Goal: Task Accomplishment & Management: Manage account settings

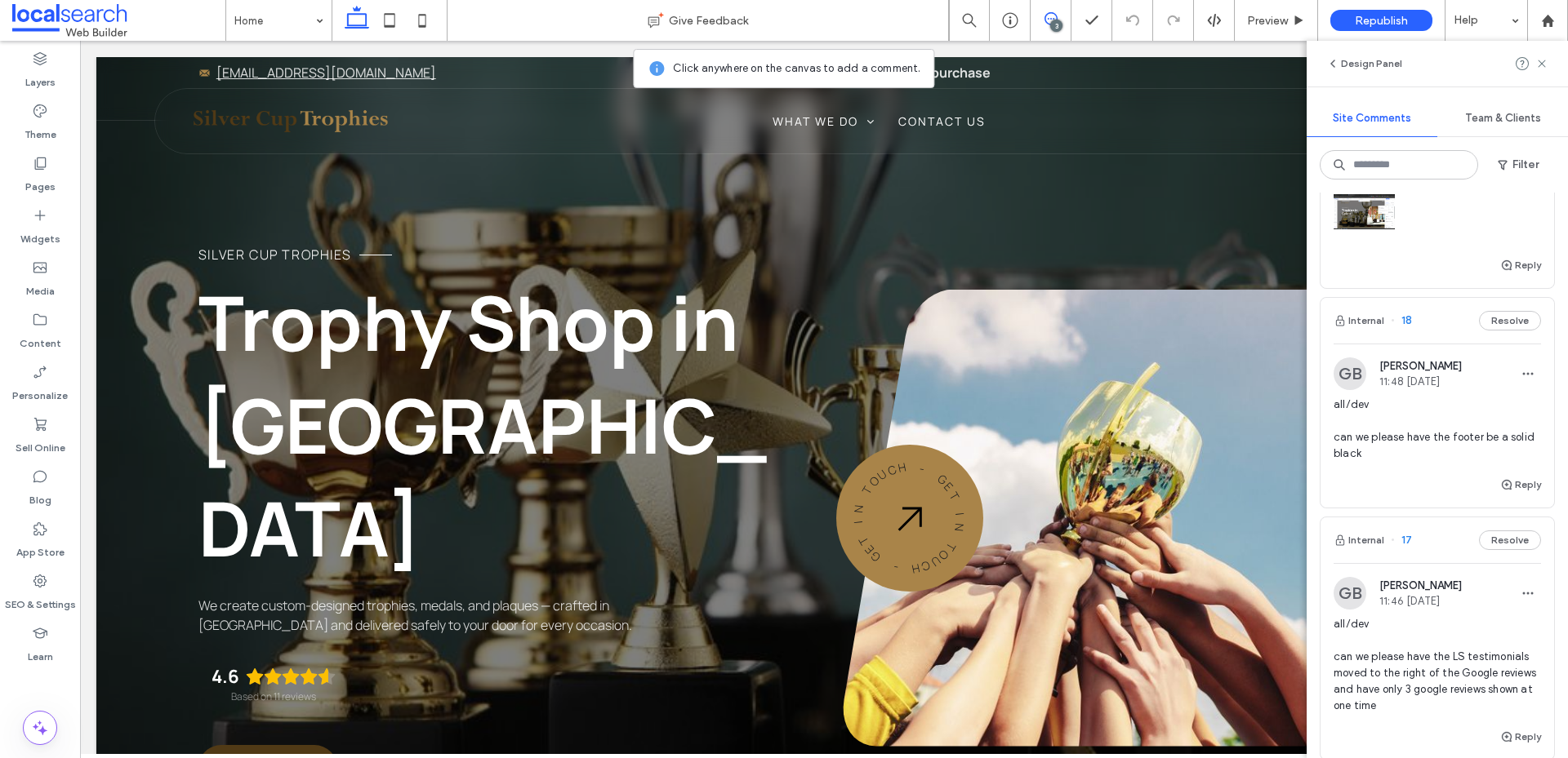
scroll to position [245, 0]
click at [1374, 332] on button "Internal" at bounding box center [1358, 322] width 51 height 19
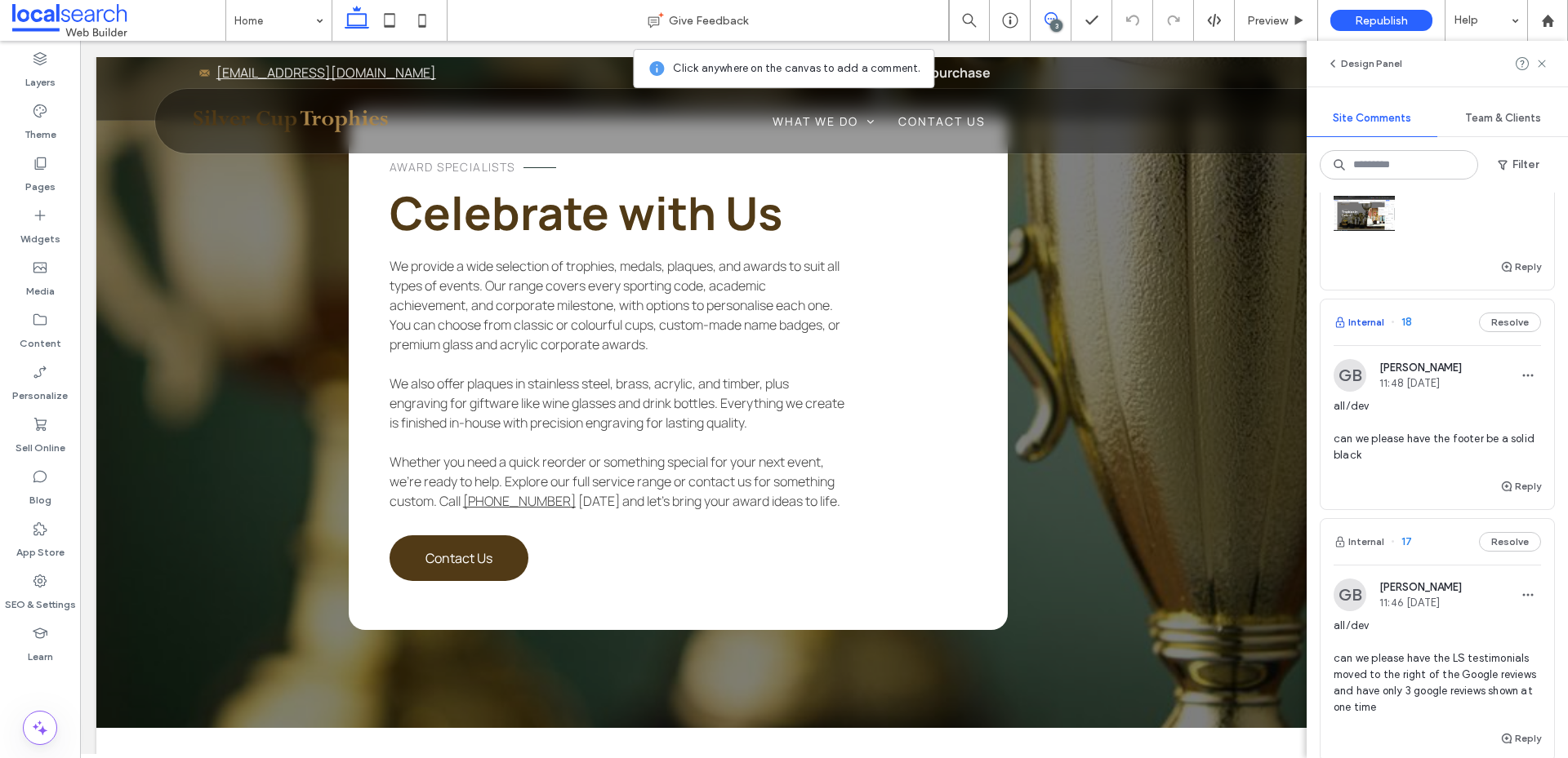
scroll to position [4728, 0]
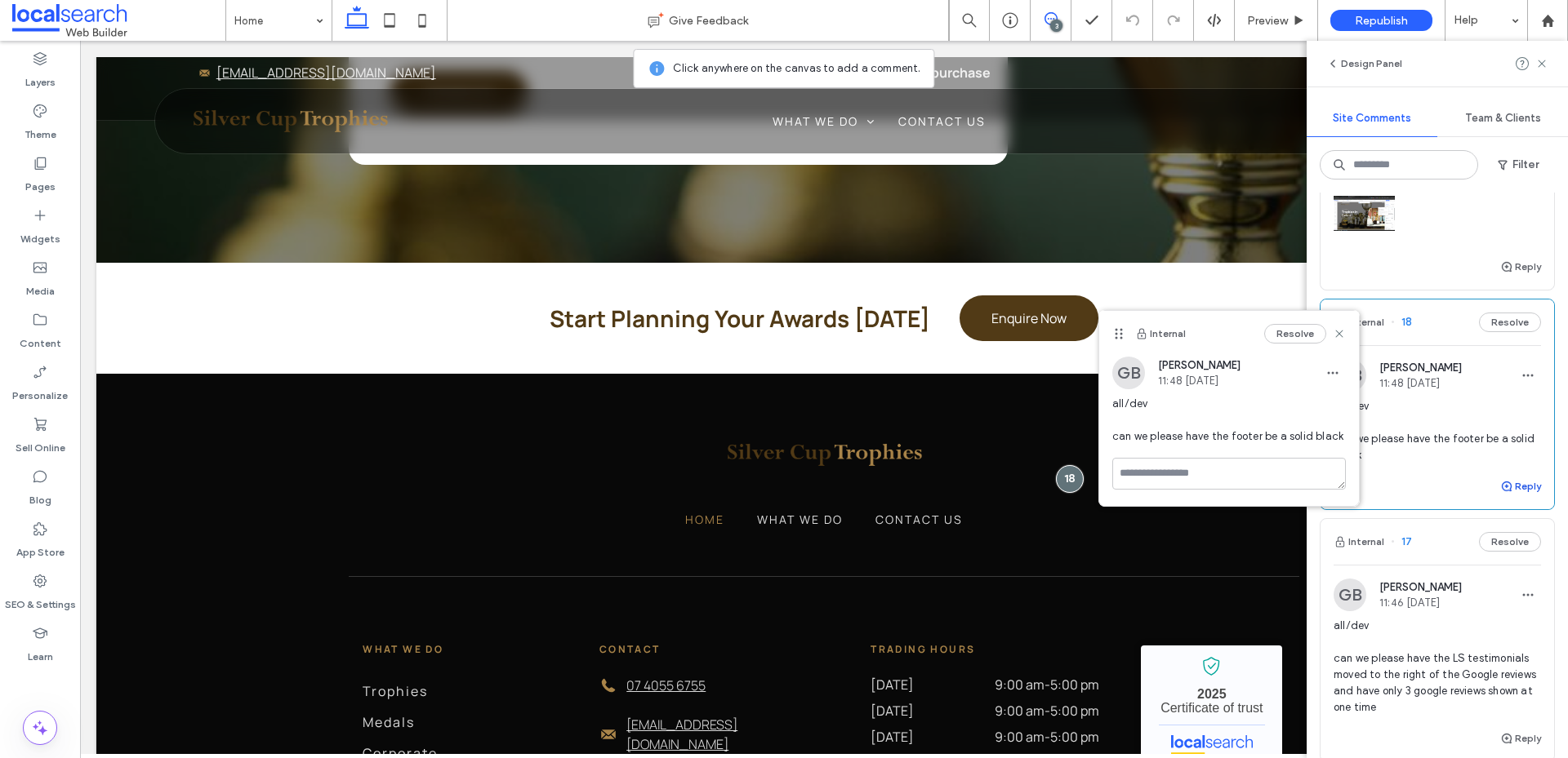
click at [1515, 496] on button "Reply" at bounding box center [1520, 486] width 41 height 19
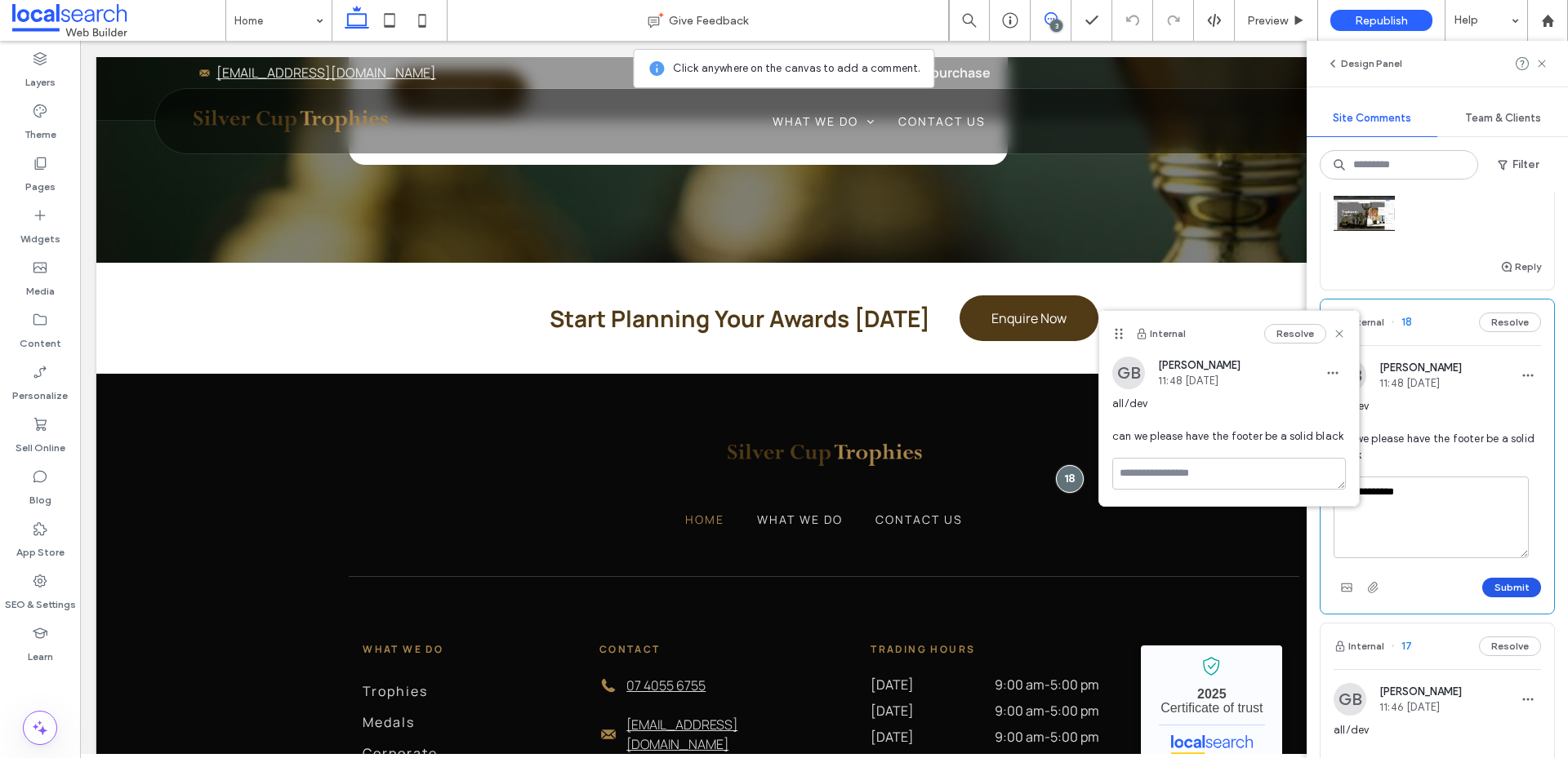
type textarea "**********"
click at [1491, 598] on button "Submit" at bounding box center [1512, 587] width 59 height 19
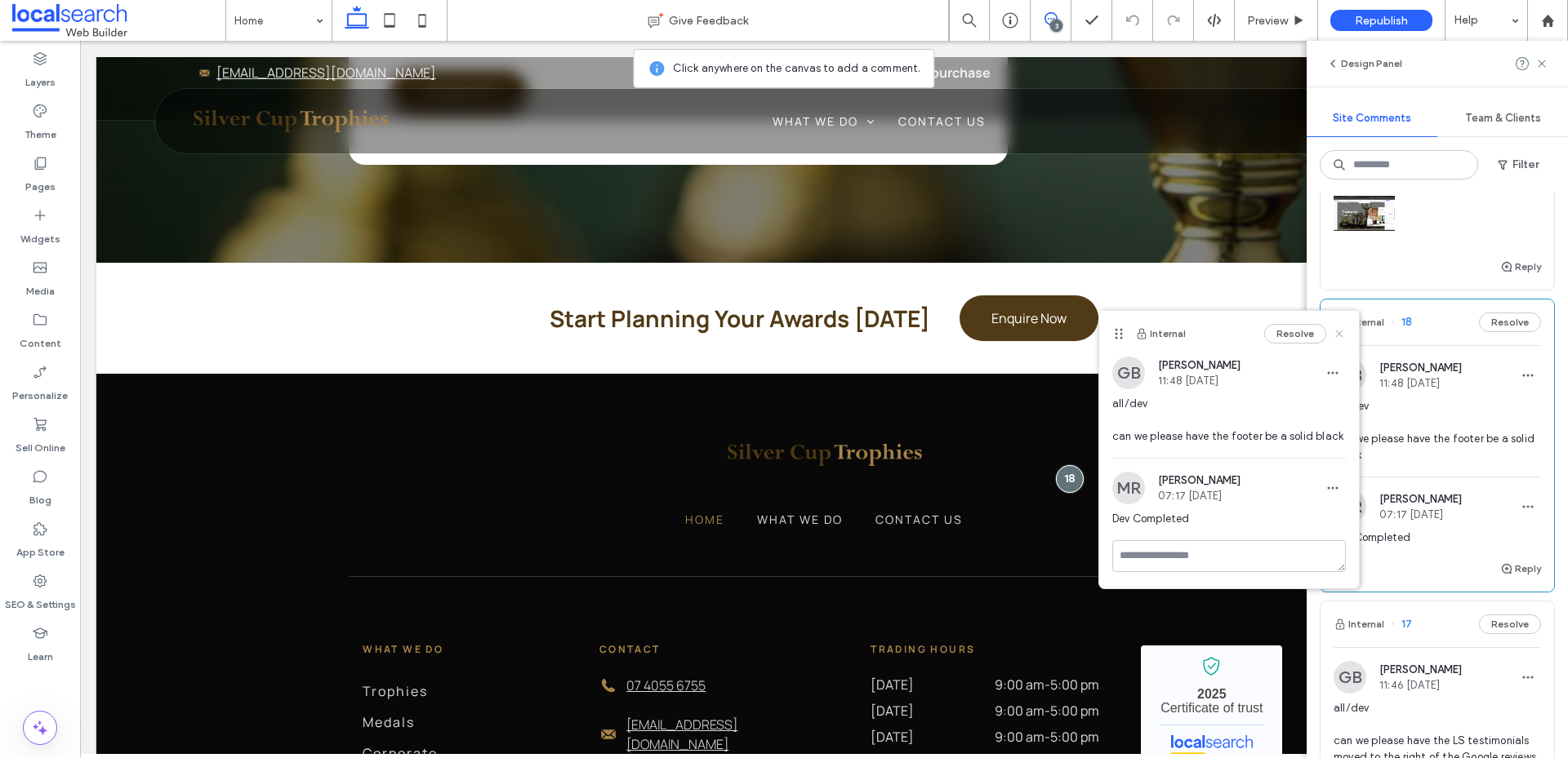
click at [1337, 330] on icon at bounding box center [1339, 334] width 13 height 13
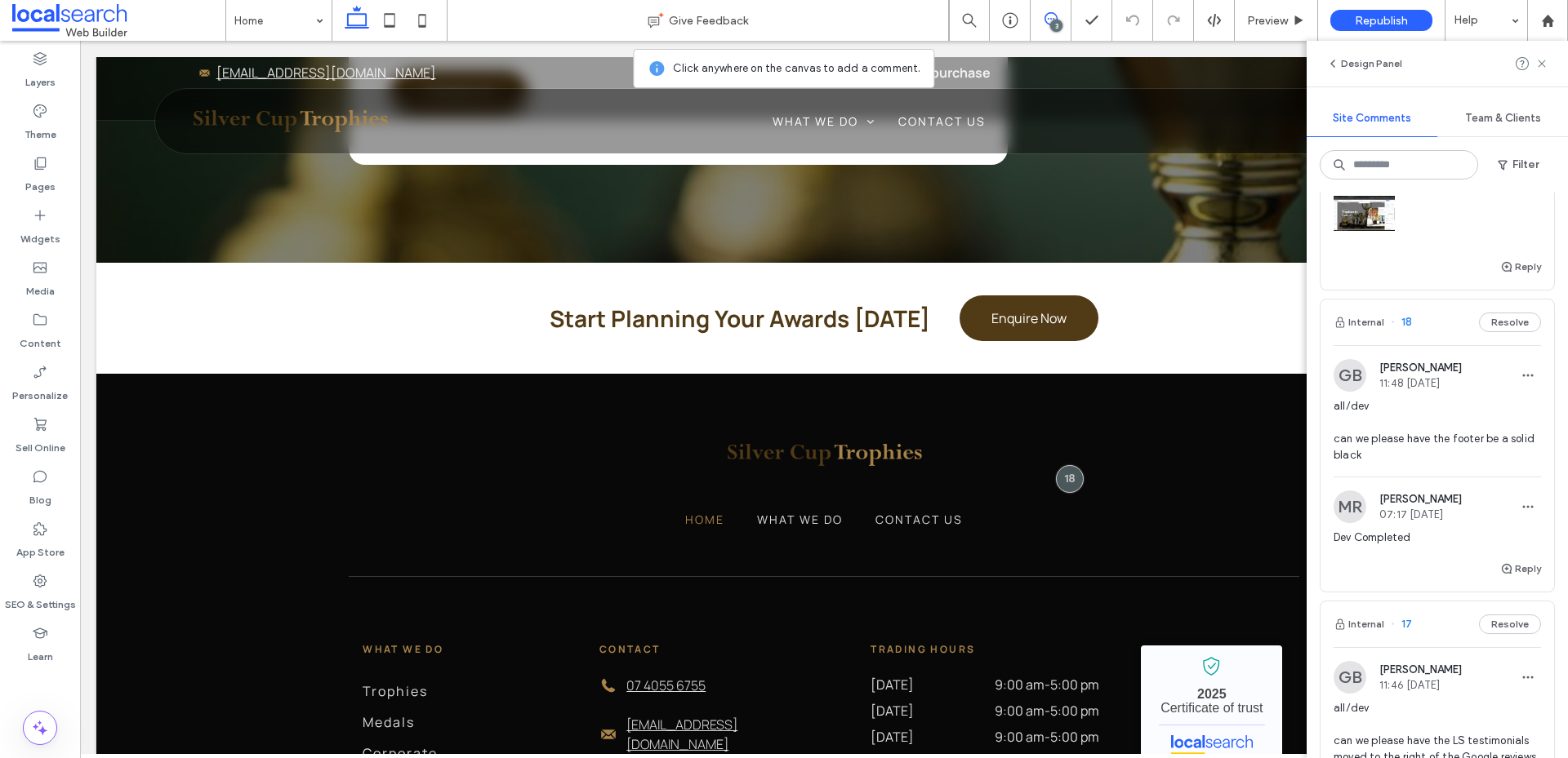
scroll to position [622, 0]
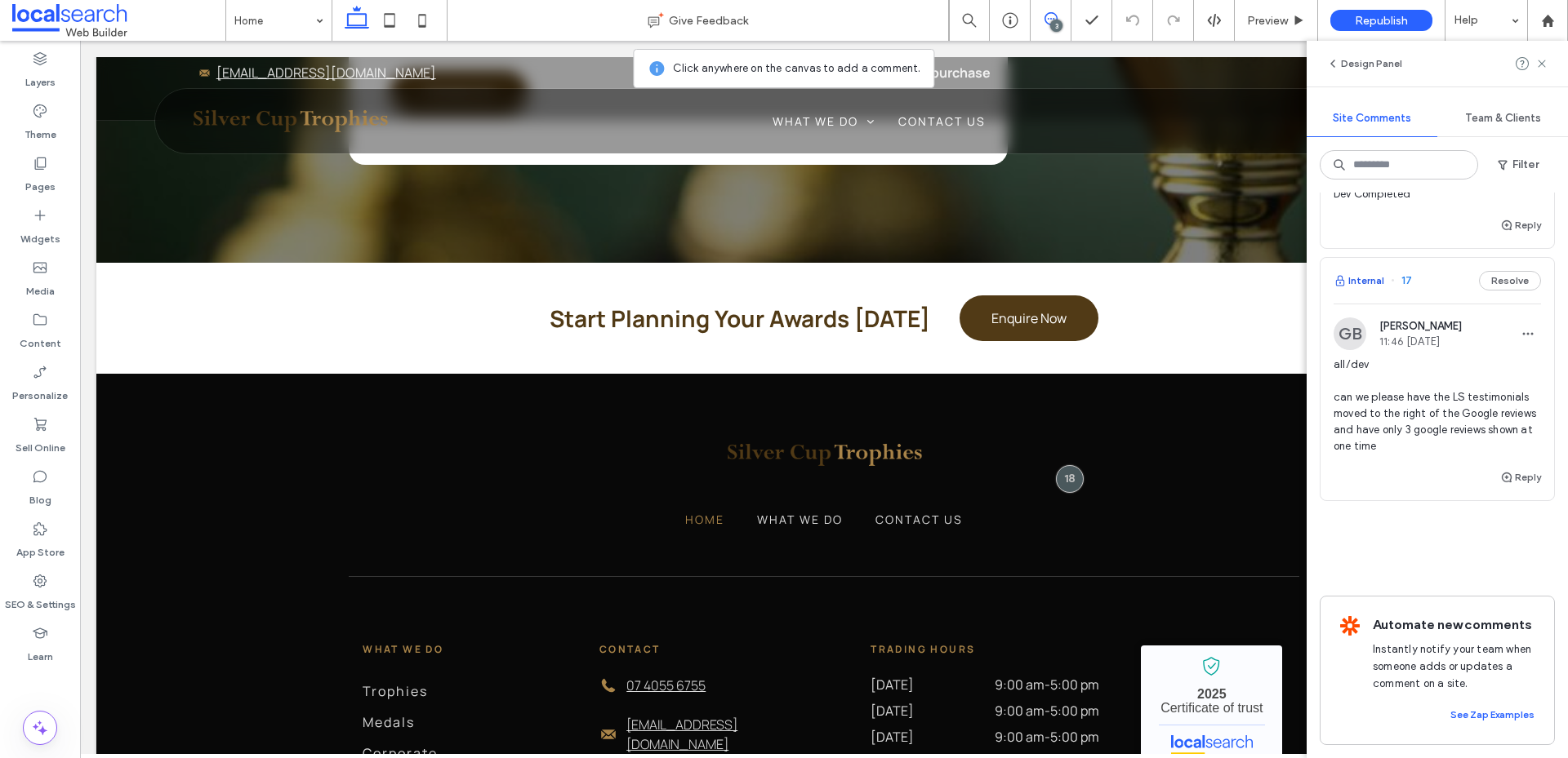
click at [1373, 271] on button "Internal" at bounding box center [1358, 280] width 51 height 19
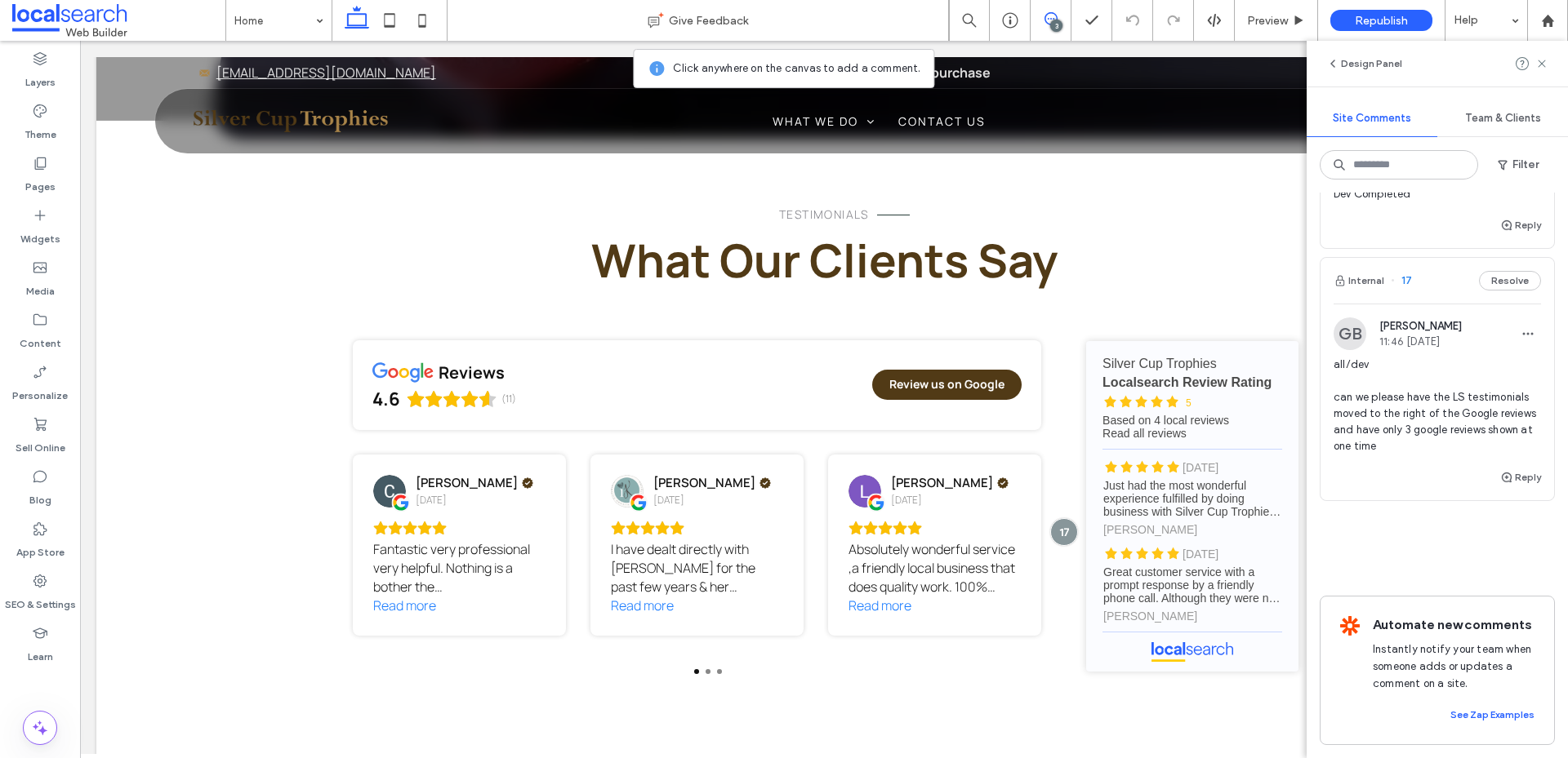
scroll to position [3496, 0]
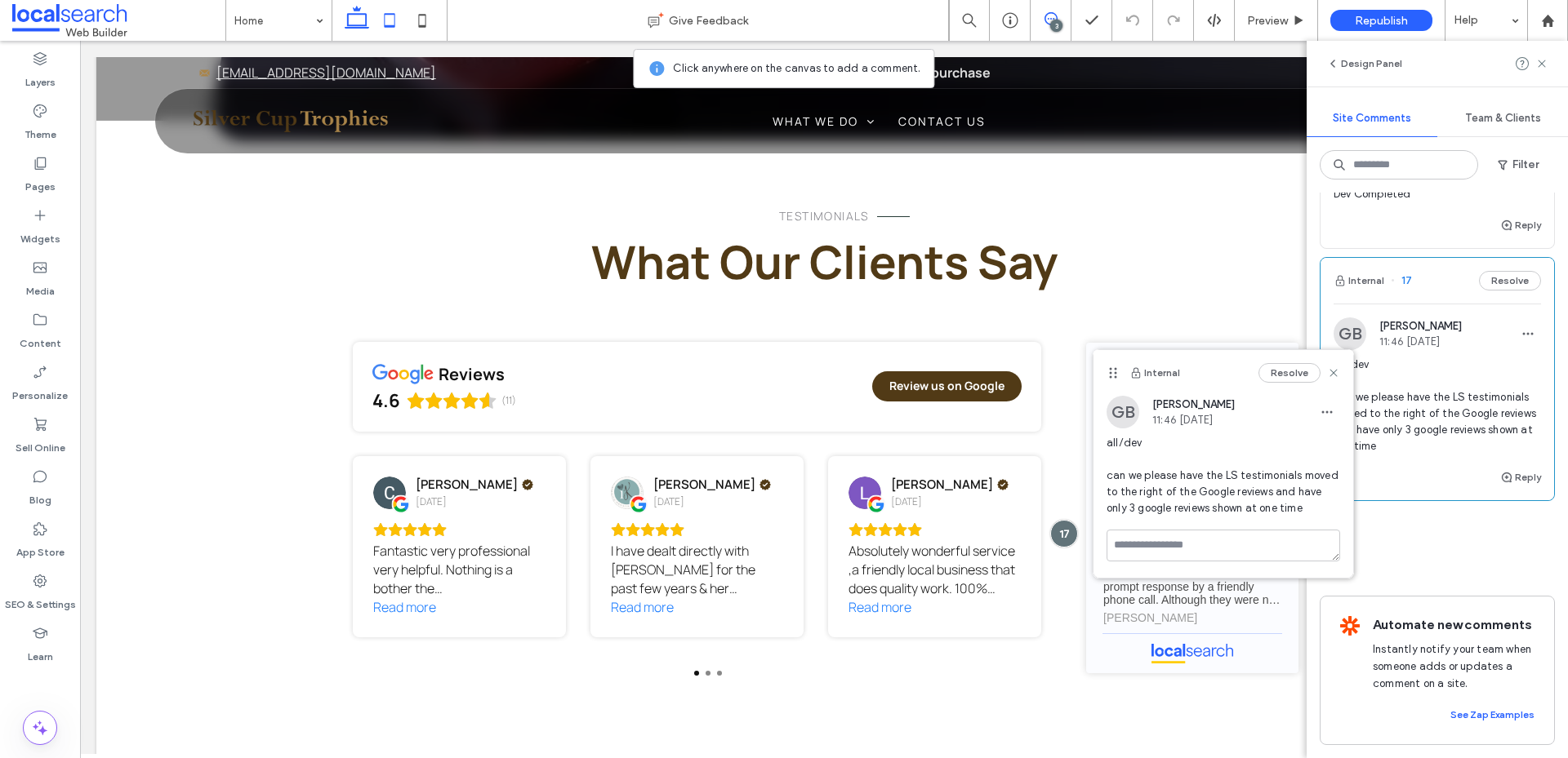
click at [384, 22] on icon at bounding box center [389, 19] width 32 height 32
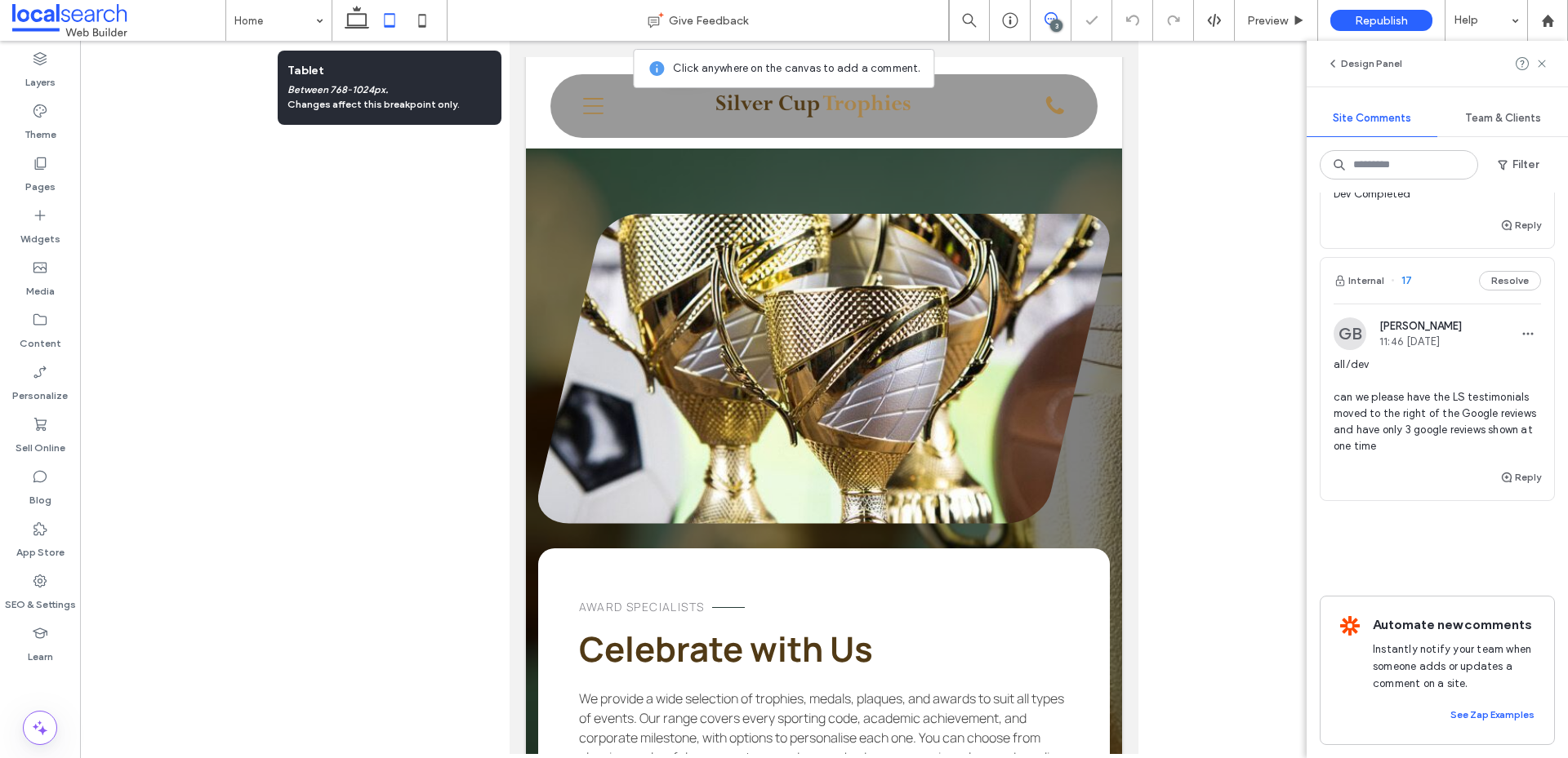
scroll to position [2804, 0]
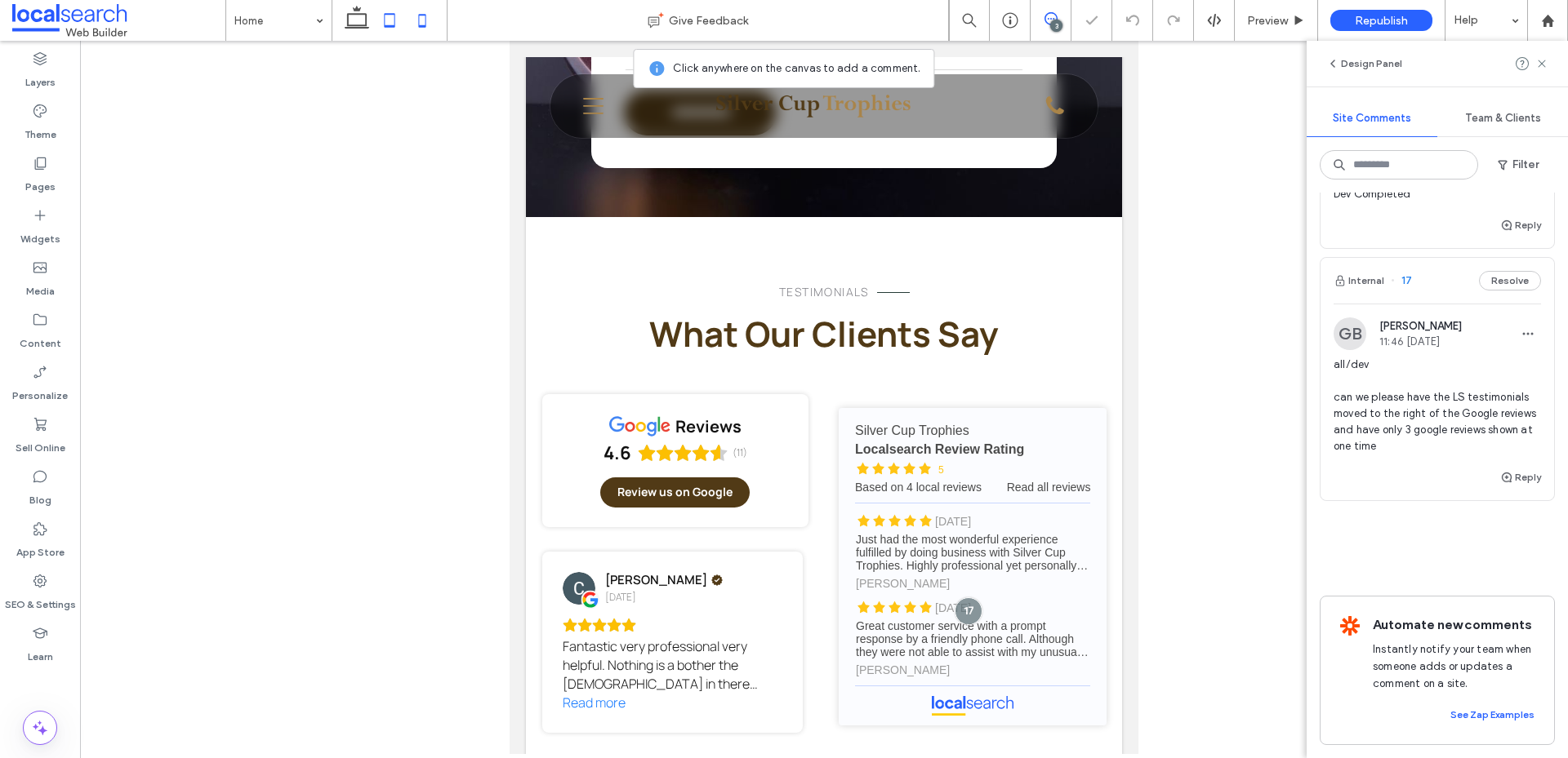
click at [426, 27] on icon at bounding box center [422, 19] width 32 height 32
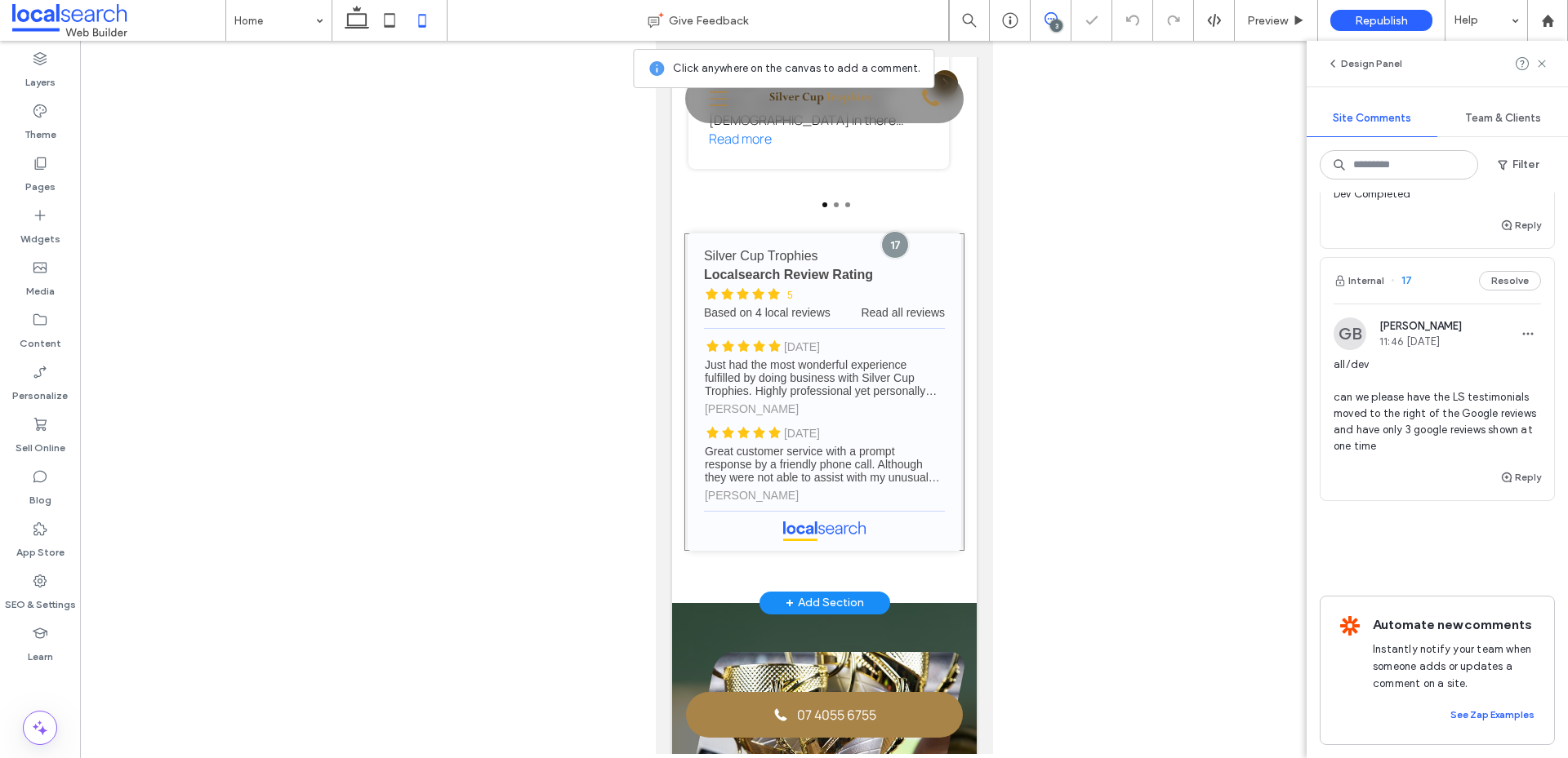
scroll to position [2922, 0]
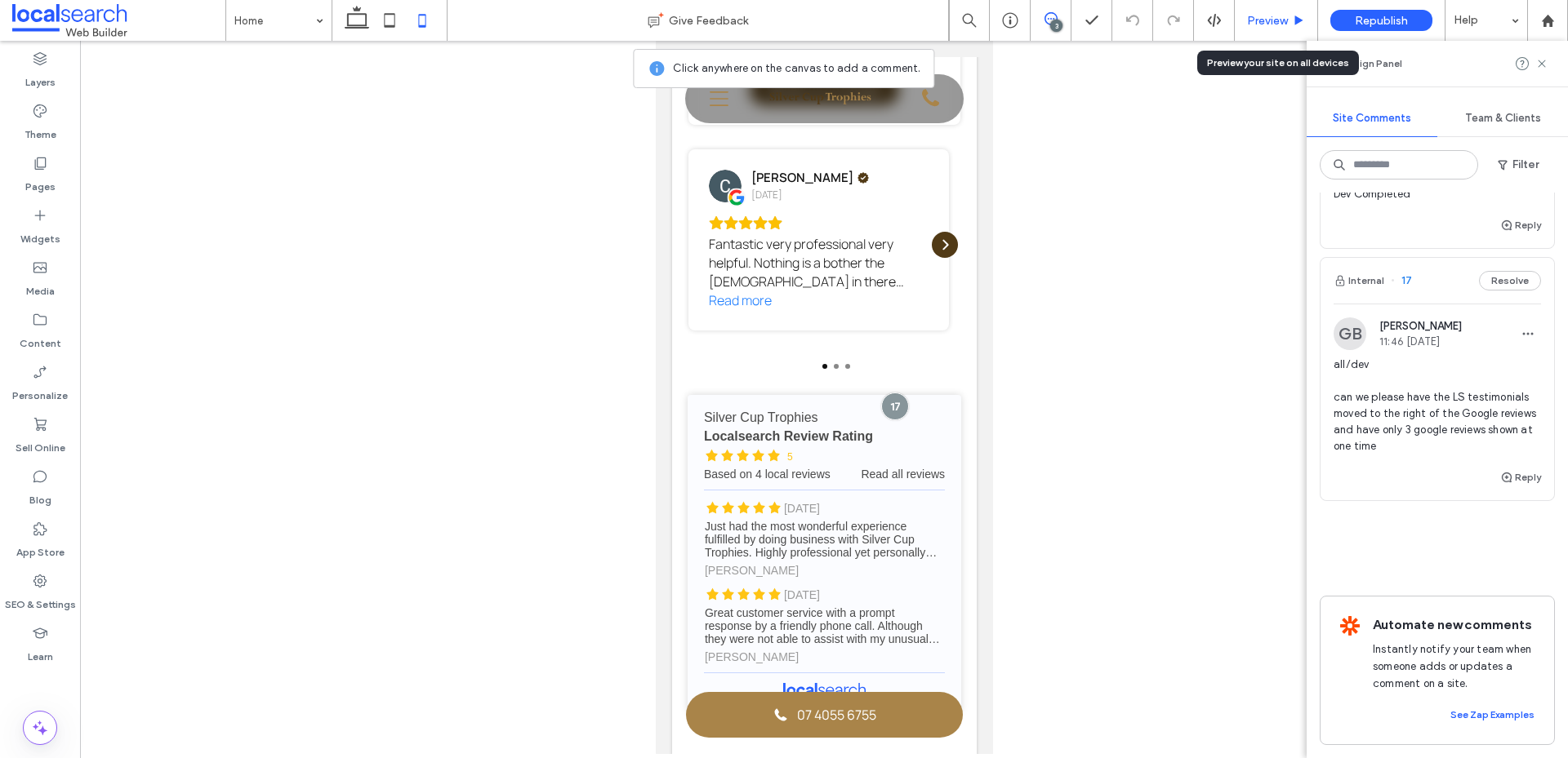
click at [1275, 20] on span "Preview" at bounding box center [1267, 20] width 41 height 14
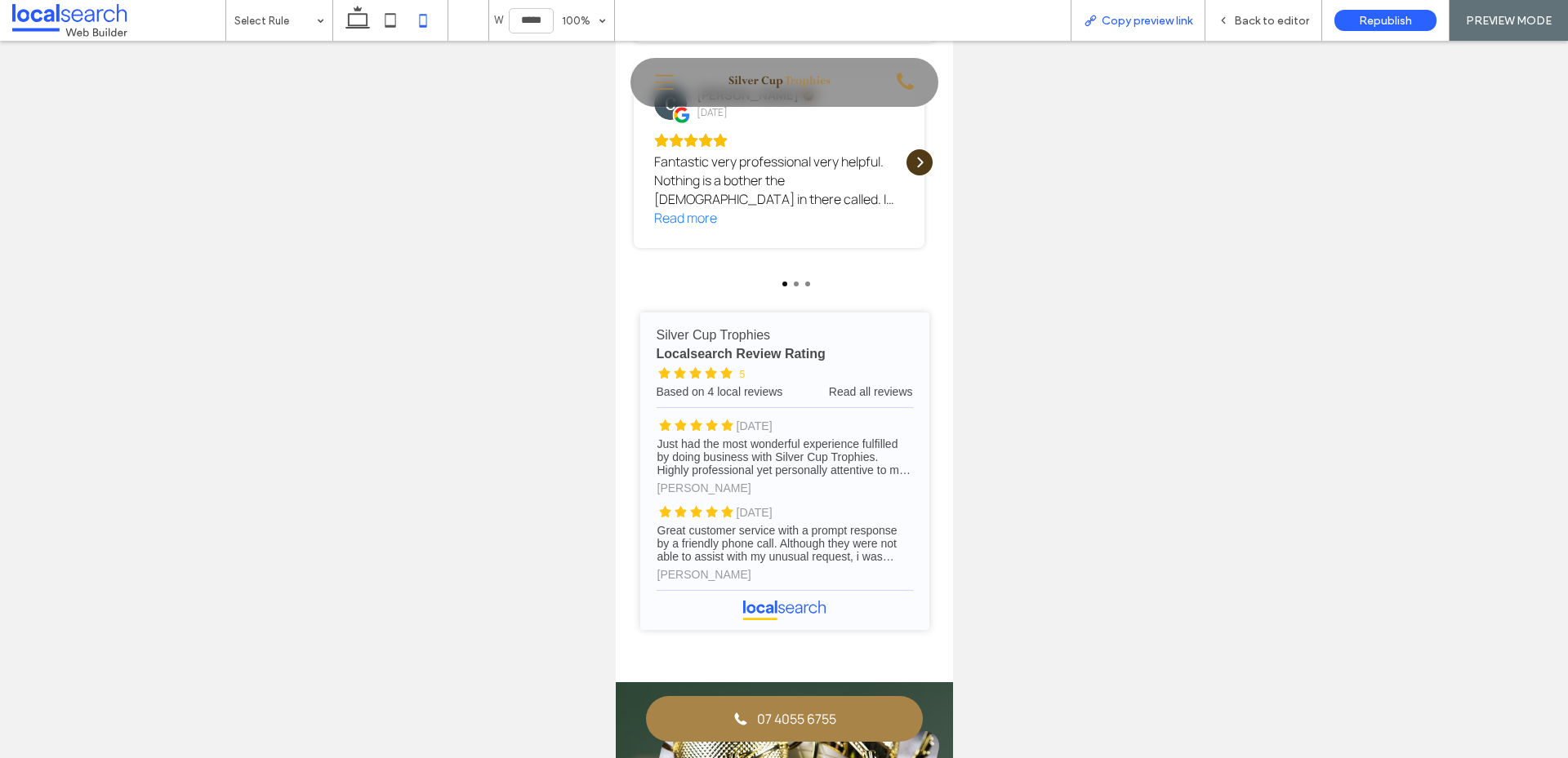
click at [1118, 31] on div "Copy preview link" at bounding box center [1137, 20] width 135 height 41
click at [1088, 19] on icon at bounding box center [1090, 20] width 13 height 13
click at [1263, 11] on div "Back to editor" at bounding box center [1264, 20] width 117 height 41
click at [1250, 22] on span "Back to editor" at bounding box center [1271, 20] width 75 height 14
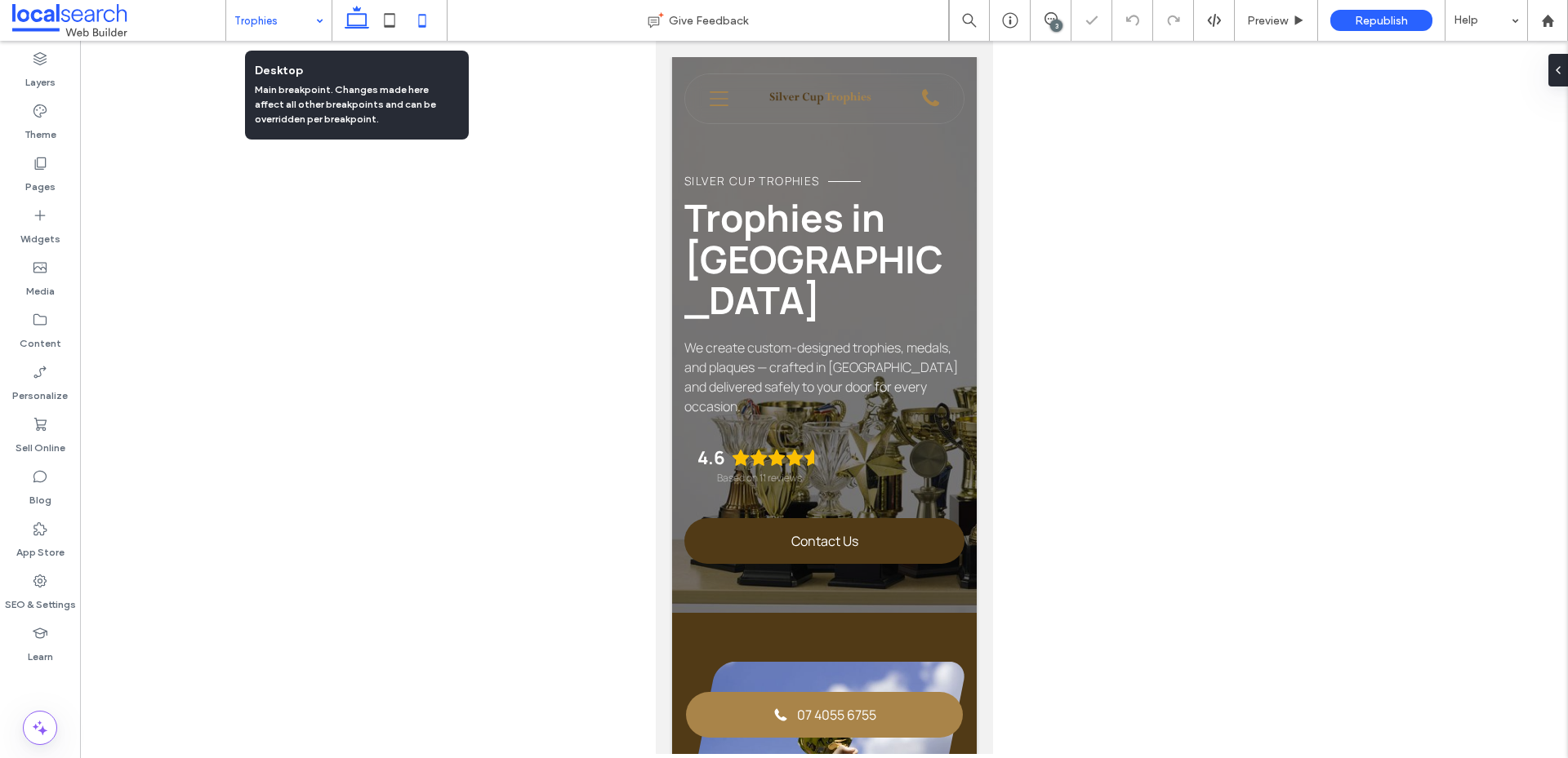
click at [350, 18] on icon at bounding box center [356, 19] width 32 height 32
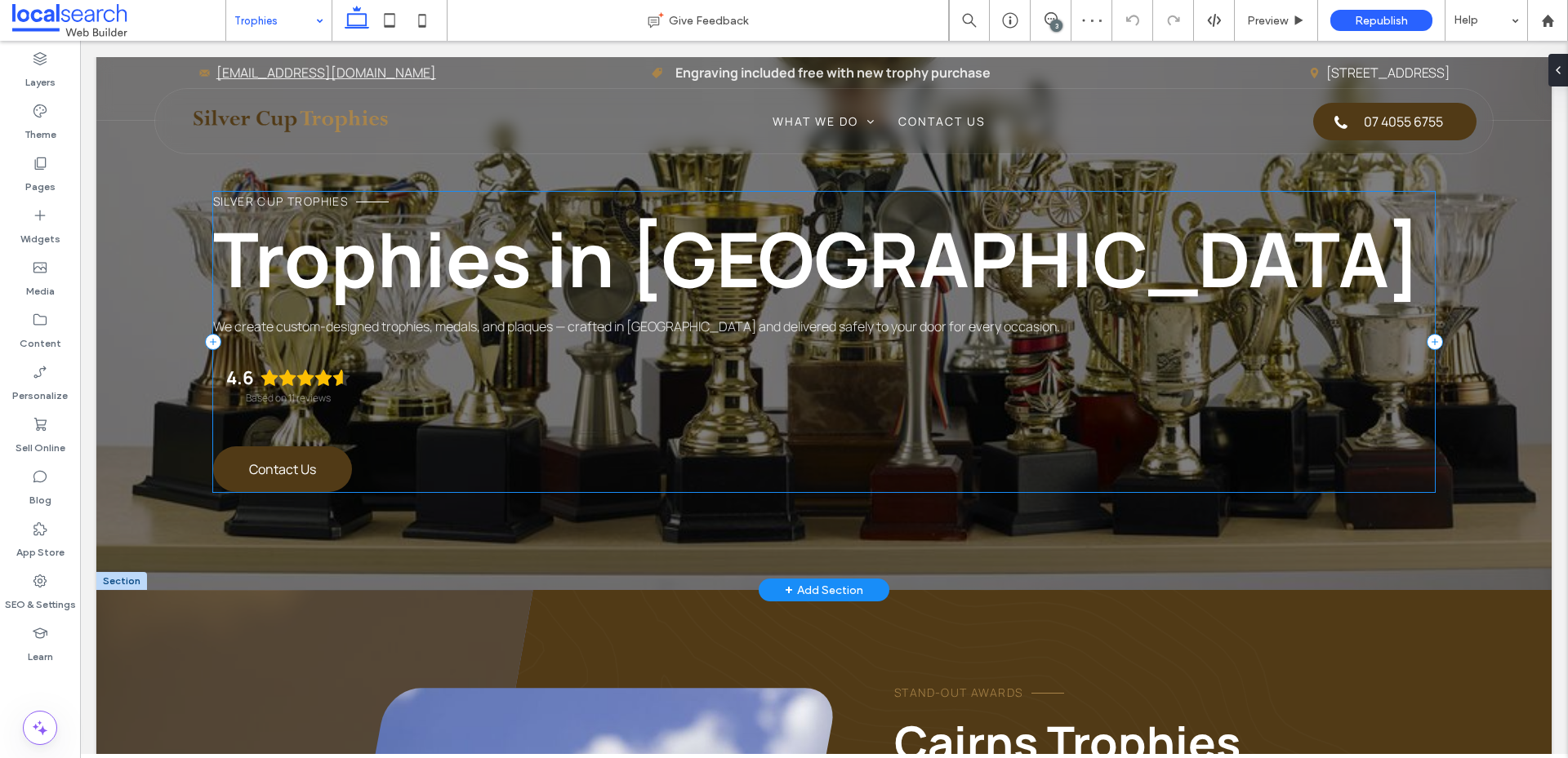
scroll to position [82, 0]
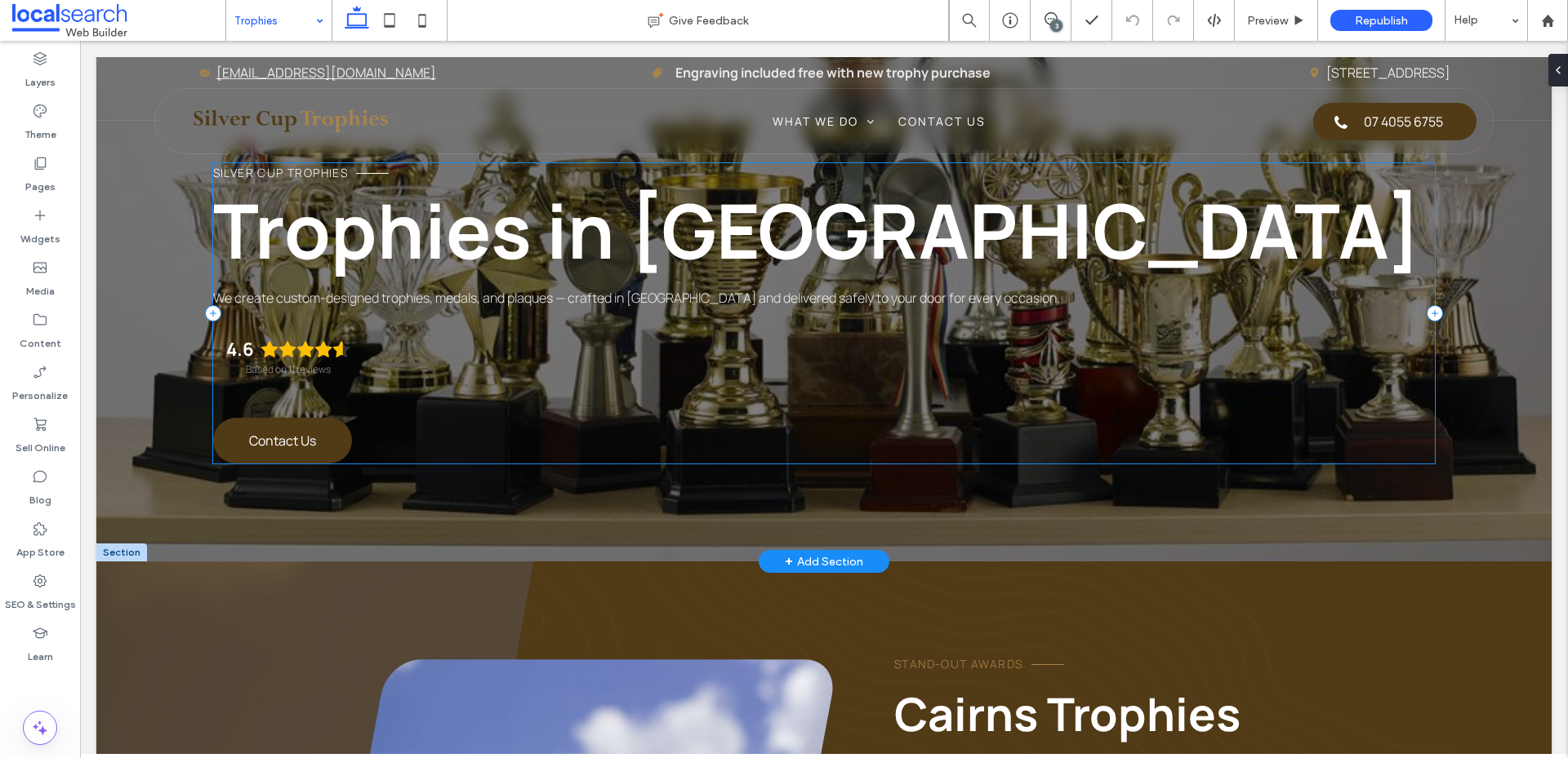
click at [855, 414] on div "Silver Cup Trophies Trophies in Cairns We create custom-designed trophies, meda…" at bounding box center [824, 314] width 1222 height 301
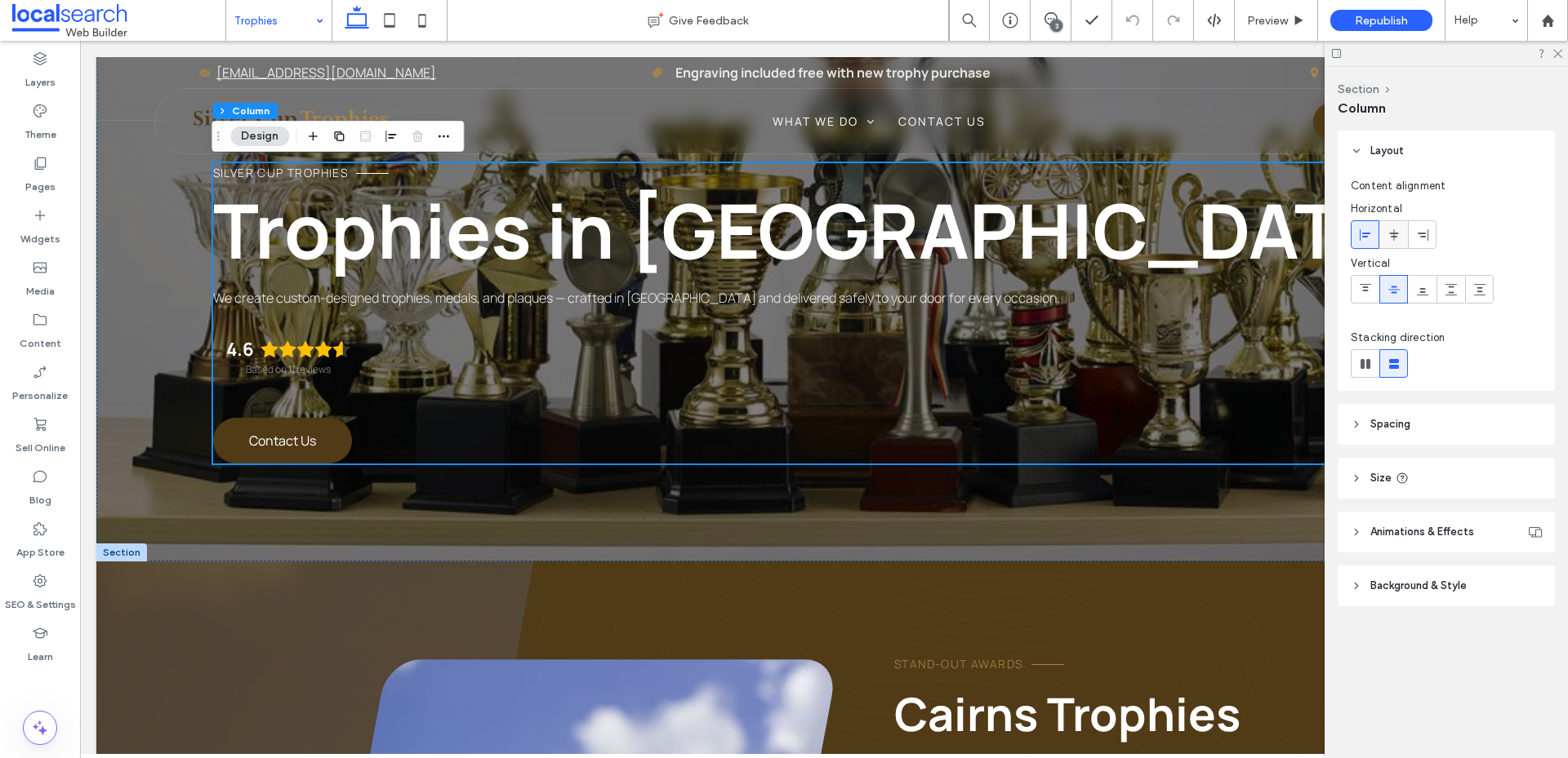
click at [1395, 238] on icon at bounding box center [1394, 235] width 13 height 13
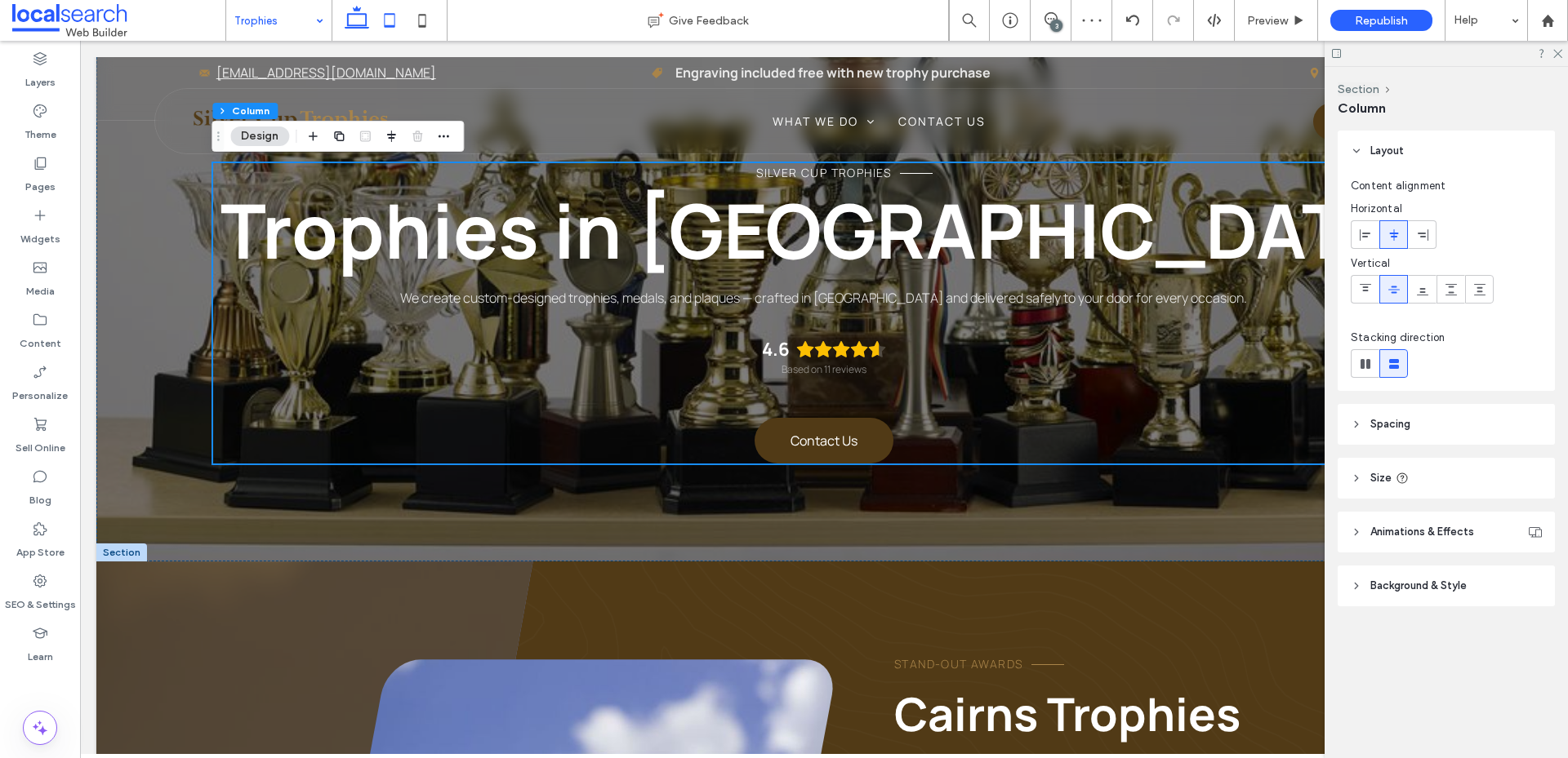
click at [386, 23] on icon at bounding box center [389, 19] width 32 height 32
type input "**"
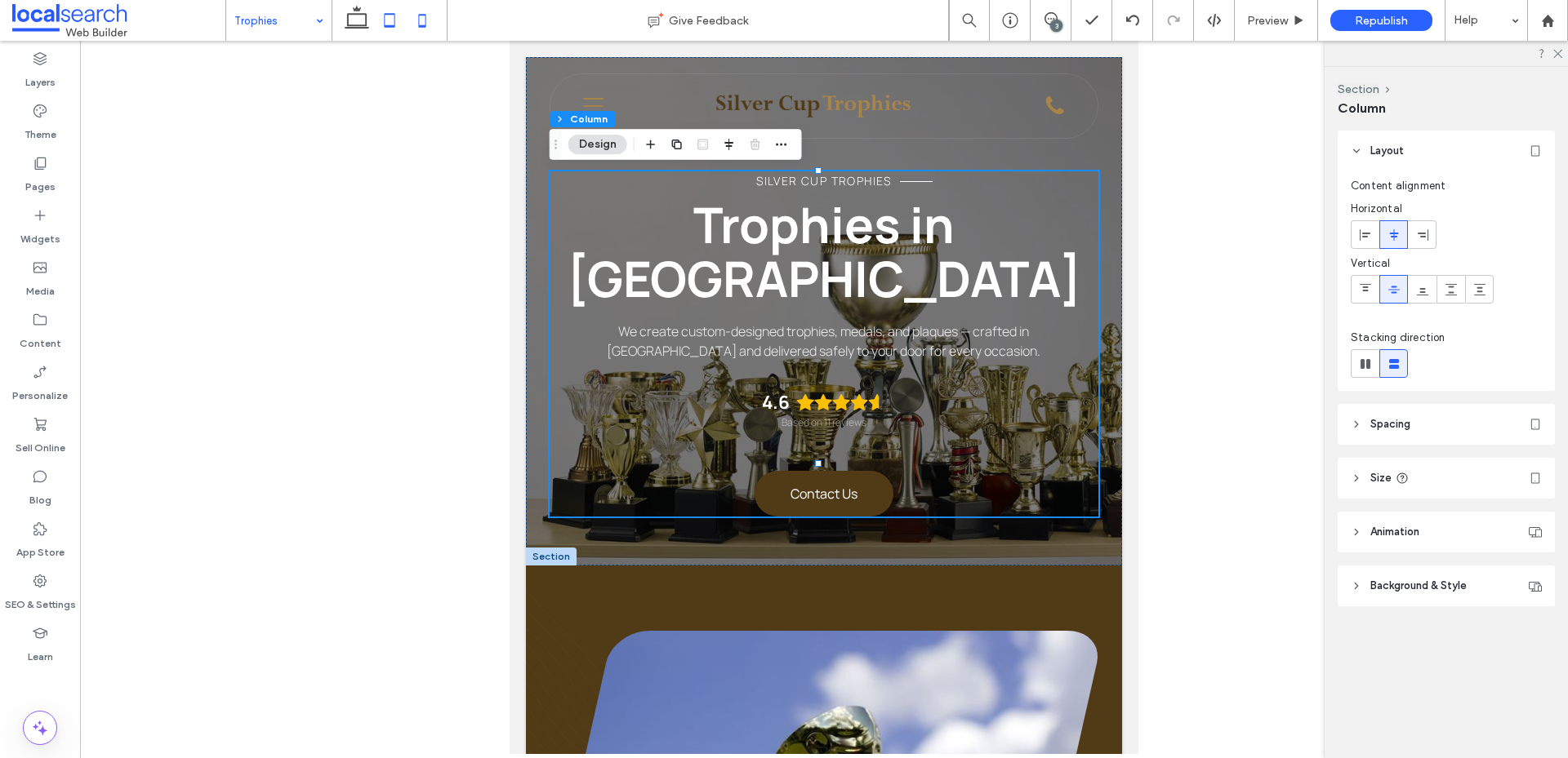
click at [424, 17] on icon at bounding box center [422, 19] width 32 height 32
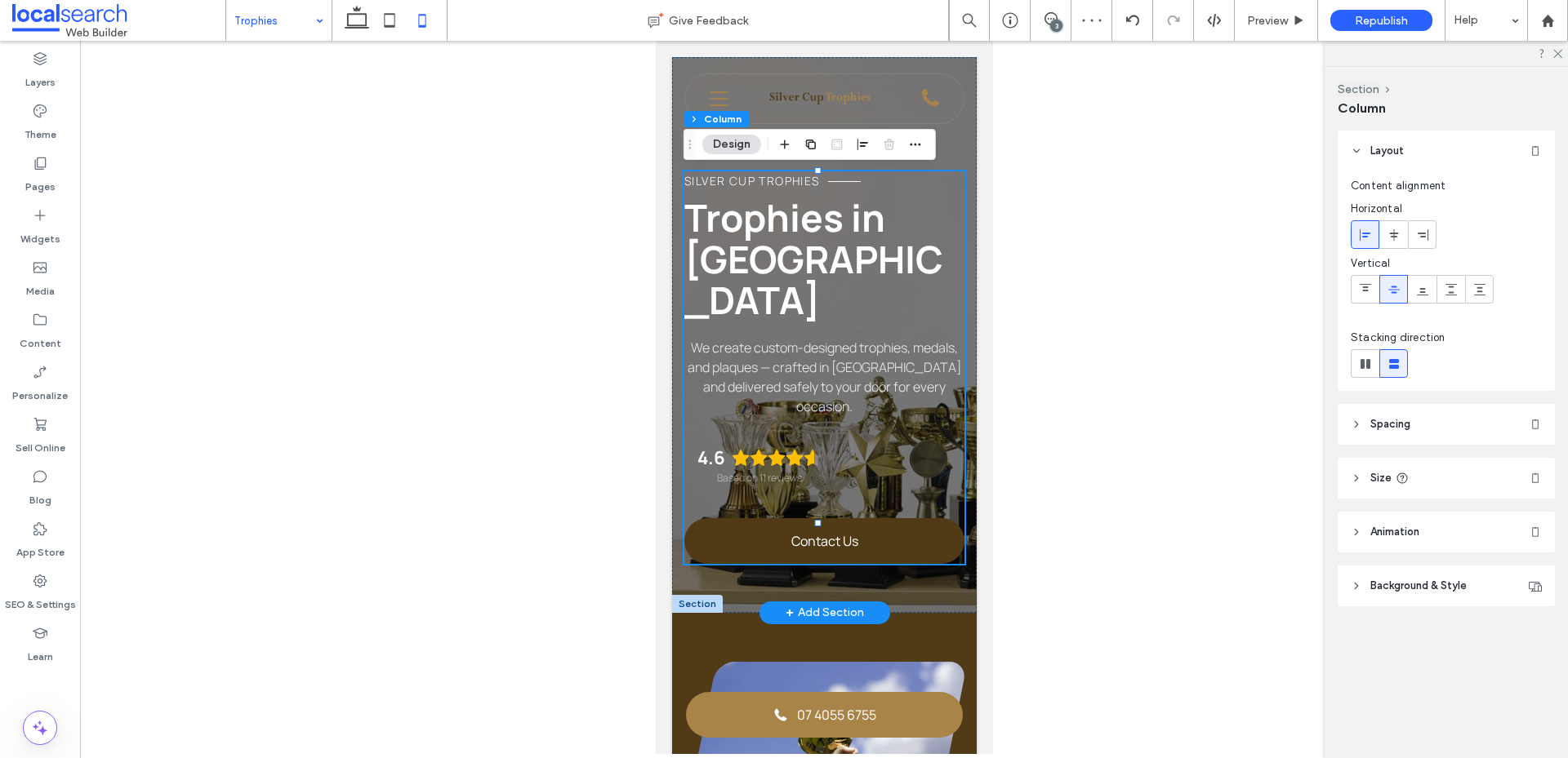
click at [928, 449] on div "Silver Cup Trophies Trophies in Cairns We create custom-designed trophies, meda…" at bounding box center [824, 368] width 280 height 393
click at [1396, 232] on use at bounding box center [1394, 234] width 9 height 11
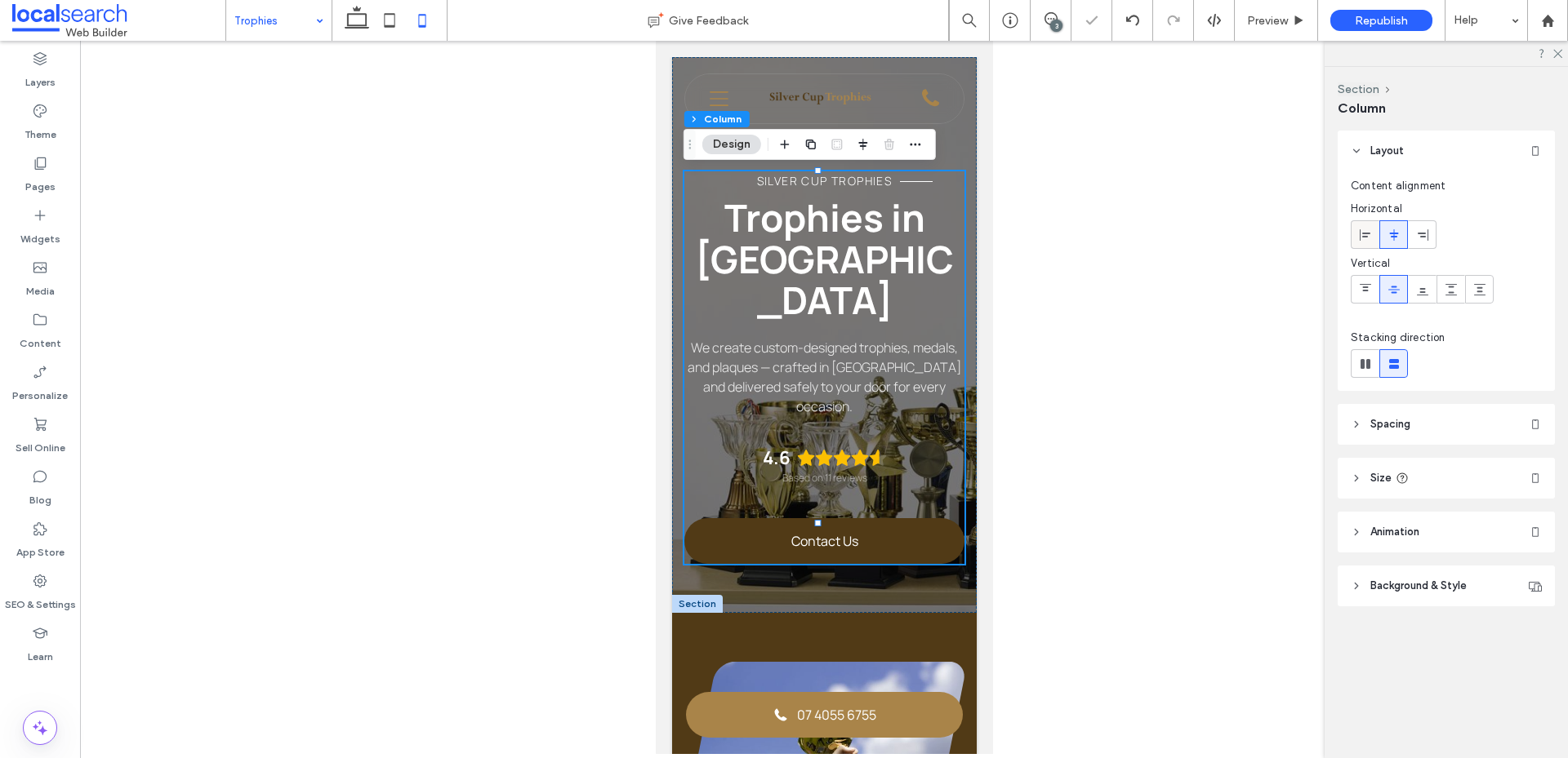
click at [1378, 235] on label at bounding box center [1364, 234] width 29 height 29
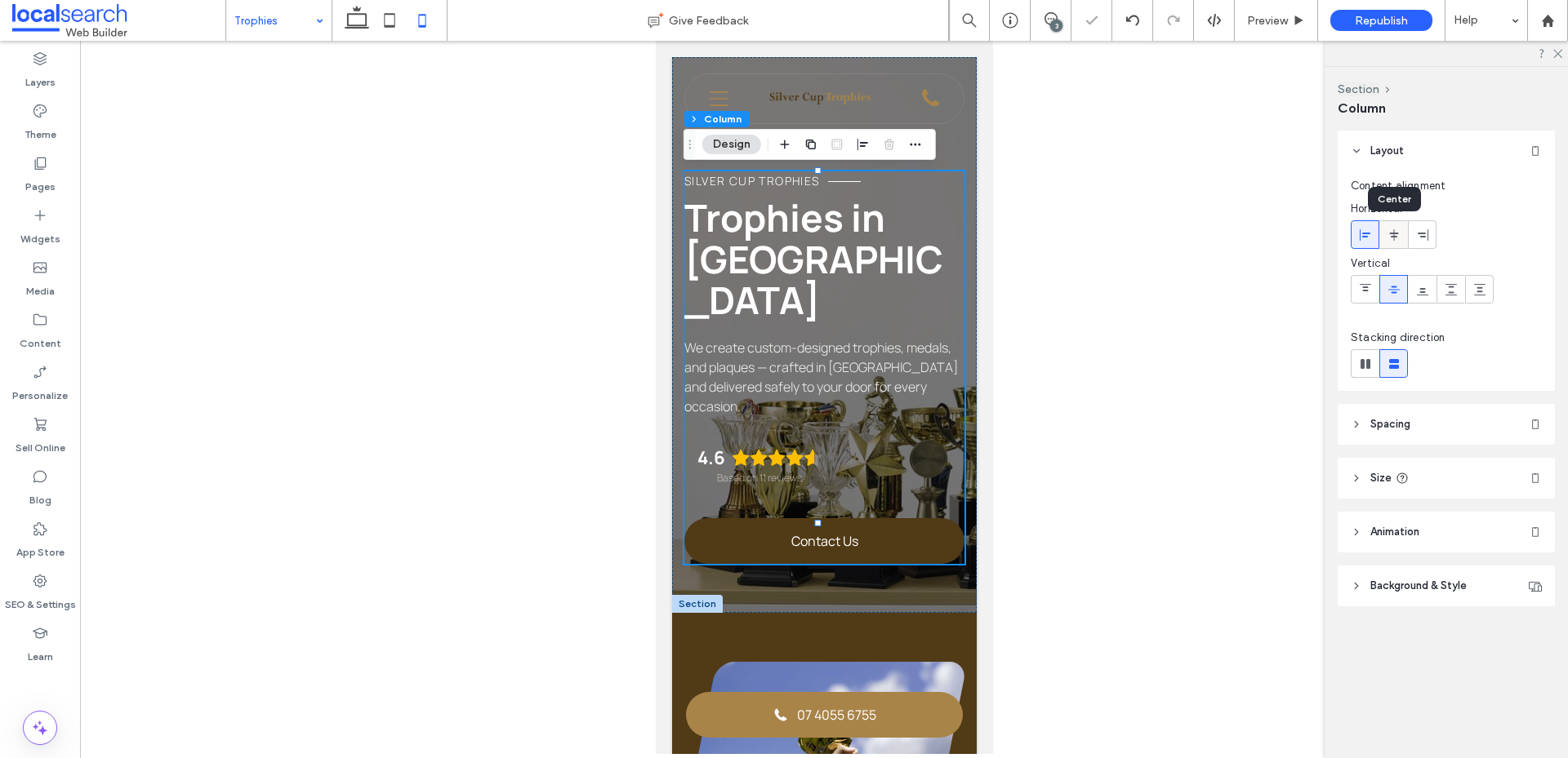
click at [1400, 233] on div at bounding box center [1393, 234] width 27 height 27
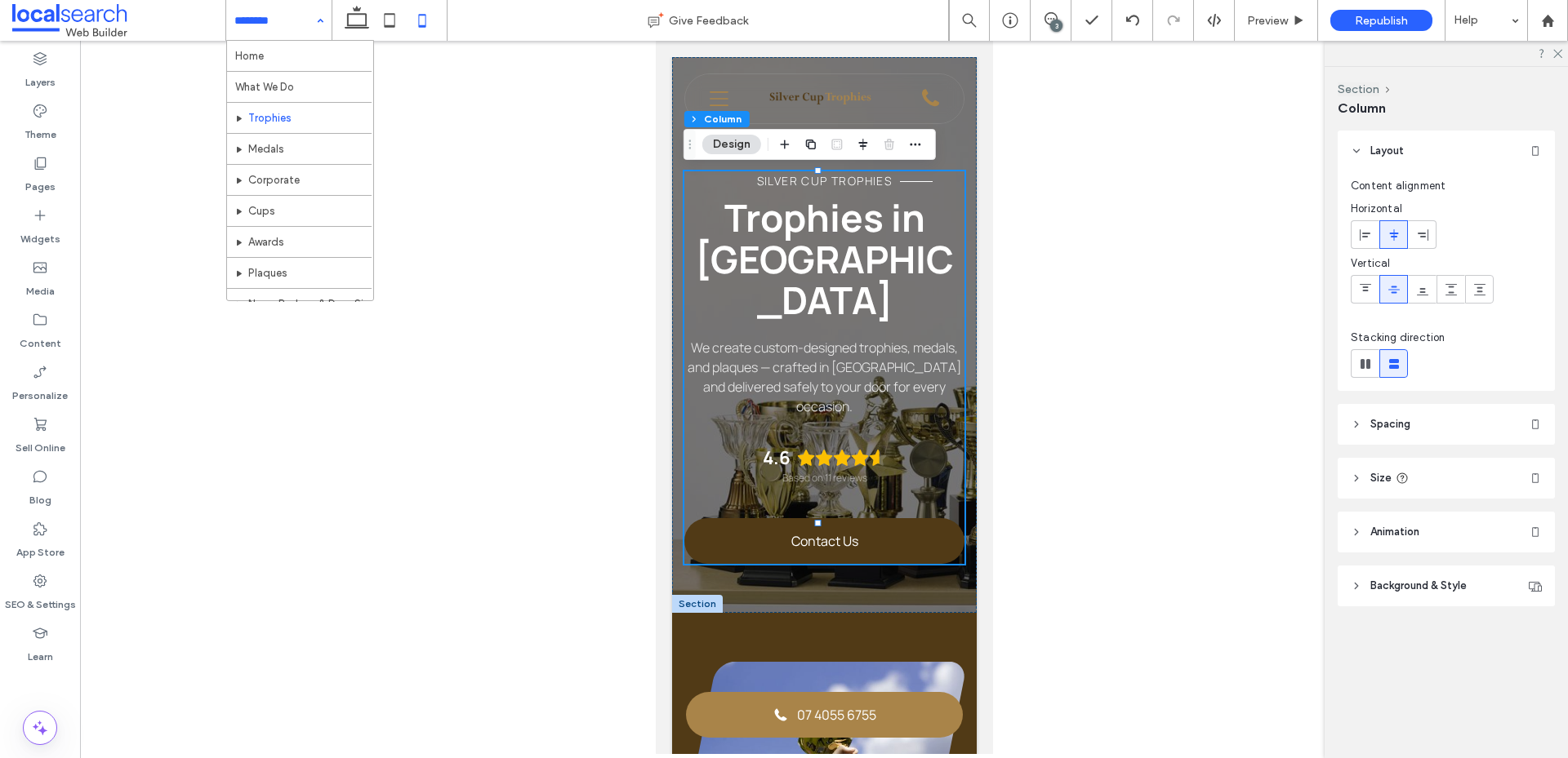
click at [325, 17] on div "Home What We Do Trophies Medals Corporate Cups Awards Plaques Name Badges & Doo…" at bounding box center [279, 20] width 105 height 41
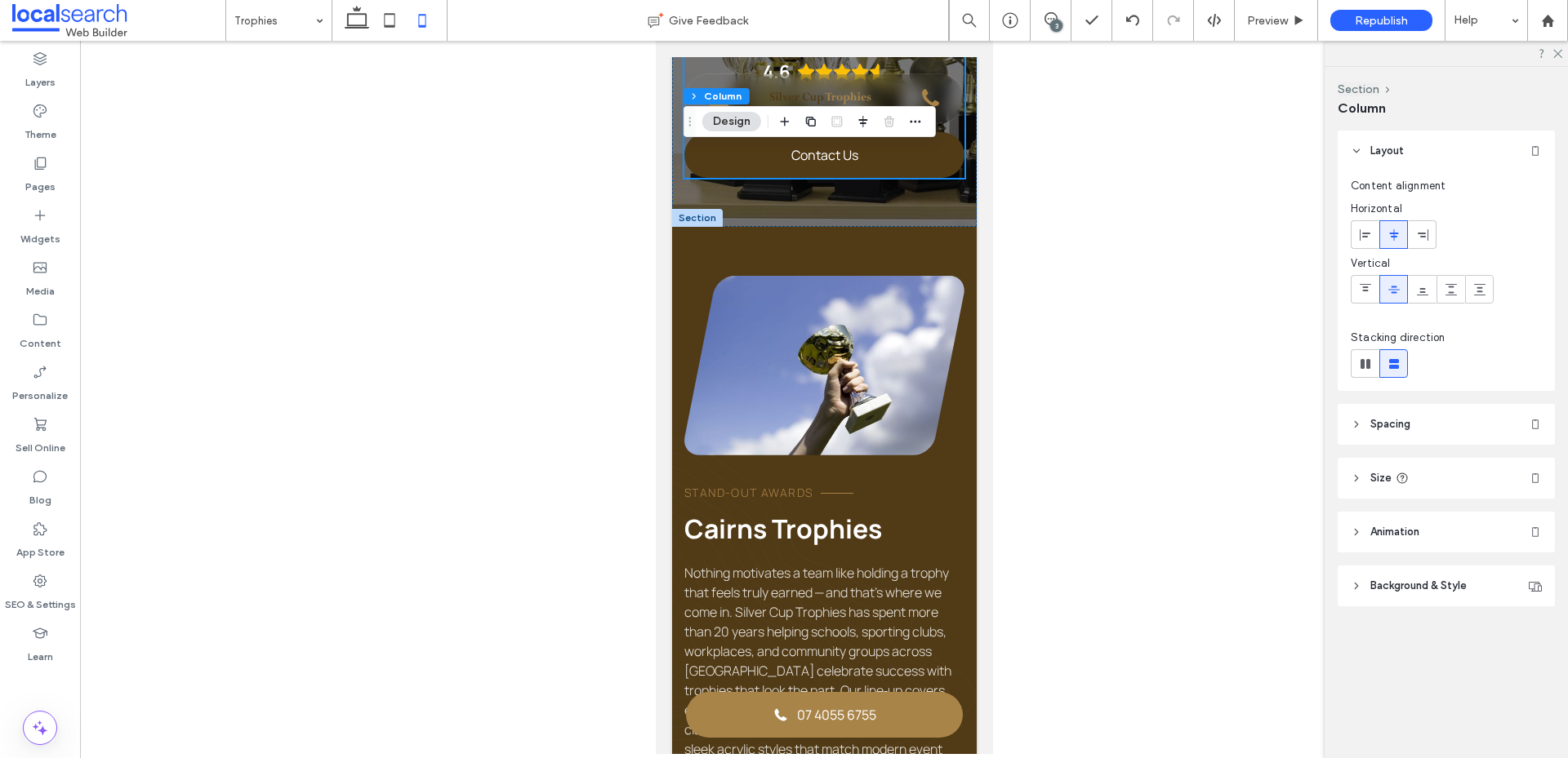
scroll to position [326, 0]
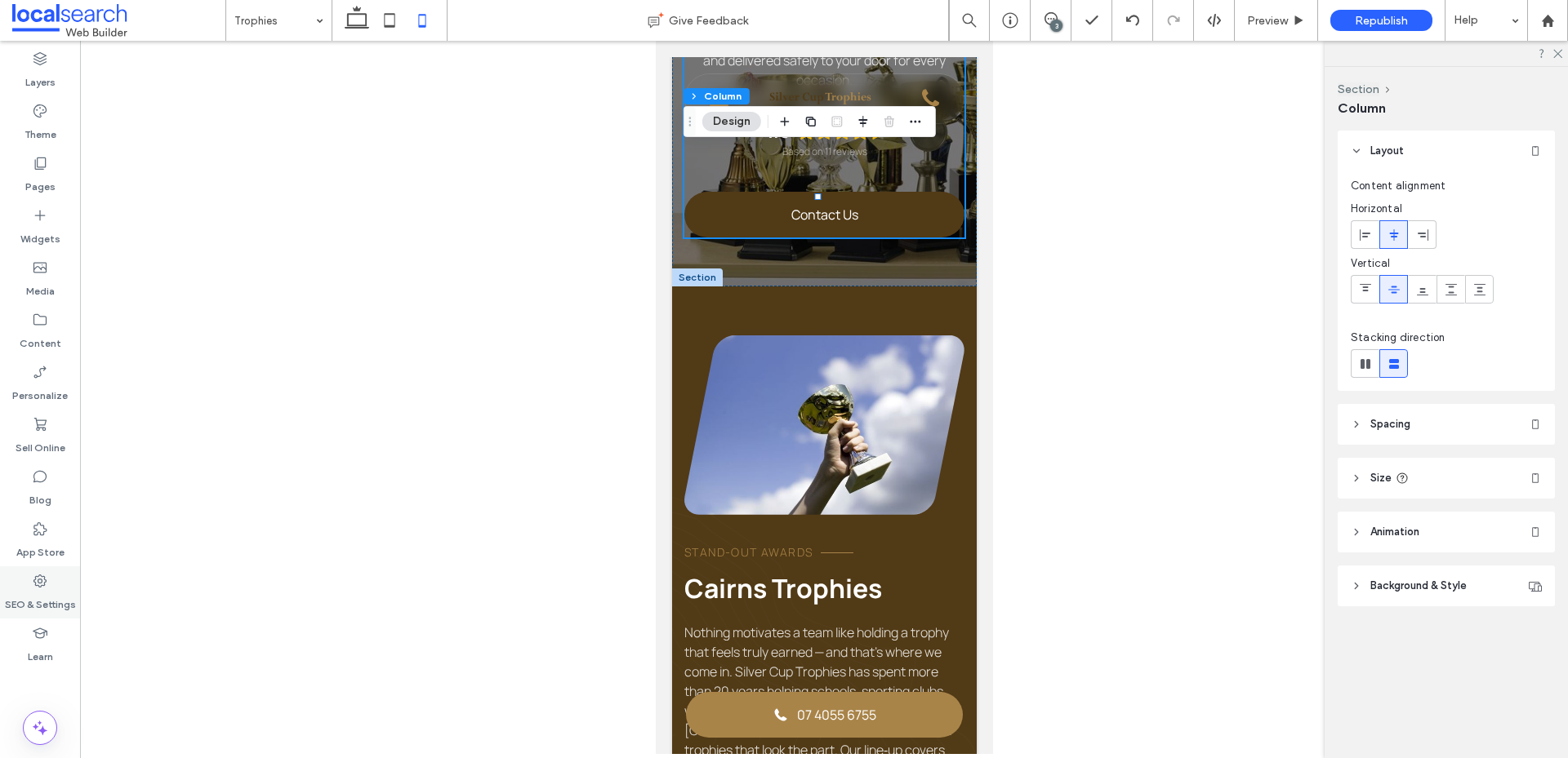
click at [39, 599] on label "SEO & Settings" at bounding box center [40, 600] width 71 height 23
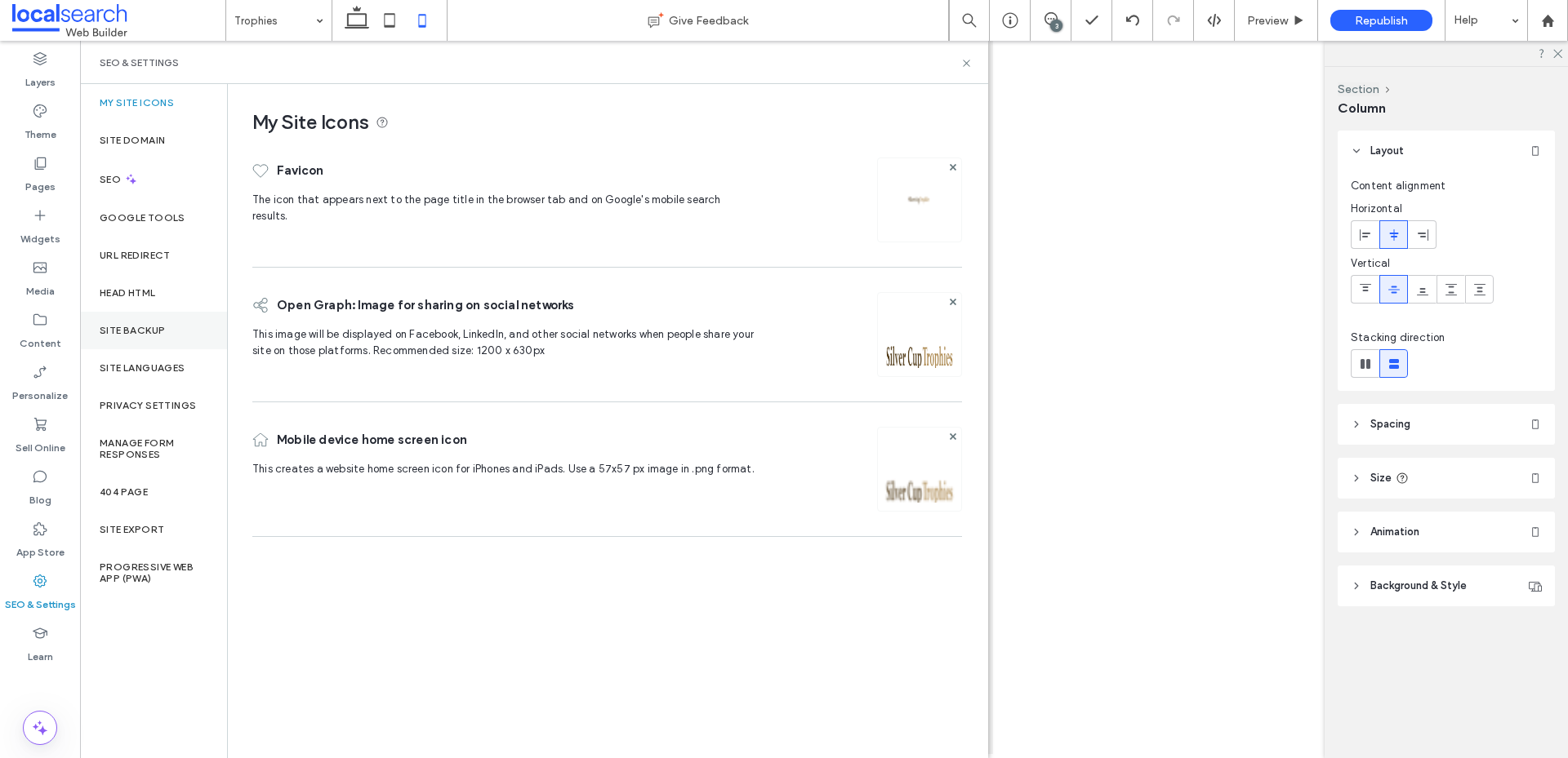
click at [137, 326] on label "Site Backup" at bounding box center [132, 330] width 65 height 11
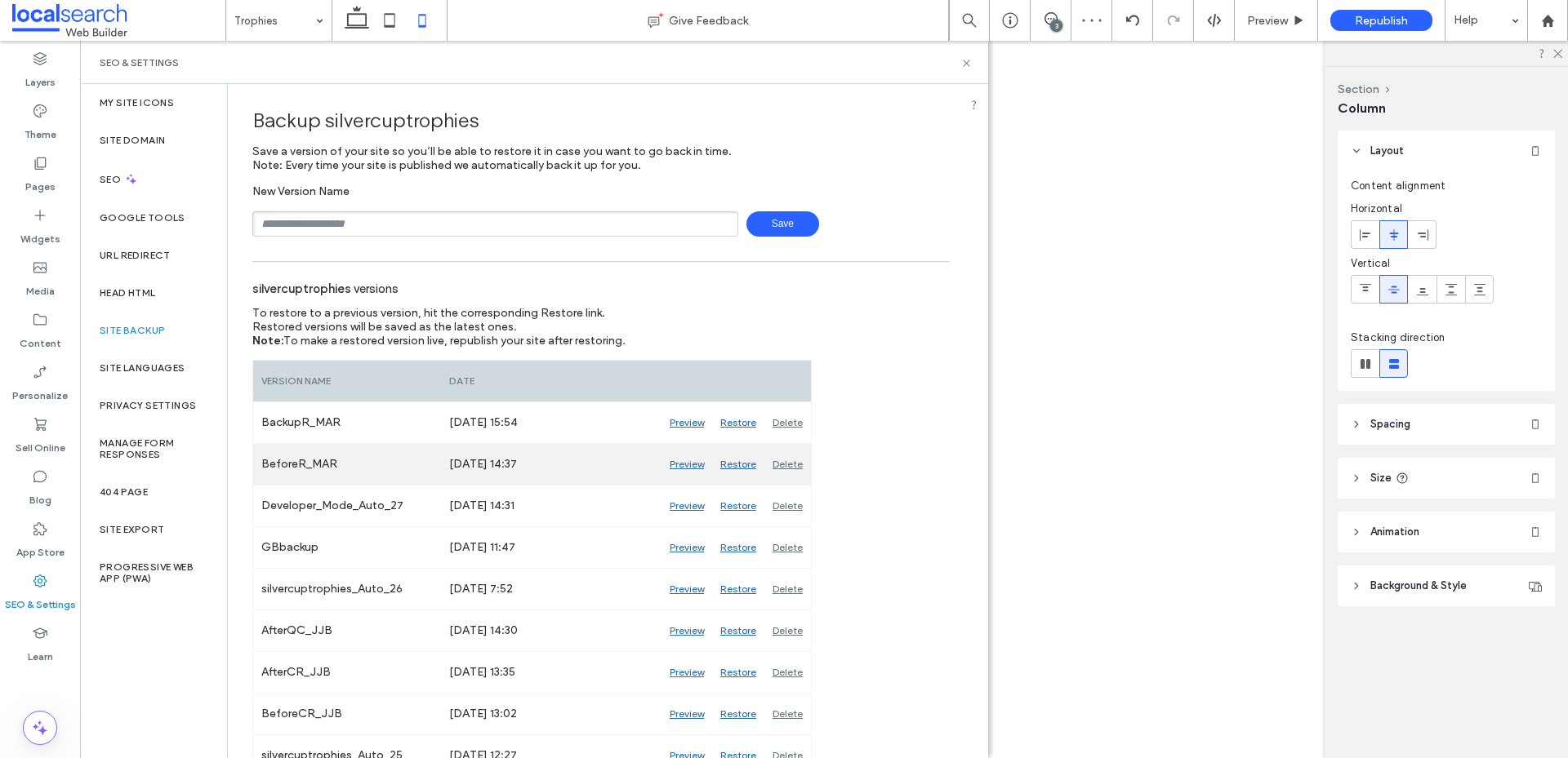
click at [682, 466] on div "Preview" at bounding box center [686, 465] width 51 height 41
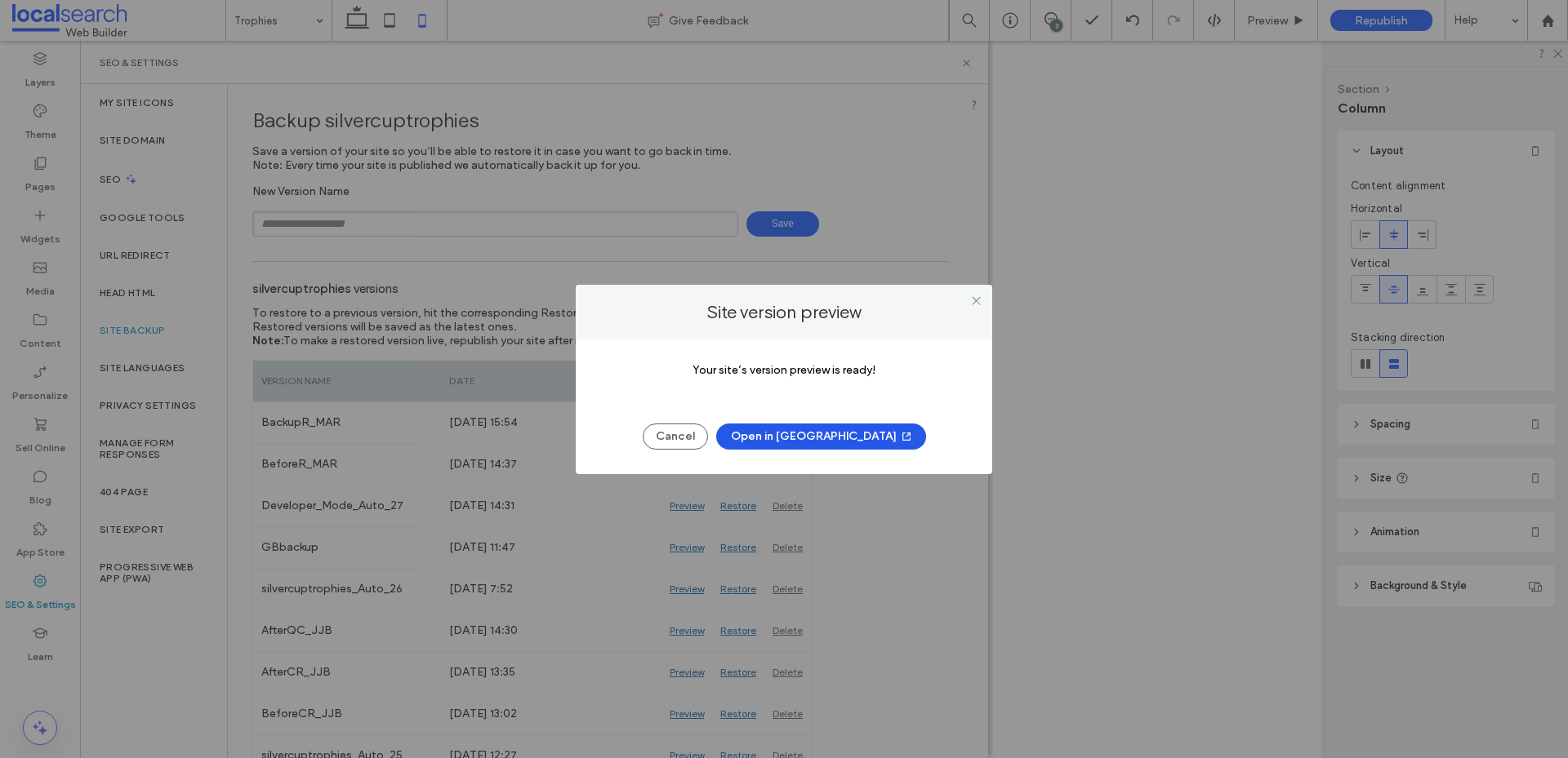
click at [821, 444] on button "Open in New Tab" at bounding box center [820, 436] width 209 height 26
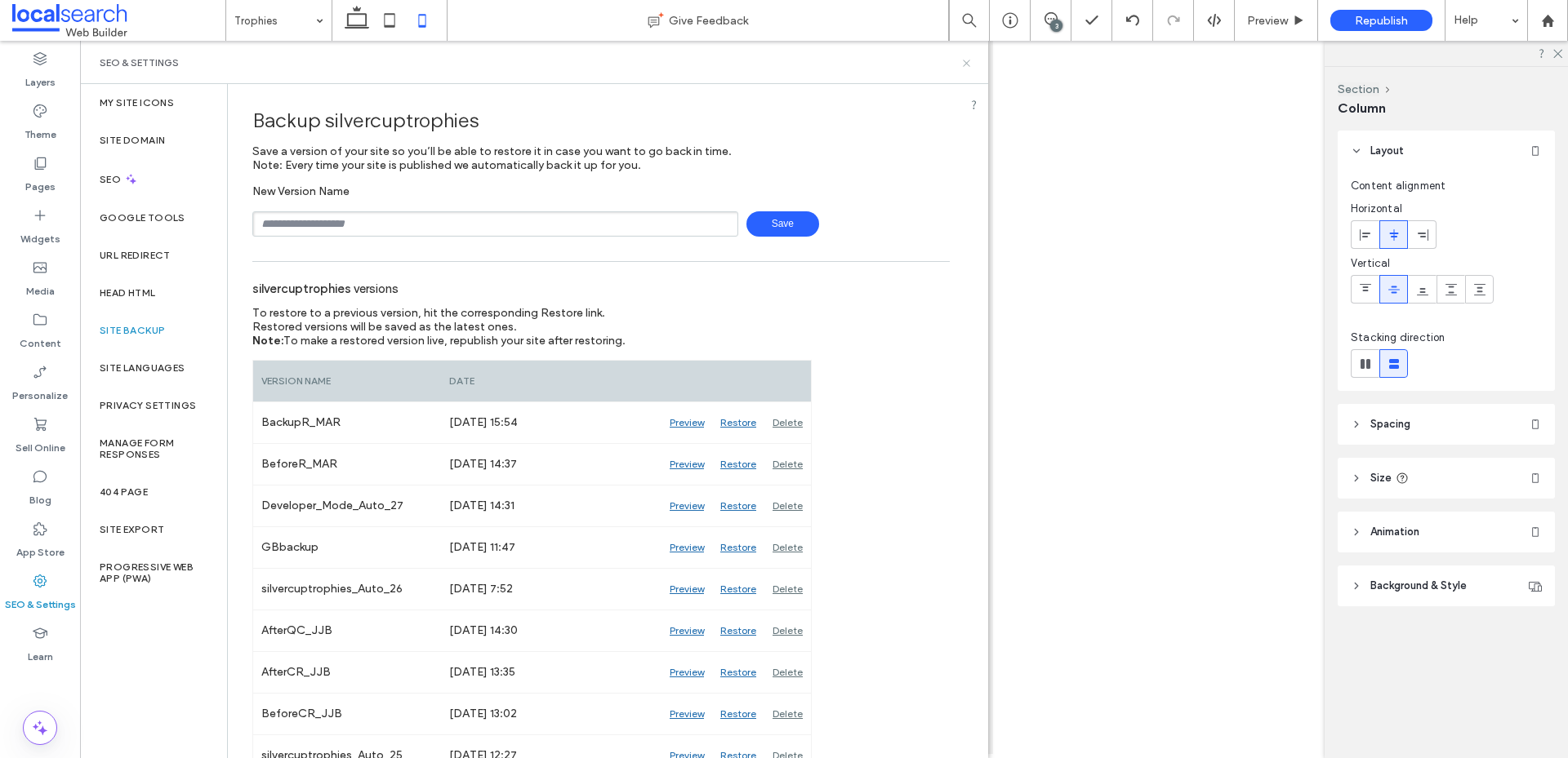
click at [964, 66] on icon at bounding box center [966, 63] width 12 height 12
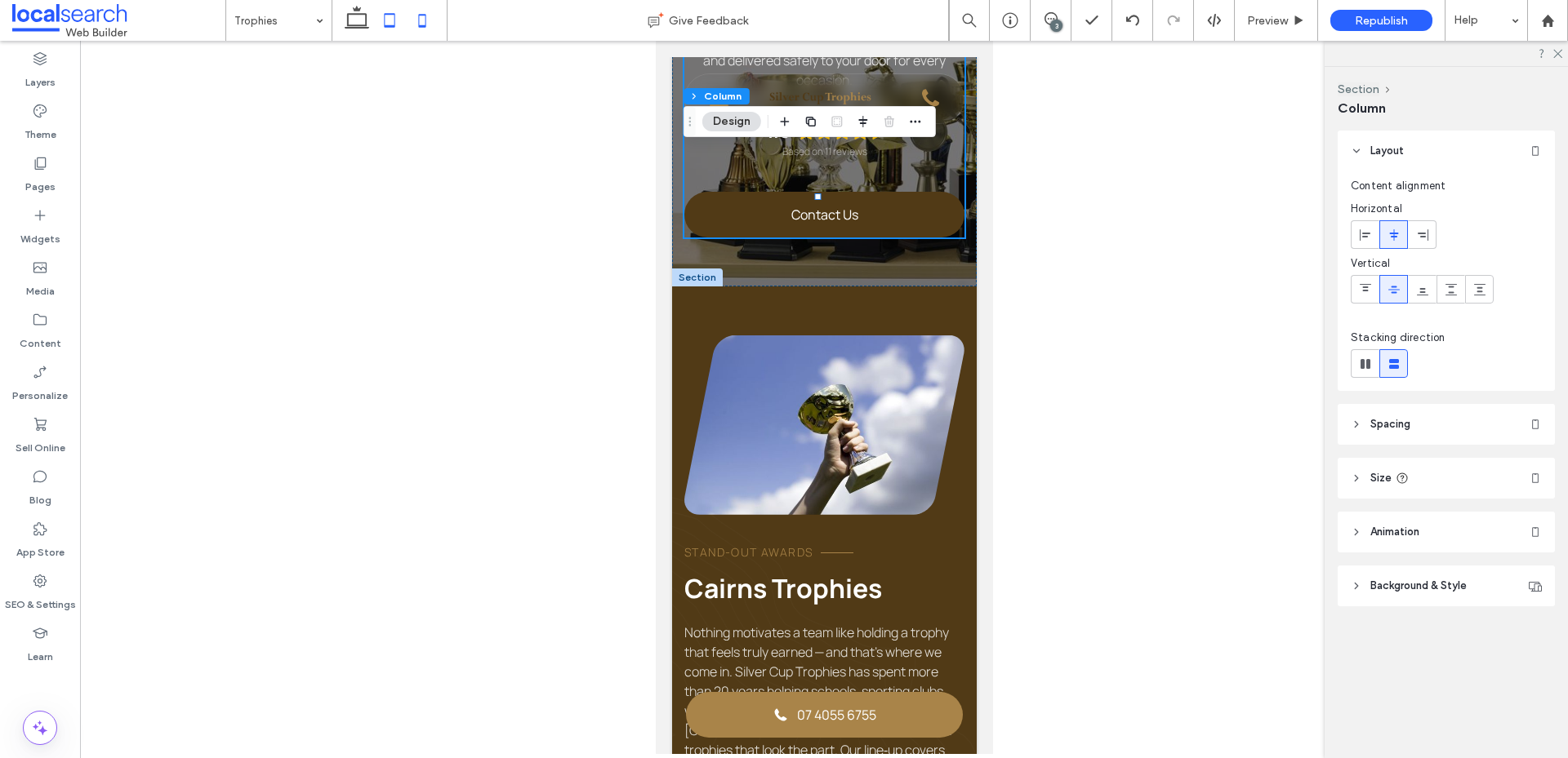
click at [388, 22] on icon at bounding box center [389, 19] width 32 height 32
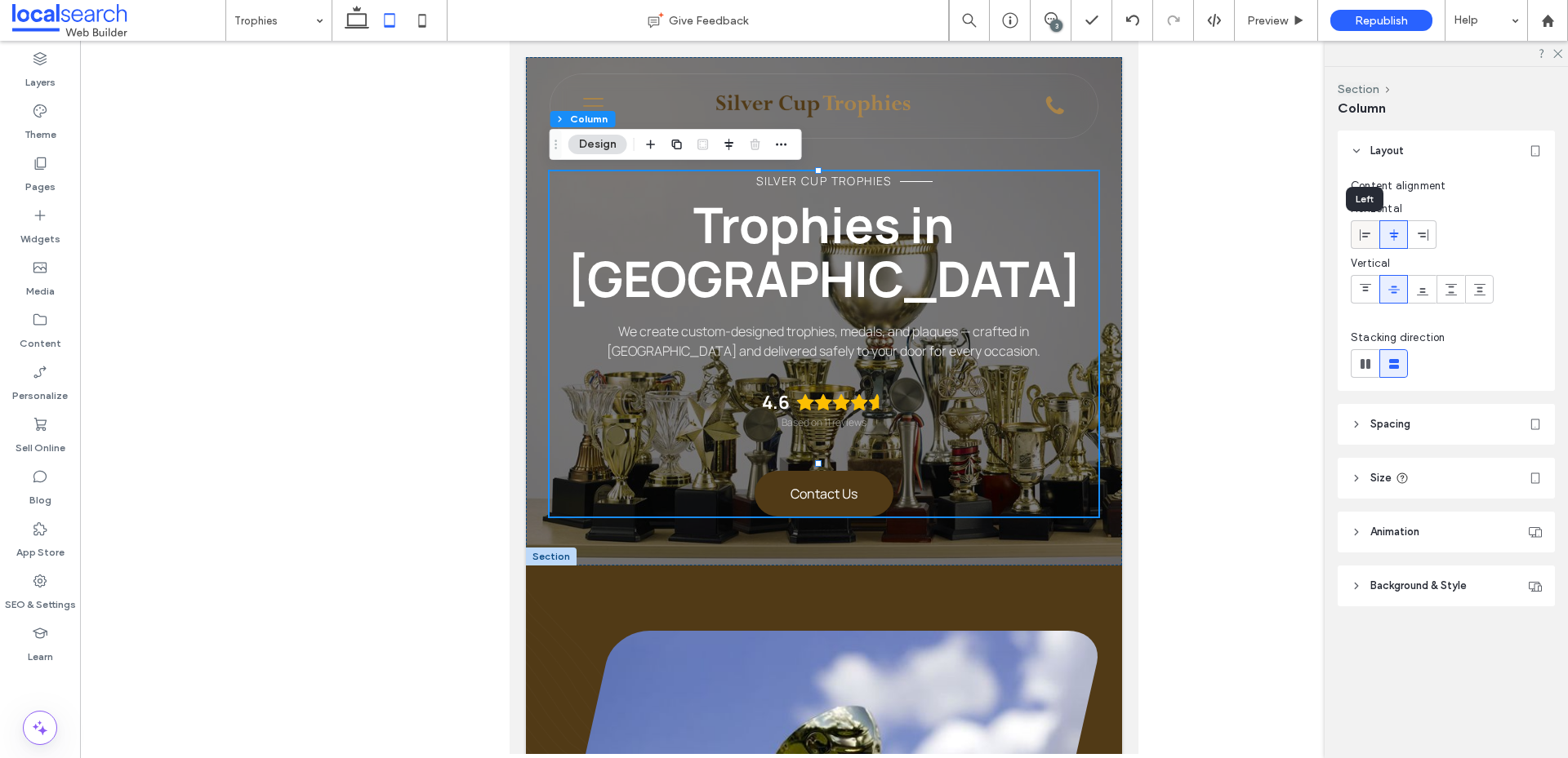
click at [1365, 236] on use at bounding box center [1365, 234] width 11 height 11
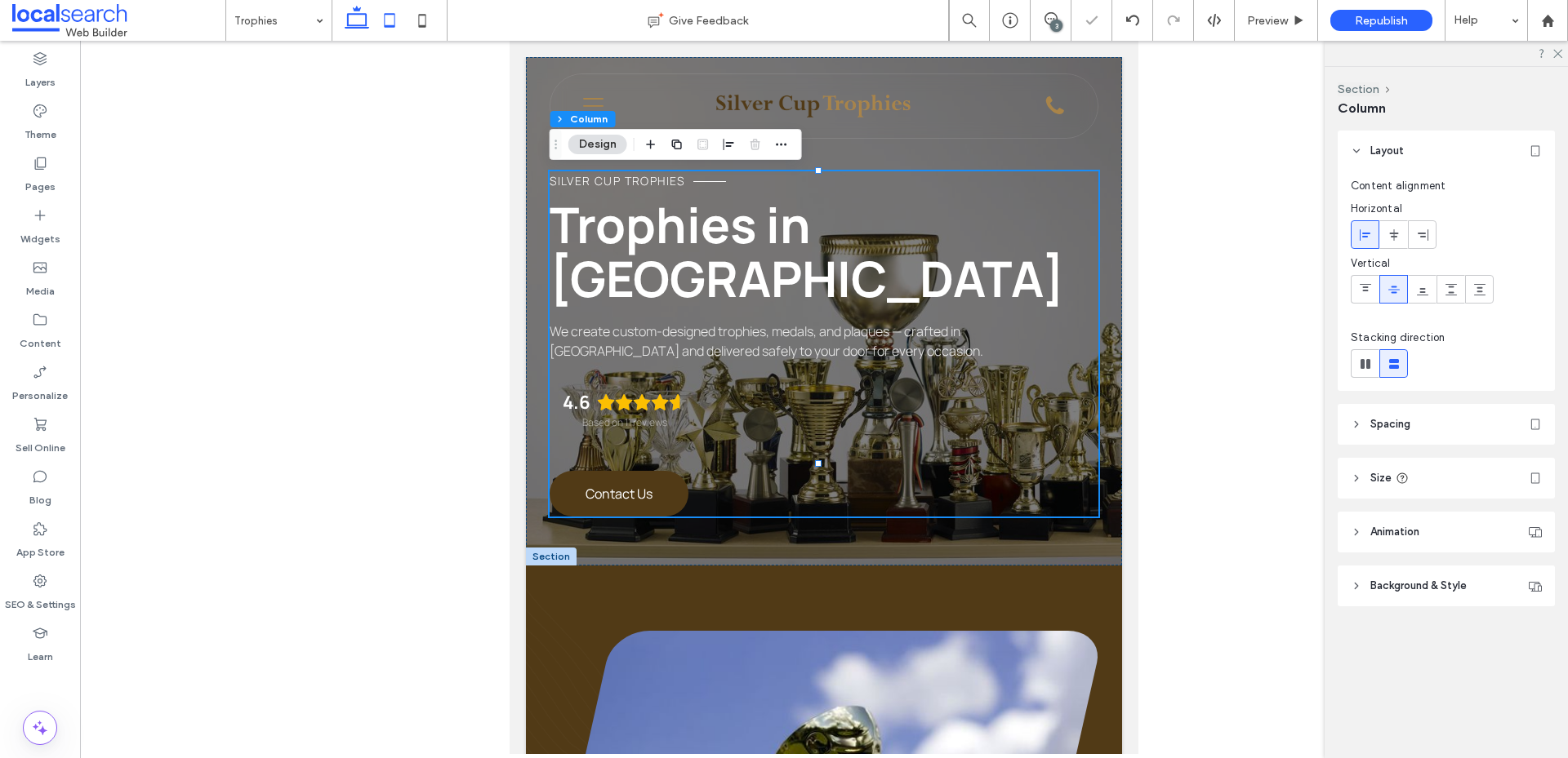
click at [349, 20] on use at bounding box center [357, 17] width 25 height 23
type input "***"
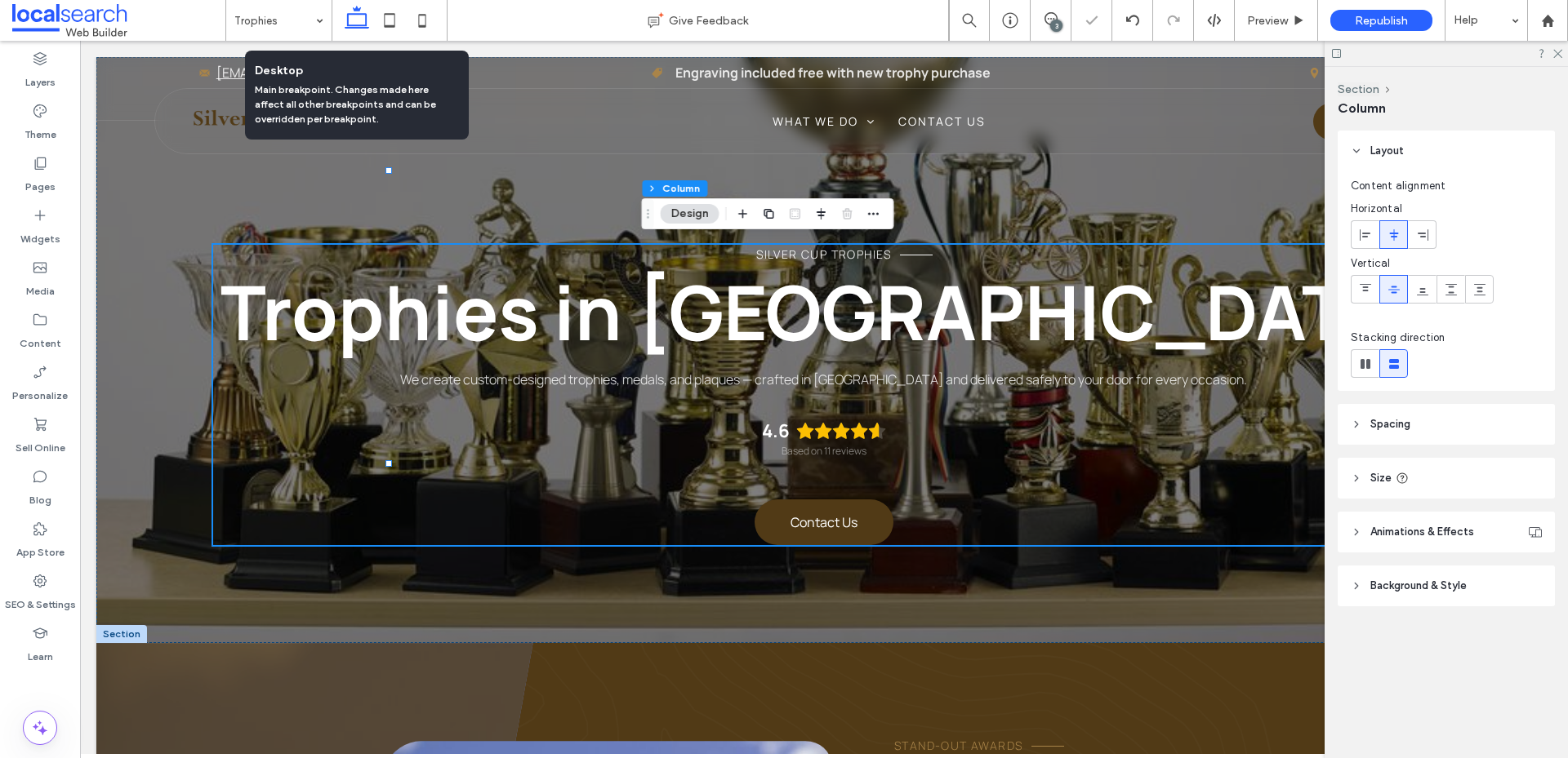
type input "****"
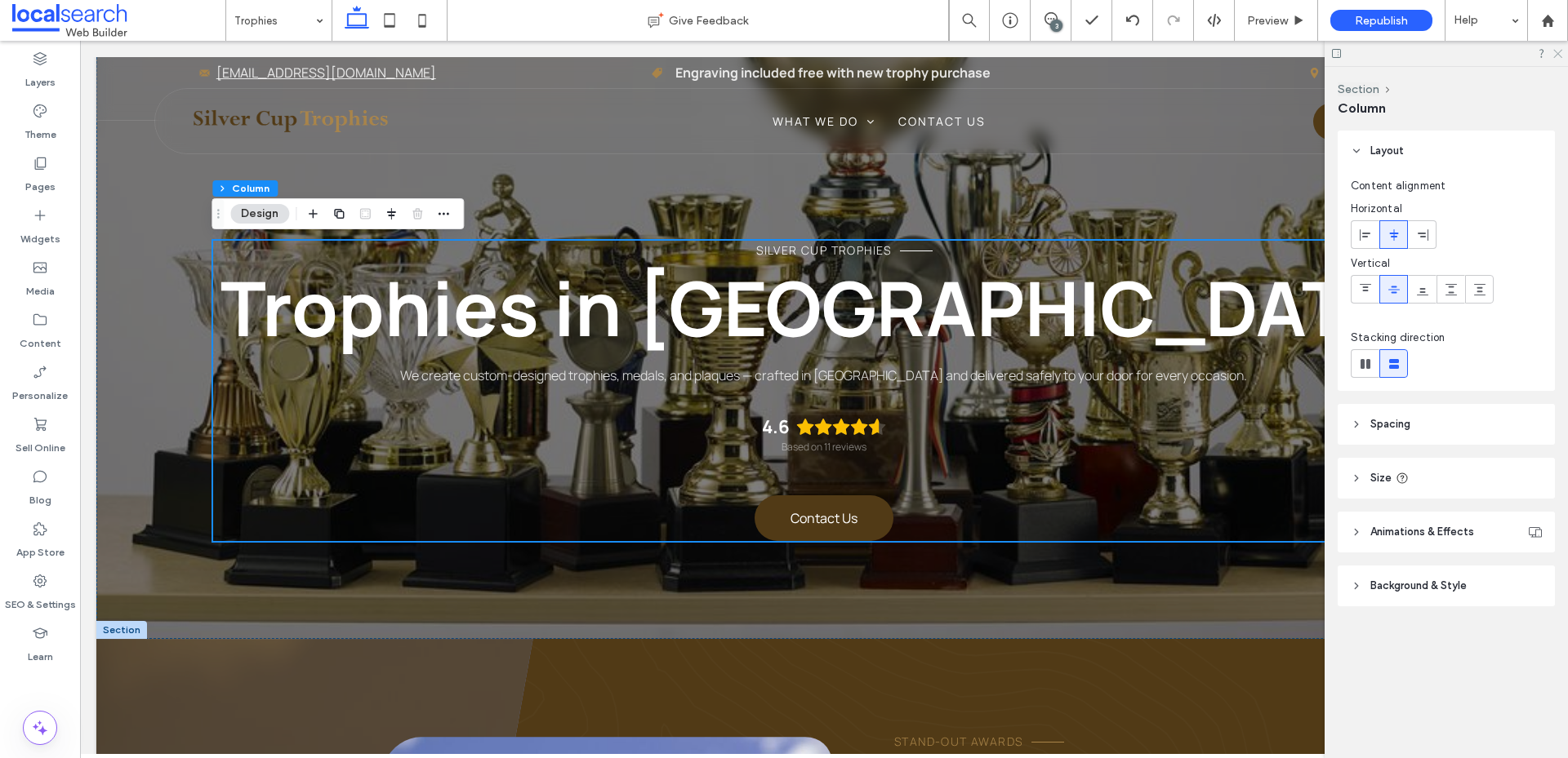
click at [1554, 51] on use at bounding box center [1558, 54] width 9 height 9
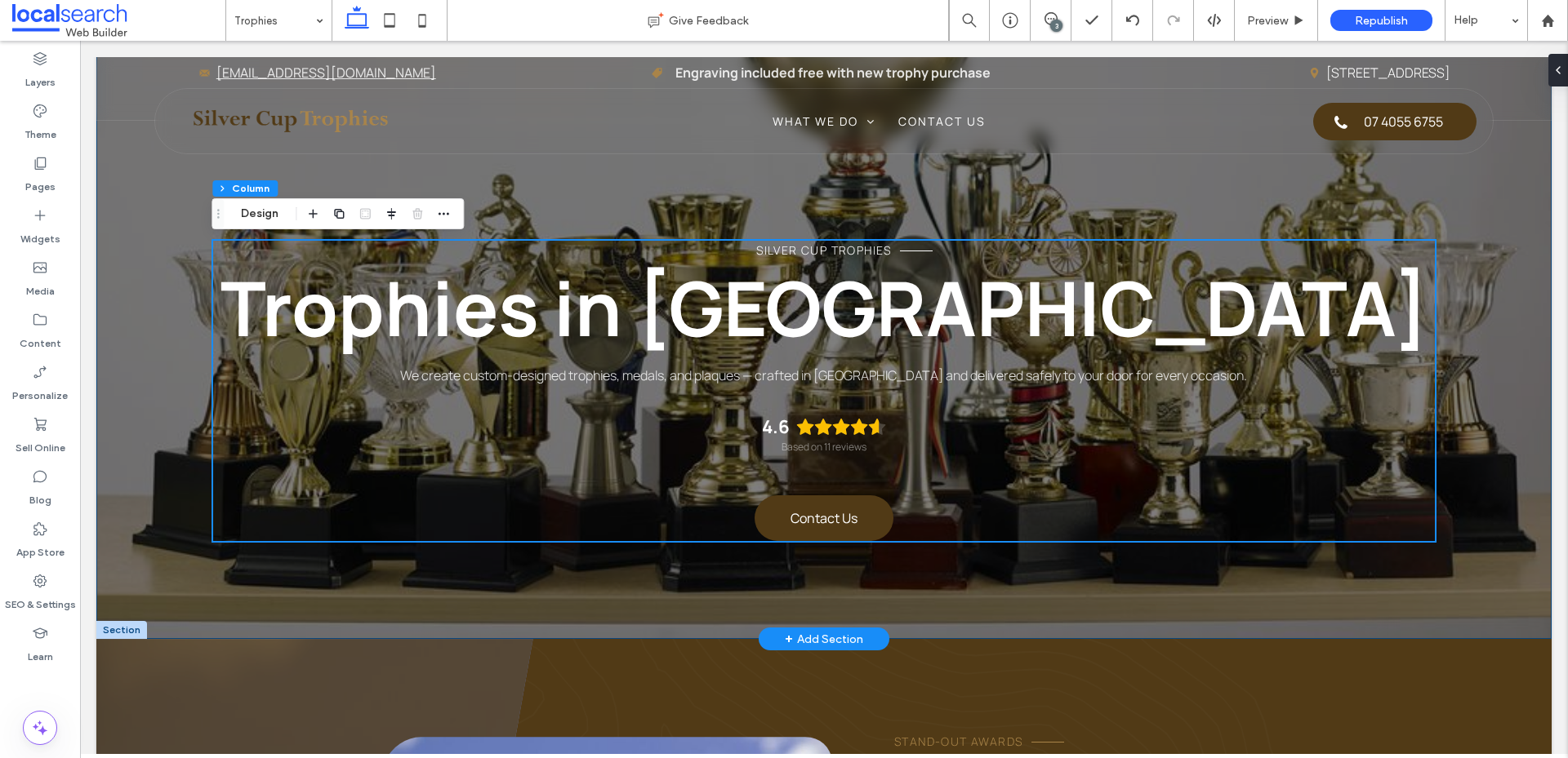
click at [167, 514] on div "Silver Cup Trophies Trophies in Cairns We create custom-designed trophies, meda…" at bounding box center [823, 347] width 1455 height 586
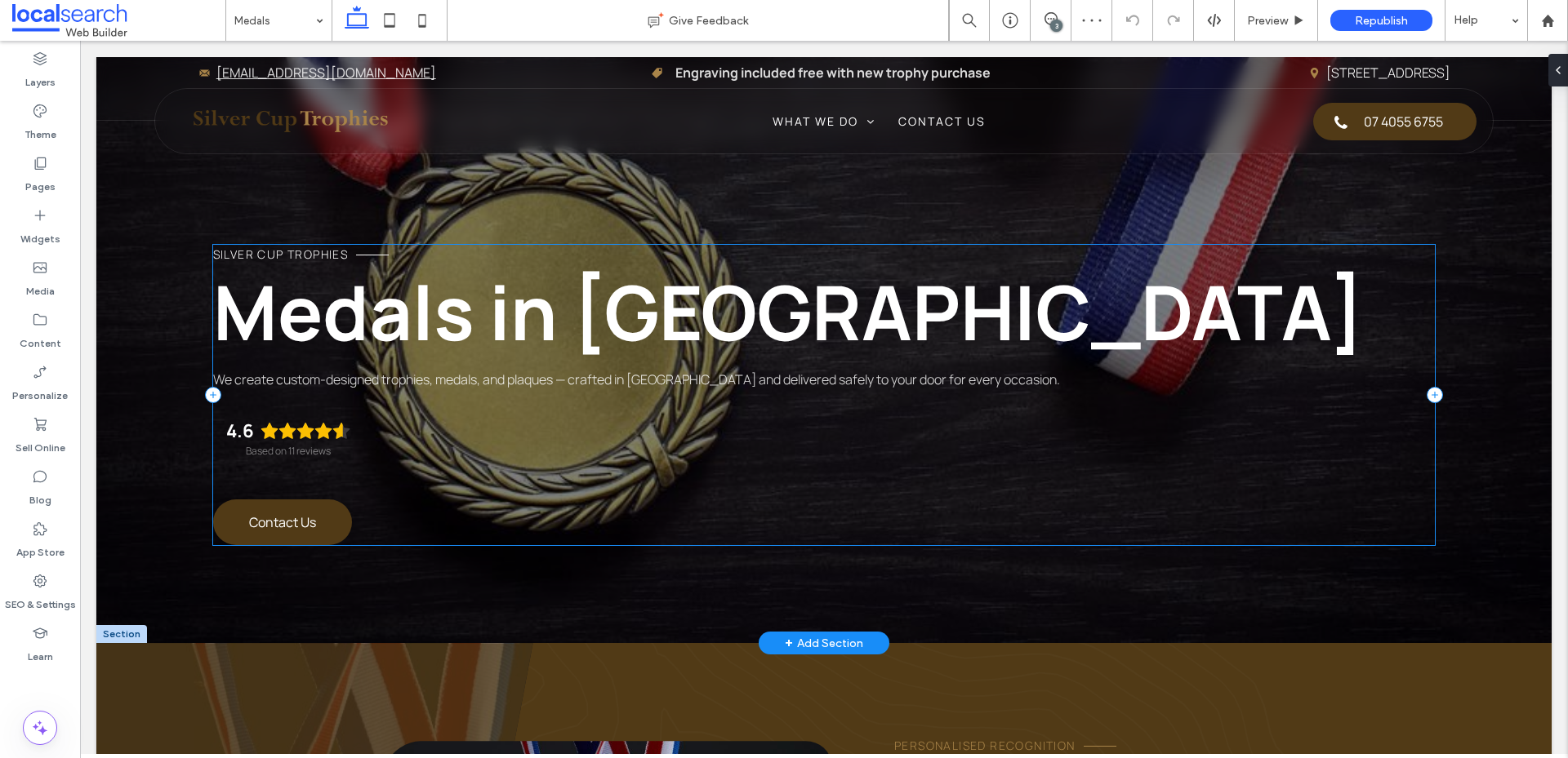
click at [1077, 503] on div "Silver Cup Trophies Medals in Cairns We create custom-designed trophies, medals…" at bounding box center [824, 396] width 1222 height 301
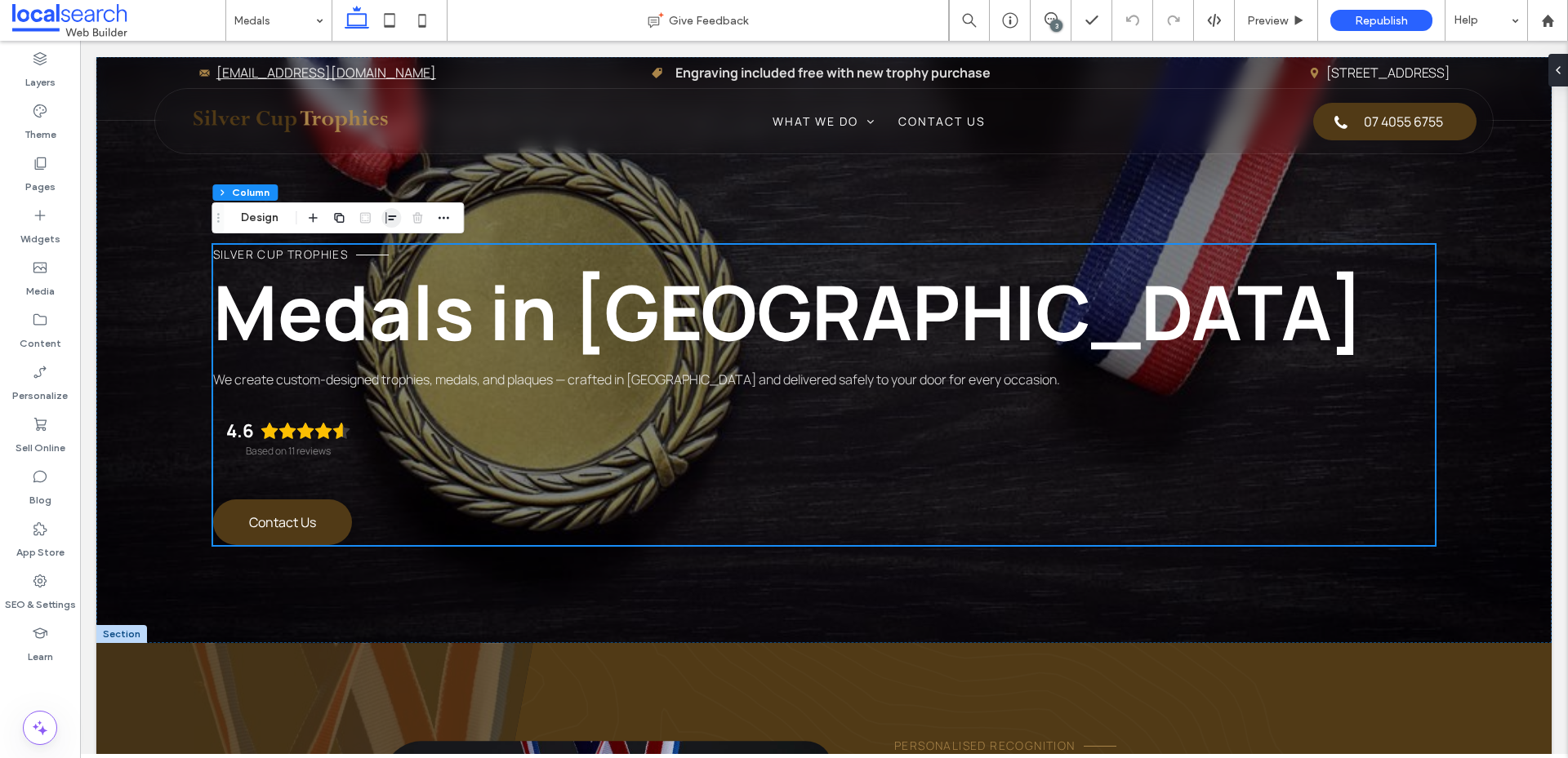
click at [387, 221] on icon "button" at bounding box center [391, 218] width 13 height 13
click at [392, 255] on icon "center" at bounding box center [391, 250] width 13 height 13
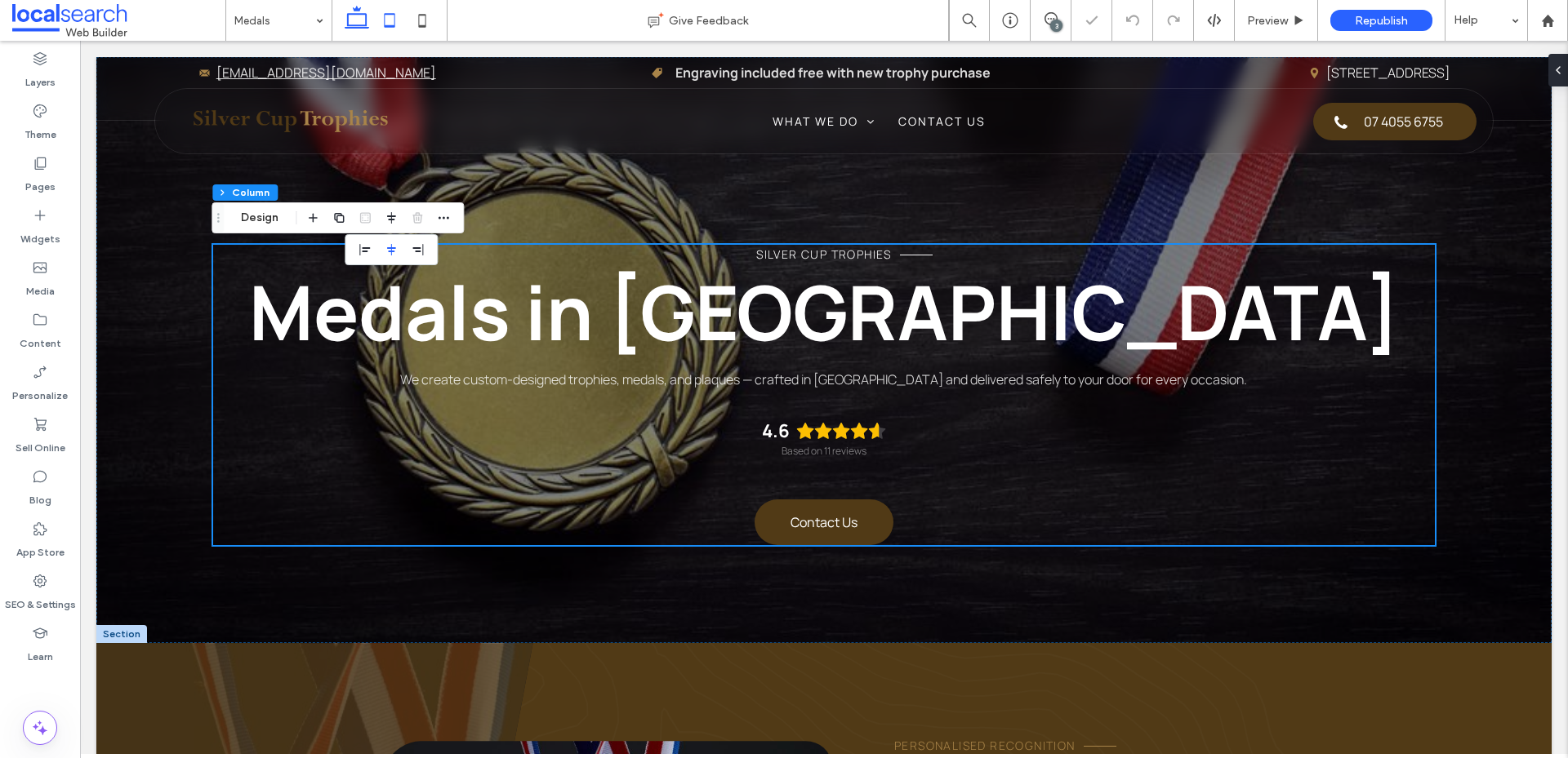
click at [381, 16] on icon at bounding box center [389, 19] width 32 height 32
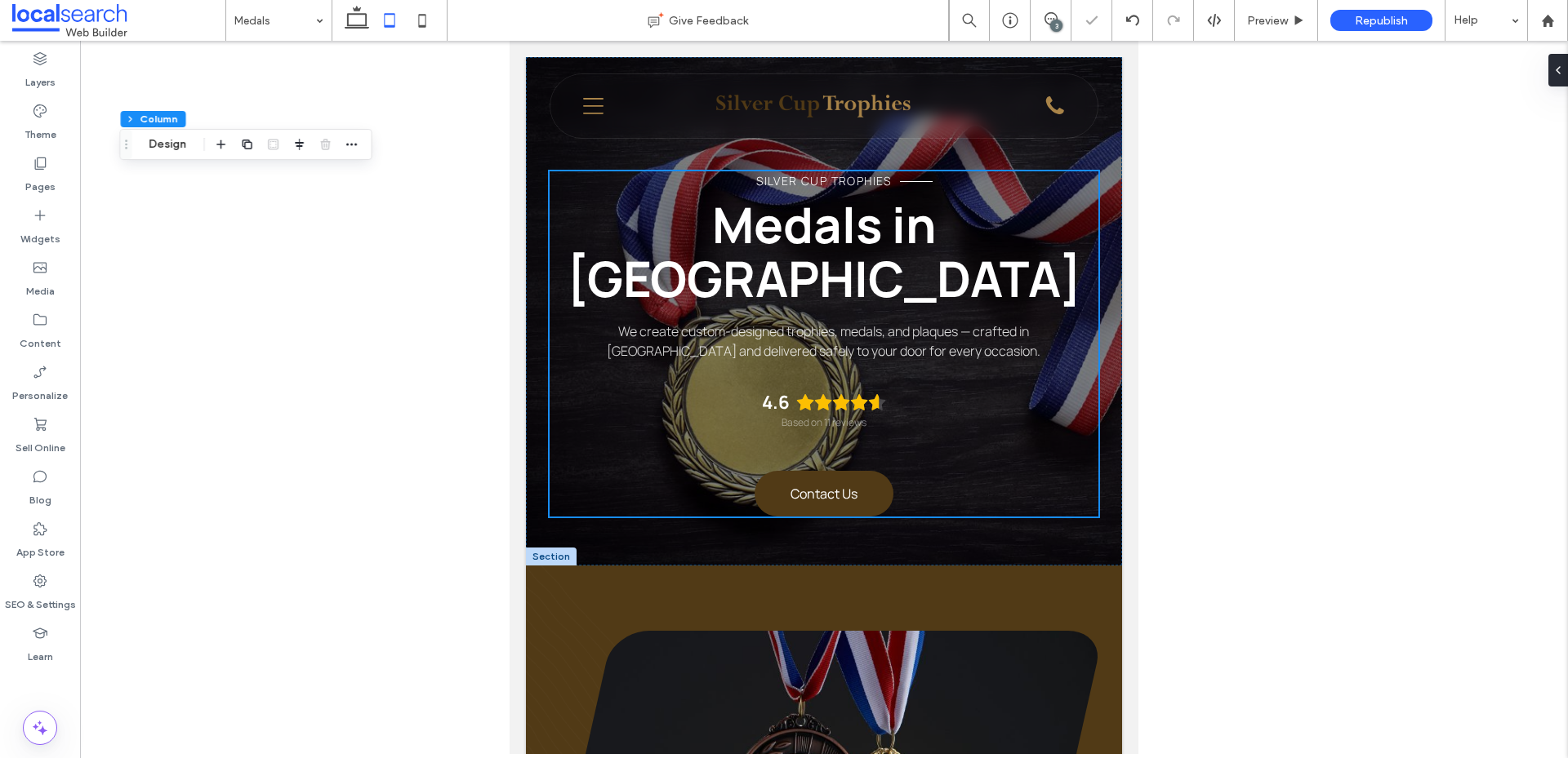
type input "**"
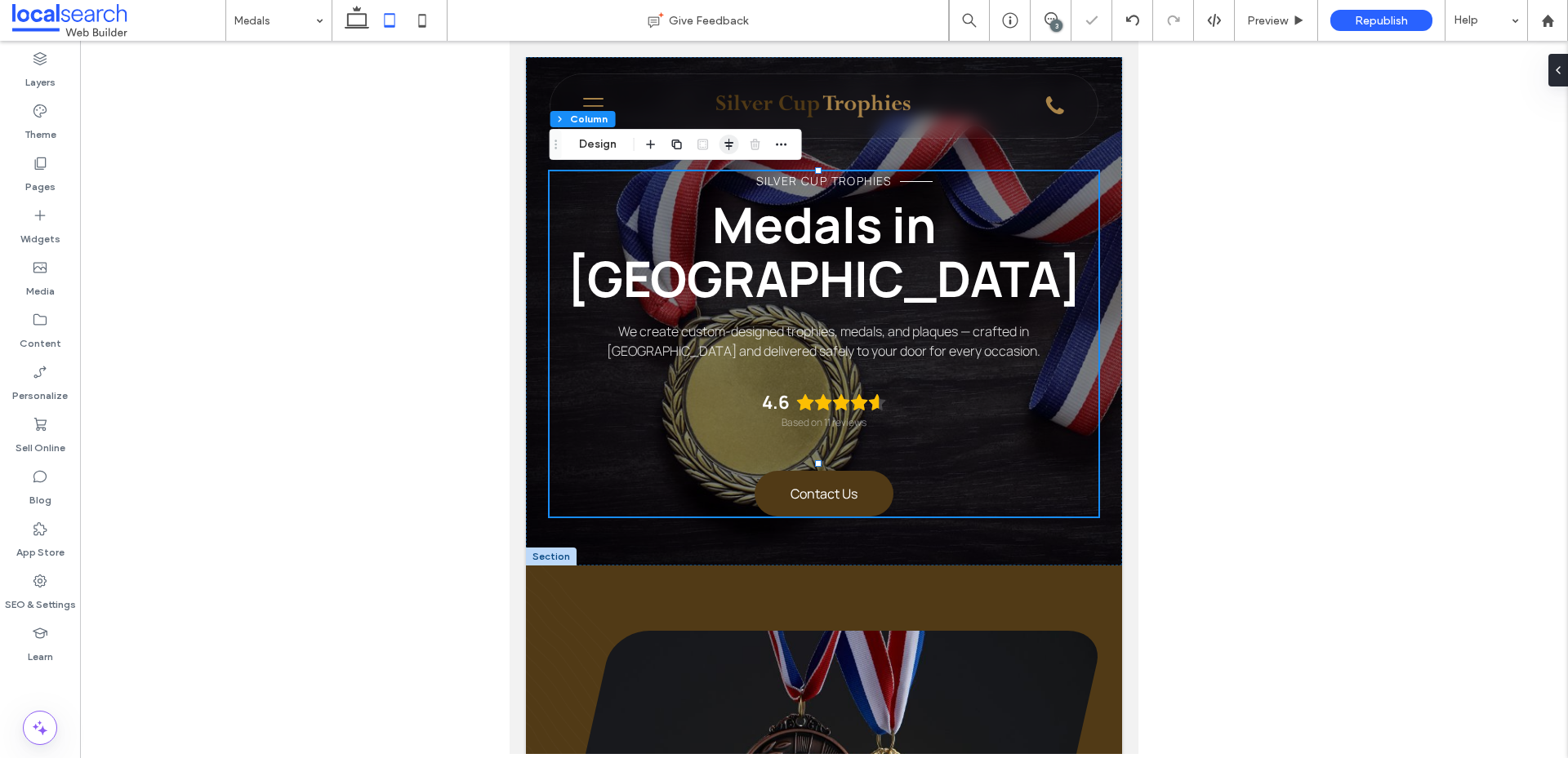
drag, startPoint x: 727, startPoint y: 148, endPoint x: 220, endPoint y: 119, distance: 507.8
click at [727, 148] on icon "button" at bounding box center [729, 145] width 13 height 13
click at [703, 186] on div at bounding box center [729, 176] width 93 height 31
click at [699, 176] on icon "flex-start" at bounding box center [703, 176] width 13 height 13
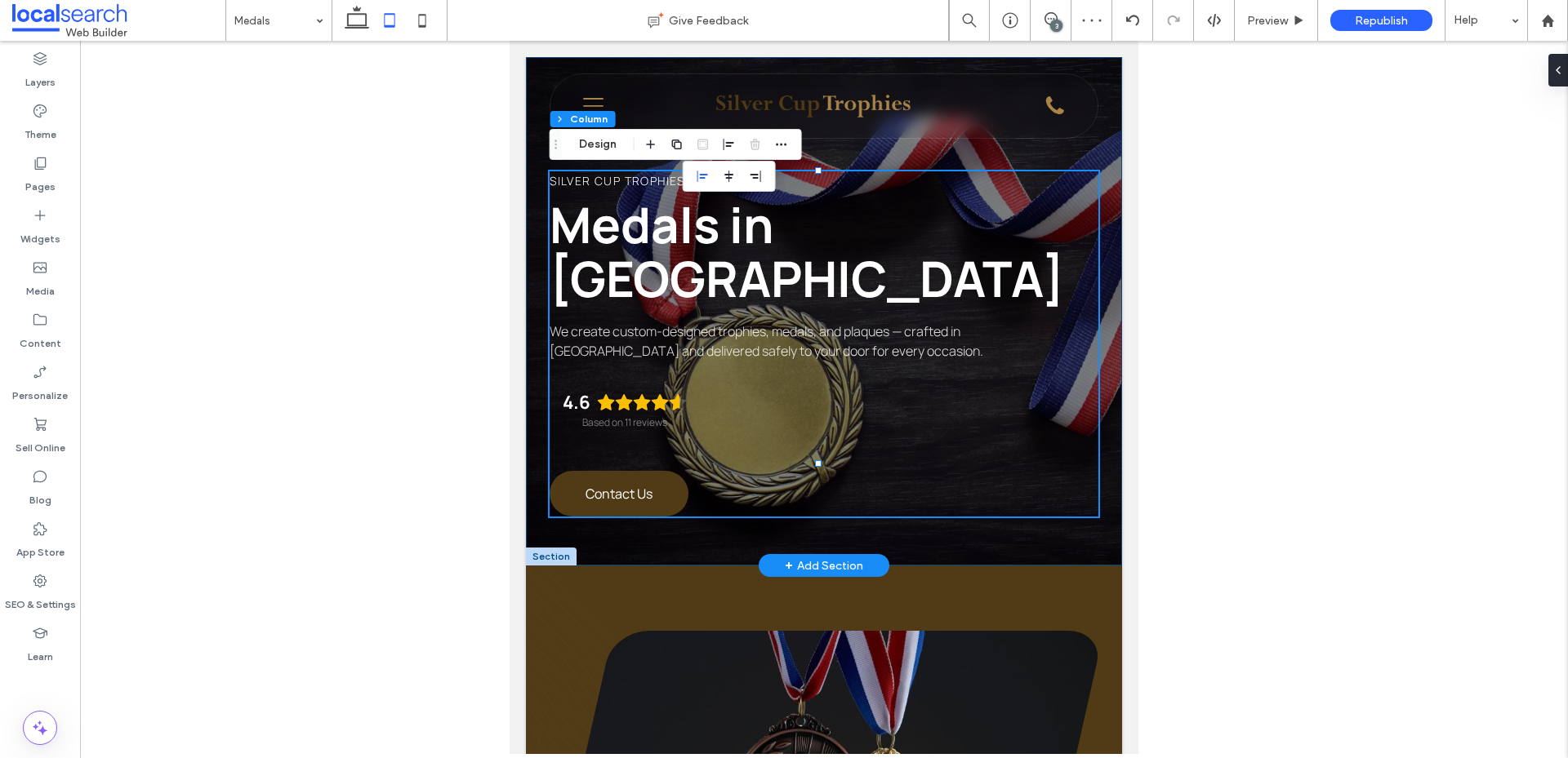
click at [964, 487] on div "Silver Cup Trophies Medals in Cairns We create custom-designed trophies, medals…" at bounding box center [824, 311] width 596 height 508
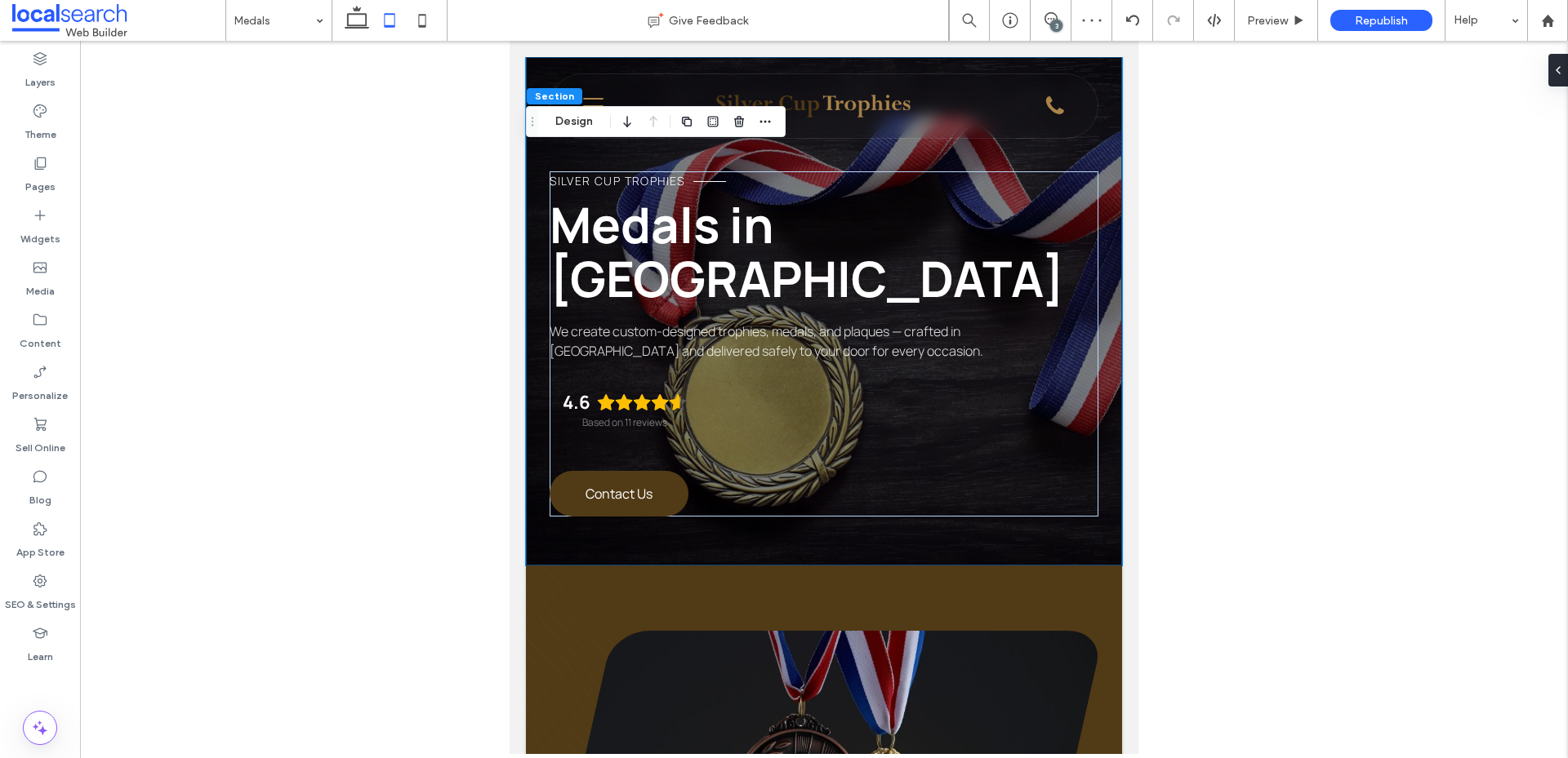
click at [403, 17] on icon at bounding box center [389, 19] width 32 height 32
click at [419, 23] on use at bounding box center [422, 20] width 7 height 13
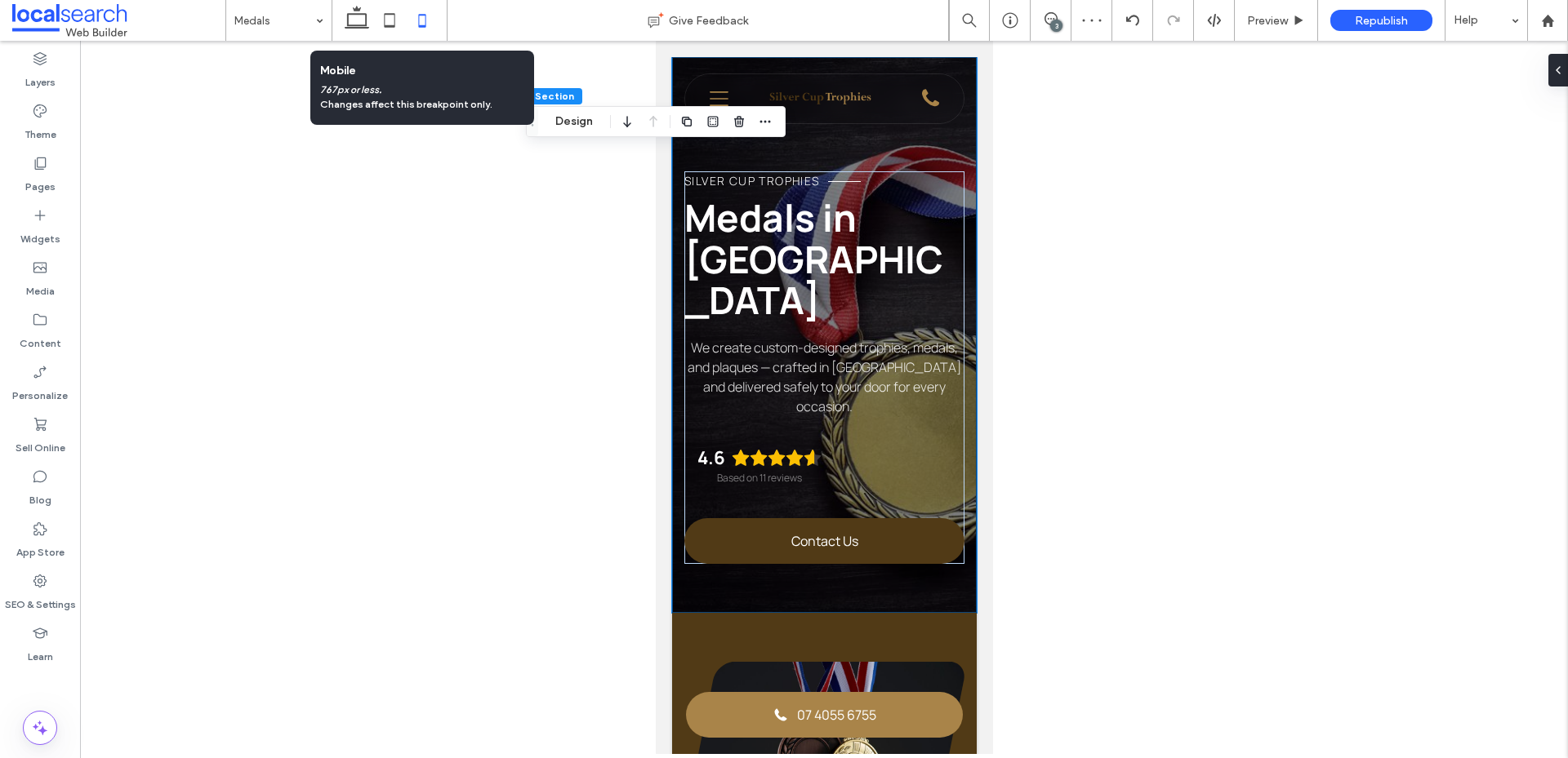
type input "**"
type input "****"
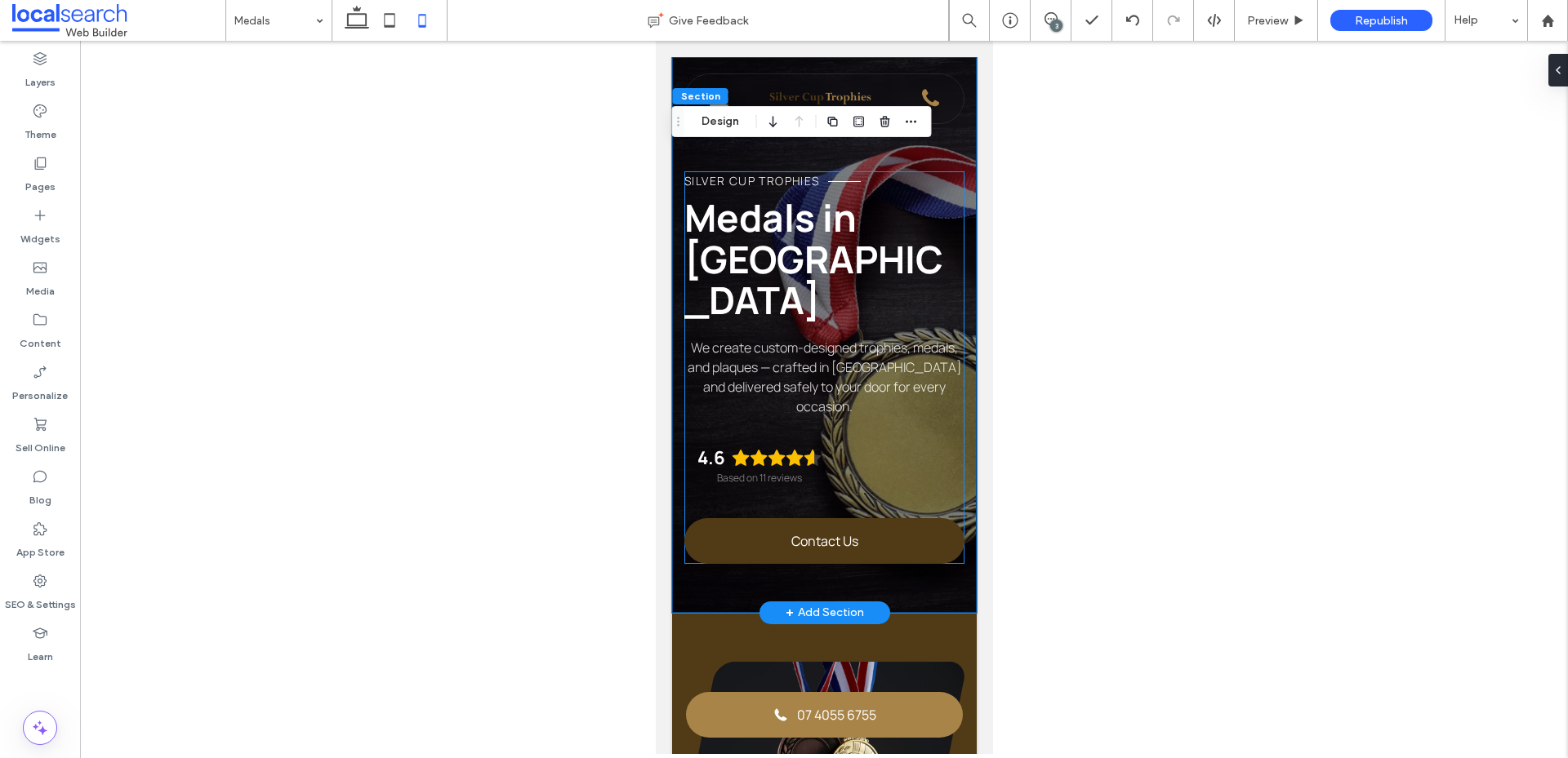
click at [903, 455] on div "Silver Cup Trophies Medals in Cairns We create custom-designed trophies, medals…" at bounding box center [824, 368] width 280 height 393
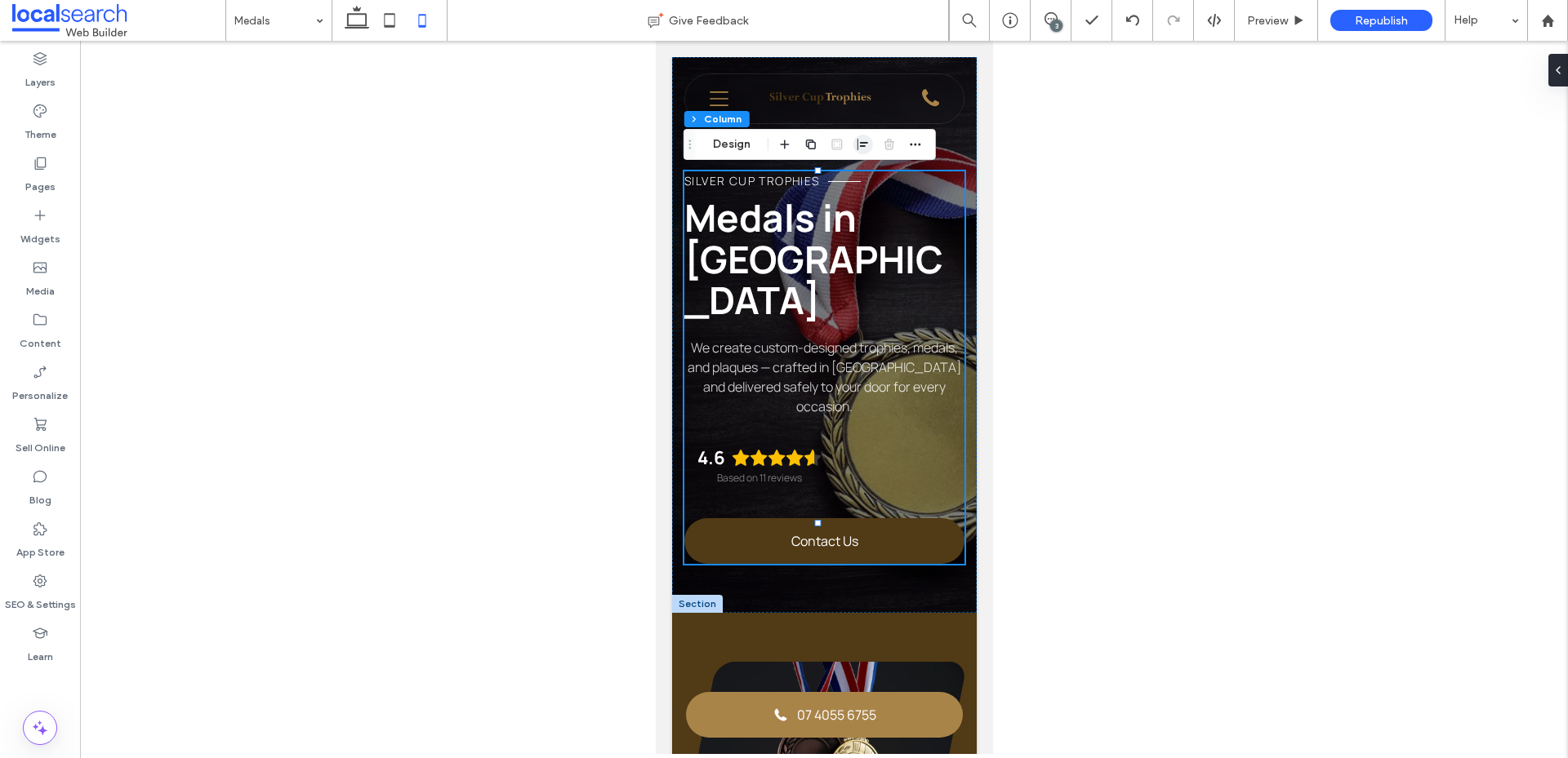
click at [854, 141] on span "button" at bounding box center [862, 144] width 19 height 19
click at [832, 177] on icon "flex-start" at bounding box center [837, 176] width 13 height 13
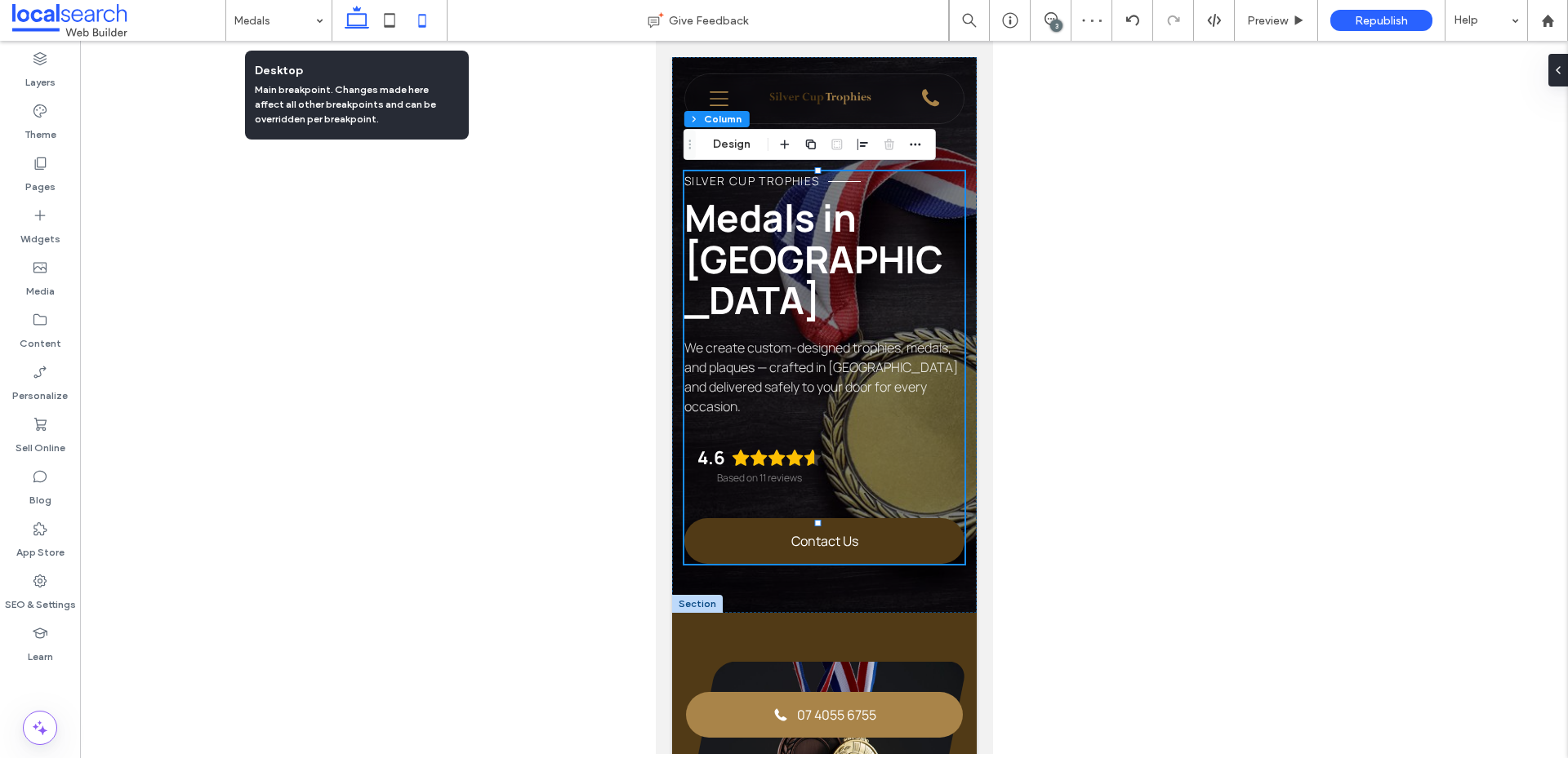
click at [359, 28] on use at bounding box center [357, 17] width 25 height 23
type input "***"
type input "****"
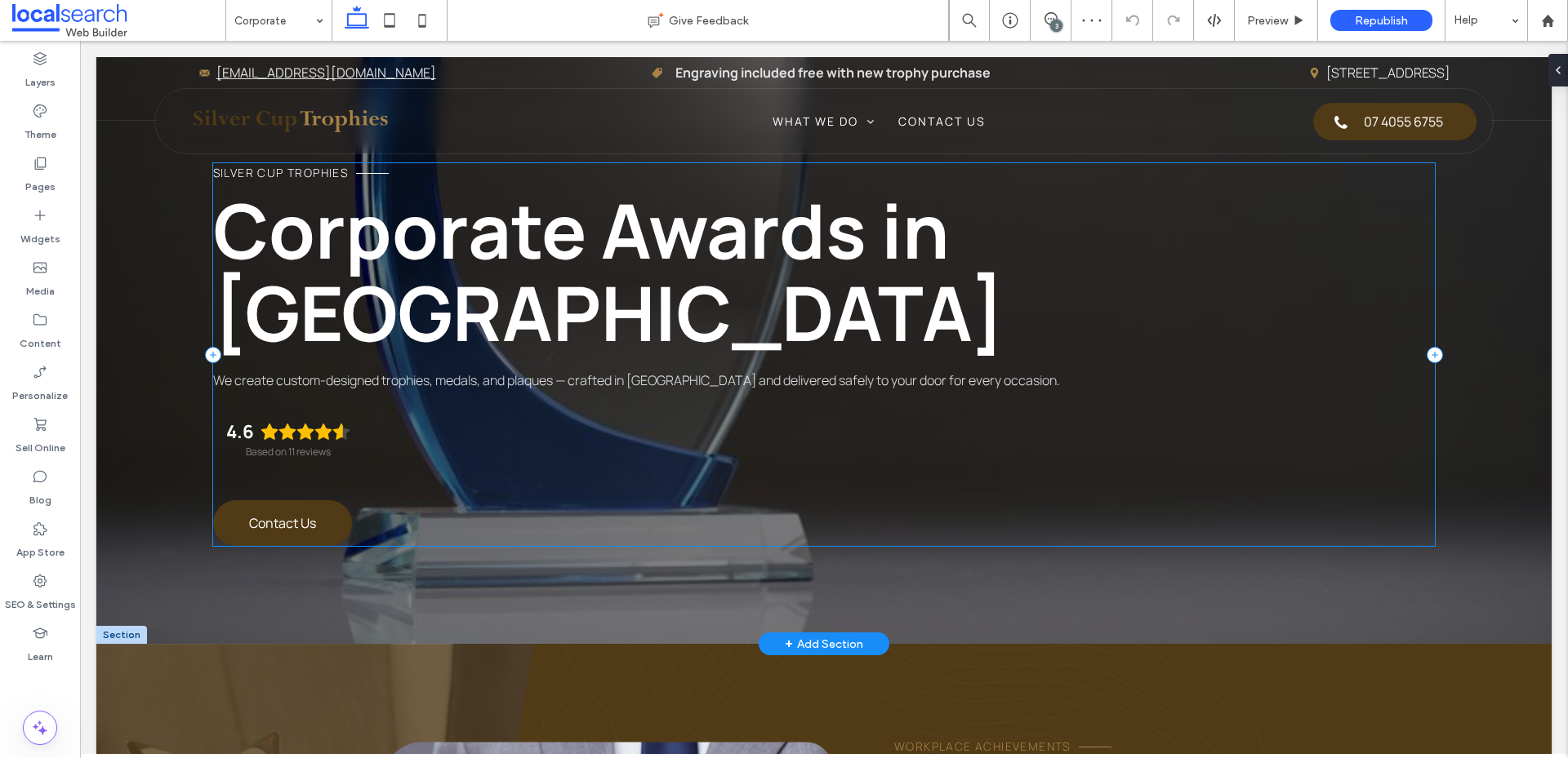
click at [933, 414] on div "Silver Cup Trophies Corporate Awards in Cairns We create custom-designed trophi…" at bounding box center [824, 354] width 1222 height 383
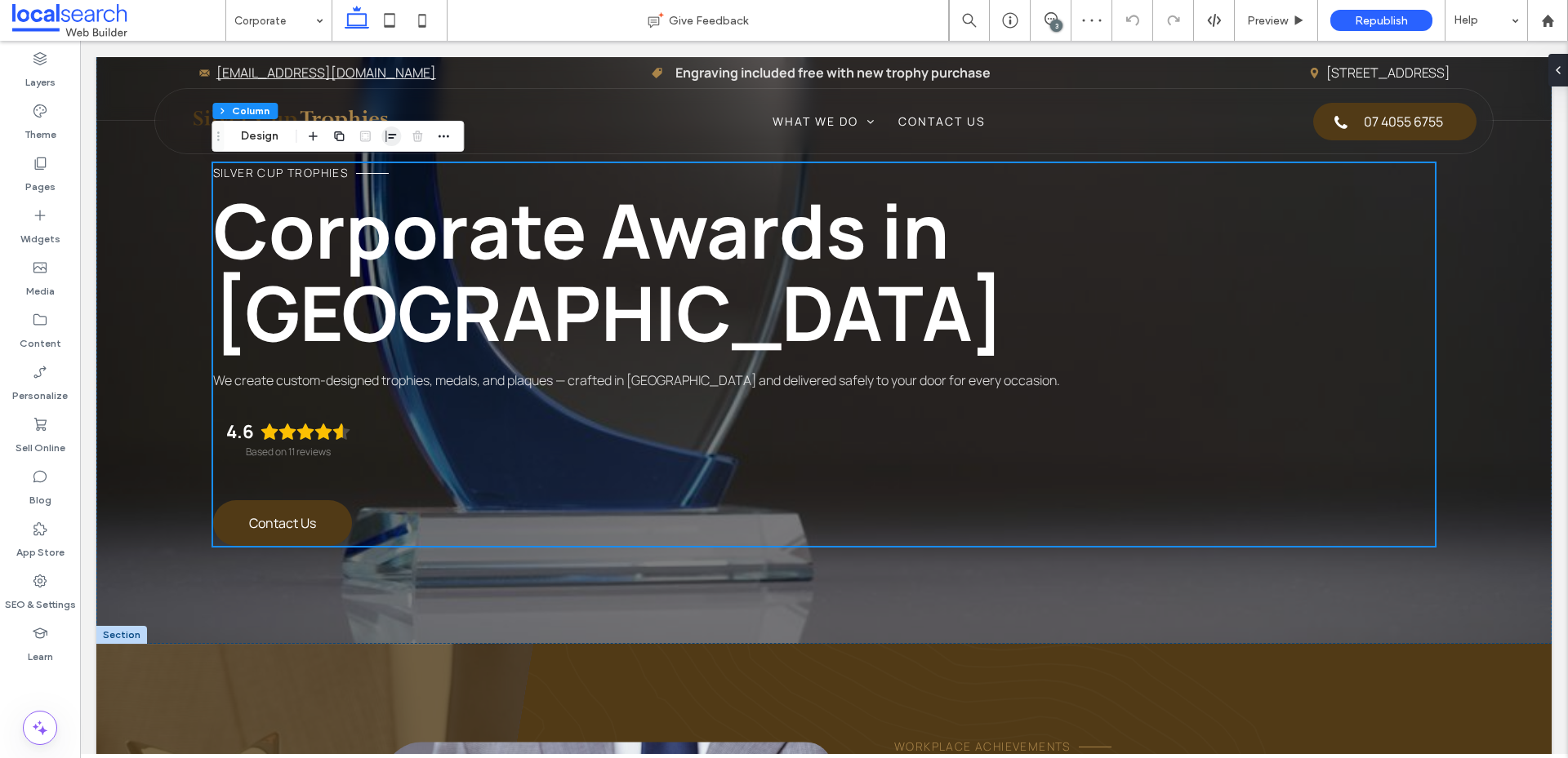
click at [386, 137] on use "button" at bounding box center [391, 136] width 11 height 11
click at [390, 170] on use "center" at bounding box center [392, 168] width 9 height 11
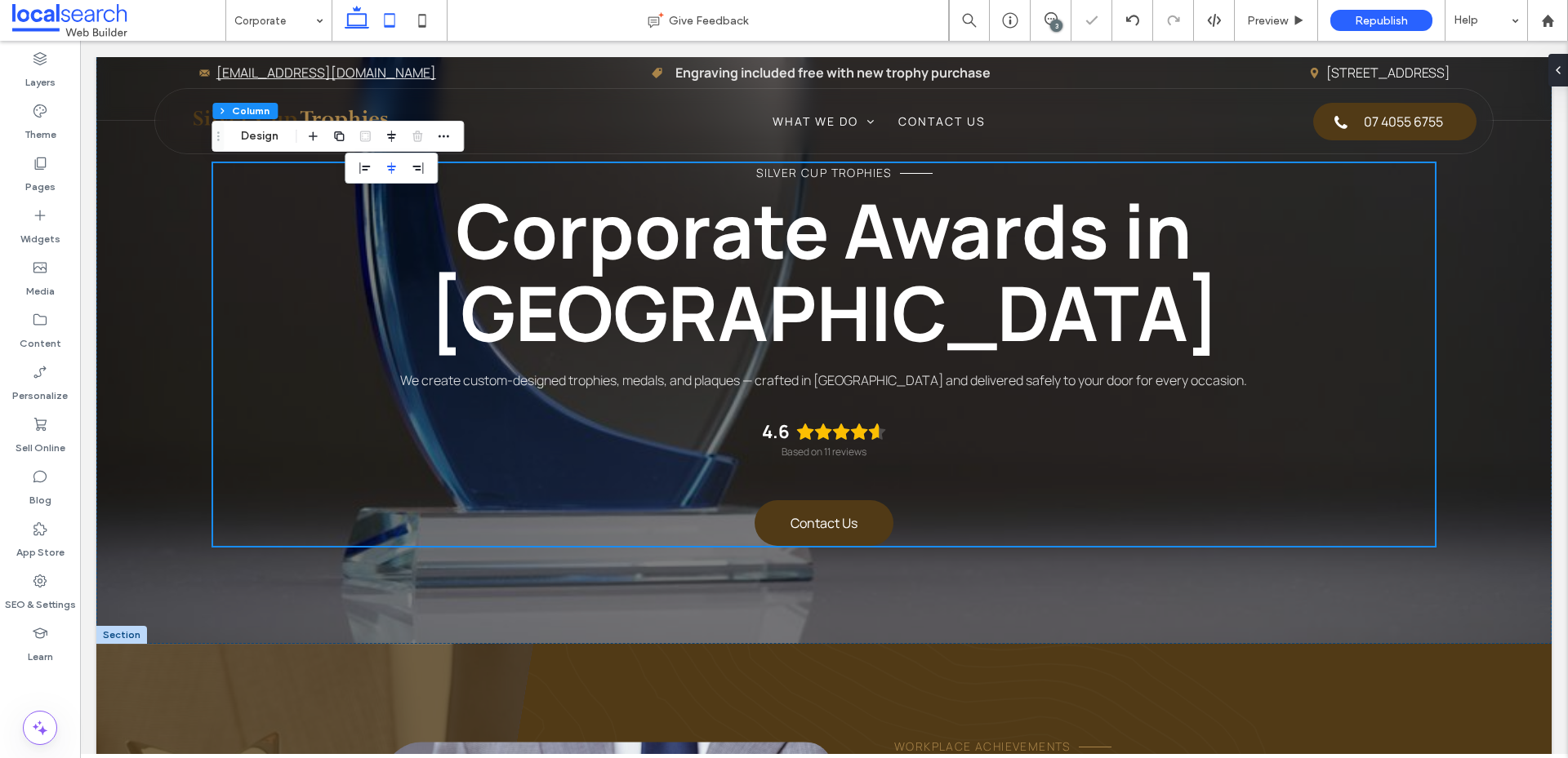
click at [386, 15] on use at bounding box center [390, 19] width 11 height 14
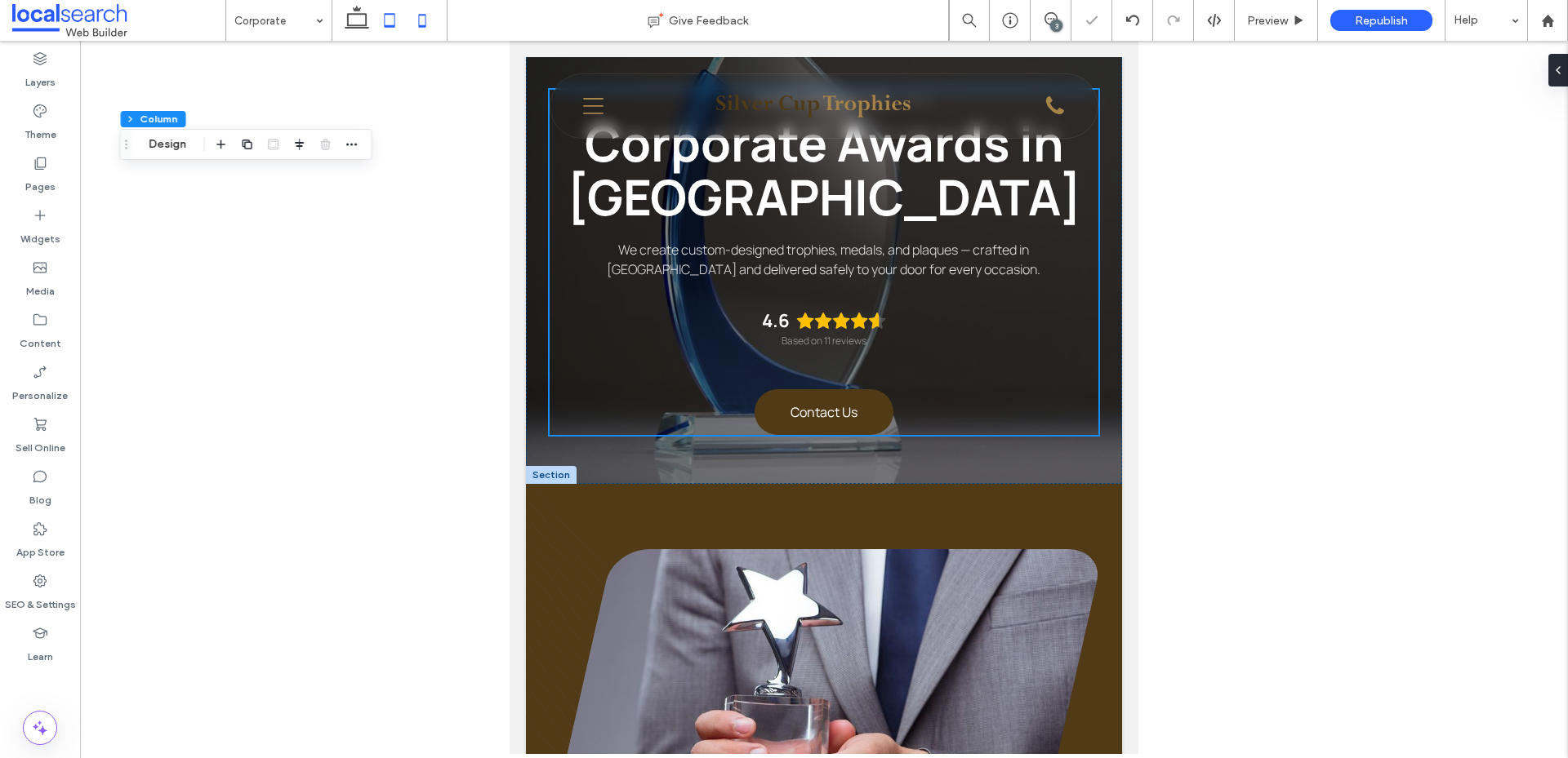
type input "**"
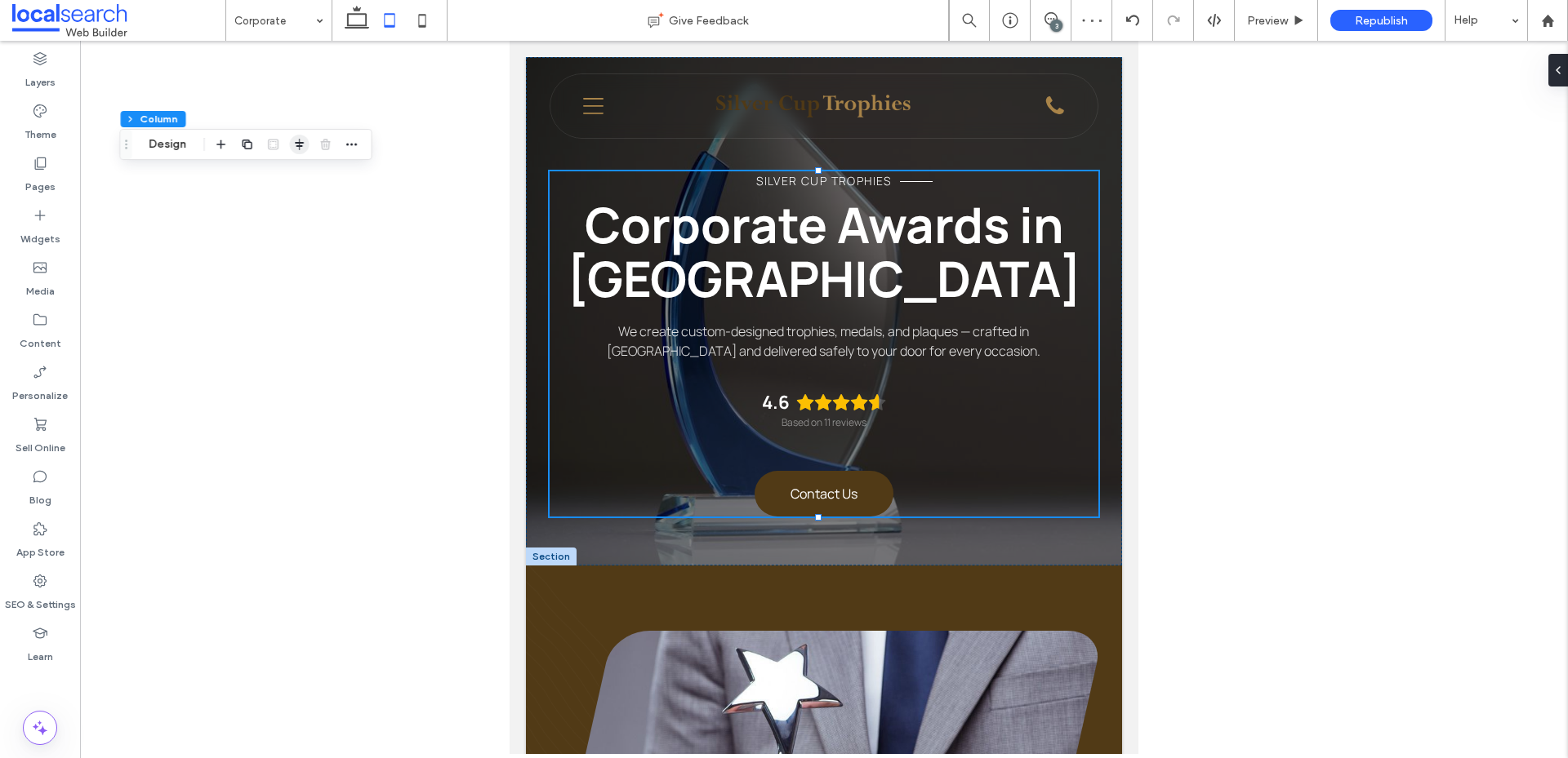
click at [298, 144] on use "button" at bounding box center [300, 144] width 9 height 11
click at [269, 175] on icon "flex-start" at bounding box center [273, 176] width 13 height 13
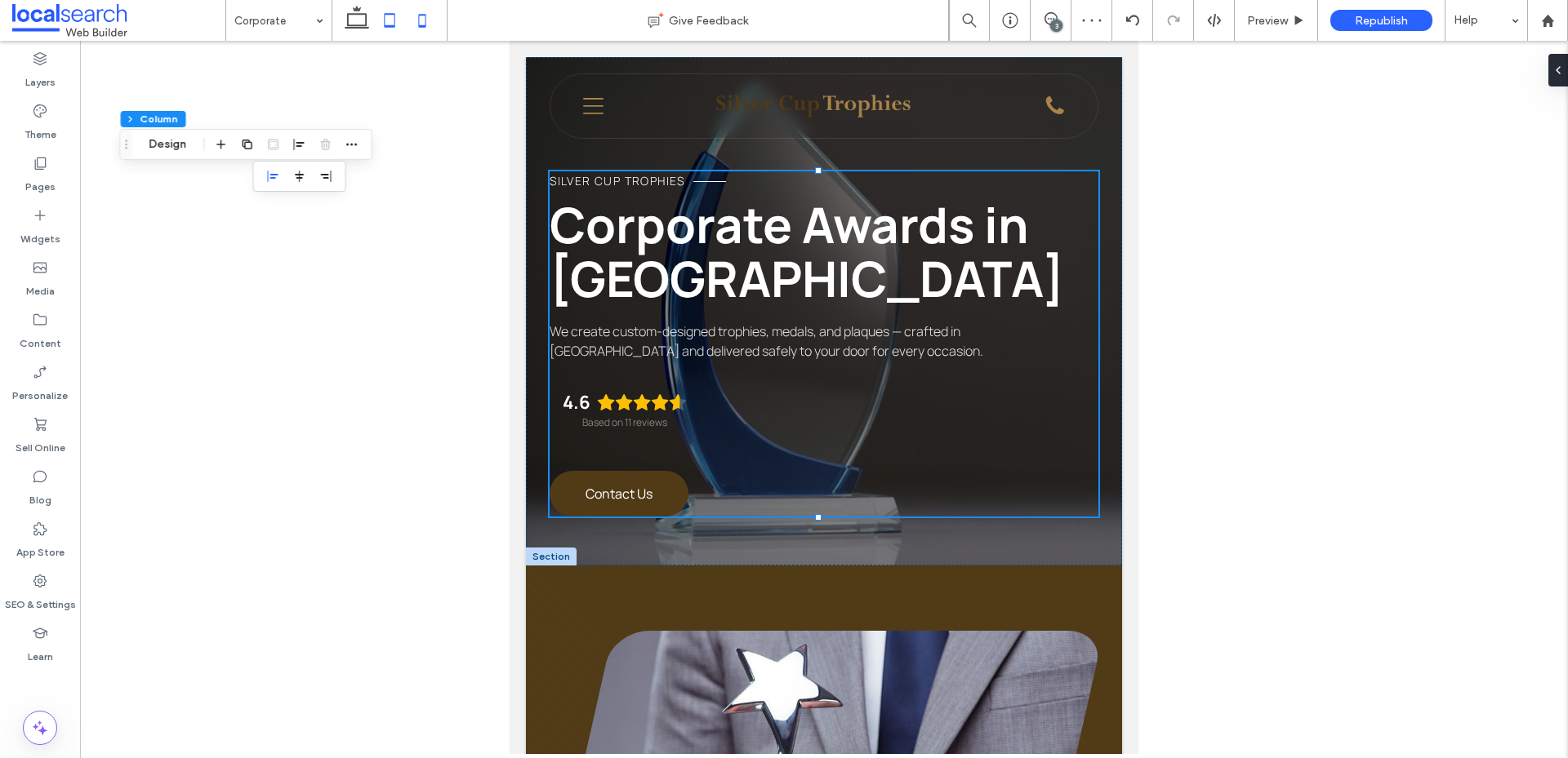
click at [427, 25] on icon at bounding box center [422, 19] width 32 height 32
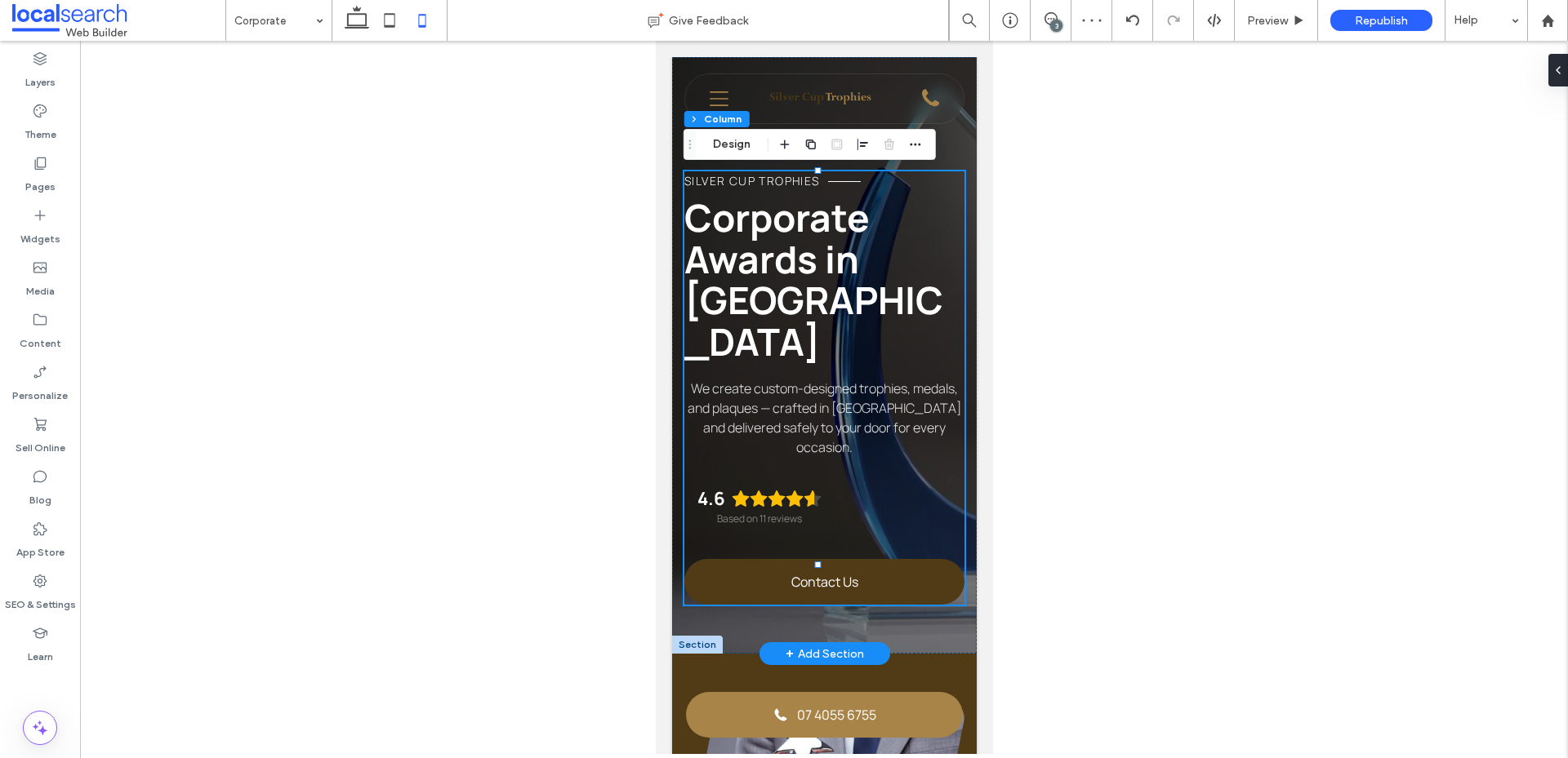
click at [898, 481] on div "Silver Cup Trophies Corporate Awards in Cairns We create custom-designed trophi…" at bounding box center [824, 388] width 280 height 433
click at [855, 142] on span "button" at bounding box center [862, 144] width 19 height 19
click at [833, 178] on icon "flex-start" at bounding box center [837, 176] width 13 height 13
click at [361, 18] on icon at bounding box center [356, 19] width 32 height 32
type input "***"
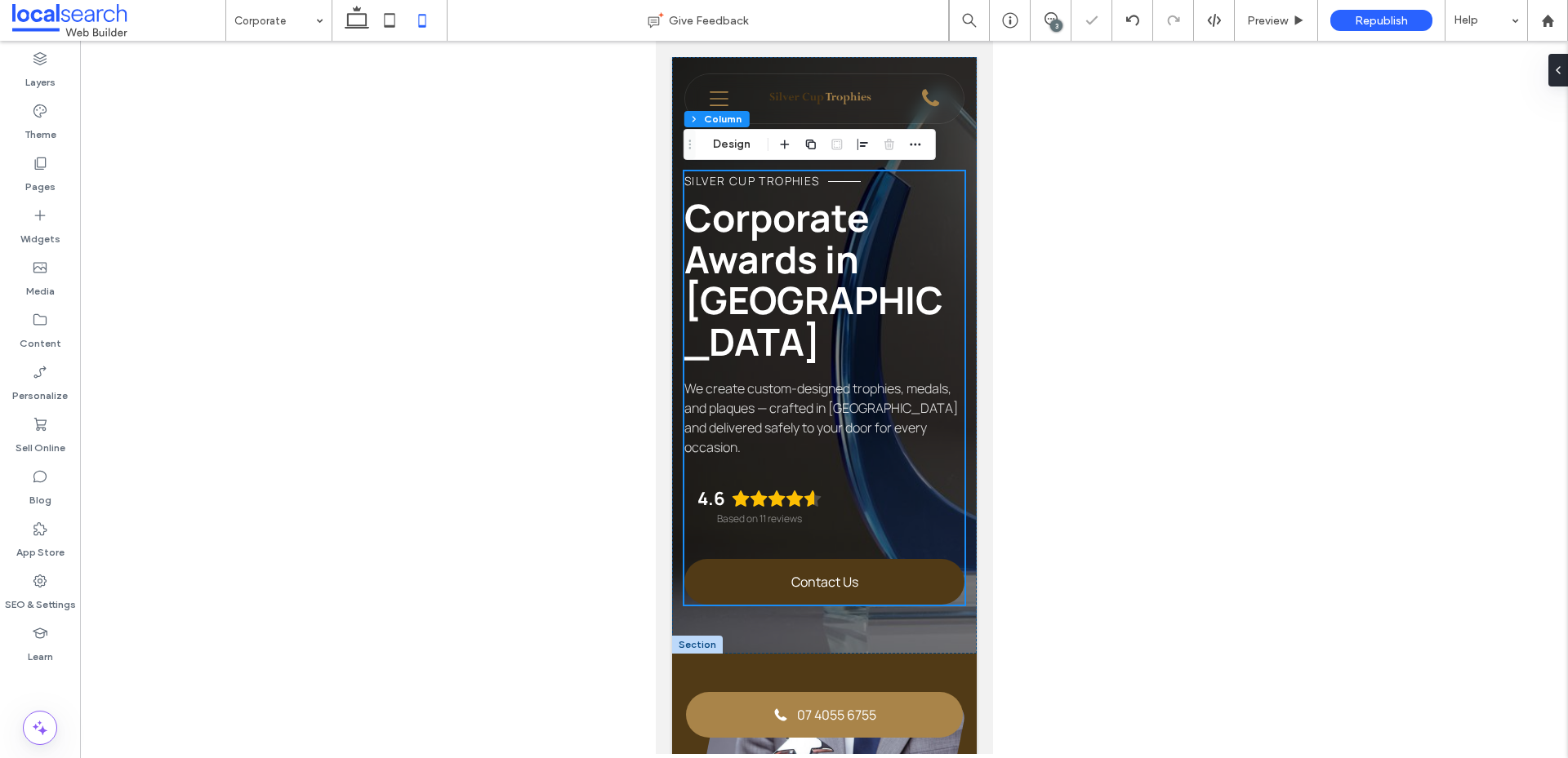
type input "****"
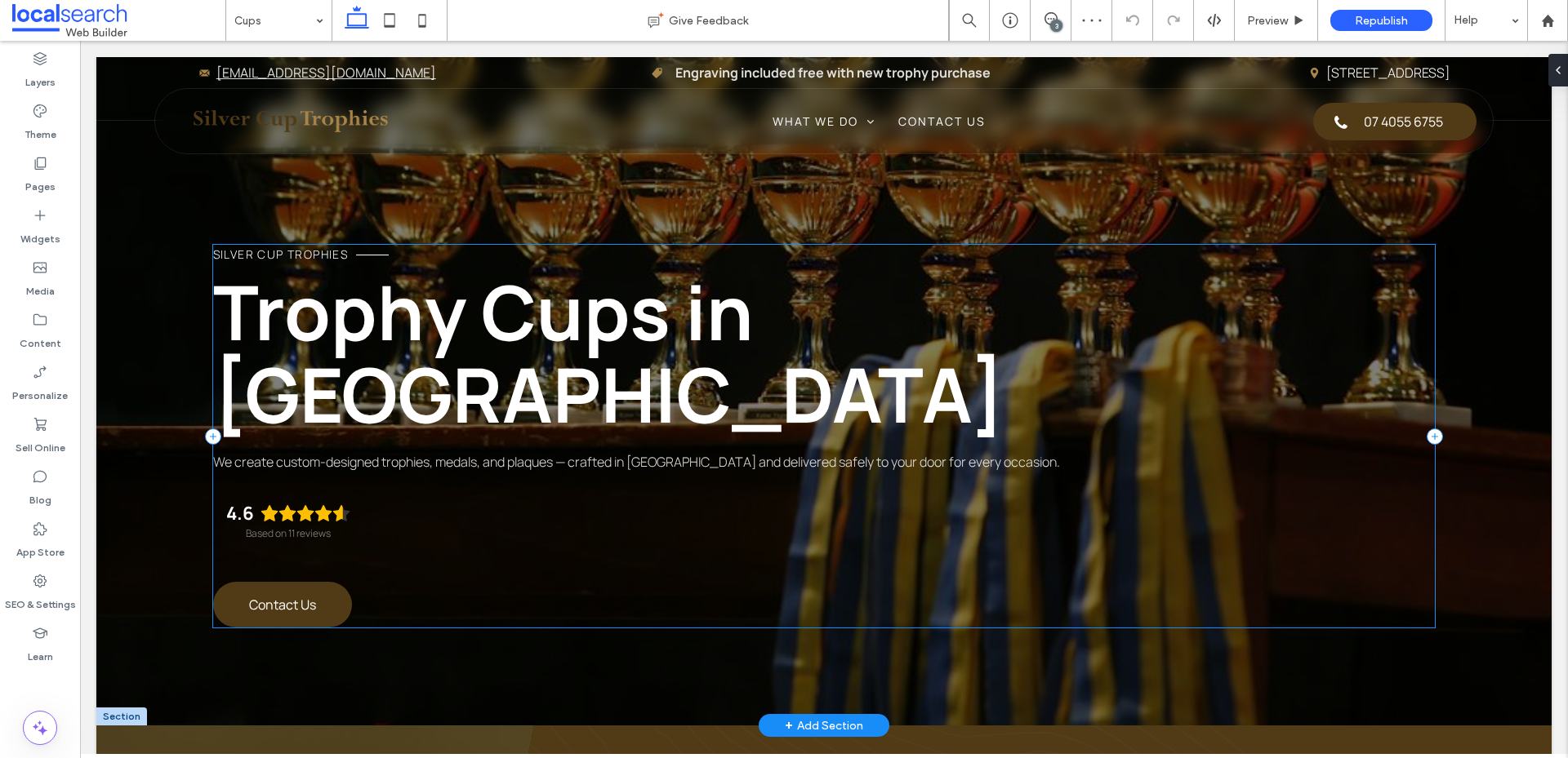
click at [857, 509] on div "Silver Cup Trophies Trophy Cups in Cairns We create custom-designed trophies, m…" at bounding box center [824, 436] width 1222 height 383
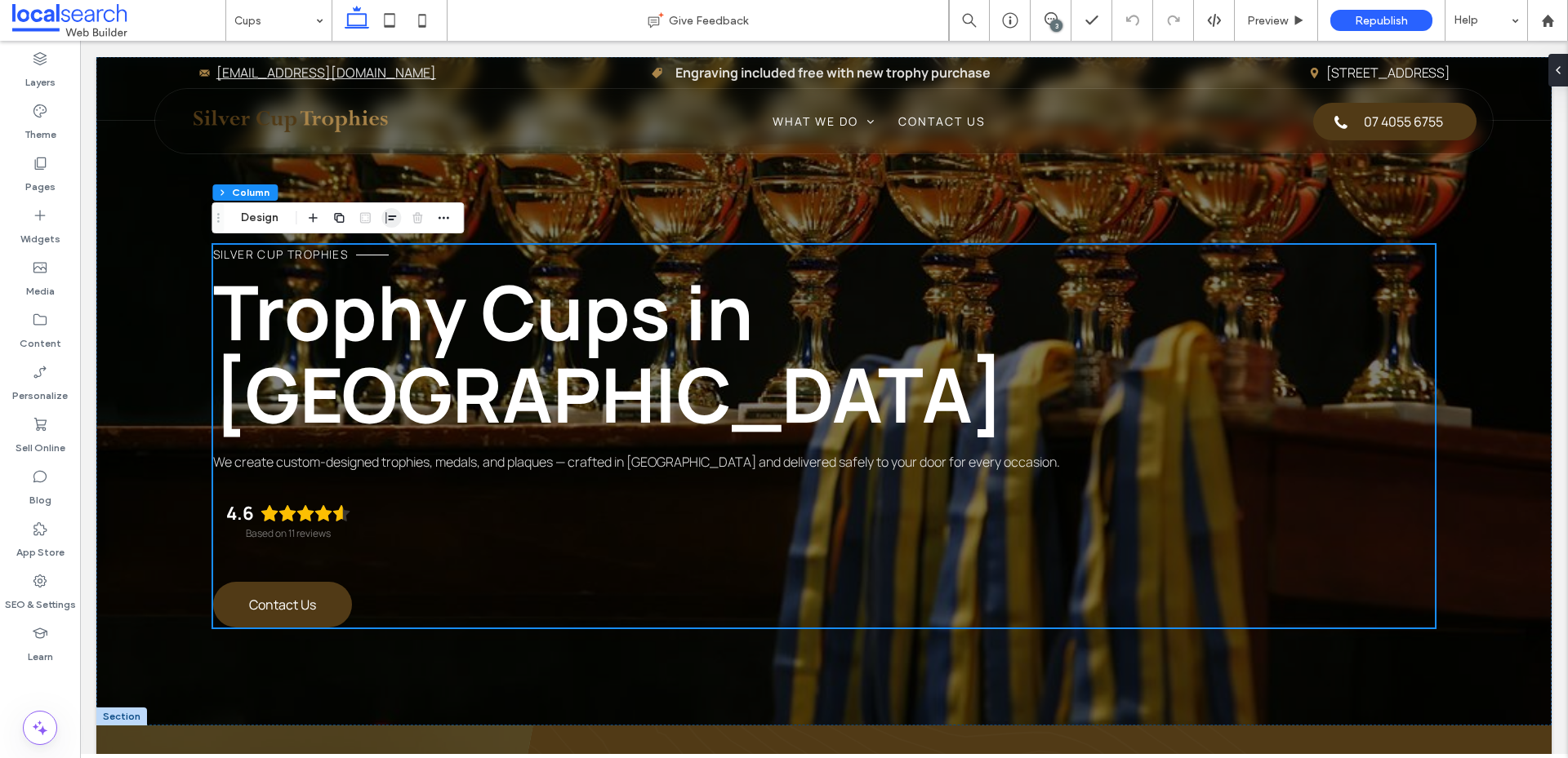
click at [392, 219] on icon "button" at bounding box center [391, 218] width 13 height 13
click at [392, 252] on use "center" at bounding box center [392, 250] width 9 height 11
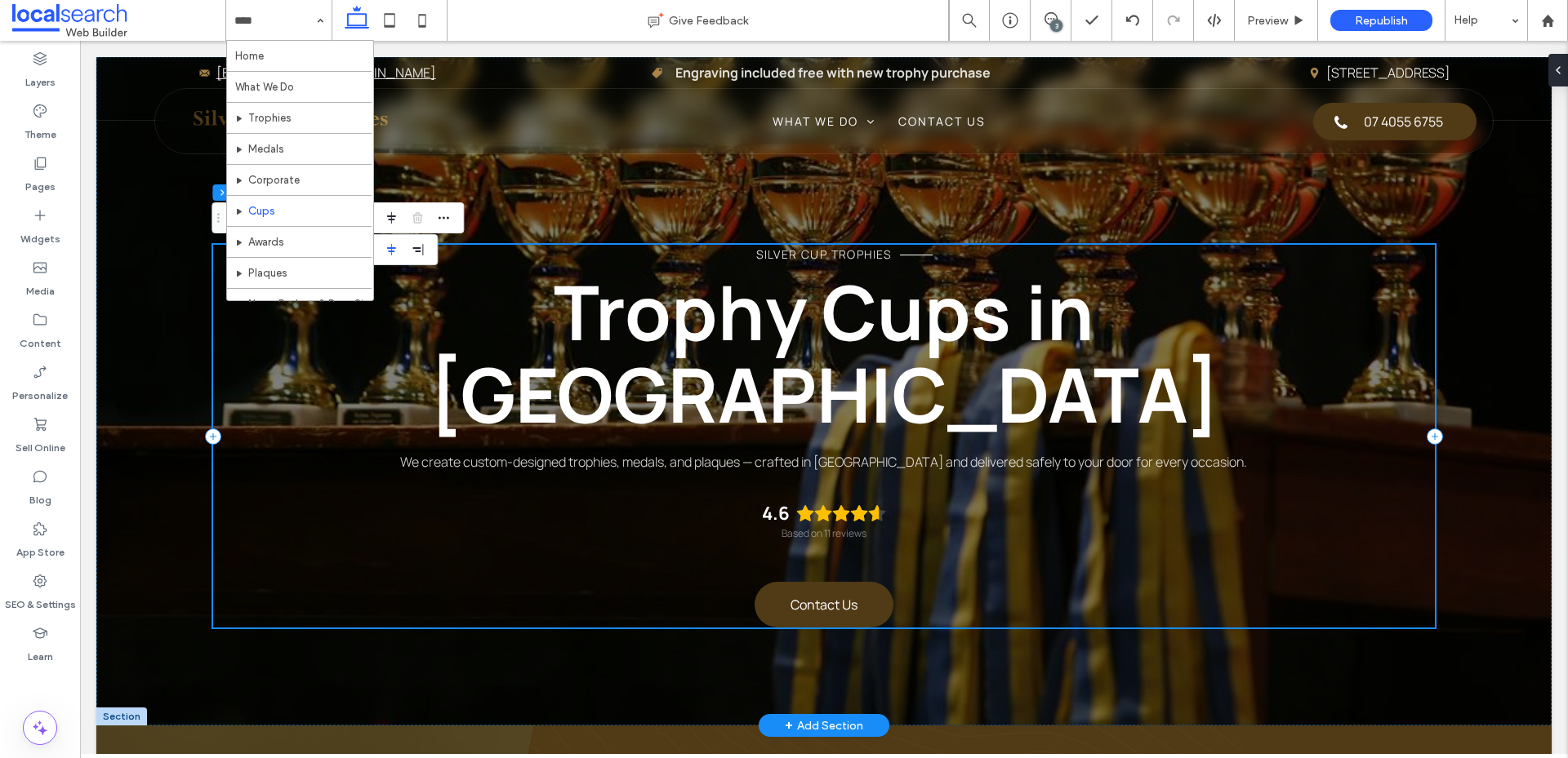
click at [493, 511] on div "Silver Cup Trophies Trophy Cups in Cairns We create custom-designed trophies, m…" at bounding box center [824, 436] width 1222 height 383
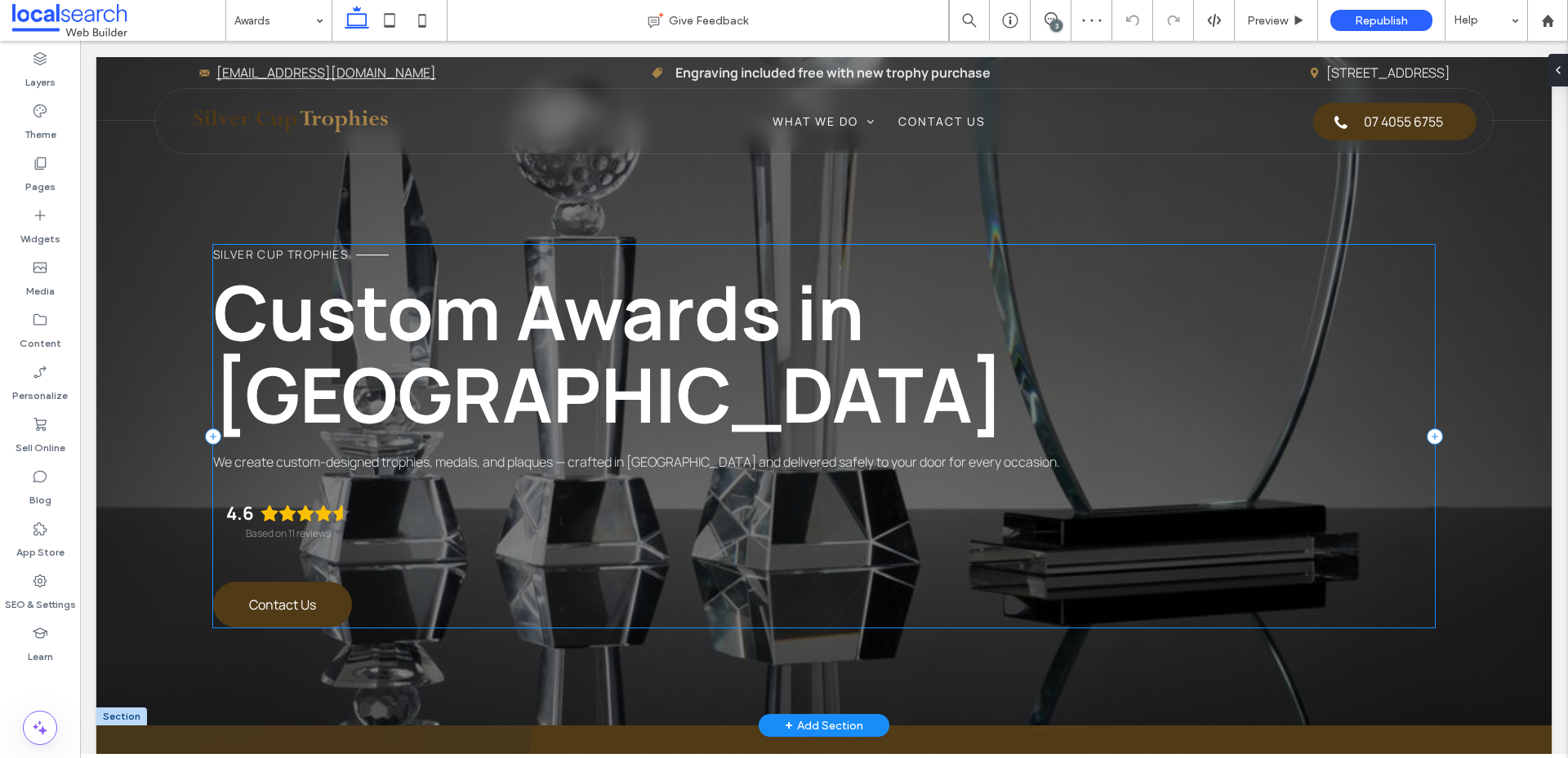
click at [781, 523] on div "Silver Cup Trophies Custom Awards in Cairns We create custom-designed trophies,…" at bounding box center [824, 436] width 1222 height 383
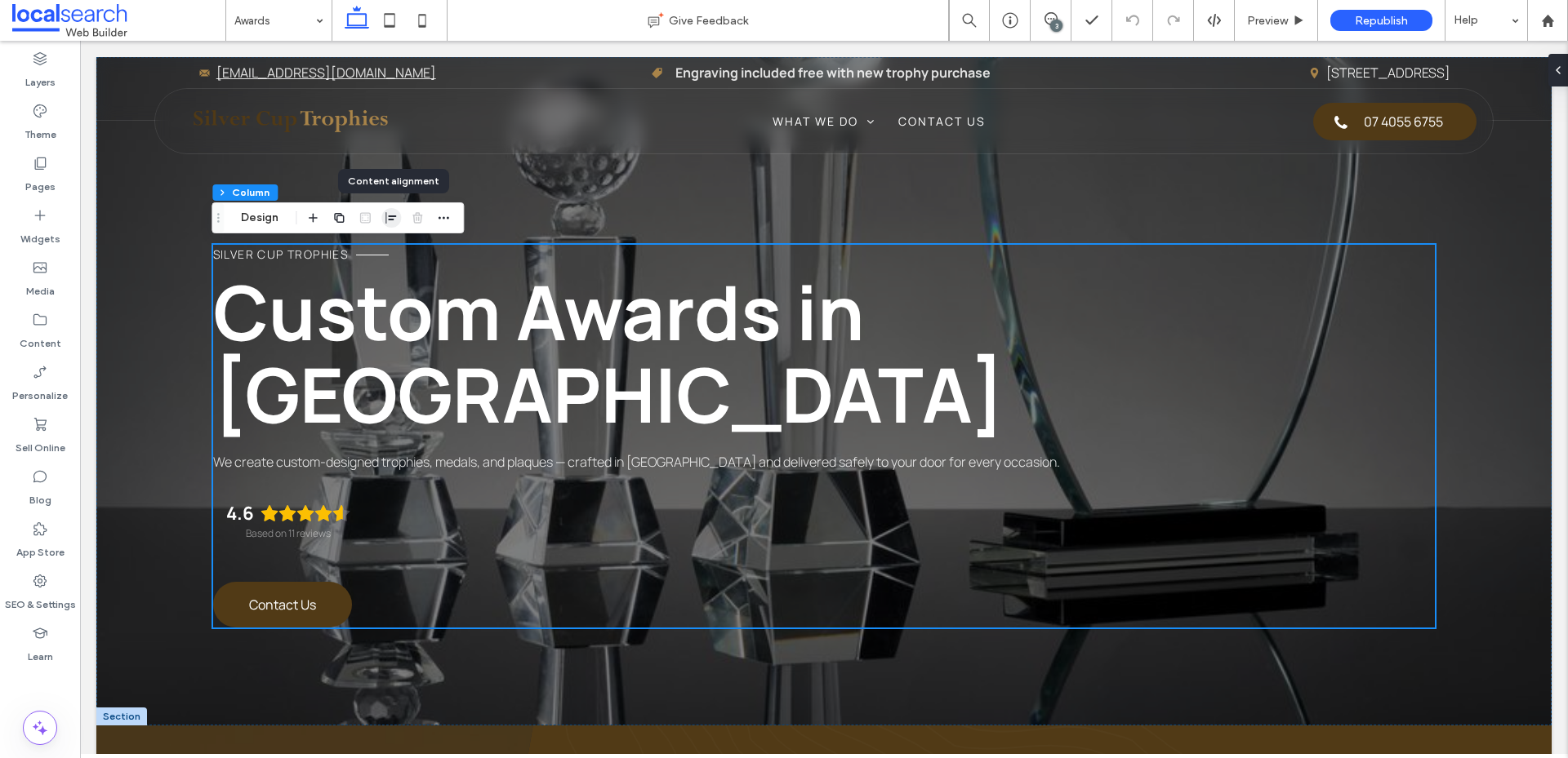
click at [381, 218] on span "button" at bounding box center [390, 218] width 19 height 19
click at [386, 251] on icon "center" at bounding box center [391, 250] width 13 height 13
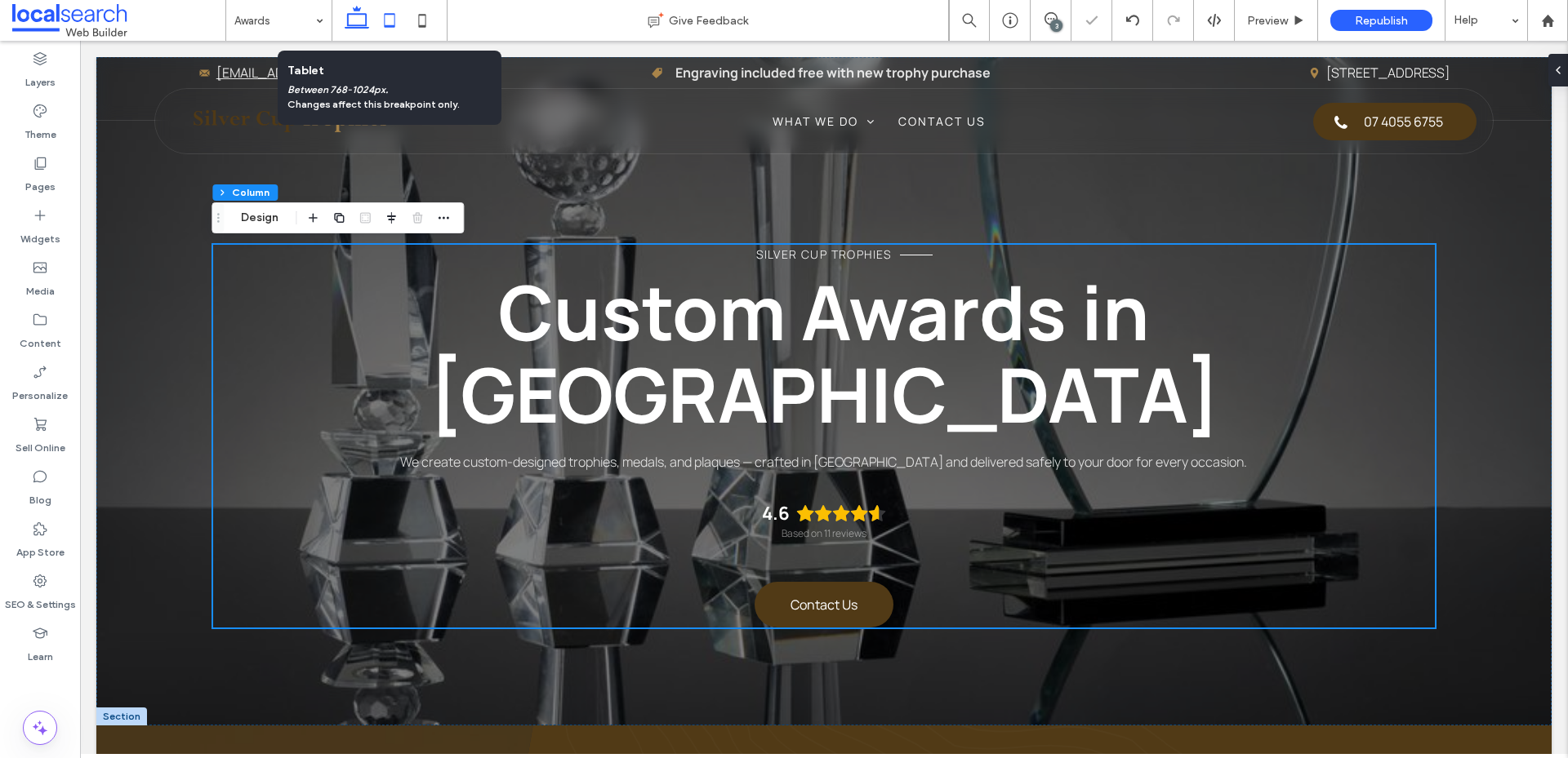
click at [385, 18] on use at bounding box center [390, 19] width 11 height 14
type input "**"
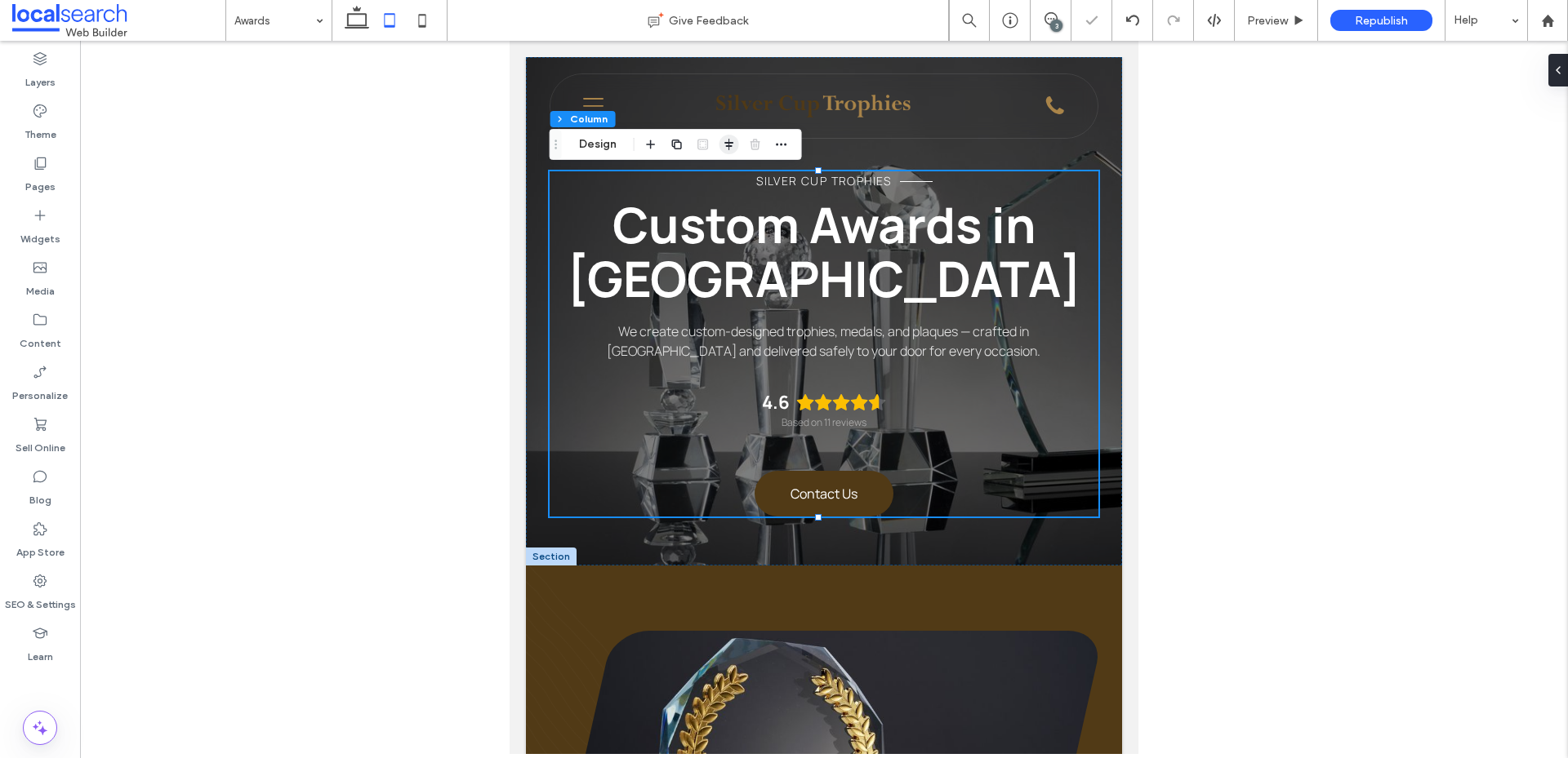
click at [720, 147] on span "button" at bounding box center [729, 144] width 19 height 19
click at [695, 175] on span "flex-start" at bounding box center [703, 176] width 19 height 19
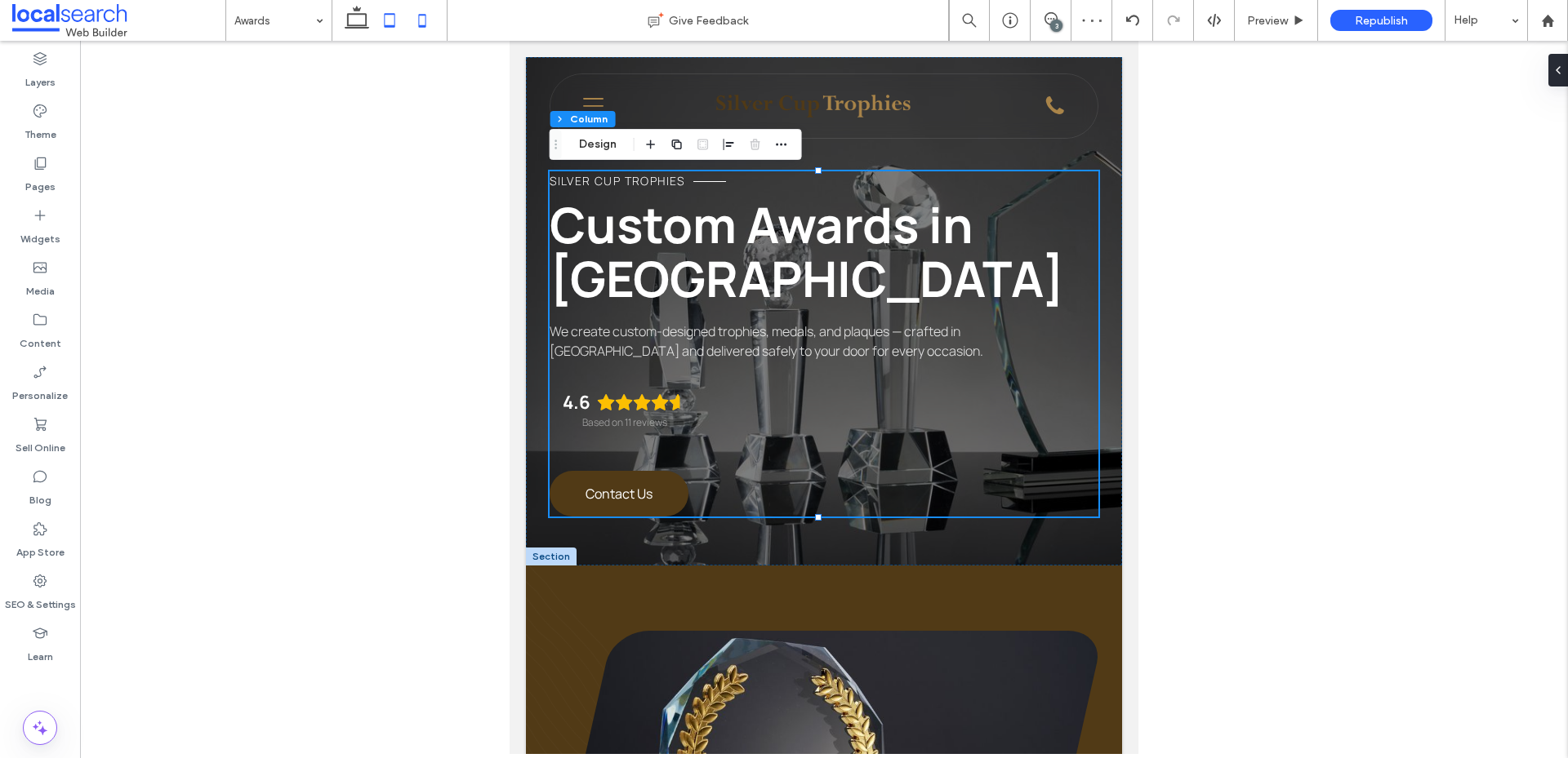
click at [424, 14] on icon at bounding box center [422, 19] width 32 height 32
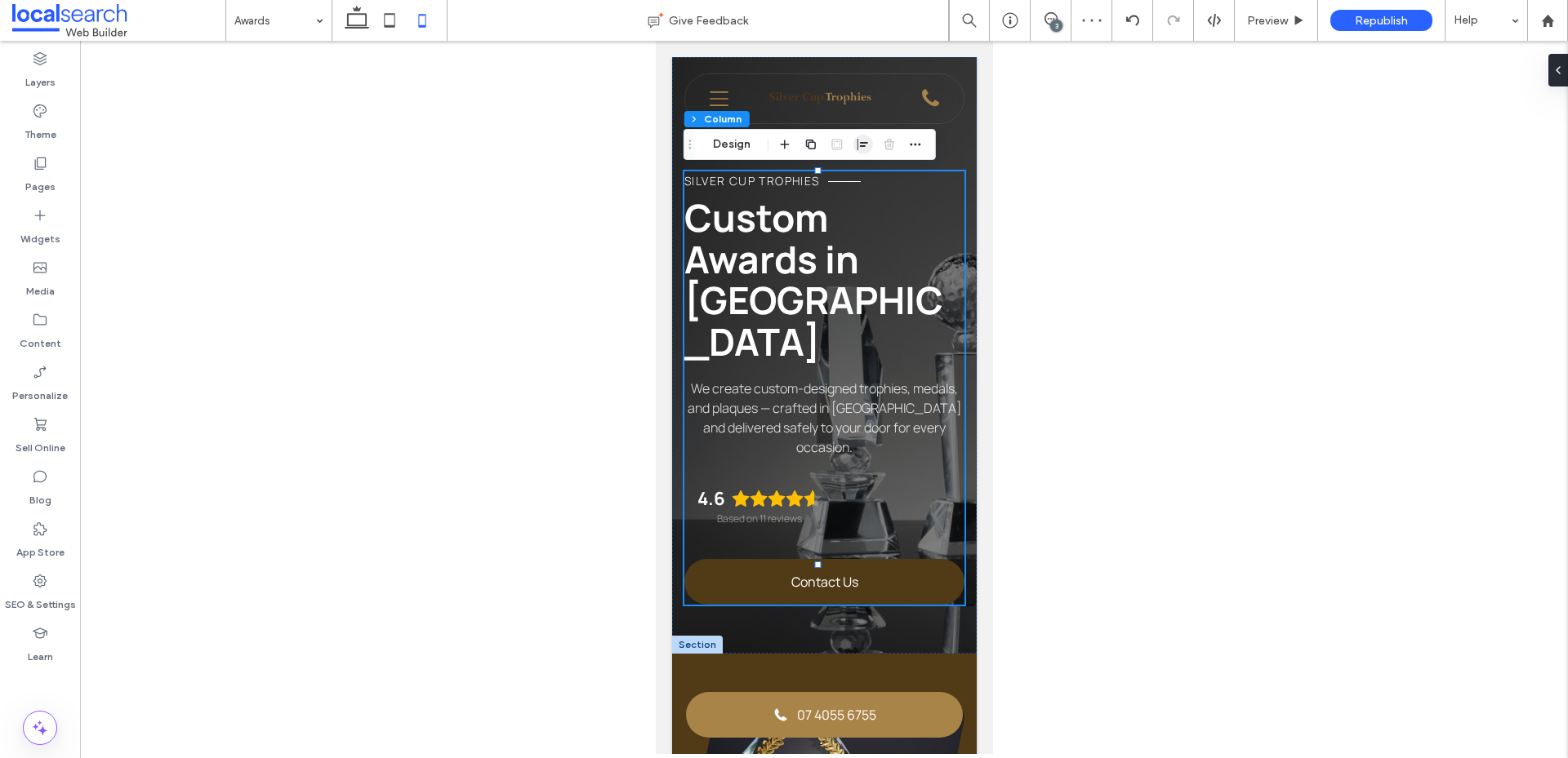
click at [858, 146] on icon "button" at bounding box center [863, 145] width 13 height 13
click at [832, 178] on icon "flex-start" at bounding box center [837, 176] width 13 height 13
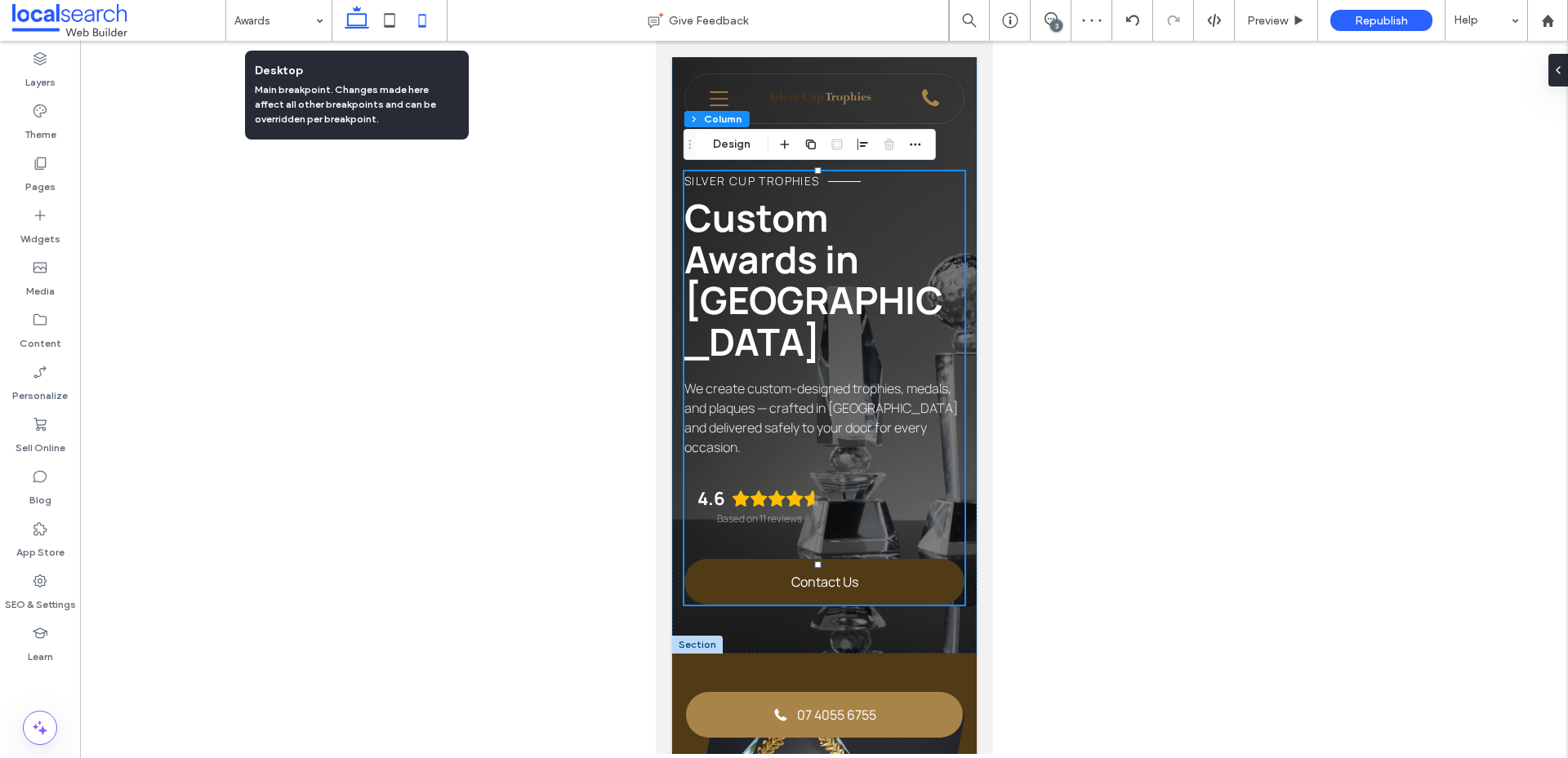
click at [350, 25] on use at bounding box center [357, 17] width 25 height 23
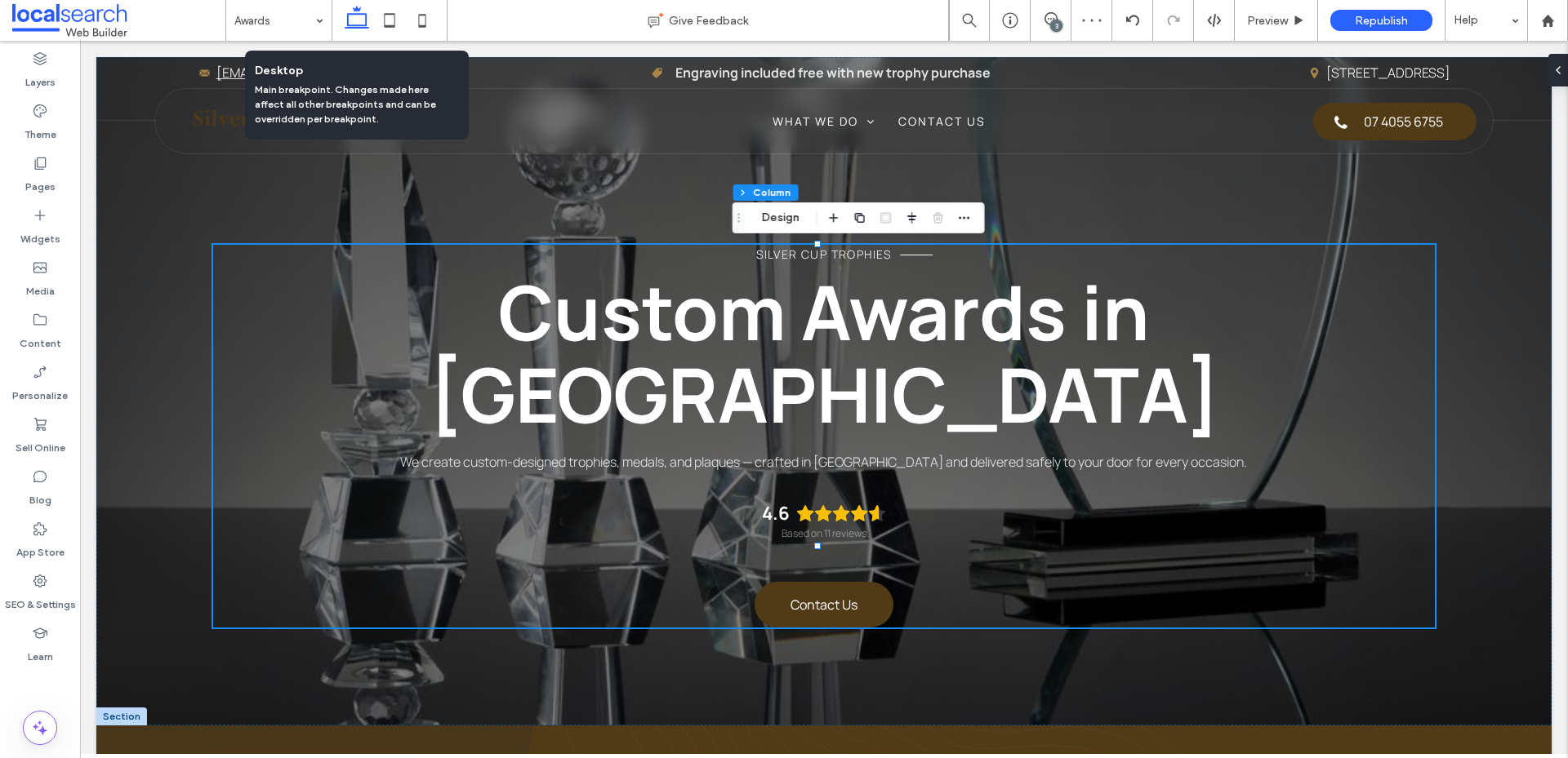
type input "***"
type input "****"
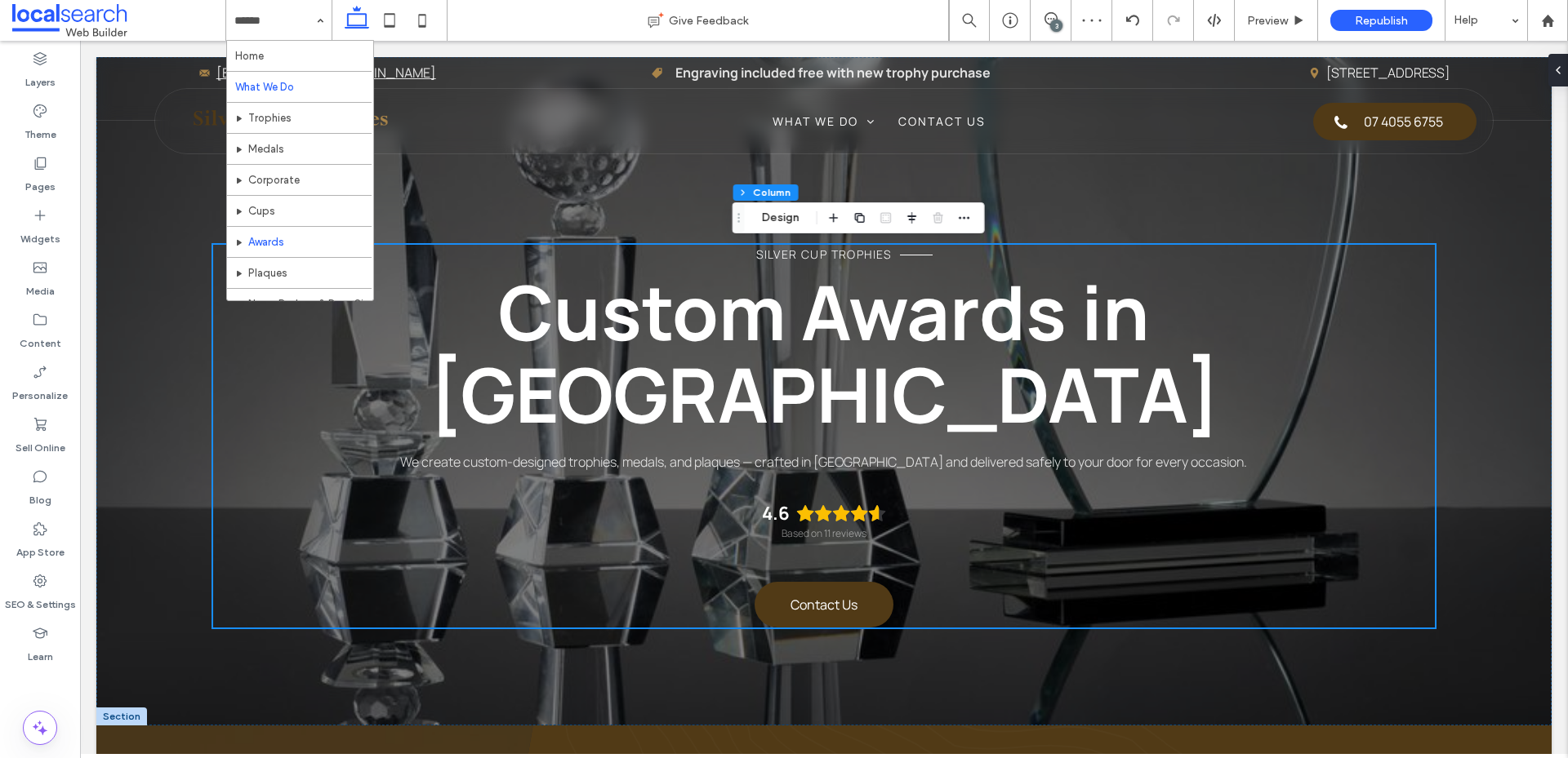
scroll to position [48, 0]
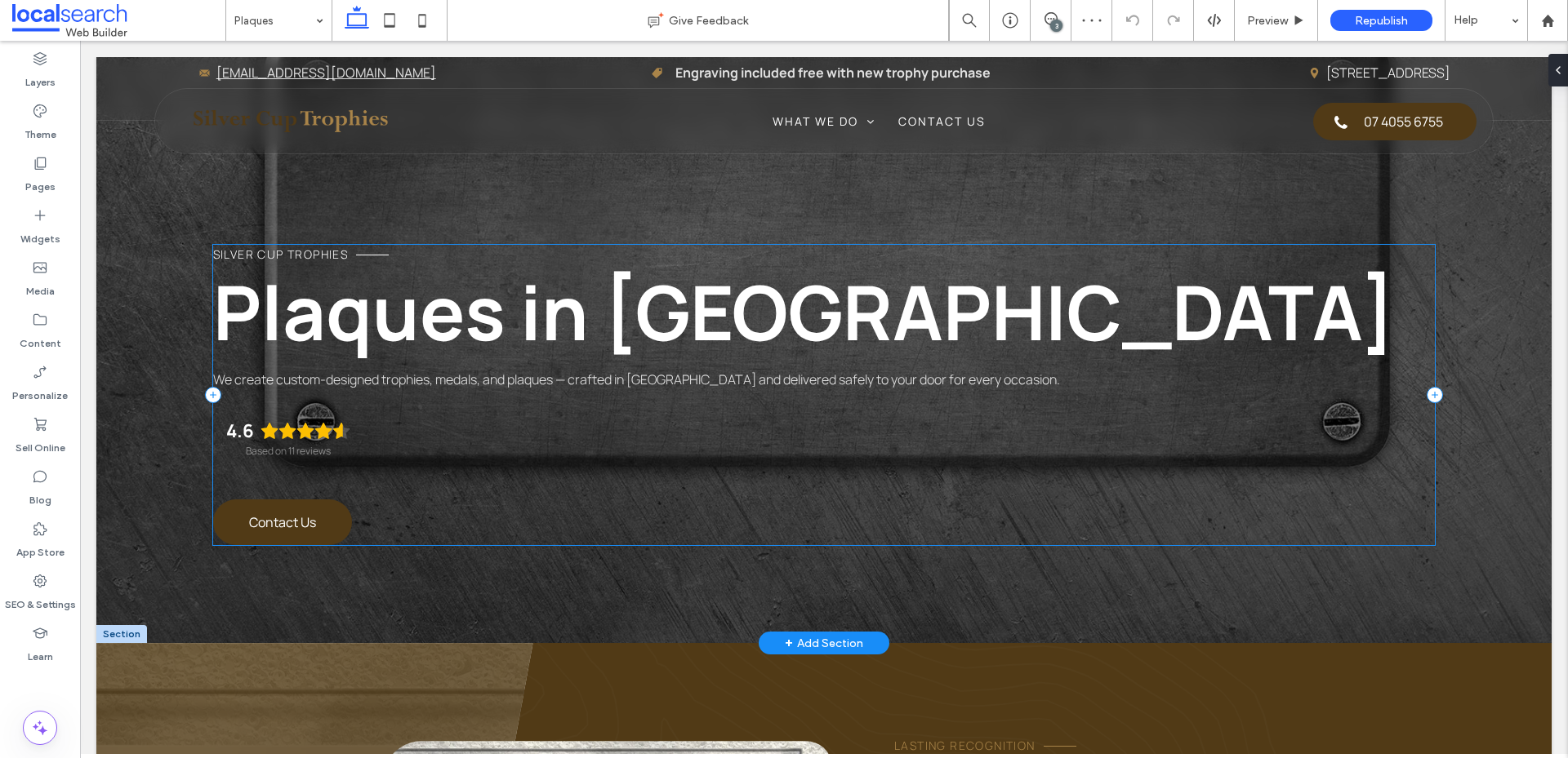
click at [917, 481] on div "Silver Cup Trophies Plaques in Cairns We create custom-designed trophies, medal…" at bounding box center [824, 396] width 1222 height 301
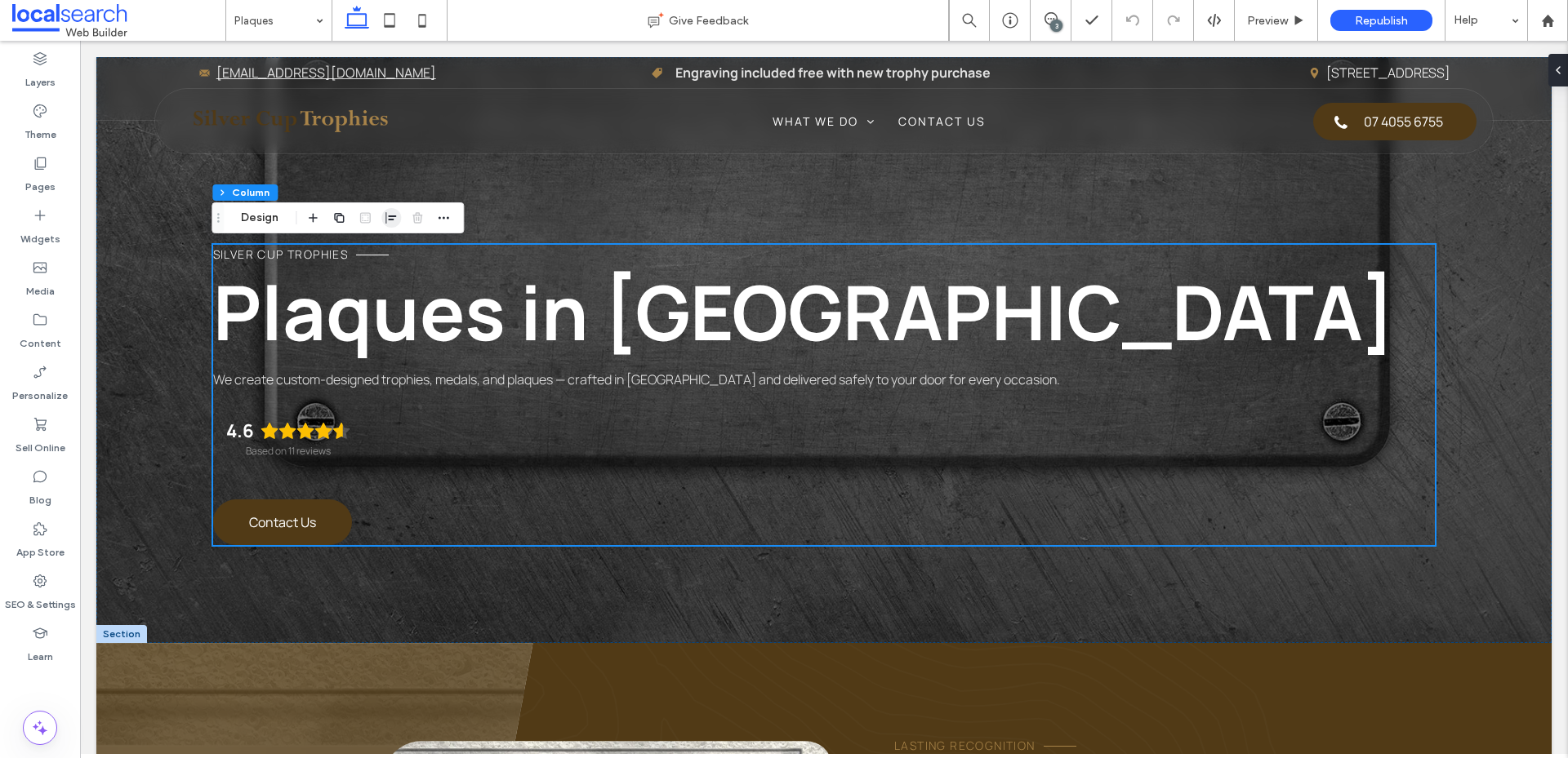
click at [389, 223] on icon "button" at bounding box center [391, 218] width 13 height 13
click at [387, 253] on icon "center" at bounding box center [391, 250] width 13 height 13
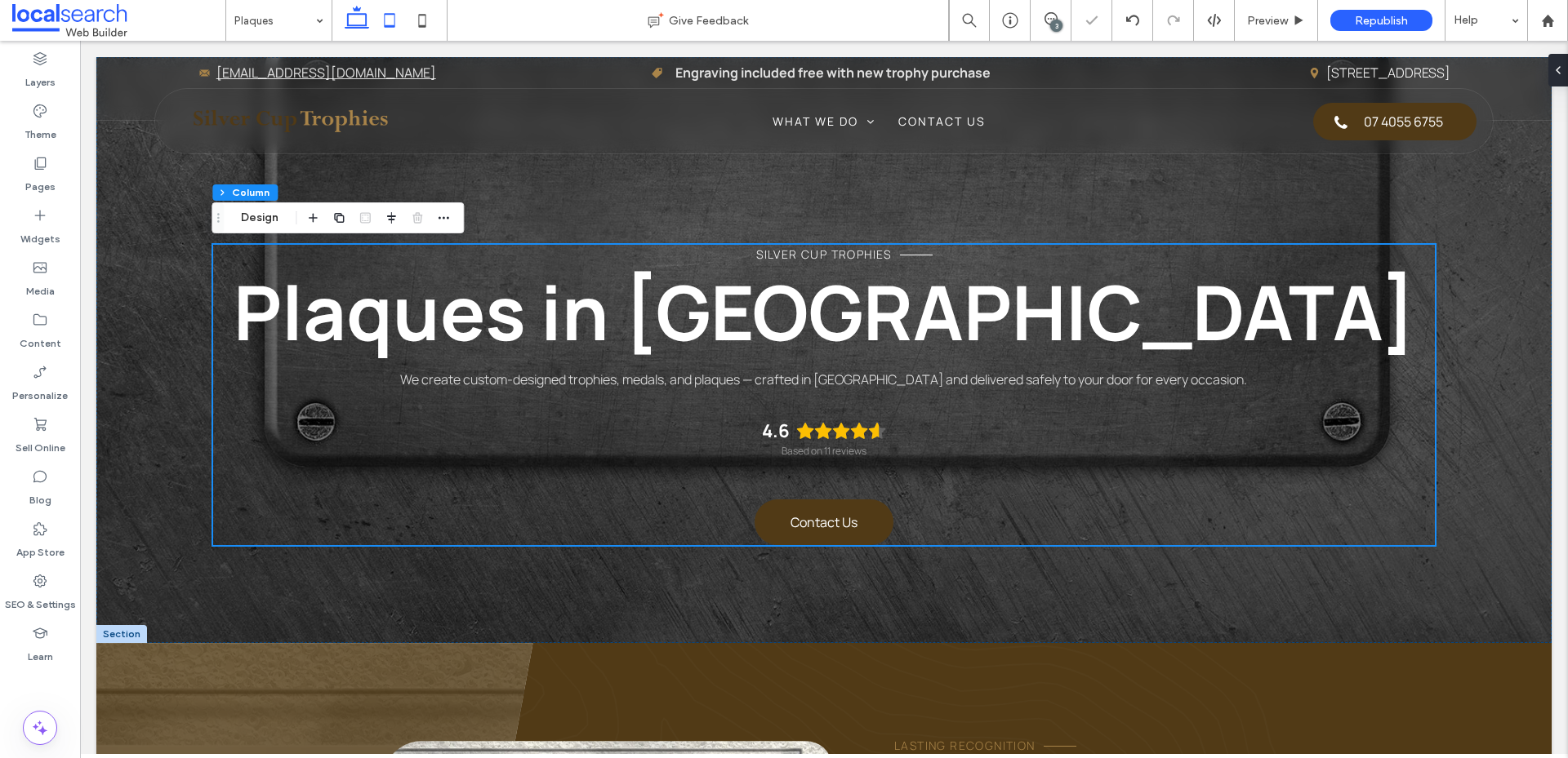
click at [387, 22] on icon at bounding box center [389, 19] width 32 height 32
type input "**"
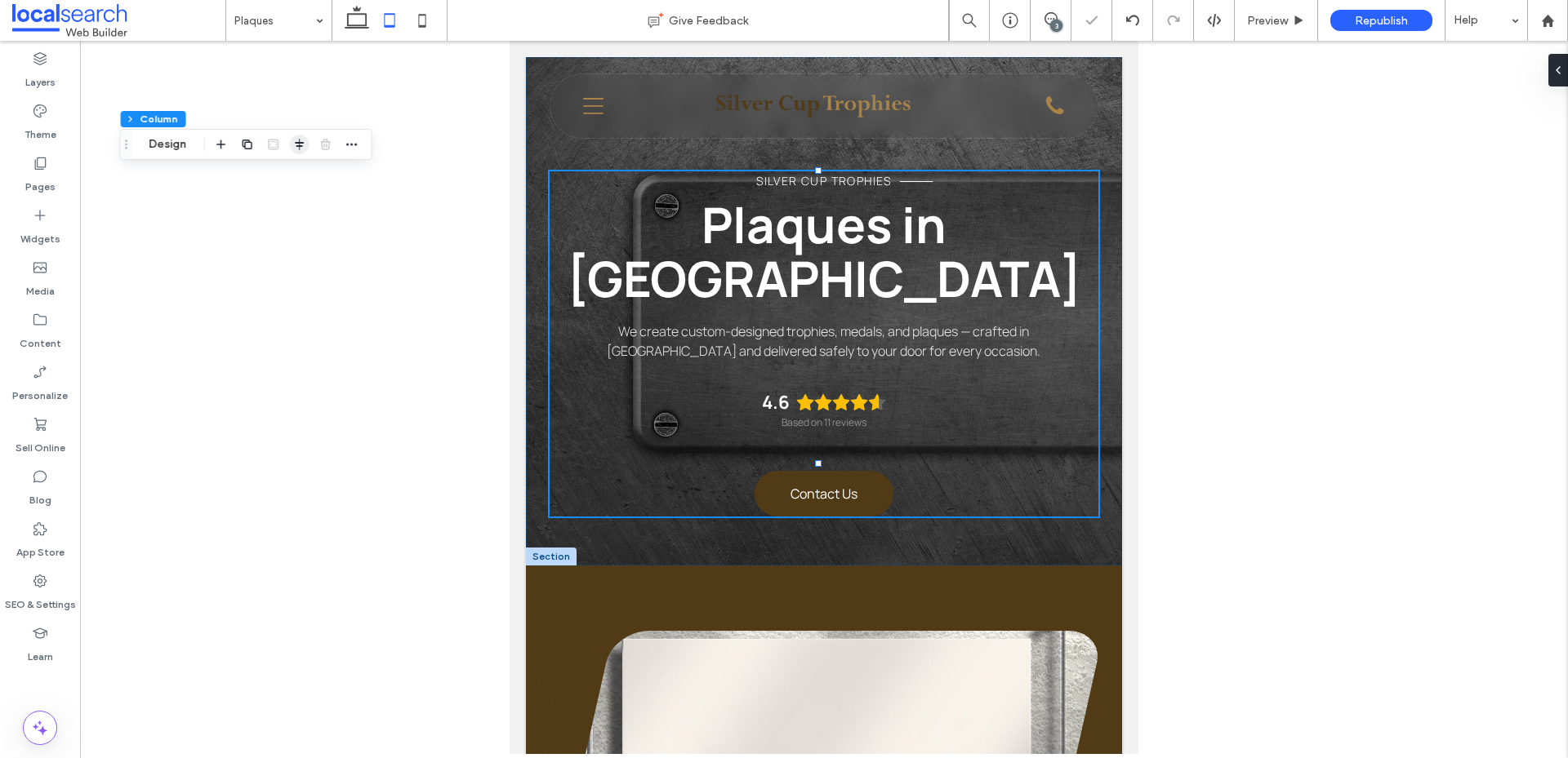
click at [294, 139] on icon "button" at bounding box center [300, 145] width 13 height 13
click at [267, 182] on icon "flex-start" at bounding box center [273, 176] width 13 height 13
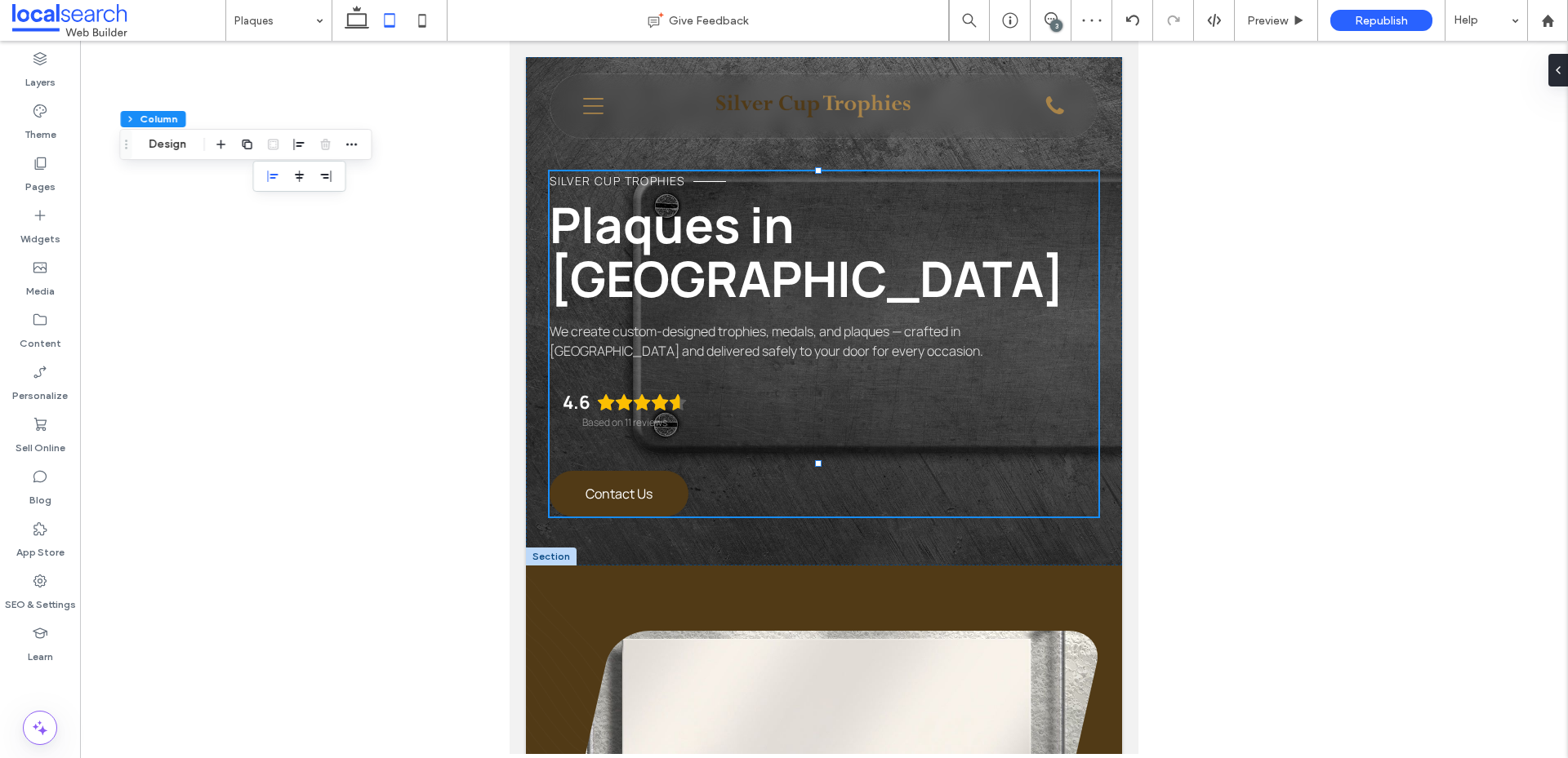
click at [422, 18] on icon at bounding box center [422, 19] width 32 height 32
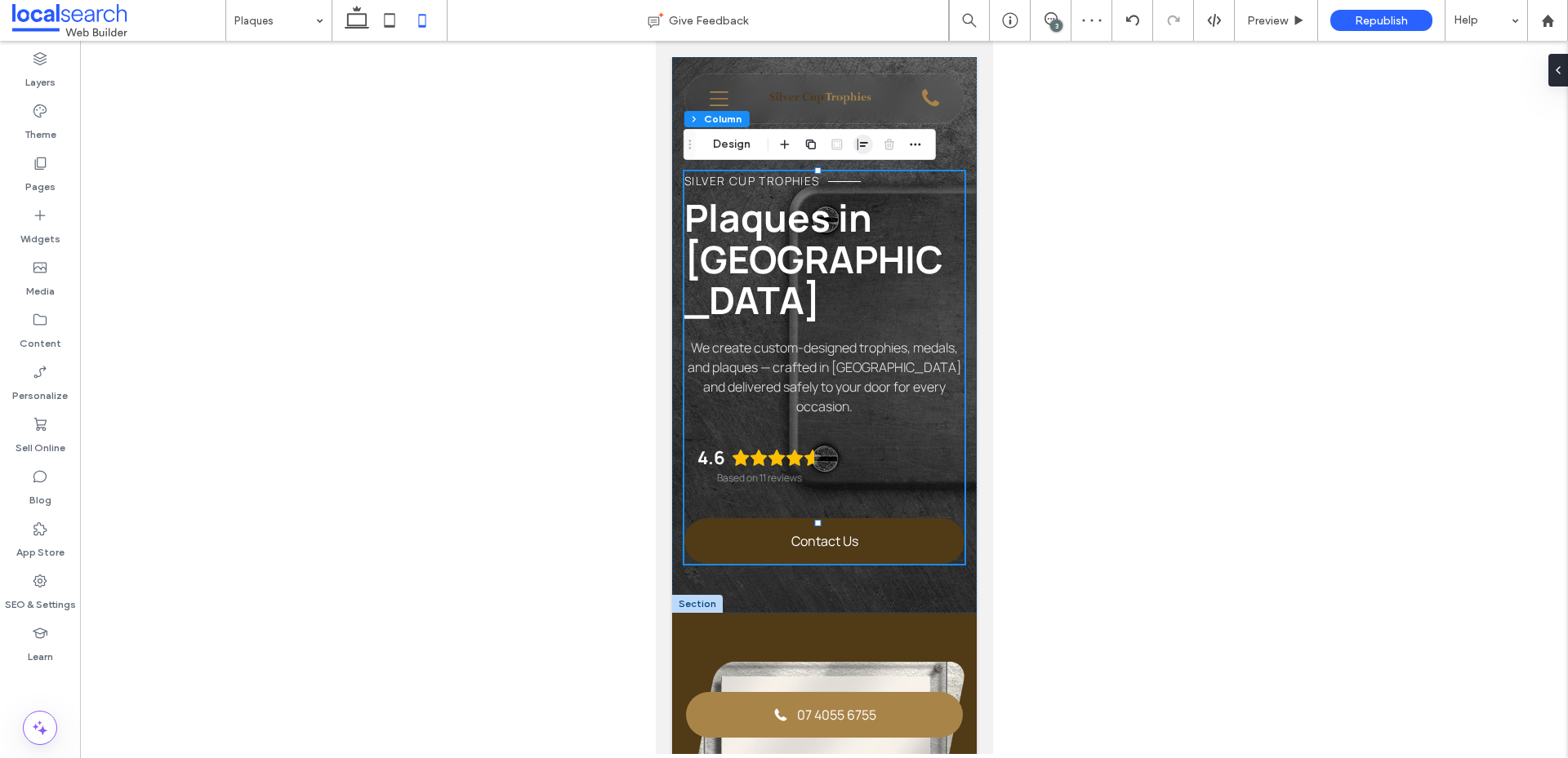
click at [860, 151] on span "button" at bounding box center [862, 144] width 19 height 19
click at [837, 180] on icon "flex-start" at bounding box center [837, 176] width 13 height 13
click at [340, 23] on icon at bounding box center [356, 19] width 32 height 32
type input "***"
type input "****"
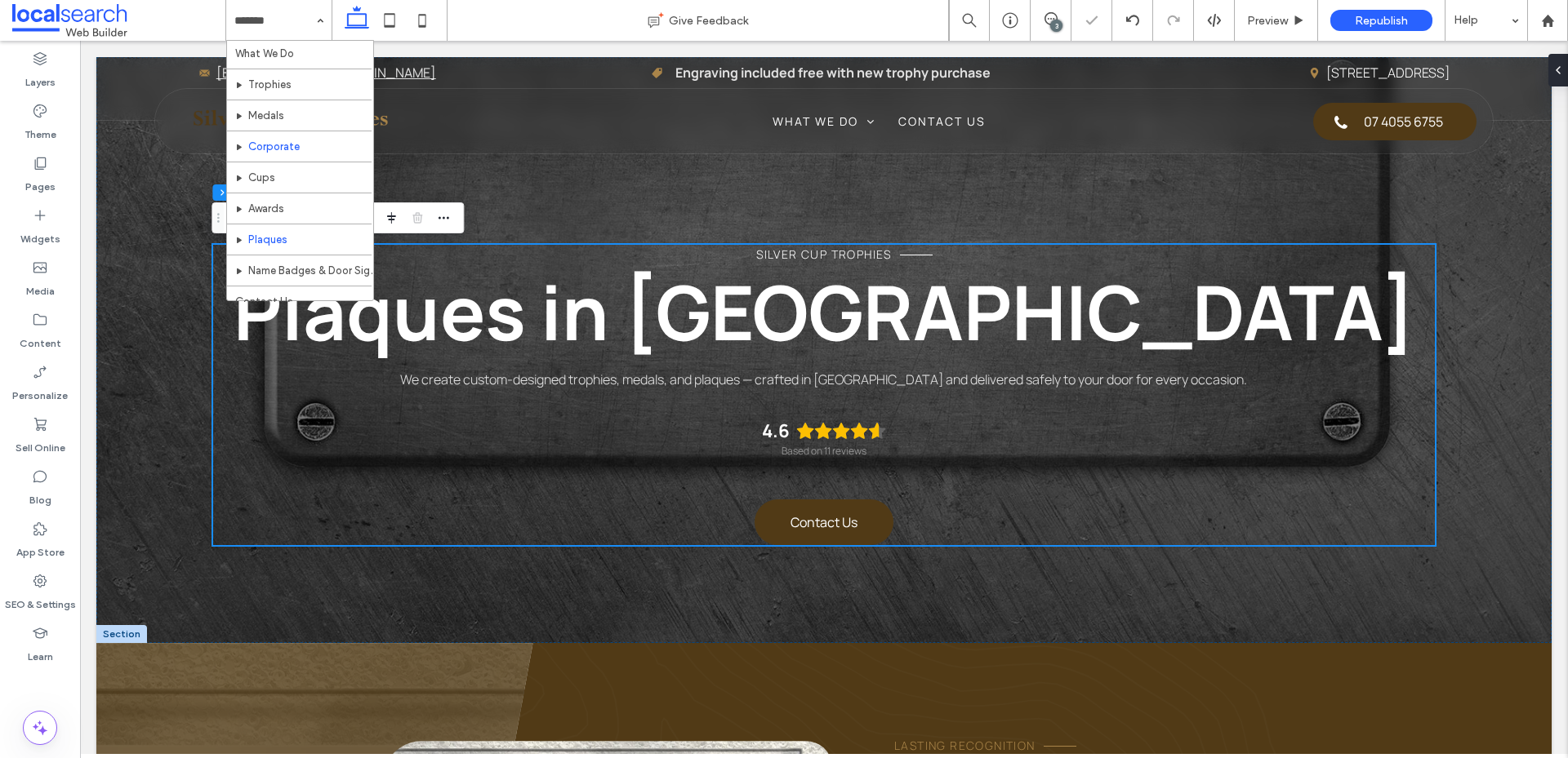
scroll to position [48, 0]
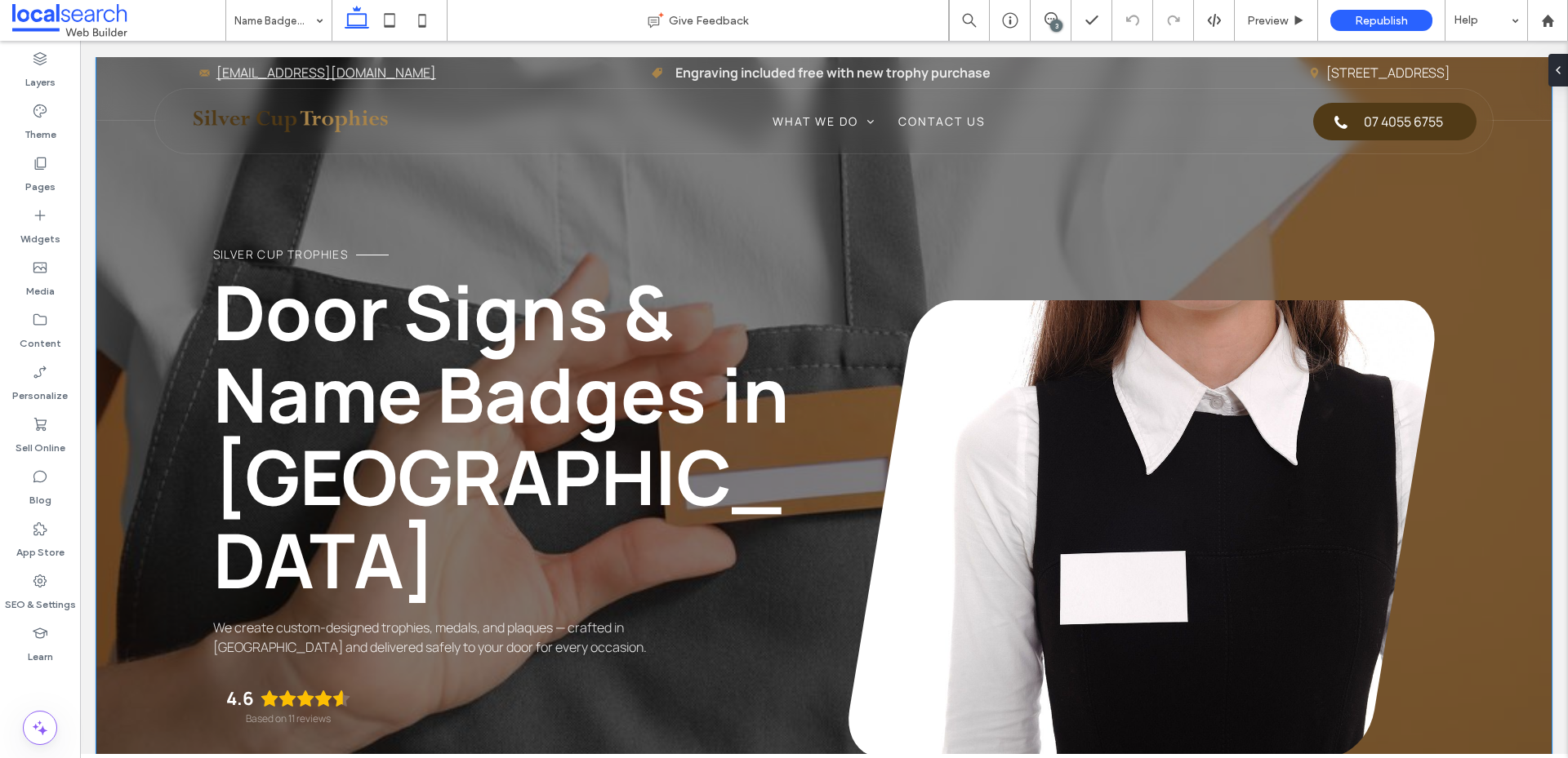
click at [809, 645] on div "Silver Cup Trophies Door Signs & Name Badges in Cairns We create custom-designe…" at bounding box center [823, 484] width 1455 height 854
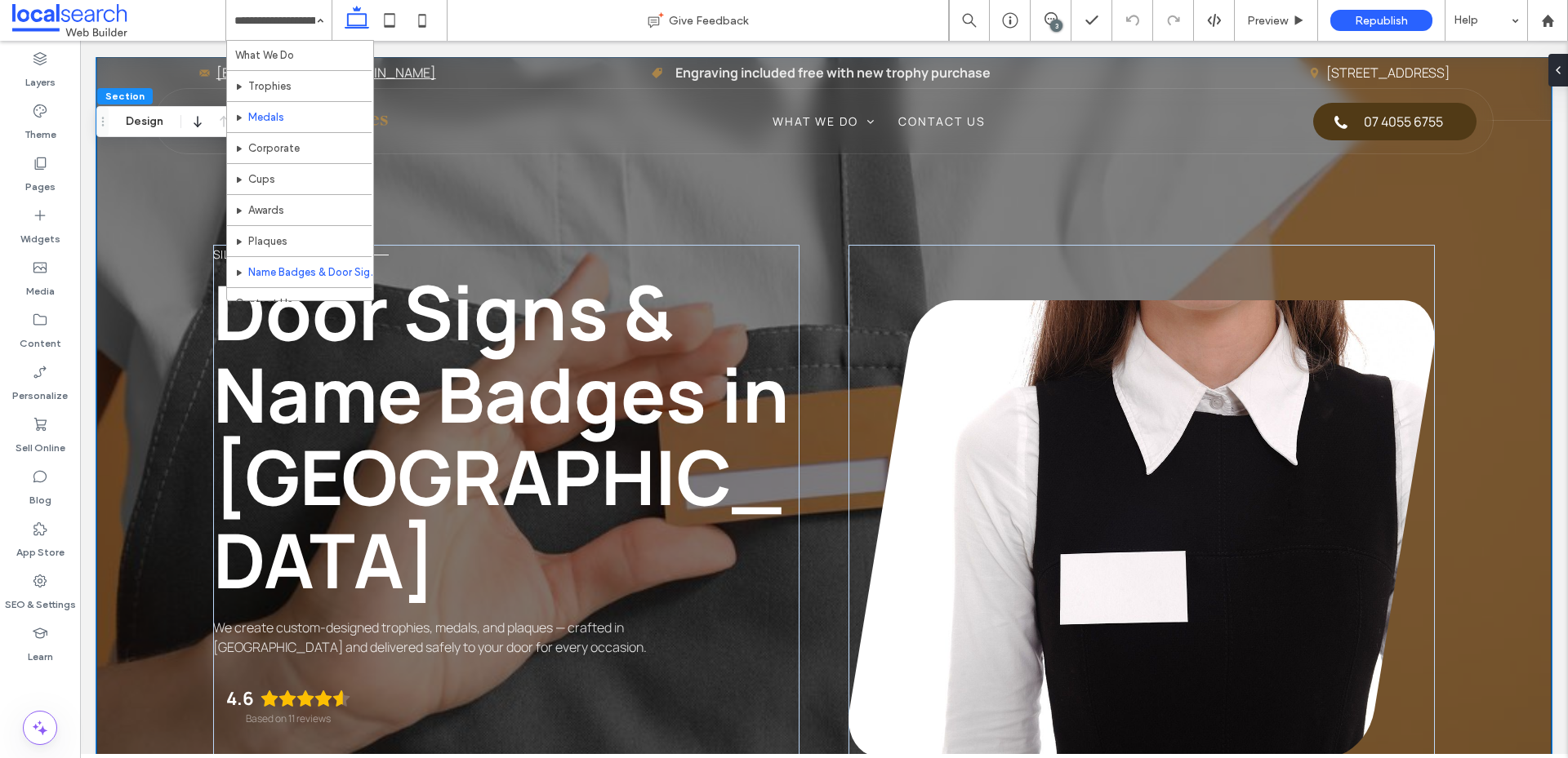
scroll to position [48, 0]
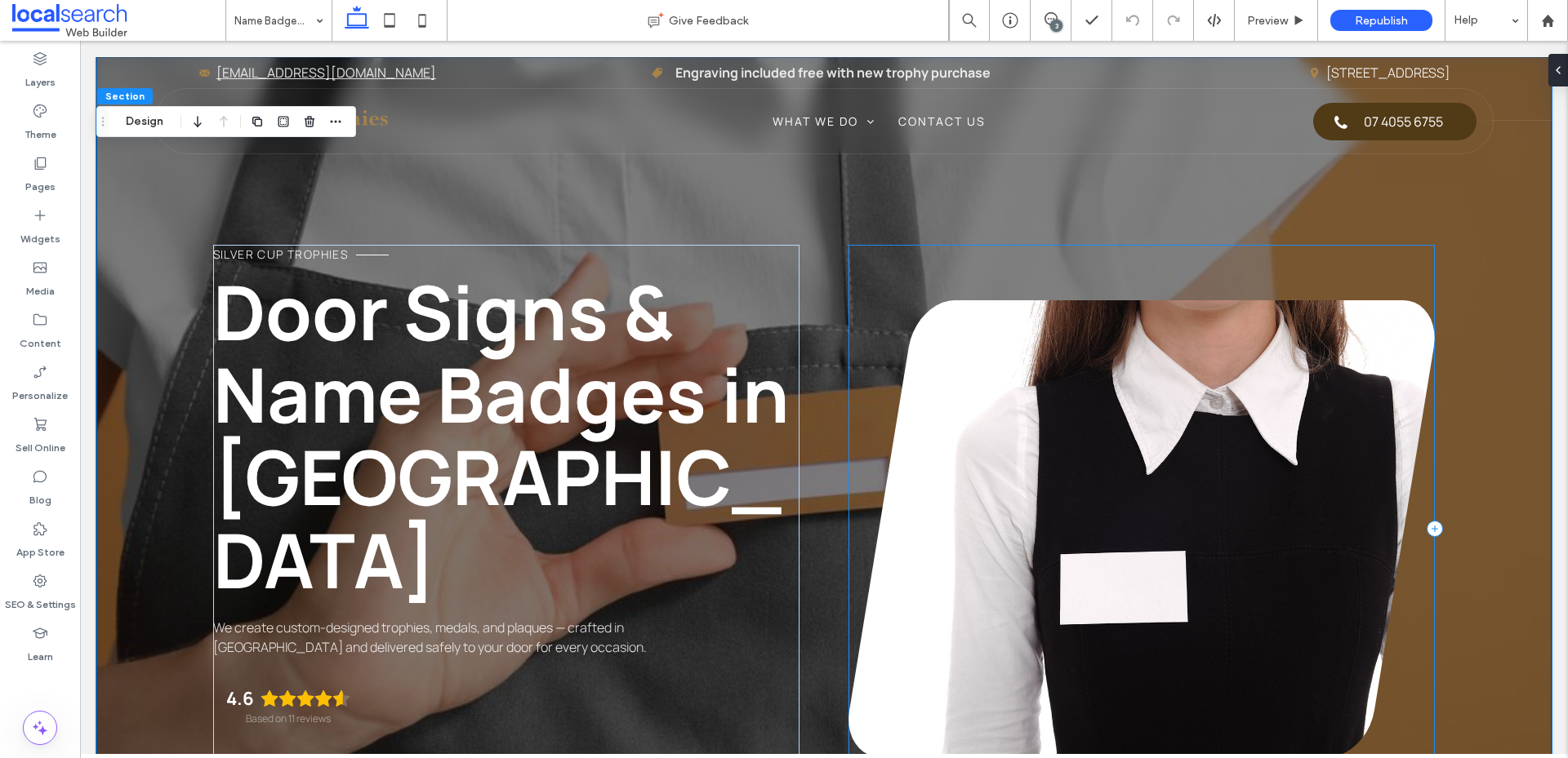
click at [857, 246] on div at bounding box center [1142, 529] width 587 height 568
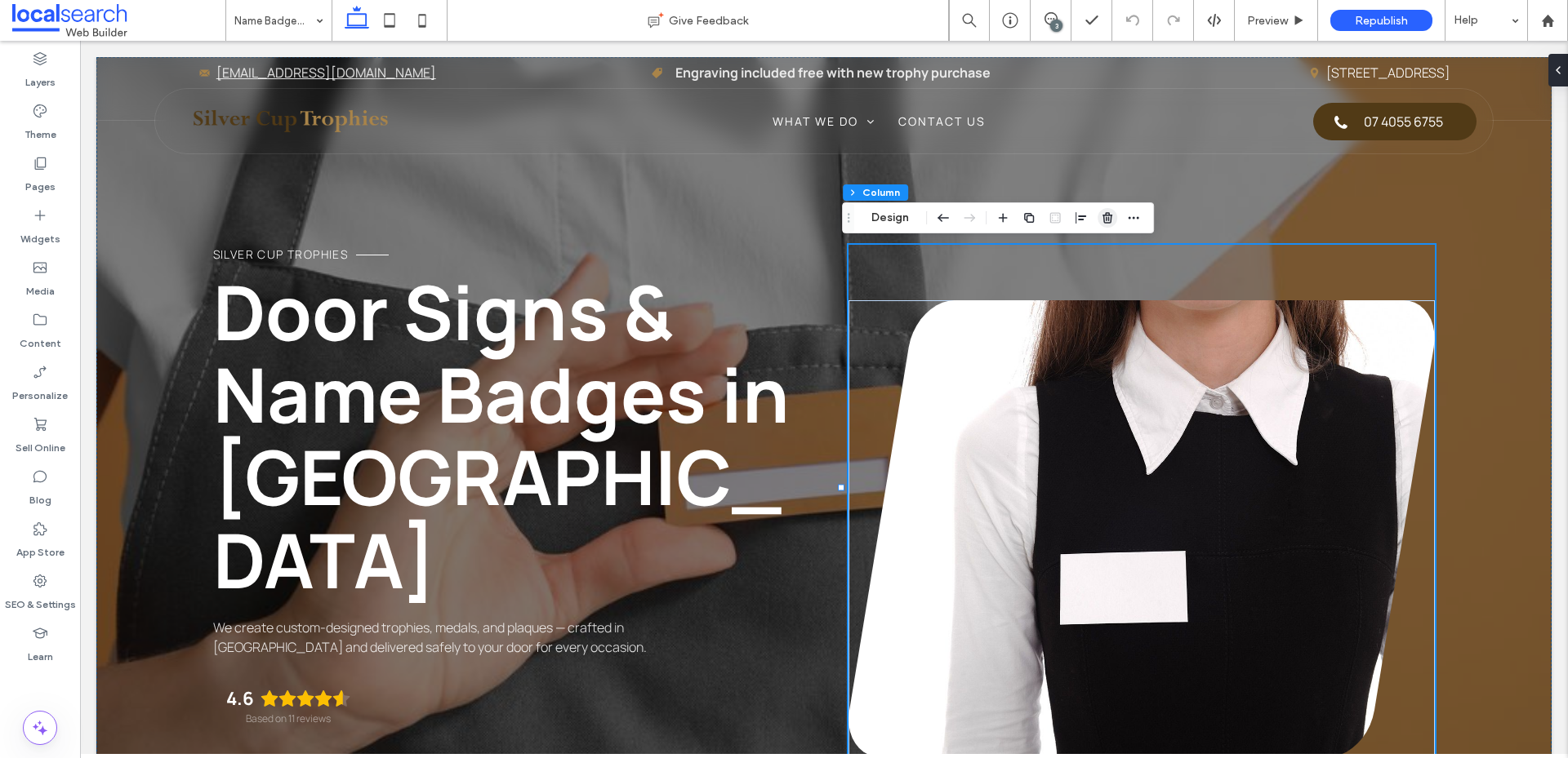
click at [1111, 221] on use "button" at bounding box center [1107, 218] width 10 height 11
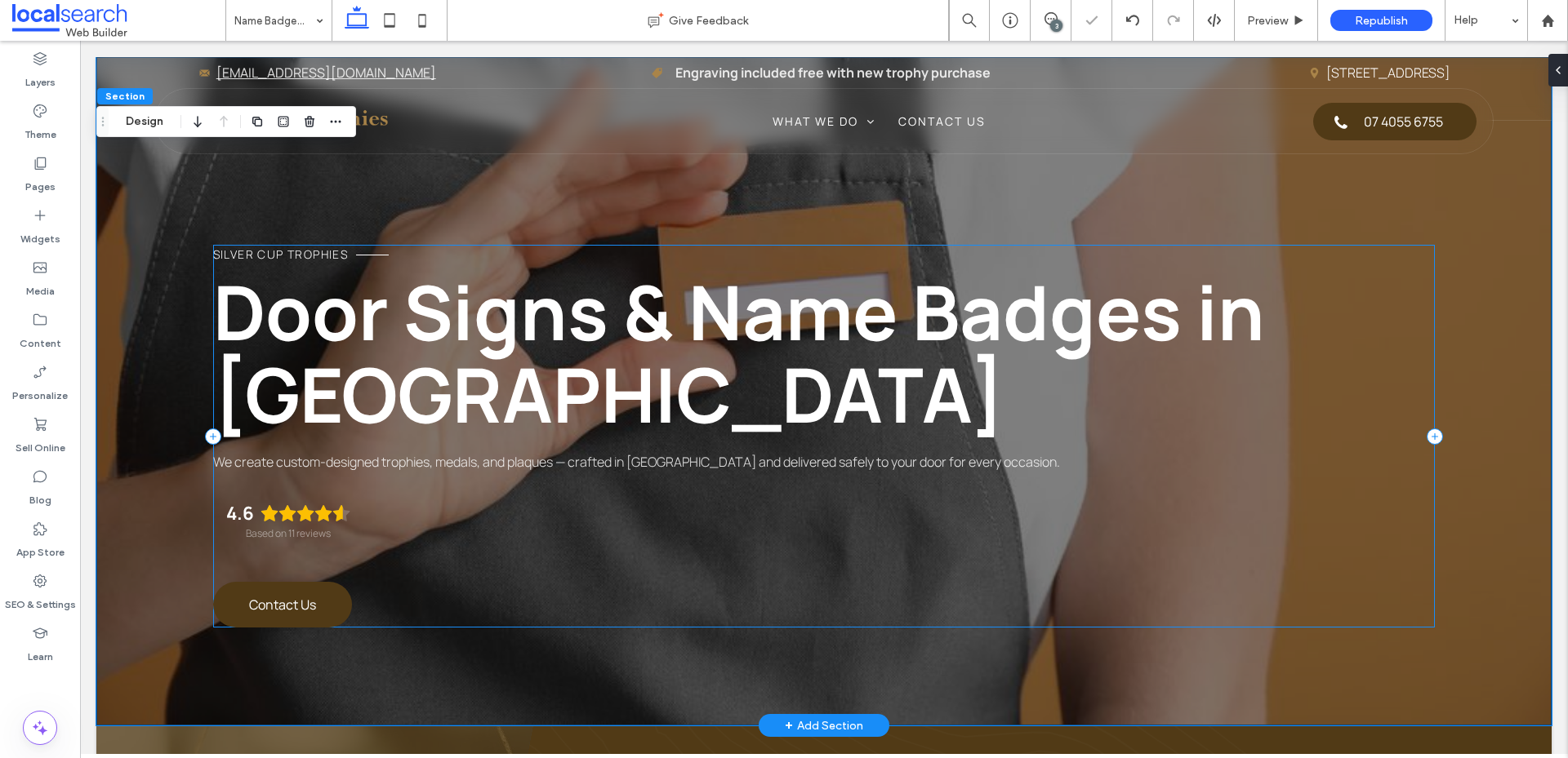
click at [658, 586] on div "Silver Cup Trophies Door Signs & Name Badges in Cairns We create custom-designe…" at bounding box center [824, 436] width 1222 height 383
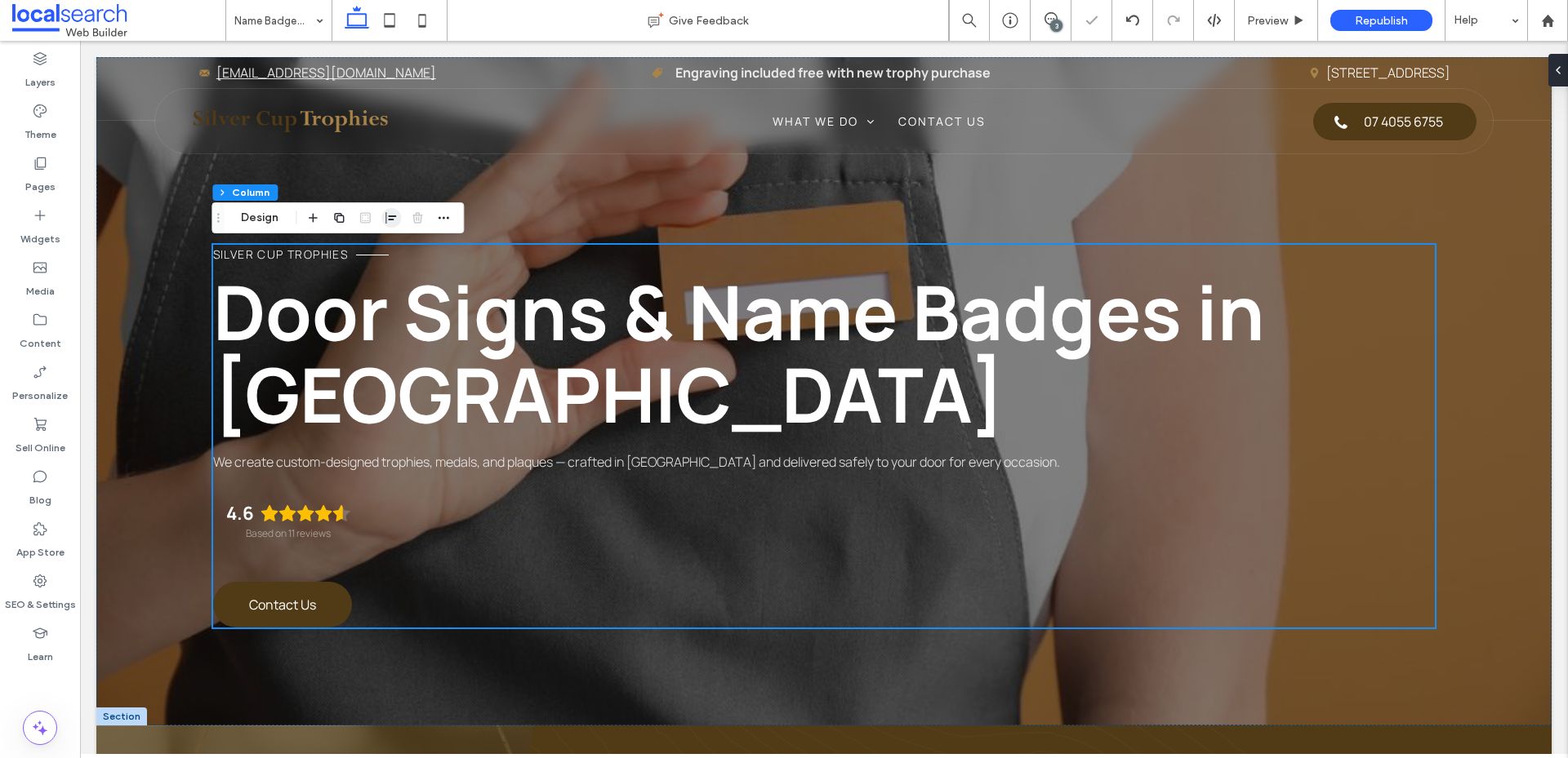
click at [394, 221] on icon "button" at bounding box center [391, 218] width 13 height 13
click at [390, 249] on use "center" at bounding box center [392, 250] width 9 height 11
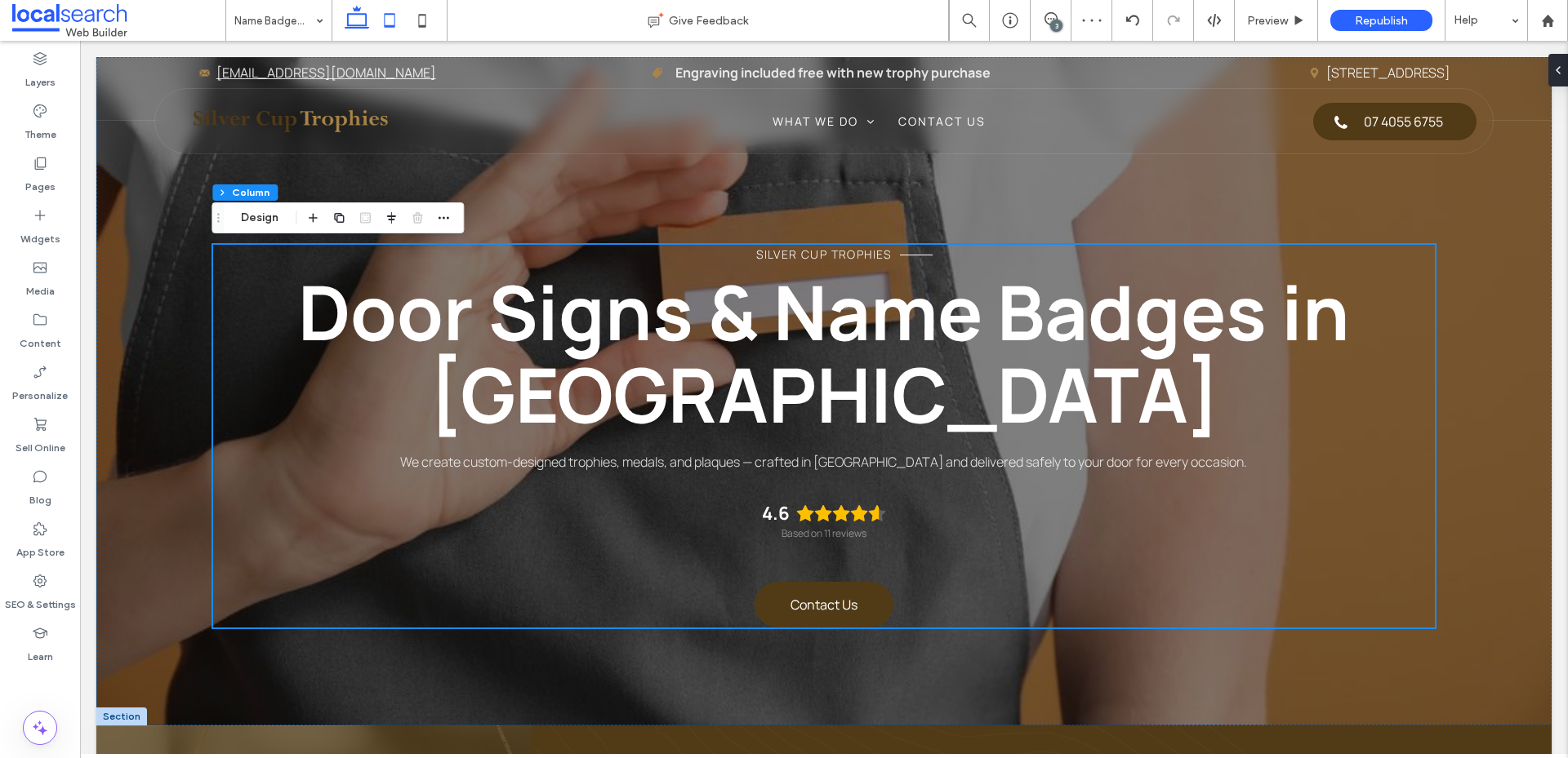
click at [380, 17] on icon at bounding box center [389, 19] width 32 height 32
type input "**"
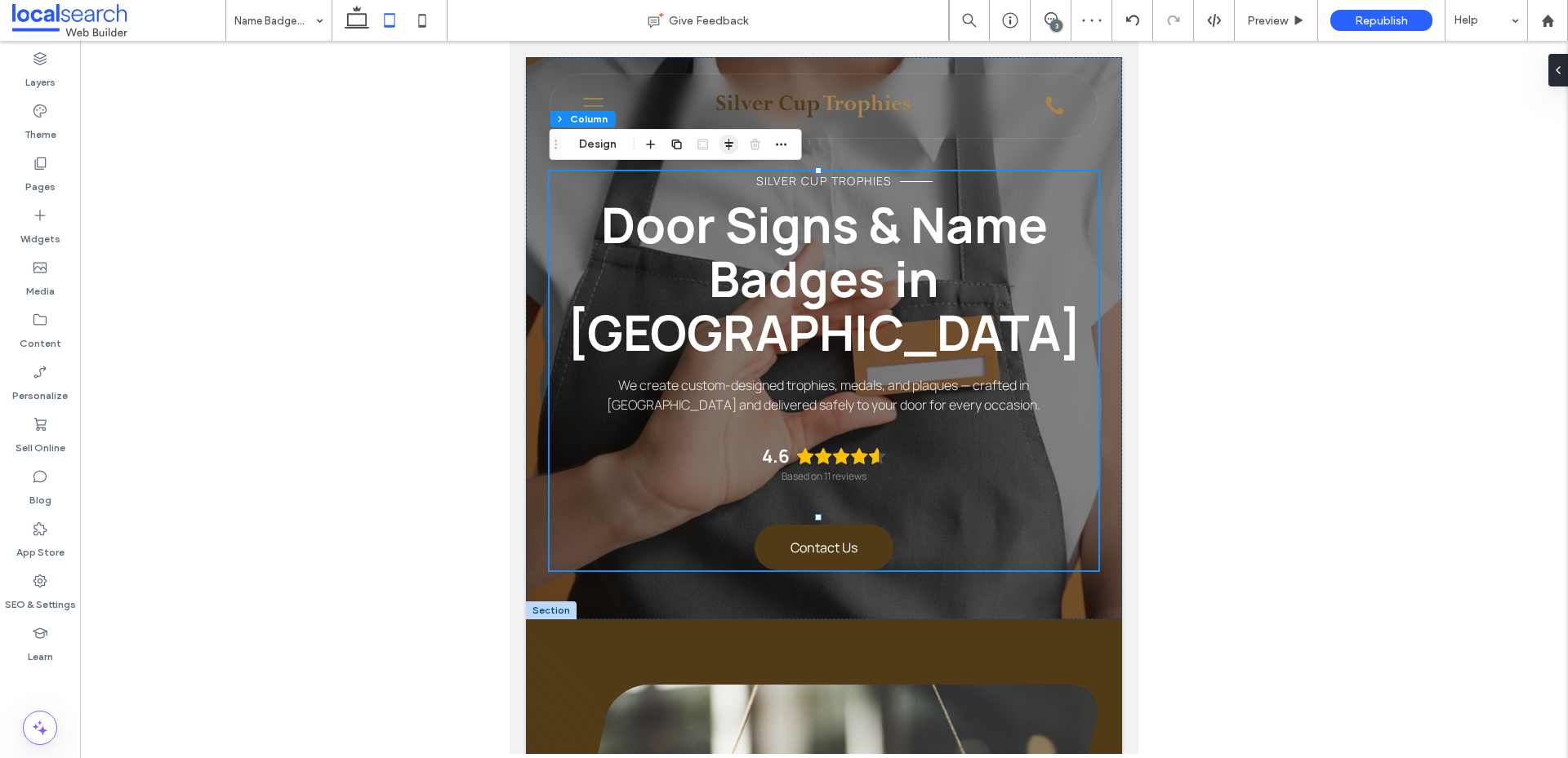
click at [727, 144] on use "button" at bounding box center [729, 144] width 9 height 11
drag, startPoint x: 704, startPoint y: 175, endPoint x: 43, endPoint y: 33, distance: 676.1
click at [704, 175] on use "flex-start" at bounding box center [703, 176] width 11 height 11
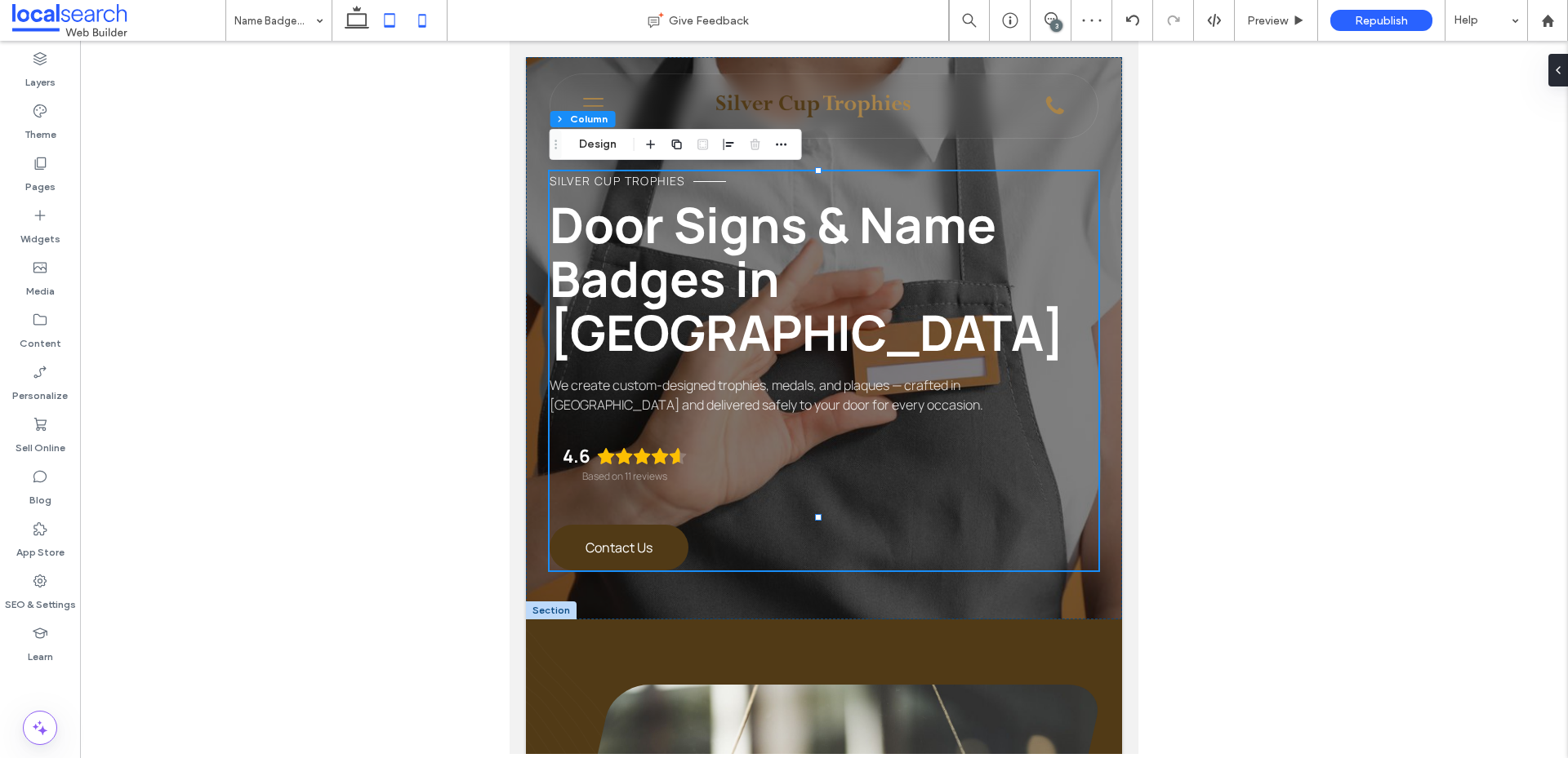
click at [421, 15] on use at bounding box center [422, 20] width 7 height 13
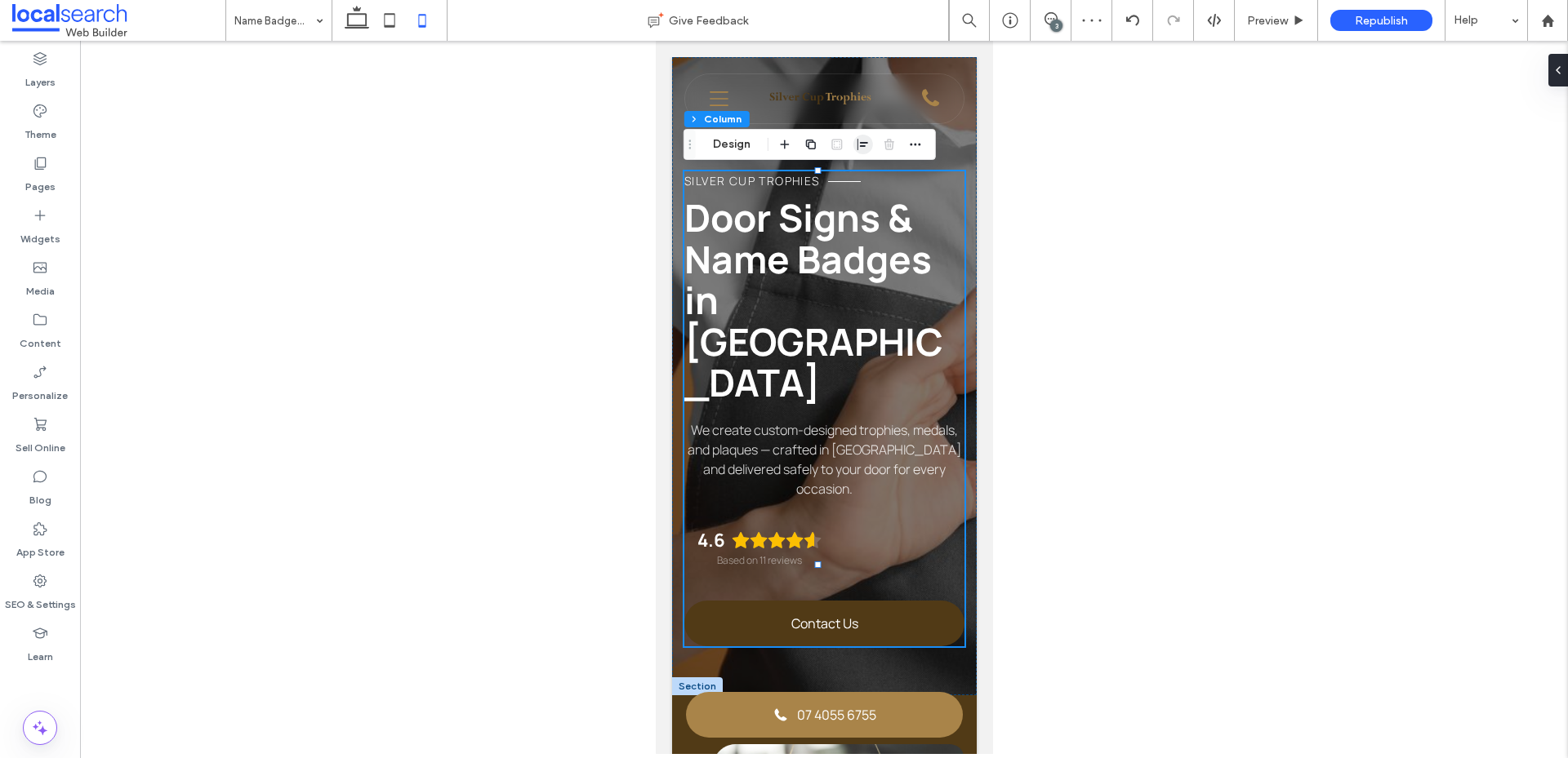
click at [855, 141] on span "button" at bounding box center [862, 144] width 19 height 19
click at [834, 181] on icon "flex-start" at bounding box center [837, 176] width 13 height 13
click at [336, 18] on div at bounding box center [389, 20] width 116 height 41
click at [350, 21] on icon at bounding box center [356, 19] width 32 height 32
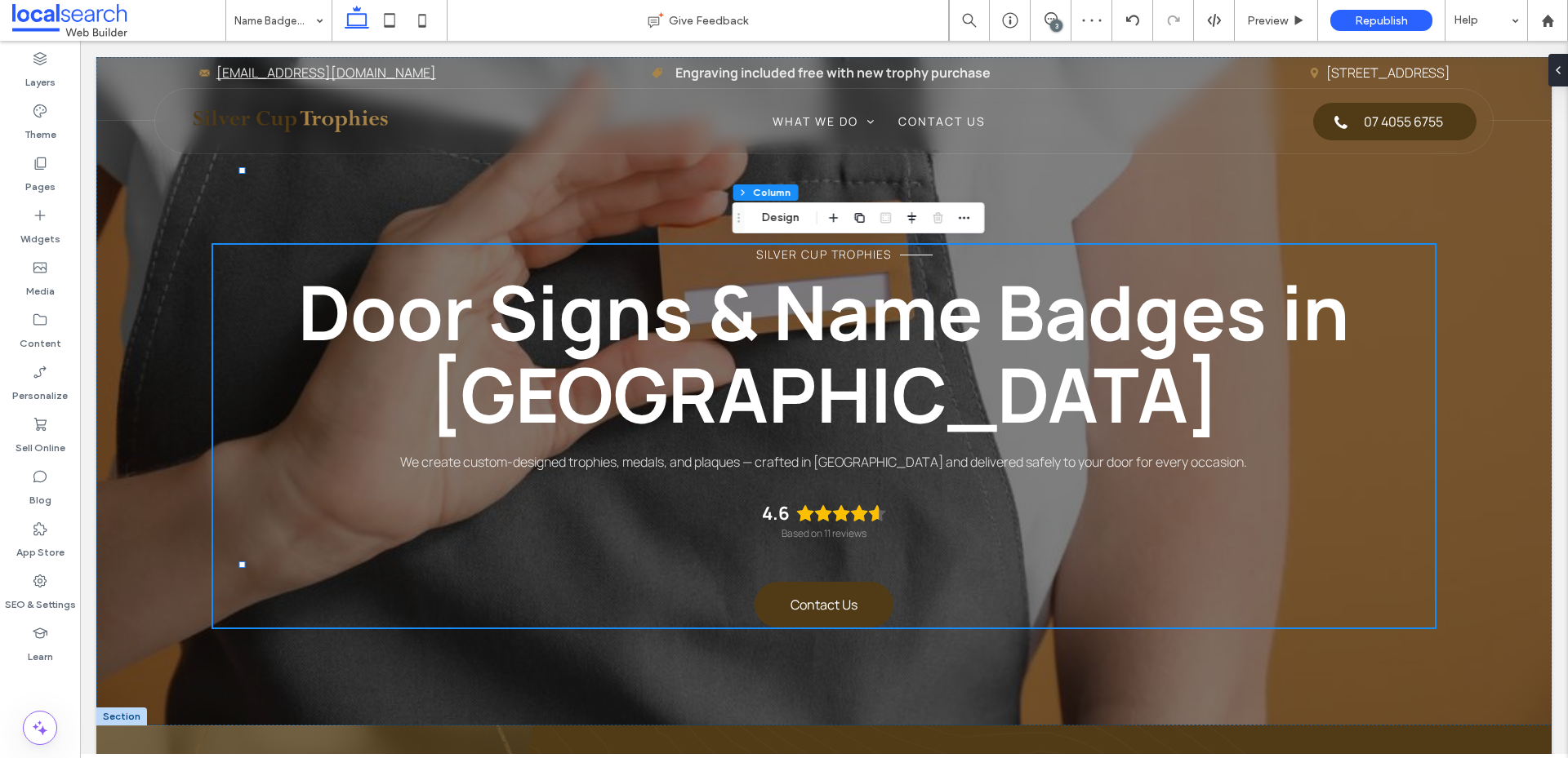
type input "***"
type input "****"
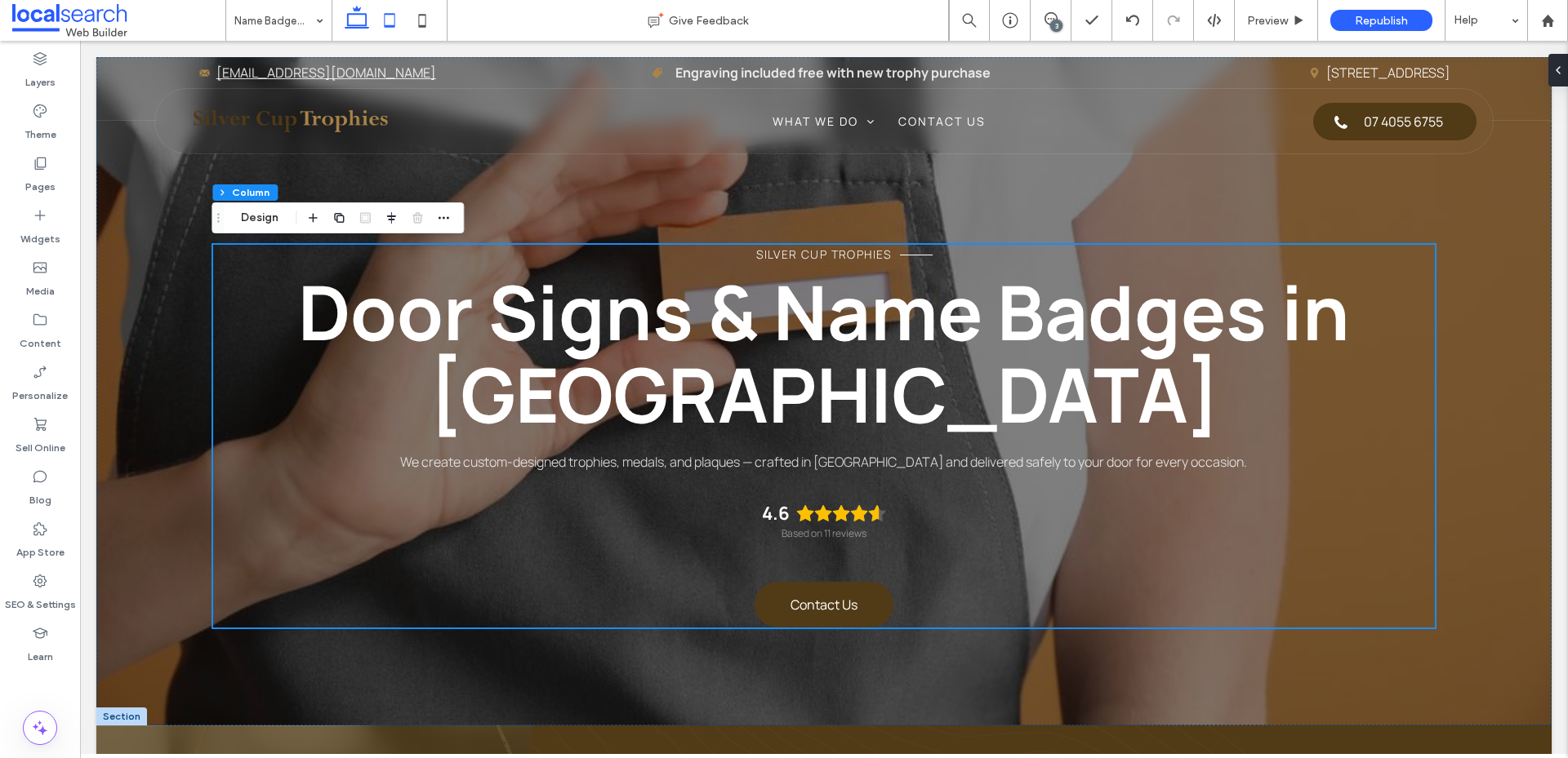
click at [381, 22] on icon at bounding box center [389, 19] width 32 height 32
type input "**"
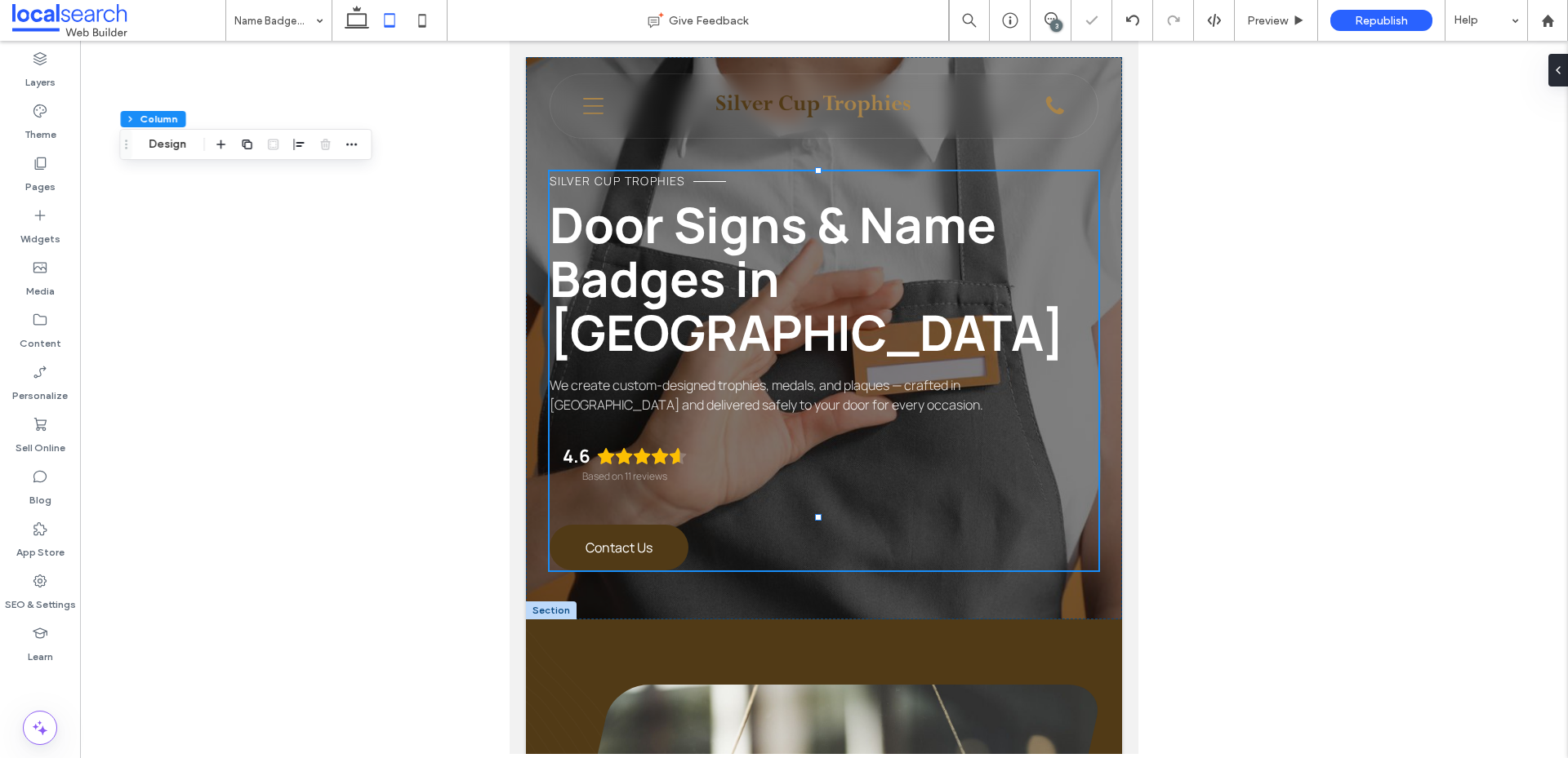
click at [415, 30] on icon at bounding box center [422, 19] width 32 height 32
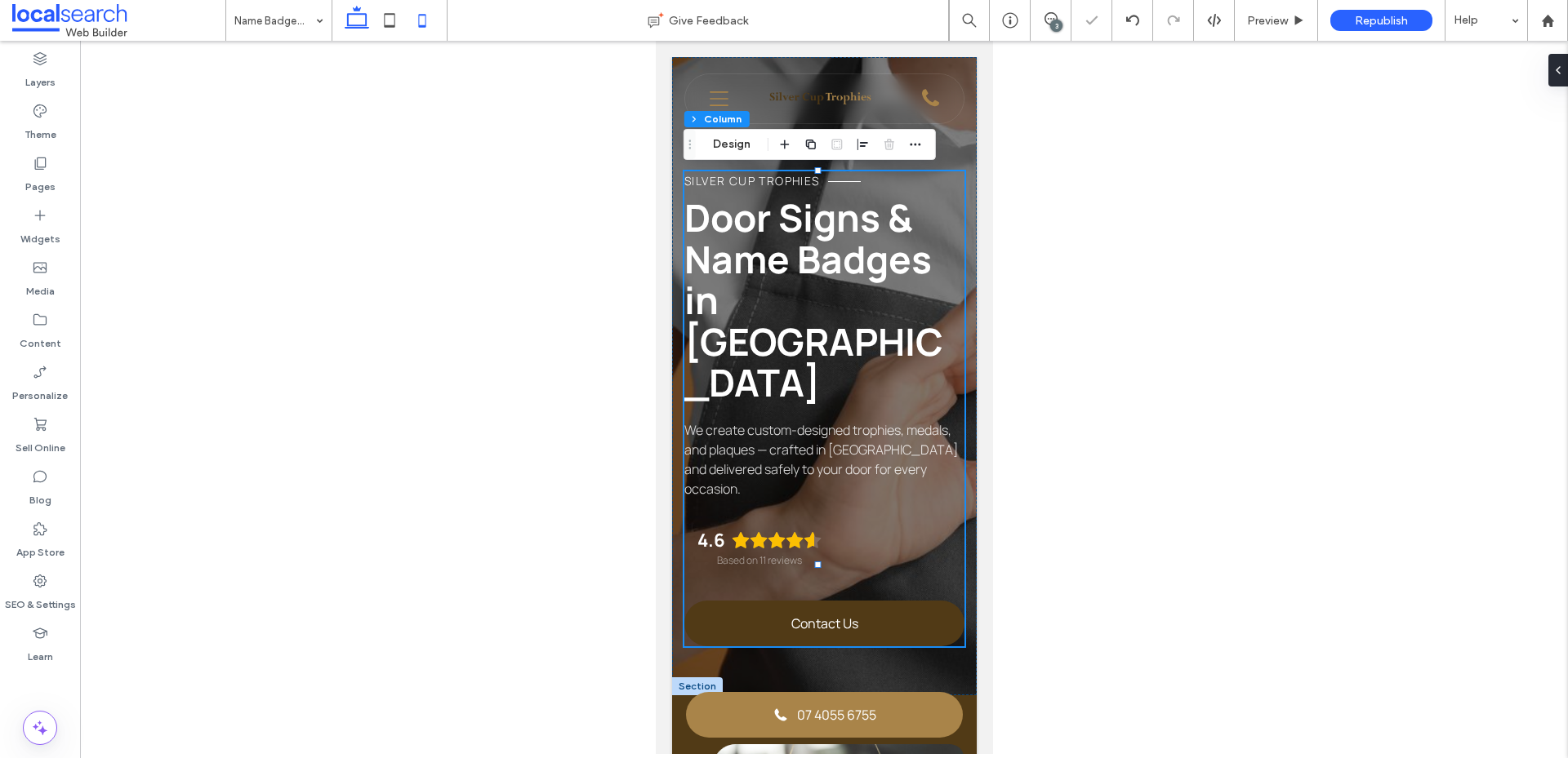
click at [358, 25] on icon at bounding box center [356, 19] width 32 height 32
type input "***"
type input "****"
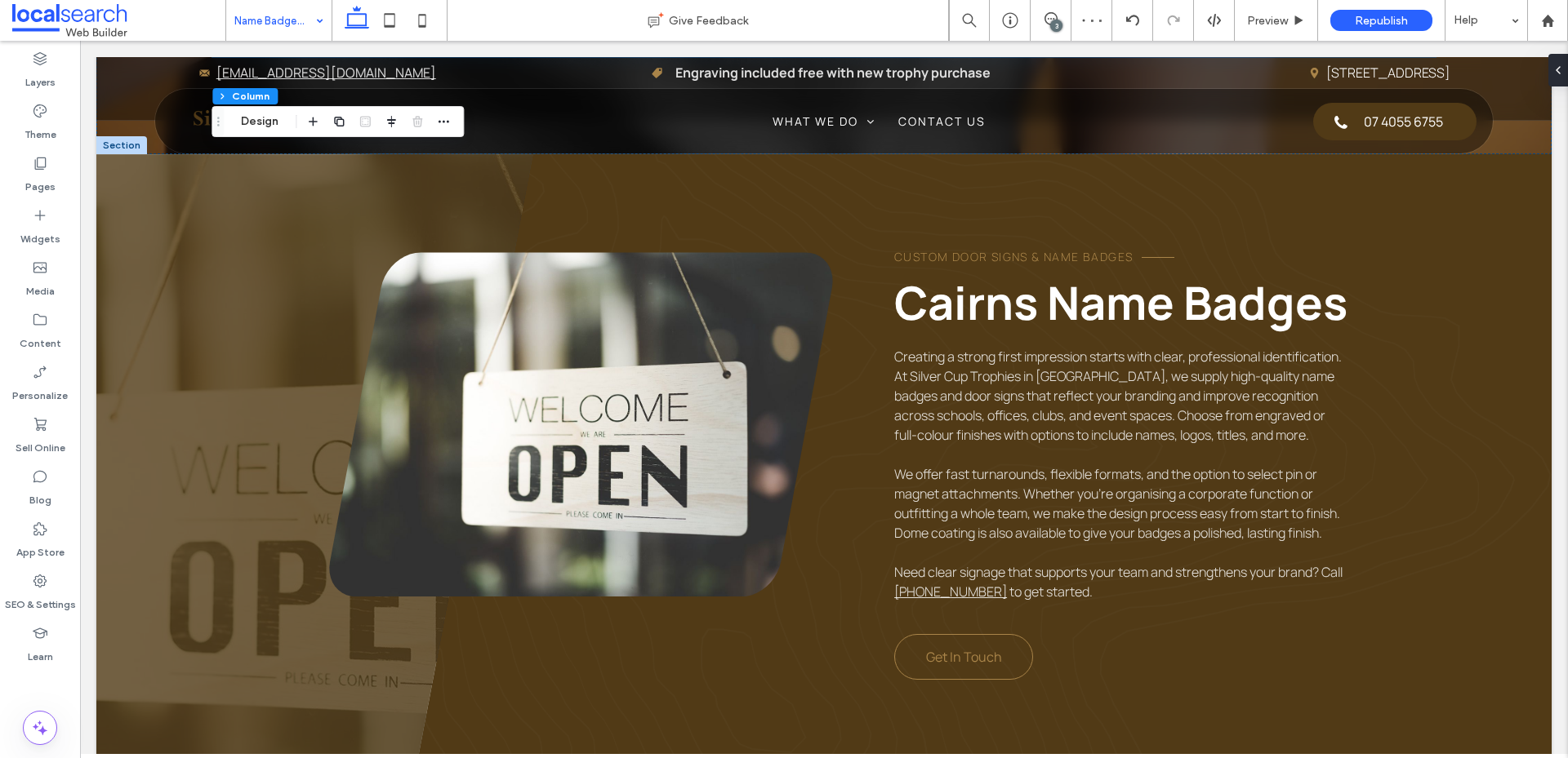
click at [319, 24] on div "Name Badges & Door Signs" at bounding box center [279, 20] width 105 height 41
click at [35, 587] on icon at bounding box center [41, 581] width 17 height 17
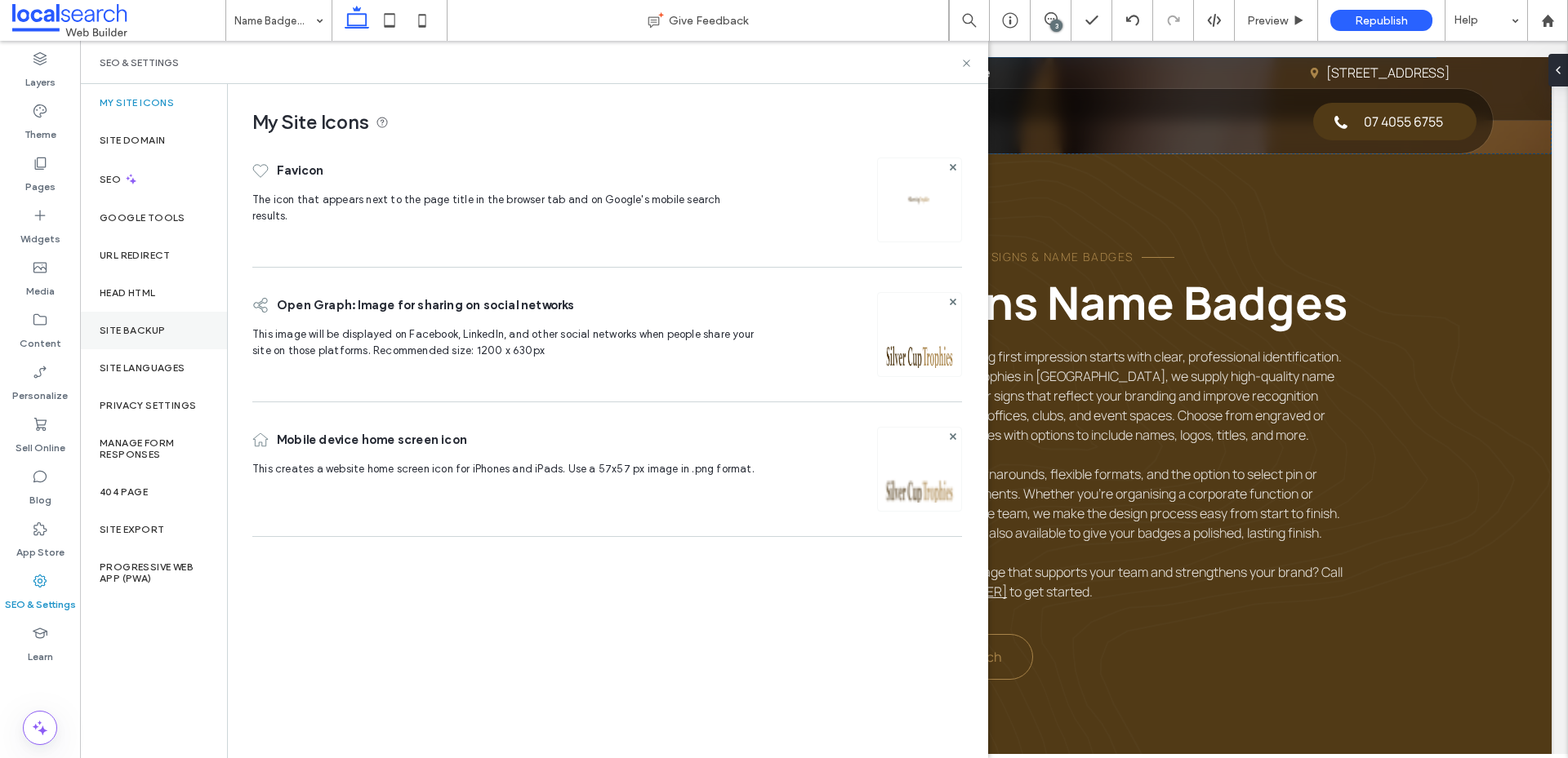
click at [154, 333] on label "Site Backup" at bounding box center [132, 330] width 65 height 11
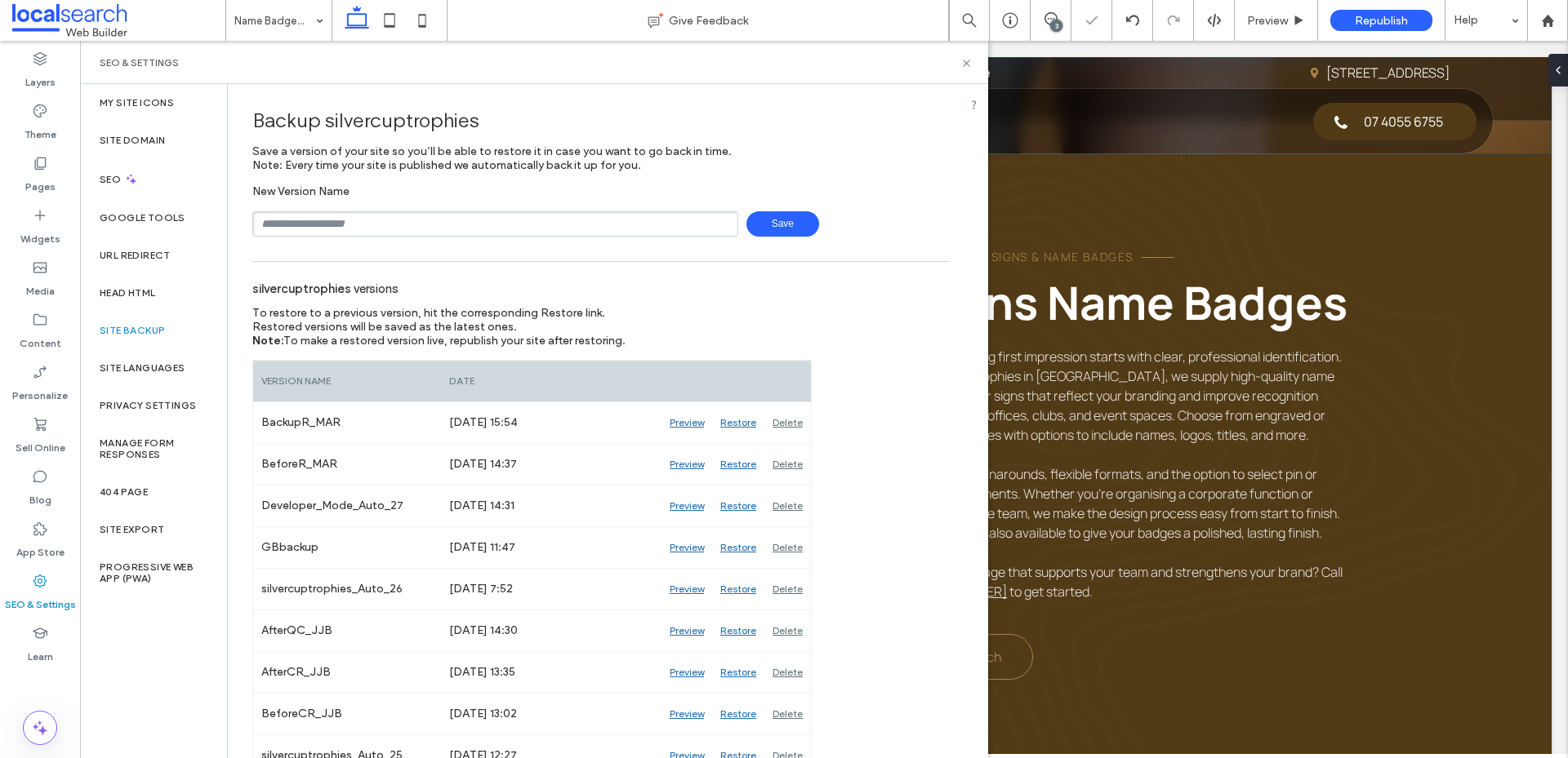
click at [305, 216] on input "text" at bounding box center [495, 223] width 486 height 25
type input "*"
type input "**********"
click at [964, 64] on icon at bounding box center [966, 63] width 12 height 12
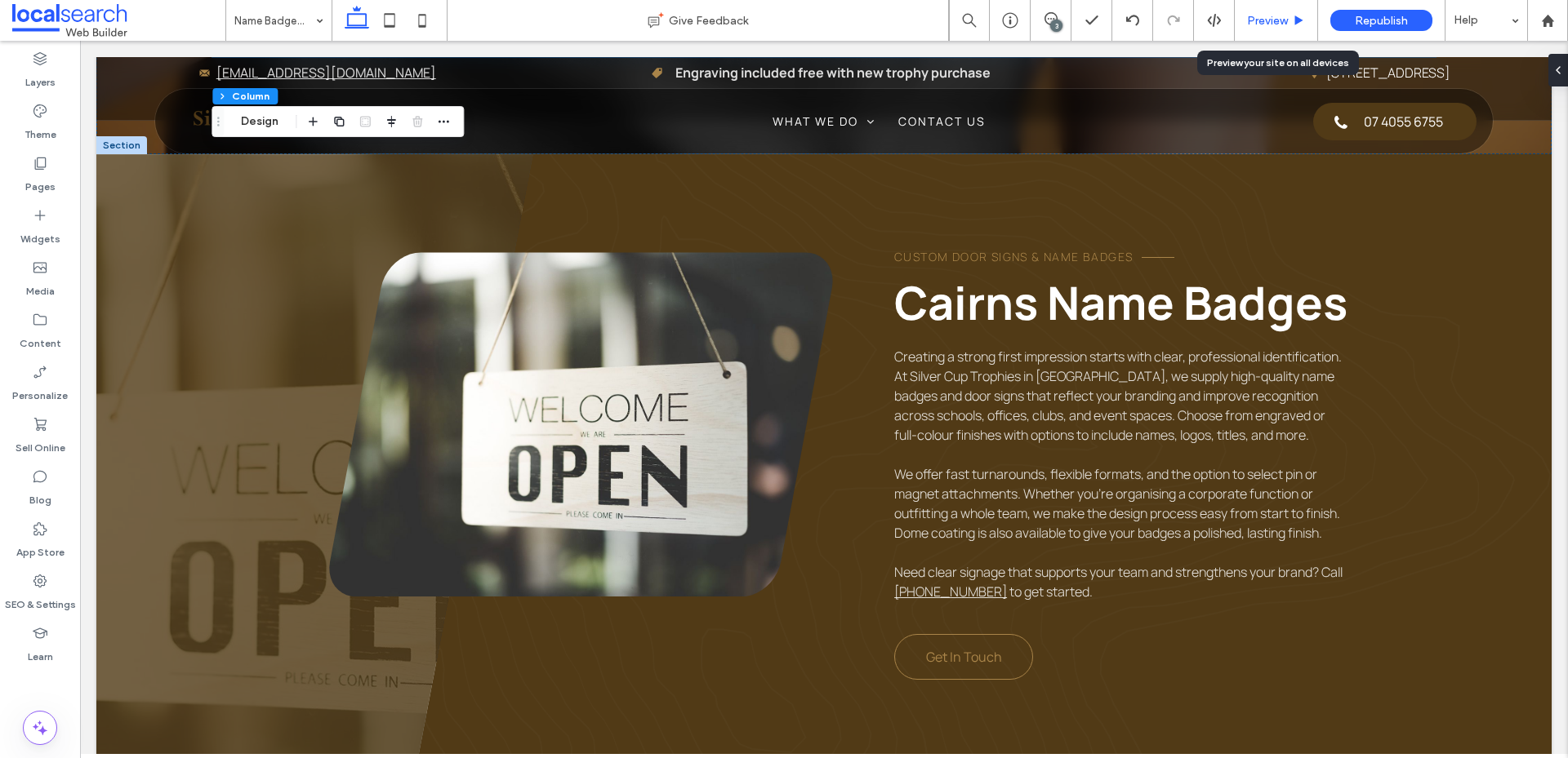
click at [1289, 19] on div "Preview" at bounding box center [1275, 20] width 82 height 14
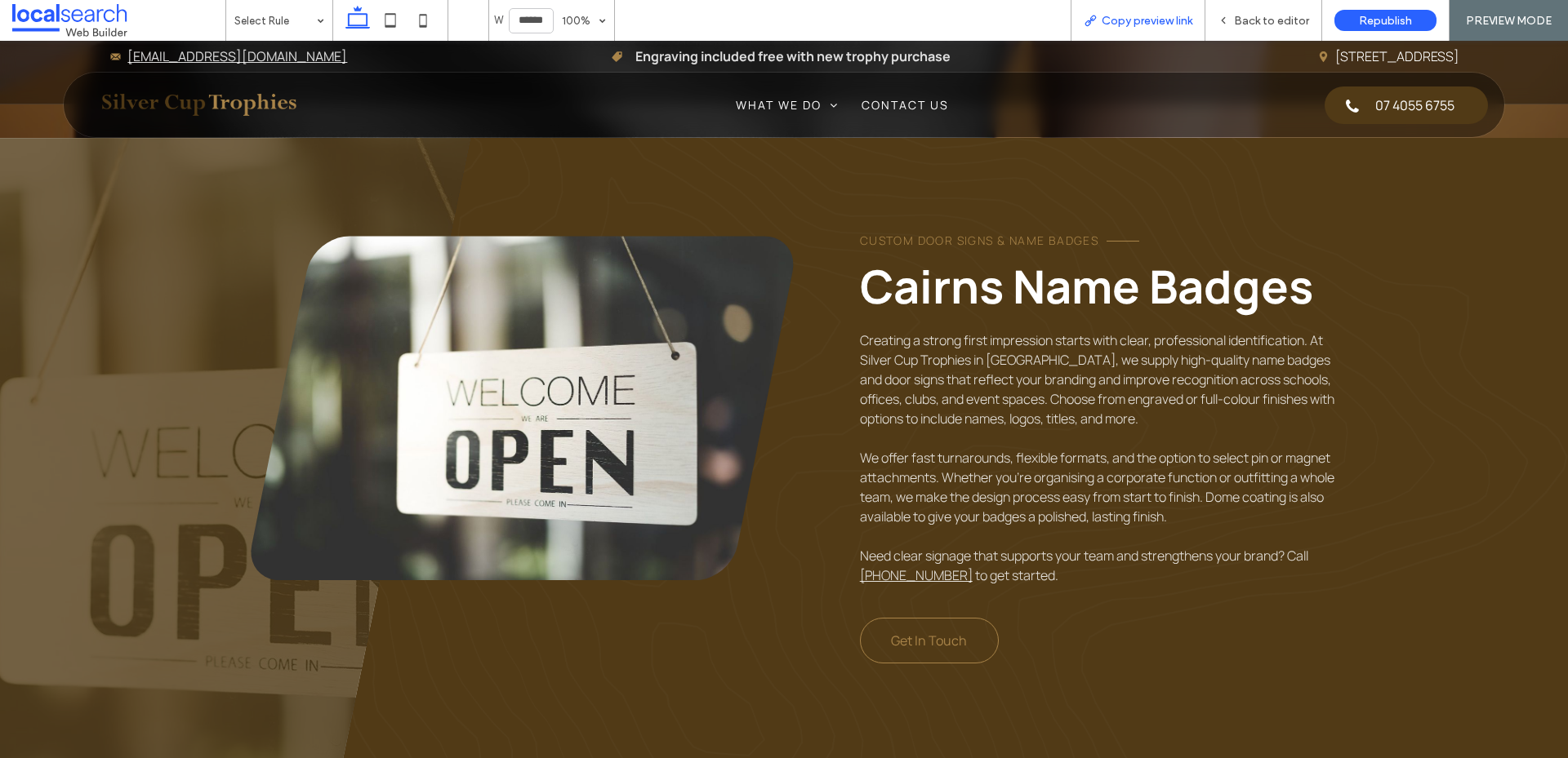
click at [1153, 22] on span "Copy preview link" at bounding box center [1146, 20] width 90 height 14
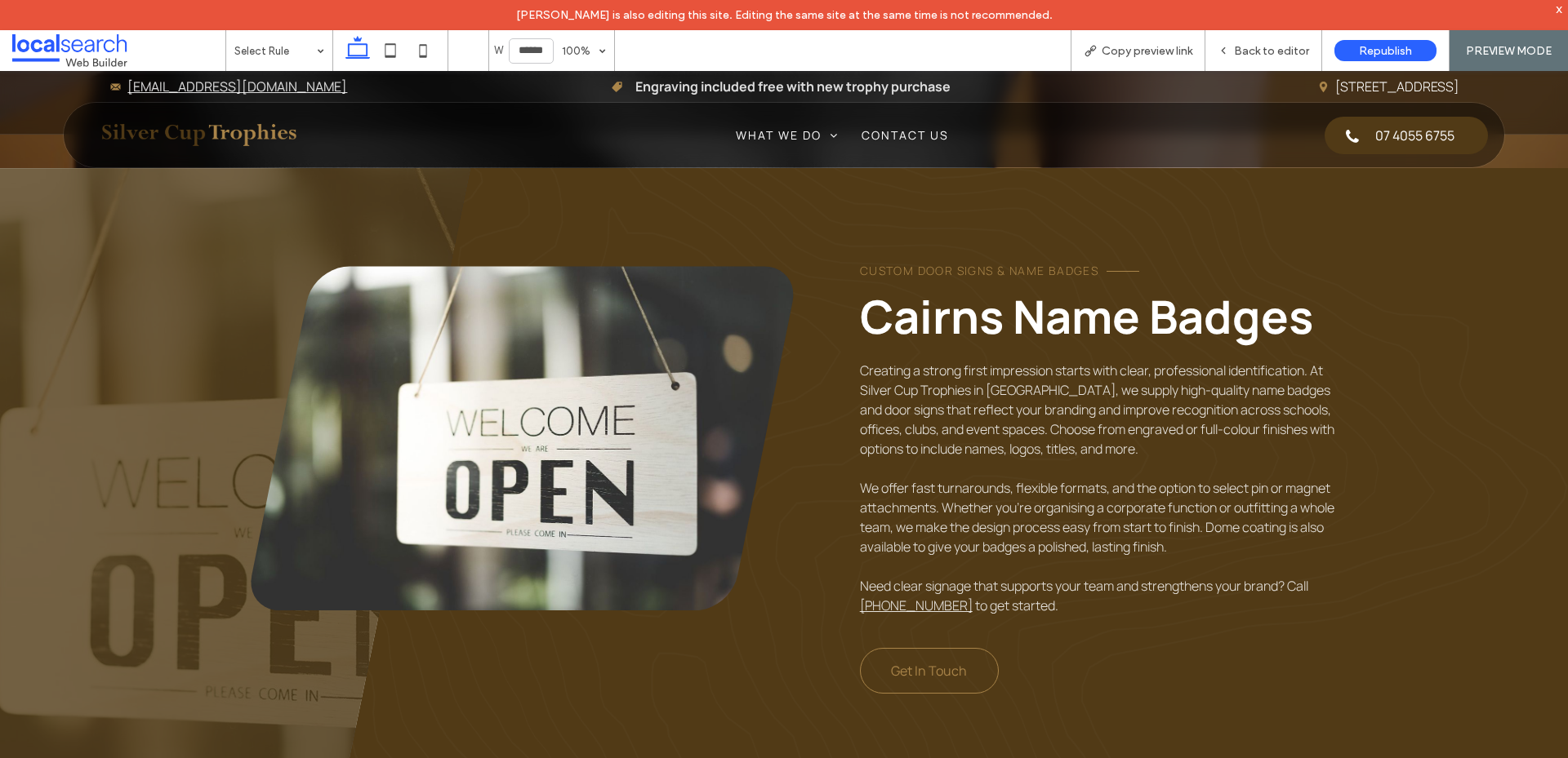
click at [65, 49] on span at bounding box center [118, 50] width 213 height 32
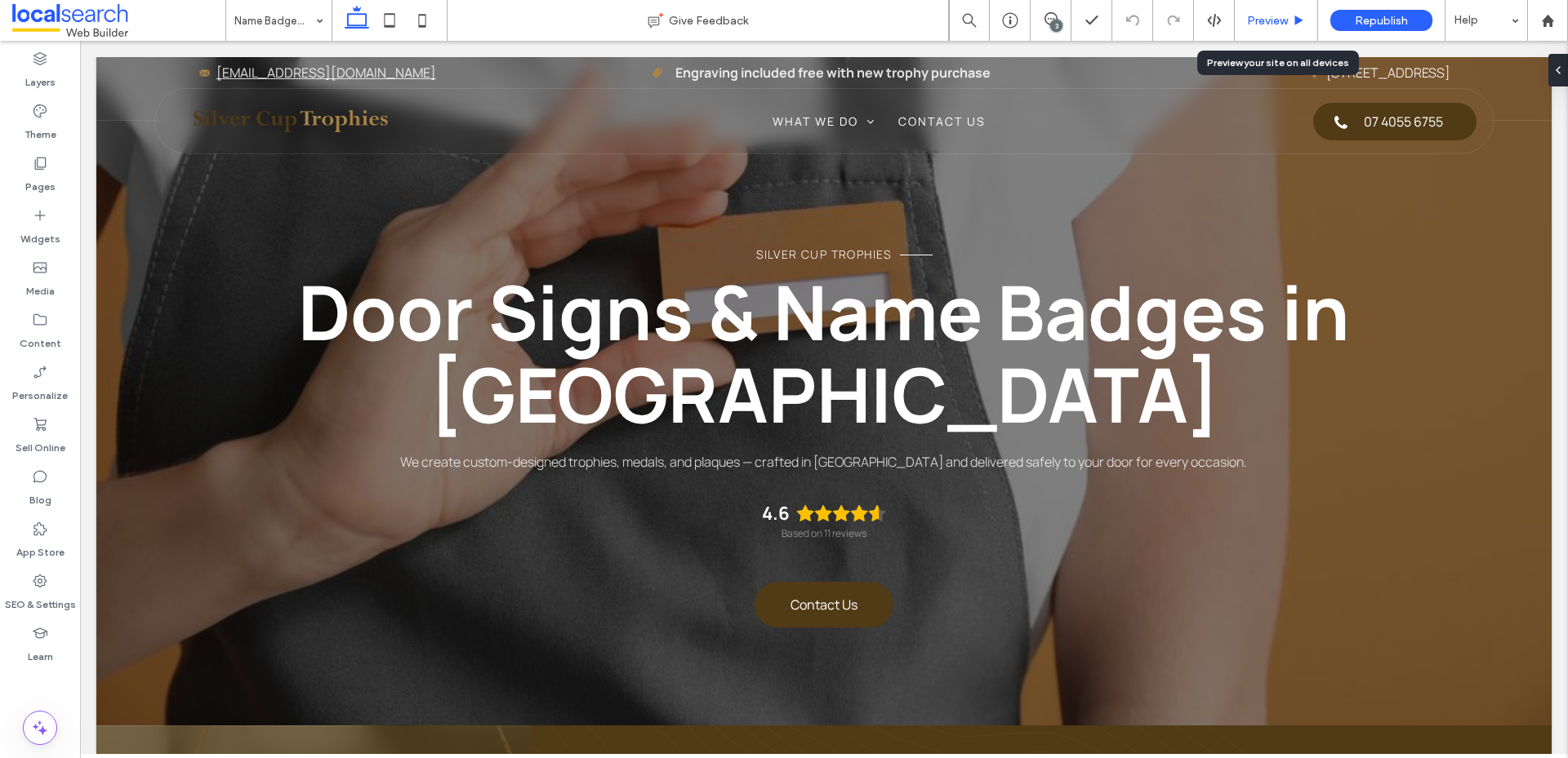
click at [1279, 18] on span "Preview" at bounding box center [1267, 20] width 41 height 14
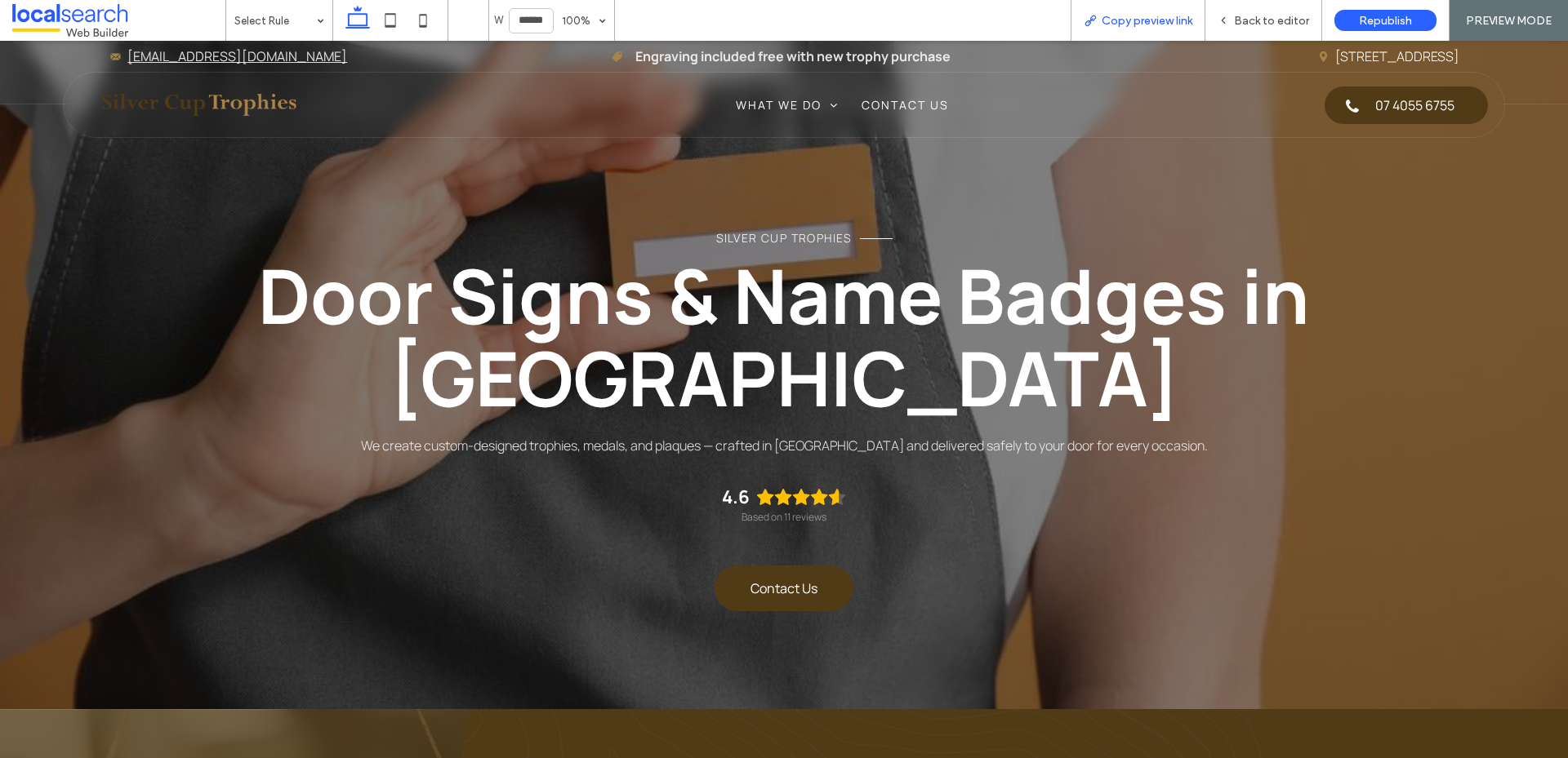
click at [1139, 30] on div "Copy preview link" at bounding box center [1137, 20] width 135 height 41
click at [1116, 18] on span "Copy preview link" at bounding box center [1146, 20] width 90 height 14
click at [101, 20] on span at bounding box center [118, 19] width 213 height 32
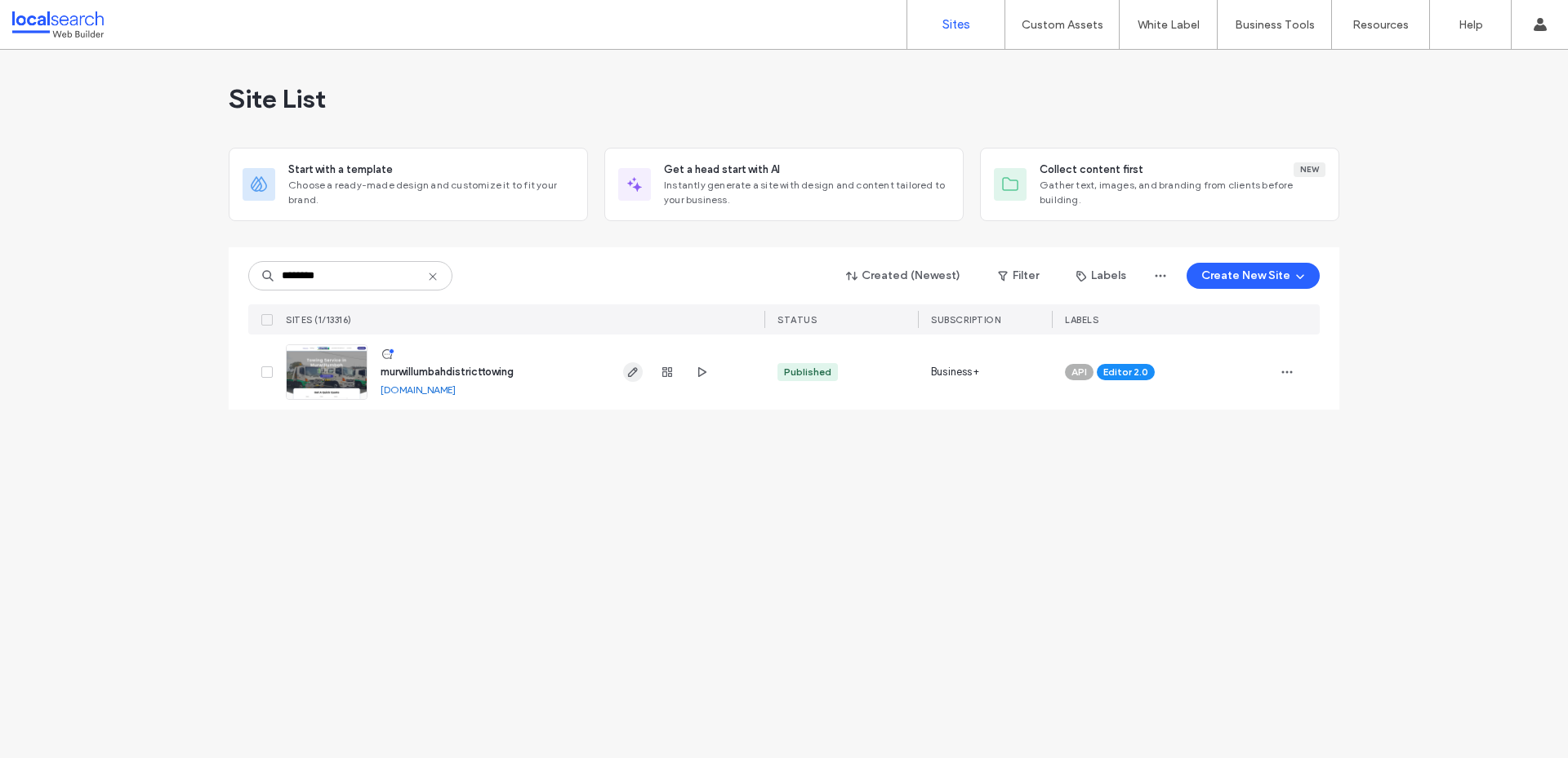
type input "********"
click at [628, 373] on icon "button" at bounding box center [633, 373] width 13 height 13
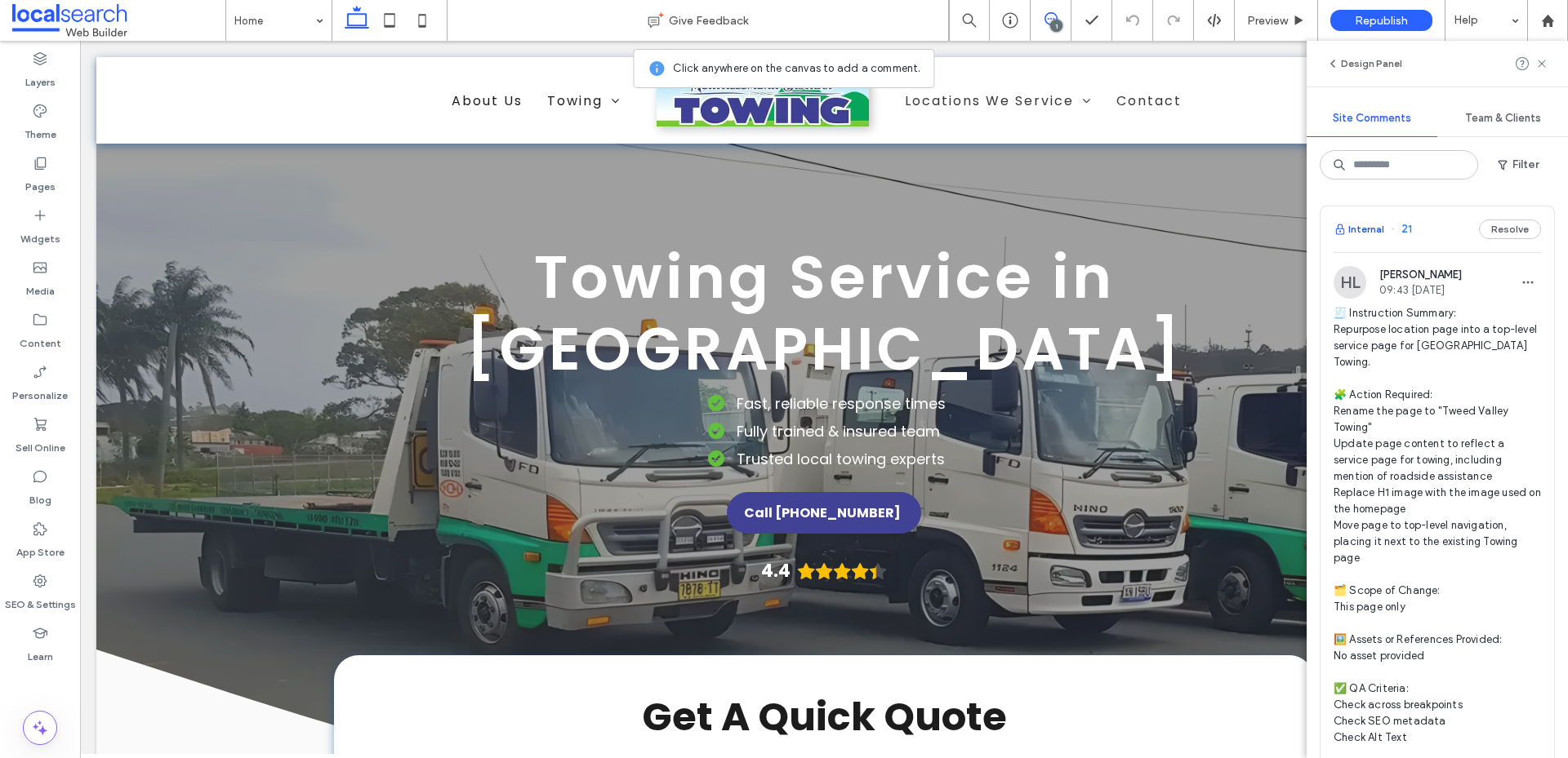
click at [1370, 231] on button "Internal" at bounding box center [1358, 229] width 51 height 19
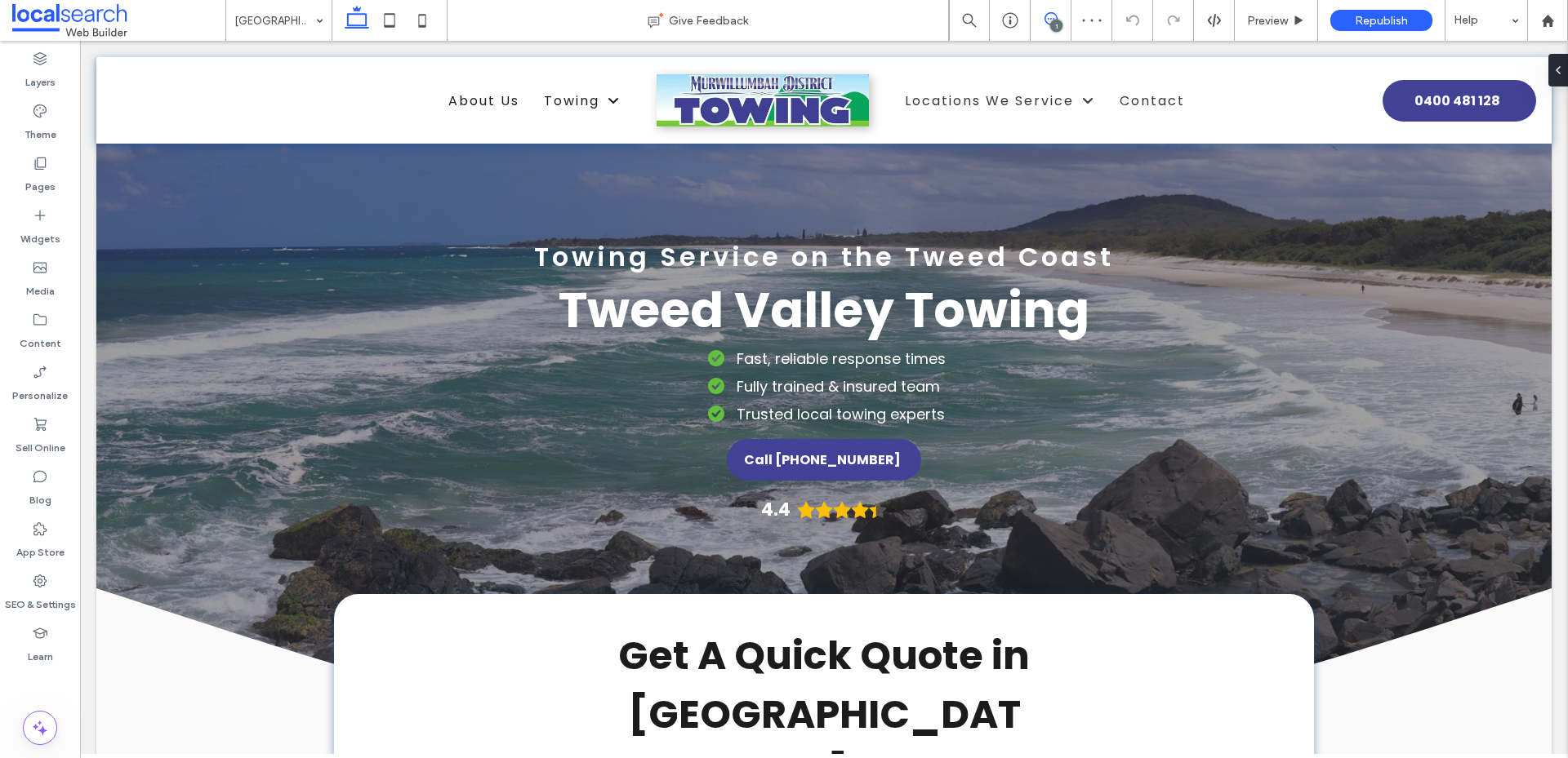
click at [1052, 18] on icon at bounding box center [1051, 18] width 13 height 13
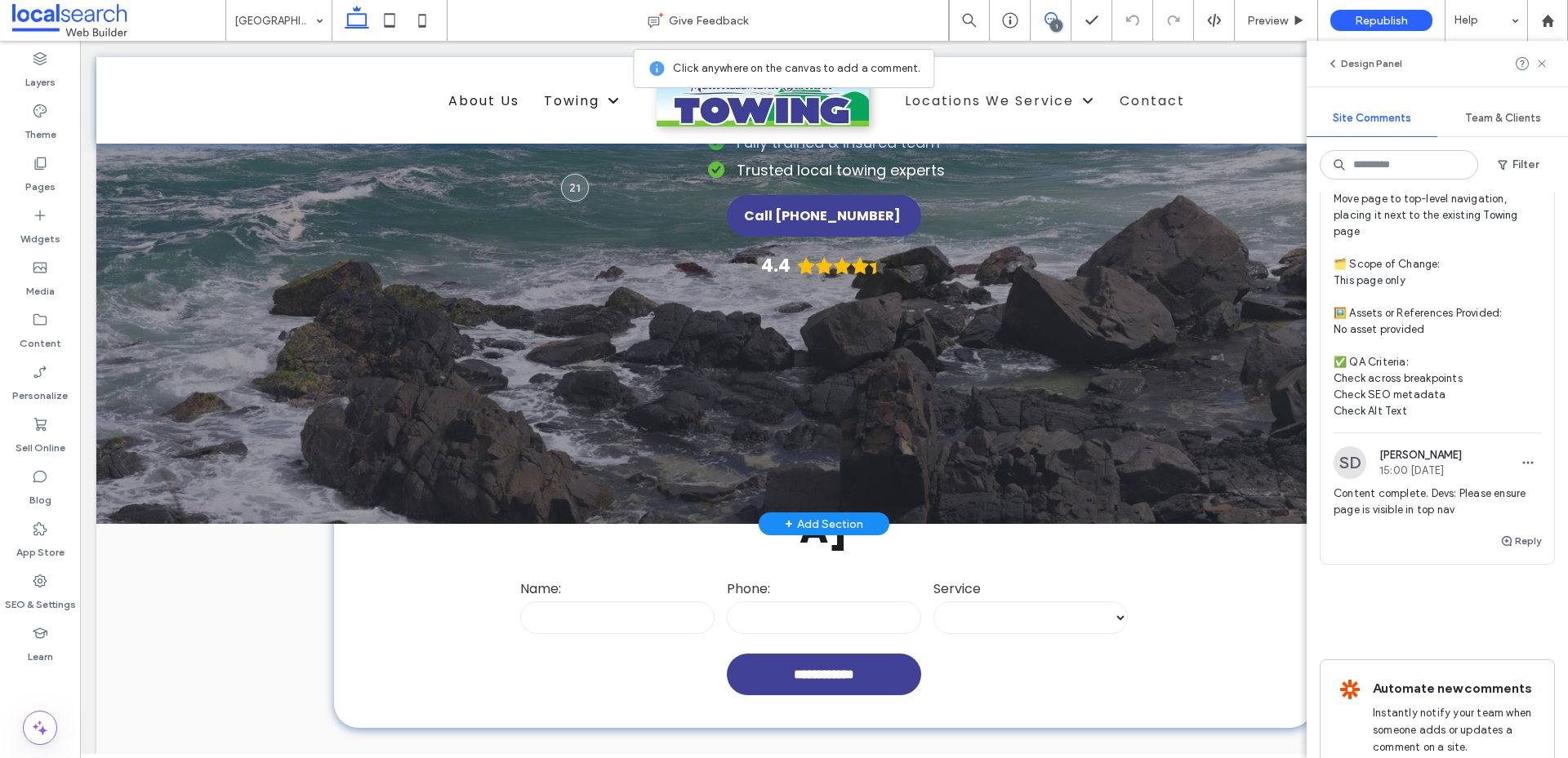
scroll to position [245, 0]
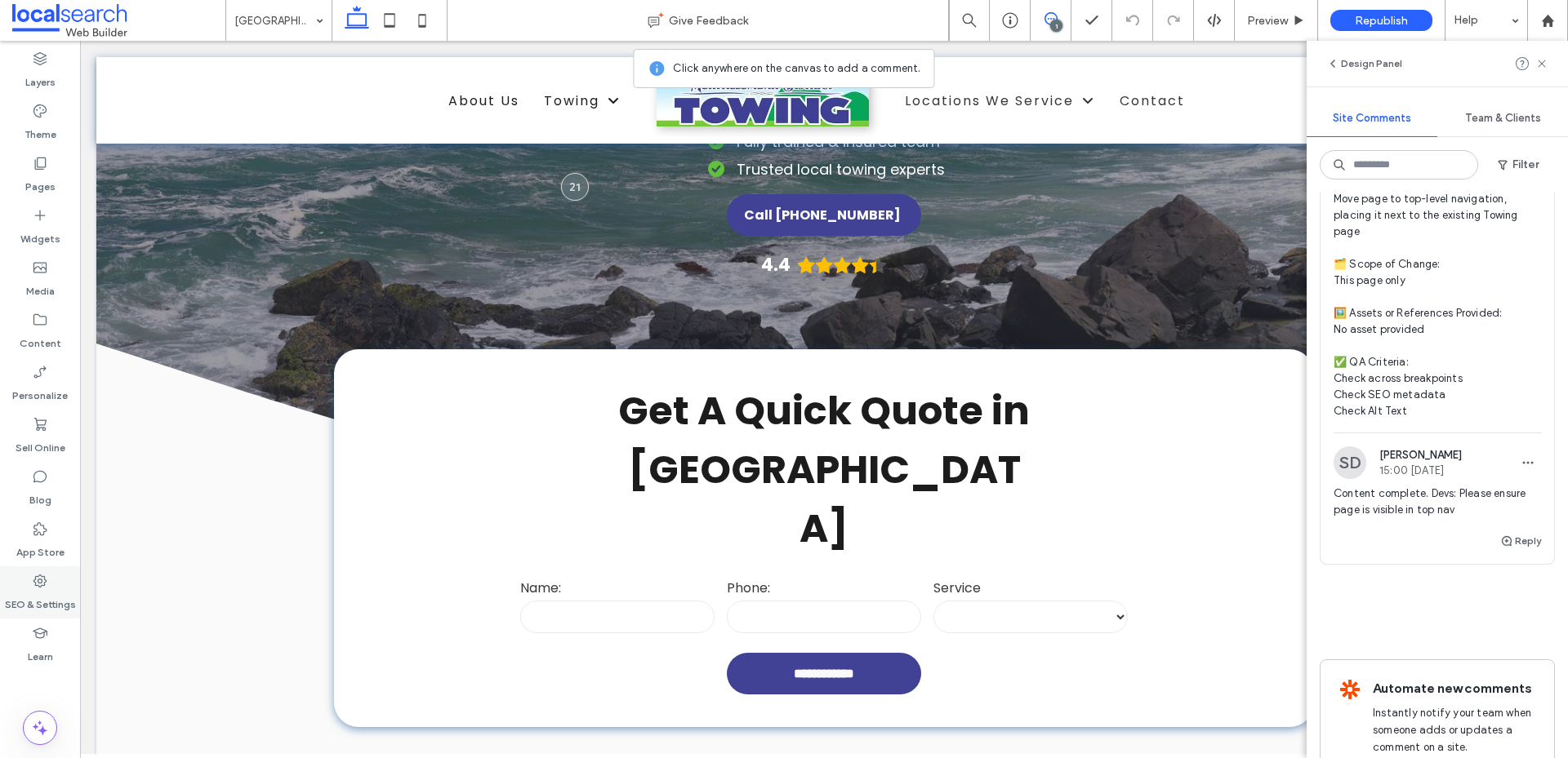
click at [56, 591] on label "SEO & Settings" at bounding box center [40, 600] width 71 height 23
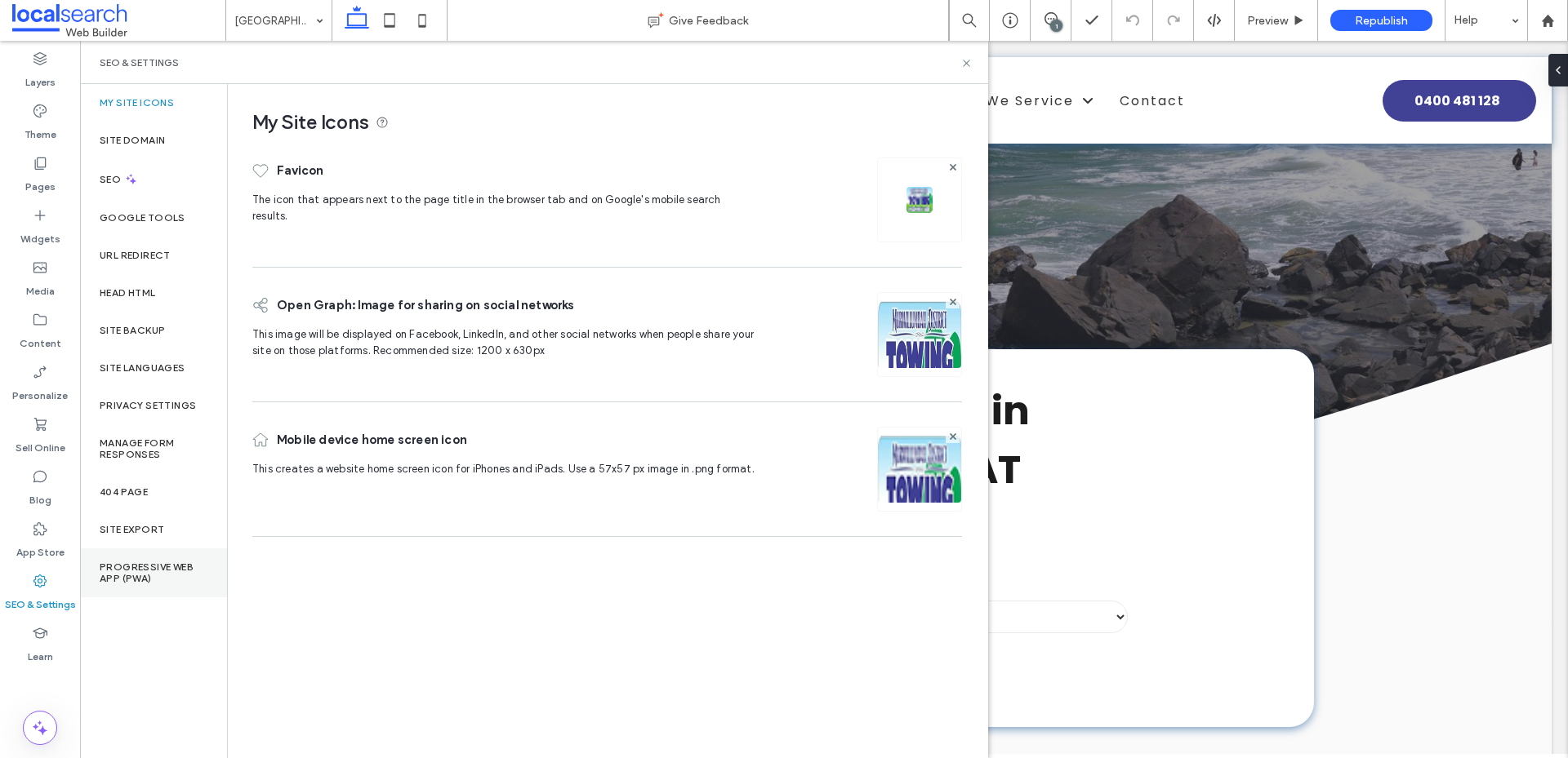
scroll to position [0, 0]
click at [144, 326] on label "Site Backup" at bounding box center [132, 330] width 65 height 11
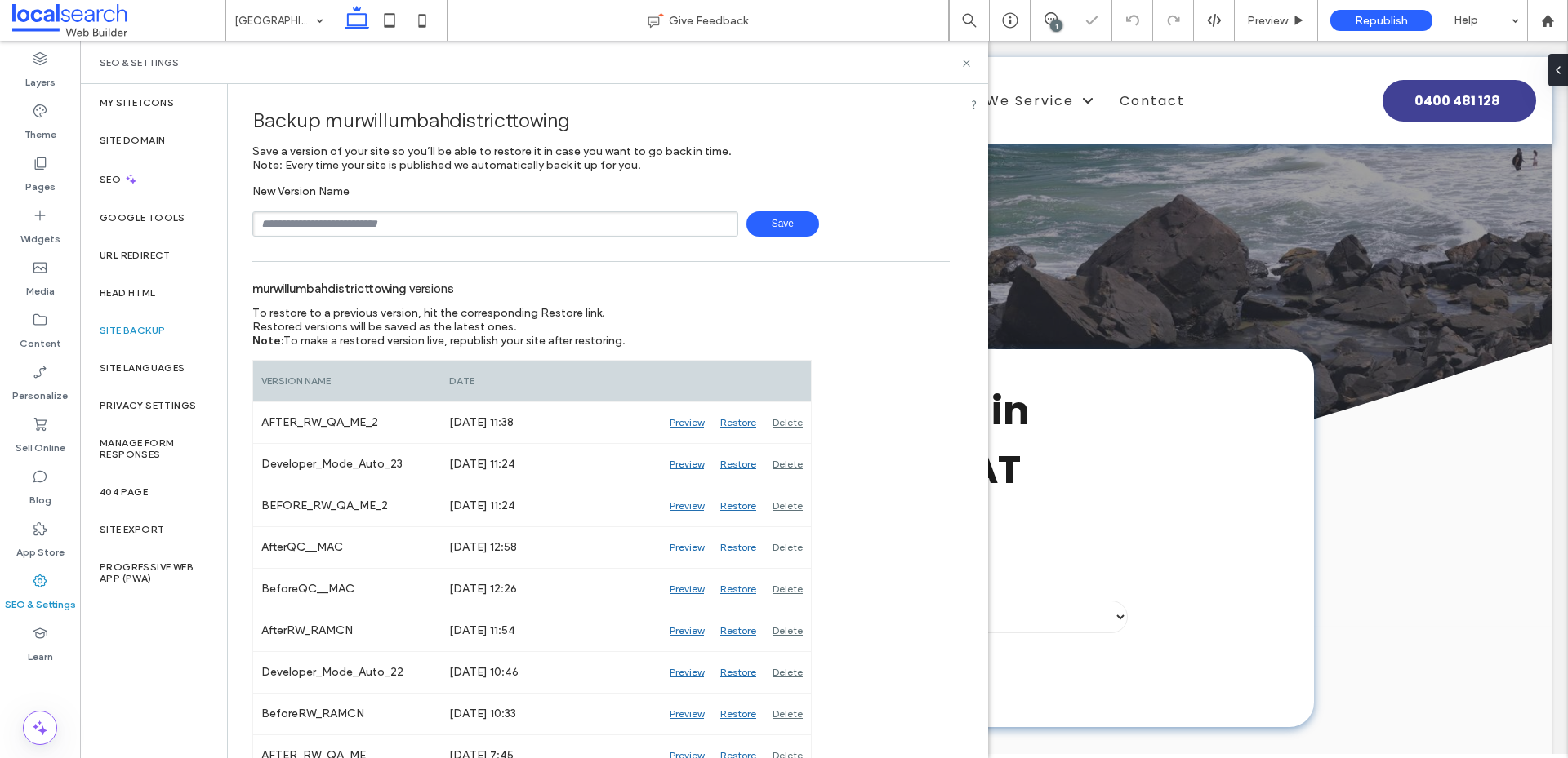
click at [338, 219] on input "text" at bounding box center [495, 223] width 486 height 25
type input "**********"
click at [968, 61] on use at bounding box center [966, 63] width 6 height 6
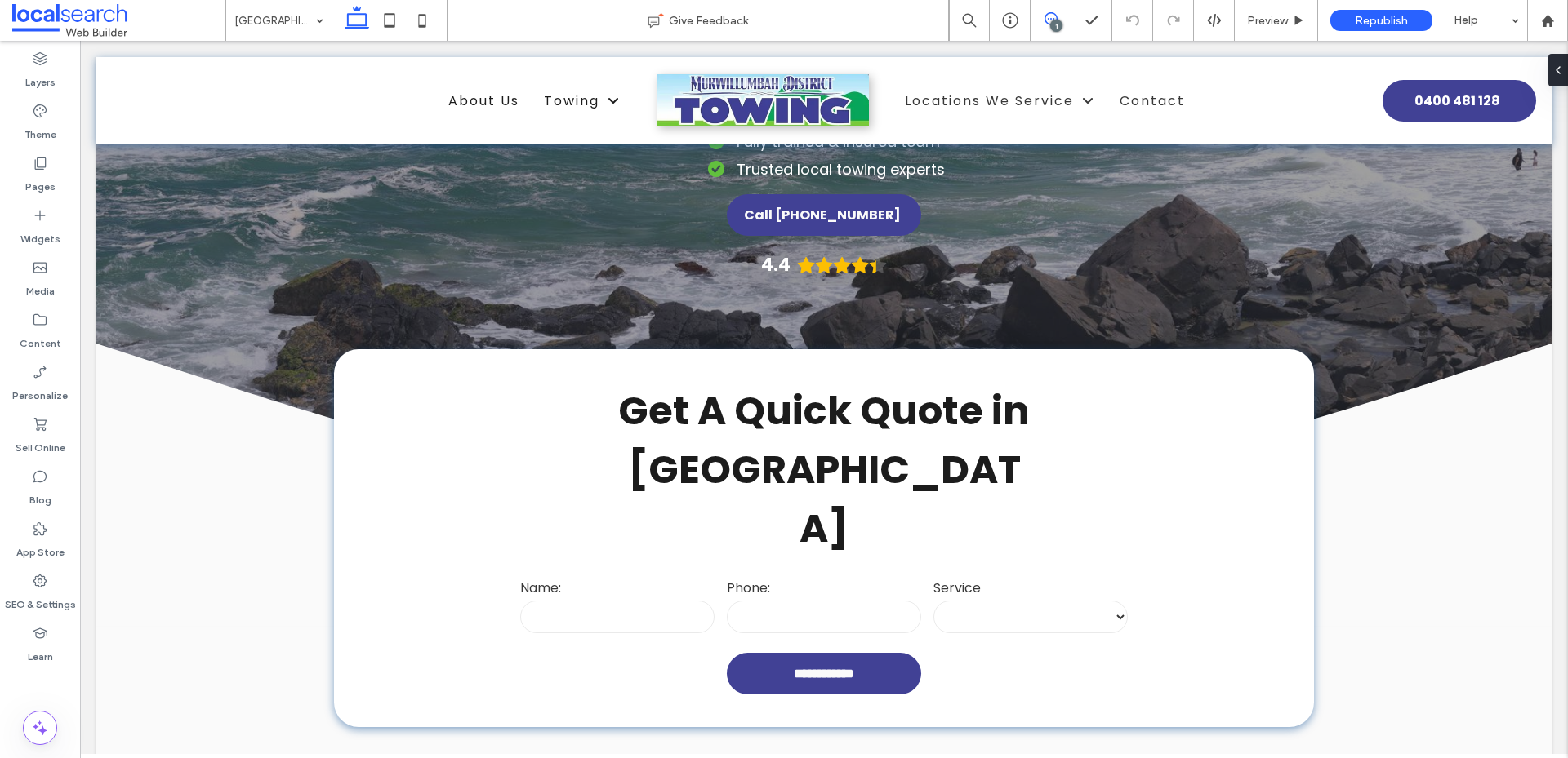
click at [1058, 18] on span at bounding box center [1050, 18] width 40 height 13
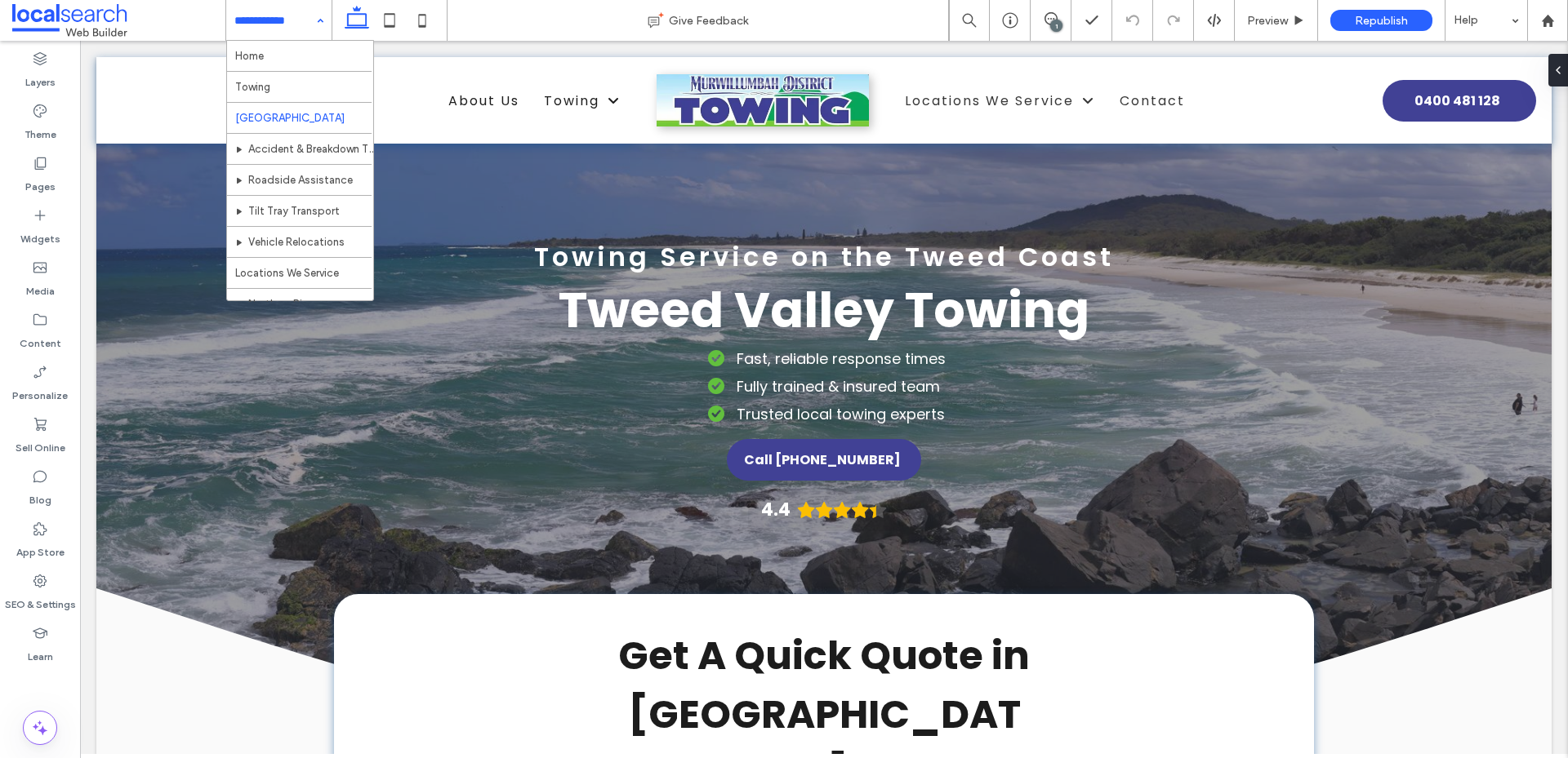
click at [306, 19] on input at bounding box center [275, 20] width 81 height 41
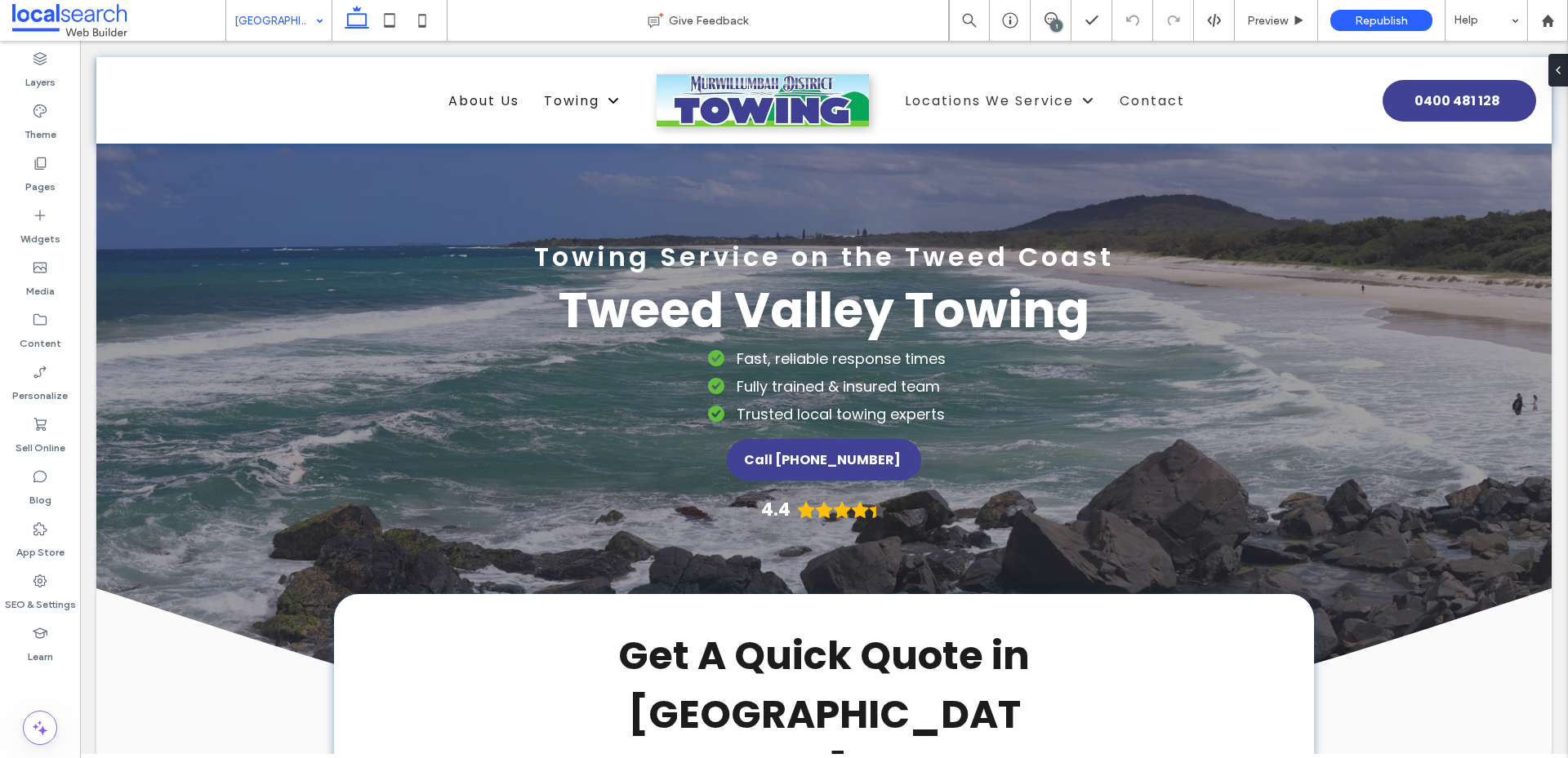
click at [317, 20] on div "Tweed Valley" at bounding box center [279, 20] width 105 height 41
click at [1257, 17] on span "Preview" at bounding box center [1267, 20] width 41 height 14
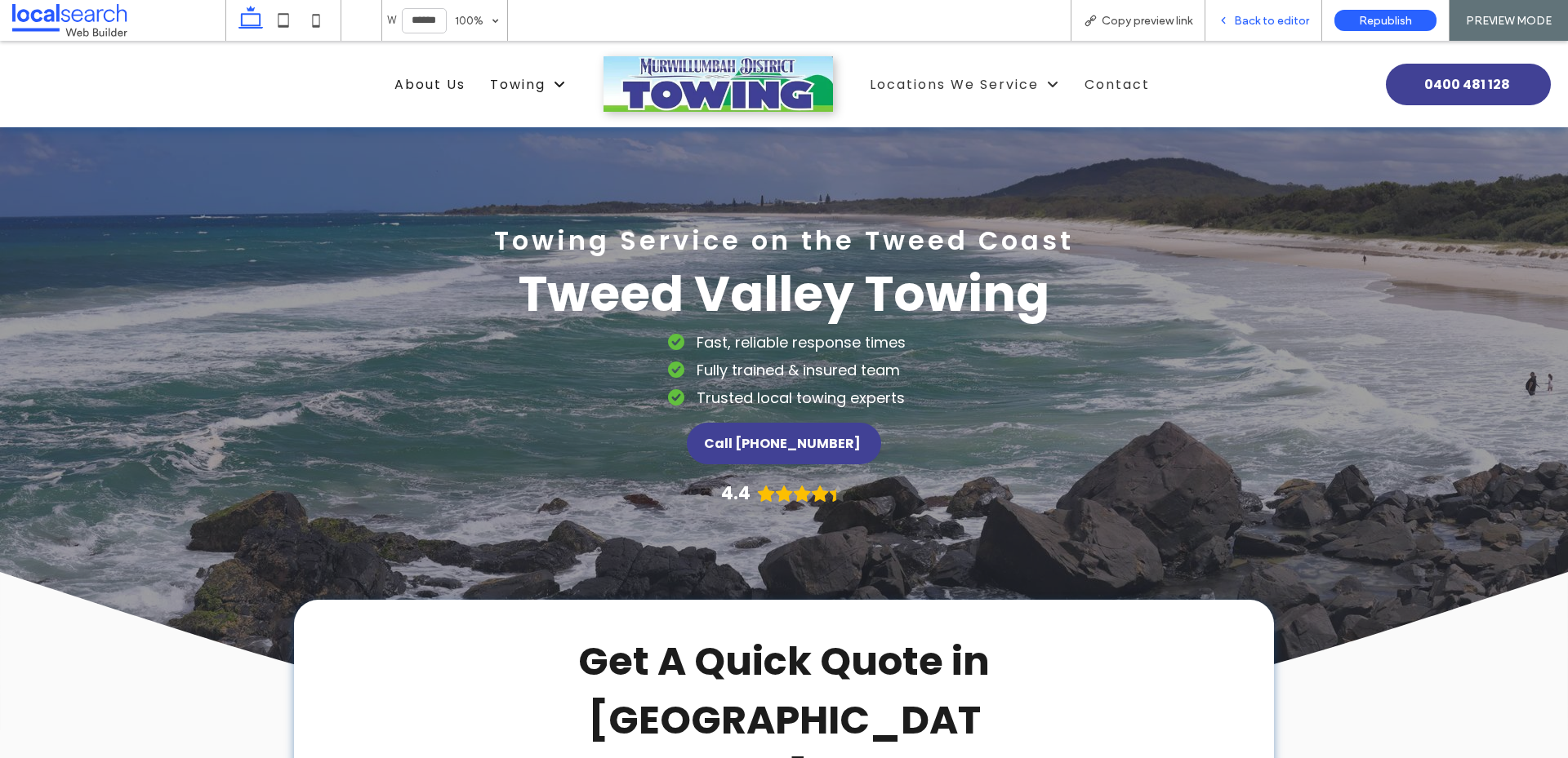
click at [1256, 14] on span "Back to editor" at bounding box center [1271, 20] width 75 height 14
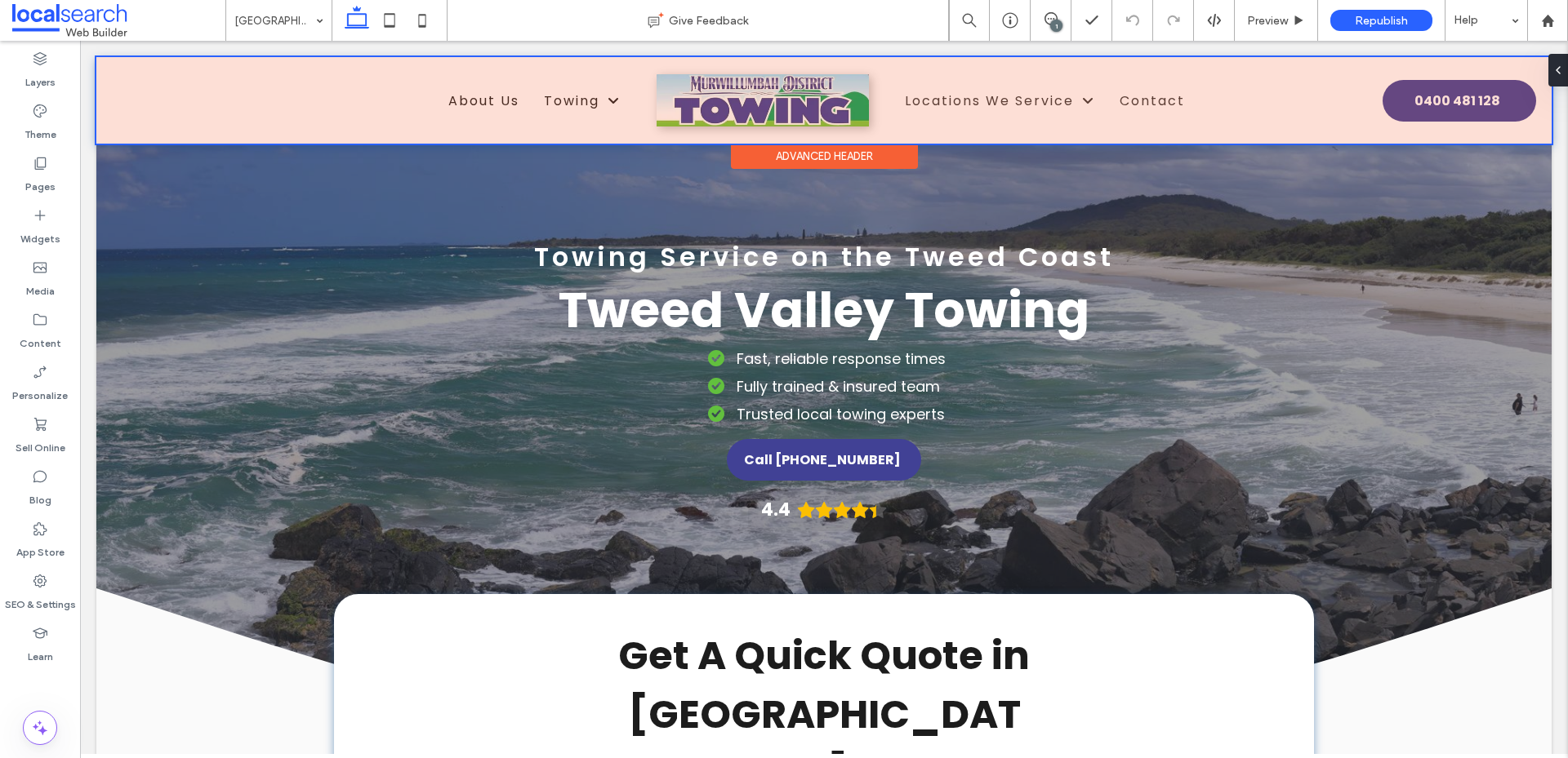
click at [965, 107] on div at bounding box center [823, 101] width 1455 height 87
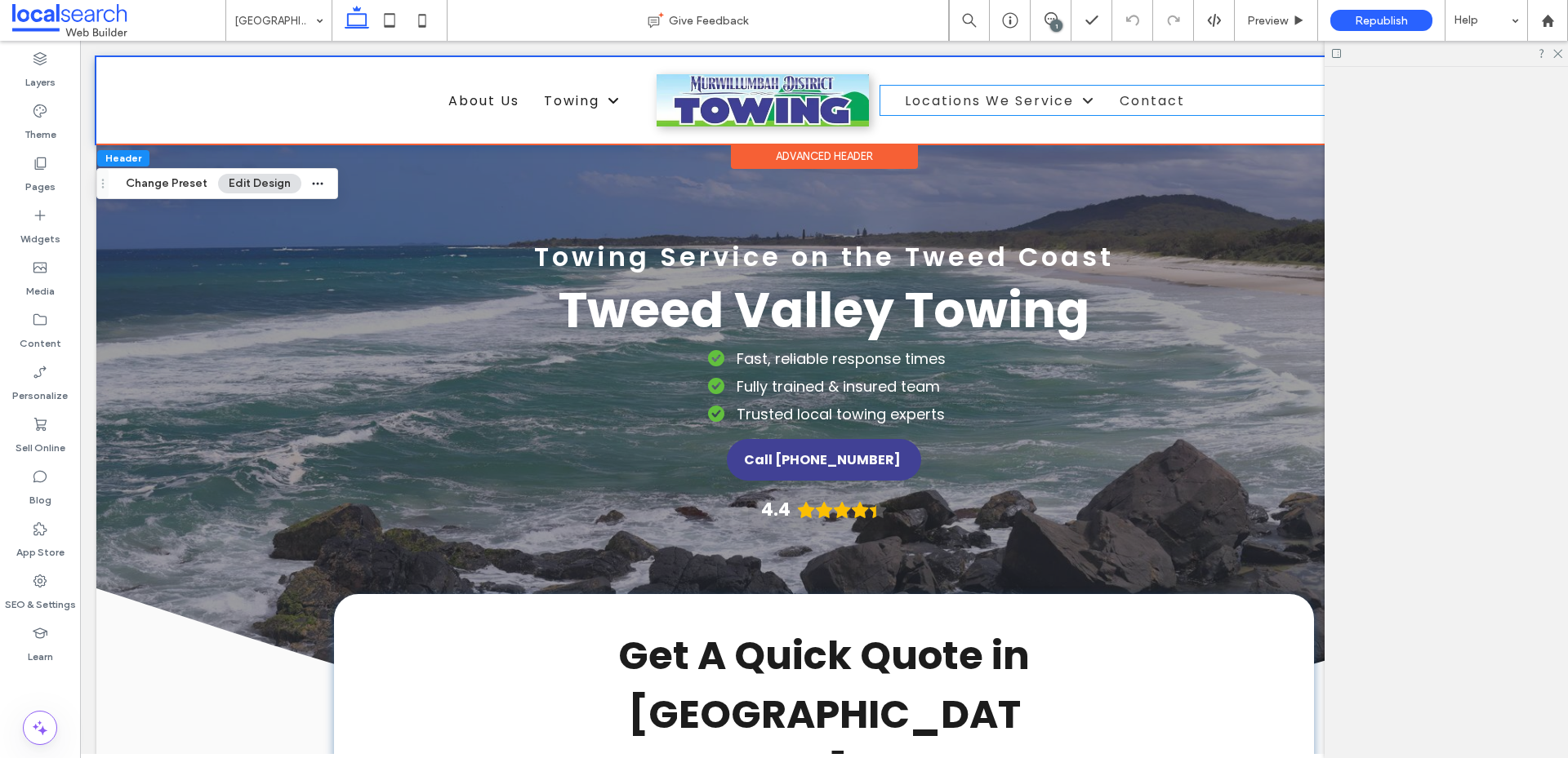
click at [965, 107] on span "Locations We Service" at bounding box center [1000, 100] width 190 height 29
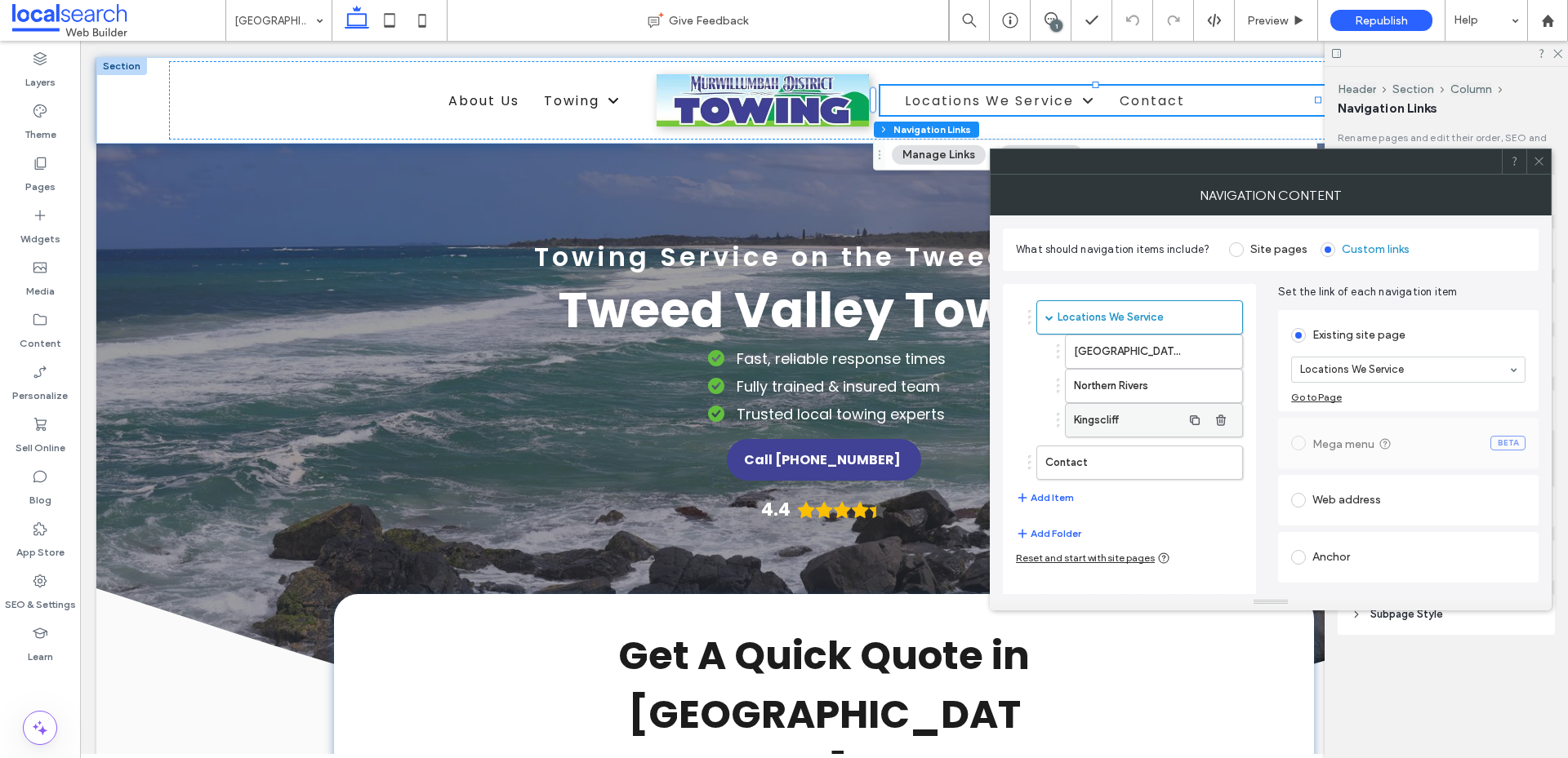
click at [1111, 418] on label "Kingscliff" at bounding box center [1127, 420] width 108 height 32
click at [1191, 421] on icon "button" at bounding box center [1194, 420] width 13 height 13
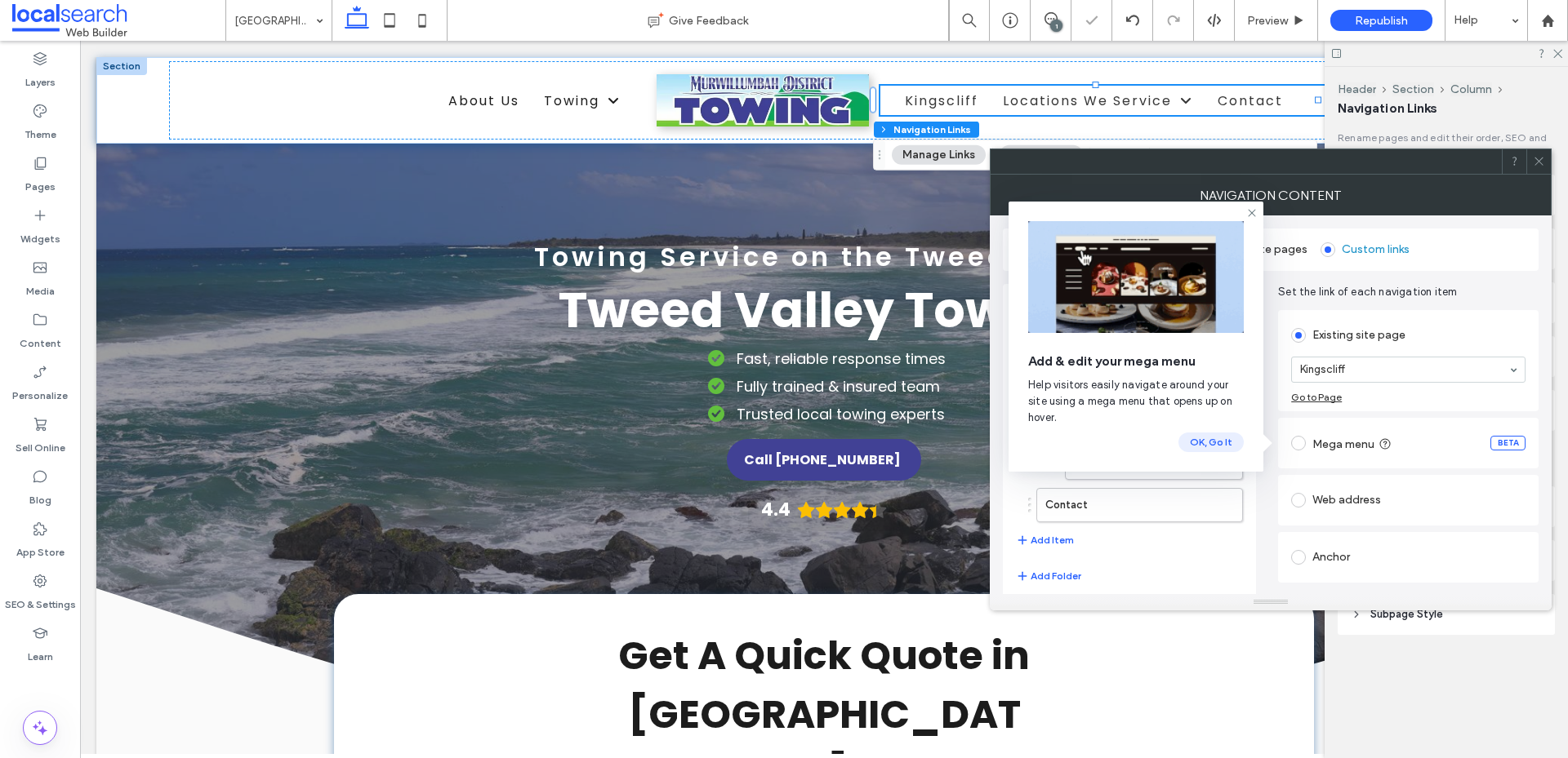
click at [1215, 445] on button "OK, Go It" at bounding box center [1210, 442] width 65 height 19
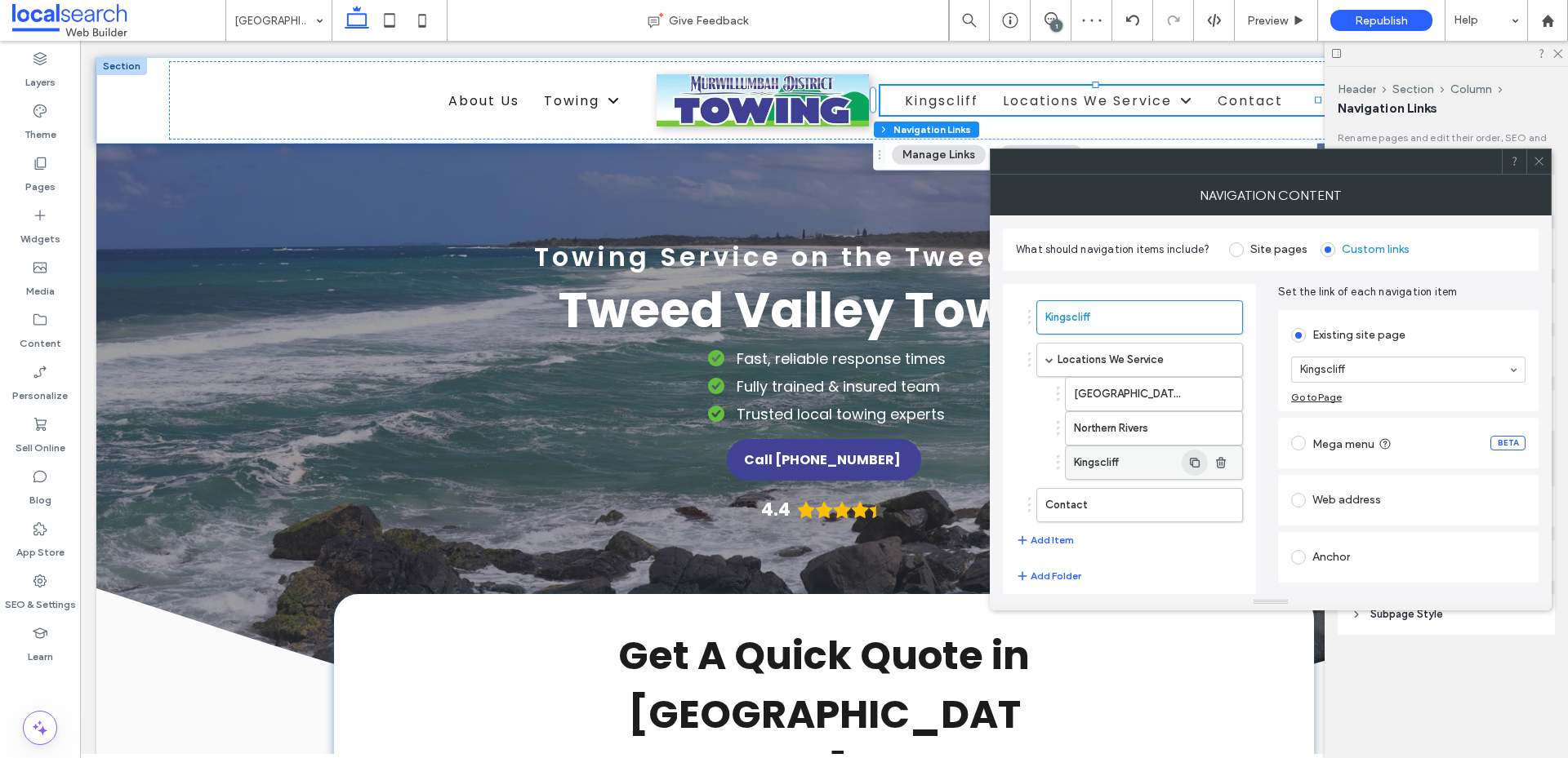
click at [1194, 463] on icon "button" at bounding box center [1194, 463] width 13 height 13
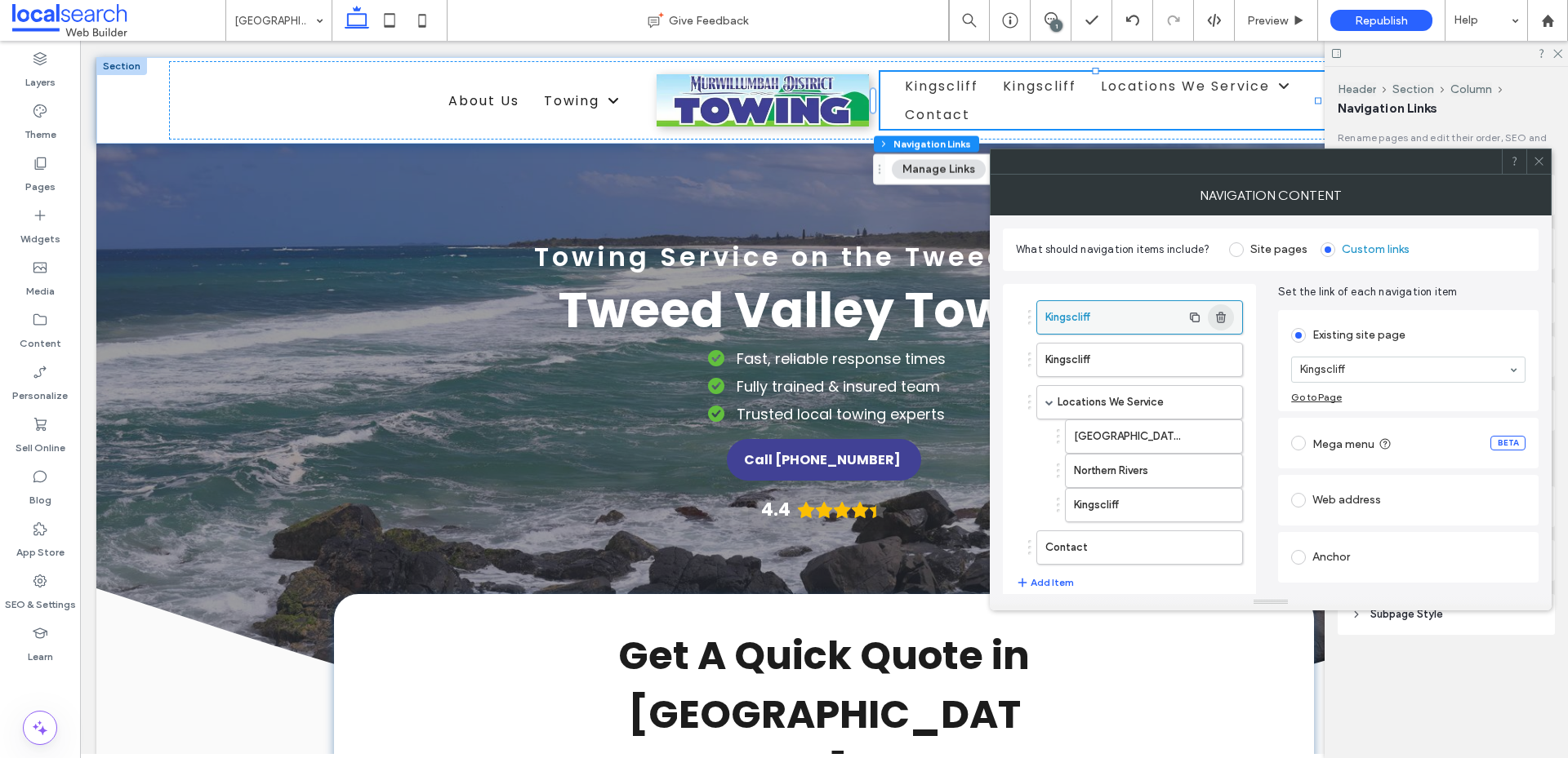
click at [1218, 314] on icon "button" at bounding box center [1220, 317] width 13 height 13
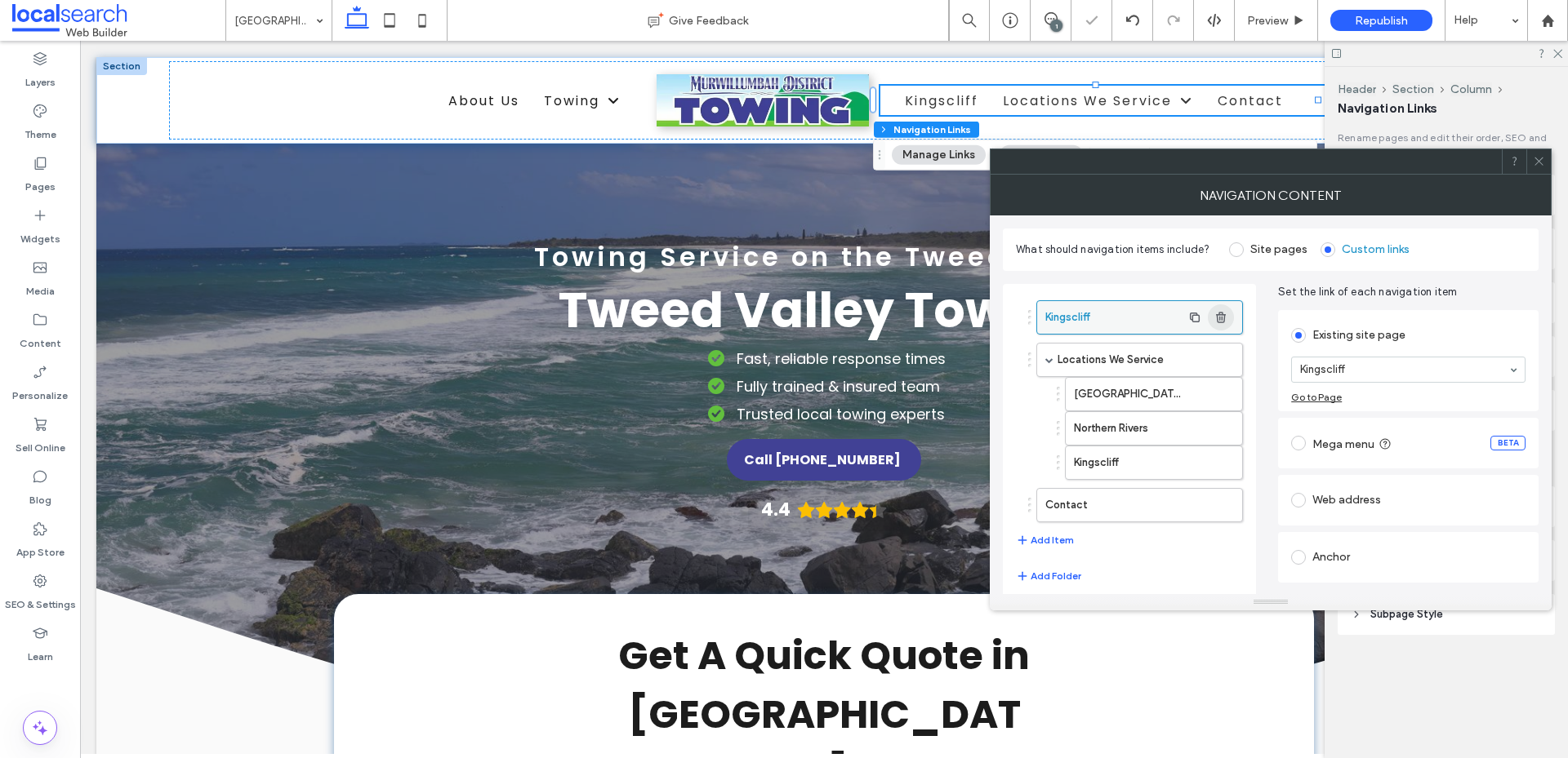
click at [1218, 314] on icon "button" at bounding box center [1220, 317] width 13 height 13
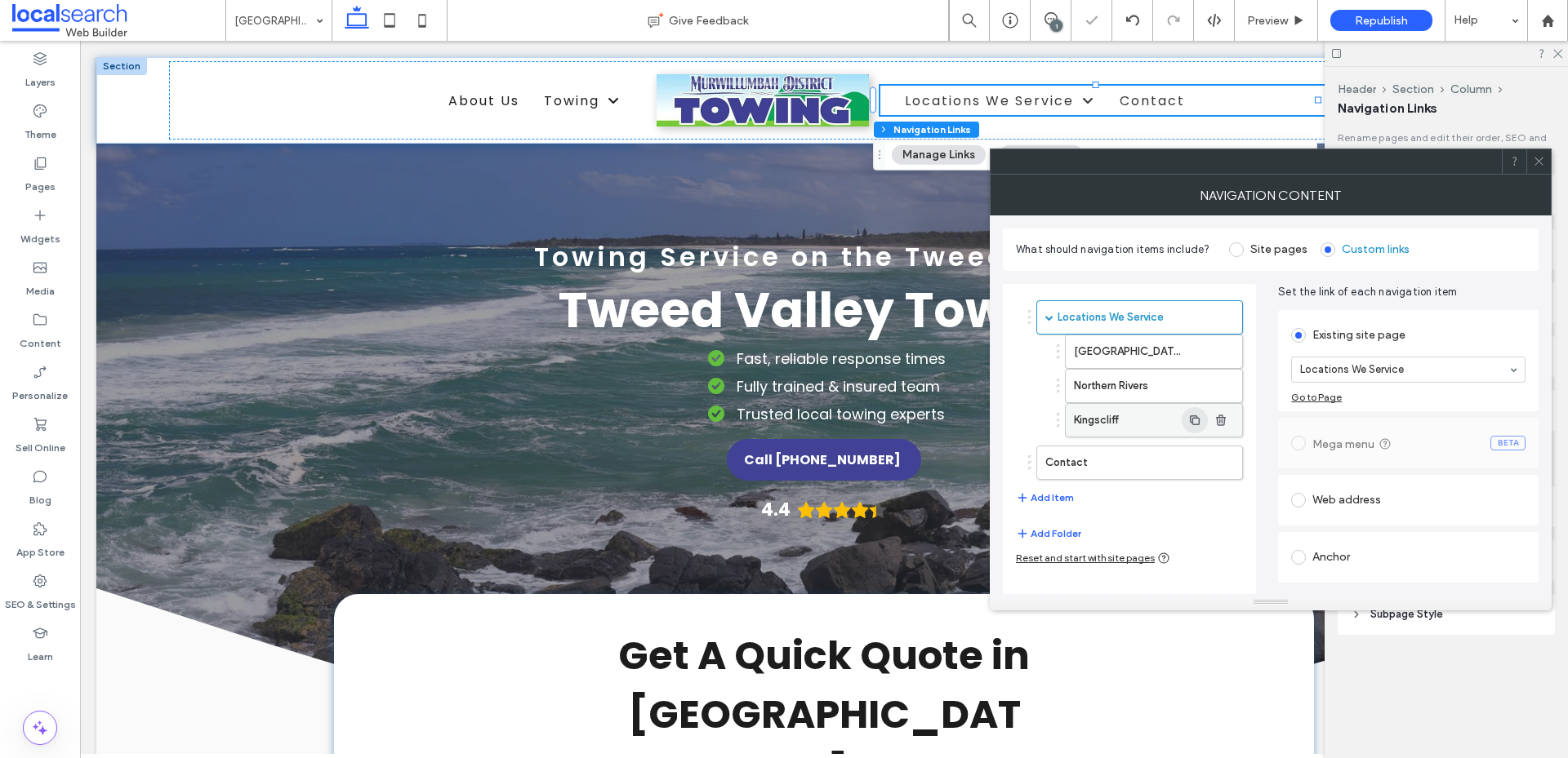
click at [1195, 416] on icon "button" at bounding box center [1194, 420] width 13 height 13
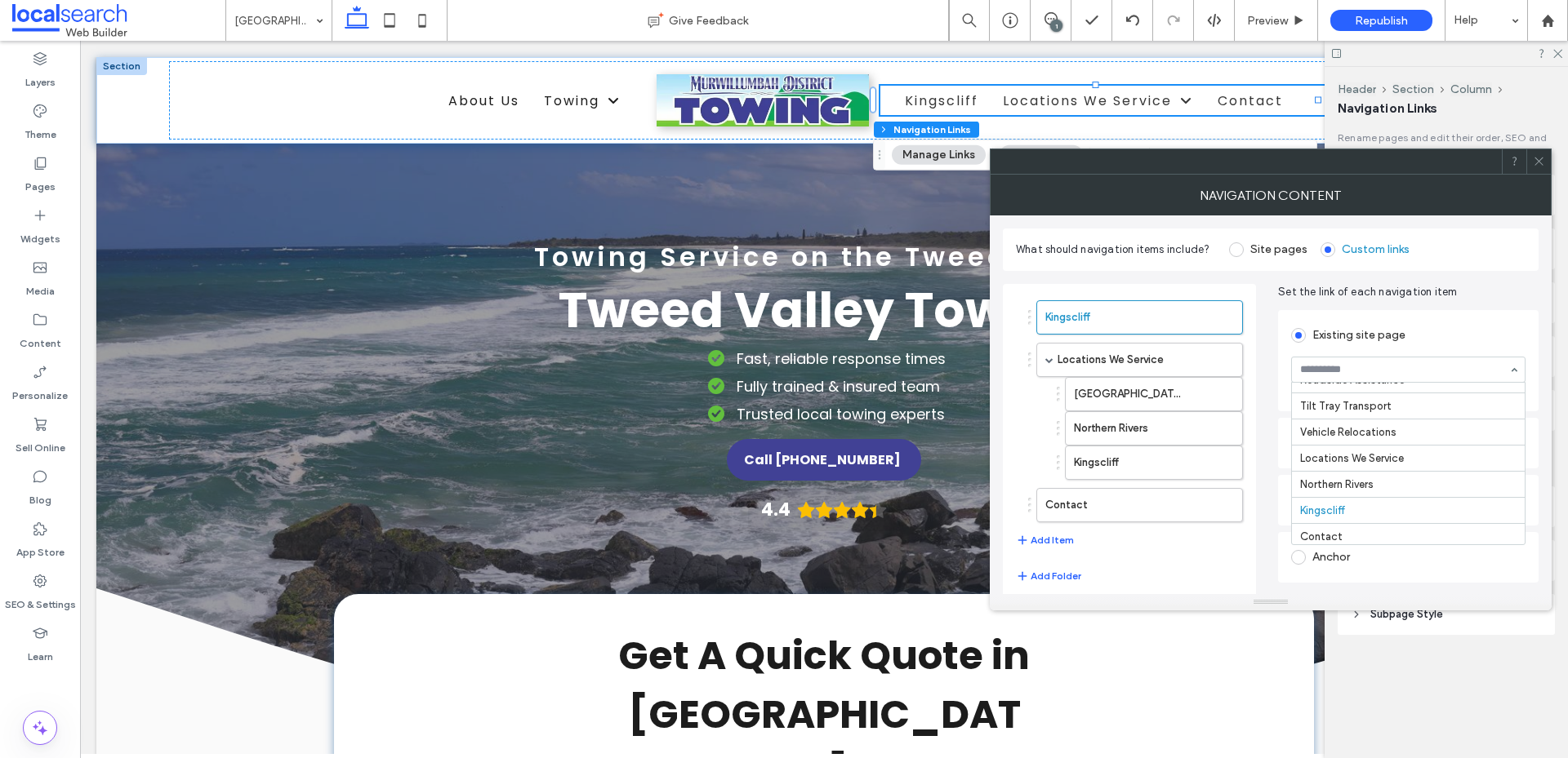
scroll to position [124, 0]
click at [1532, 157] on div at bounding box center [1538, 161] width 25 height 25
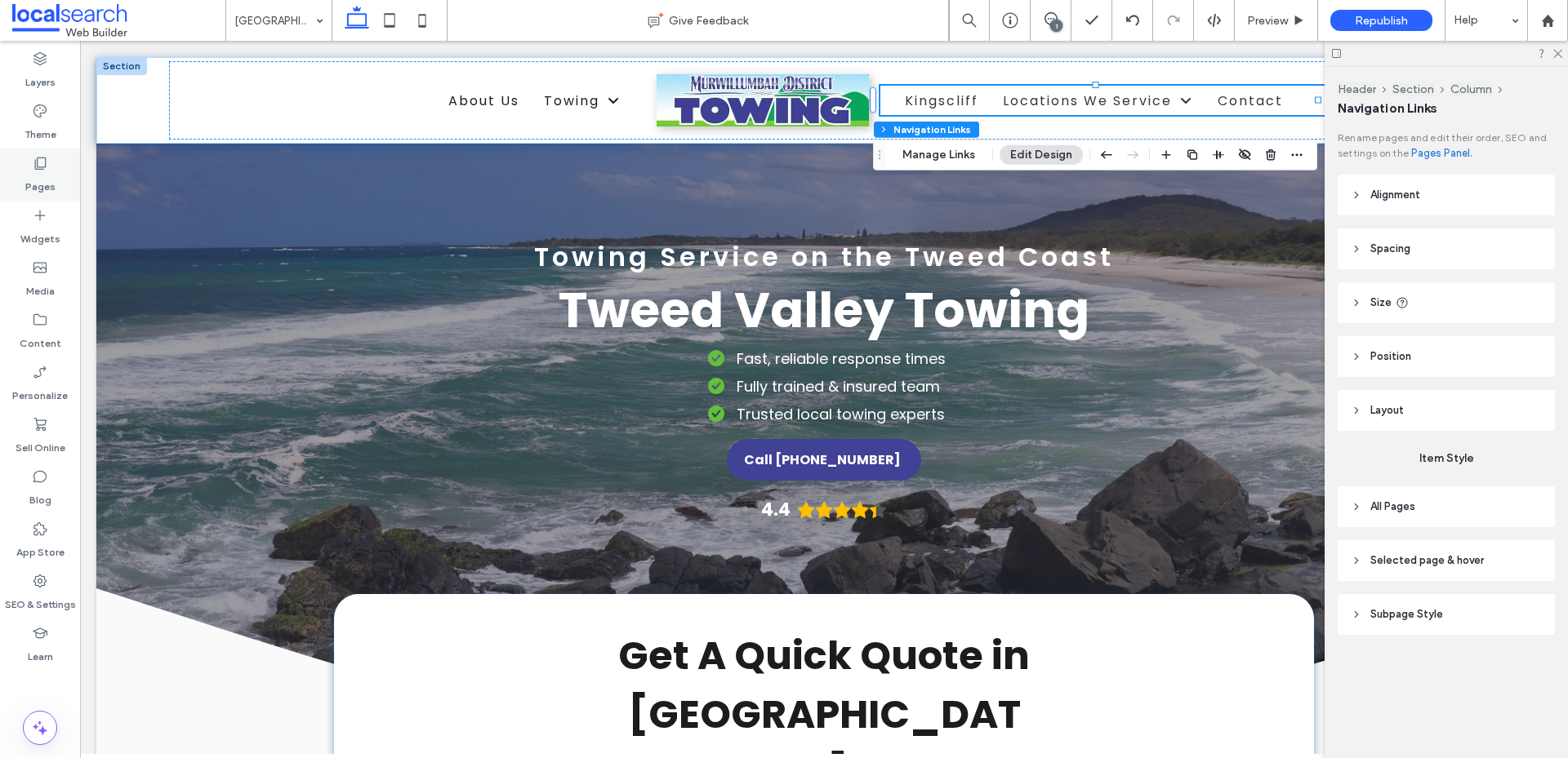
click at [43, 170] on use at bounding box center [41, 163] width 11 height 12
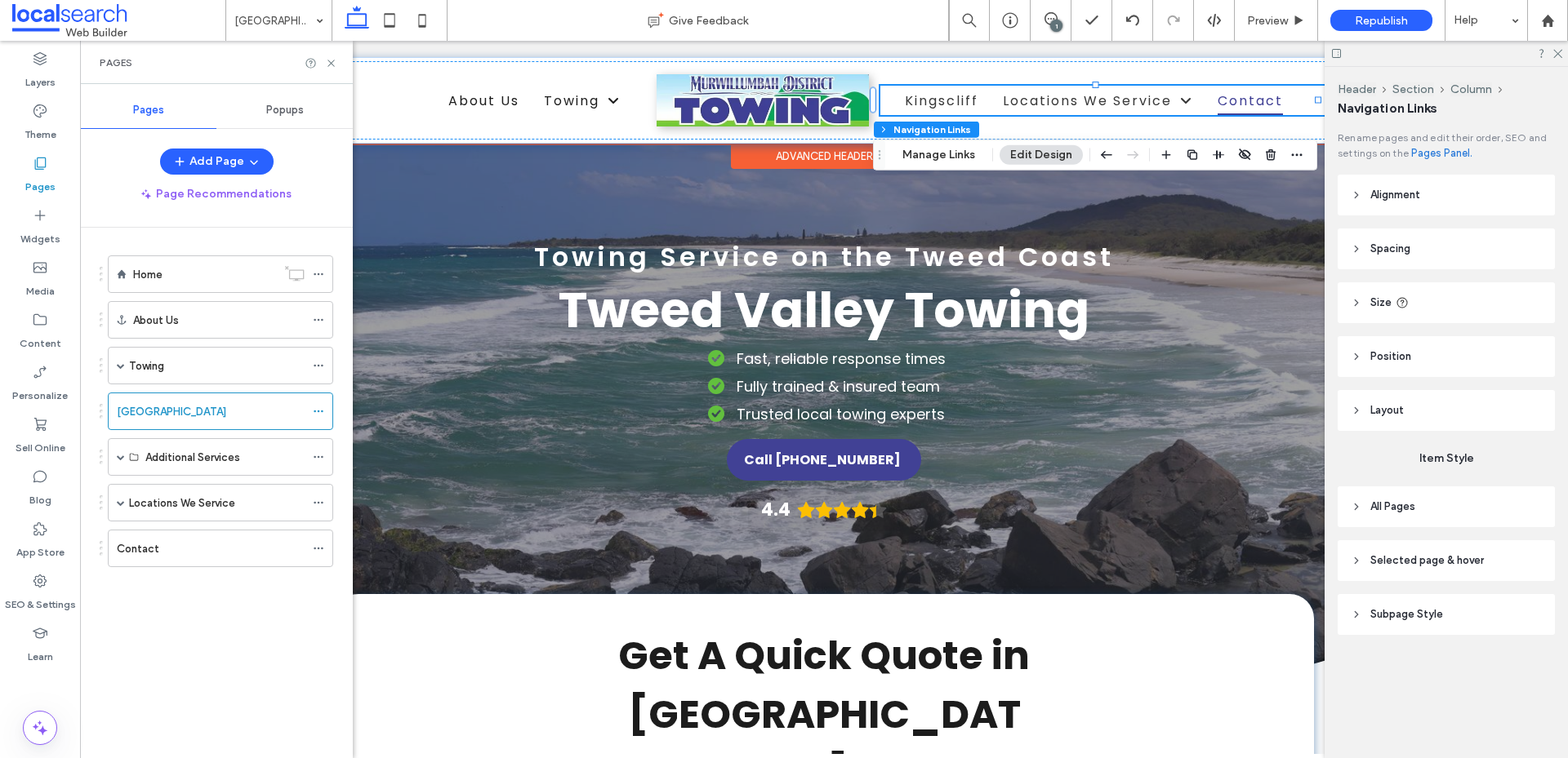
click at [1247, 103] on span "Contact" at bounding box center [1250, 100] width 65 height 29
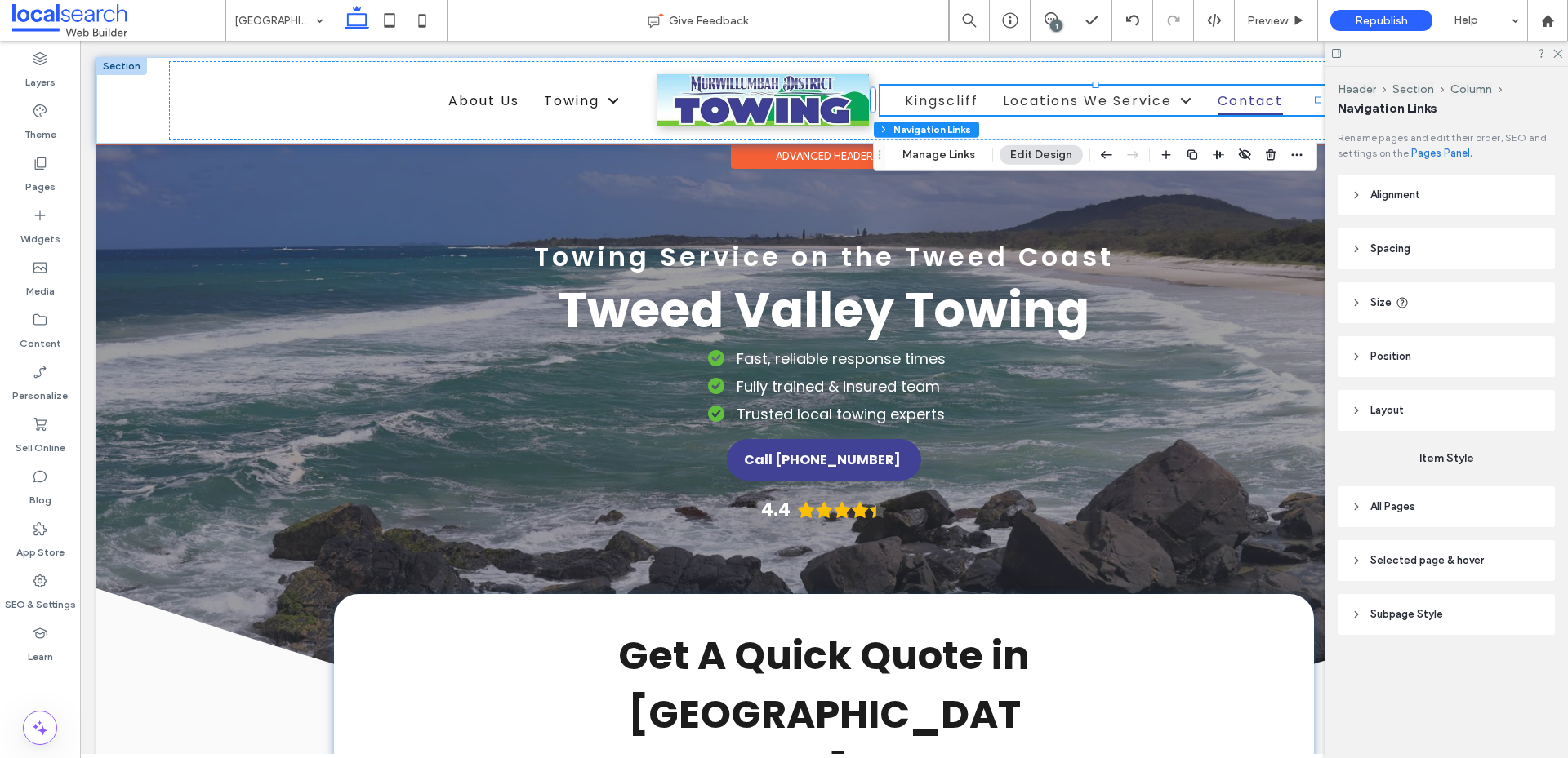
click at [1247, 103] on span "Contact" at bounding box center [1250, 100] width 65 height 29
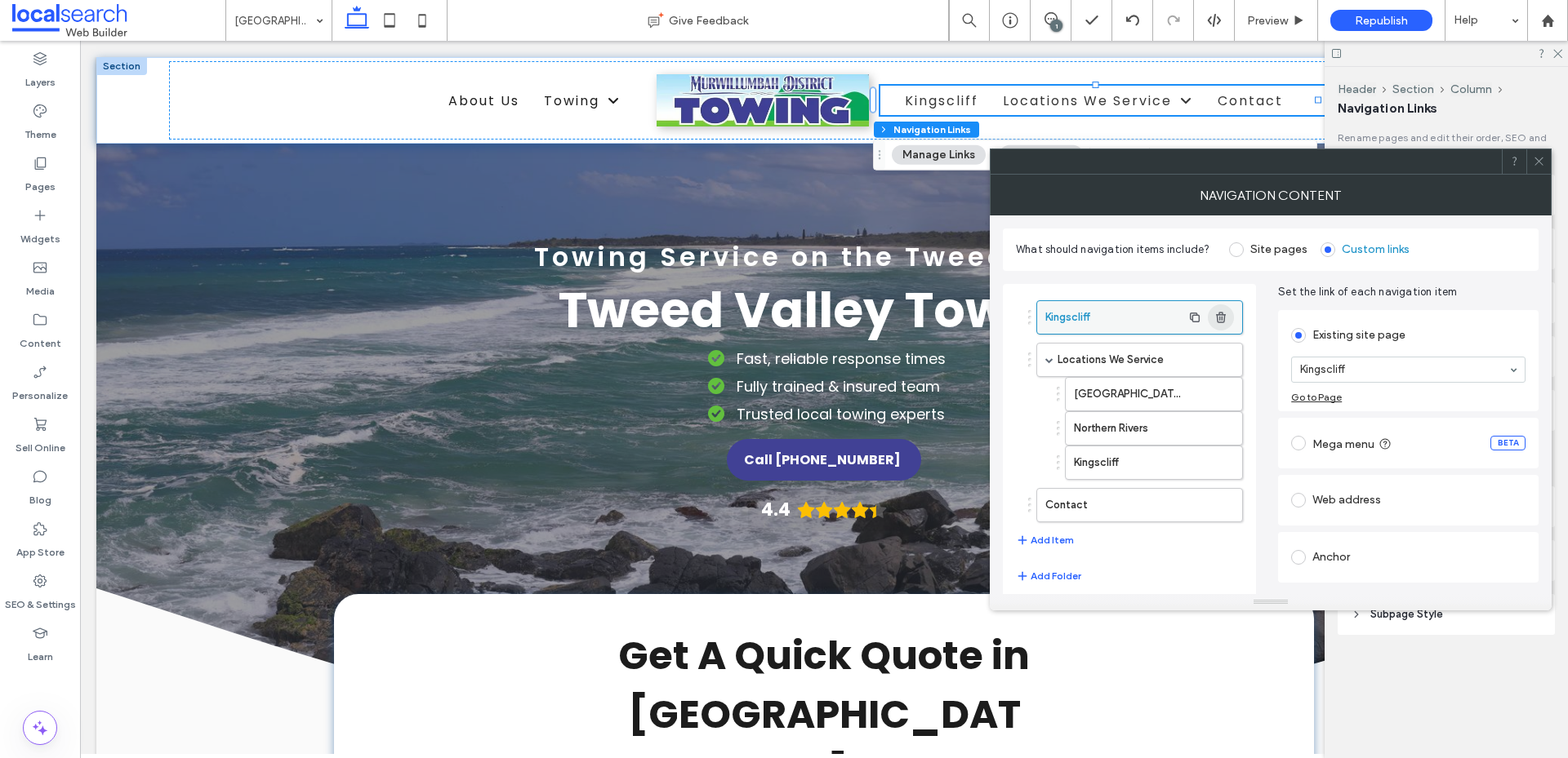
click at [1219, 321] on icon "button" at bounding box center [1220, 317] width 13 height 13
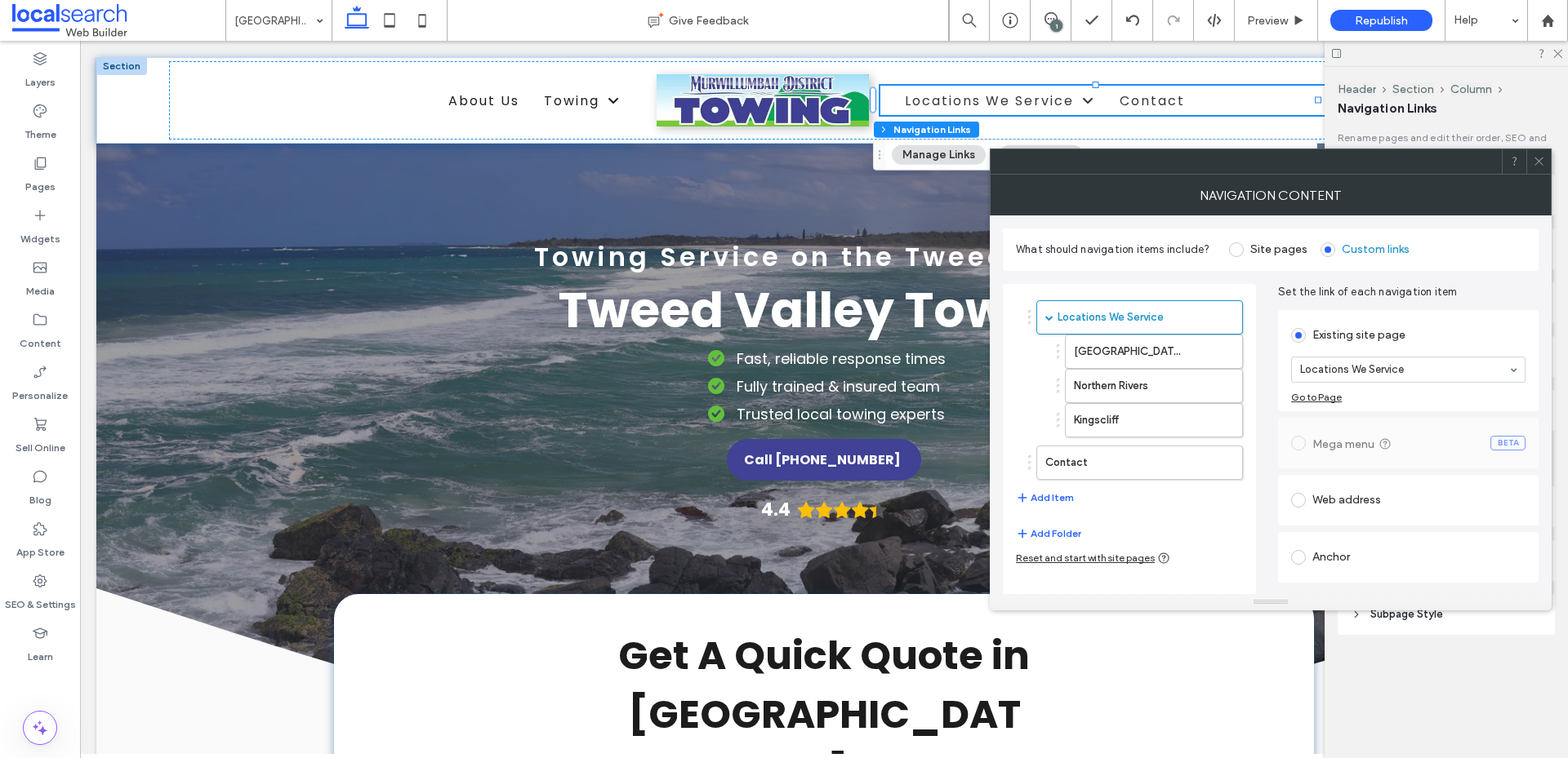
click at [1540, 161] on icon at bounding box center [1538, 160] width 12 height 12
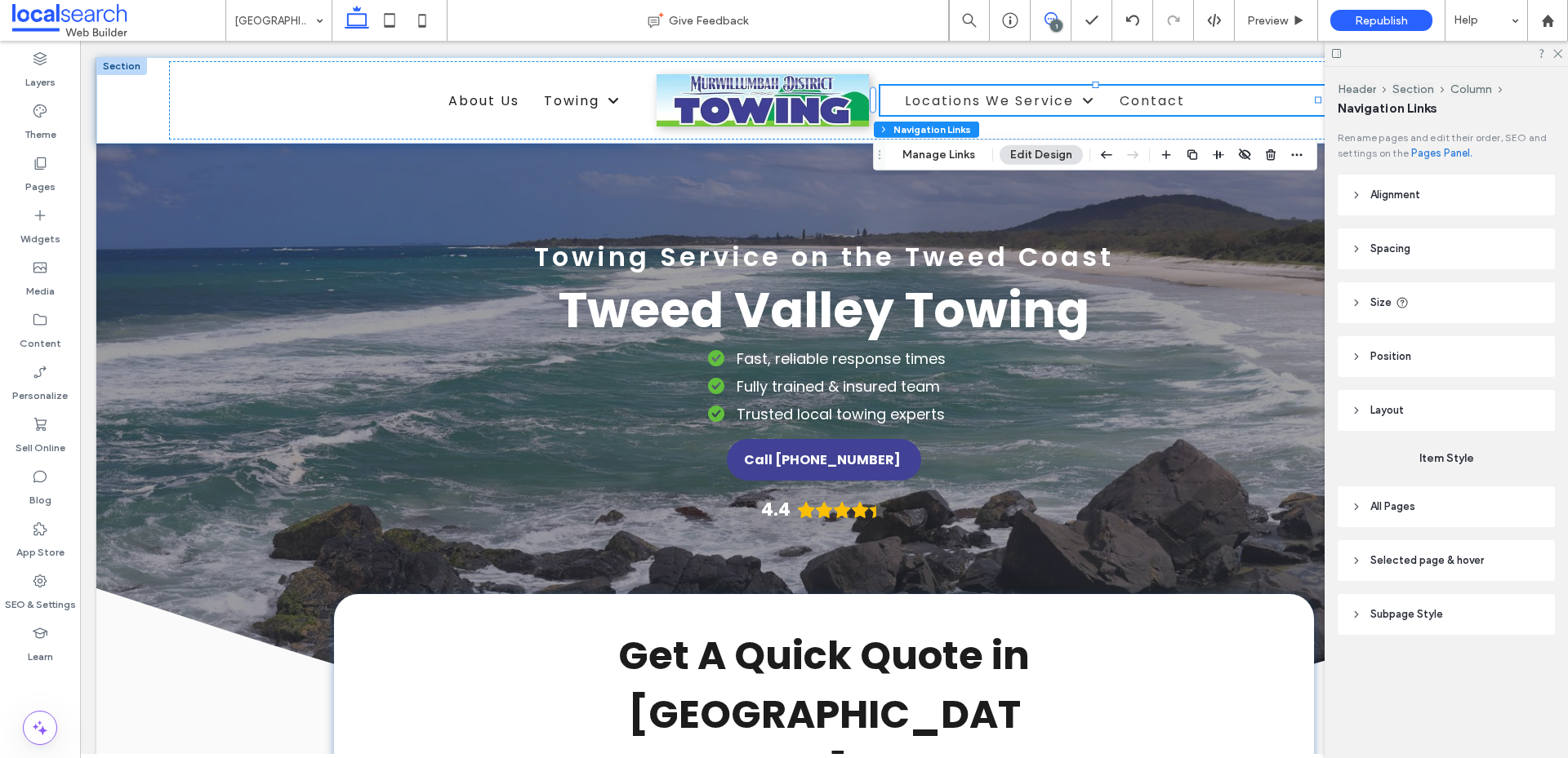
click at [1042, 15] on span at bounding box center [1050, 18] width 40 height 13
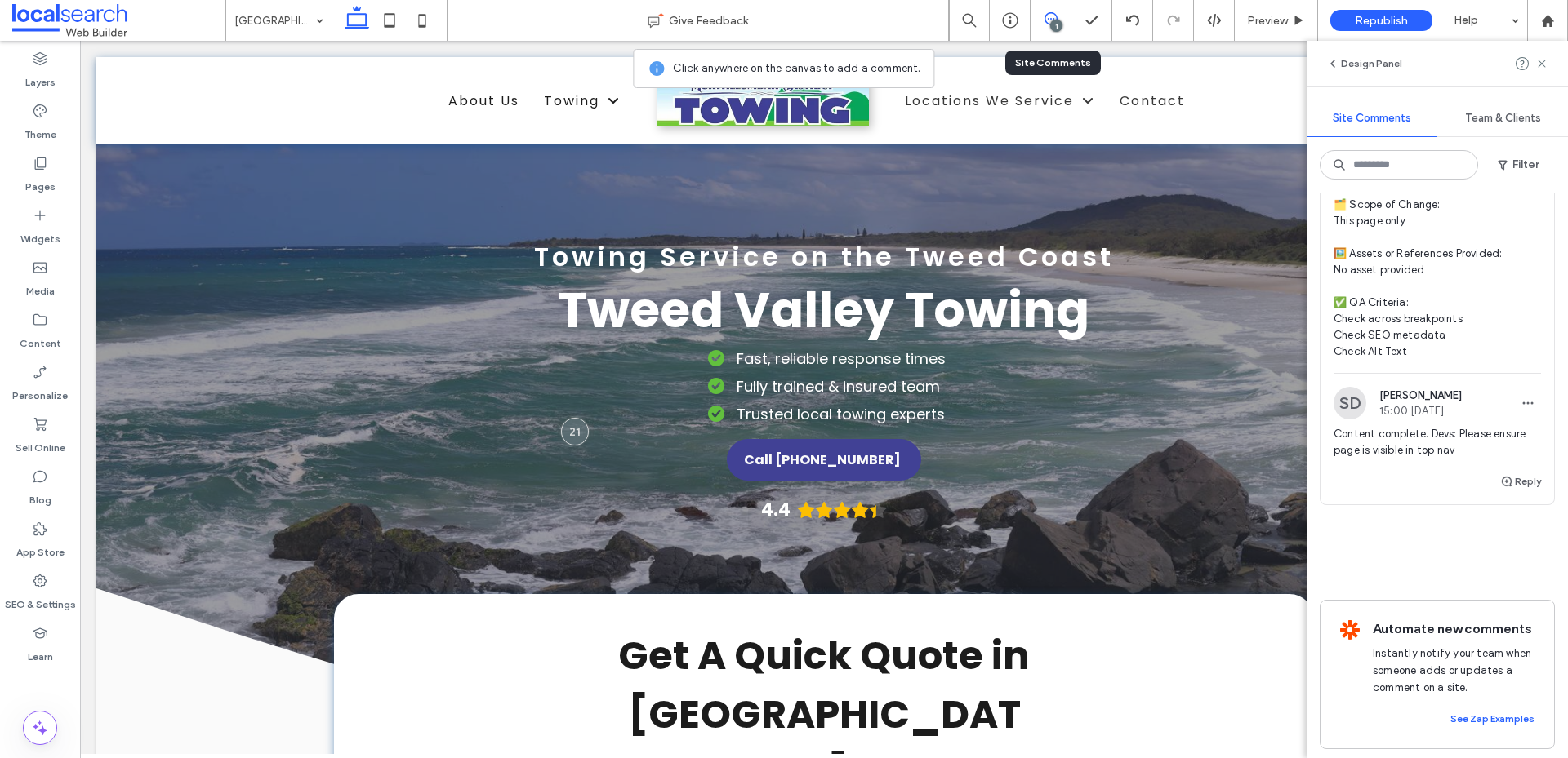
scroll to position [409, 0]
click at [389, 21] on icon at bounding box center [389, 19] width 32 height 32
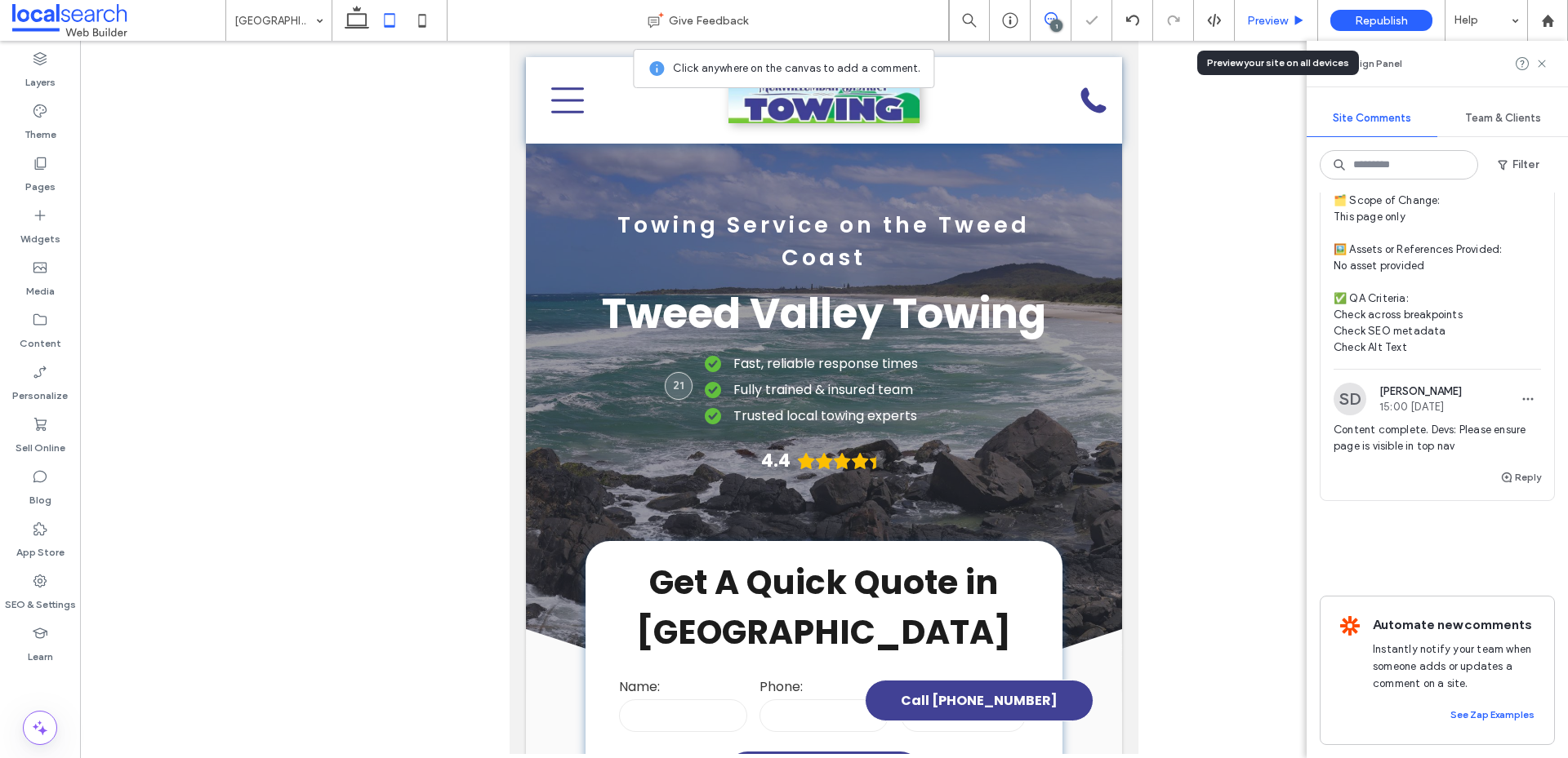
click at [1249, 16] on span "Preview" at bounding box center [1267, 20] width 41 height 14
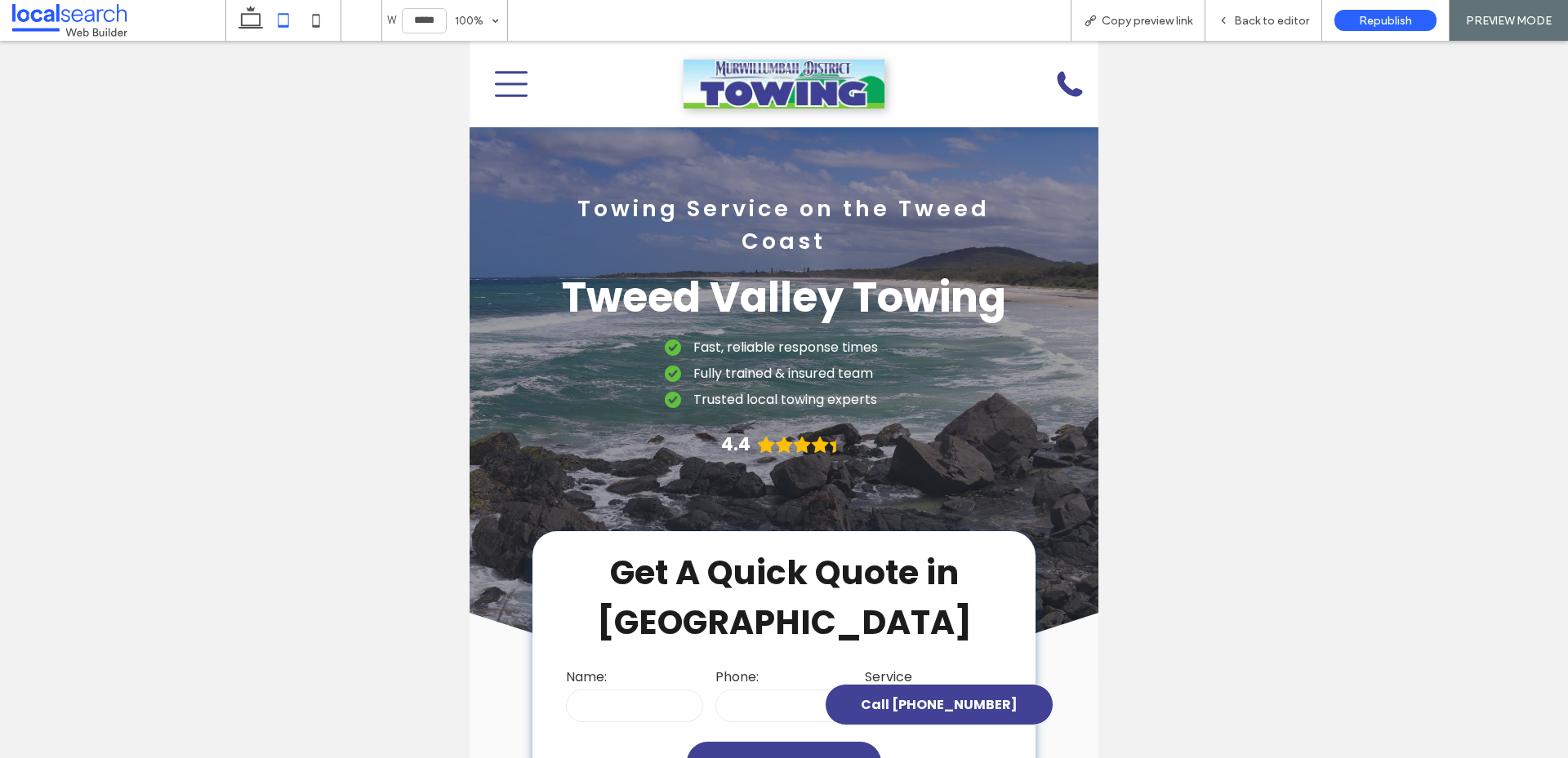
click at [514, 82] on icon "Menu Icon Menu Ic" at bounding box center [510, 83] width 32 height 32
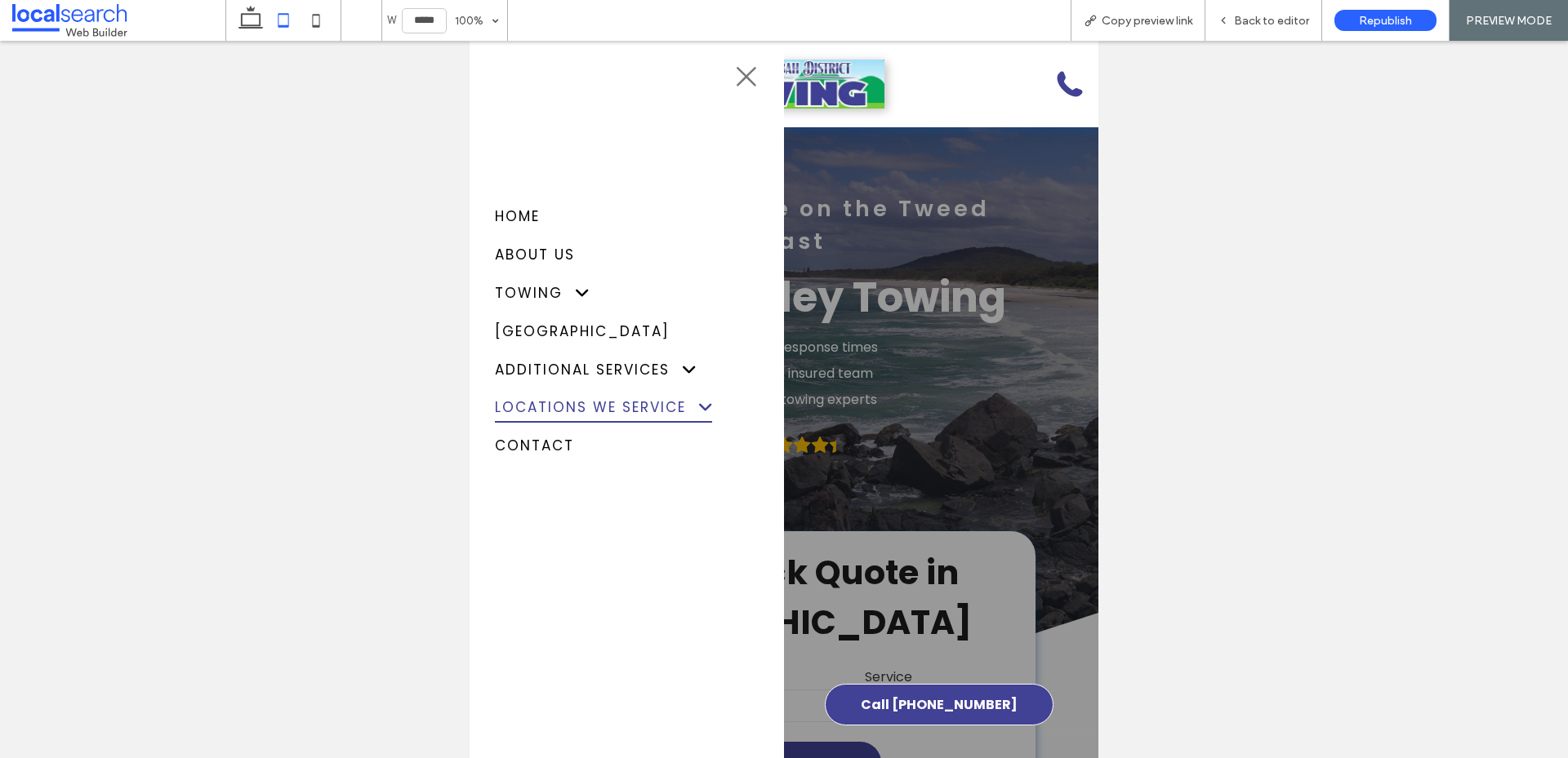
click at [706, 403] on span at bounding box center [699, 408] width 31 height 17
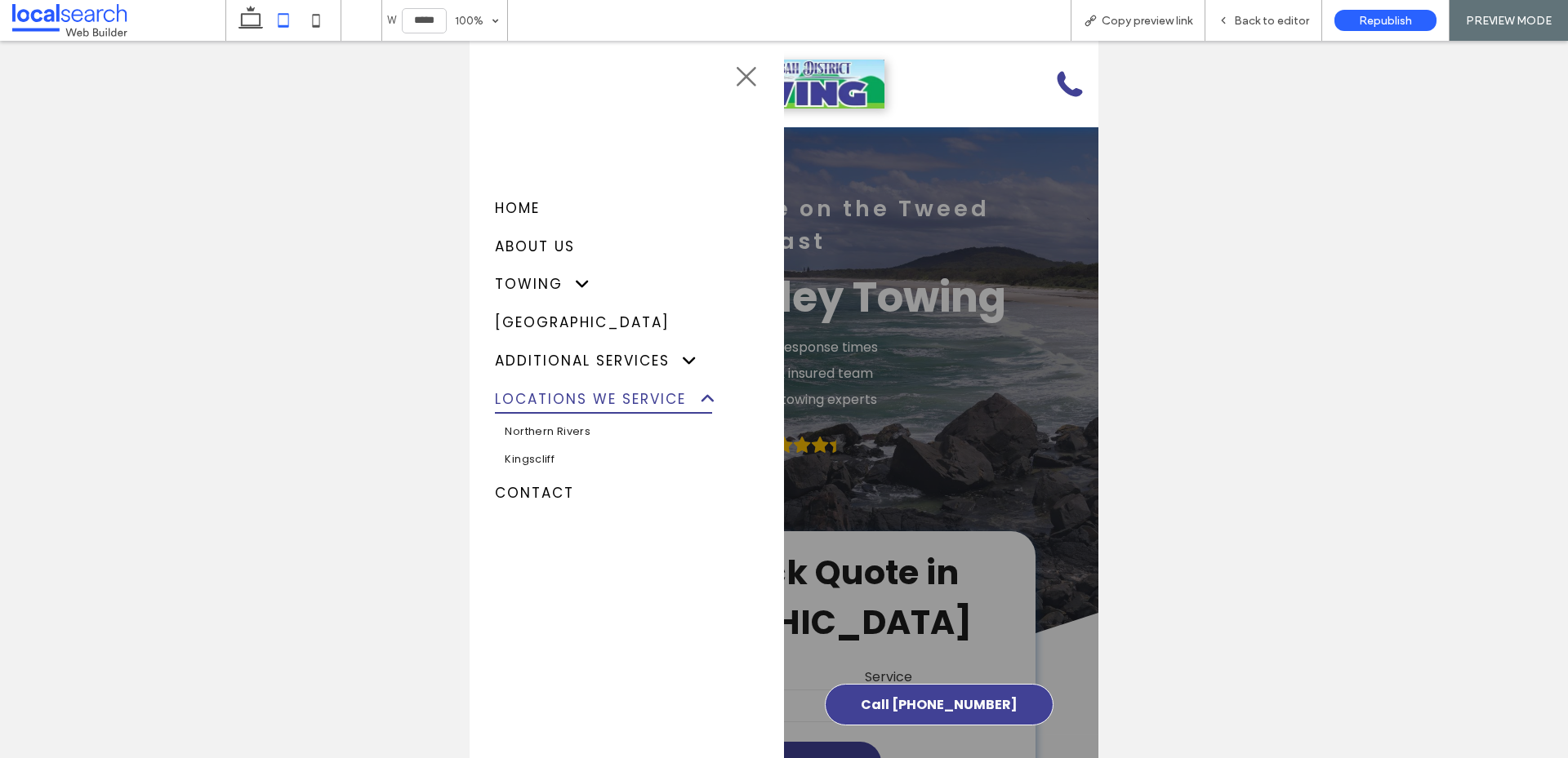
click at [706, 400] on span at bounding box center [699, 398] width 31 height 17
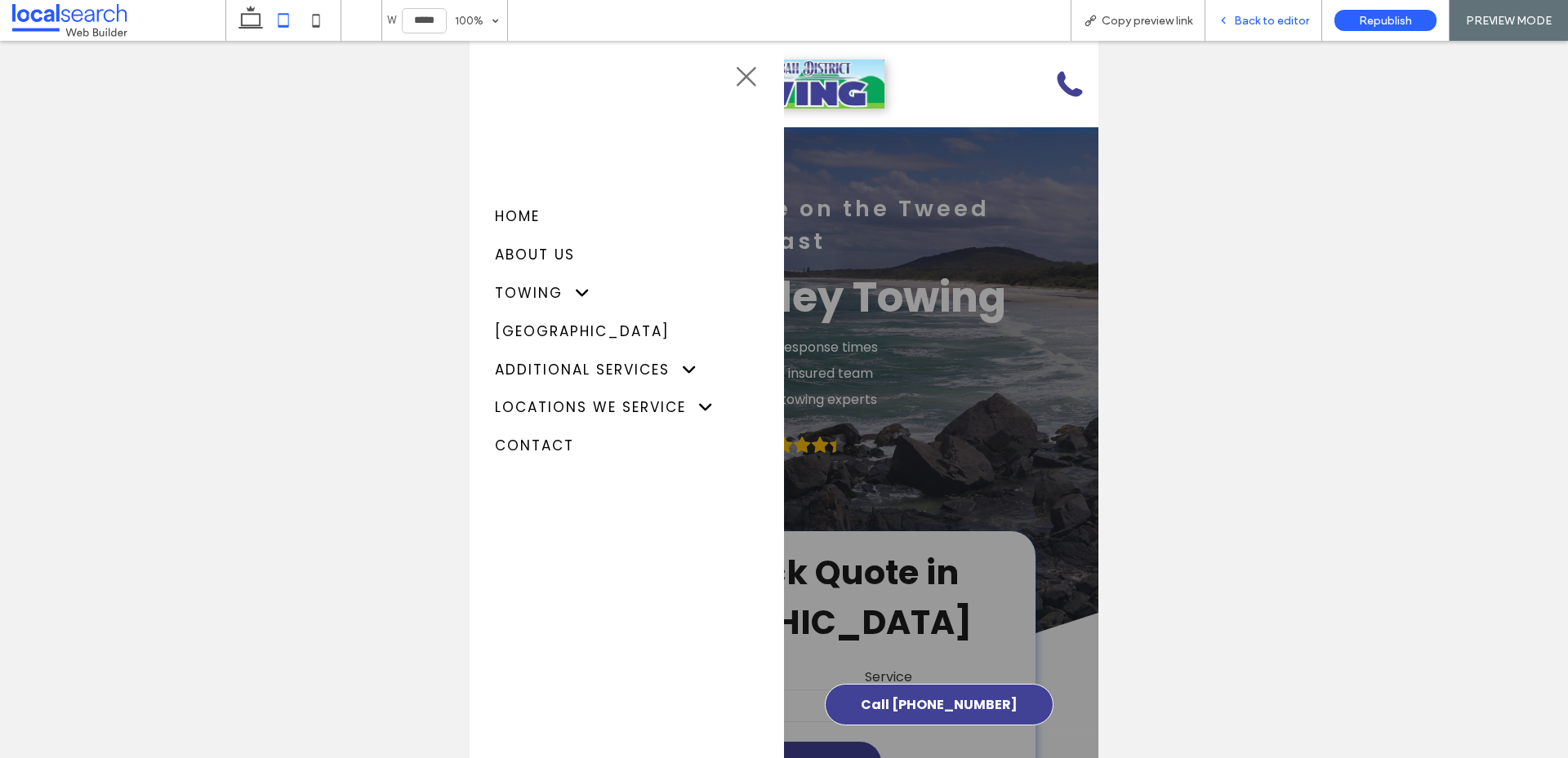
click at [1257, 25] on span "Back to editor" at bounding box center [1271, 20] width 75 height 14
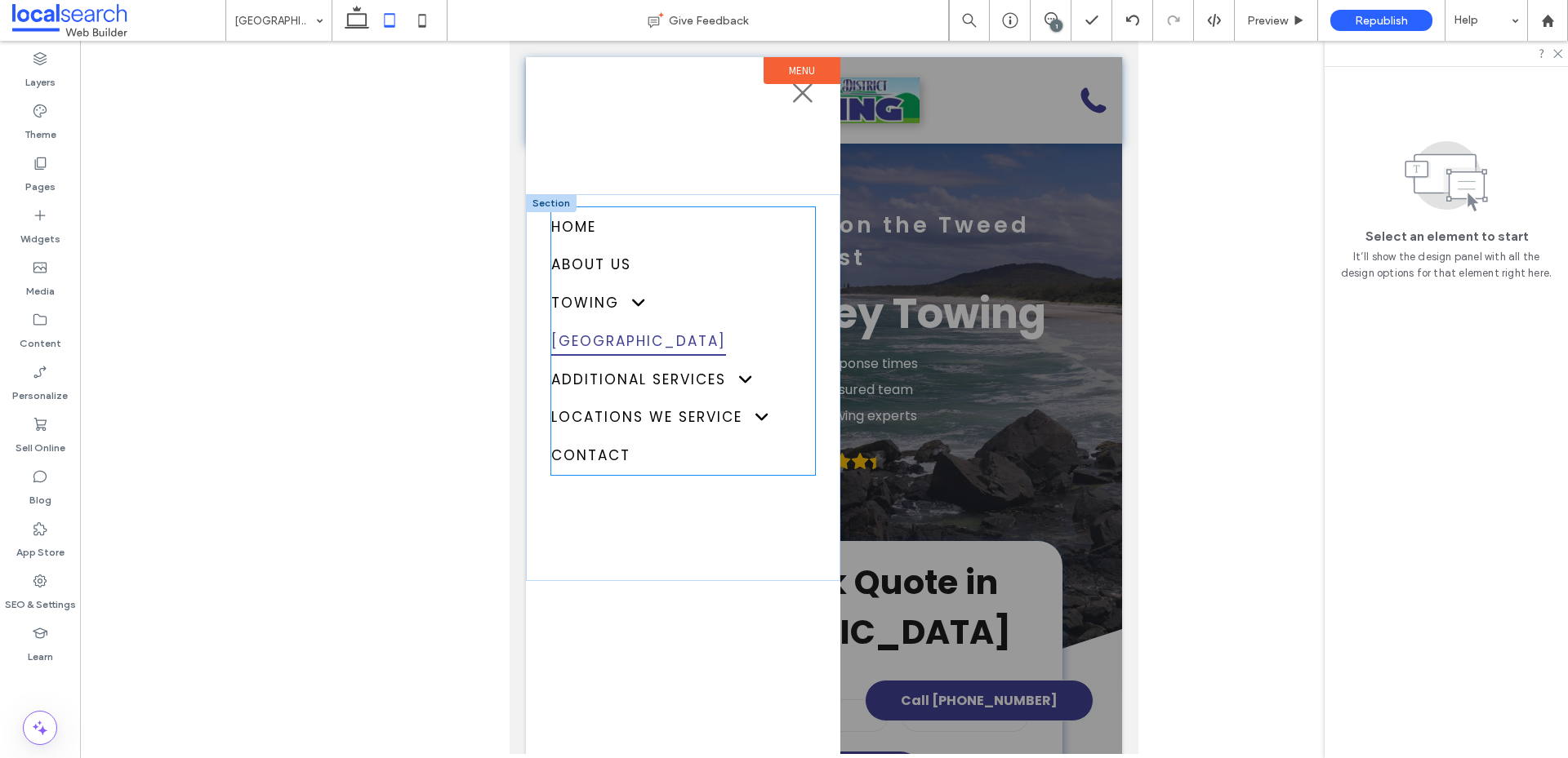
click at [694, 330] on link "Tweed Valley" at bounding box center [682, 342] width 263 height 39
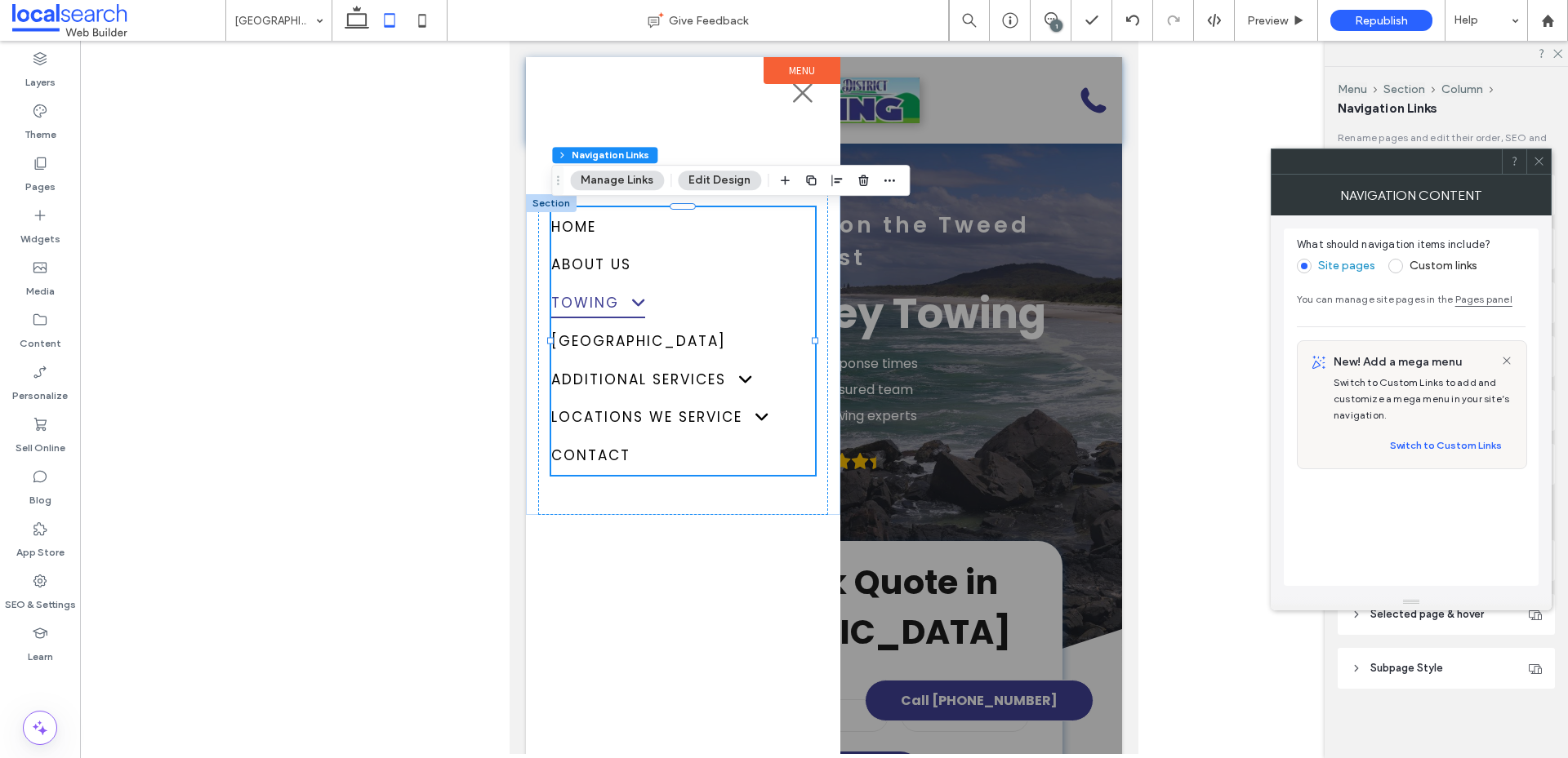
type input "***"
type input "****"
click at [1468, 302] on link "Pages panel" at bounding box center [1483, 299] width 57 height 12
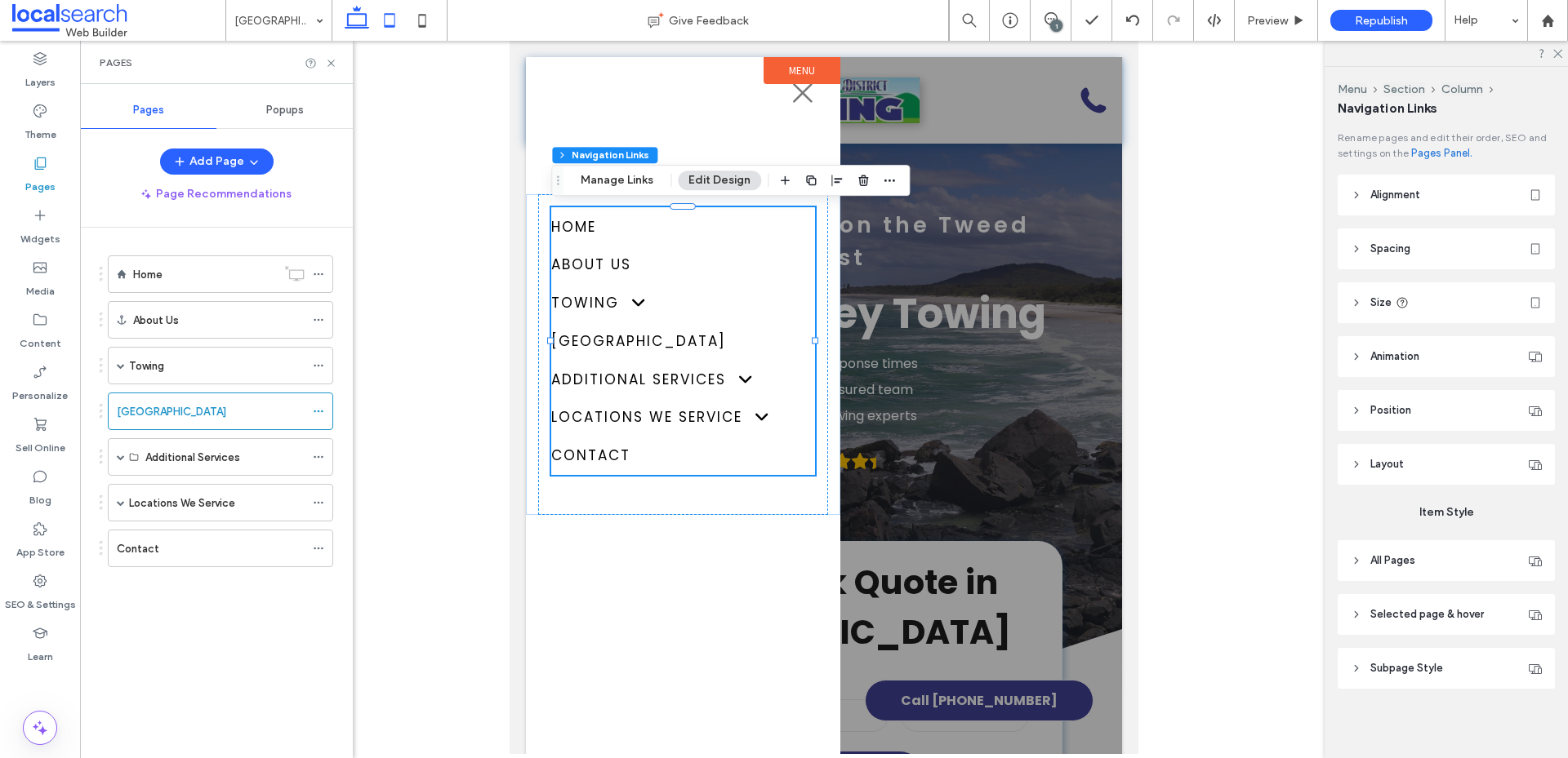
drag, startPoint x: 348, startPoint y: 19, endPoint x: 447, endPoint y: 40, distance: 101.2
click at [348, 19] on use at bounding box center [357, 17] width 25 height 23
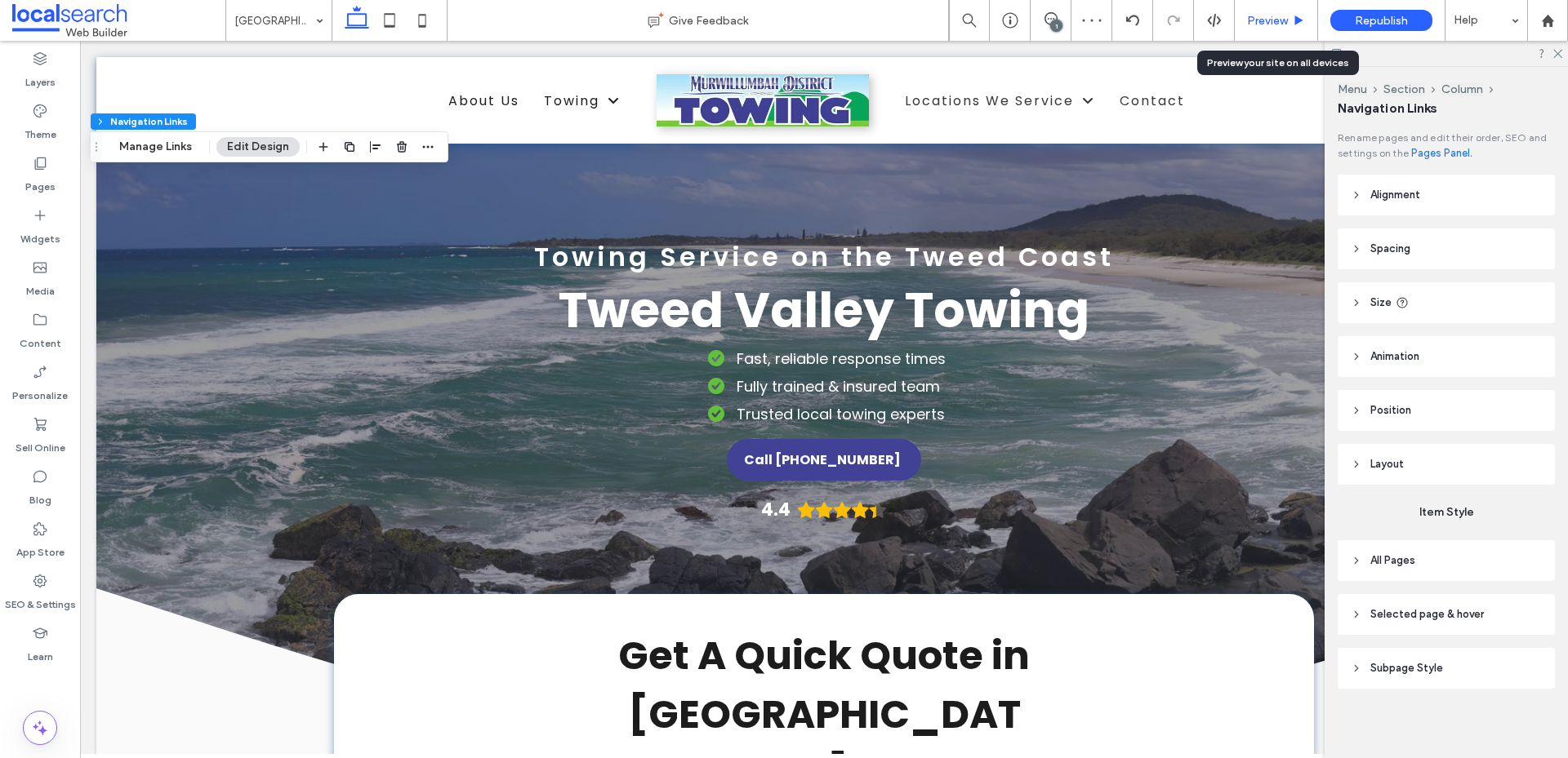
click at [1261, 18] on span "Preview" at bounding box center [1267, 20] width 41 height 14
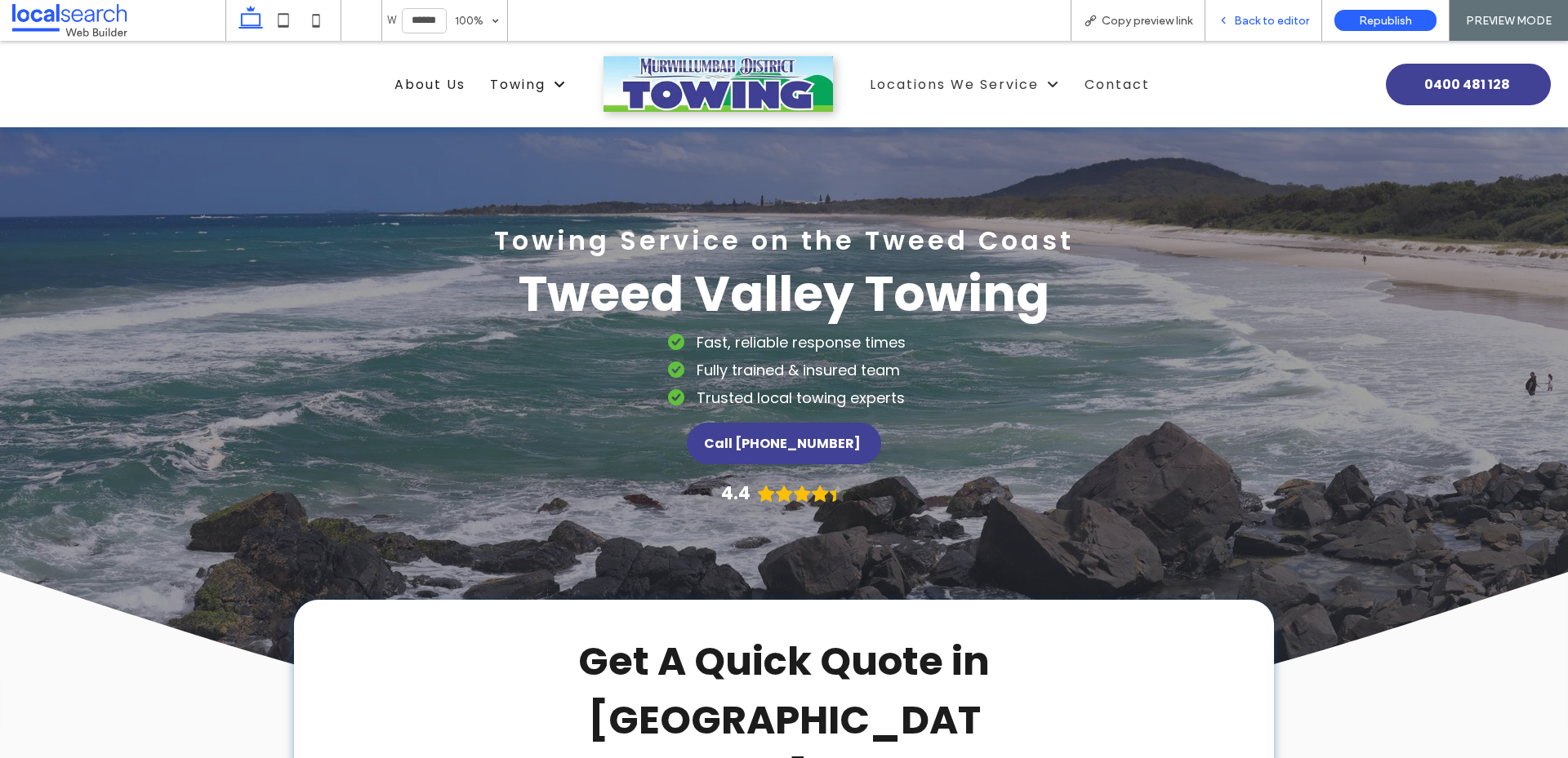
click at [1263, 20] on span "Back to editor" at bounding box center [1271, 20] width 75 height 14
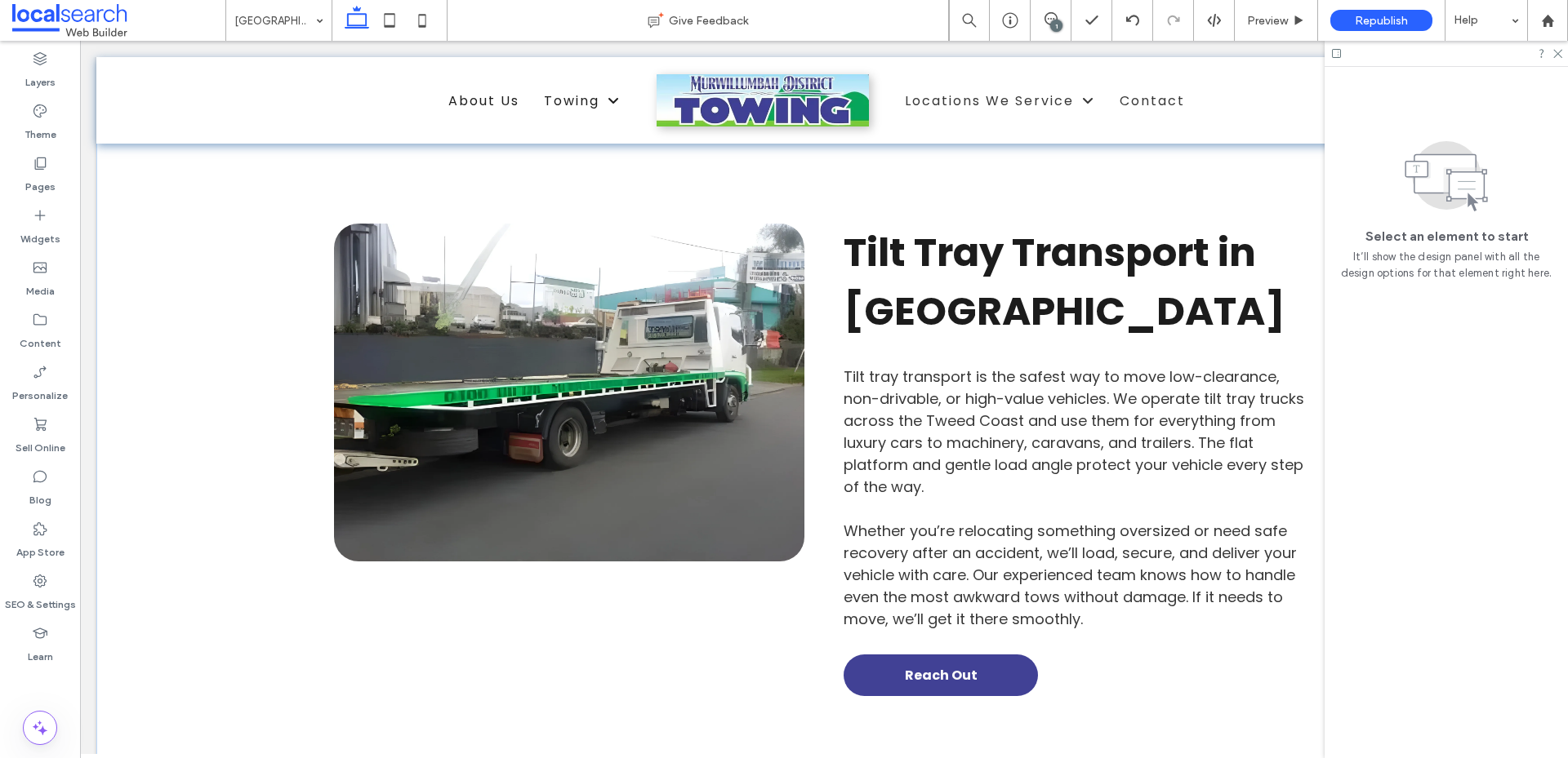
scroll to position [3836, 0]
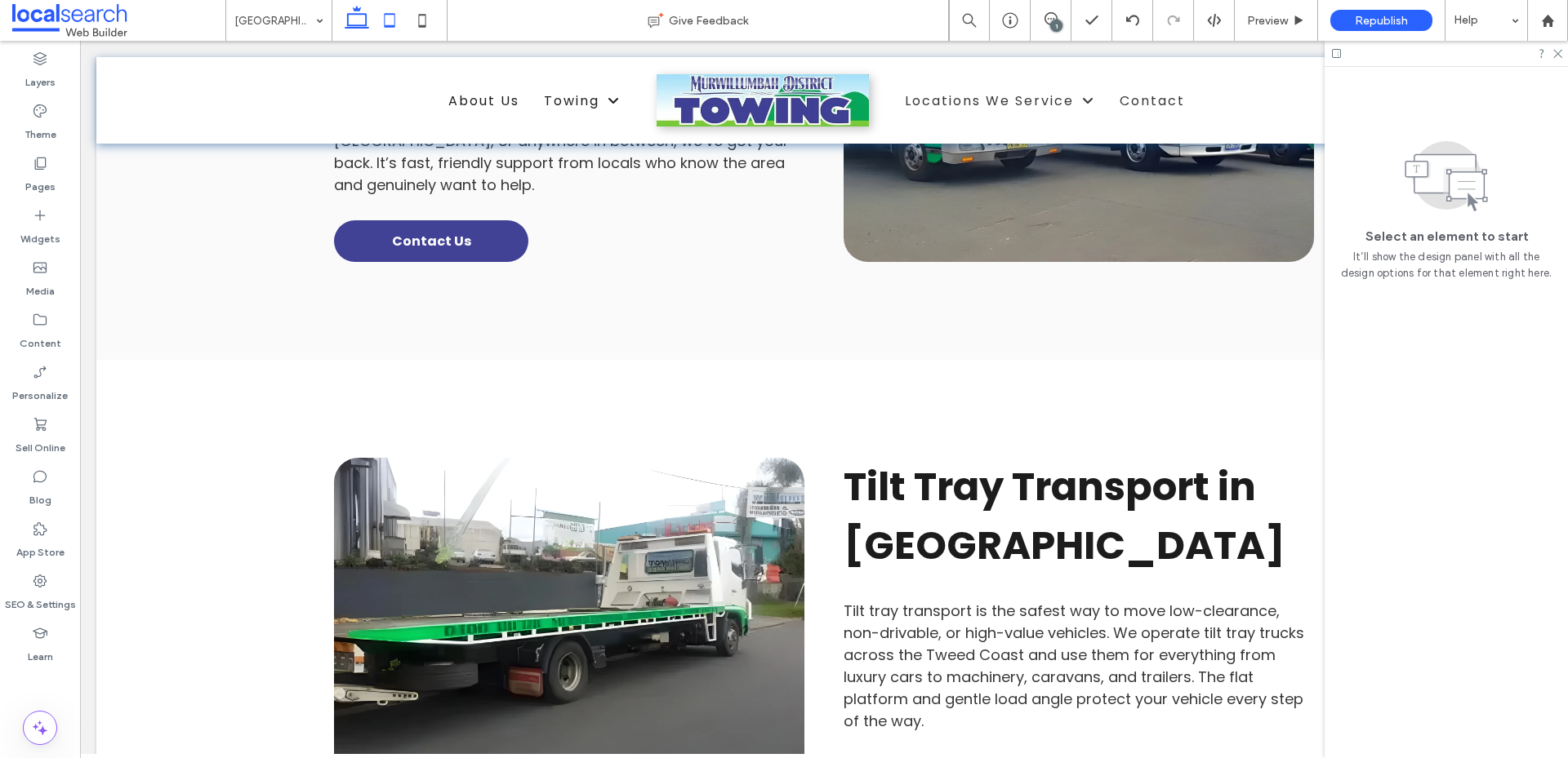
click at [393, 24] on icon at bounding box center [389, 19] width 32 height 32
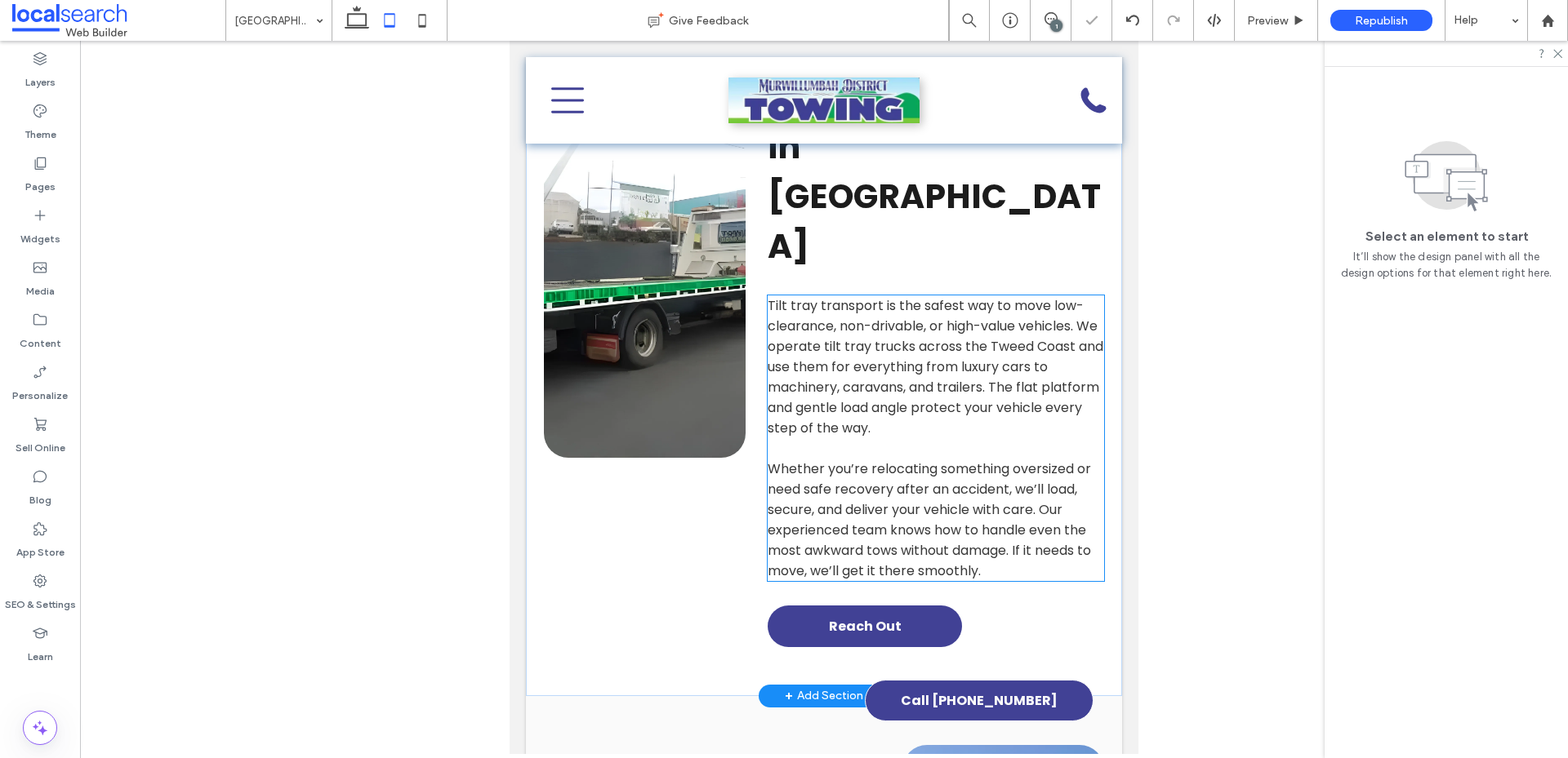
scroll to position [3526, 0]
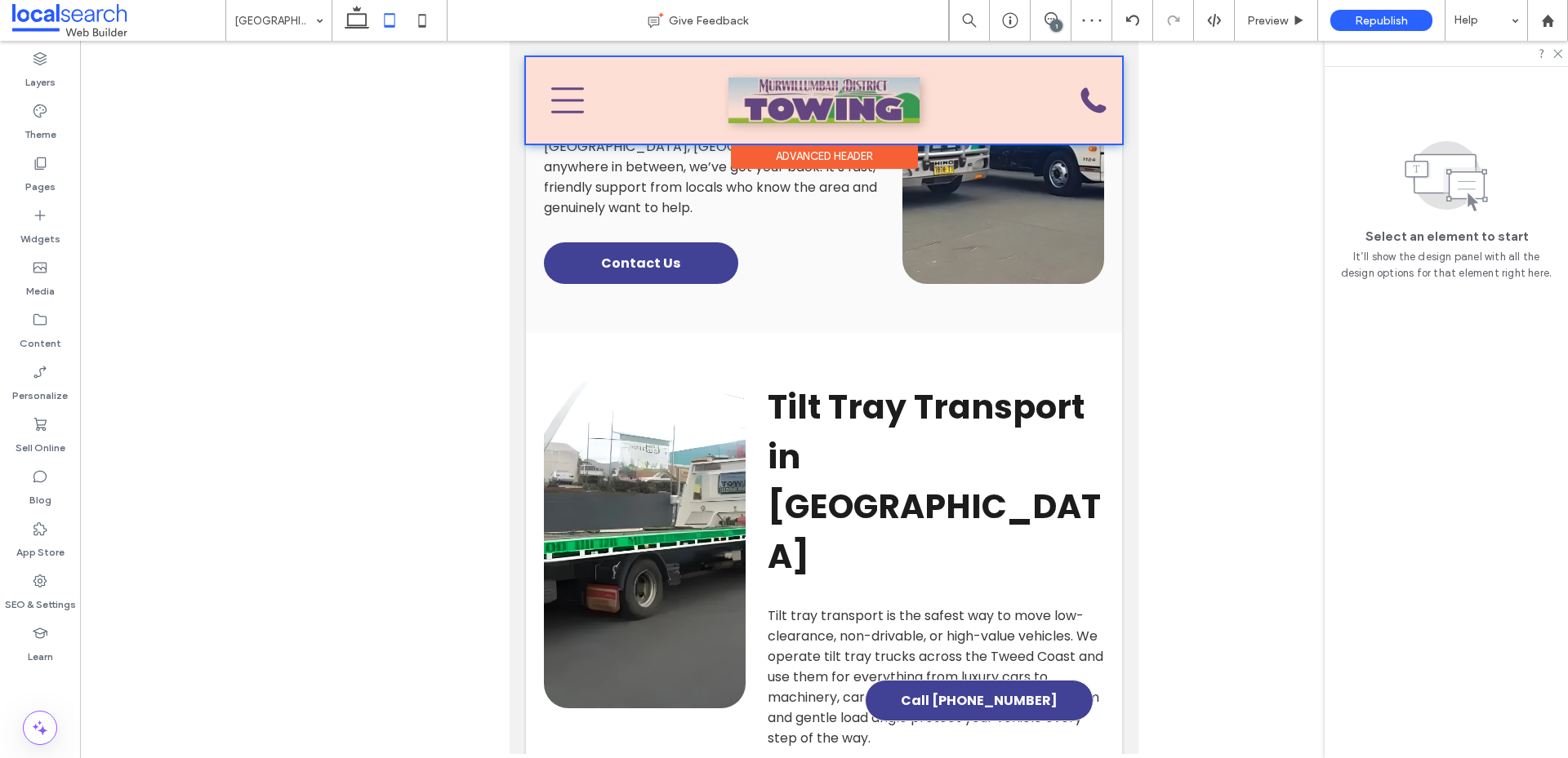
click at [562, 101] on div at bounding box center [824, 101] width 596 height 87
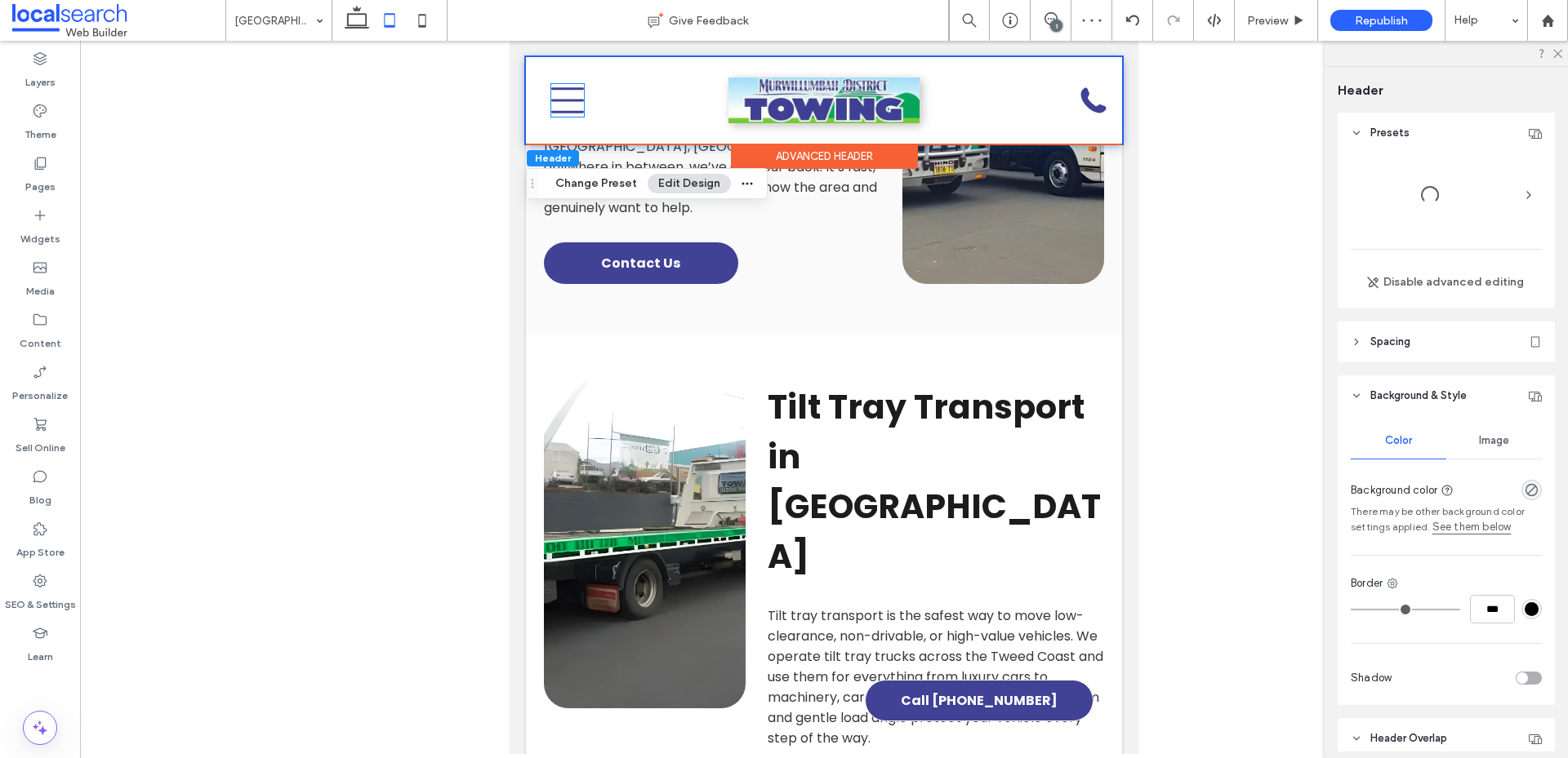
click at [562, 101] on icon at bounding box center [566, 100] width 32 height 25
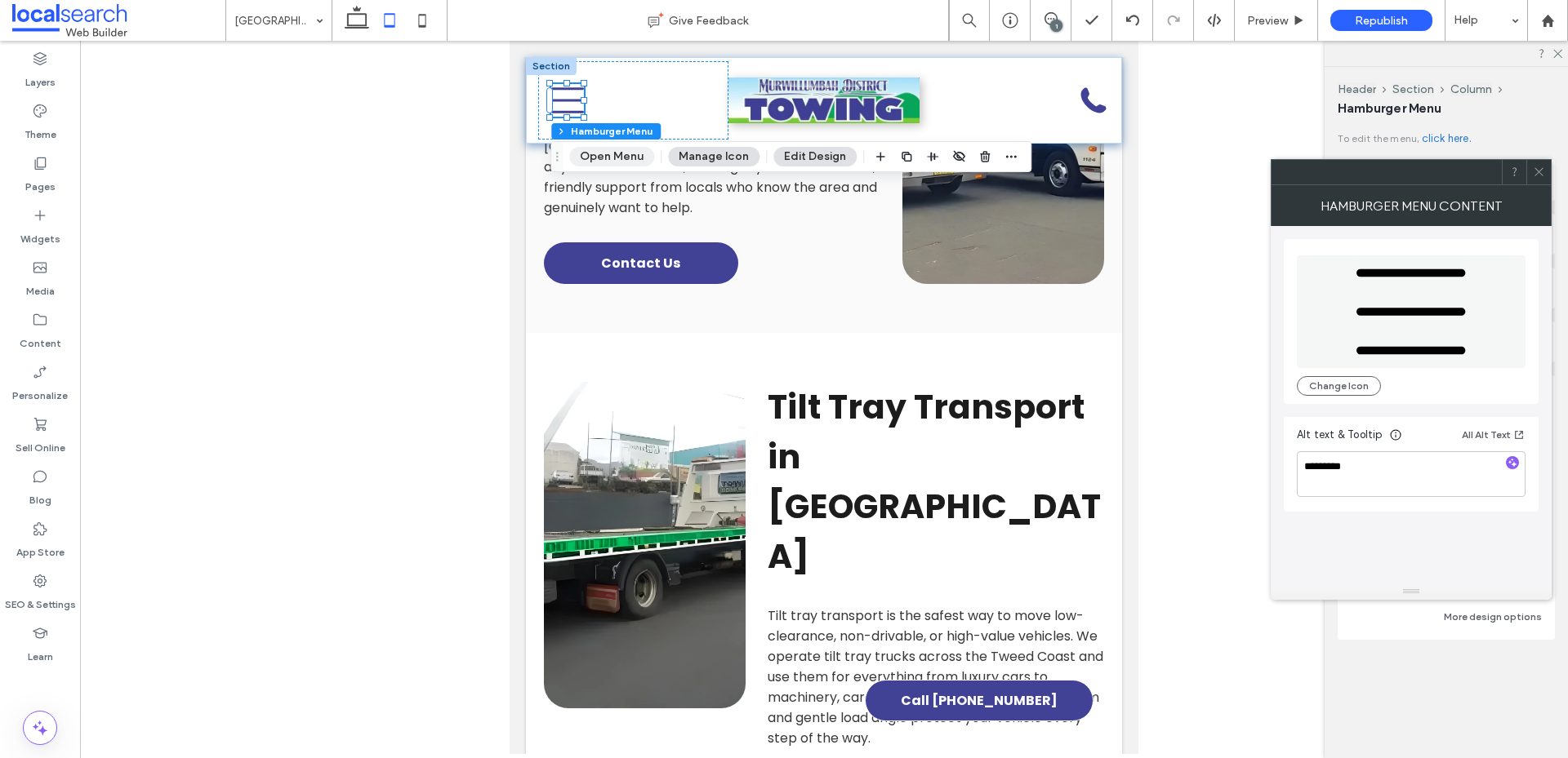
click at [600, 157] on button "Open Menu" at bounding box center [612, 156] width 85 height 19
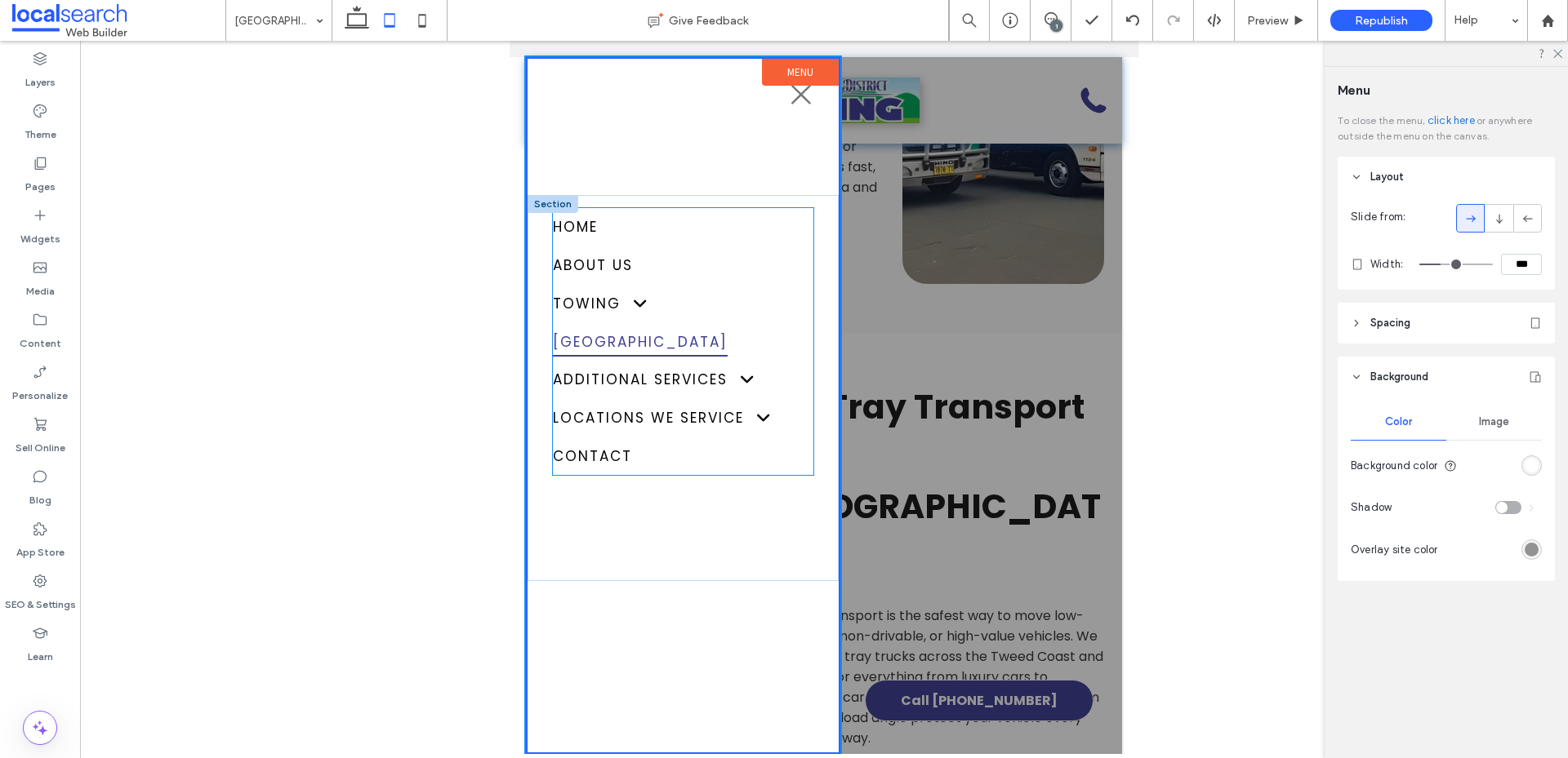
click at [648, 339] on span "Tweed Valley" at bounding box center [639, 341] width 174 height 30
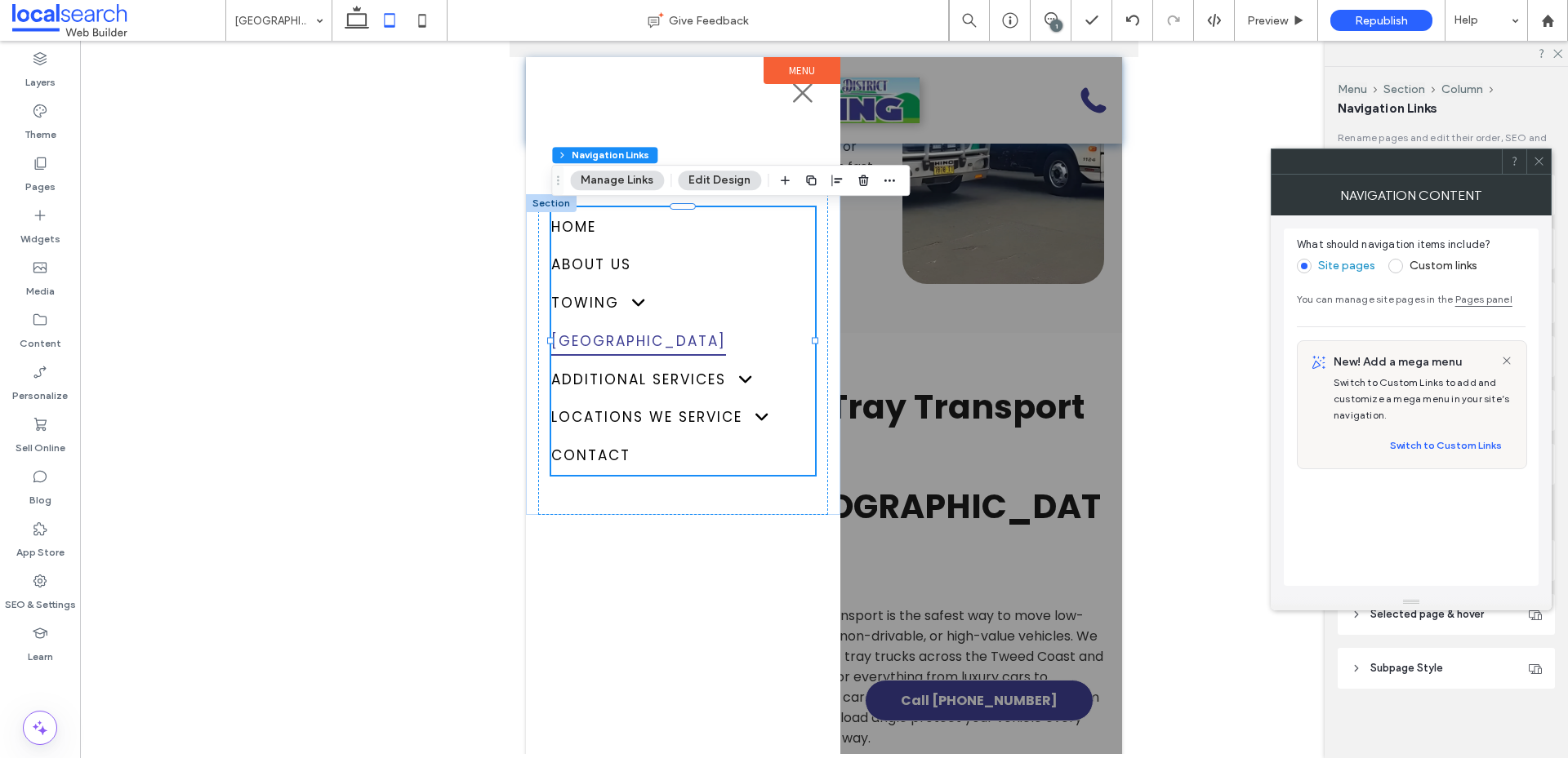
type input "***"
type input "****"
click at [1460, 296] on link "Pages panel" at bounding box center [1483, 299] width 57 height 12
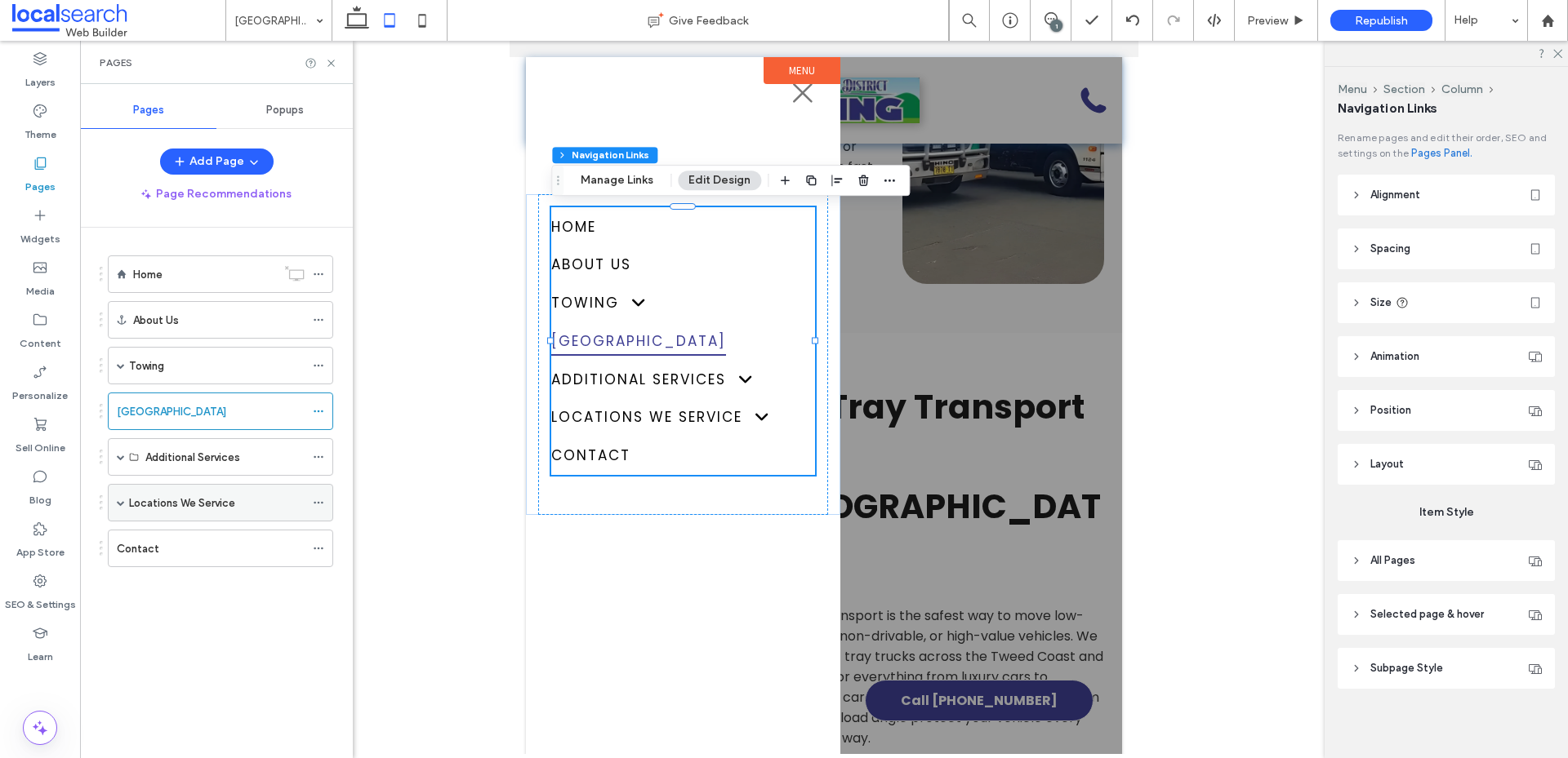
click at [117, 504] on span at bounding box center [121, 503] width 8 height 8
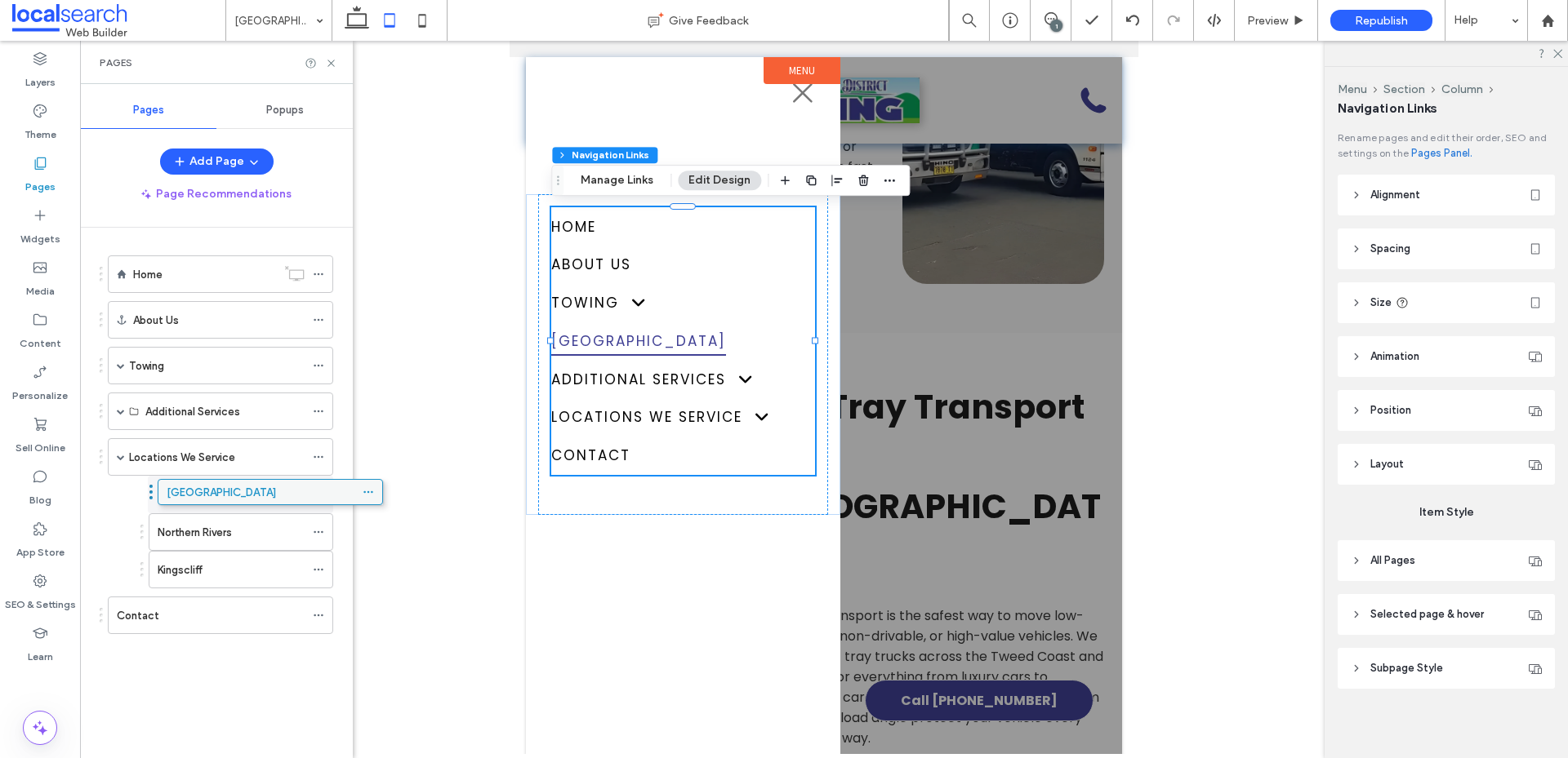
drag, startPoint x: 175, startPoint y: 408, endPoint x: 225, endPoint y: 494, distance: 99.5
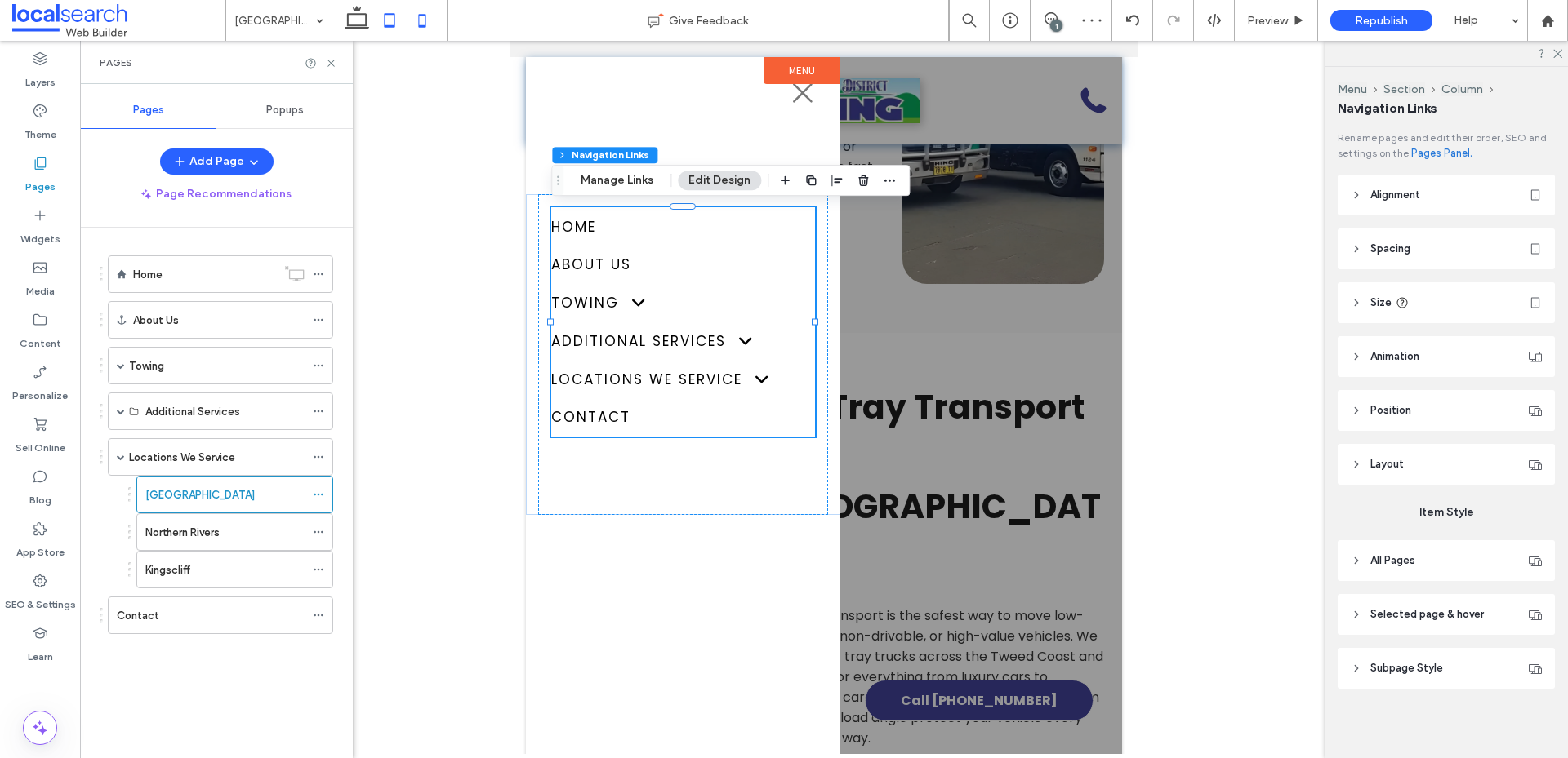
click at [414, 23] on icon at bounding box center [422, 19] width 32 height 32
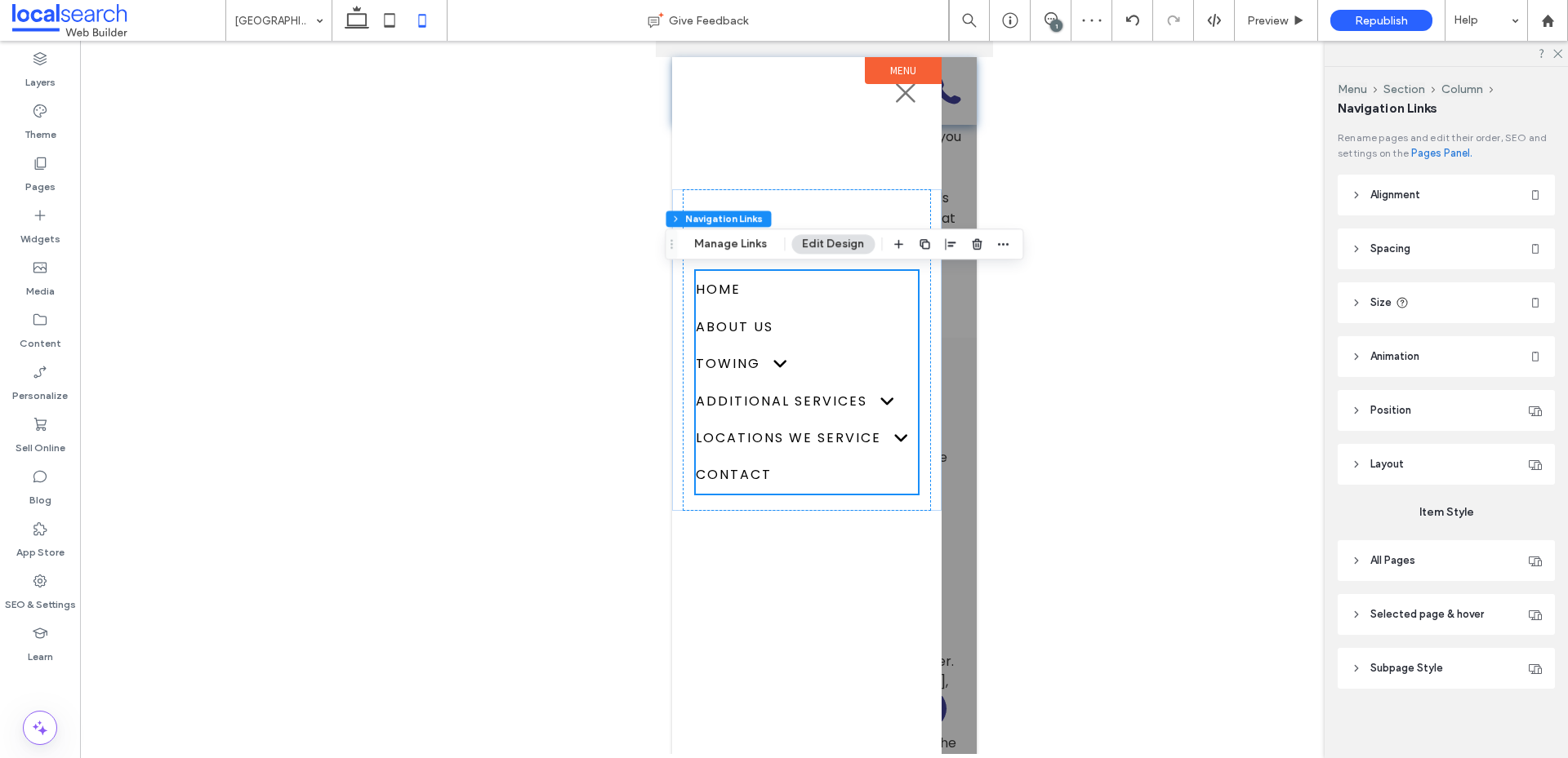
scroll to position [4326, 0]
click at [722, 248] on button "Manage Links" at bounding box center [731, 243] width 94 height 19
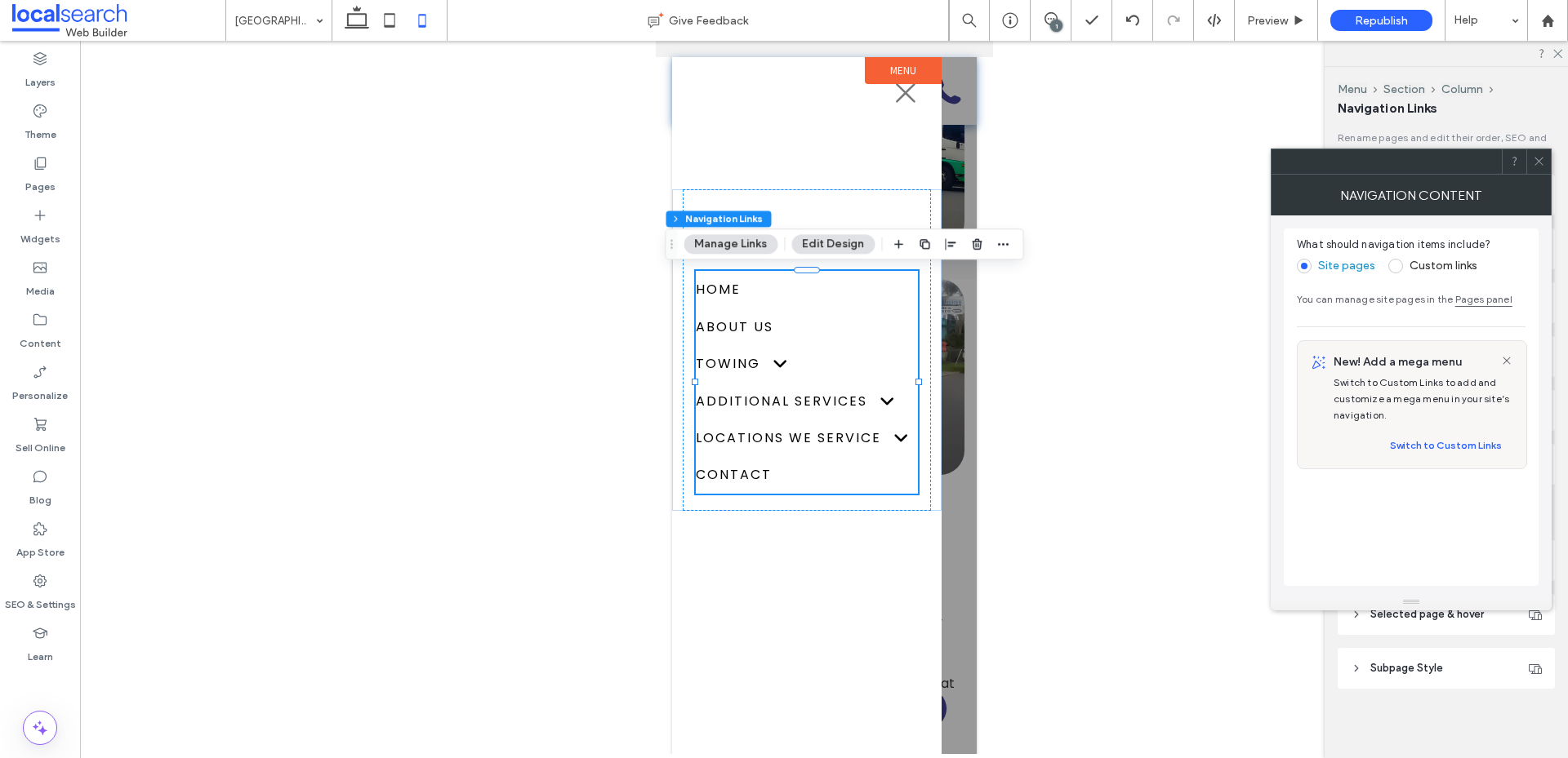
click at [1467, 302] on link "Pages panel" at bounding box center [1483, 299] width 57 height 12
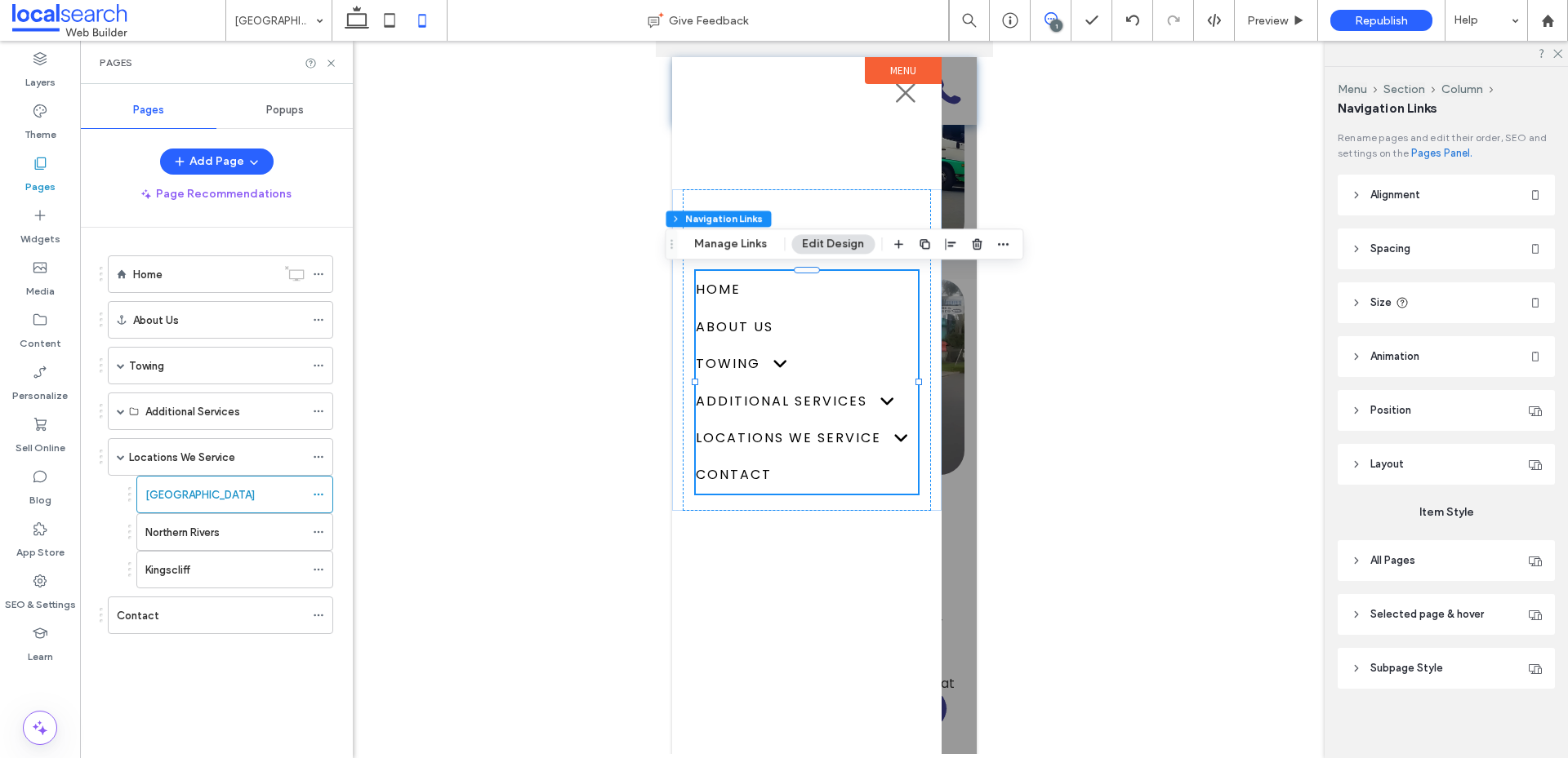
click at [1055, 22] on div "1" at bounding box center [1055, 25] width 12 height 12
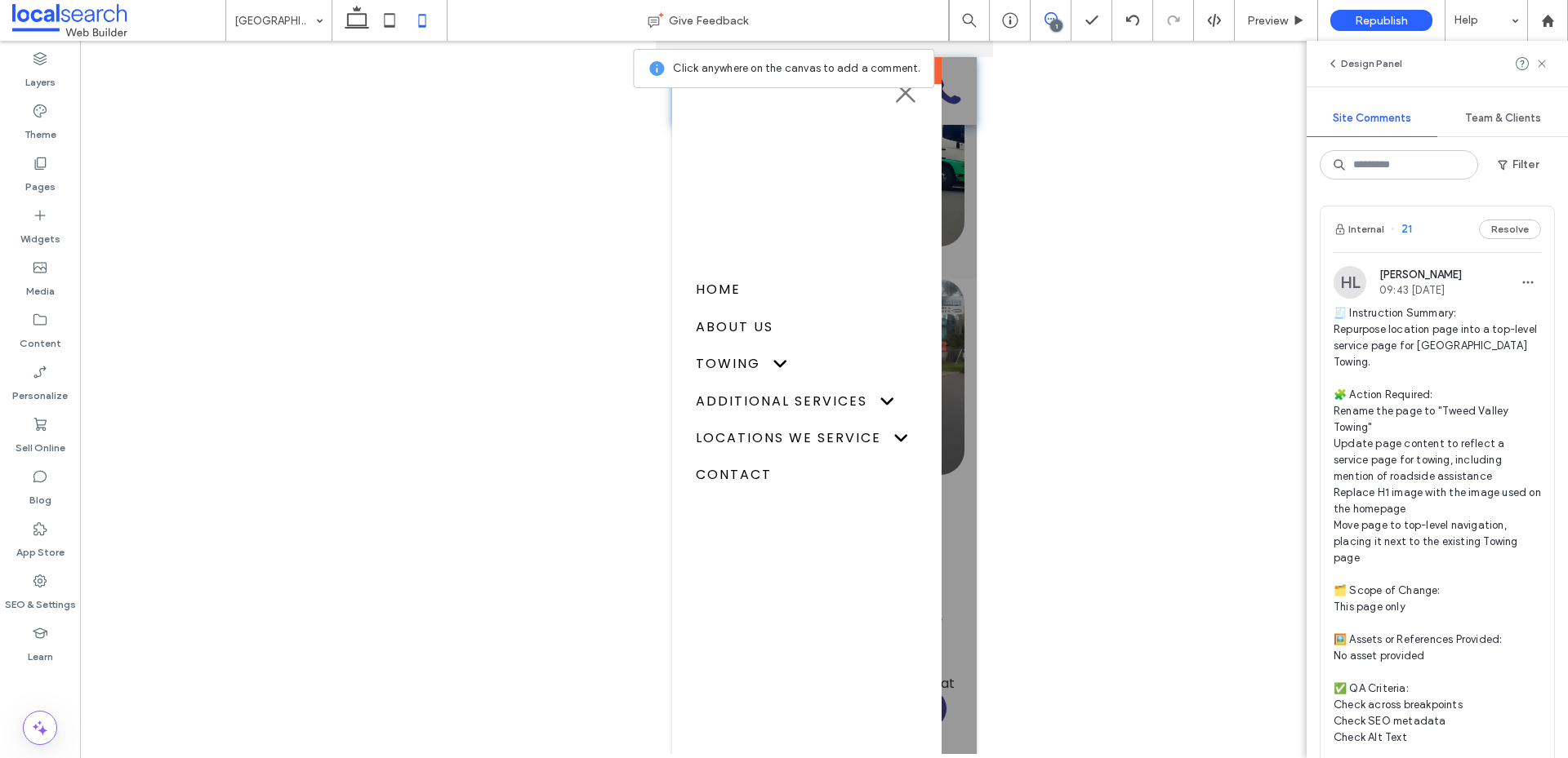
scroll to position [409, 0]
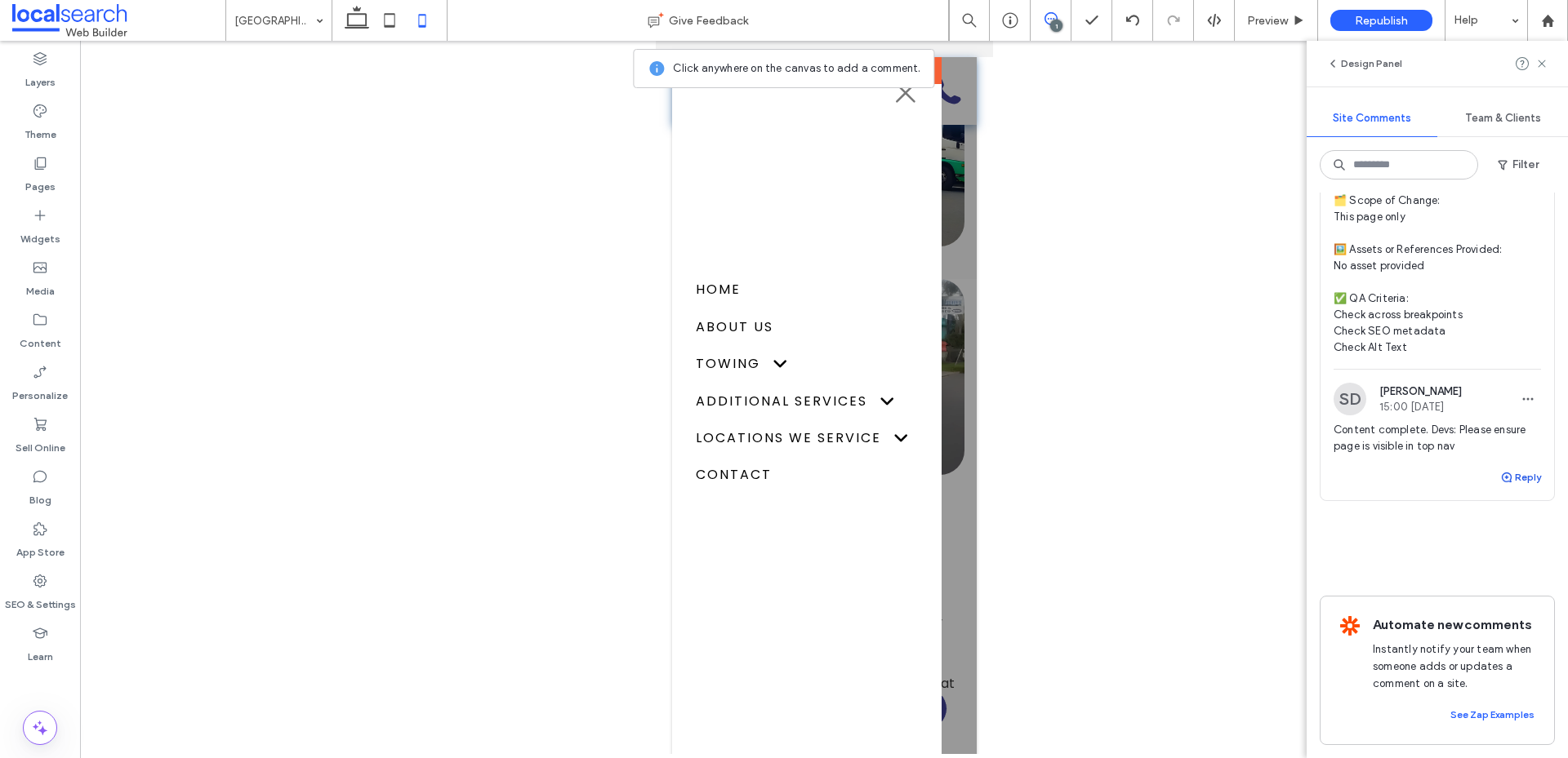
click at [1508, 468] on button "Reply" at bounding box center [1520, 477] width 41 height 19
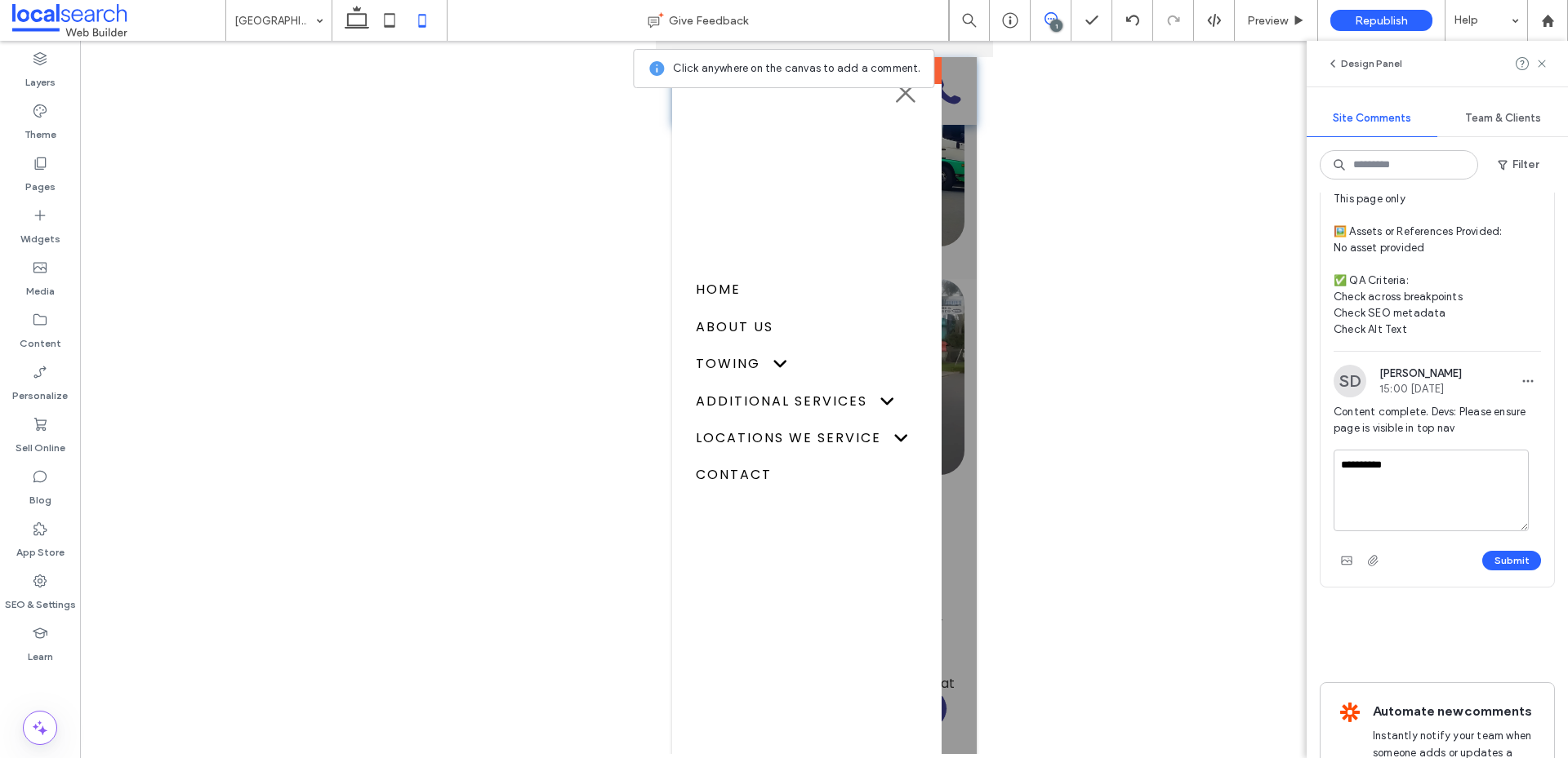
type textarea "**********"
drag, startPoint x: 1321, startPoint y: 476, endPoint x: 954, endPoint y: 132, distance: 503.0
click at [1321, 476] on div "Submit" at bounding box center [1436, 518] width 233 height 137
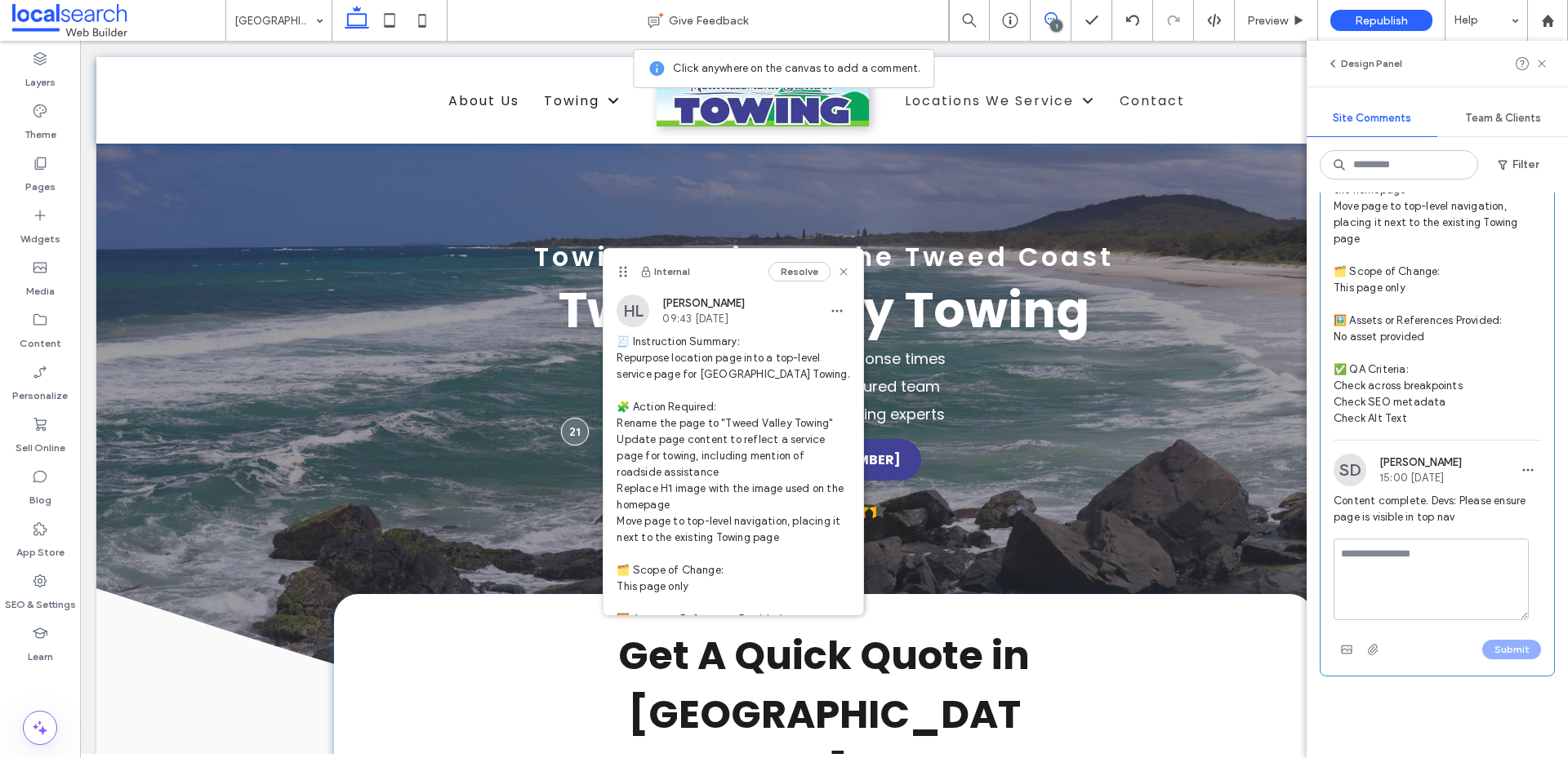
scroll to position [326, 0]
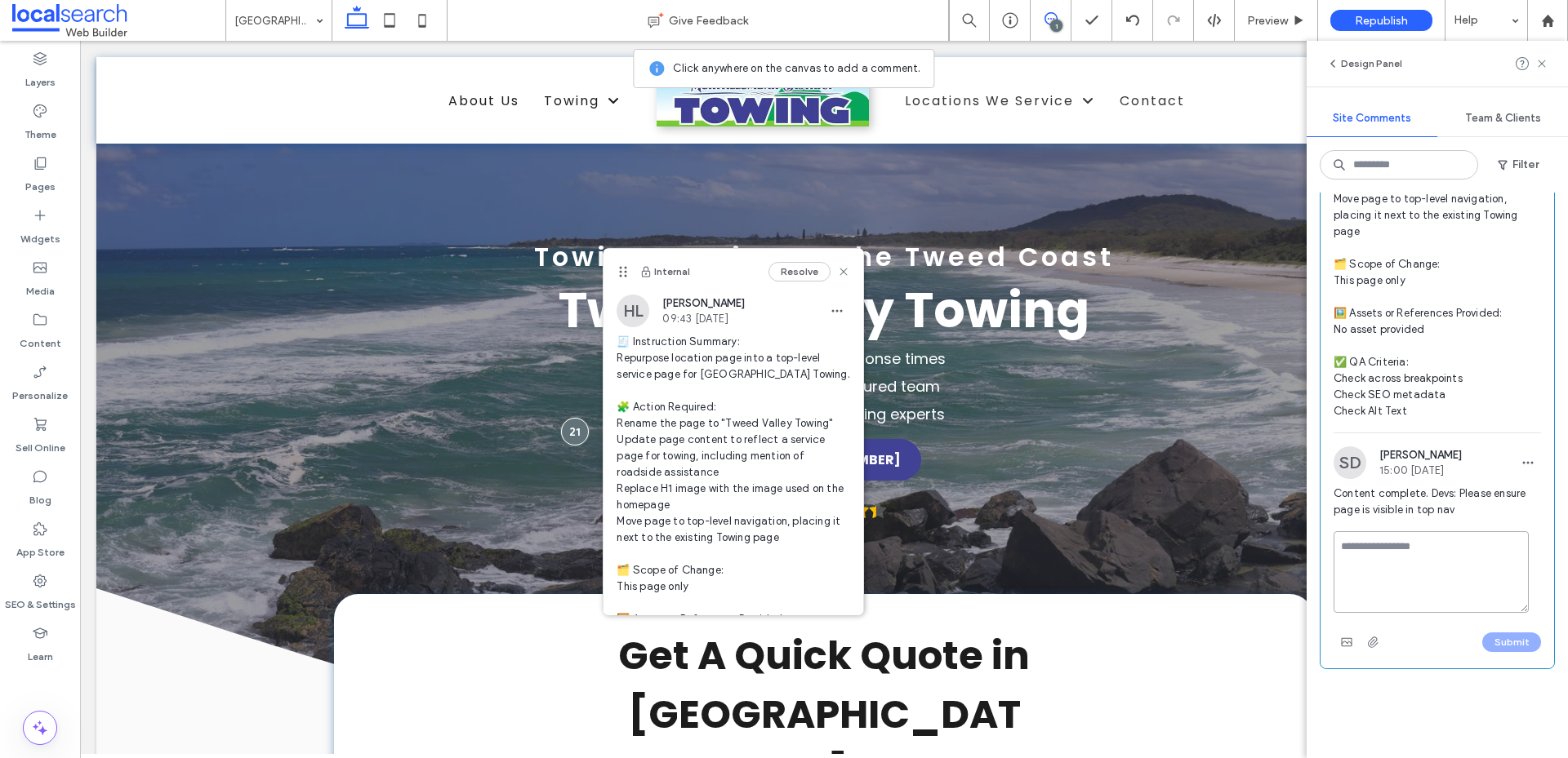
click at [1429, 553] on textarea at bounding box center [1431, 572] width 196 height 82
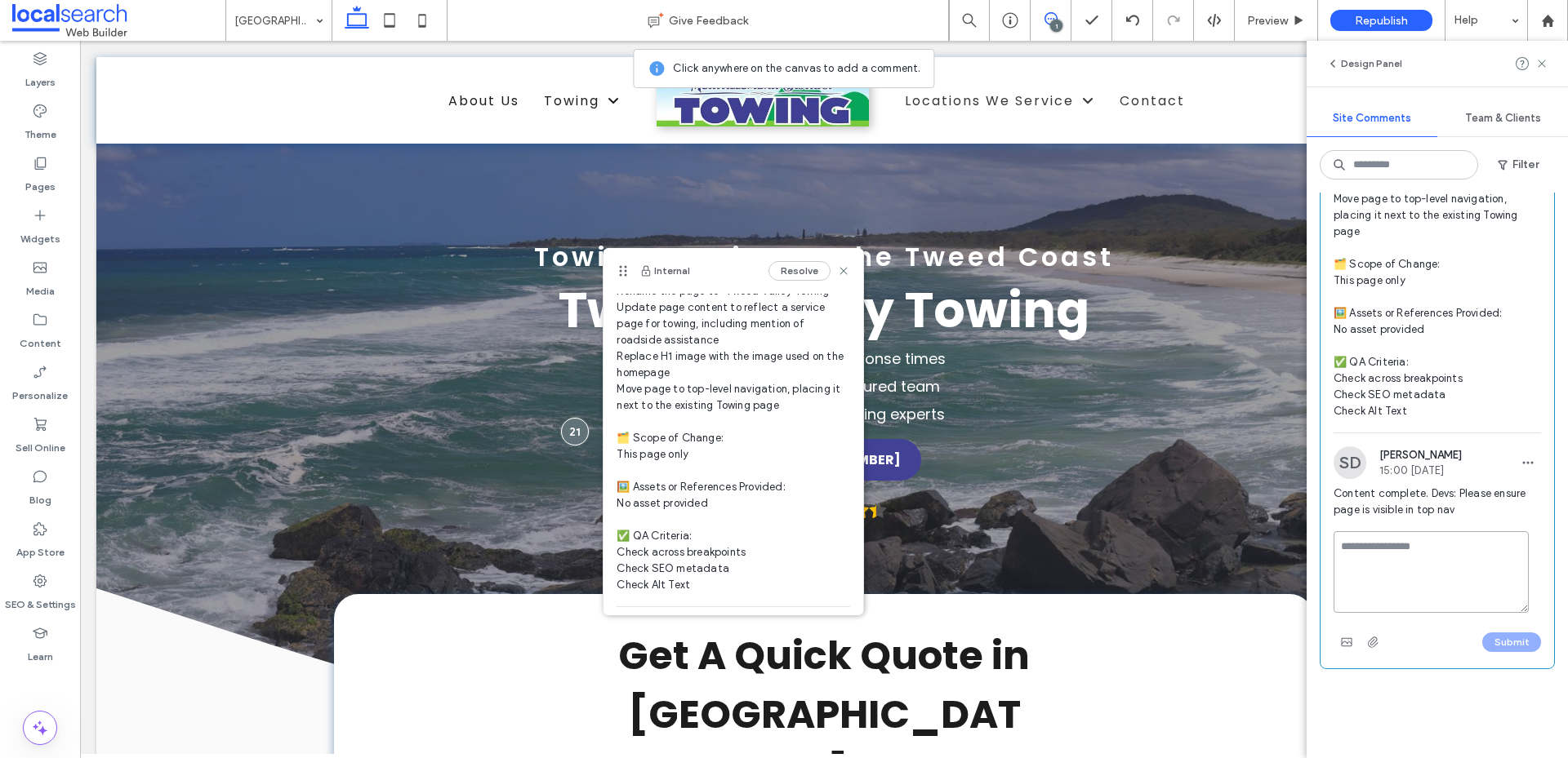
scroll to position [271, 0]
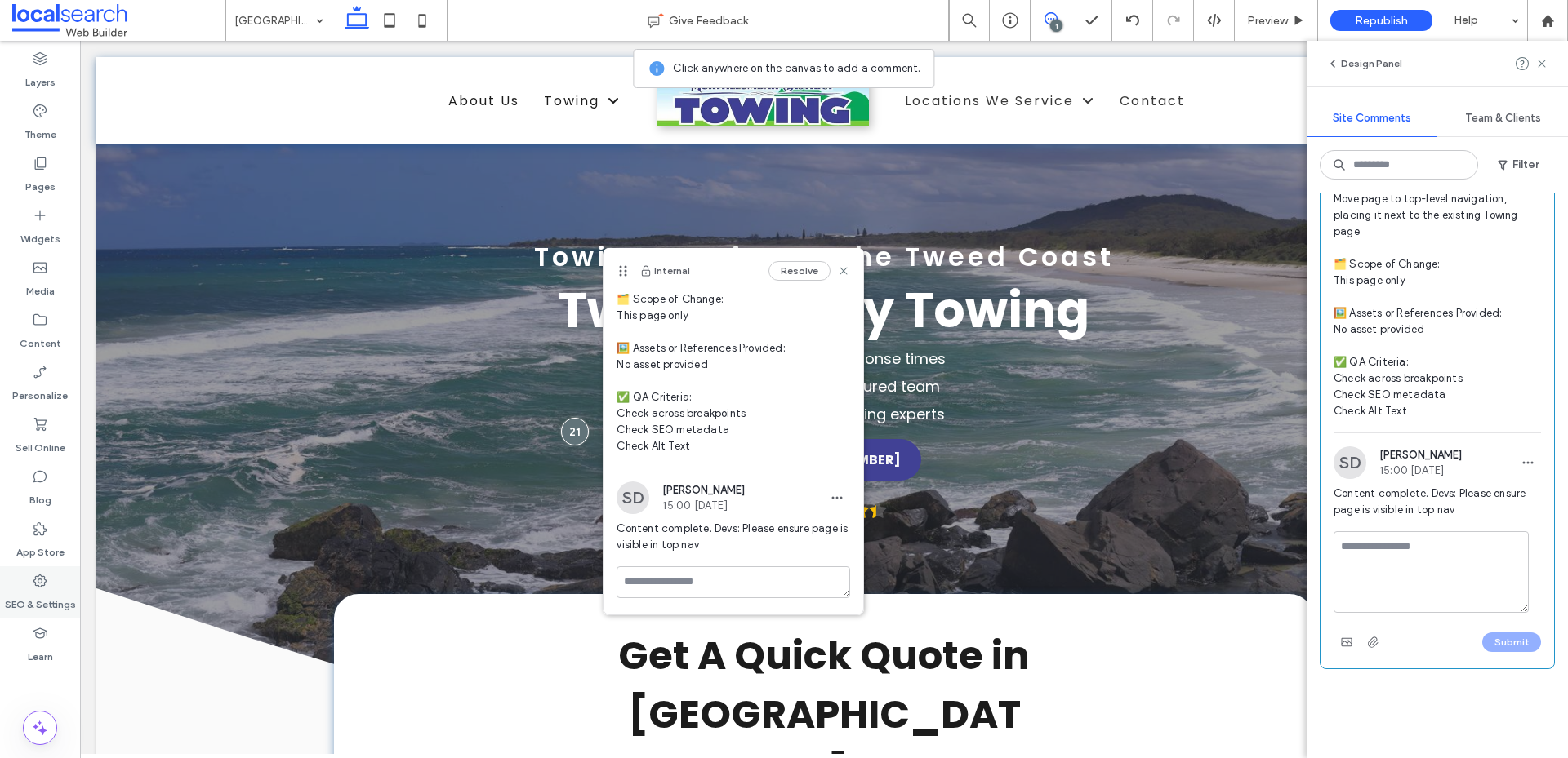
click at [32, 591] on label "SEO & Settings" at bounding box center [40, 600] width 71 height 23
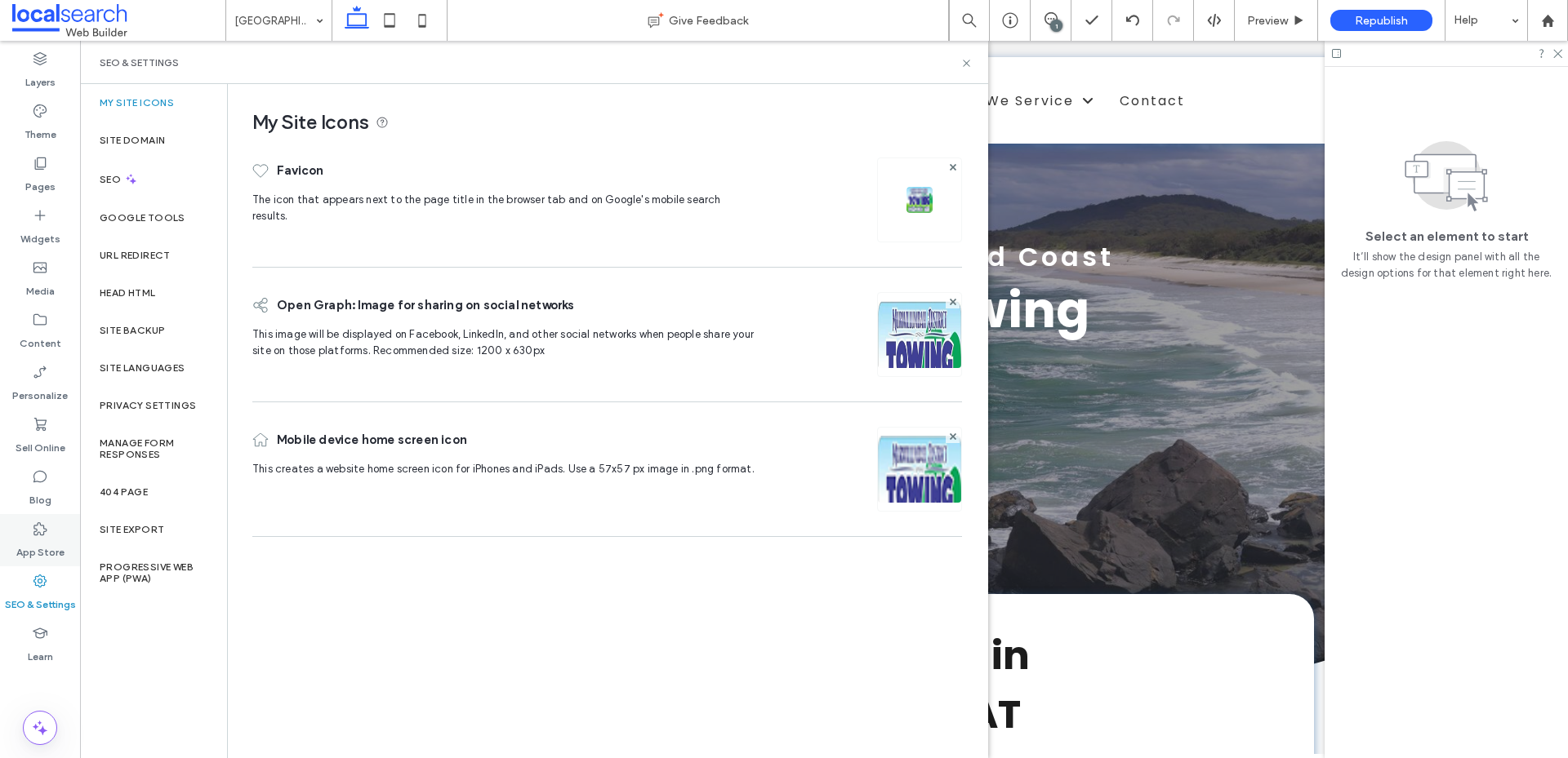
scroll to position [0, 0]
click at [132, 184] on icon at bounding box center [131, 179] width 14 height 14
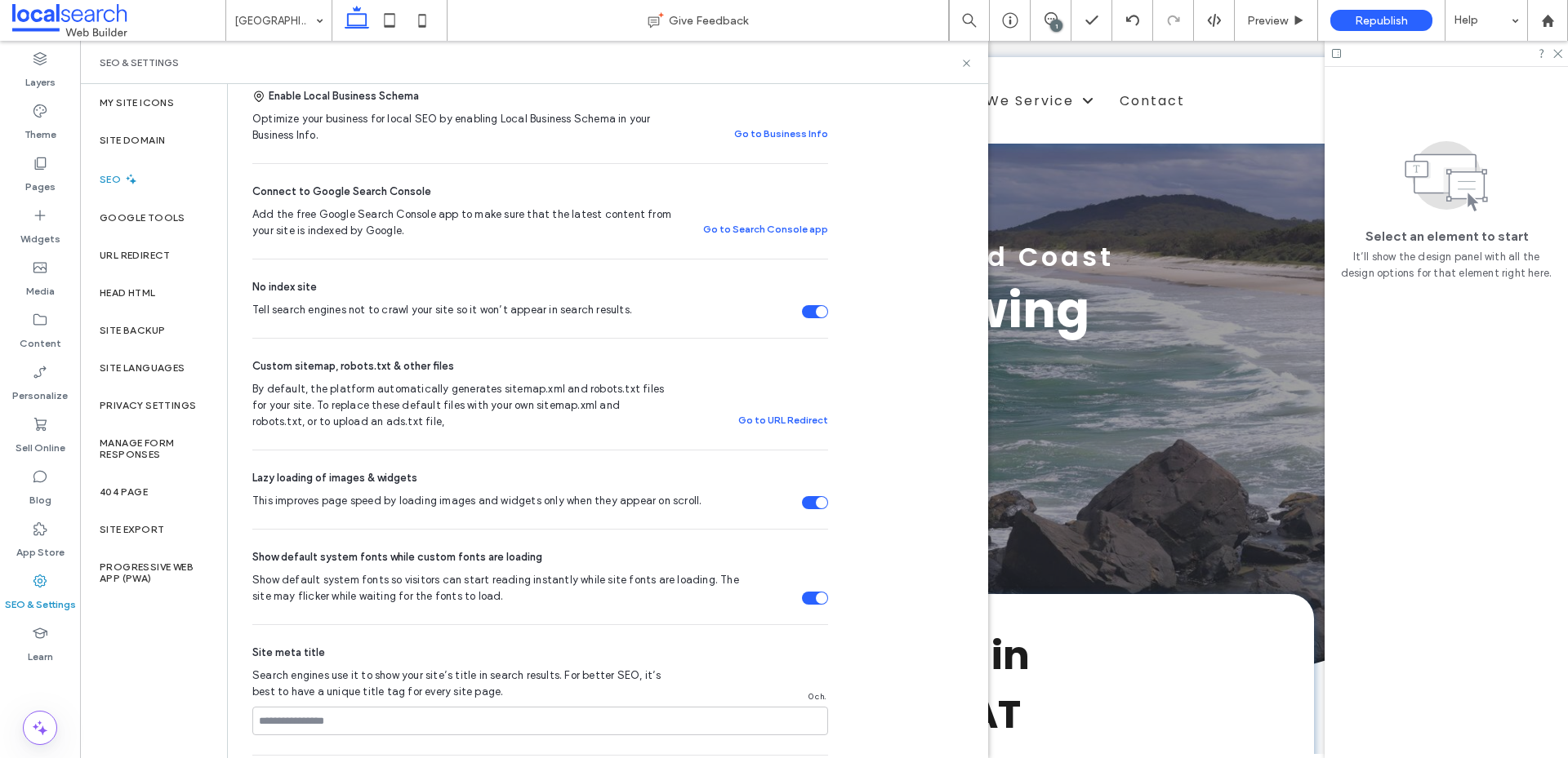
scroll to position [490, 0]
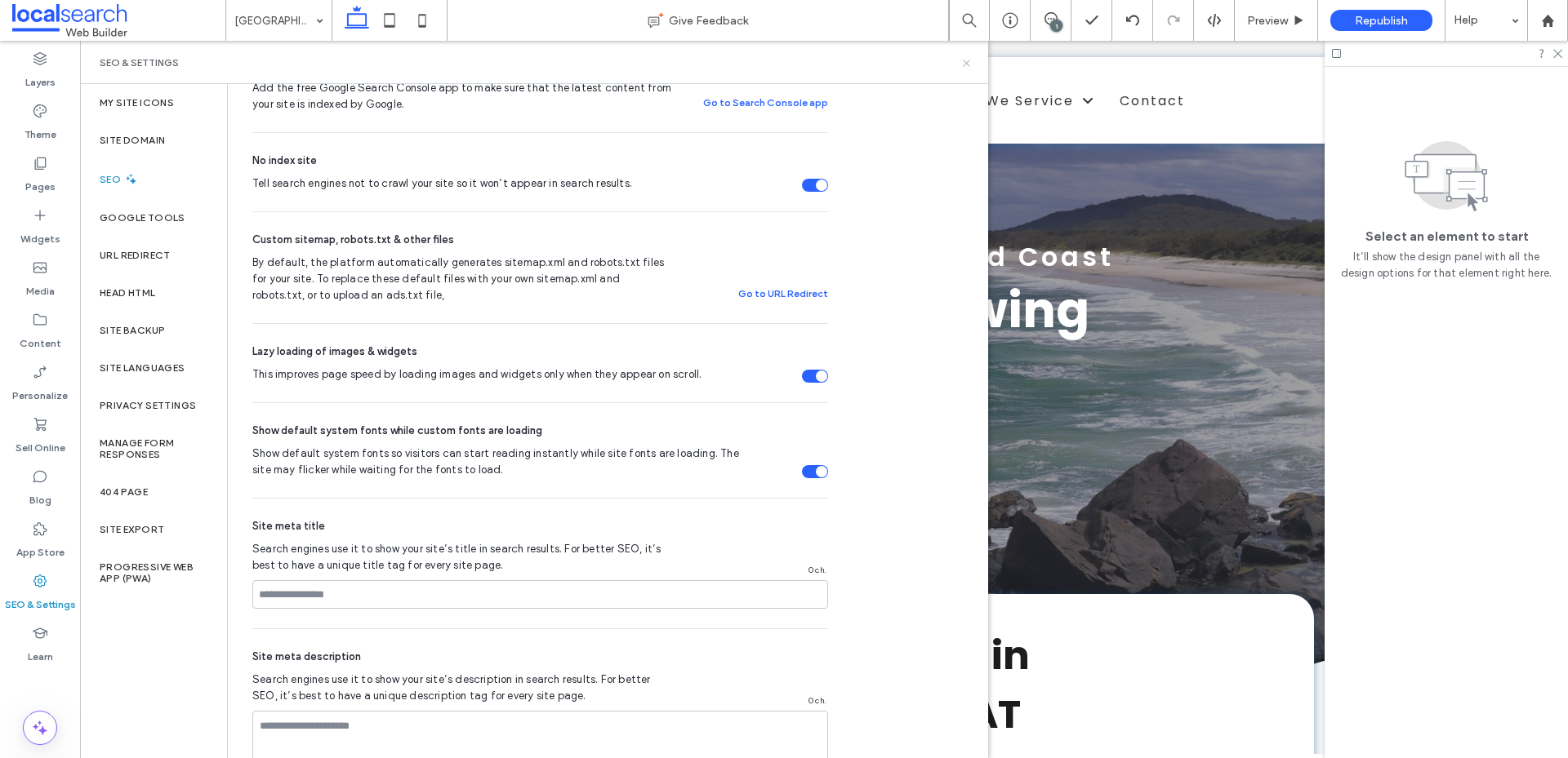
drag, startPoint x: 963, startPoint y: 67, endPoint x: 92, endPoint y: 256, distance: 891.3
click at [963, 67] on icon at bounding box center [966, 63] width 12 height 12
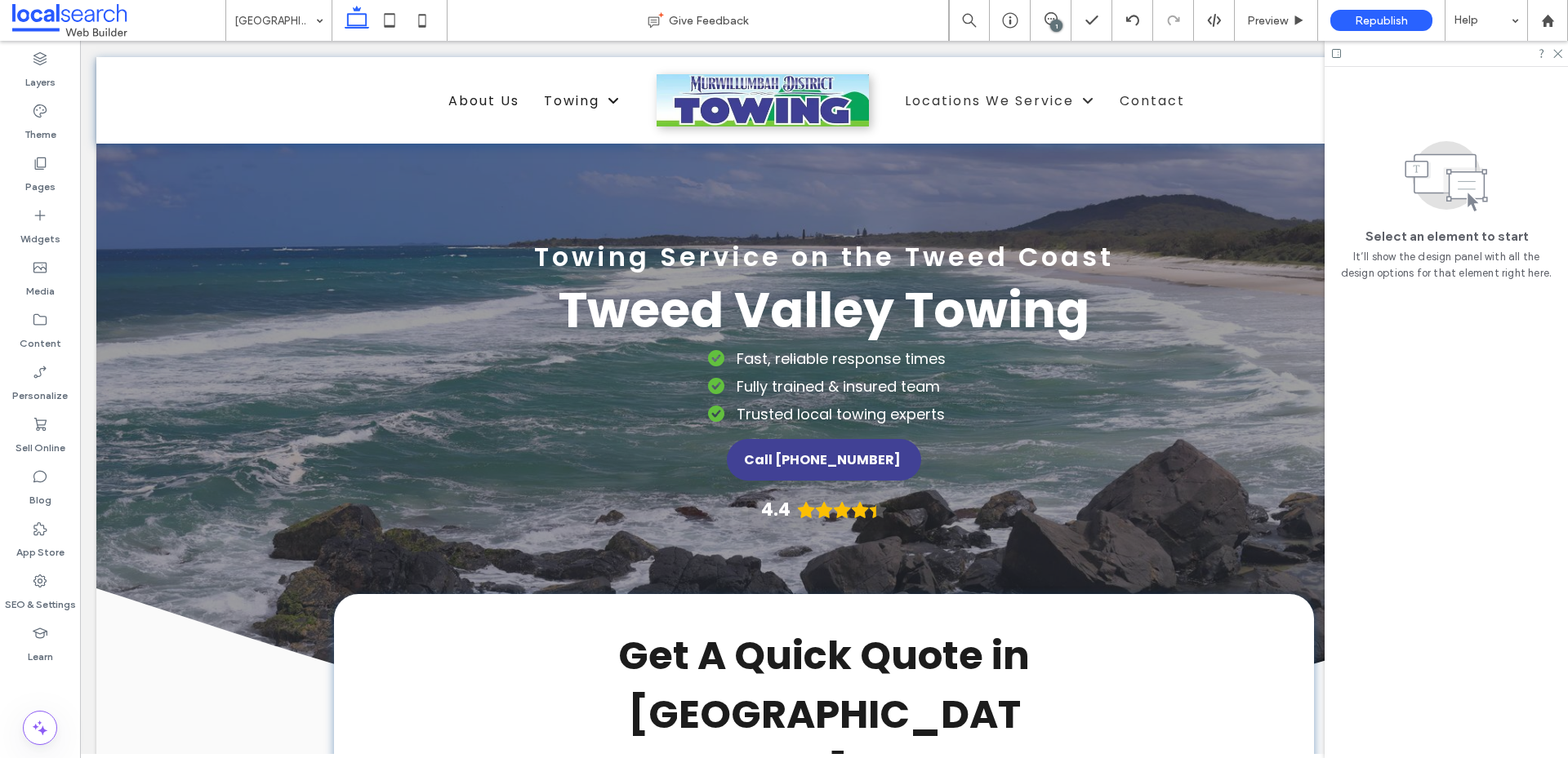
click at [1051, 24] on div "1" at bounding box center [1055, 25] width 12 height 12
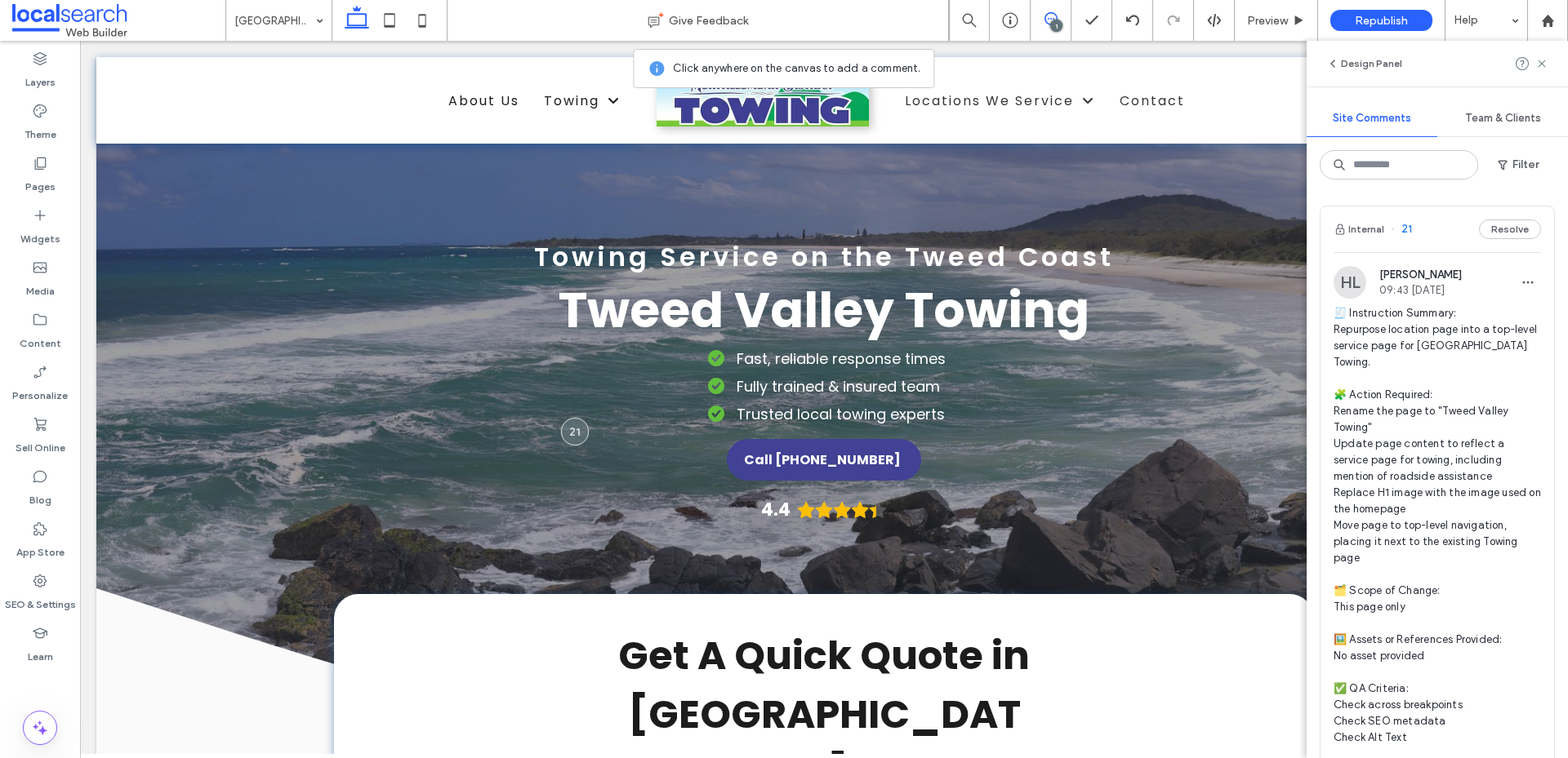
scroll to position [409, 0]
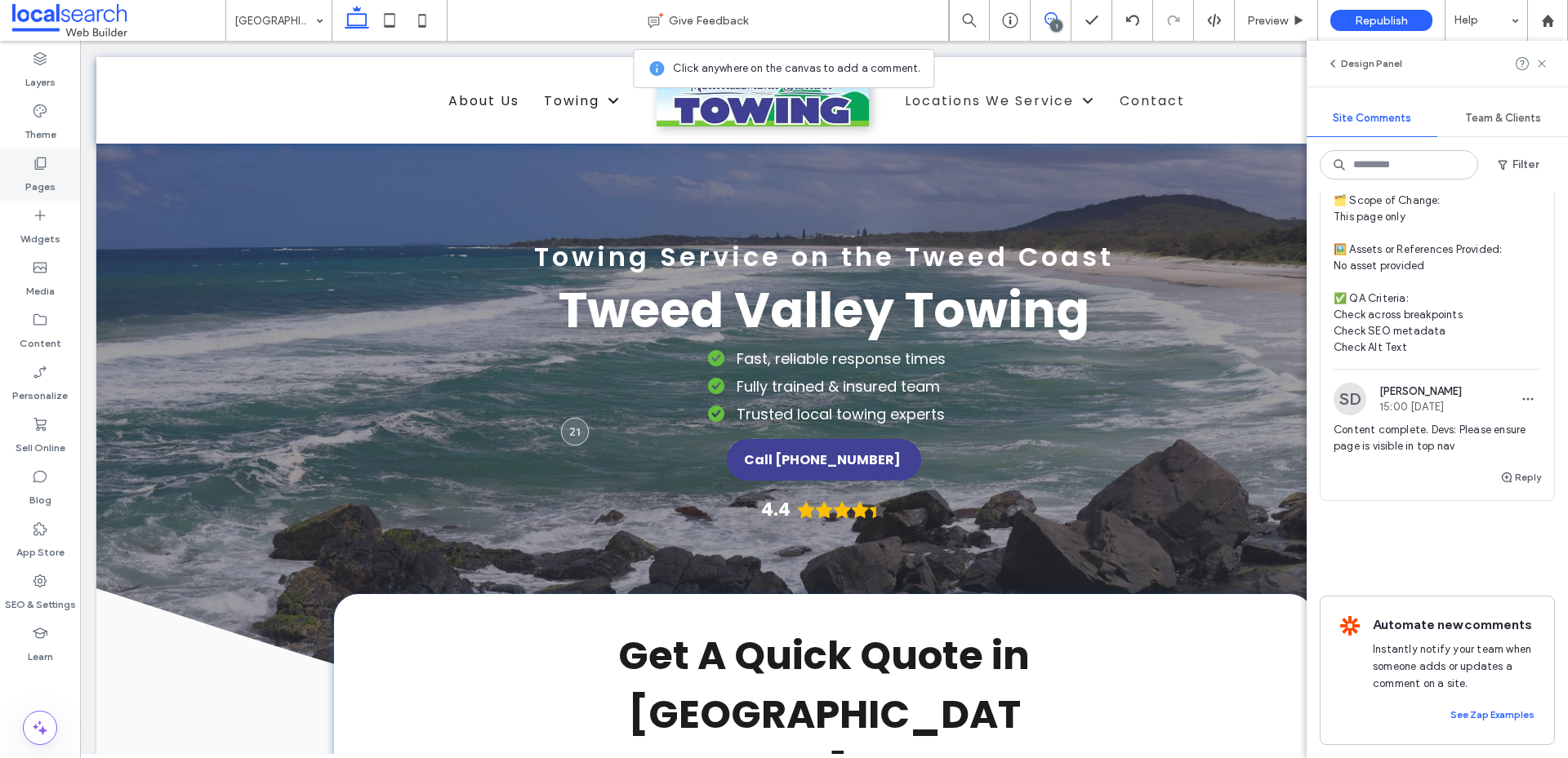
click at [56, 174] on div "Pages" at bounding box center [40, 174] width 80 height 53
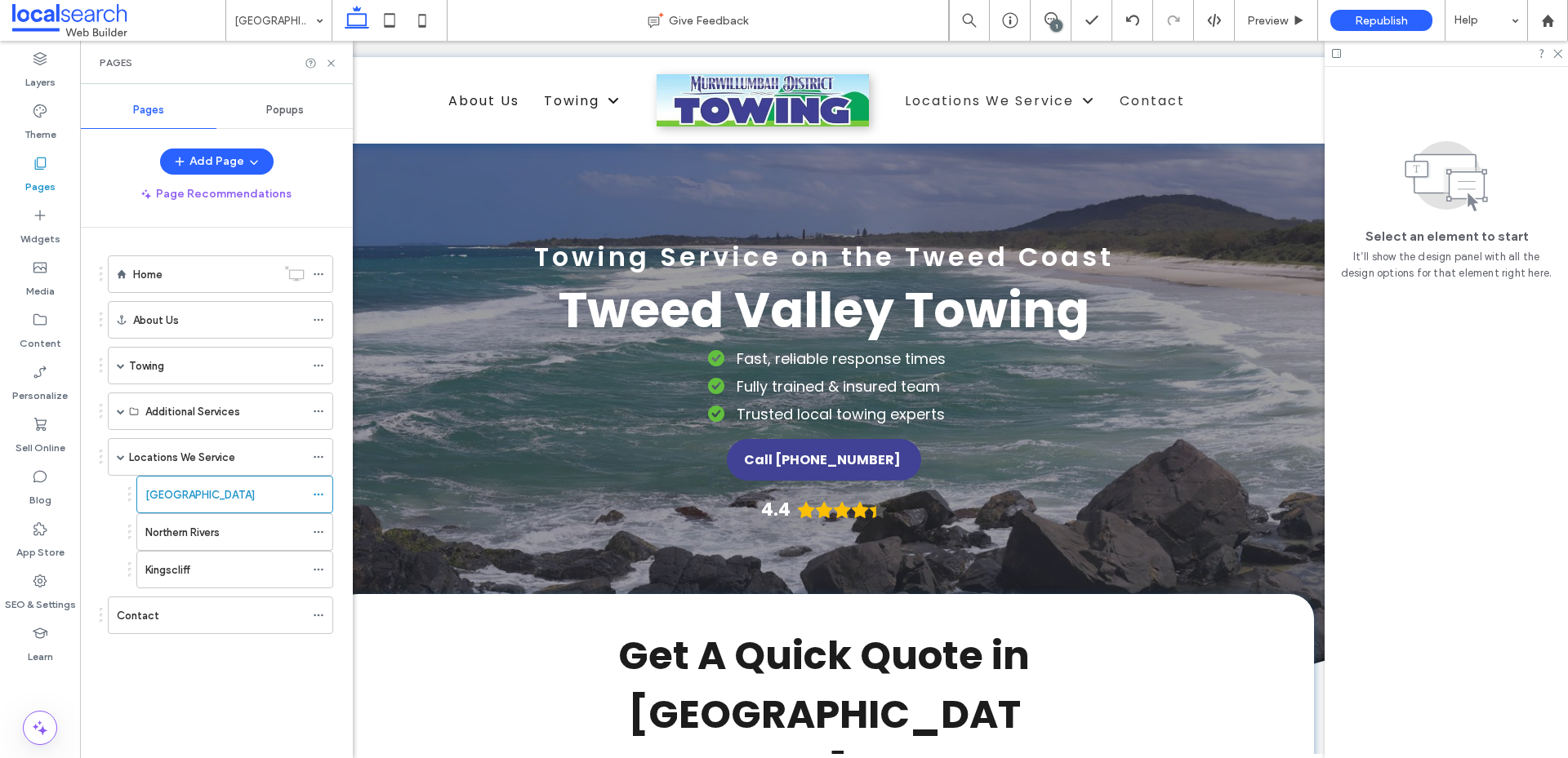
scroll to position [0, 0]
click at [316, 495] on icon at bounding box center [318, 494] width 11 height 11
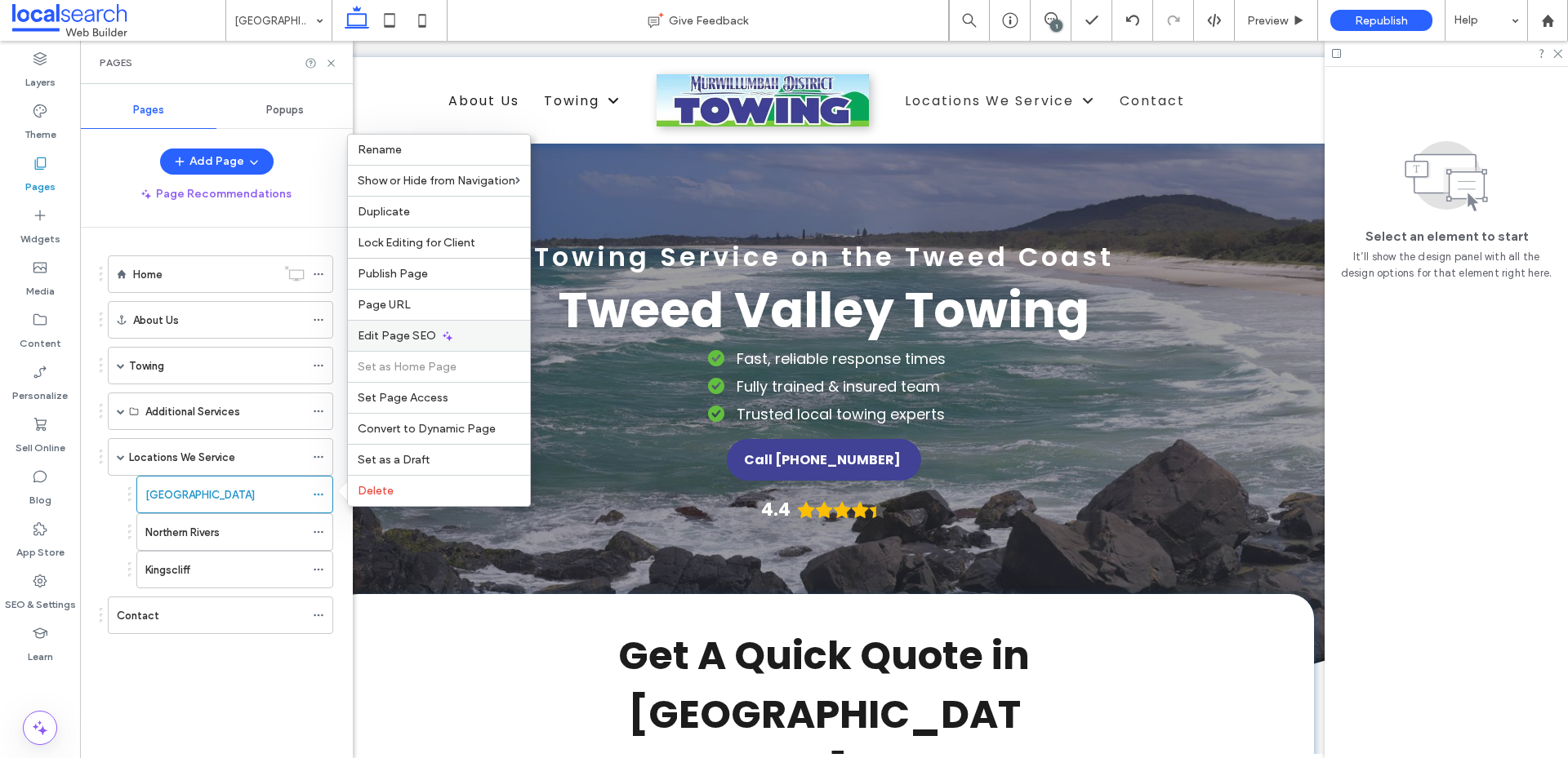
click at [422, 339] on span "Edit Page SEO" at bounding box center [397, 336] width 78 height 14
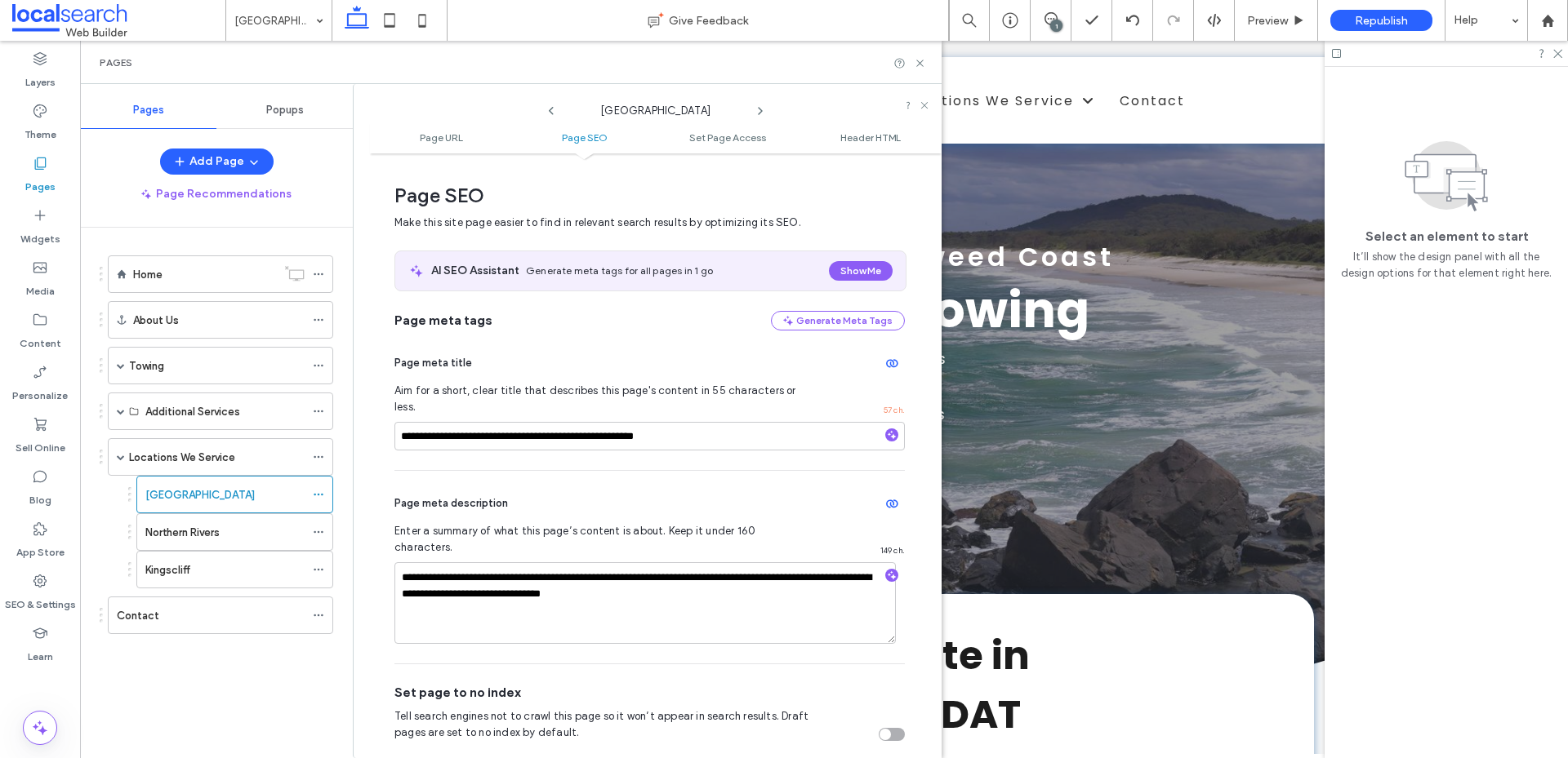
scroll to position [352, 0]
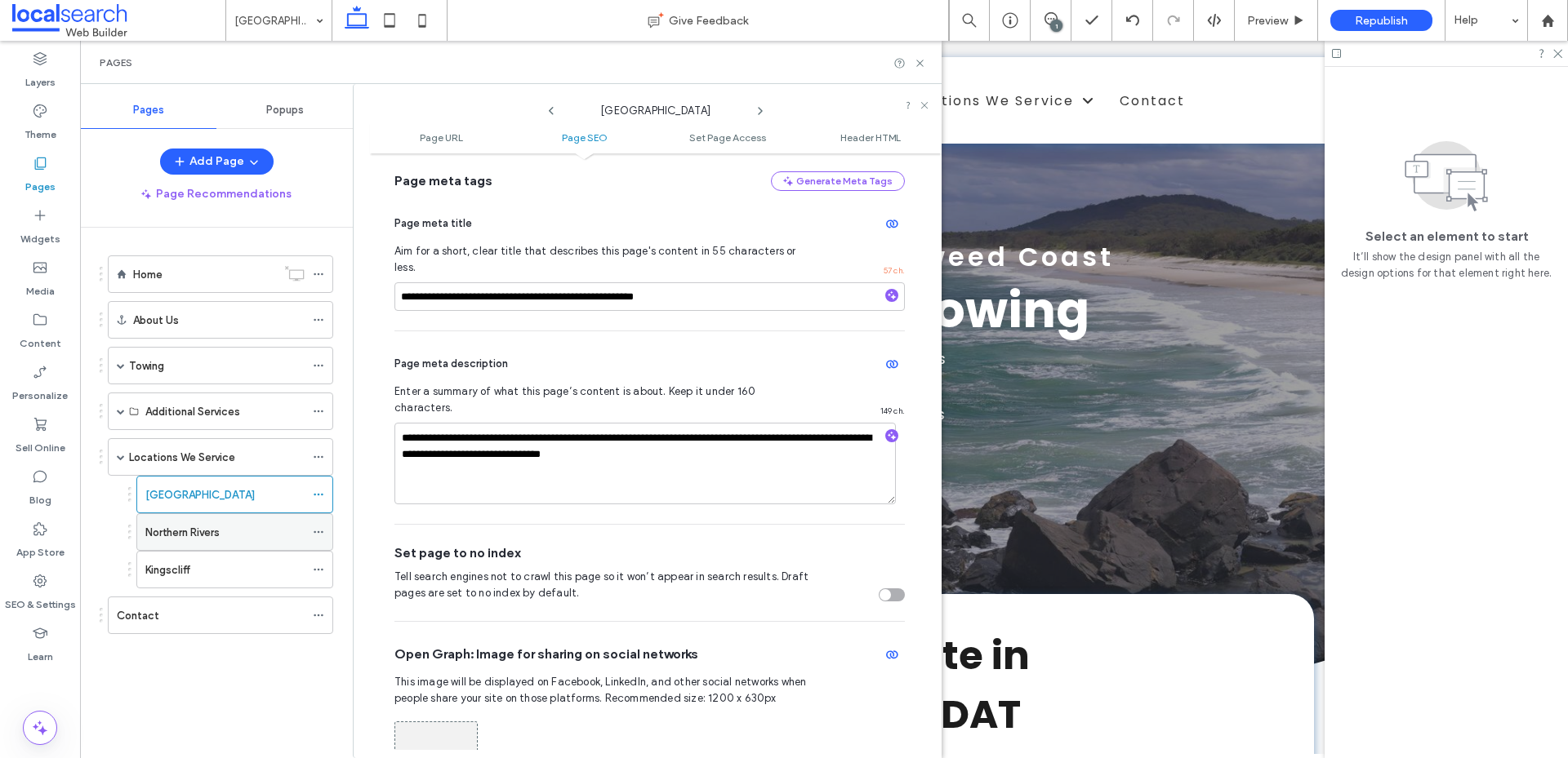
click at [317, 532] on use at bounding box center [318, 532] width 9 height 3
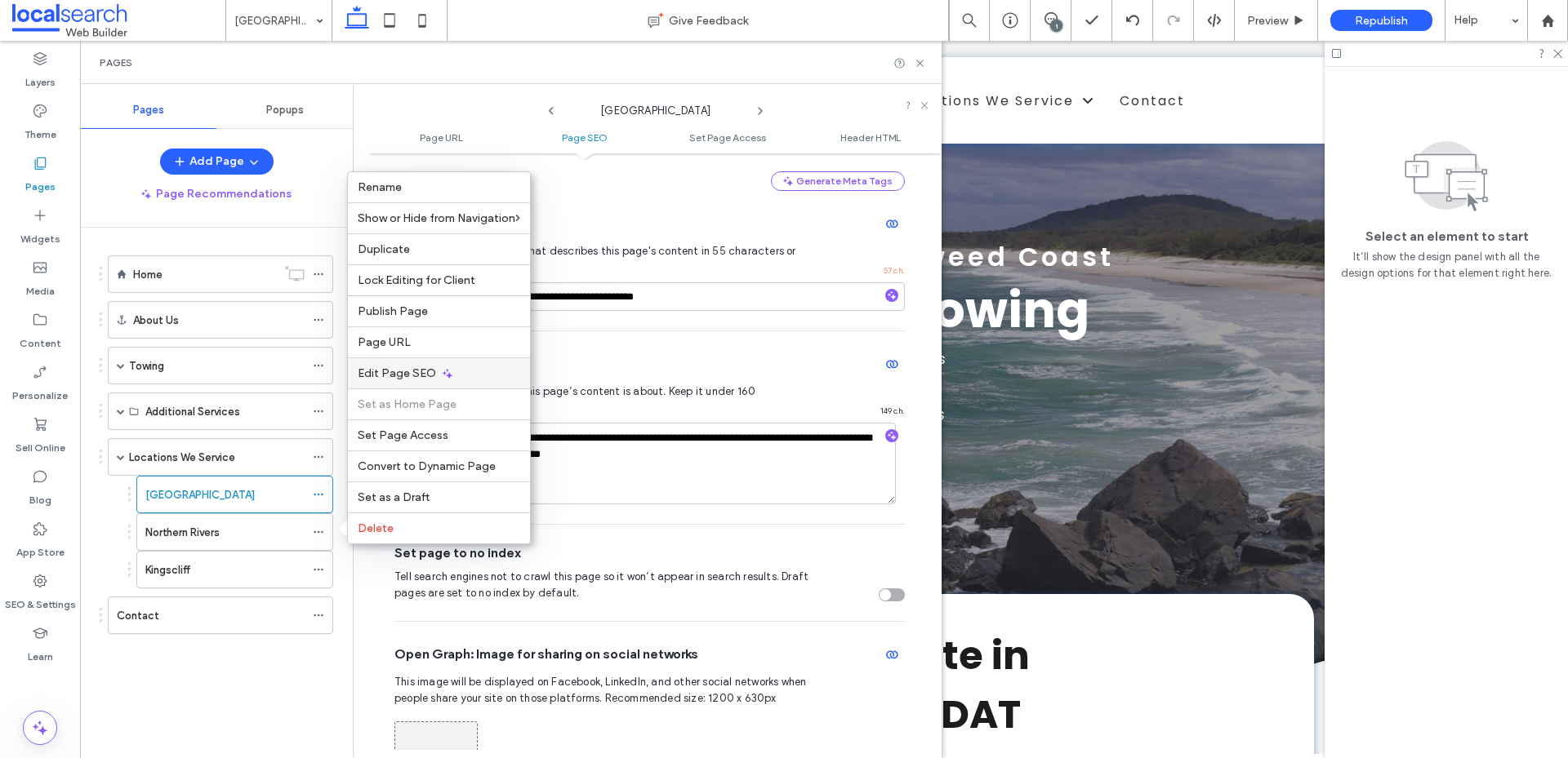
click at [384, 377] on span "Edit Page SEO" at bounding box center [397, 373] width 78 height 14
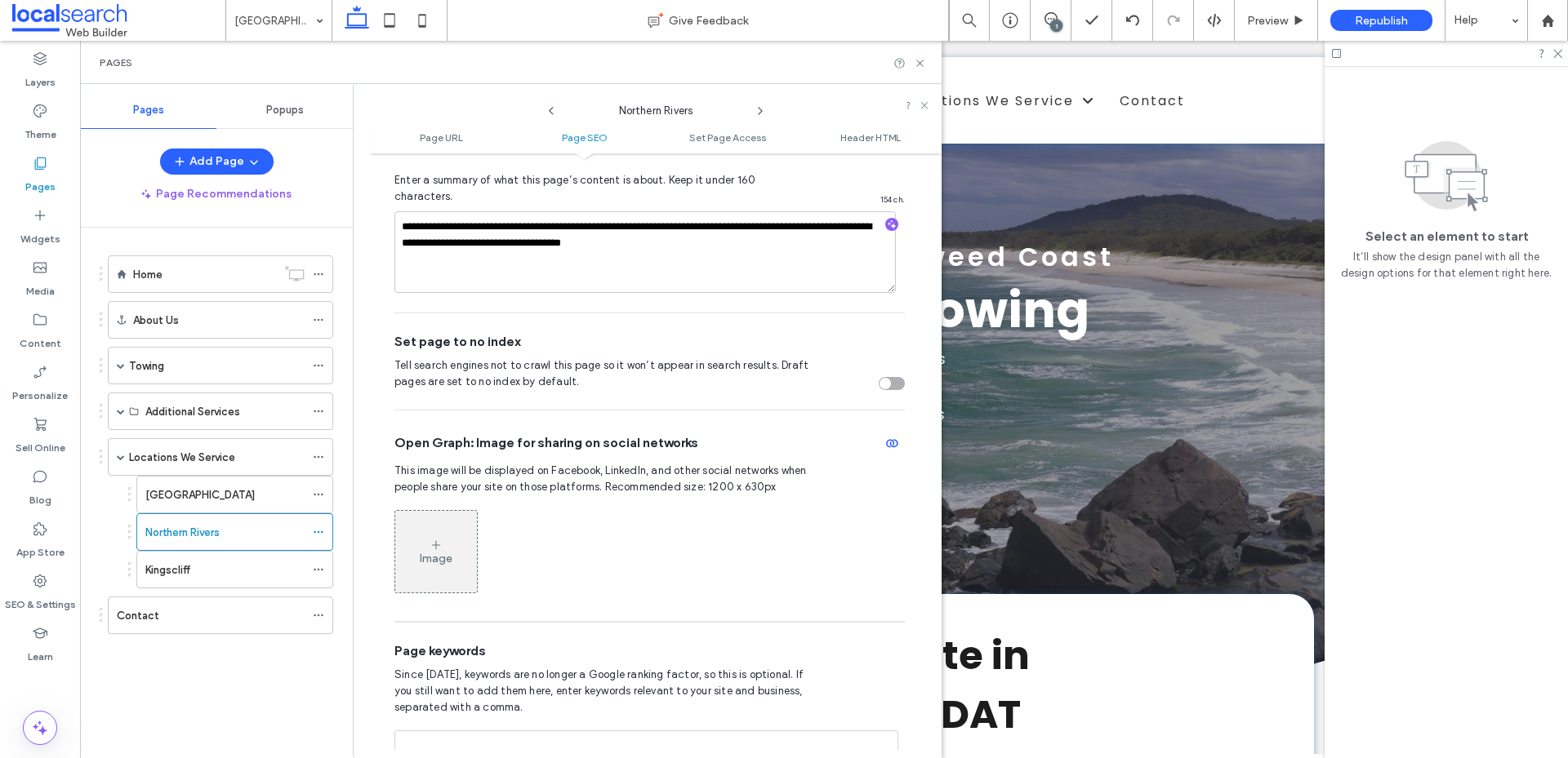
scroll to position [551, 0]
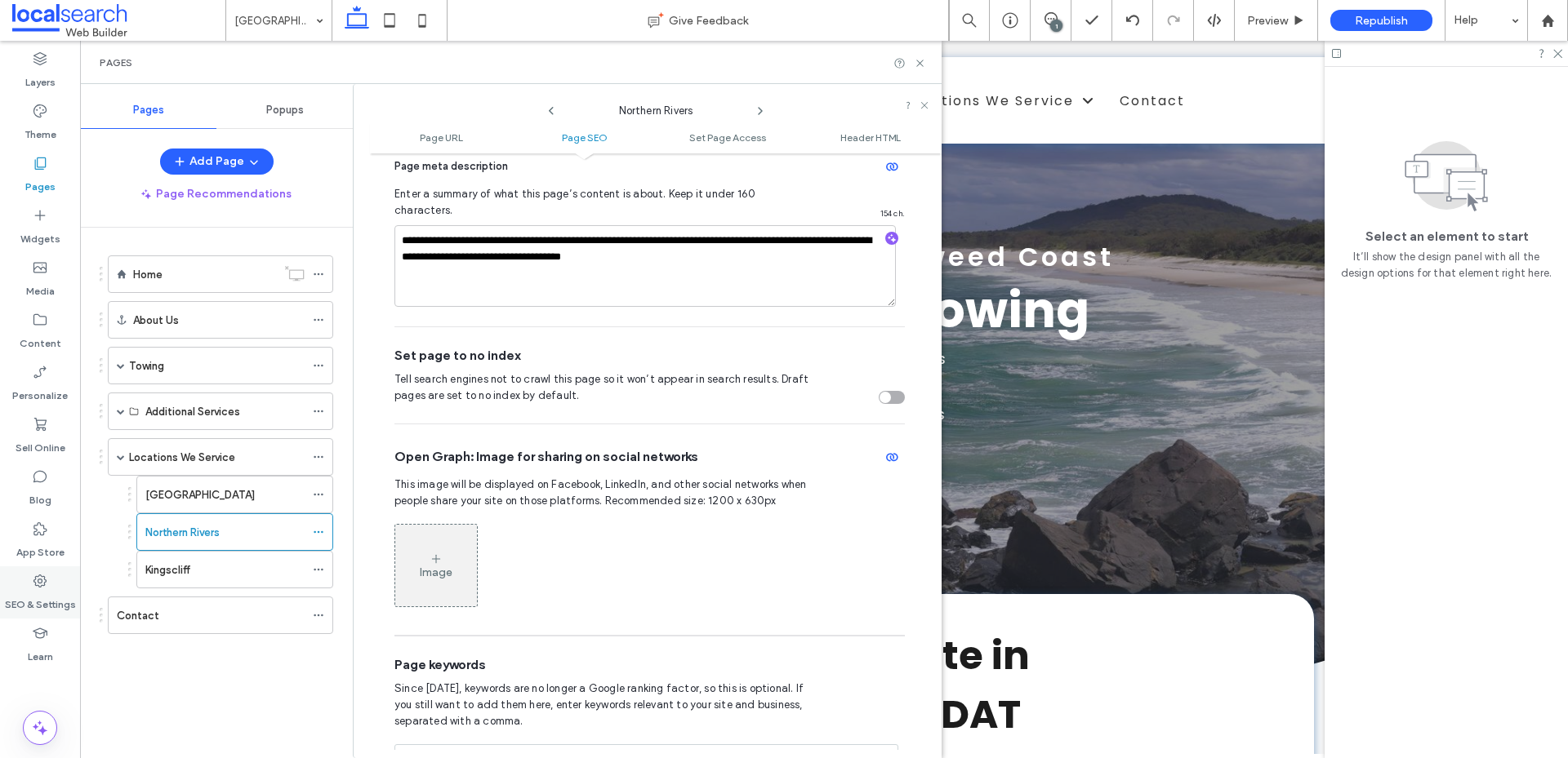
click at [42, 594] on label "SEO & Settings" at bounding box center [40, 600] width 71 height 23
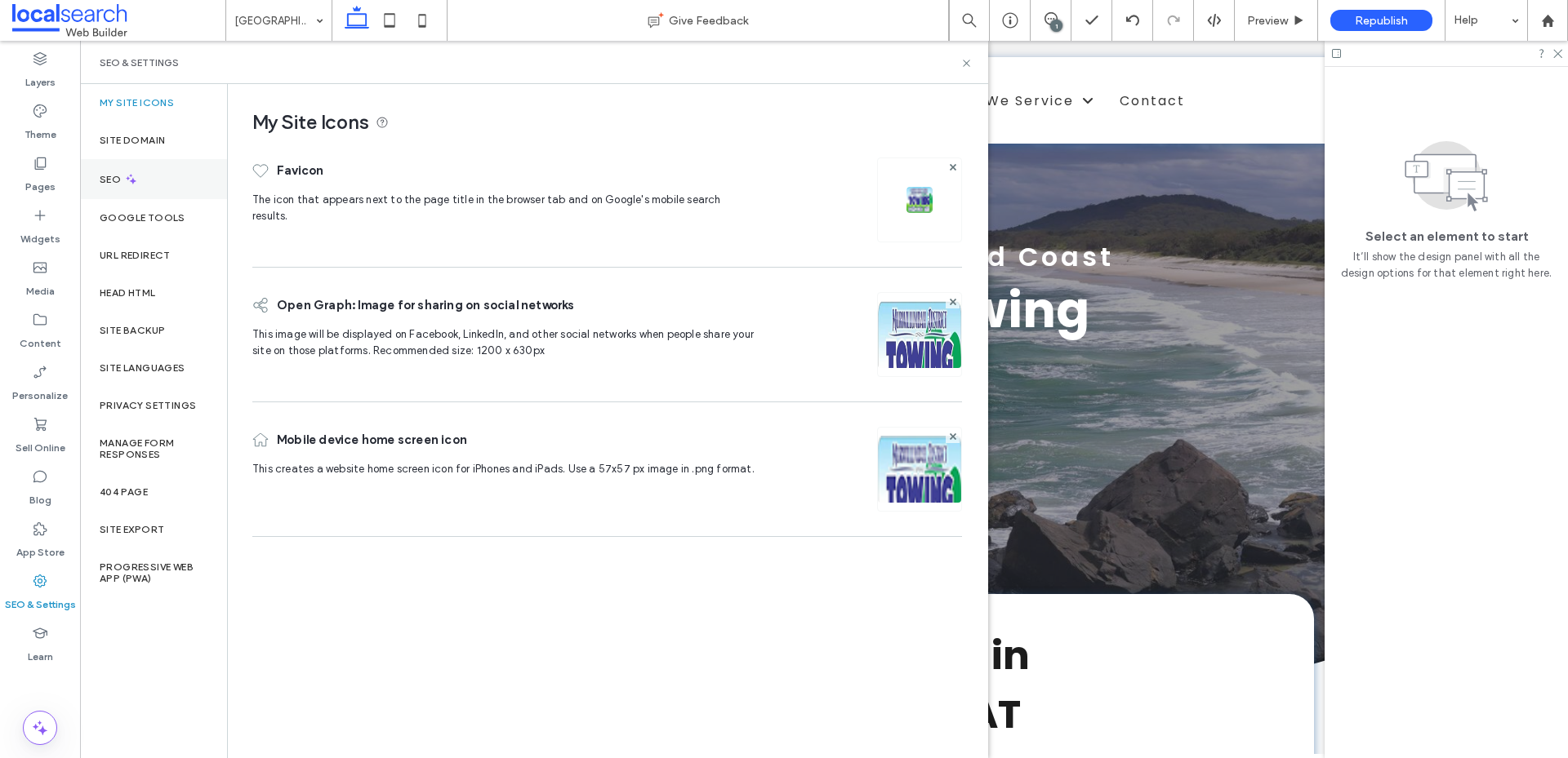
click at [121, 182] on label "SEO" at bounding box center [112, 180] width 25 height 11
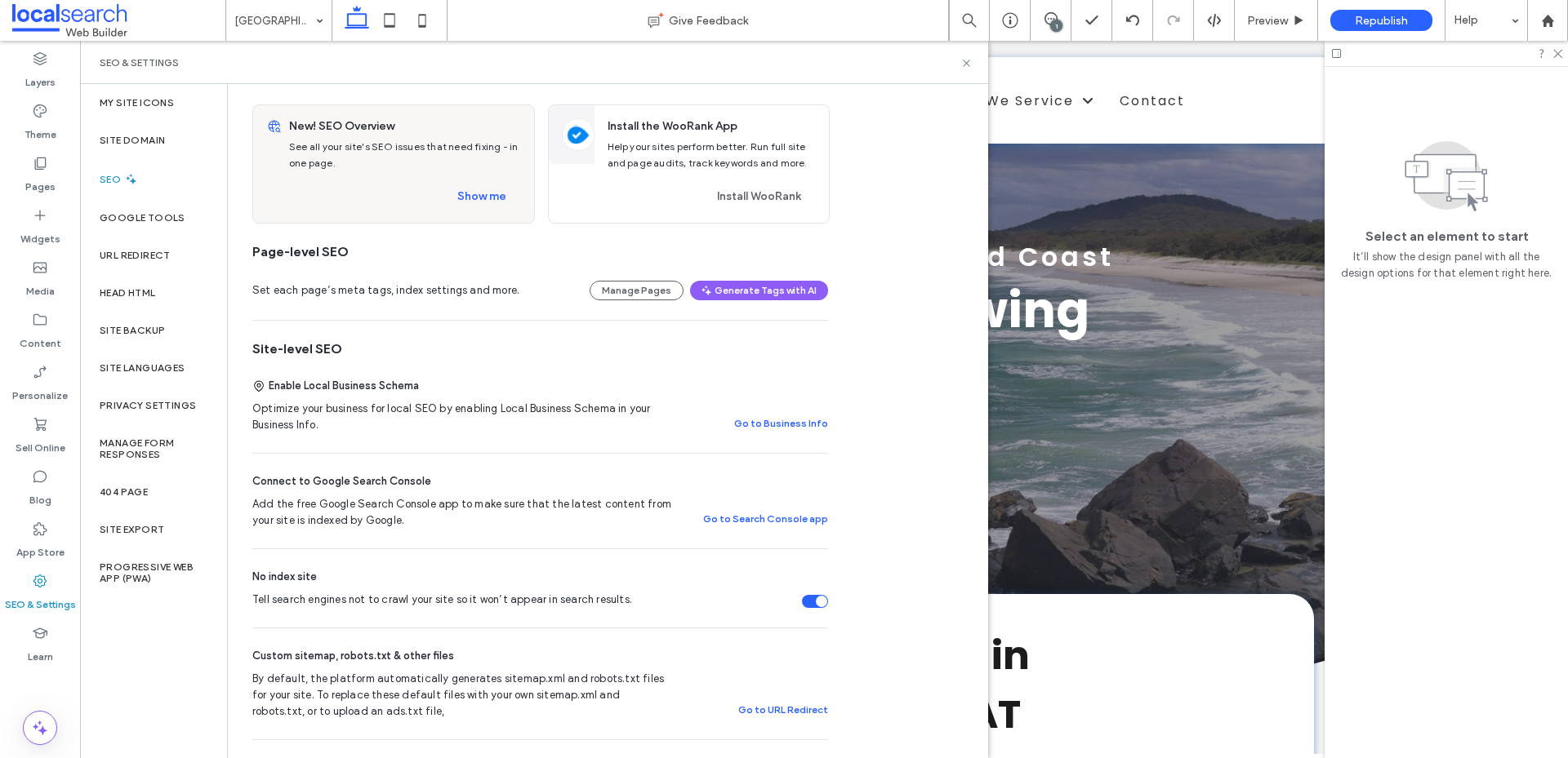
scroll to position [163, 0]
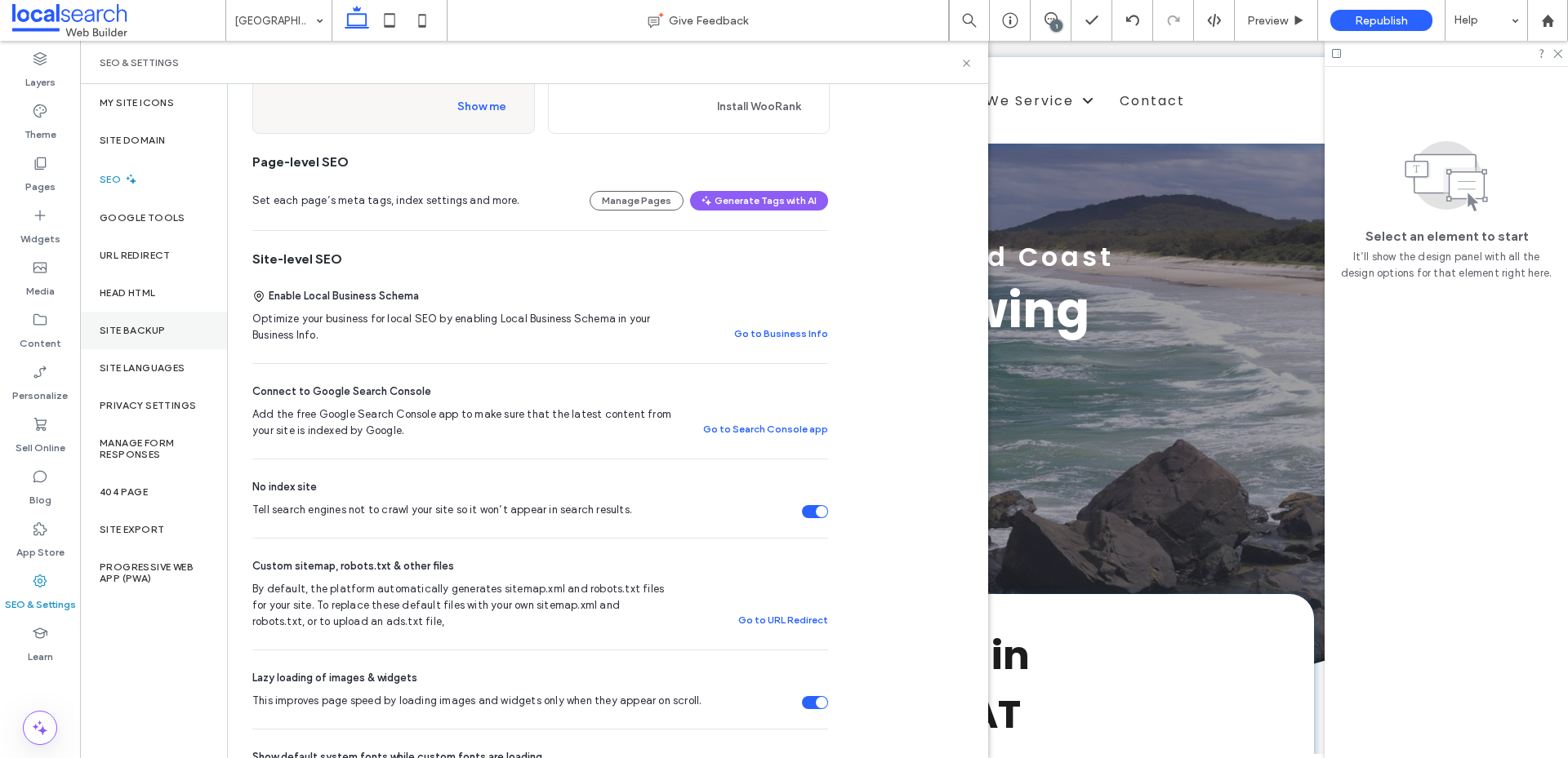
click at [146, 334] on label "Site Backup" at bounding box center [132, 330] width 65 height 11
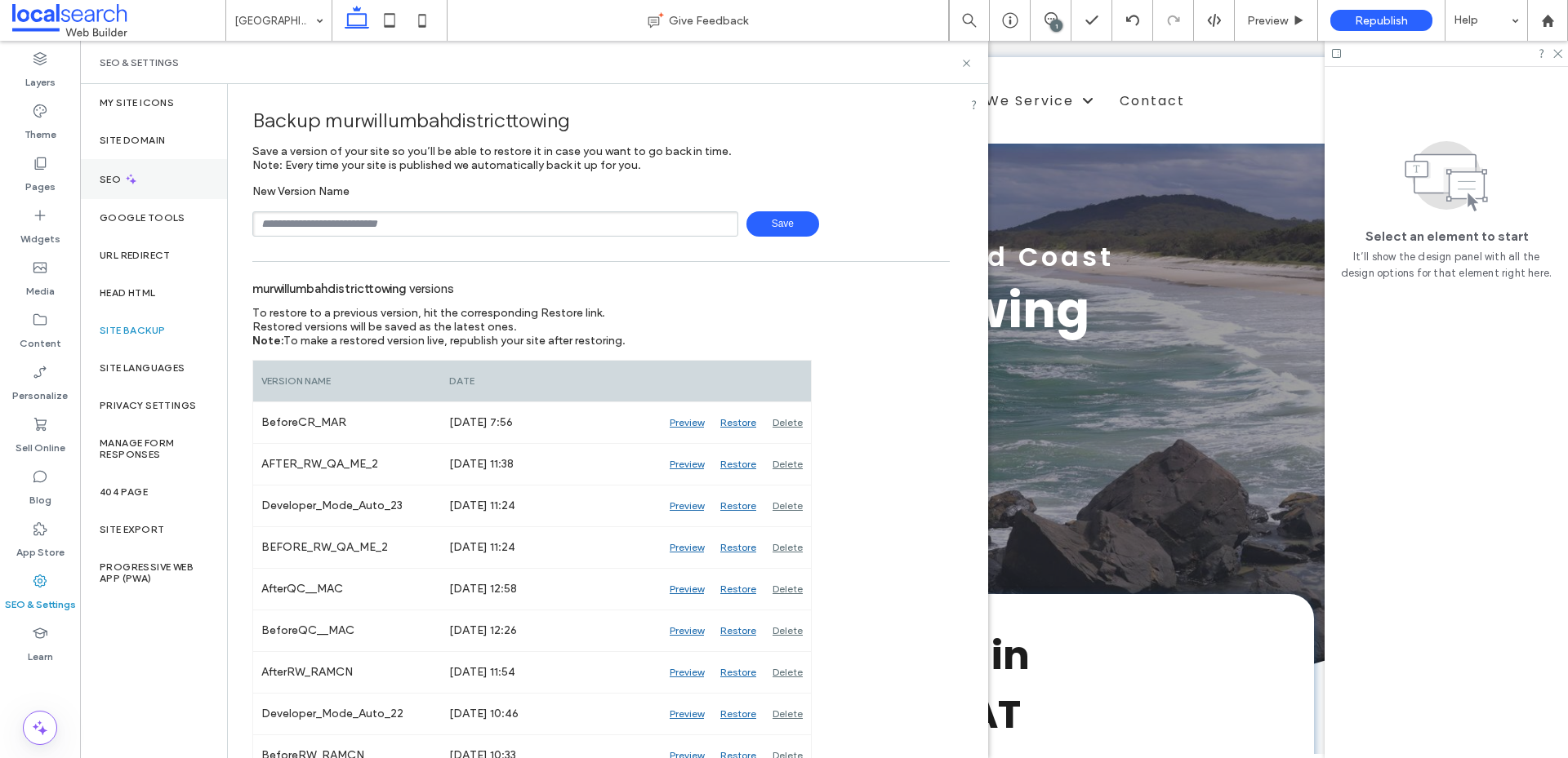
click at [134, 179] on icon at bounding box center [131, 179] width 14 height 14
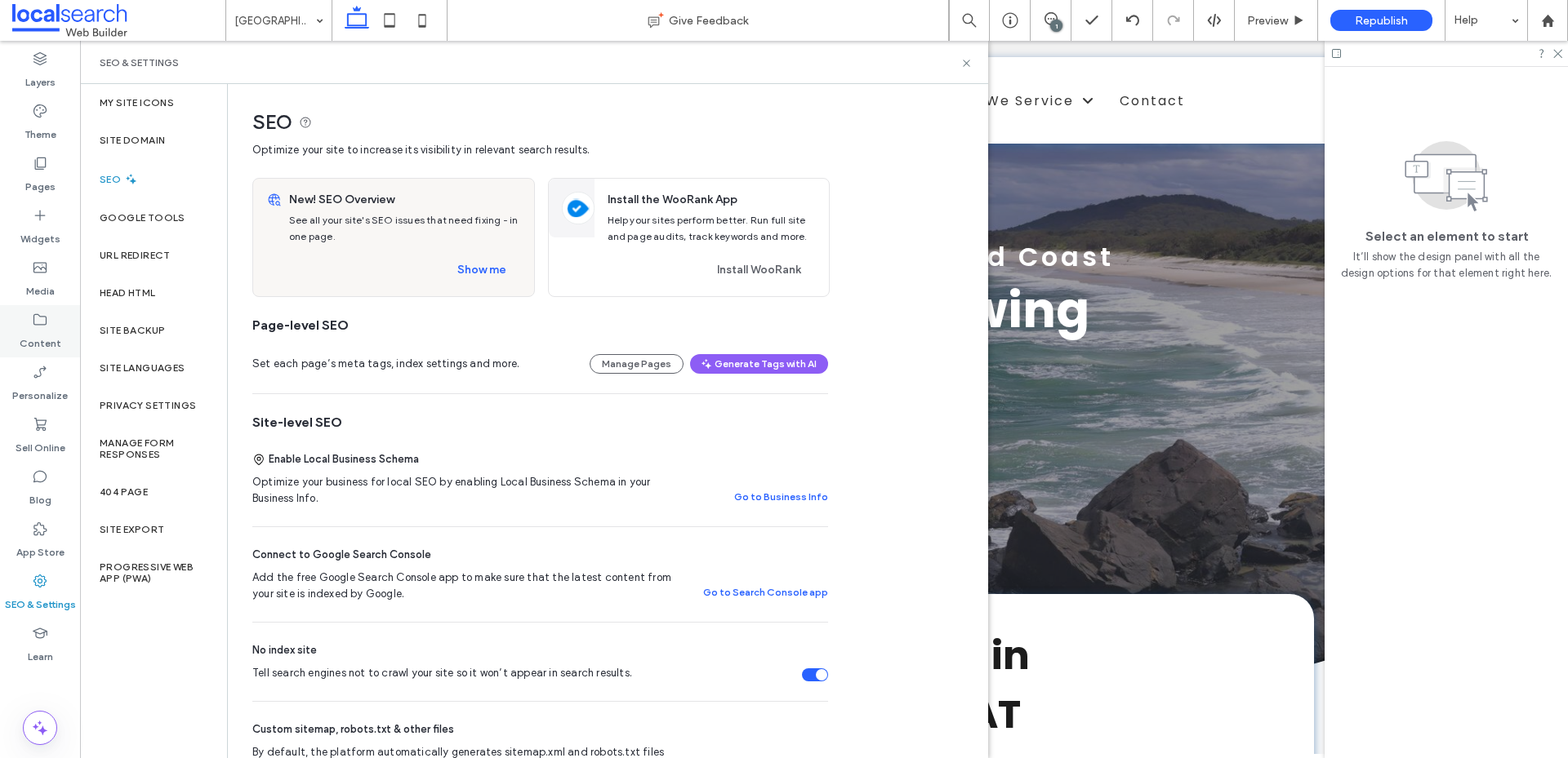
click at [29, 326] on div "Content" at bounding box center [40, 331] width 80 height 53
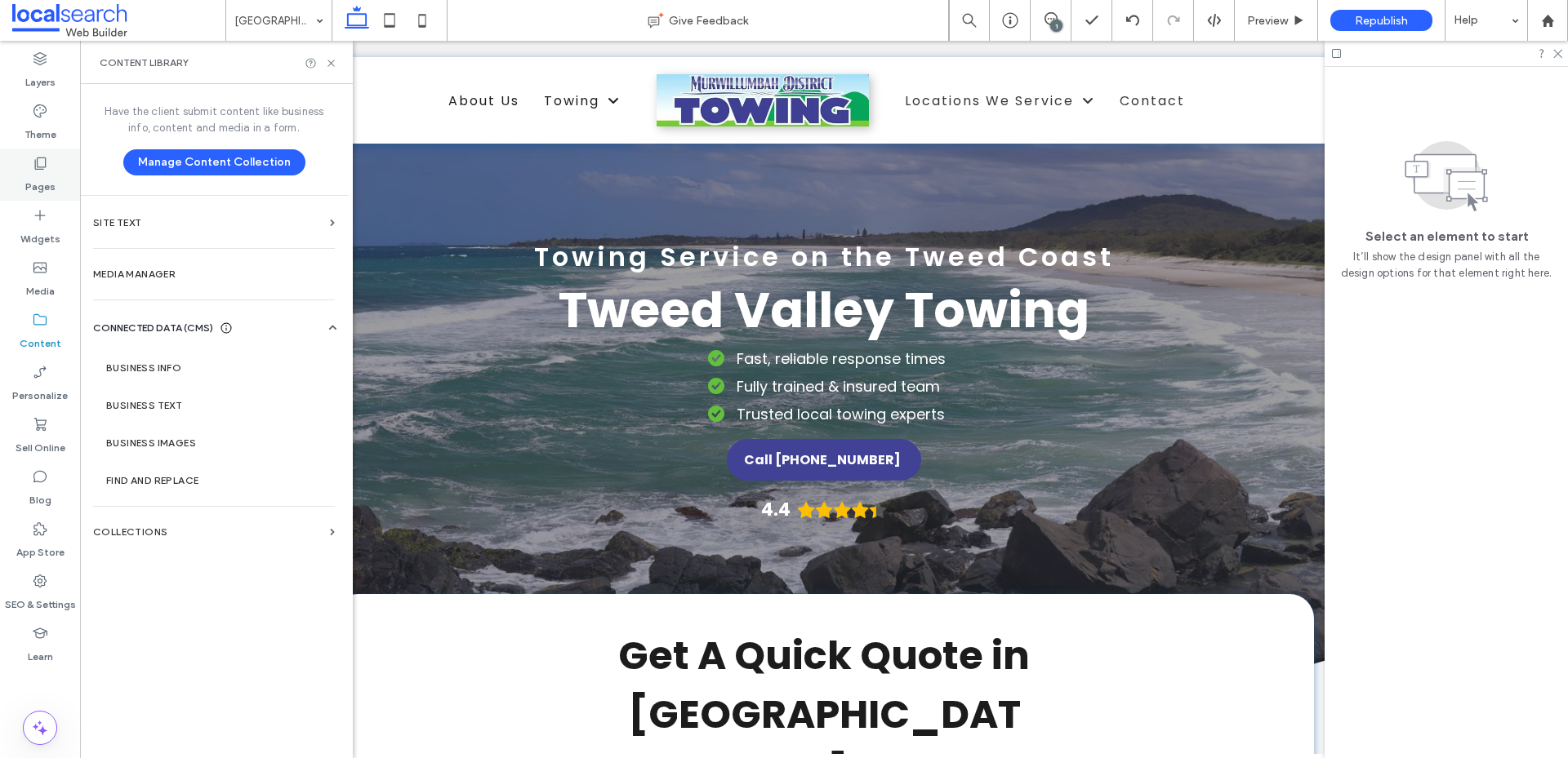
click at [35, 171] on icon at bounding box center [41, 163] width 17 height 17
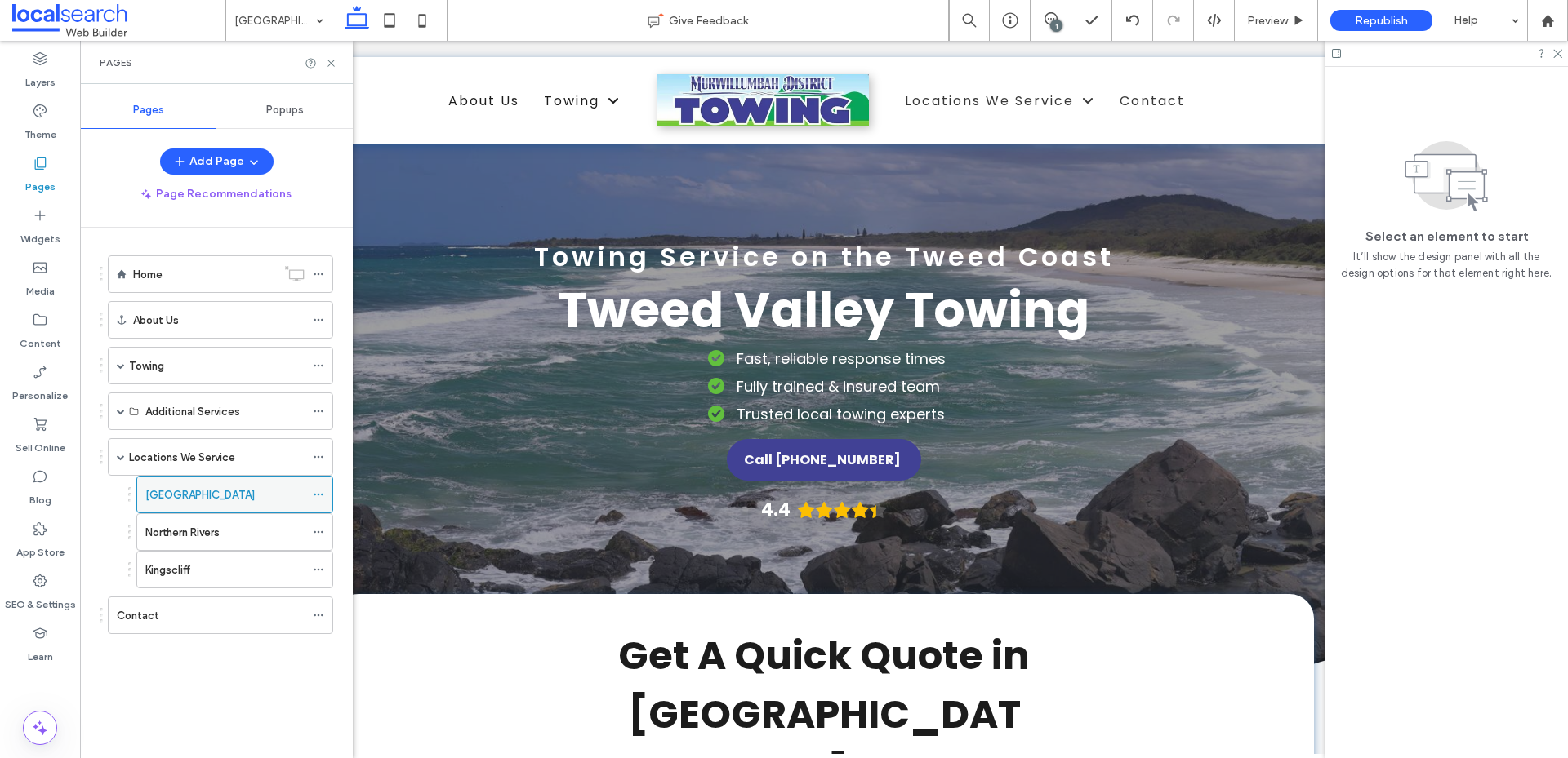
click at [315, 494] on use at bounding box center [318, 495] width 9 height 3
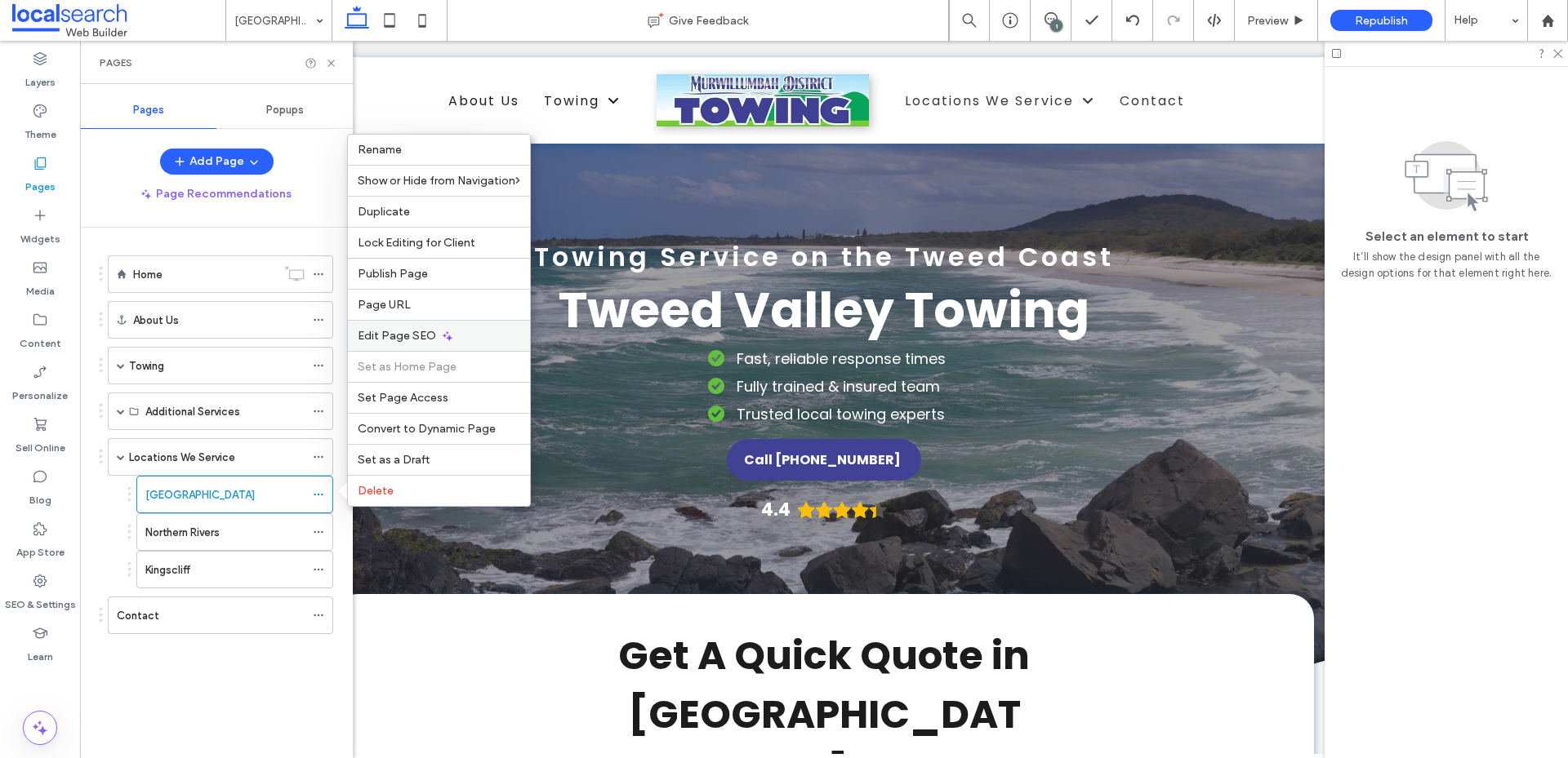
click at [399, 338] on span "Edit Page SEO" at bounding box center [397, 336] width 78 height 14
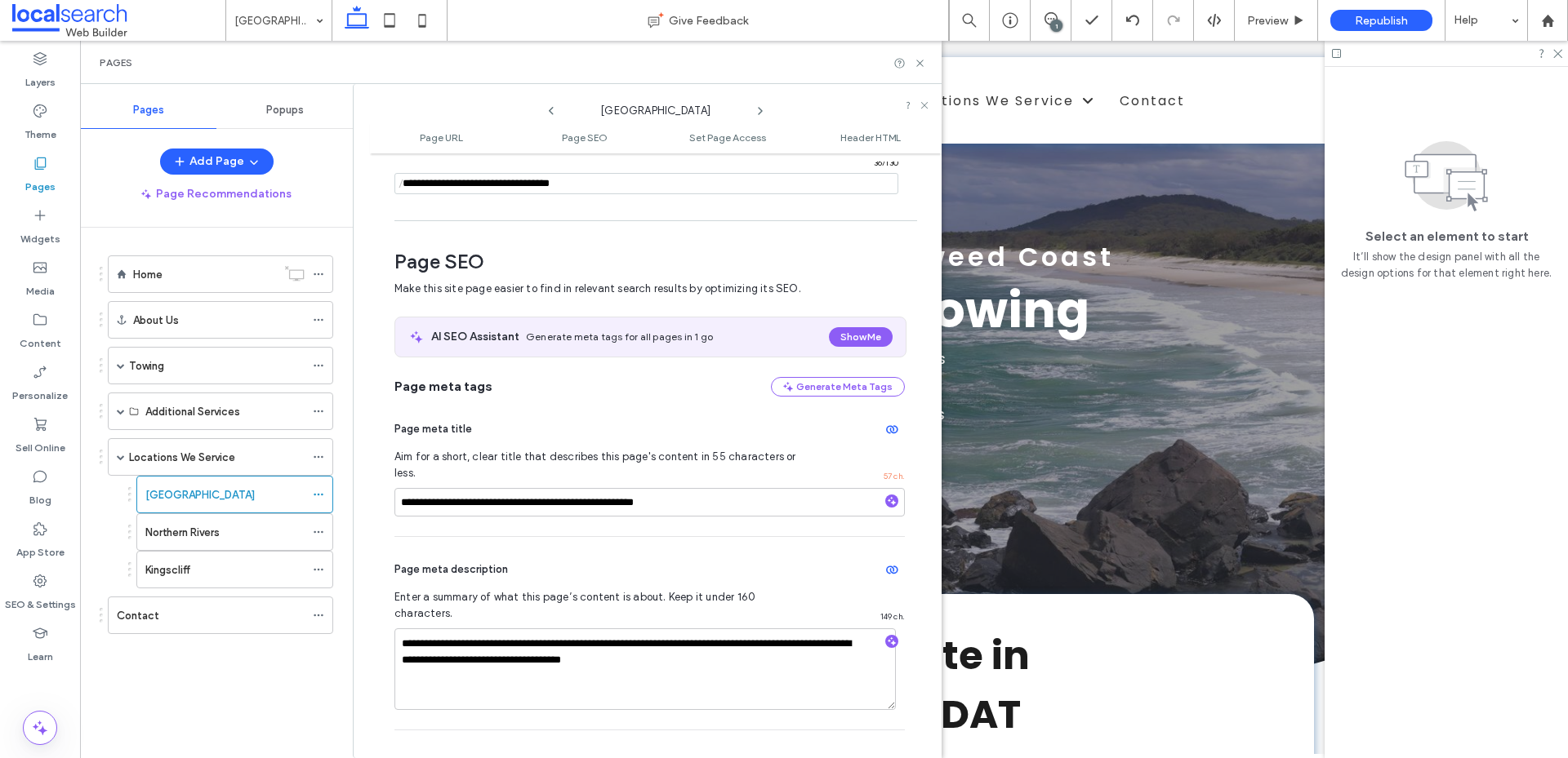
scroll to position [224, 0]
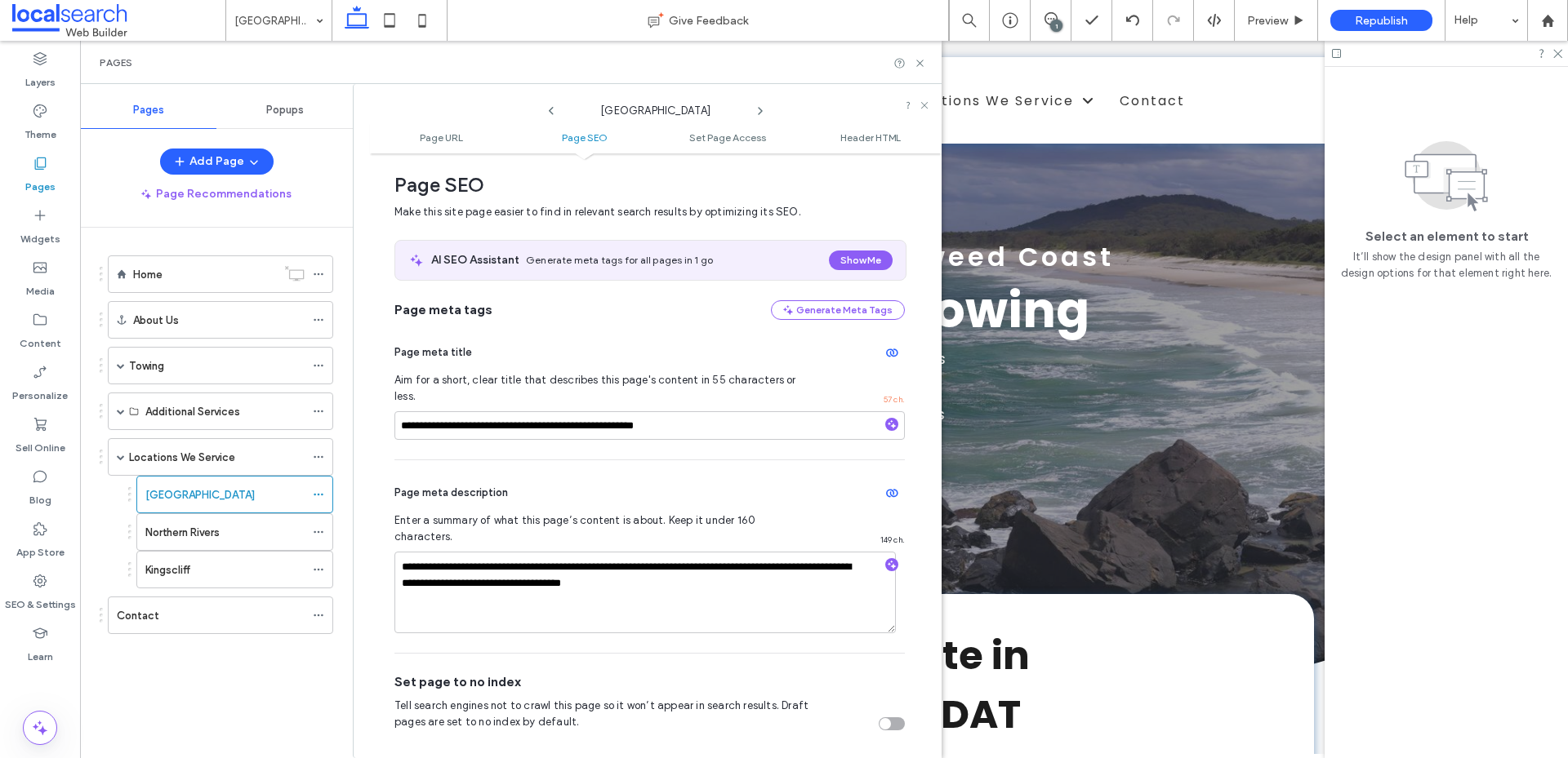
click at [1055, 19] on div "1" at bounding box center [1055, 25] width 12 height 12
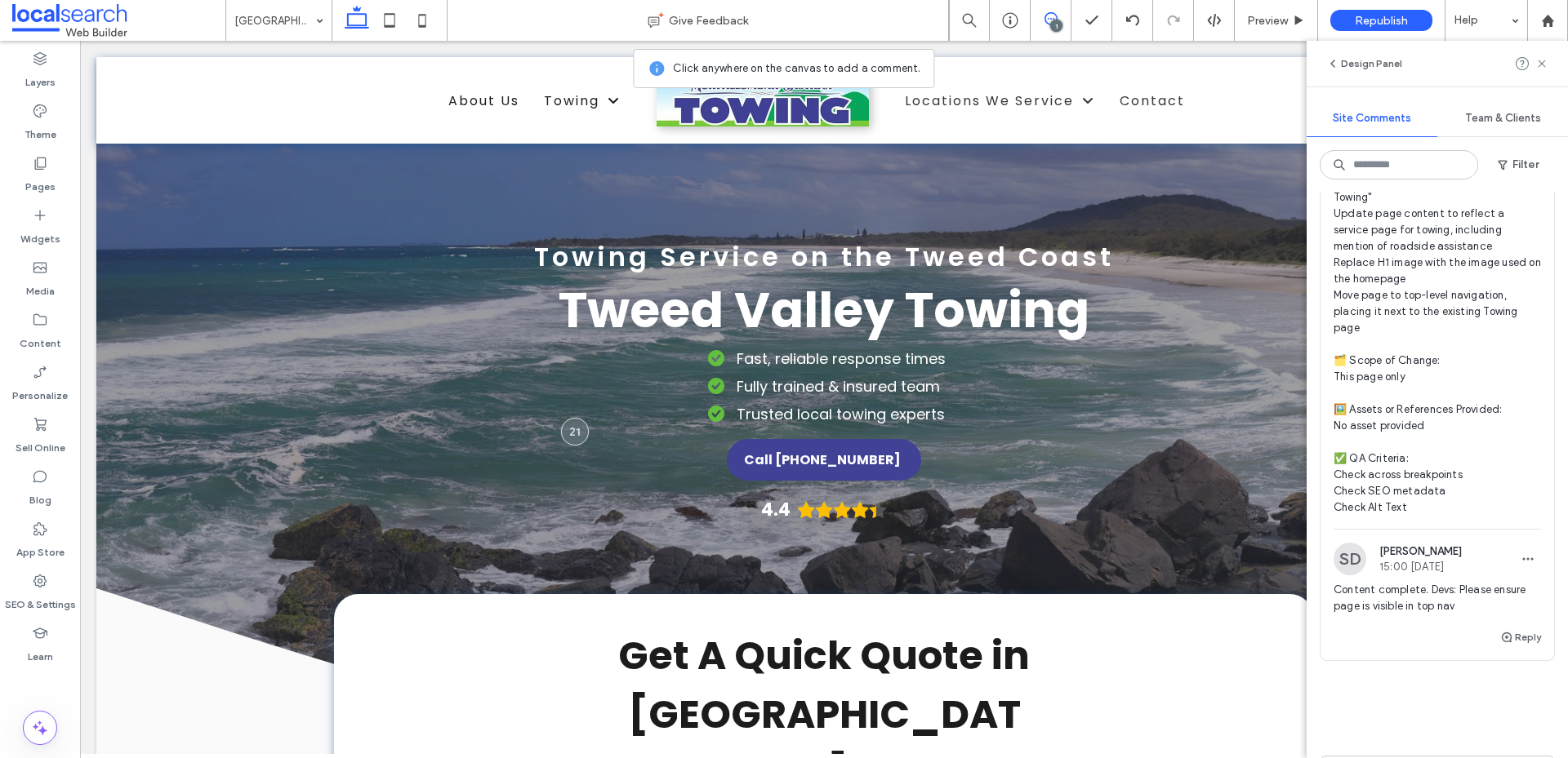
scroll to position [245, 0]
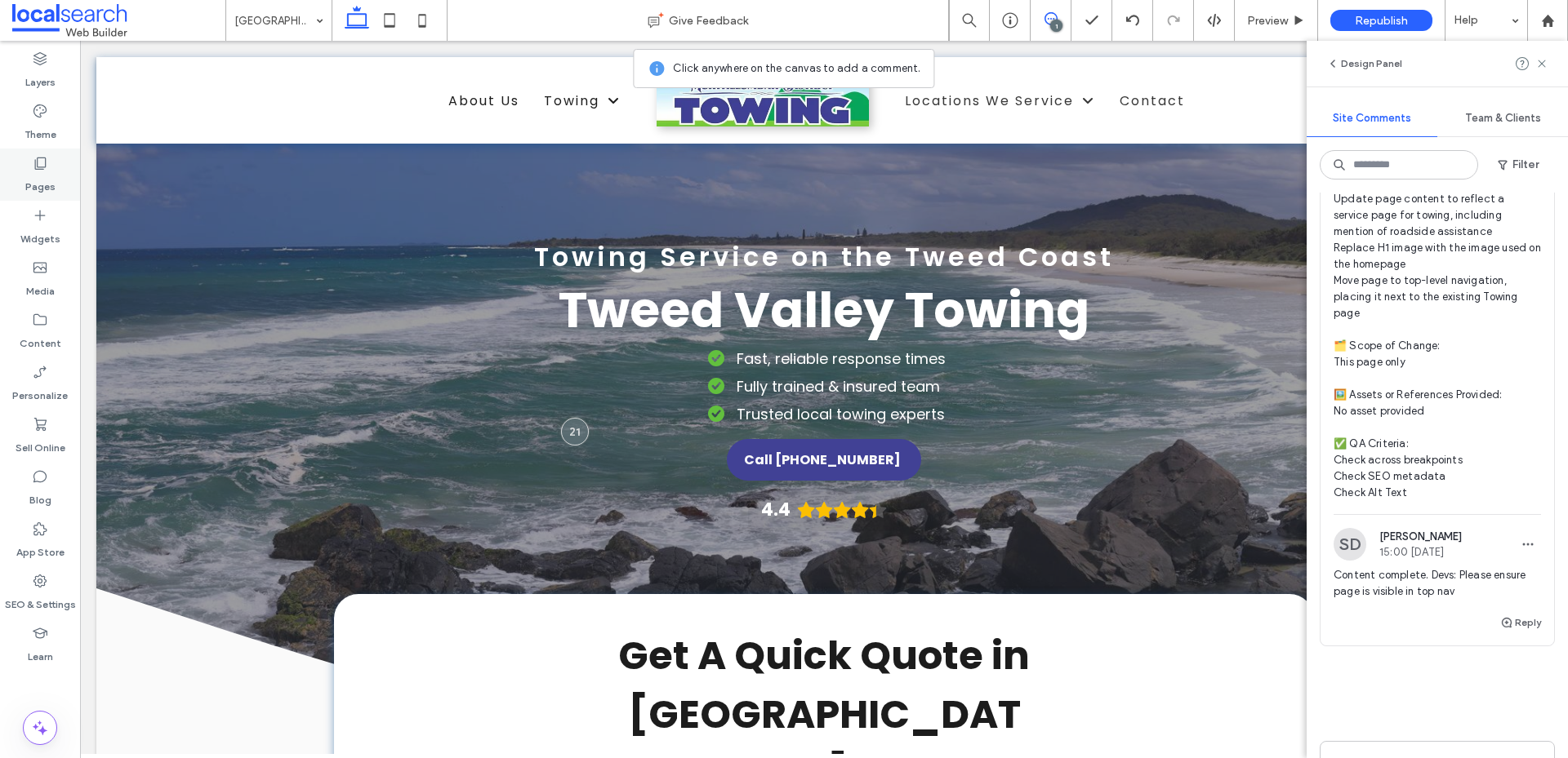
click at [39, 174] on label "Pages" at bounding box center [40, 183] width 30 height 23
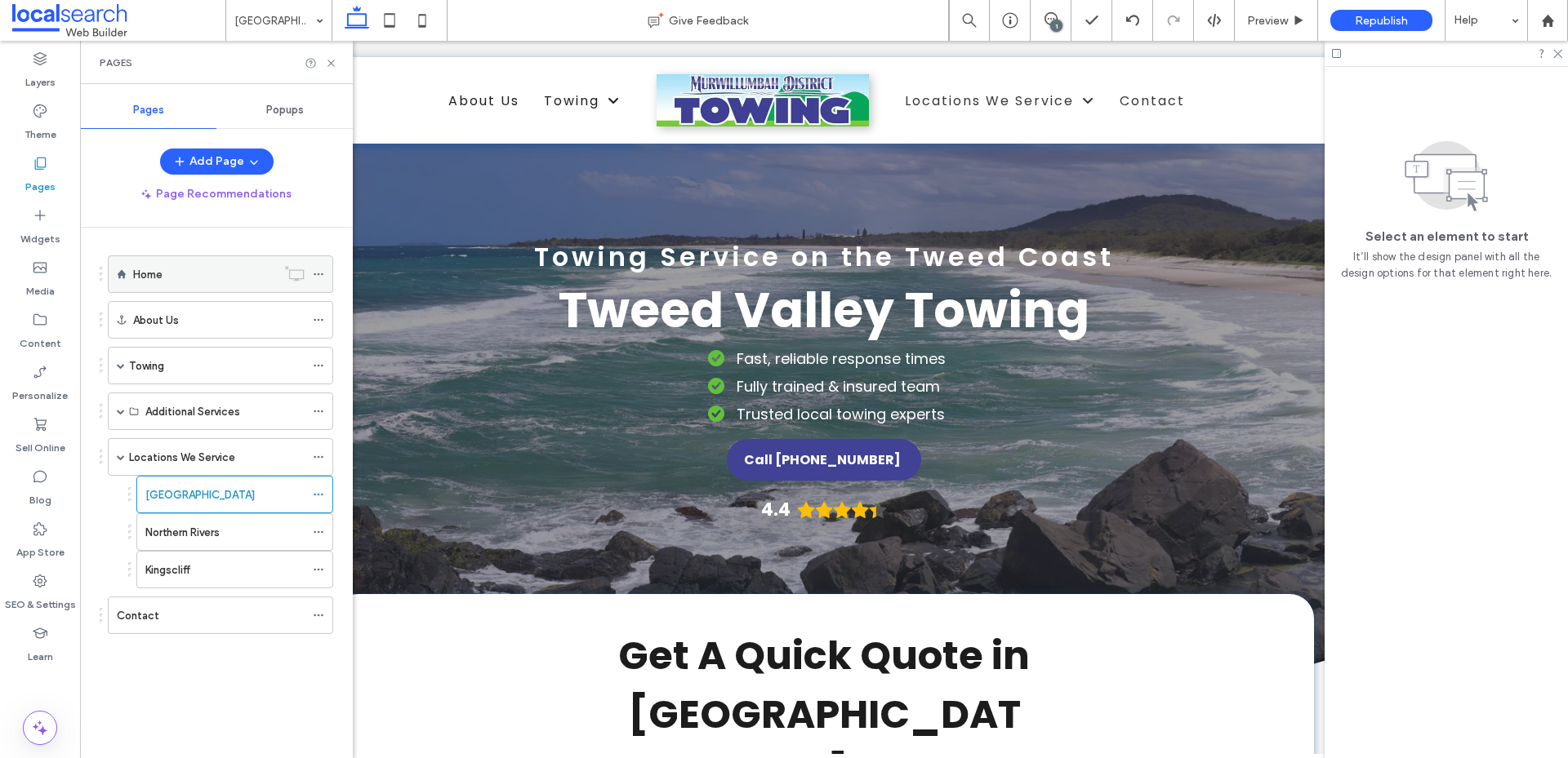
scroll to position [0, 0]
click at [315, 496] on icon at bounding box center [318, 494] width 11 height 11
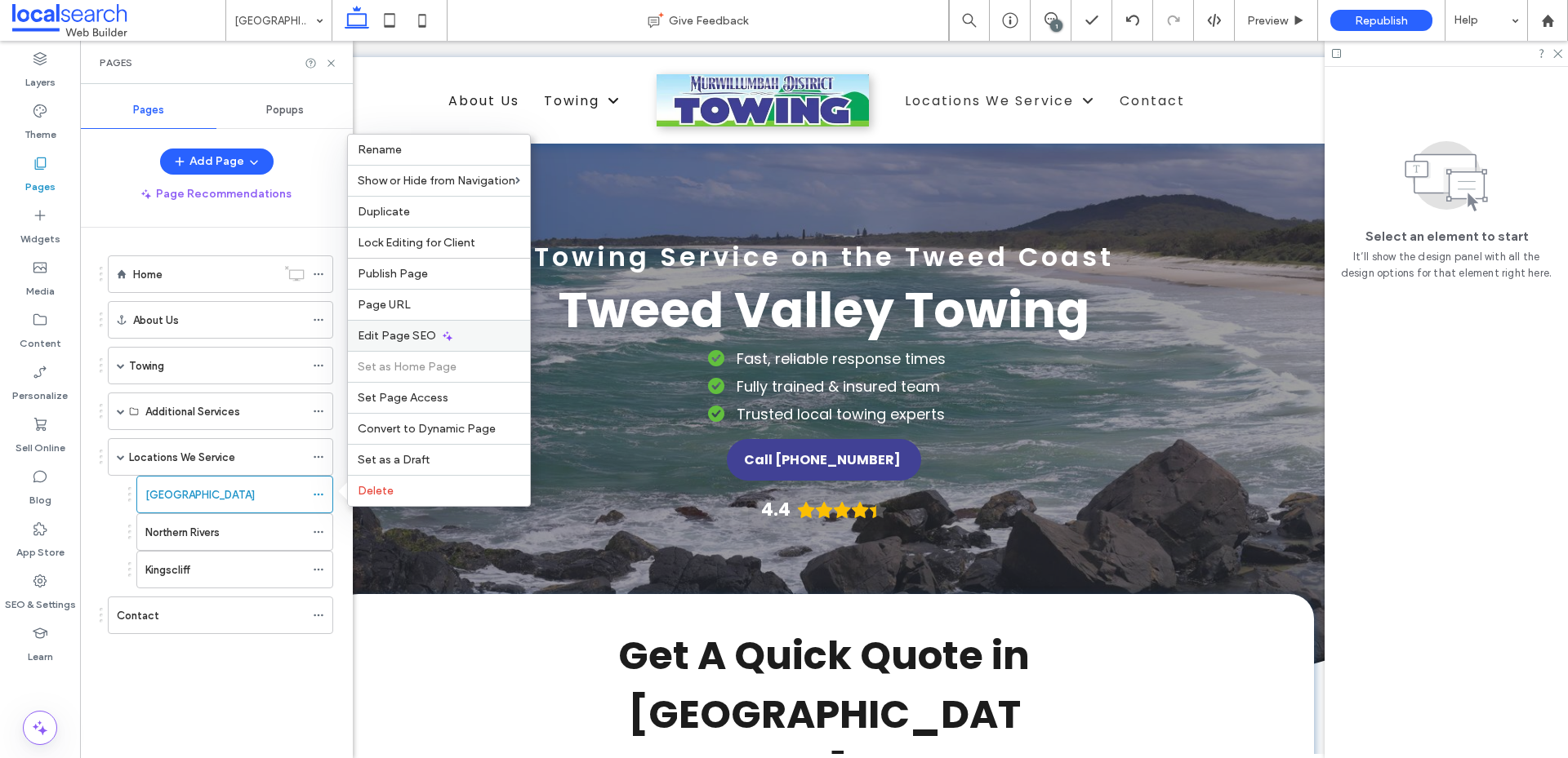
click at [409, 340] on span "Edit Page SEO" at bounding box center [397, 336] width 78 height 14
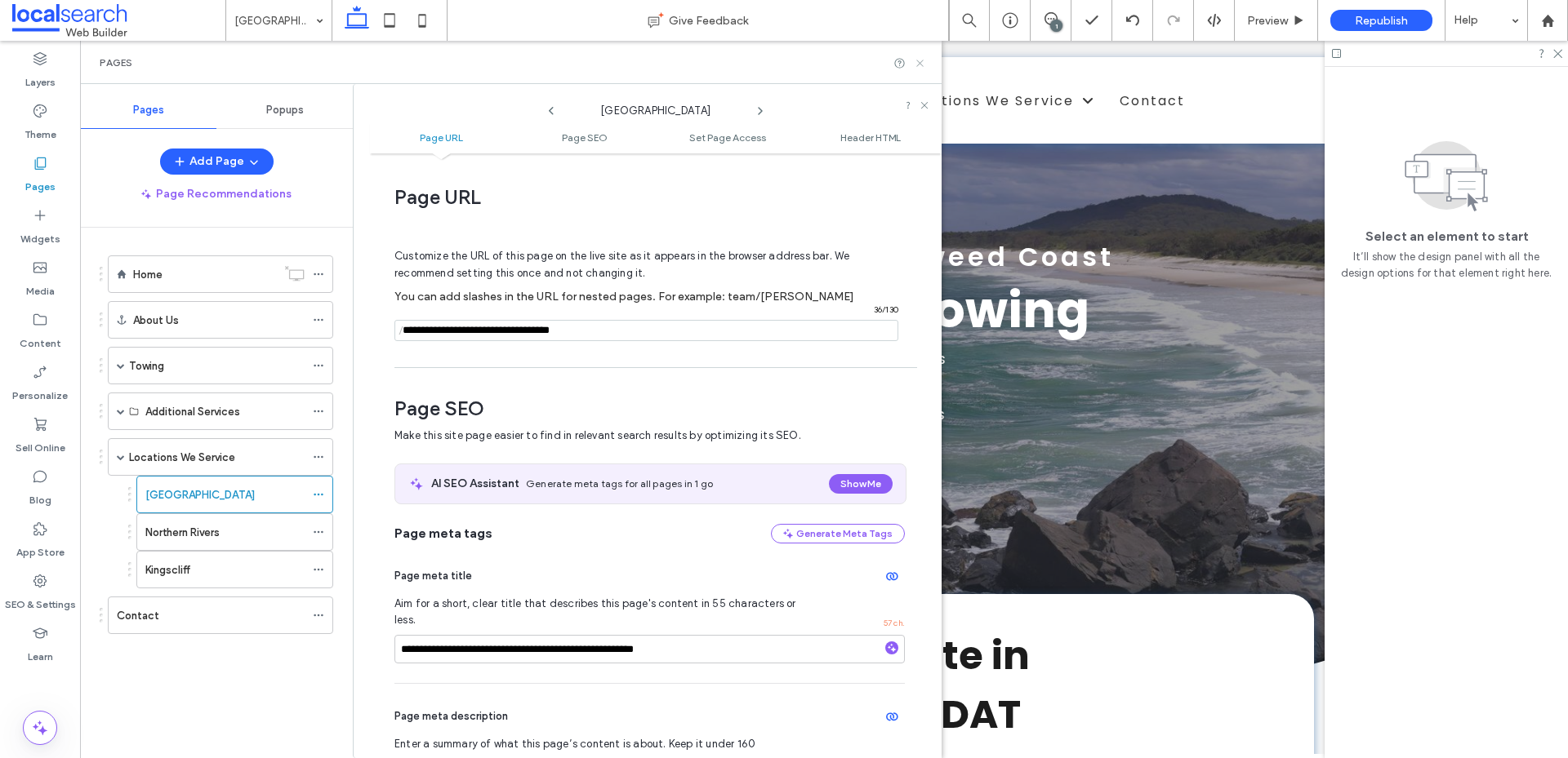
click at [921, 64] on use at bounding box center [919, 63] width 6 height 6
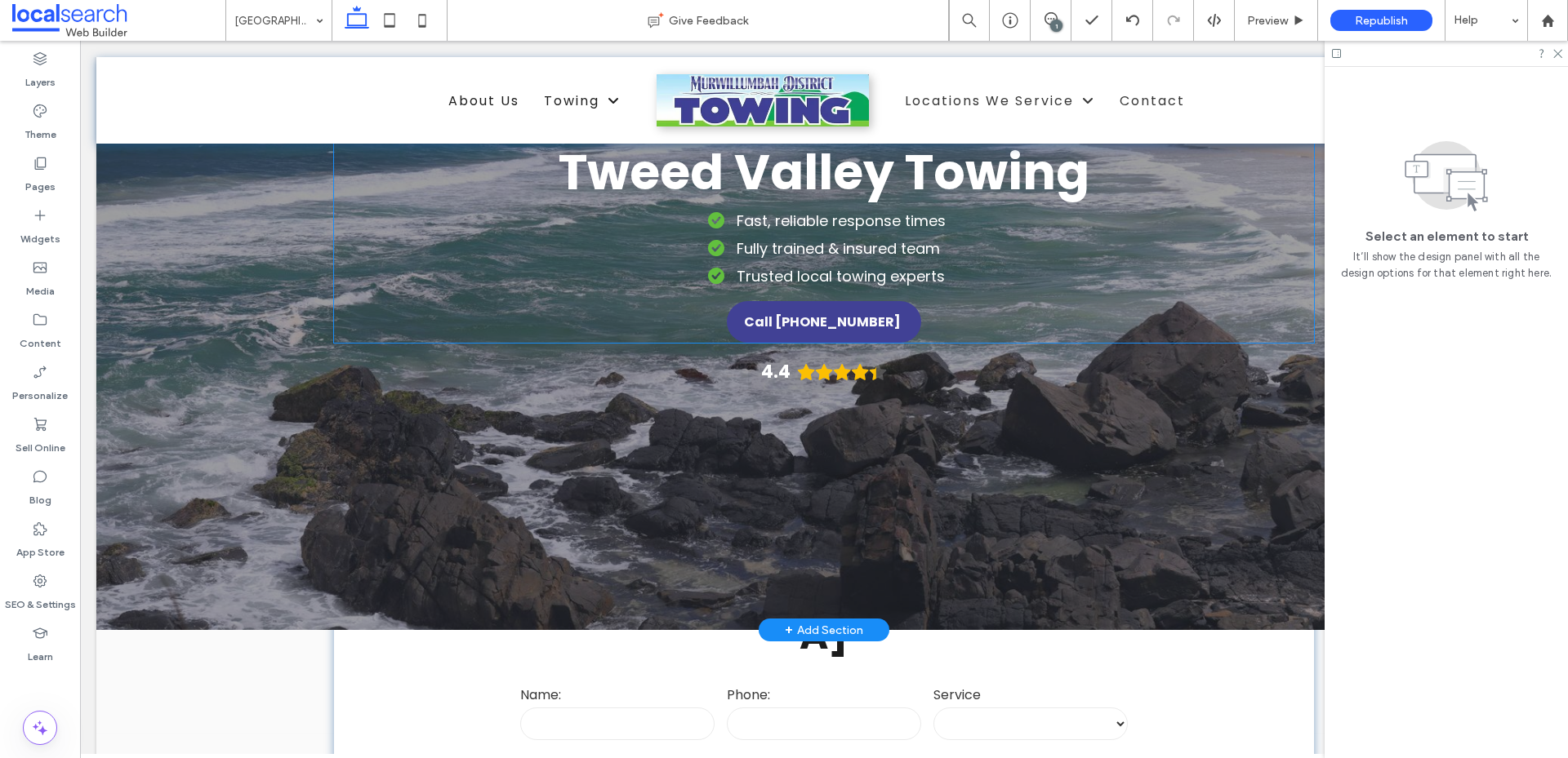
scroll to position [409, 0]
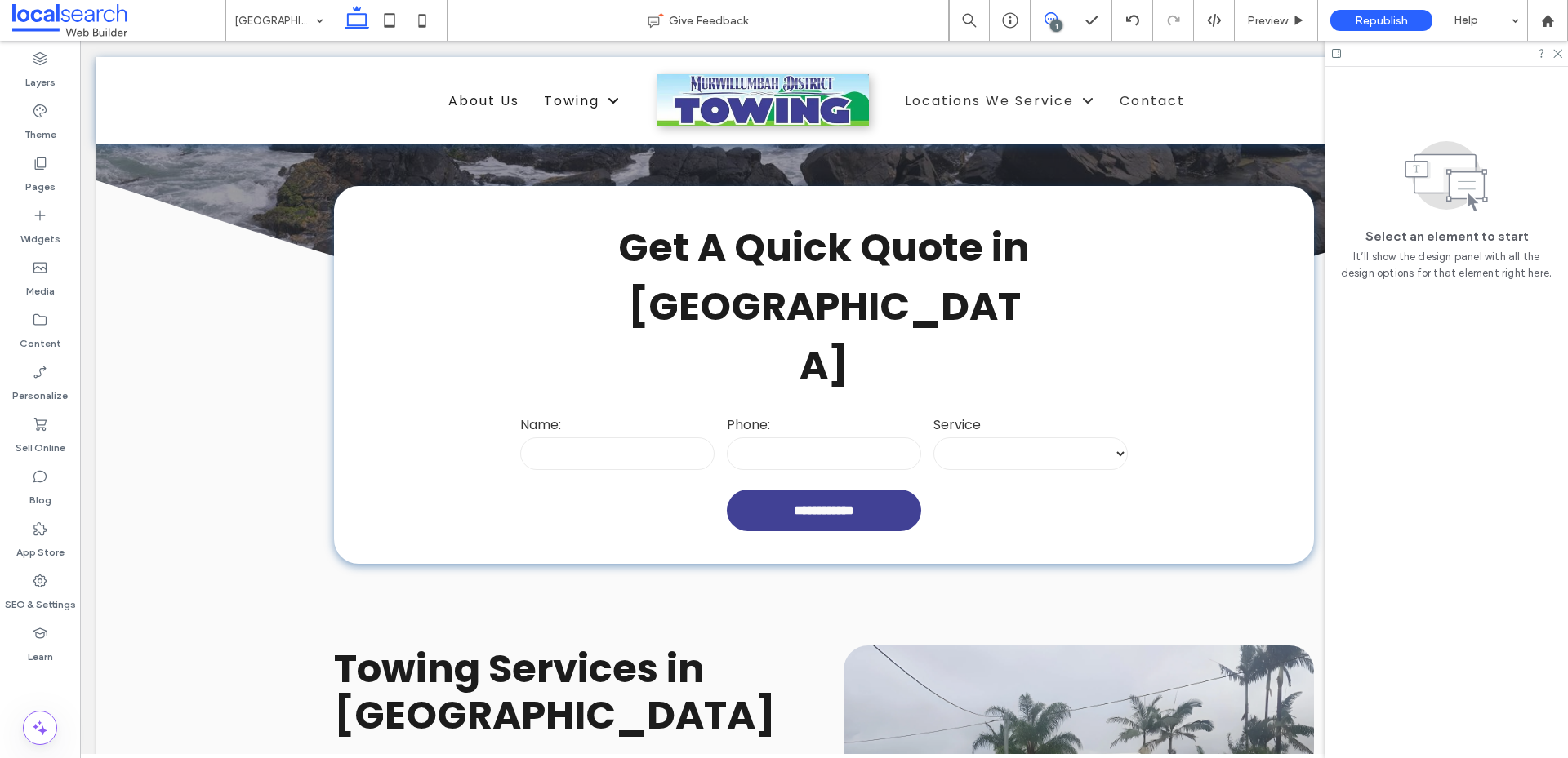
click at [1041, 12] on span at bounding box center [1050, 18] width 40 height 13
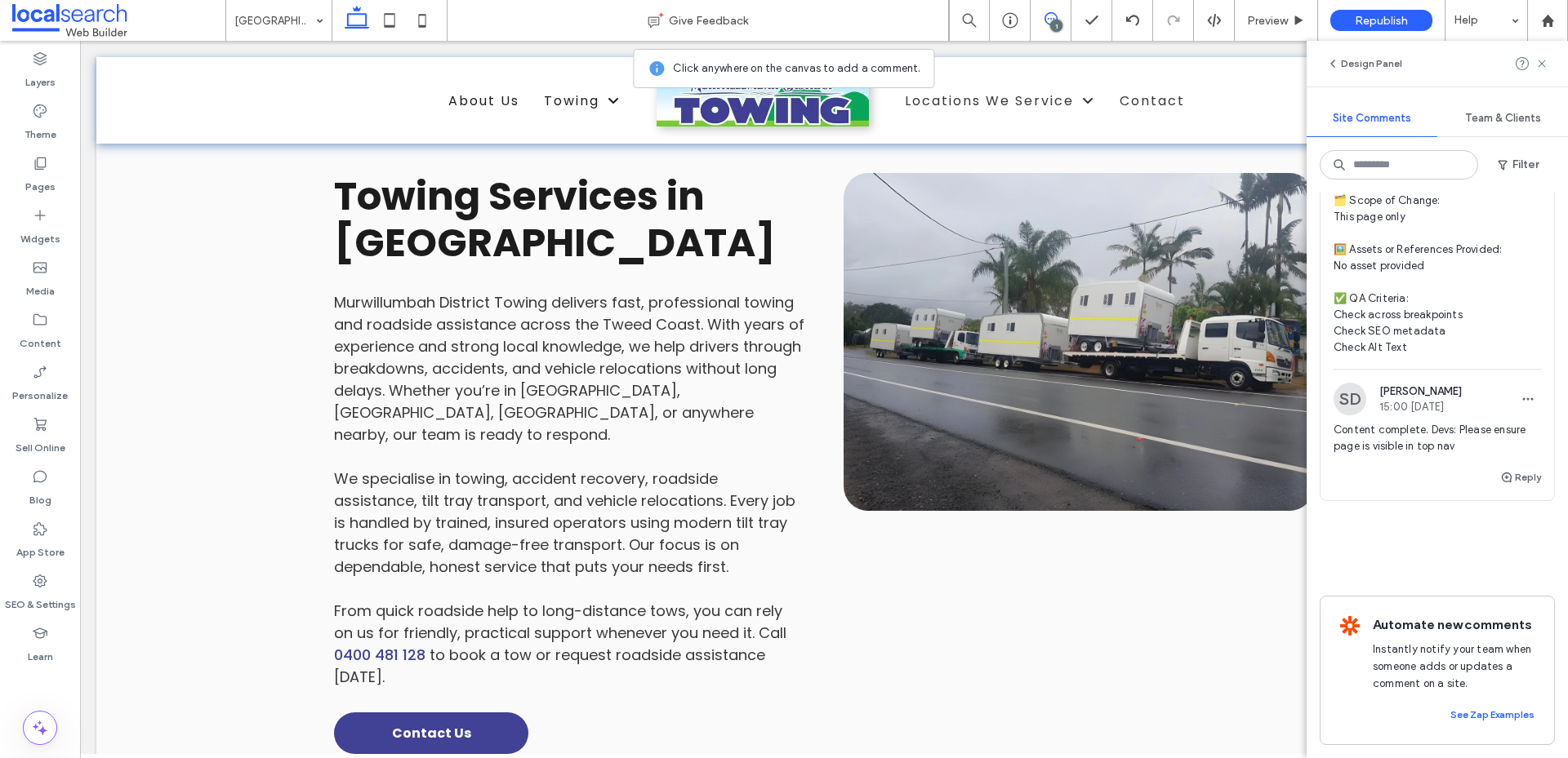
scroll to position [735, 0]
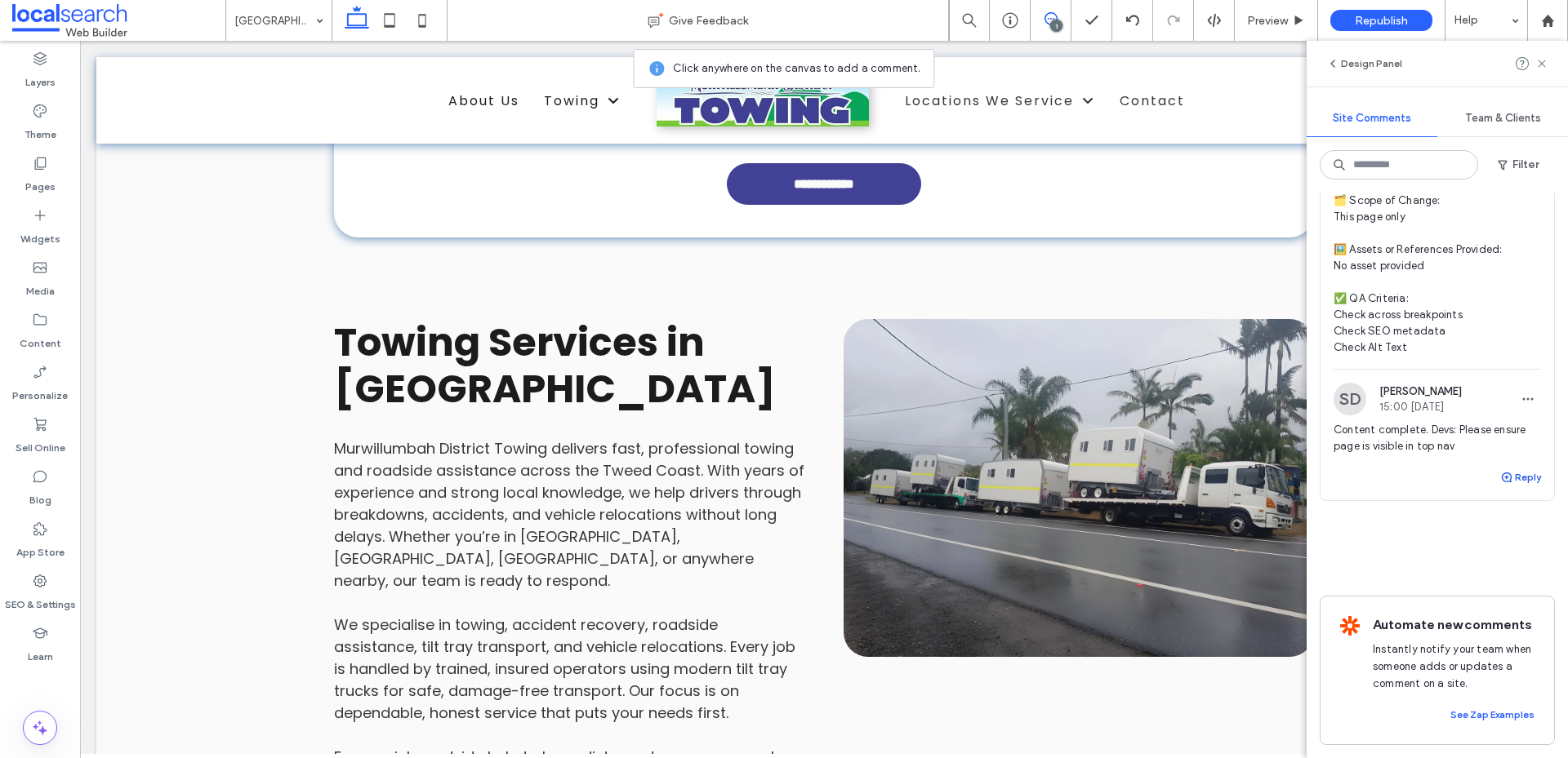
click at [1510, 468] on button "Reply" at bounding box center [1520, 477] width 41 height 19
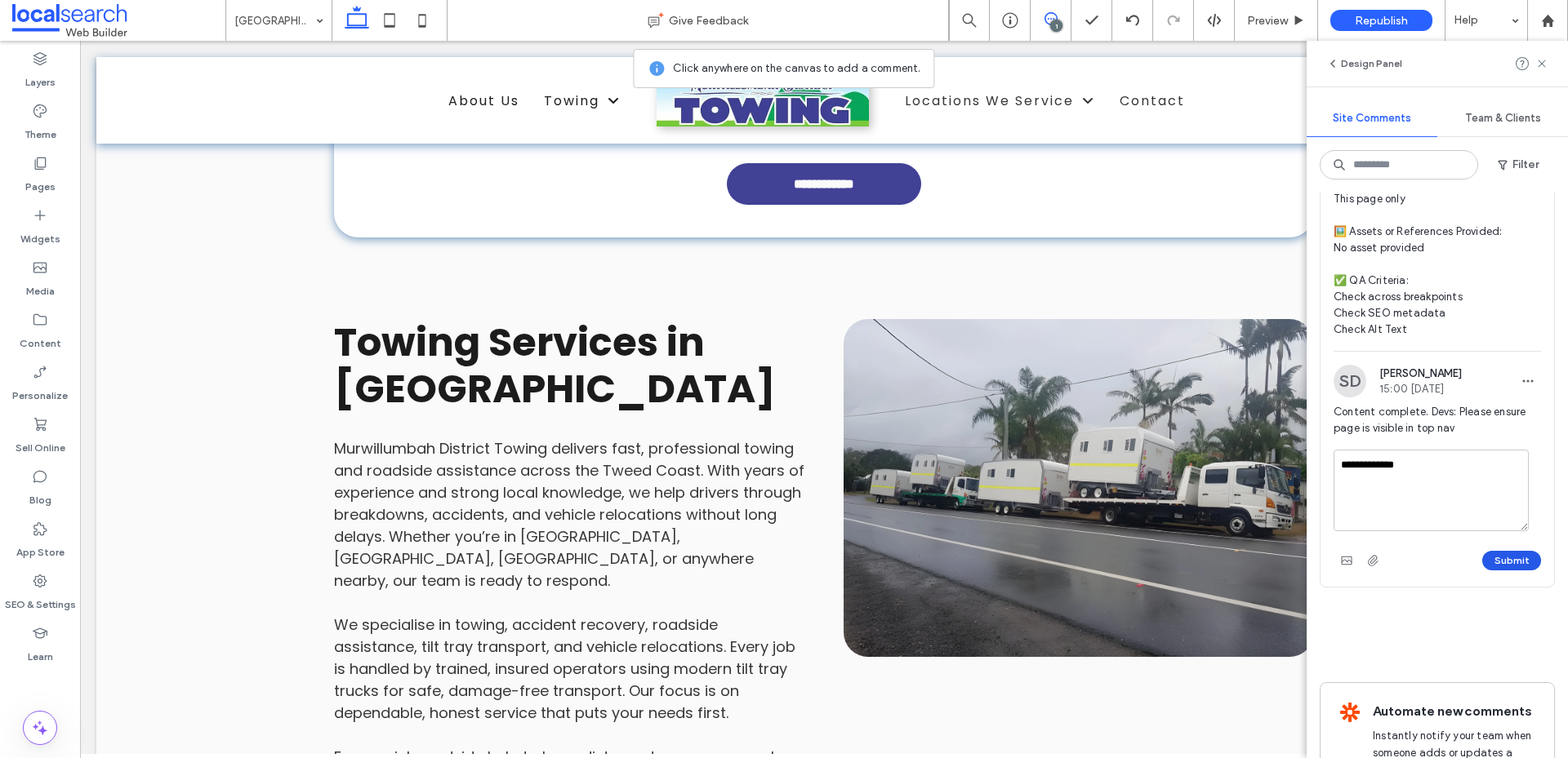
type textarea "**********"
click at [1503, 557] on button "Submit" at bounding box center [1512, 560] width 59 height 19
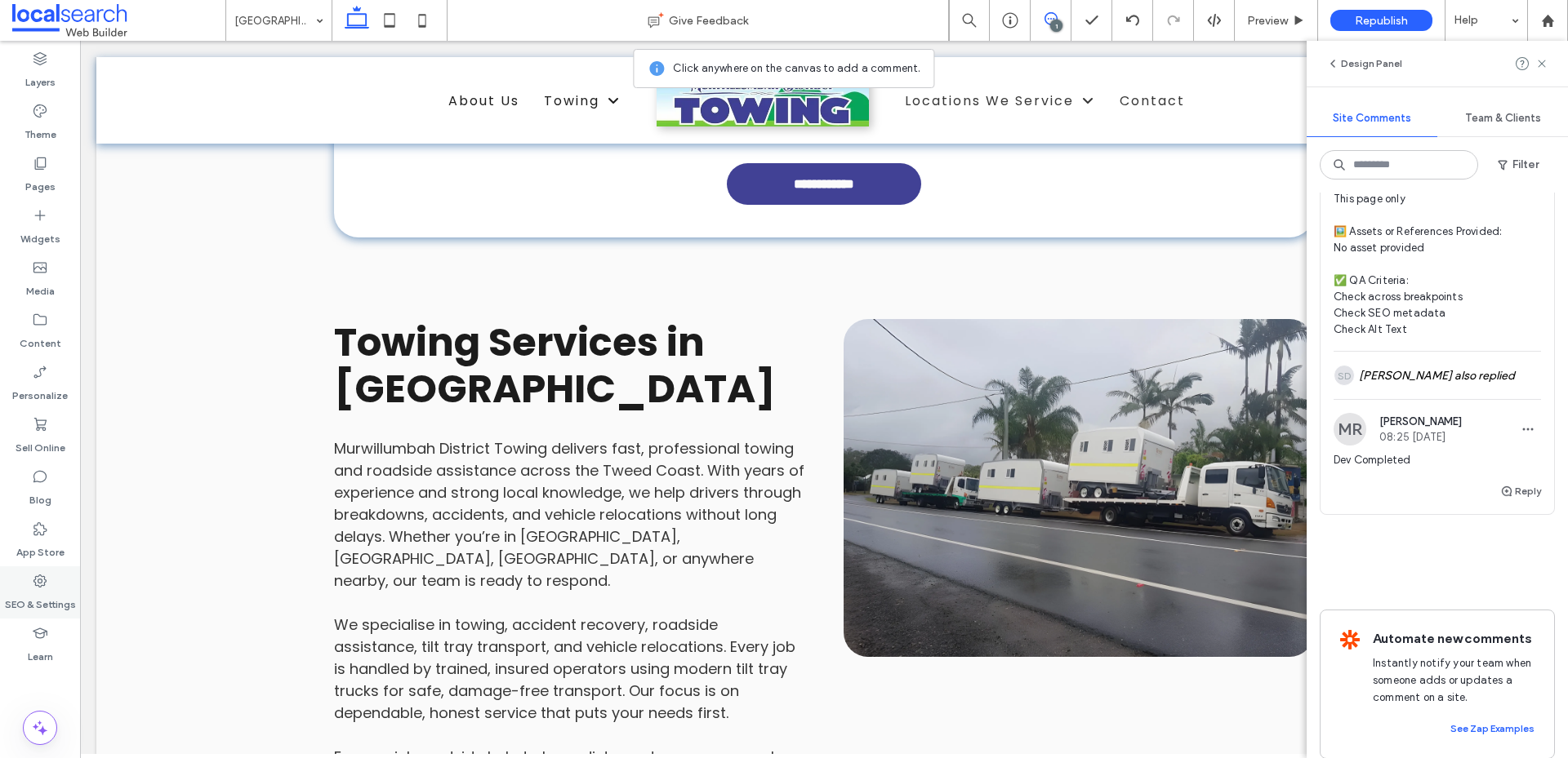
click at [42, 580] on icon at bounding box center [41, 581] width 17 height 17
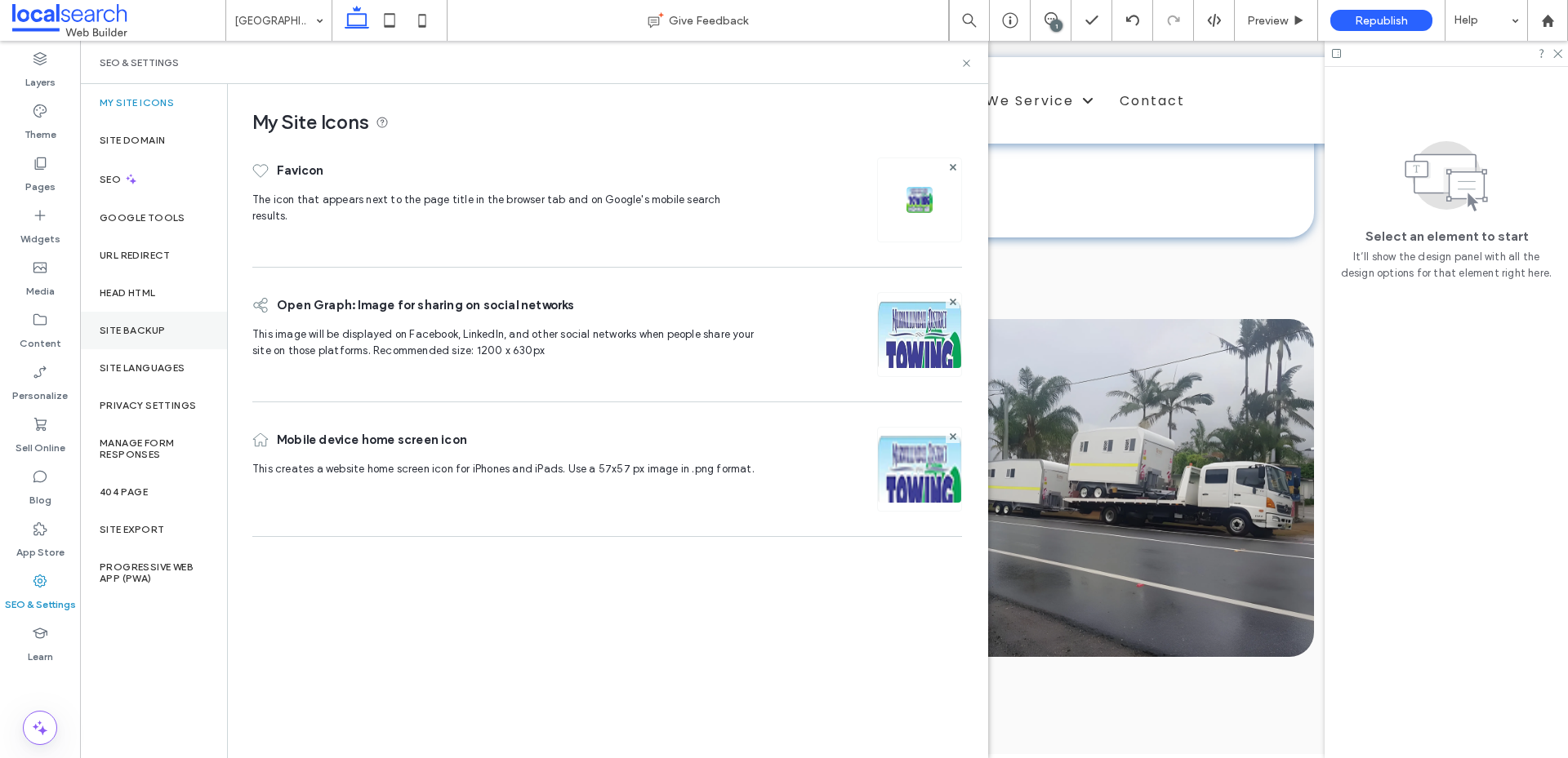
click at [109, 325] on label "Site Backup" at bounding box center [132, 330] width 65 height 11
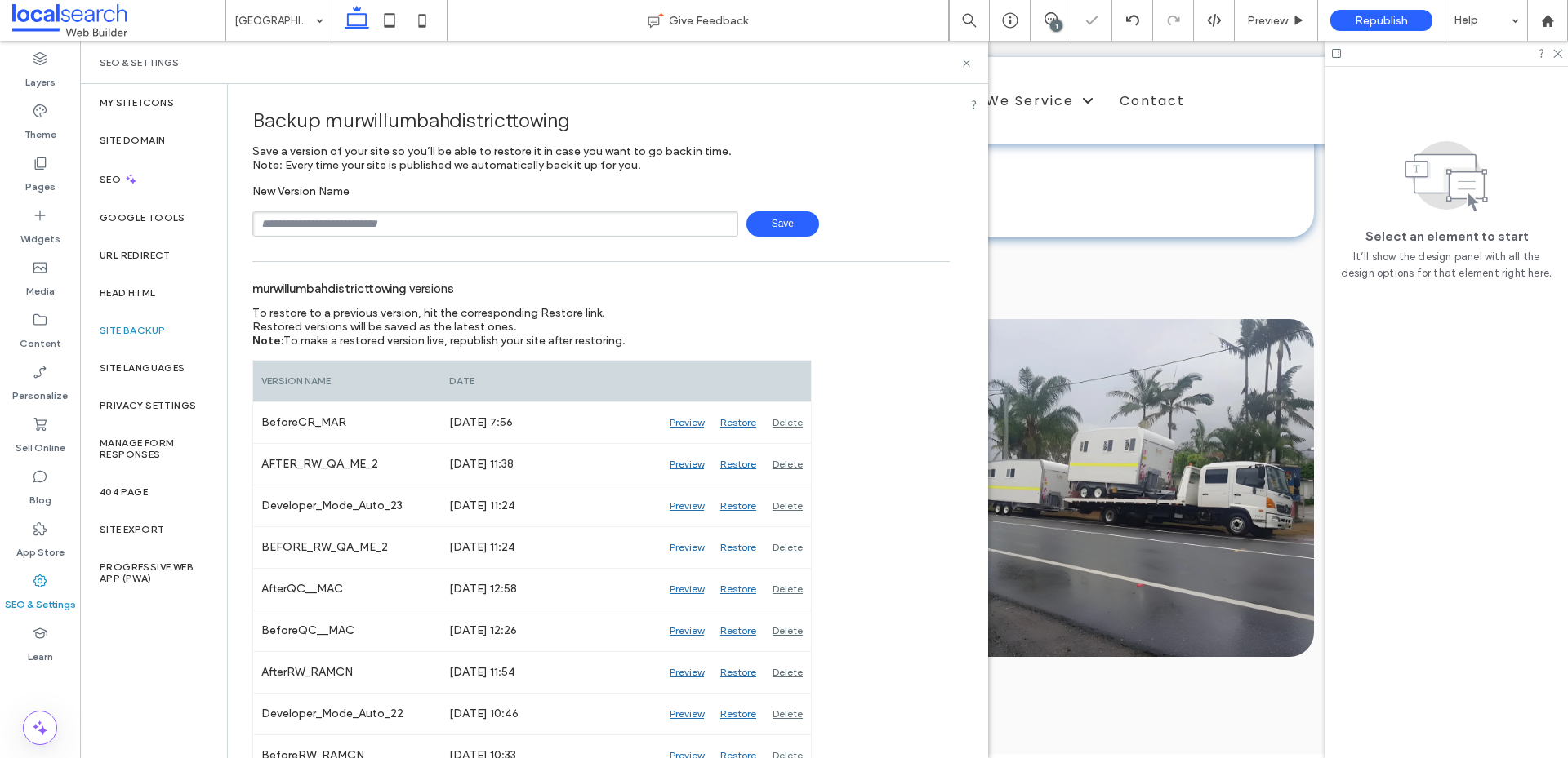
click at [356, 226] on input "text" at bounding box center [495, 223] width 486 height 25
type input "**********"
click at [768, 223] on span "Save" at bounding box center [782, 223] width 73 height 25
click at [1269, 18] on span "Preview" at bounding box center [1267, 20] width 41 height 14
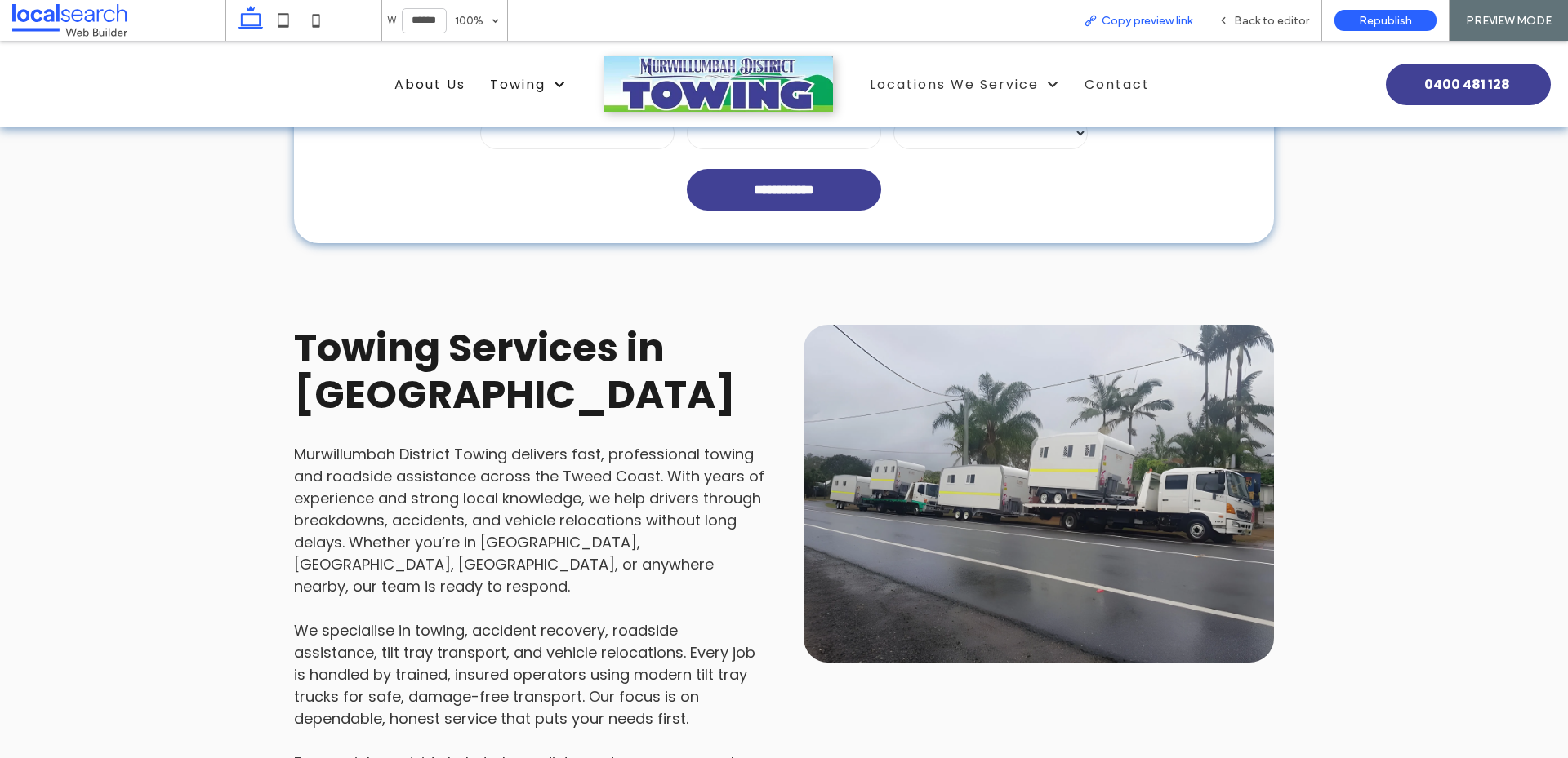
click at [1134, 17] on span "Copy preview link" at bounding box center [1146, 20] width 90 height 14
click at [99, 21] on span at bounding box center [118, 19] width 213 height 32
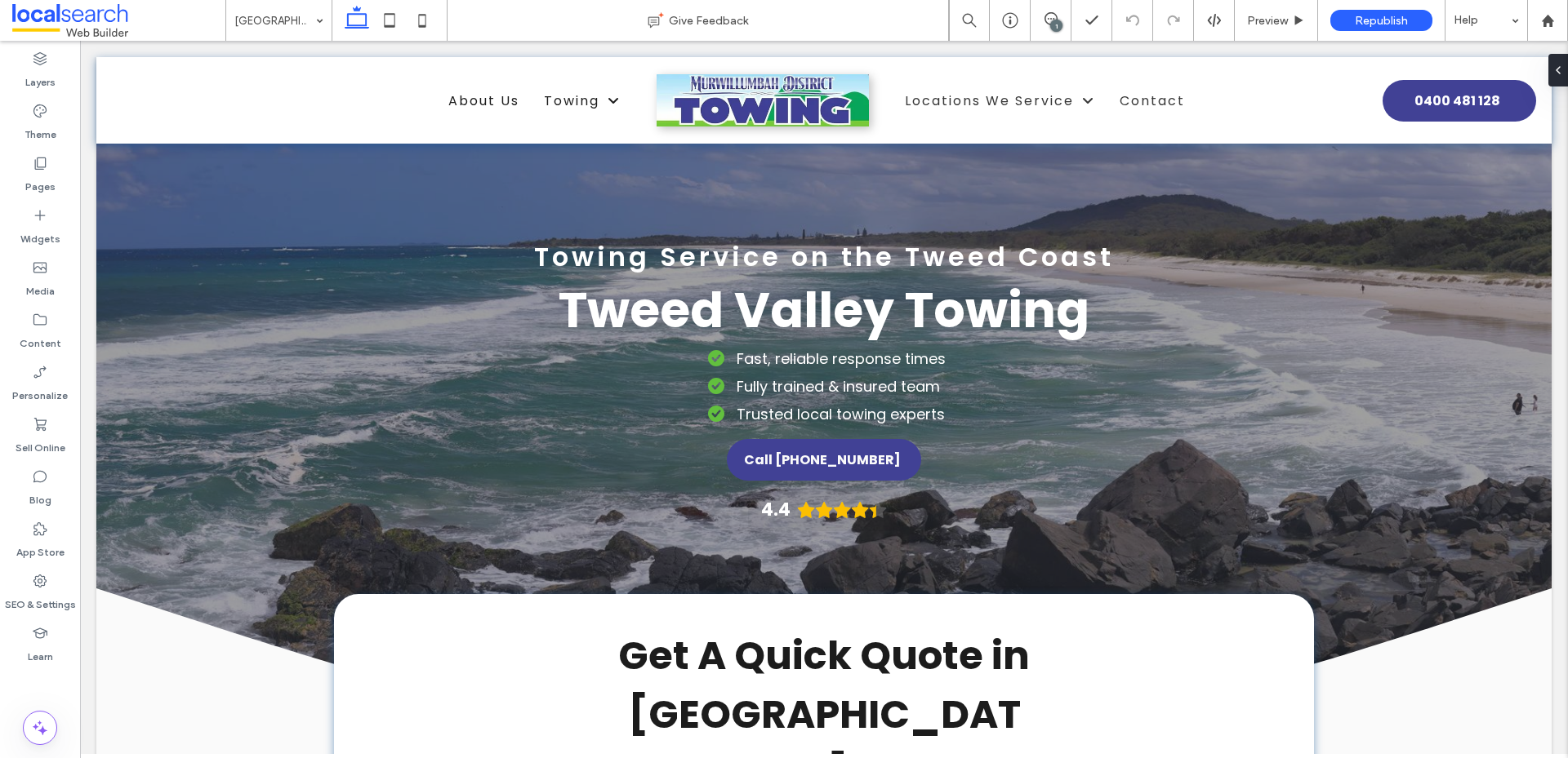
click at [1056, 26] on div "1" at bounding box center [1055, 25] width 12 height 12
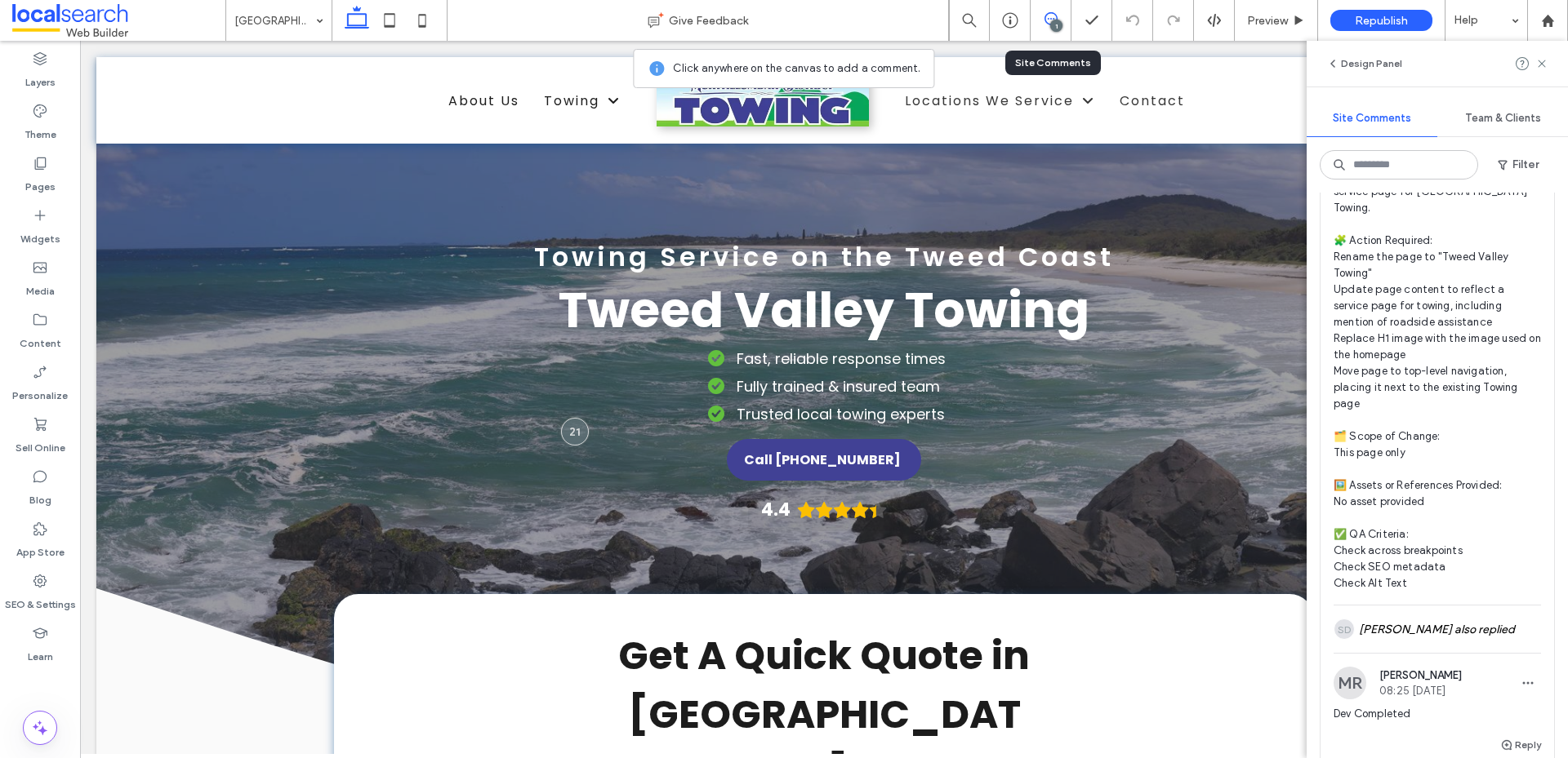
scroll to position [245, 0]
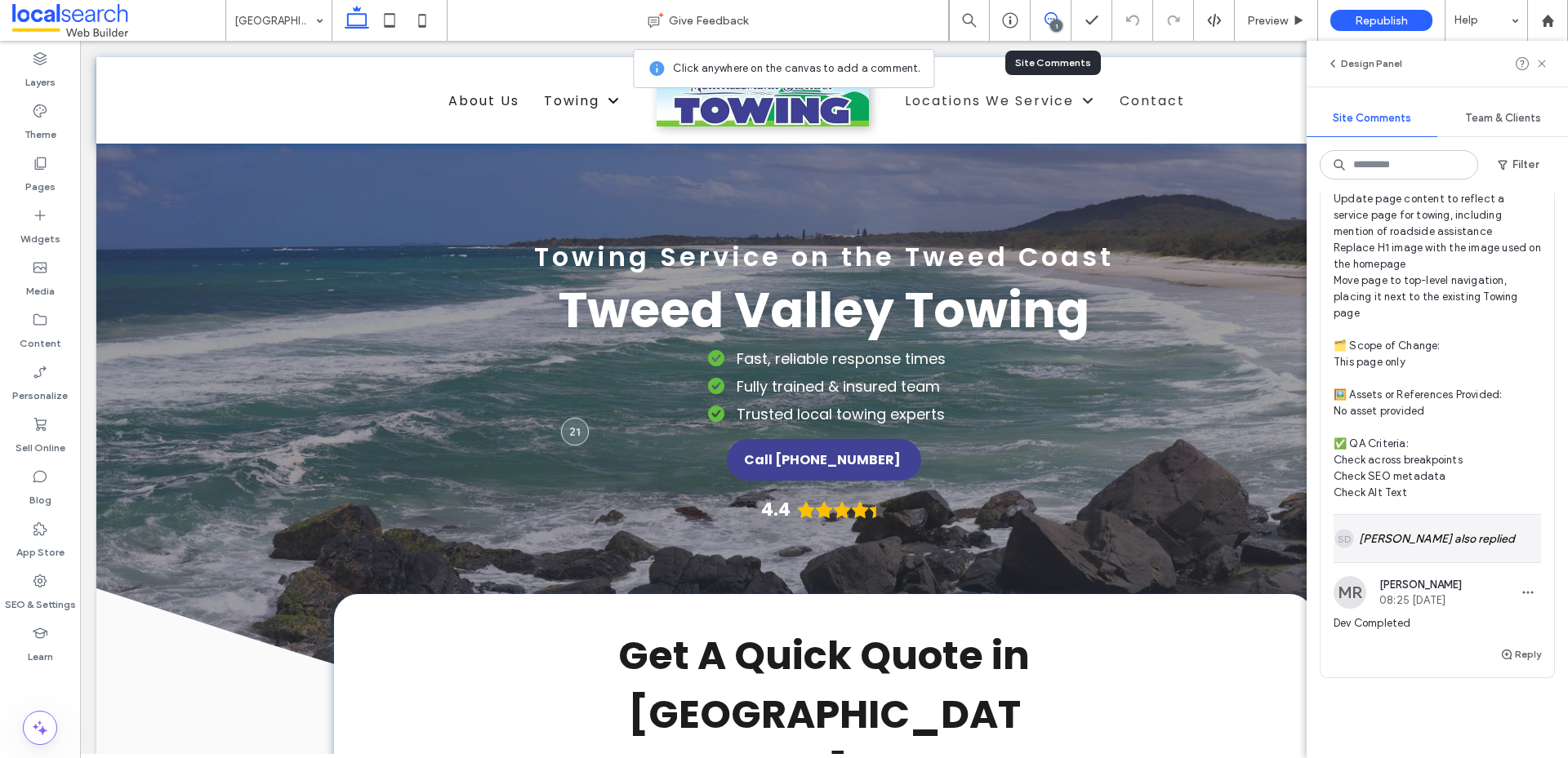
click at [1451, 542] on div "SD [PERSON_NAME] also replied" at bounding box center [1436, 539] width 208 height 47
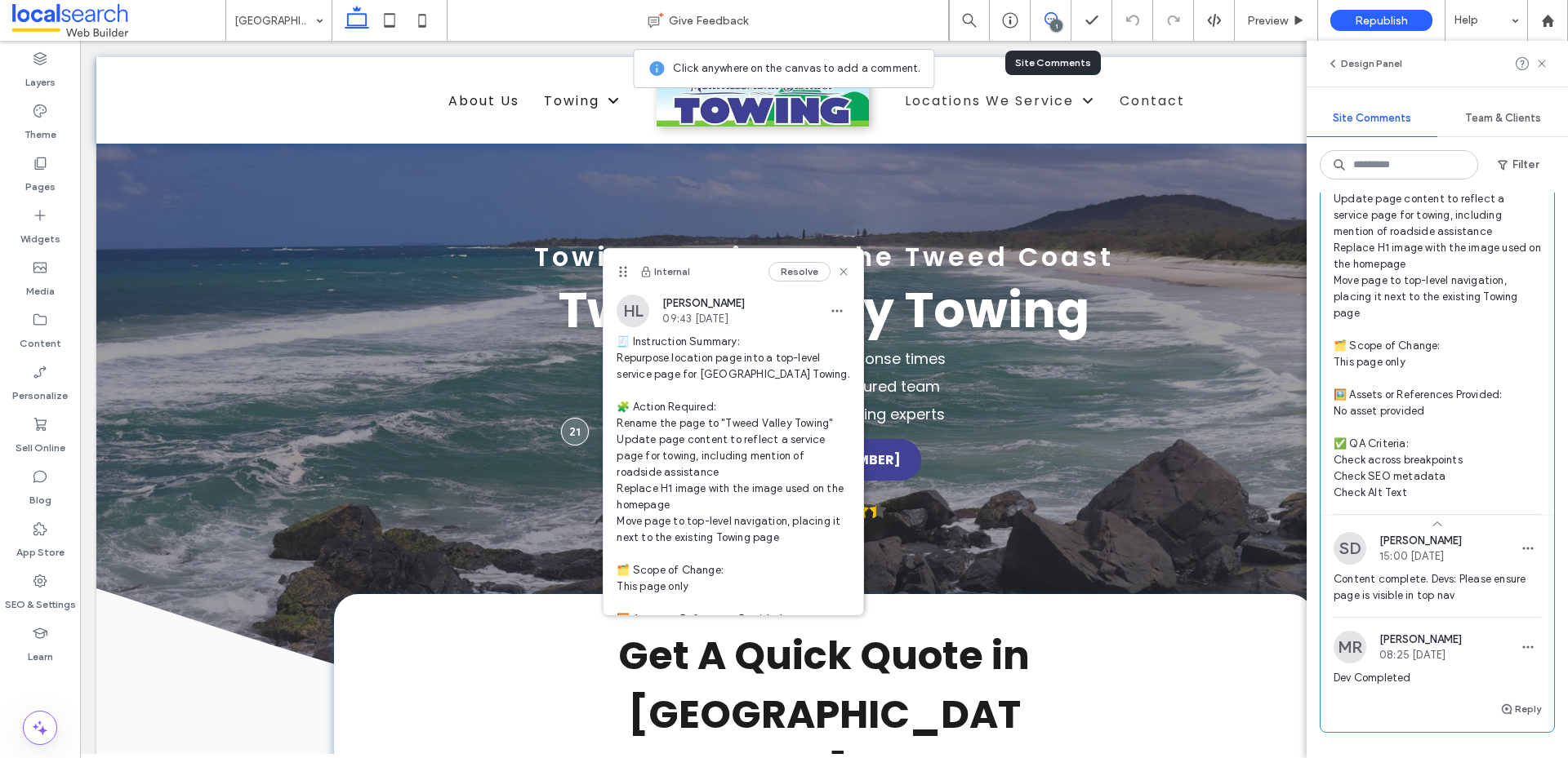
scroll to position [82, 0]
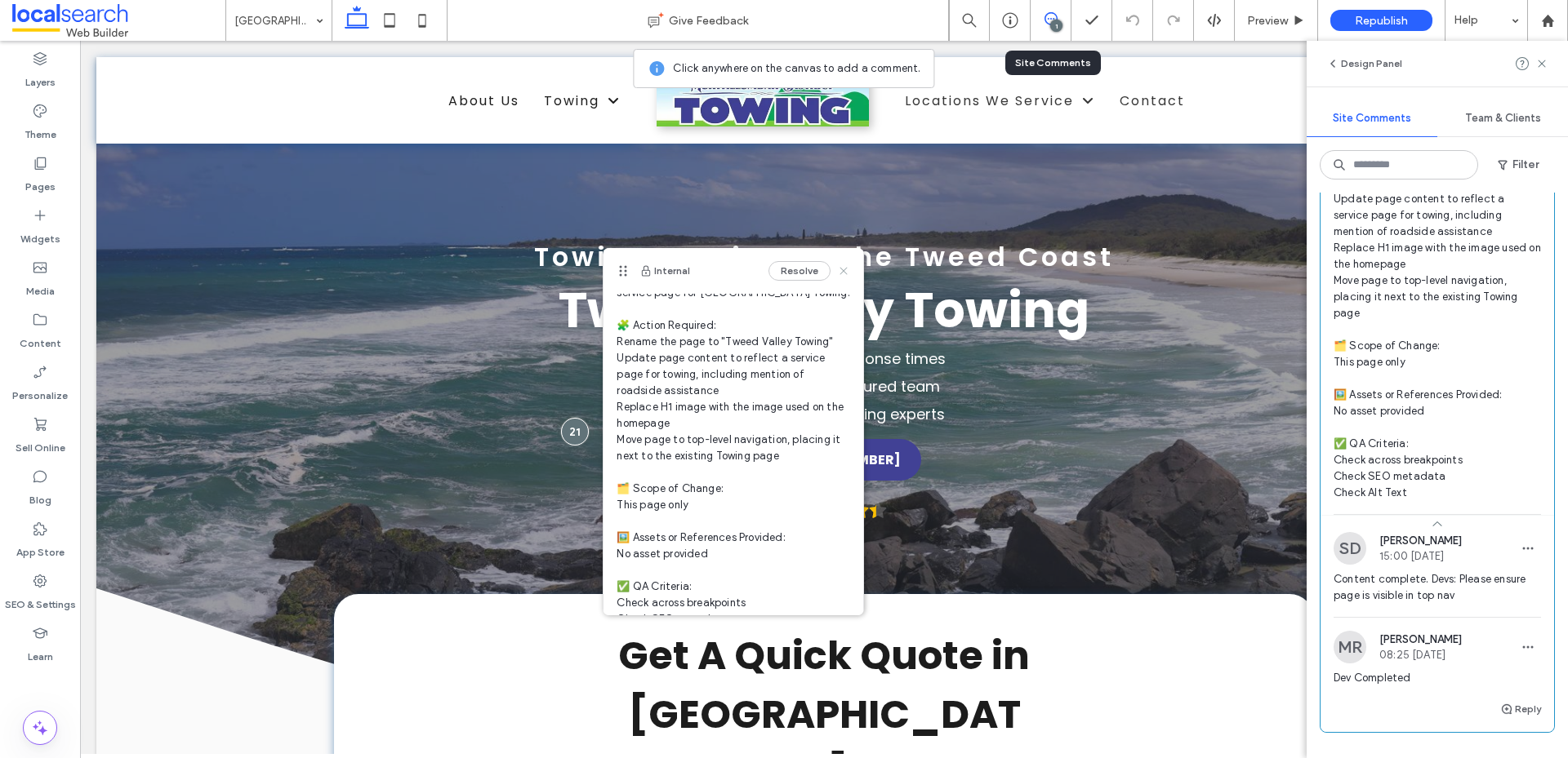
click at [837, 274] on icon at bounding box center [843, 271] width 13 height 13
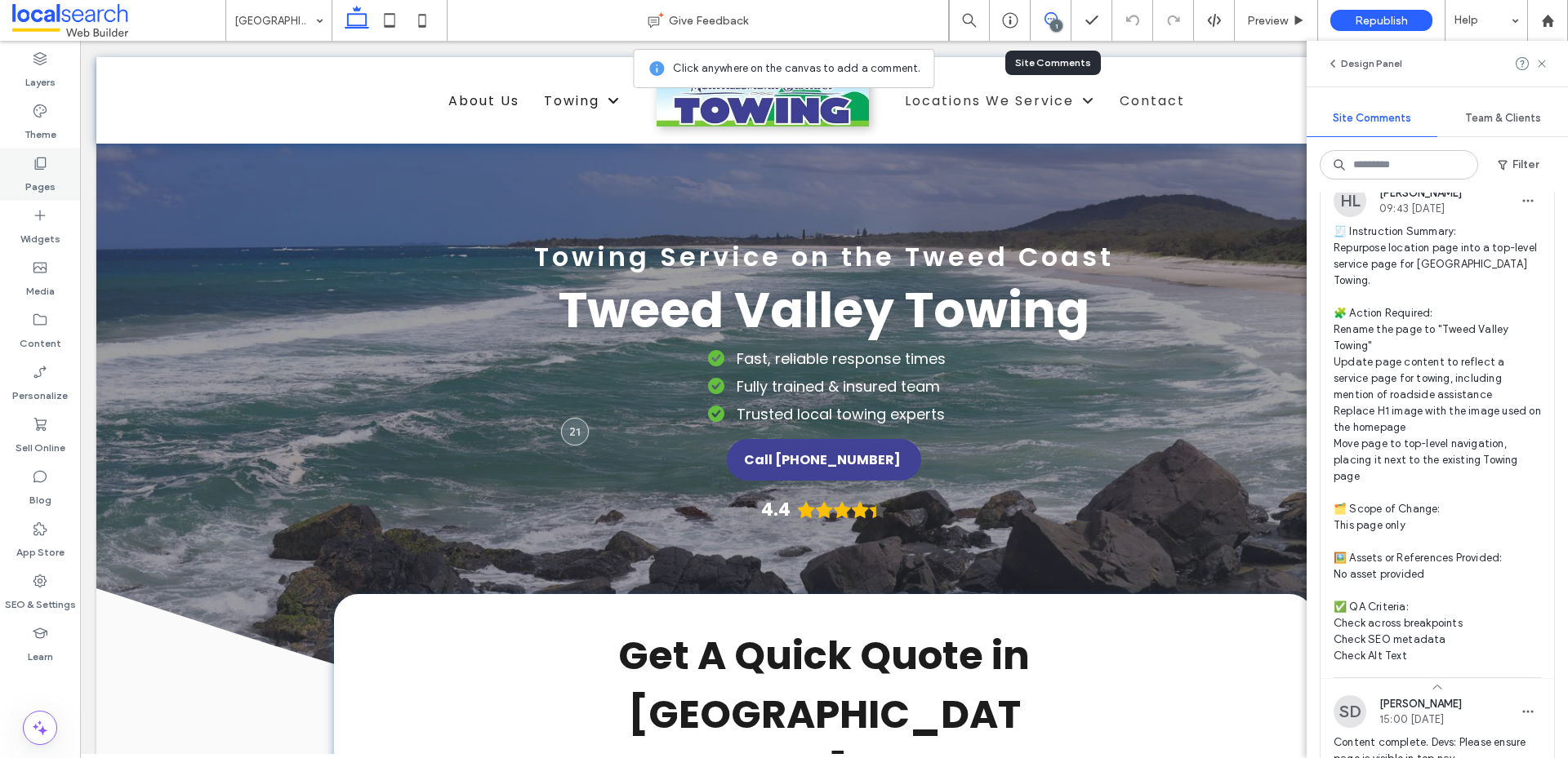
click at [38, 179] on label "Pages" at bounding box center [40, 183] width 30 height 23
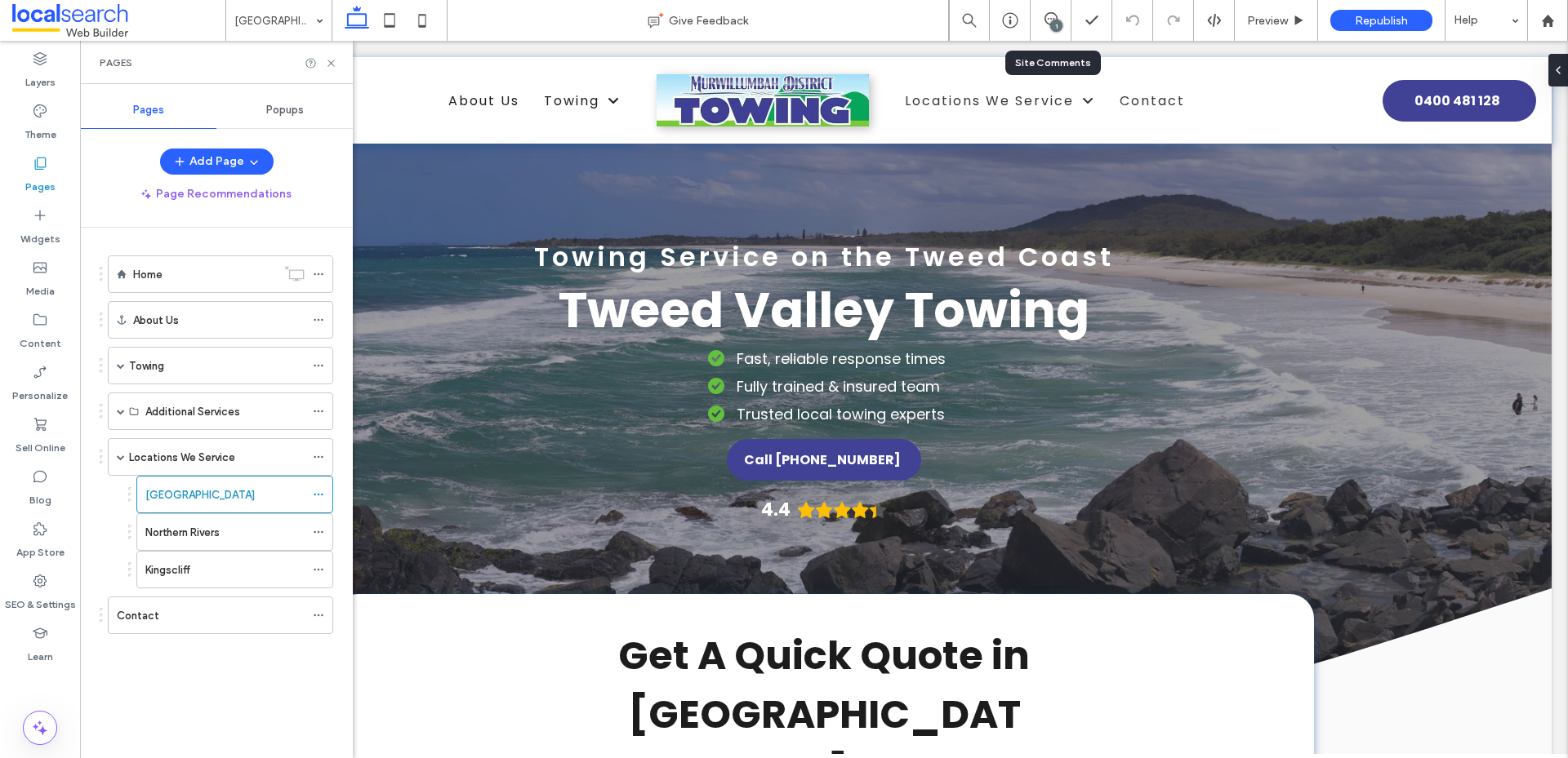
scroll to position [0, 0]
click at [319, 494] on use at bounding box center [318, 495] width 9 height 3
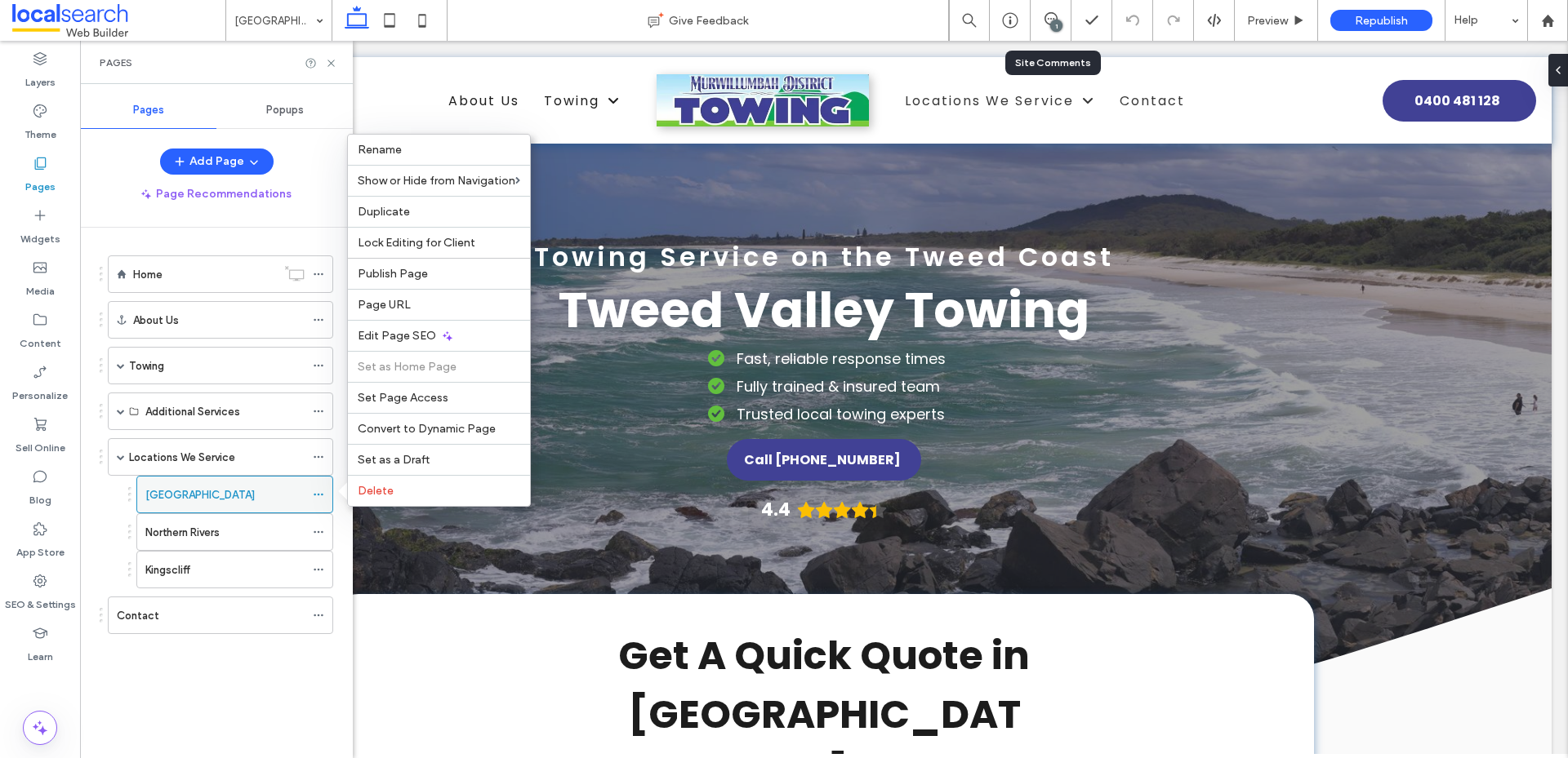
click at [322, 494] on use at bounding box center [318, 495] width 9 height 3
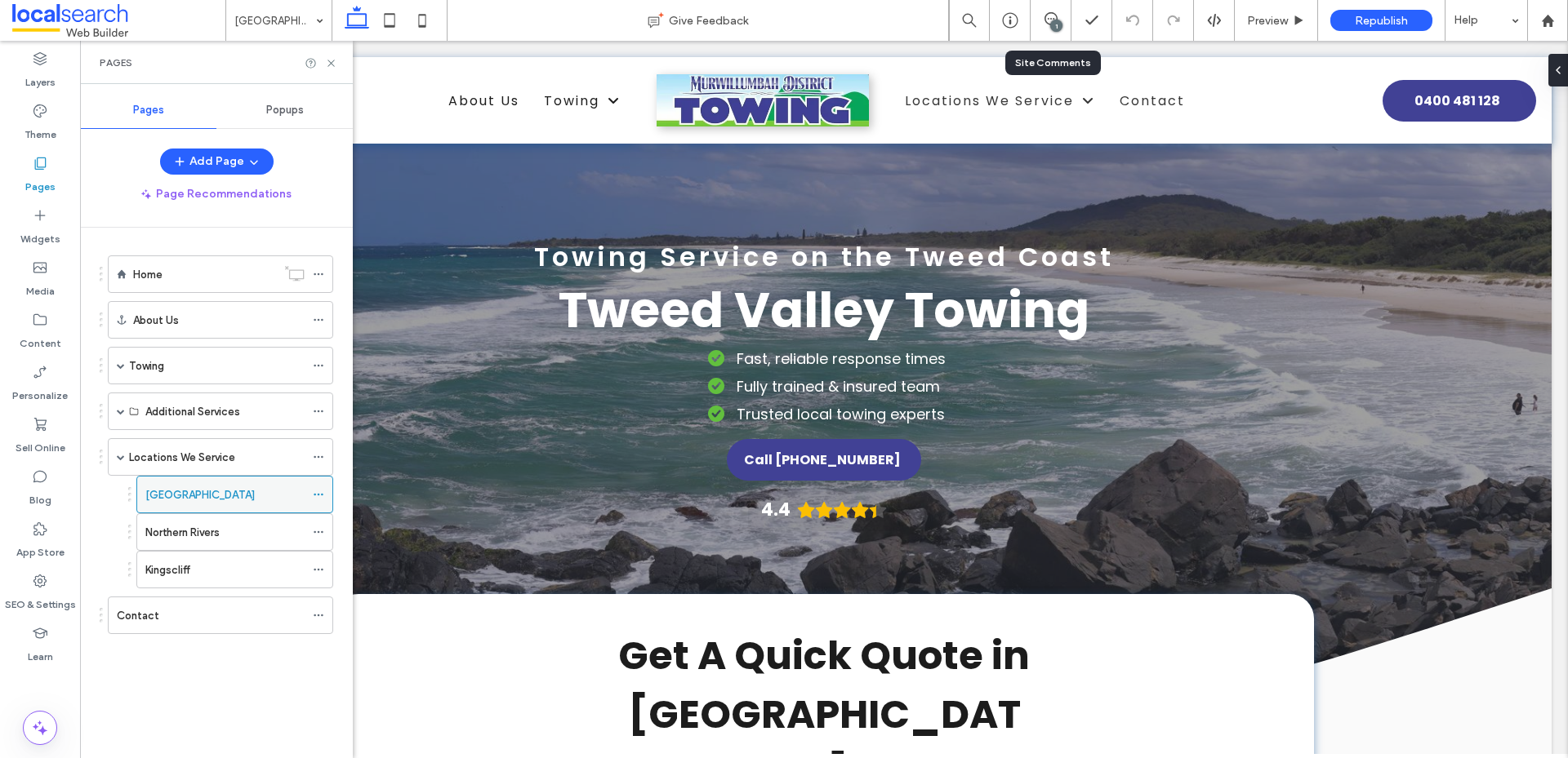
click at [319, 495] on icon at bounding box center [318, 494] width 11 height 11
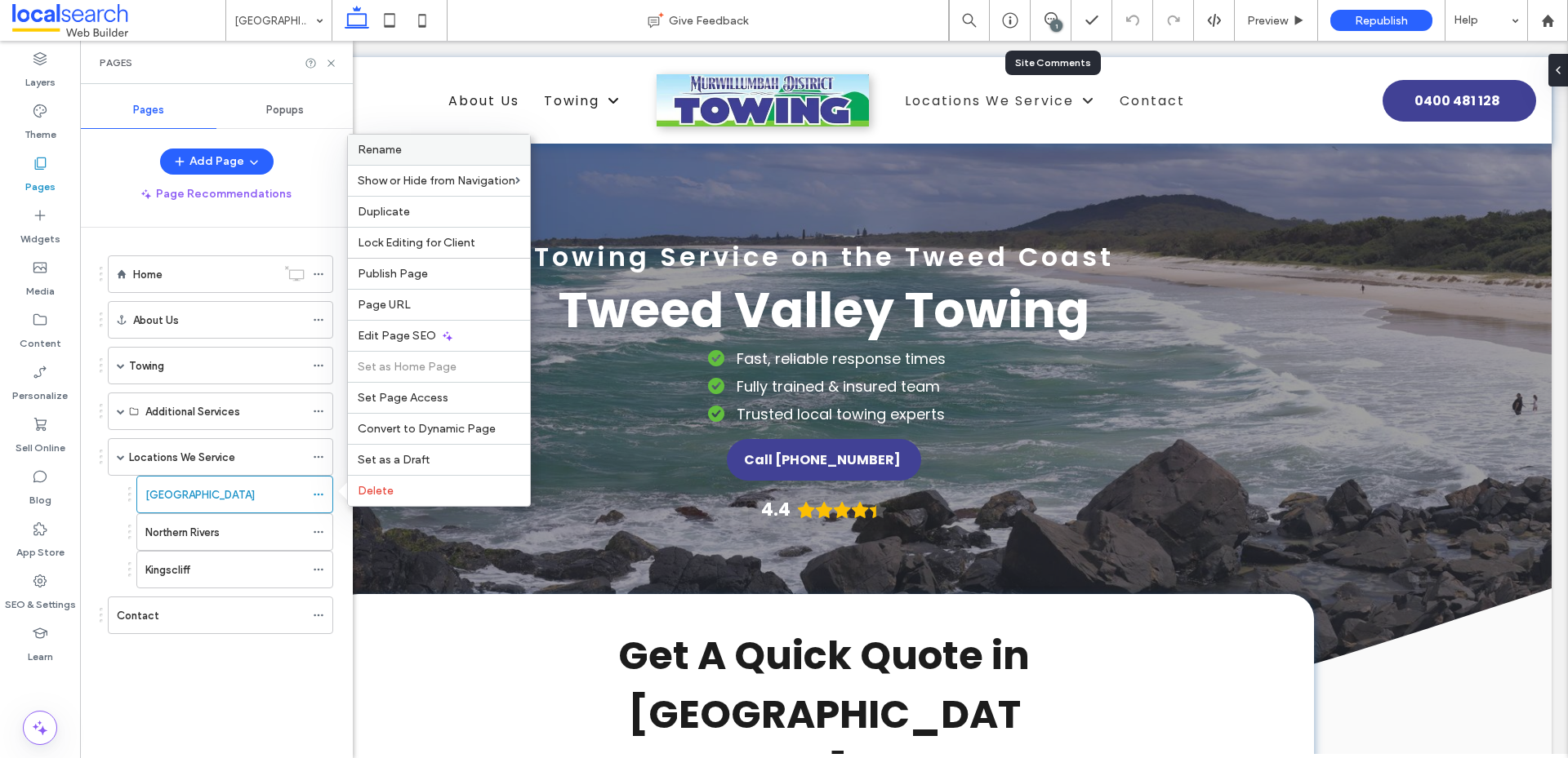
click at [388, 149] on span "Rename" at bounding box center [380, 149] width 44 height 14
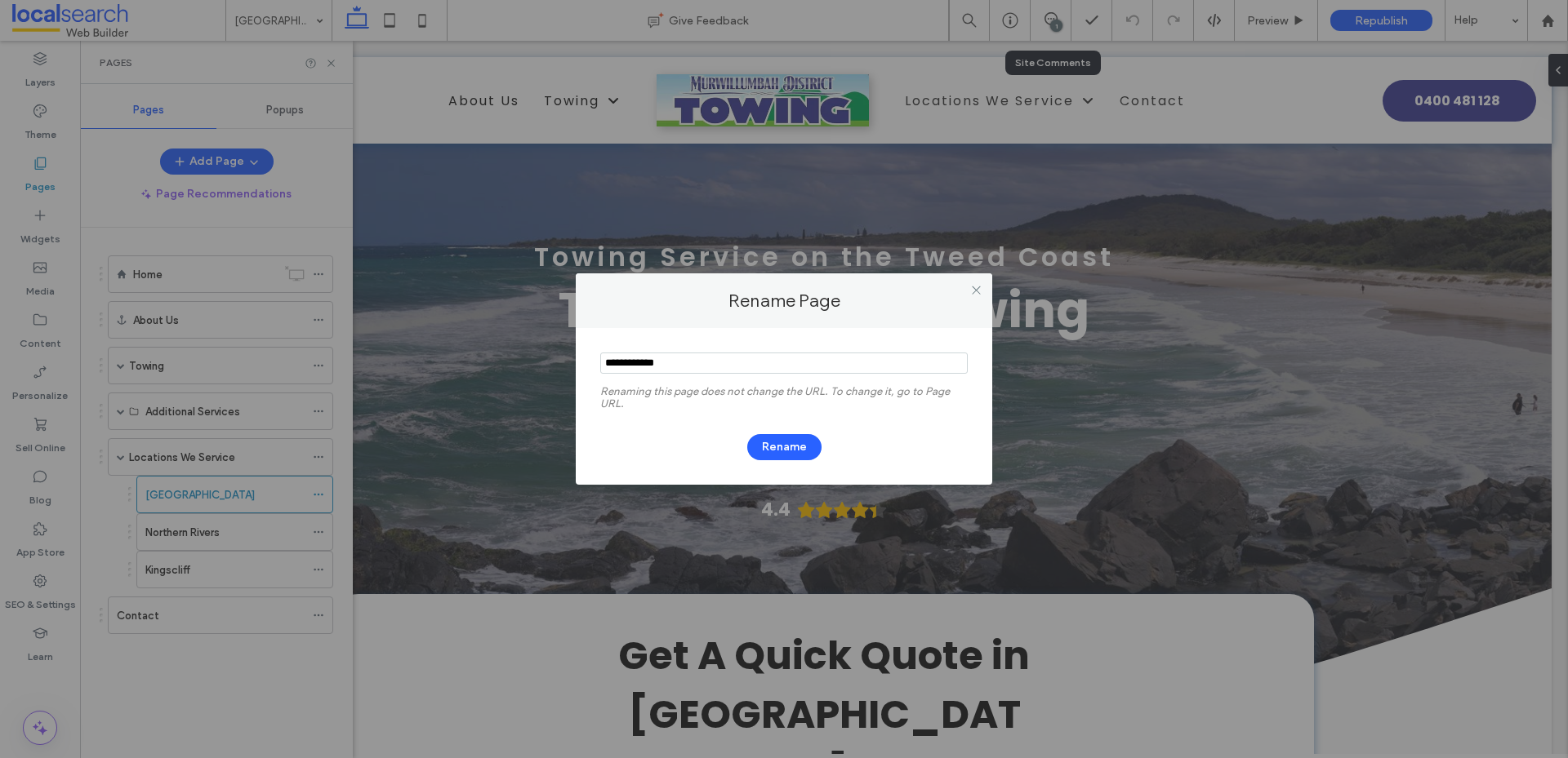
click at [692, 360] on input "notEmpty" at bounding box center [784, 362] width 367 height 21
type input "**********"
click at [776, 445] on button "Rename" at bounding box center [784, 447] width 75 height 26
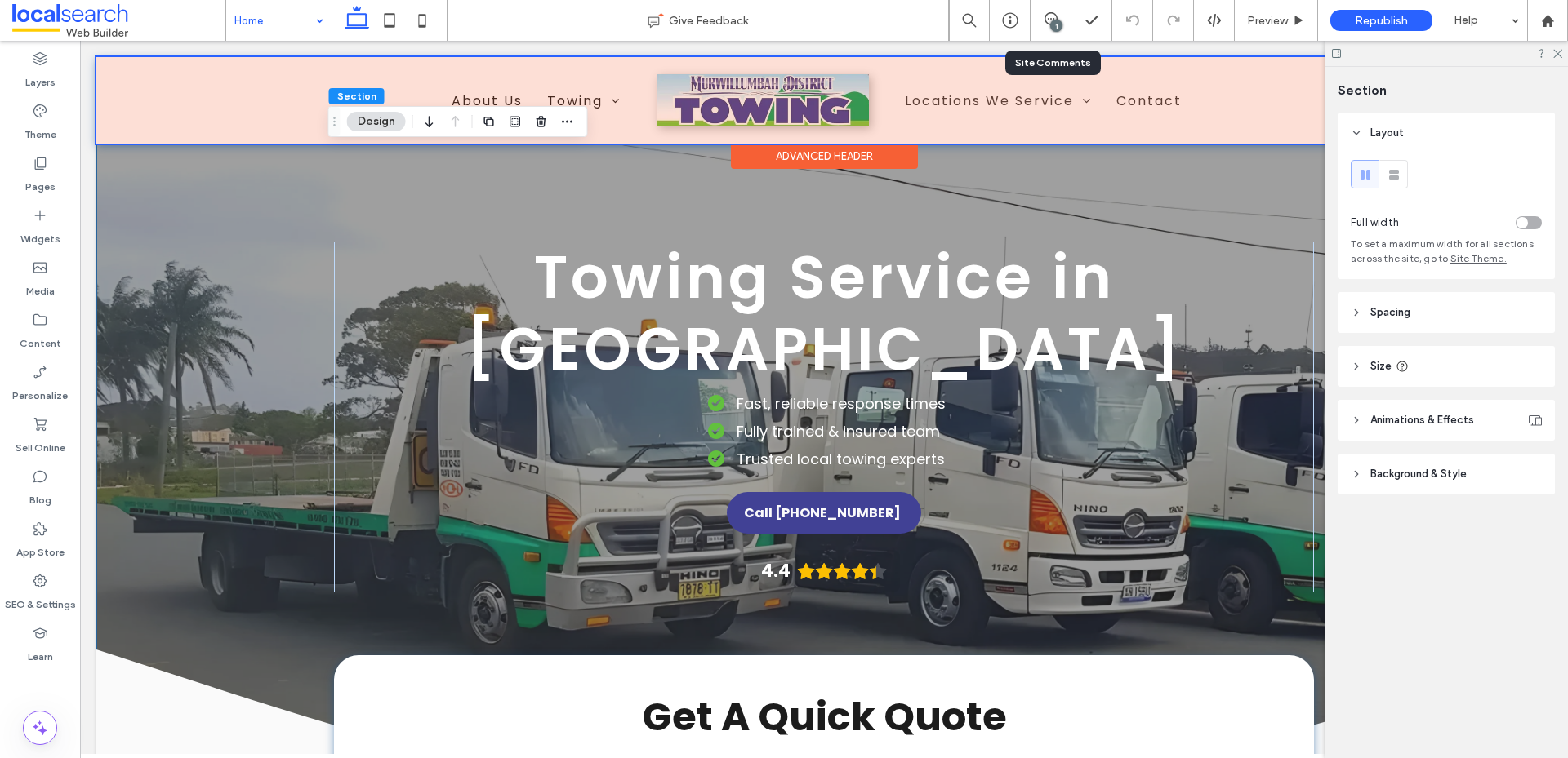
click at [940, 102] on div at bounding box center [823, 101] width 1455 height 87
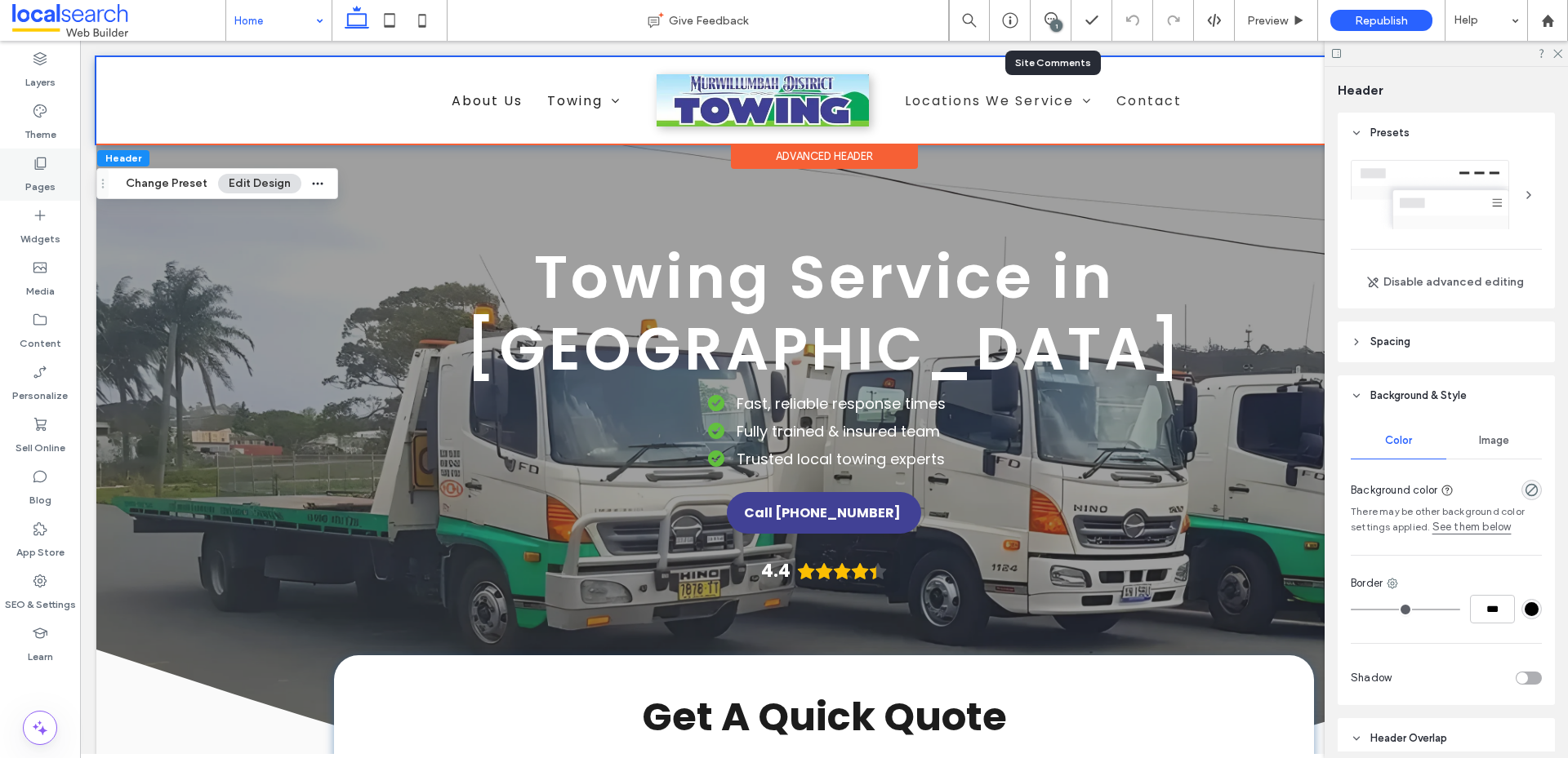
click at [46, 184] on label "Pages" at bounding box center [40, 183] width 30 height 23
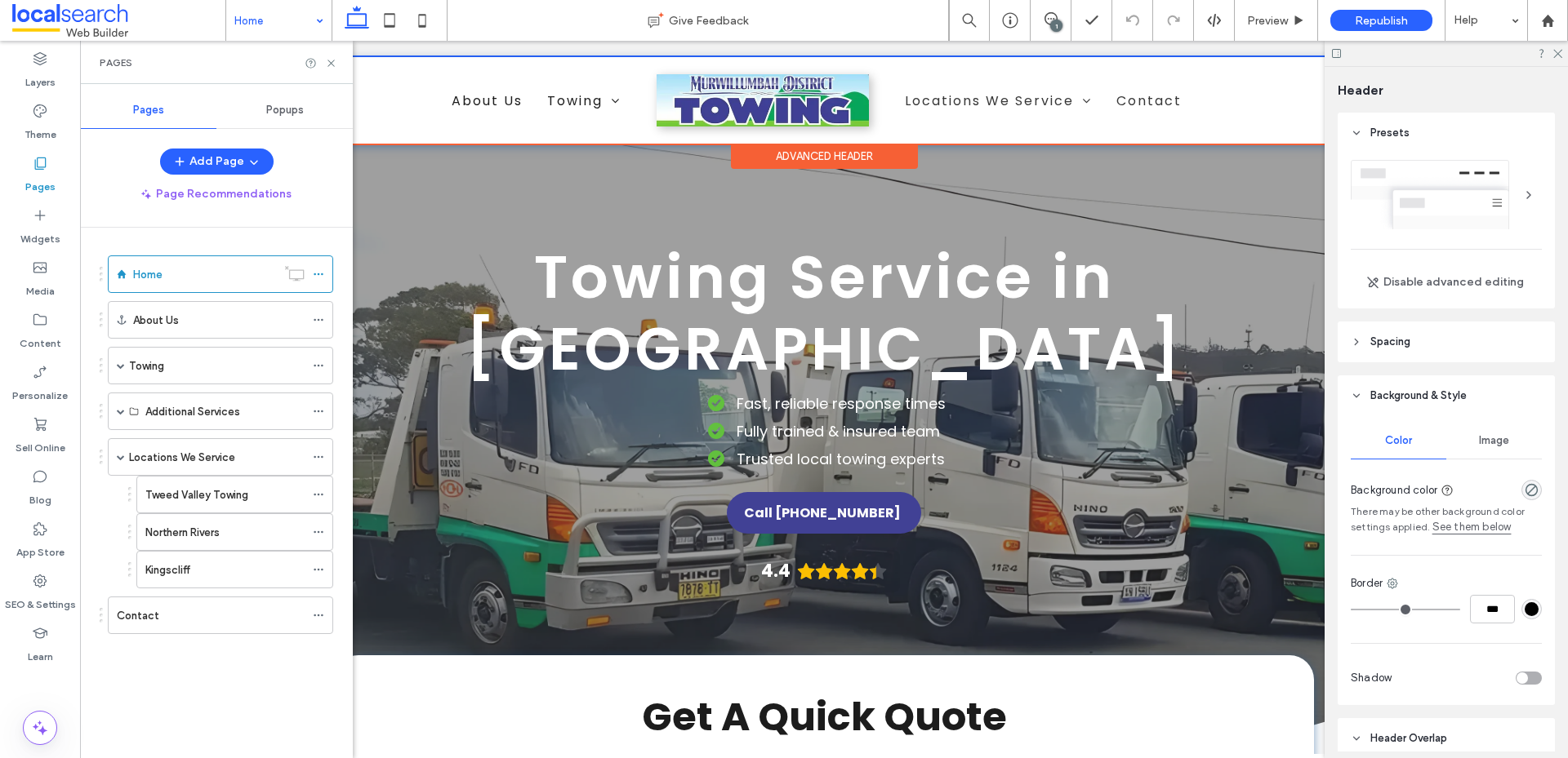
click at [324, 63] on div at bounding box center [320, 63] width 32 height 12
click at [333, 61] on use at bounding box center [330, 63] width 6 height 6
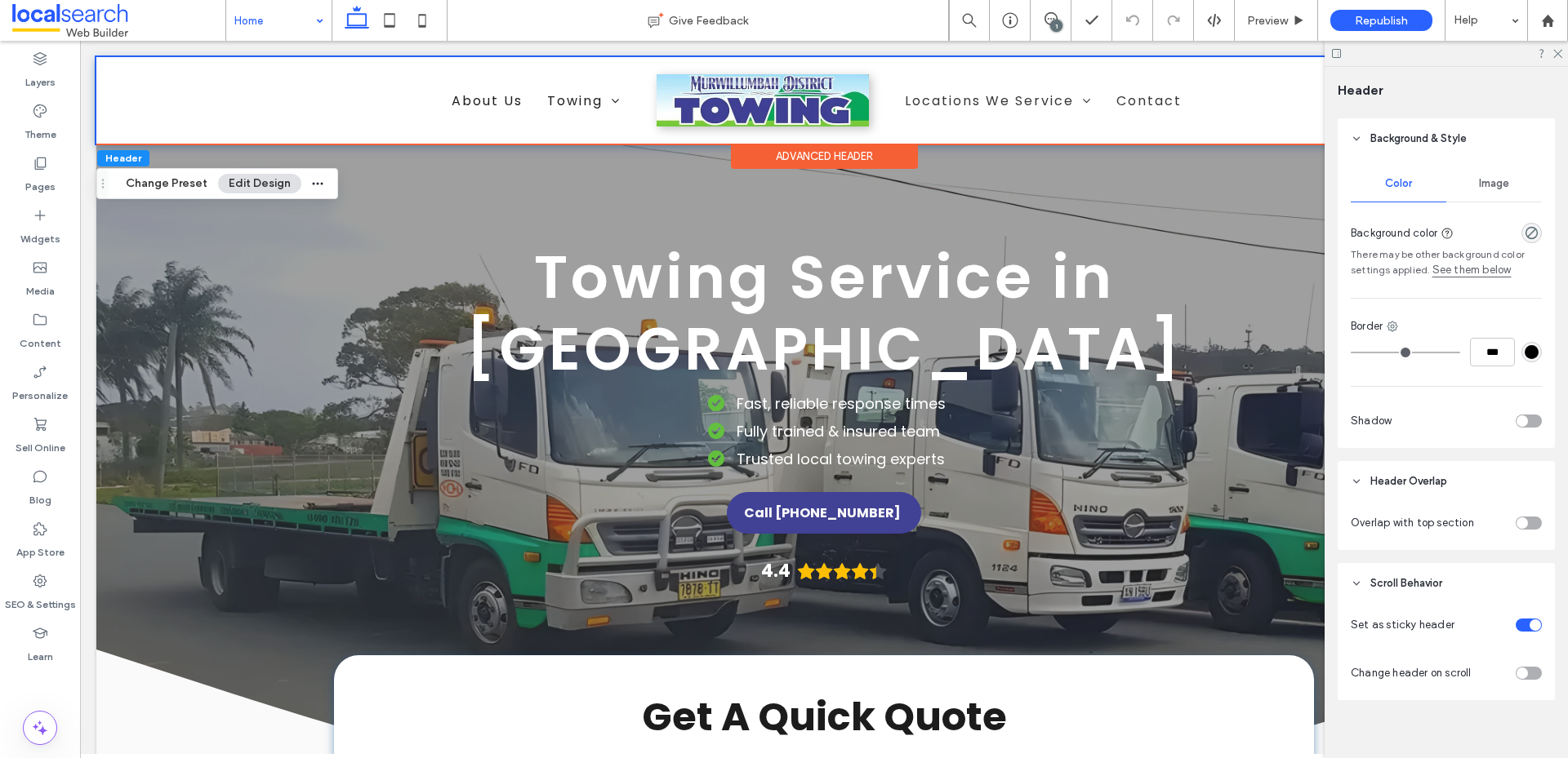
scroll to position [271, 0]
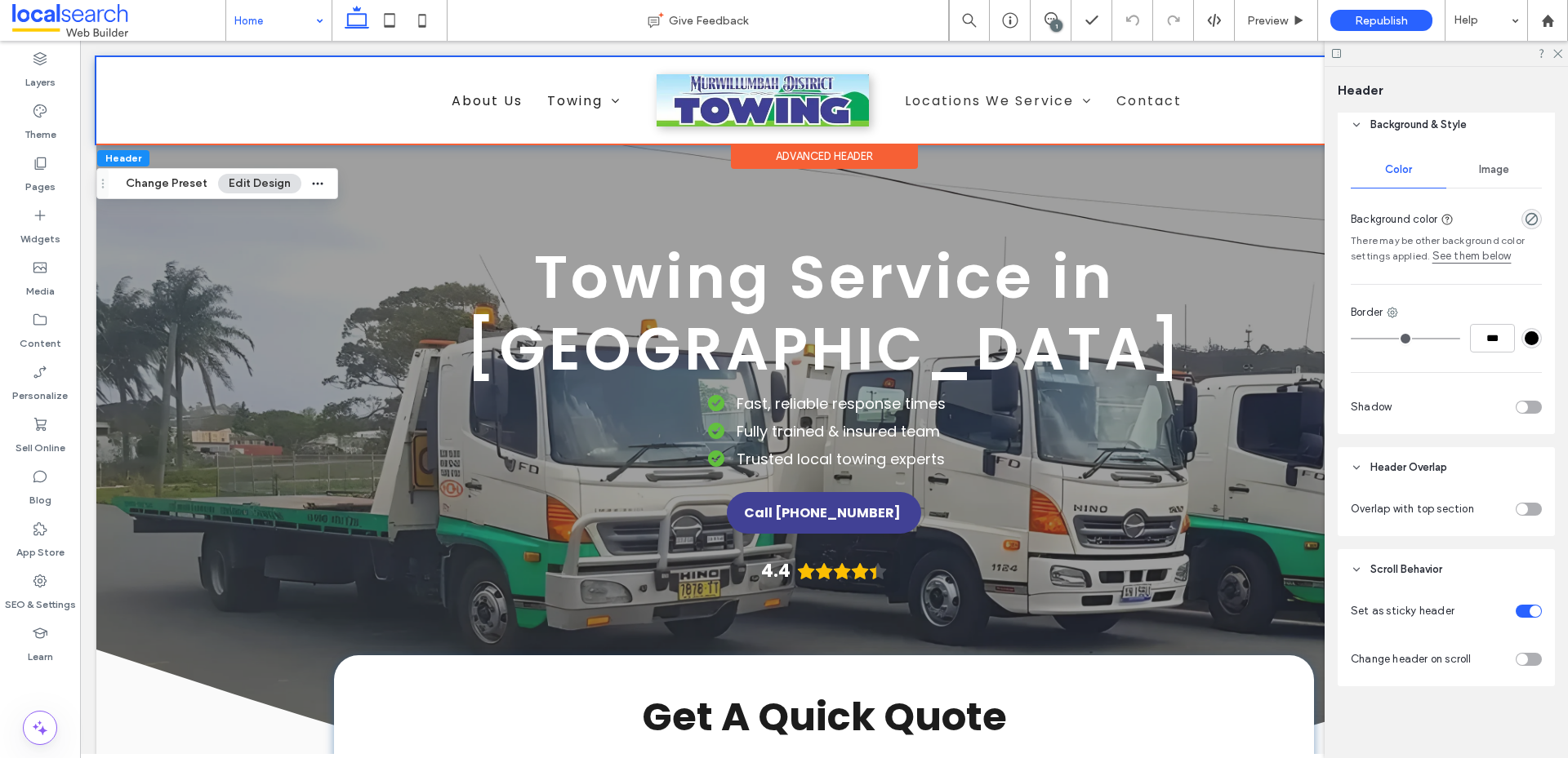
click at [1492, 163] on span "Image" at bounding box center [1493, 170] width 30 height 13
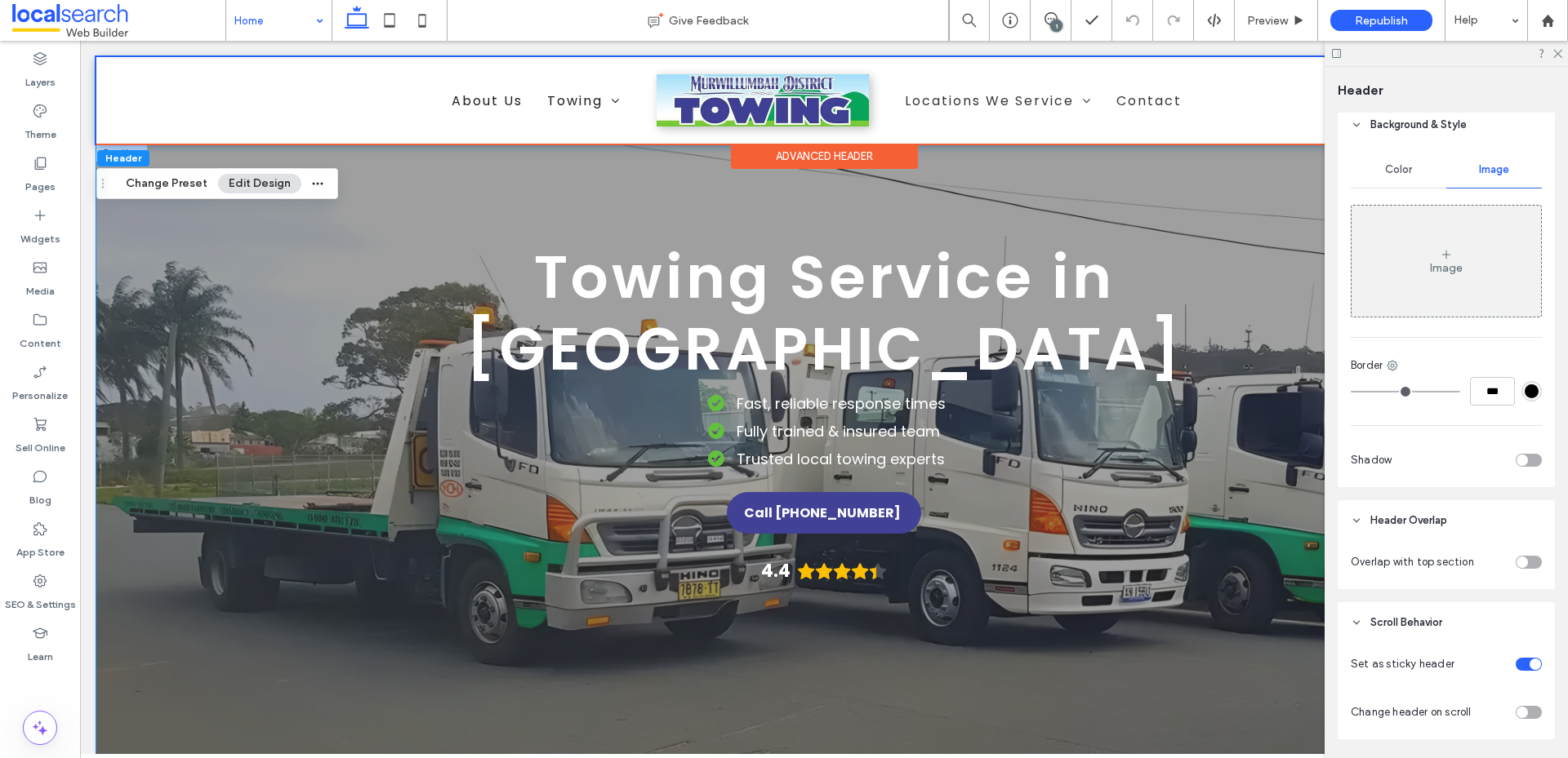
click at [129, 328] on div "Towing Service in Murwillumbah Fast, reliable response times Fully trained & in…" at bounding box center [823, 487] width 1455 height 686
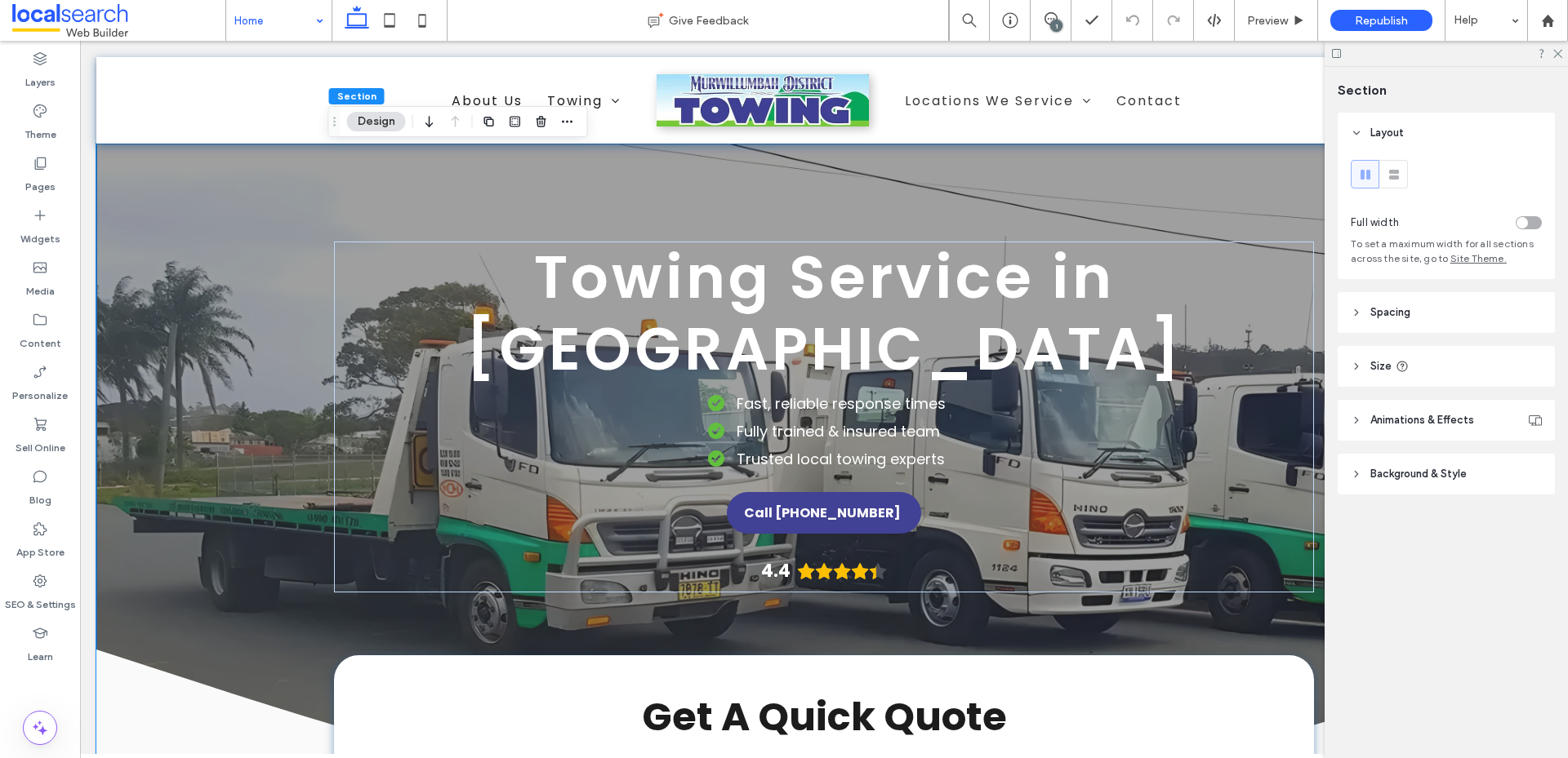
click at [1431, 480] on span "Background & Style" at bounding box center [1418, 474] width 96 height 17
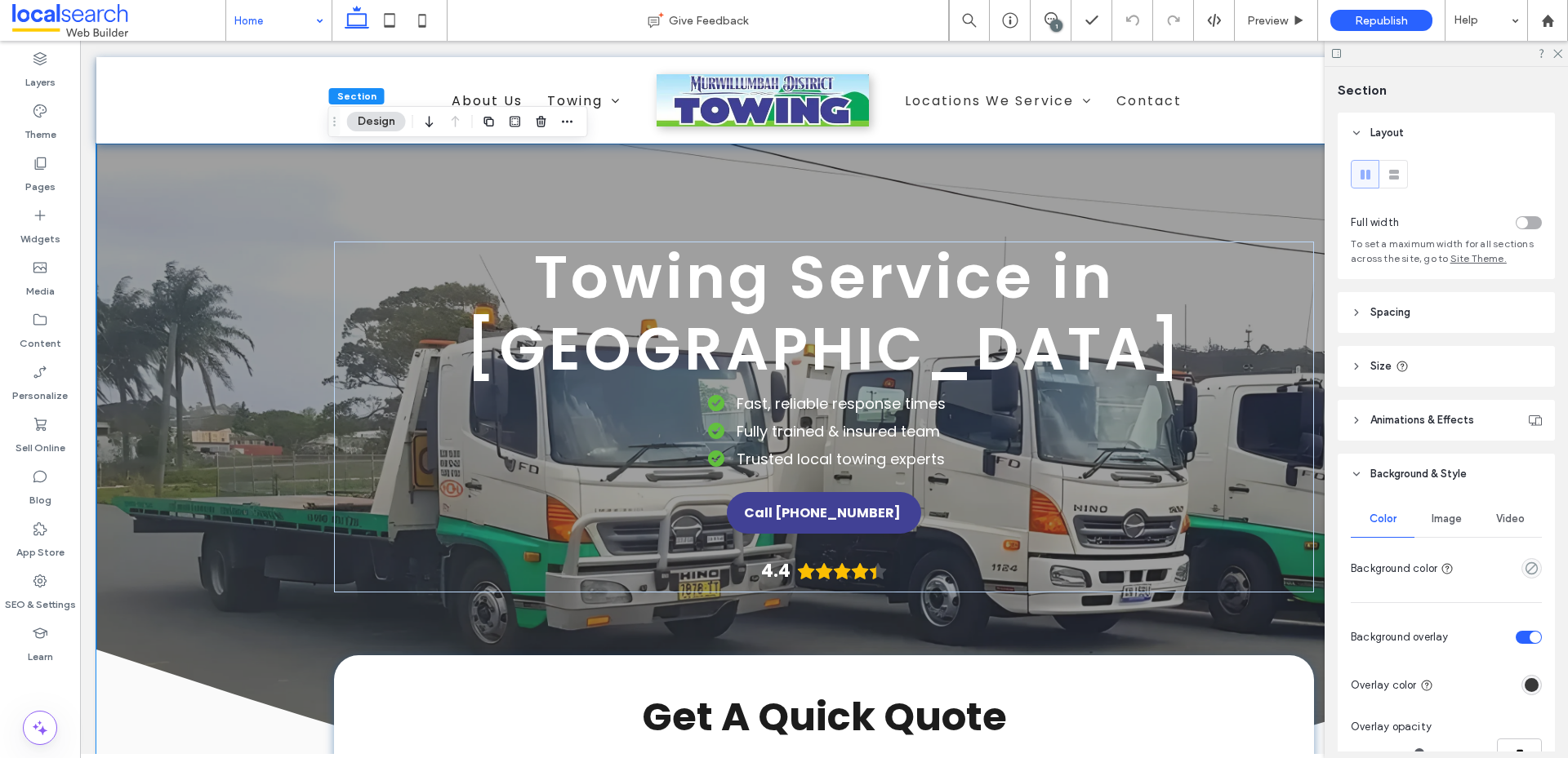
click at [1432, 524] on span "Image" at bounding box center [1446, 519] width 30 height 13
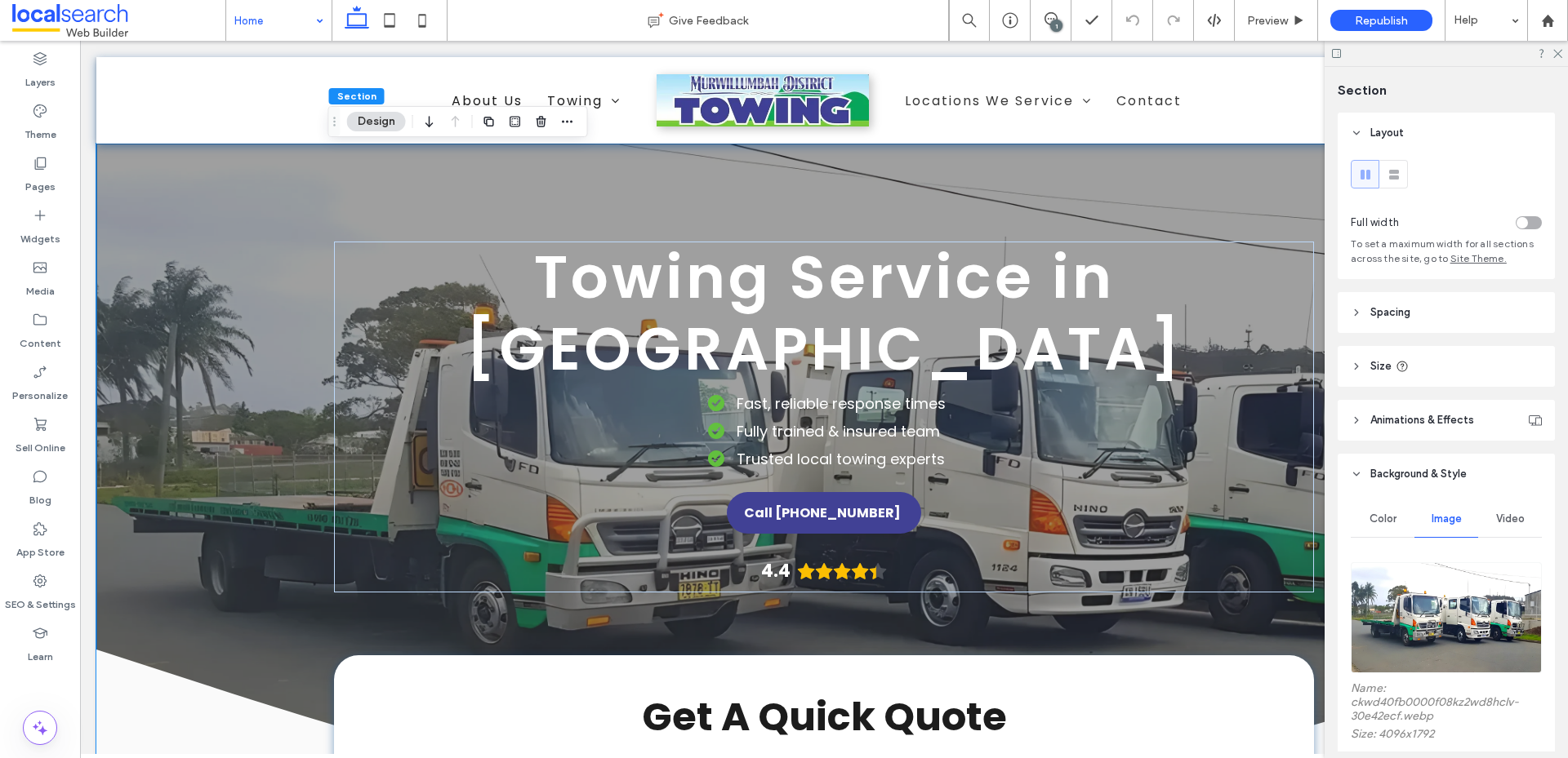
click at [1430, 603] on img at bounding box center [1445, 618] width 191 height 111
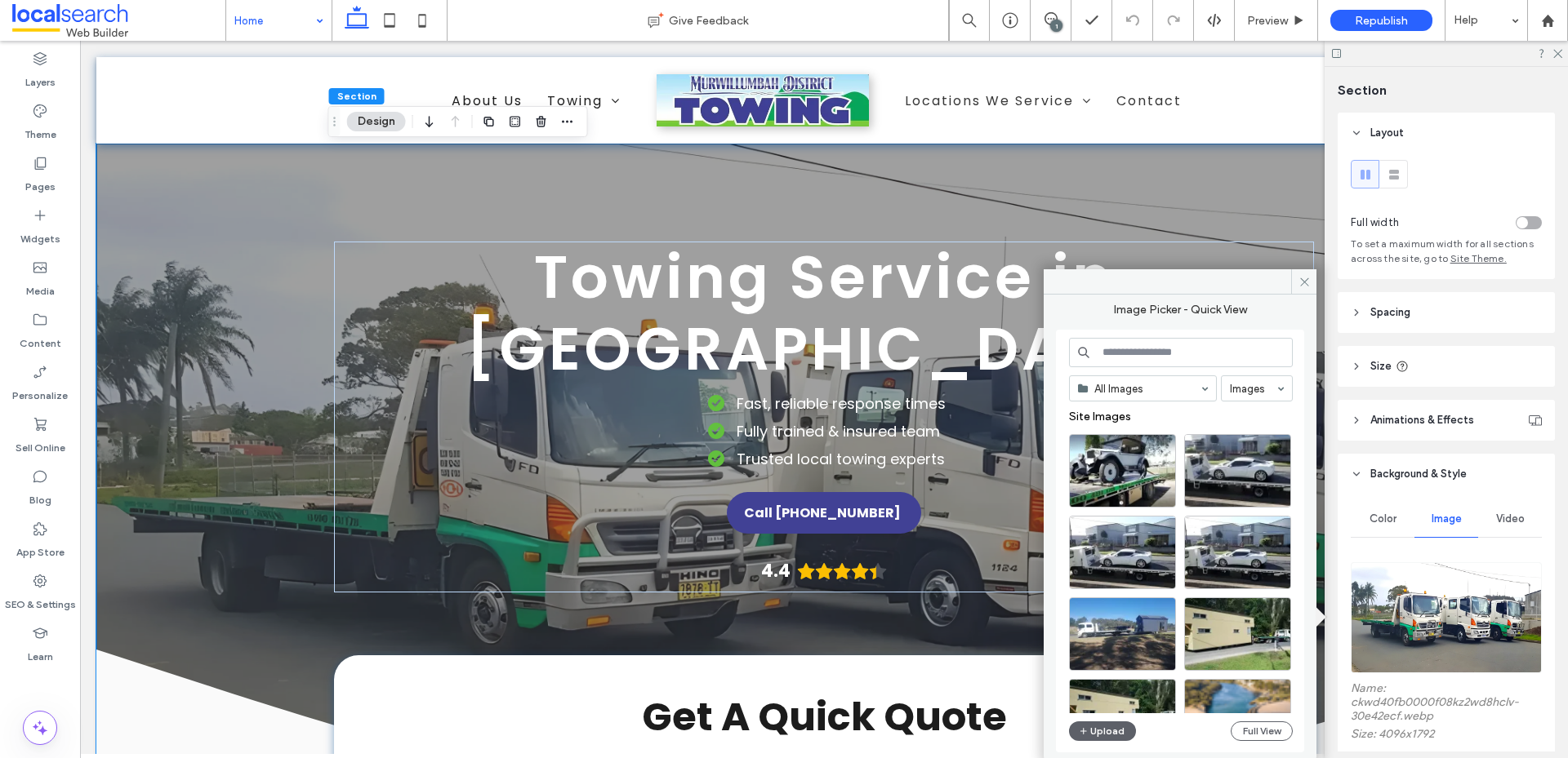
click at [1155, 354] on input at bounding box center [1181, 352] width 224 height 30
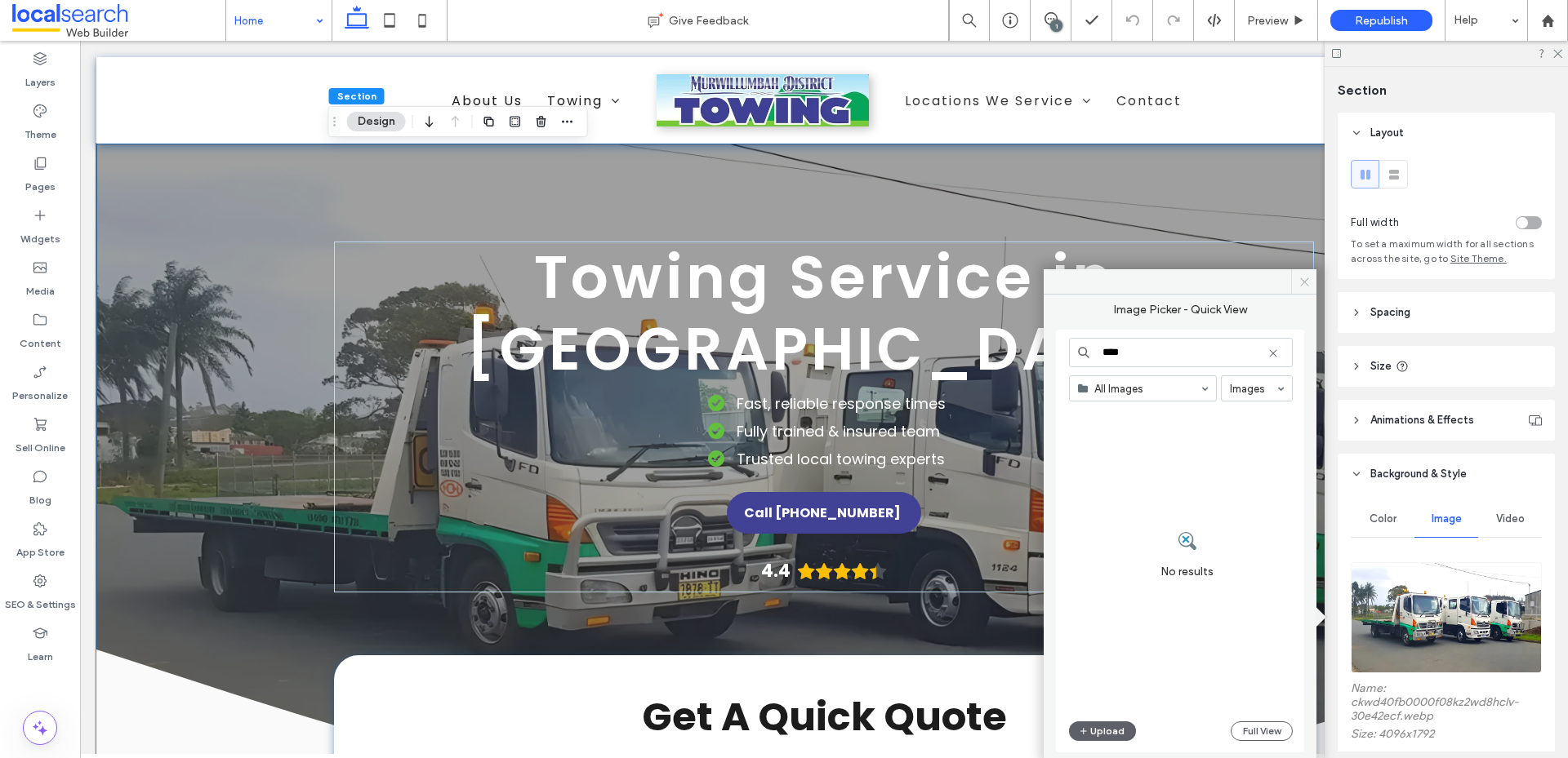
type input "****"
click at [1301, 281] on icon at bounding box center [1303, 281] width 12 height 12
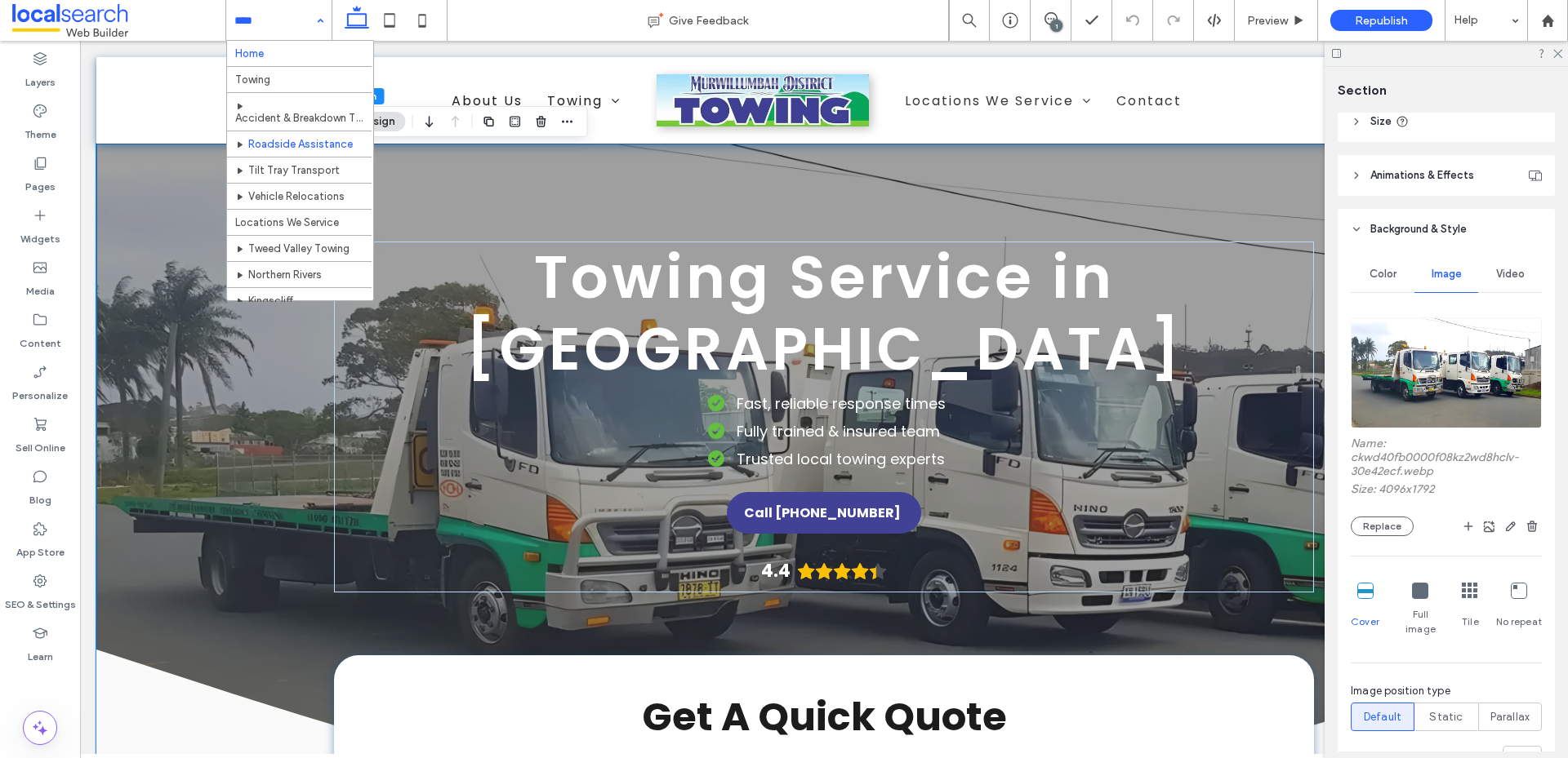
scroll to position [38, 0]
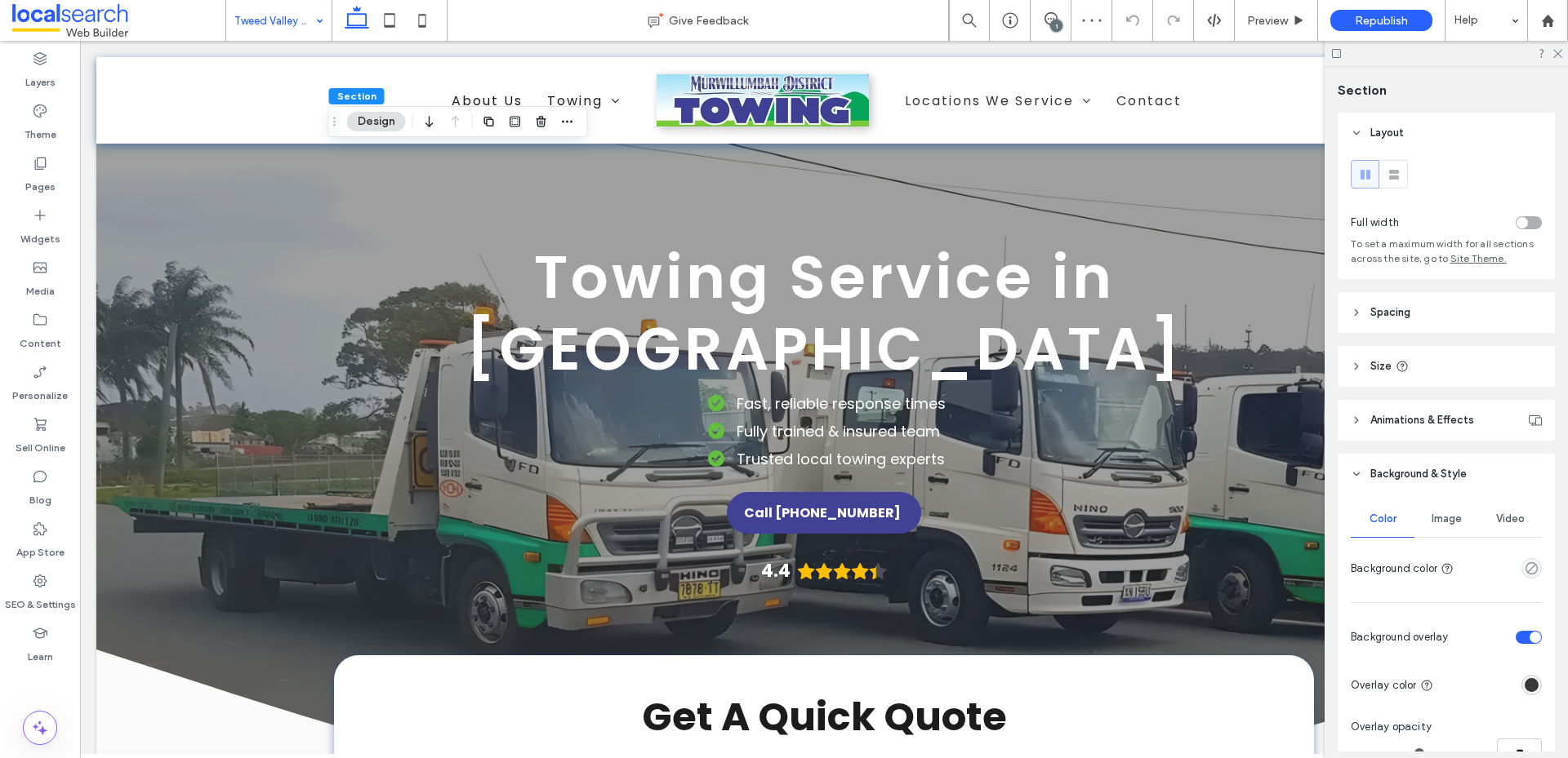
click at [1443, 512] on div "Image" at bounding box center [1445, 519] width 64 height 36
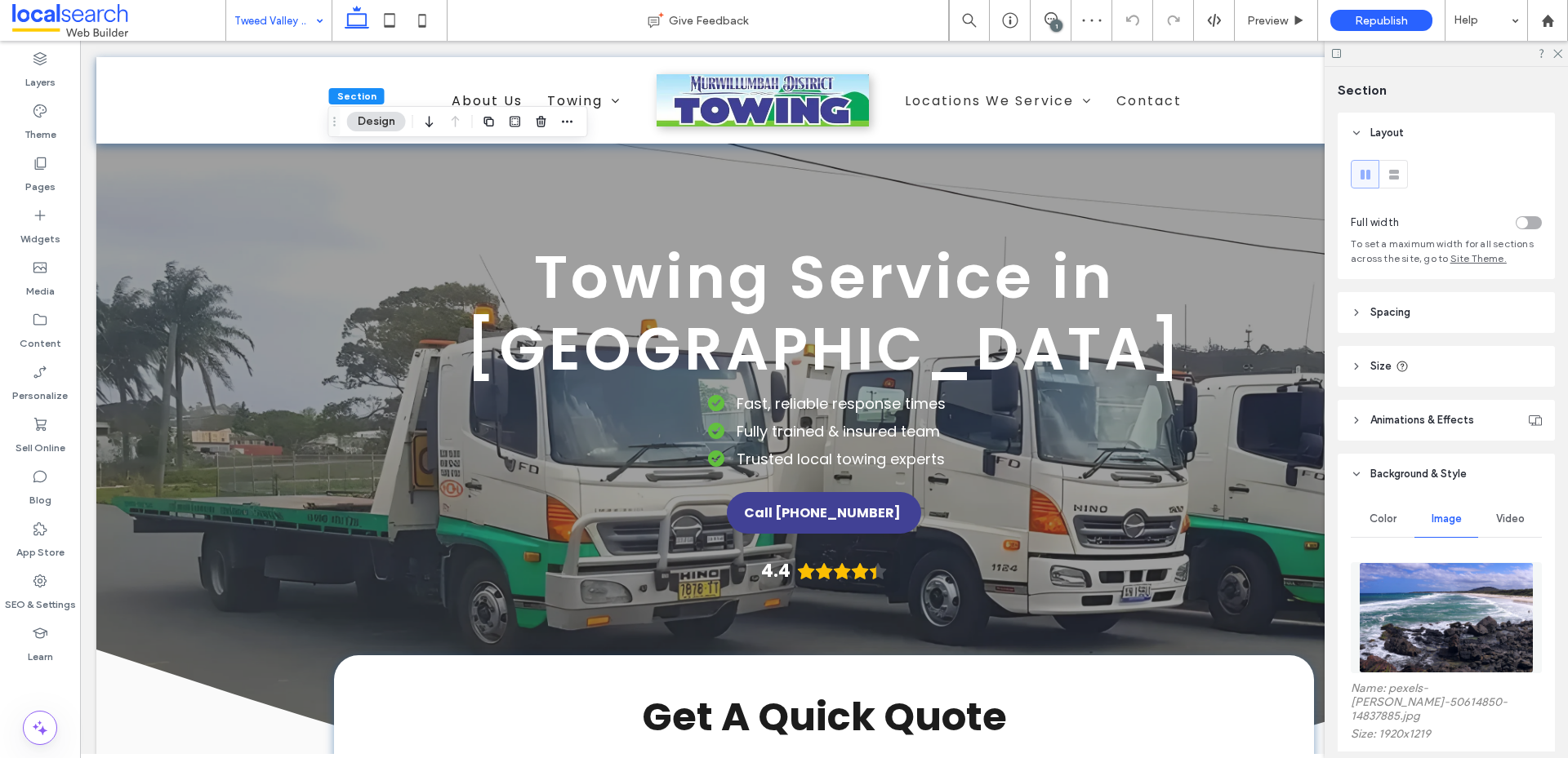
click at [1428, 611] on img at bounding box center [1445, 618] width 174 height 111
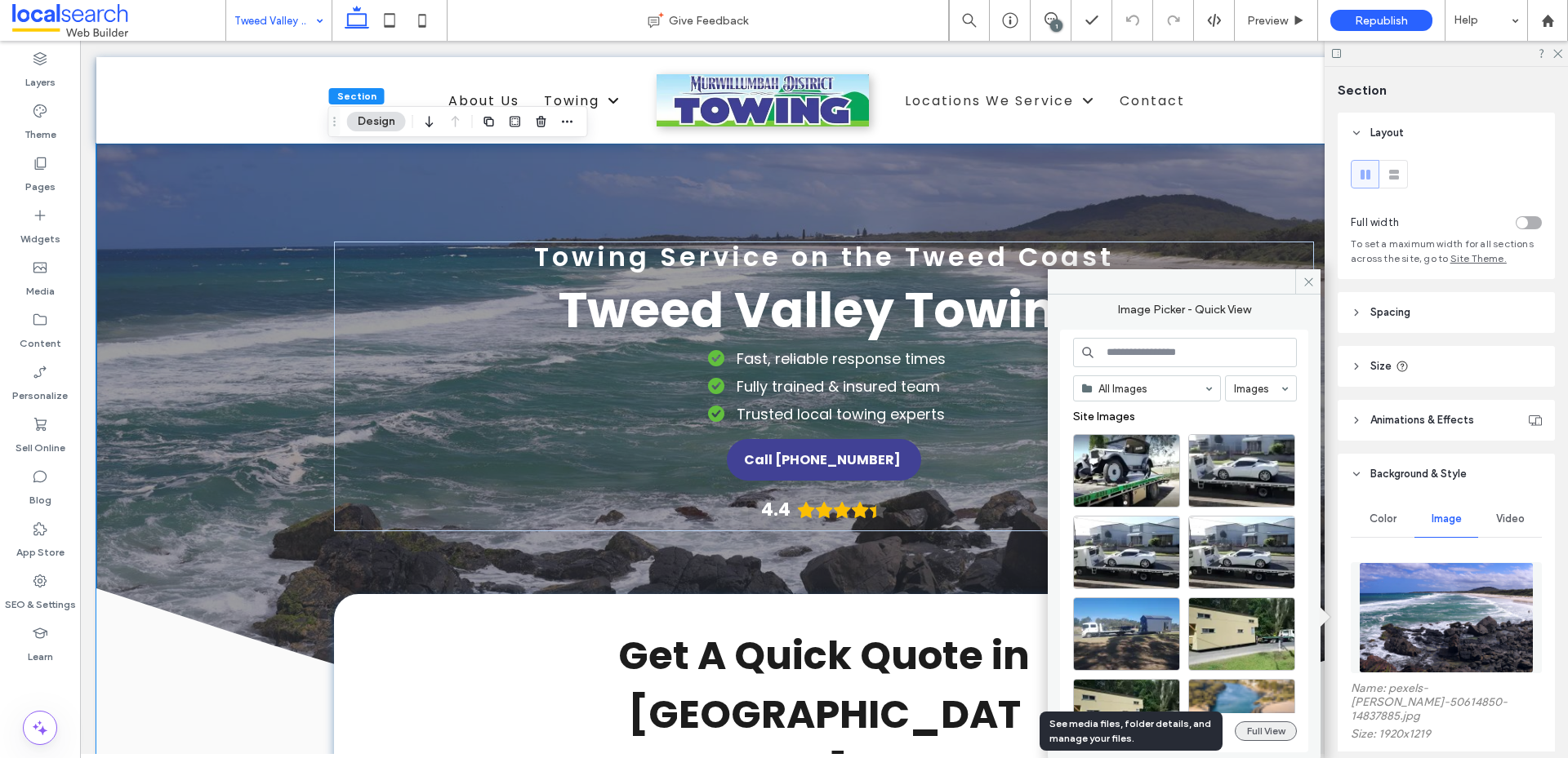
click at [1265, 731] on button "Full View" at bounding box center [1265, 730] width 62 height 19
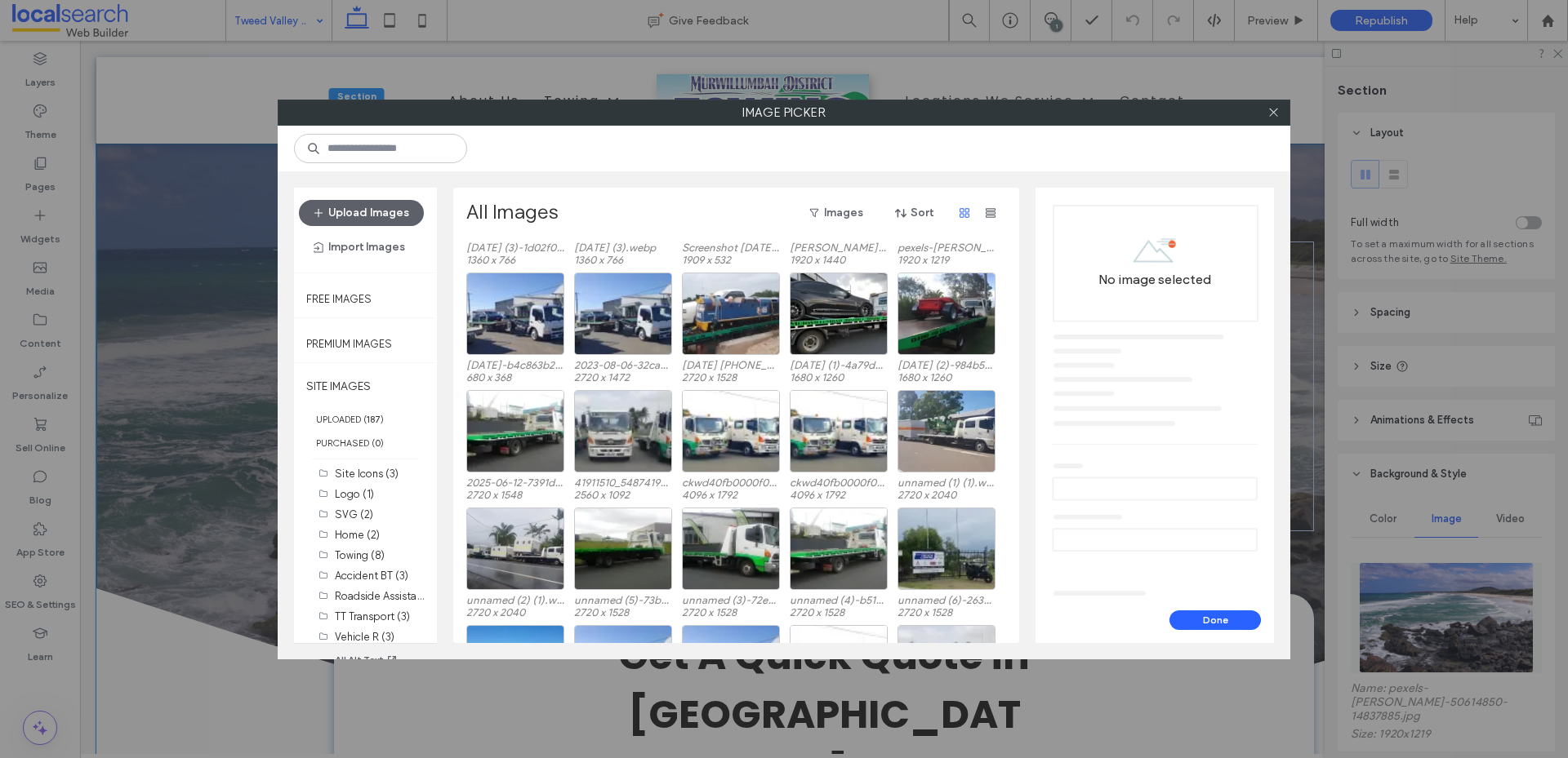
scroll to position [606, 0]
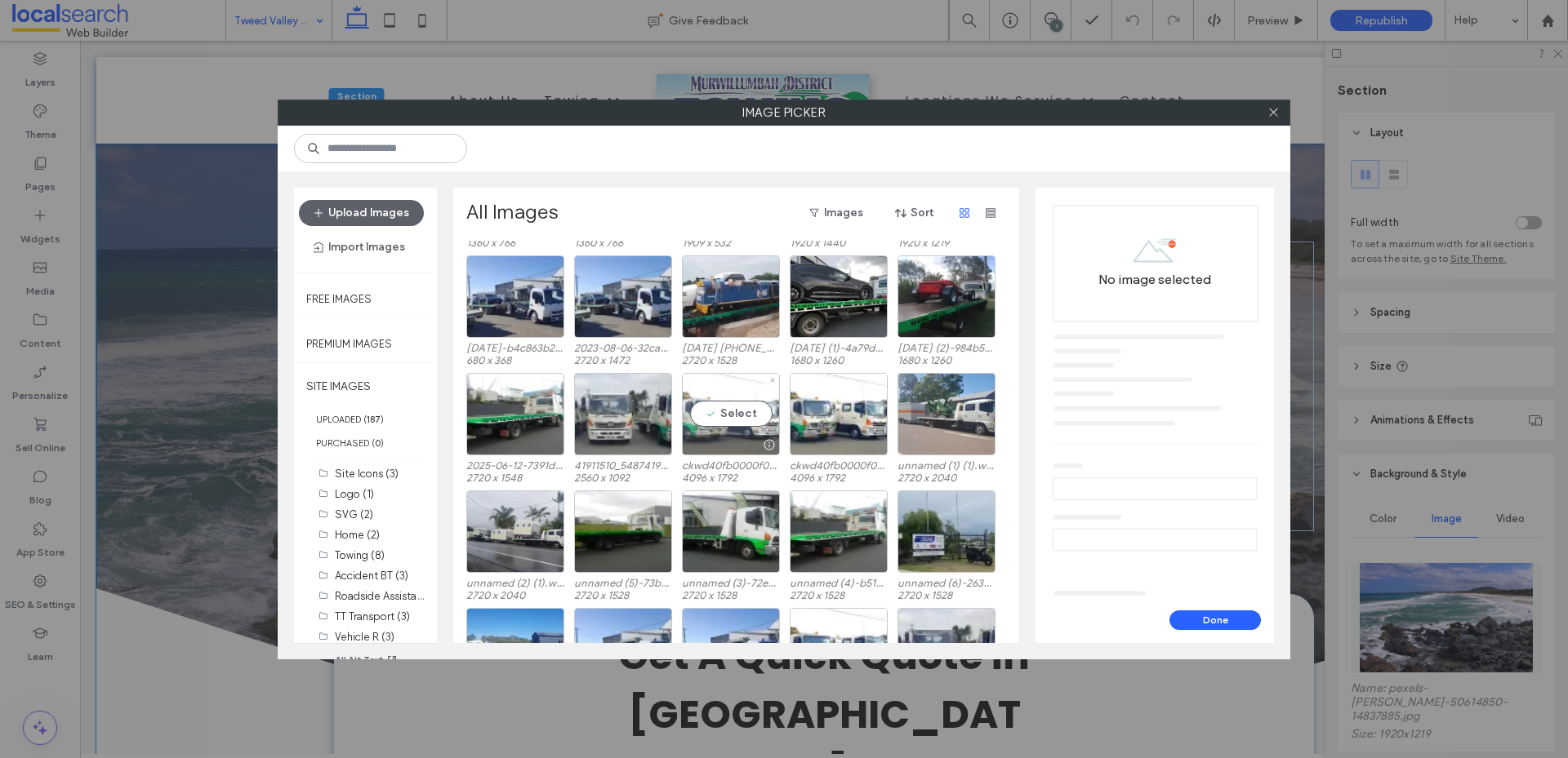
click at [721, 409] on div "Select" at bounding box center [731, 414] width 98 height 82
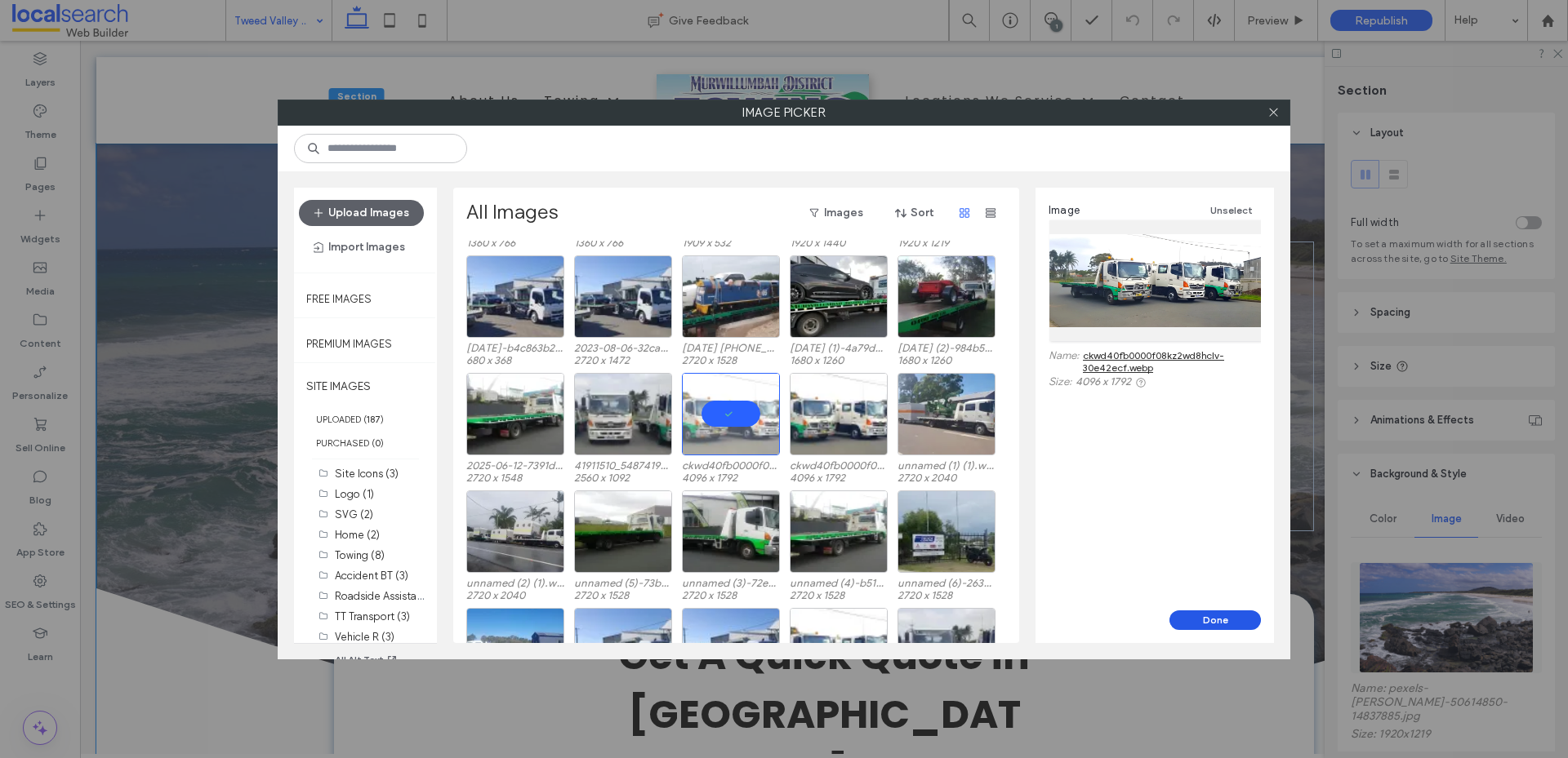
click at [1189, 615] on button "Done" at bounding box center [1215, 620] width 91 height 19
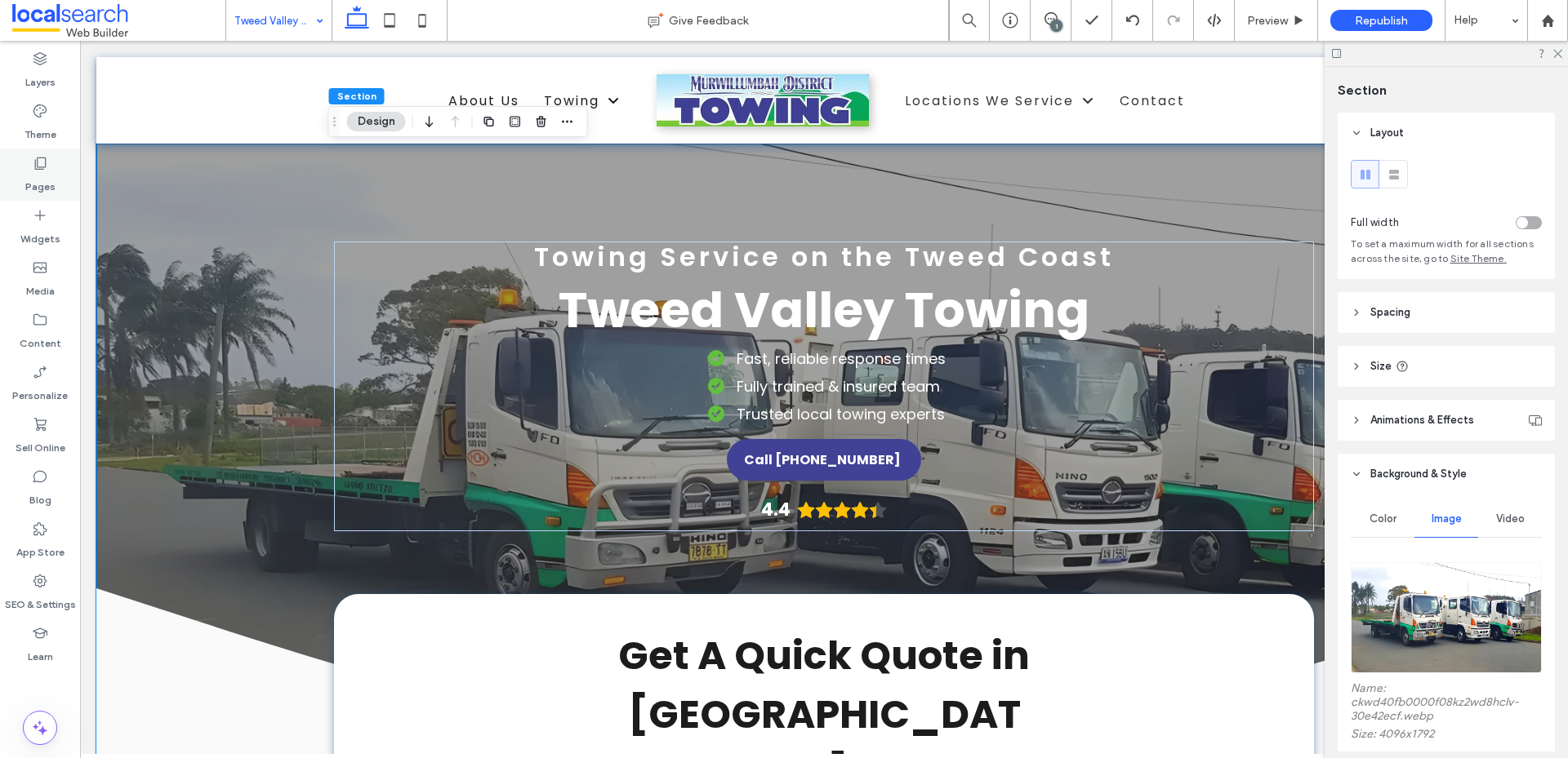
click at [29, 149] on div "Pages" at bounding box center [40, 174] width 80 height 53
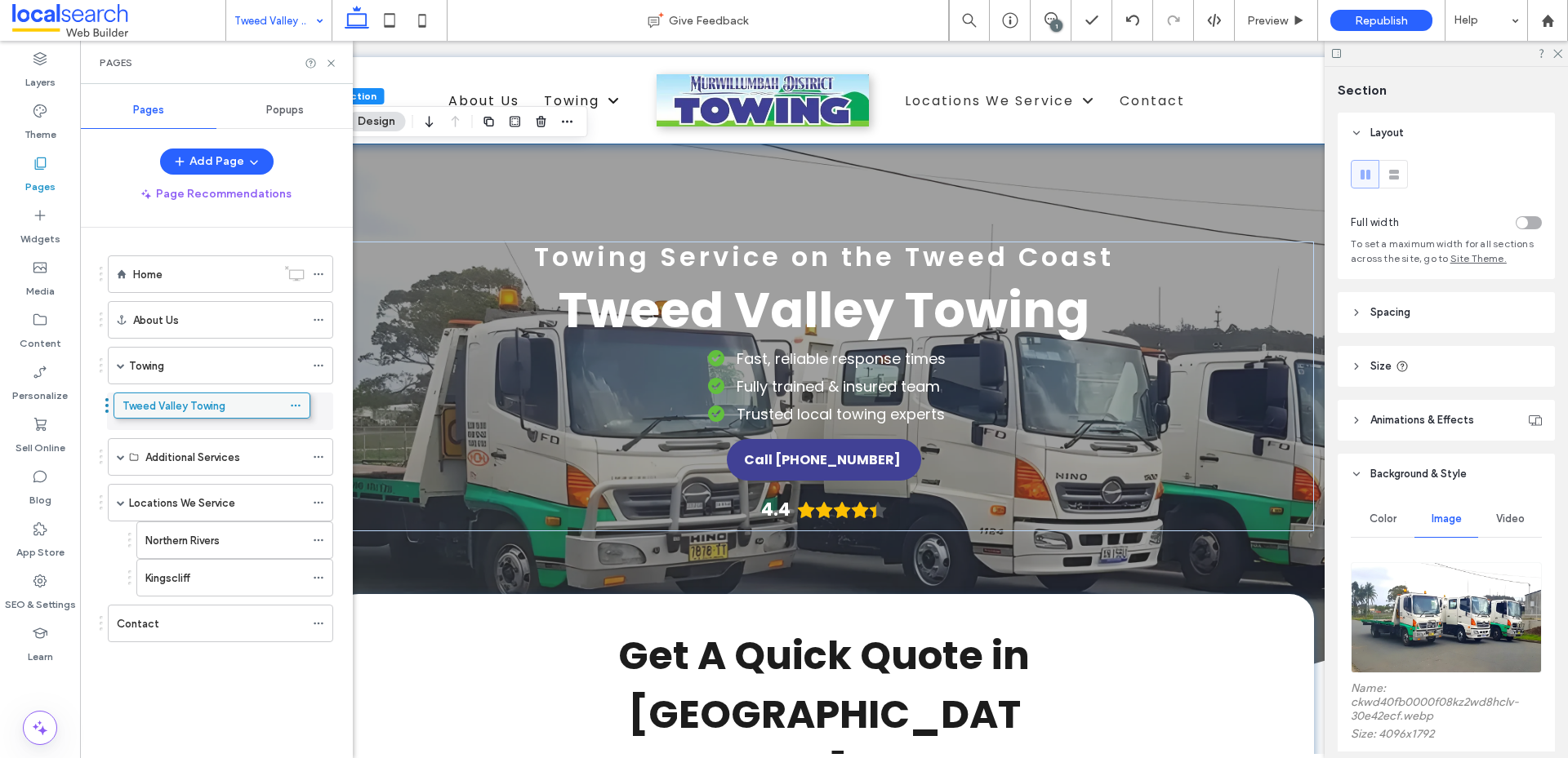
drag, startPoint x: 163, startPoint y: 488, endPoint x: 140, endPoint y: 397, distance: 93.9
click at [327, 65] on icon at bounding box center [330, 63] width 12 height 12
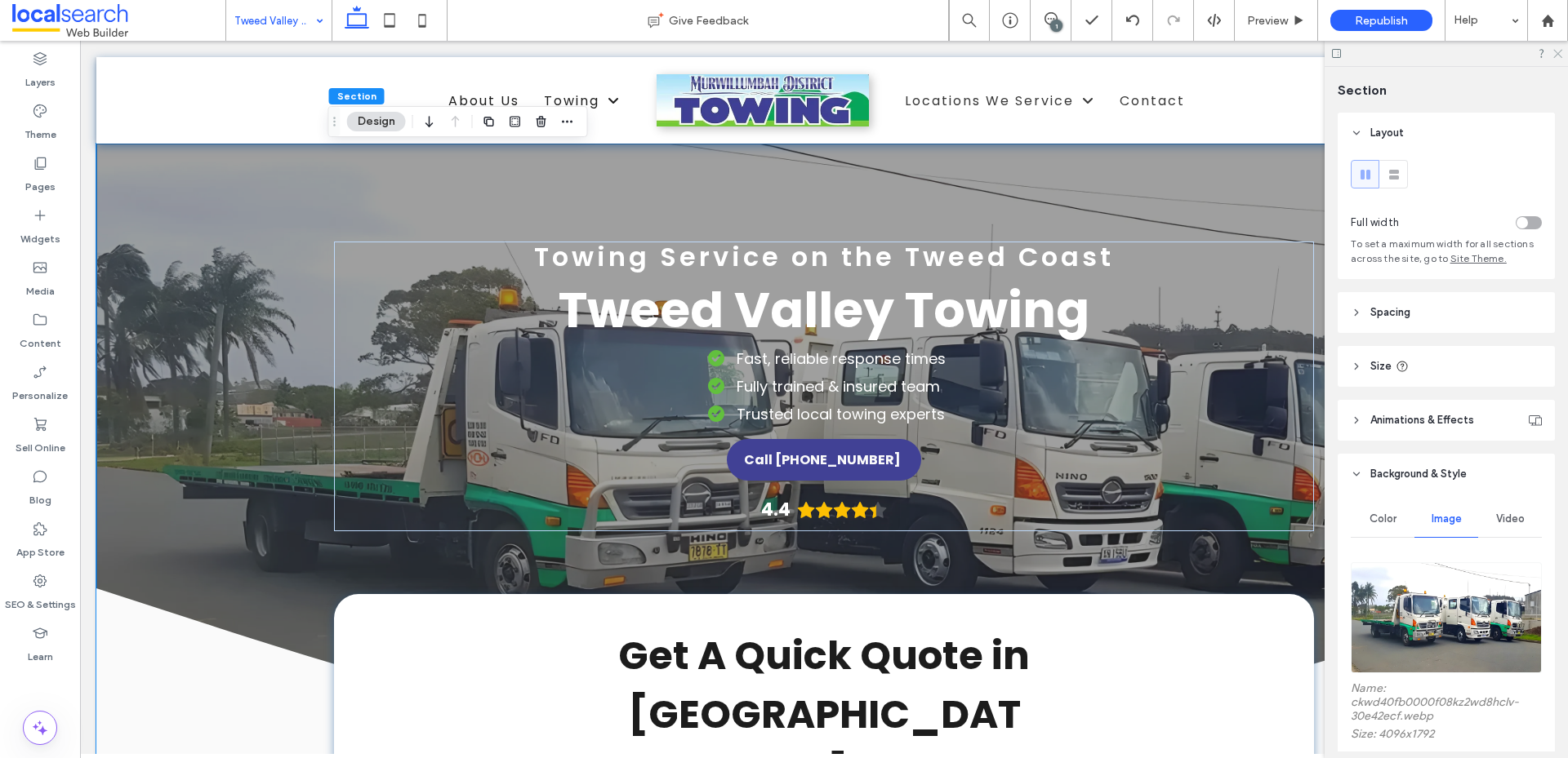
click at [1559, 51] on icon at bounding box center [1557, 53] width 11 height 11
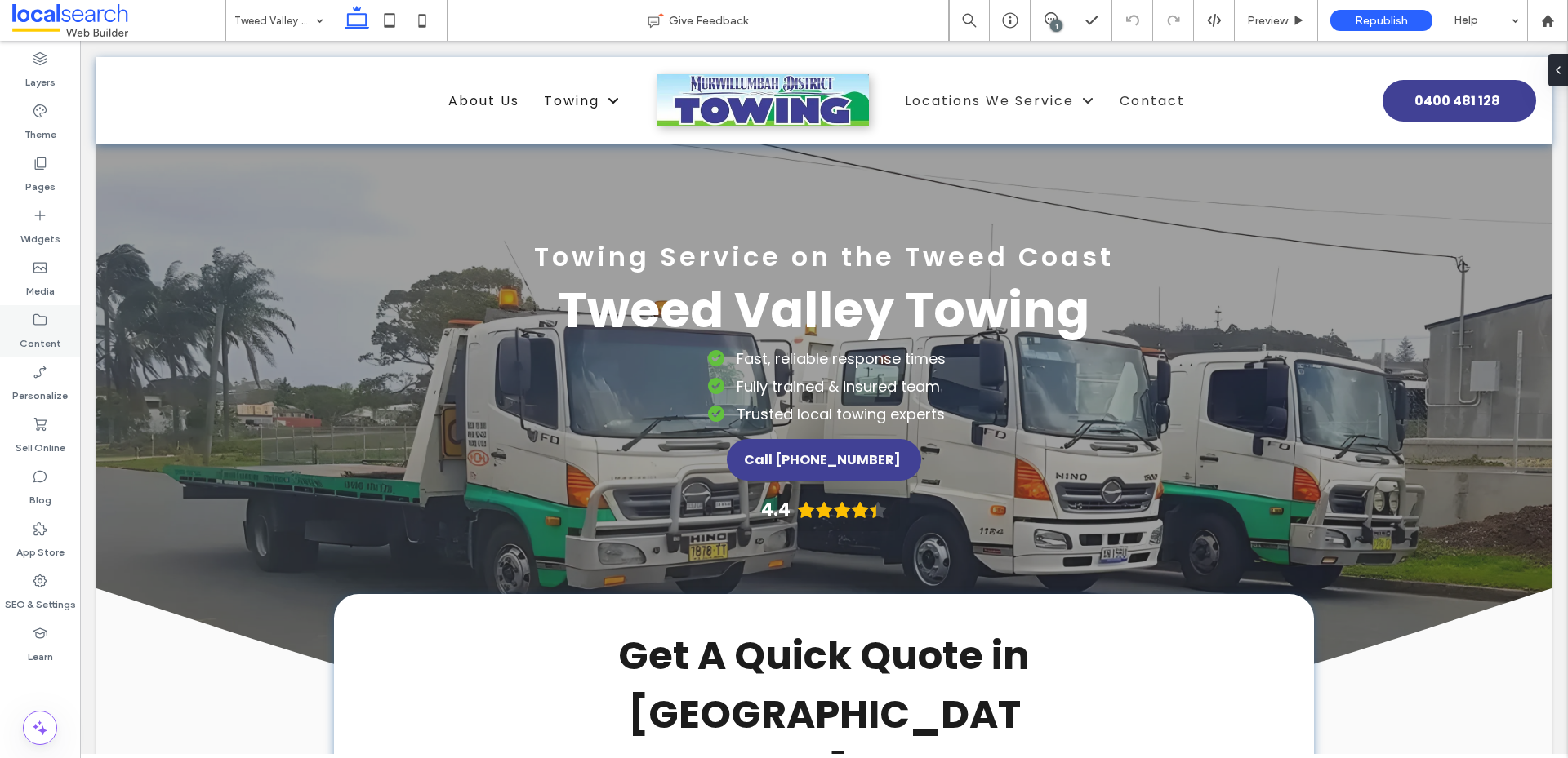
click at [51, 322] on div "Content" at bounding box center [40, 331] width 80 height 53
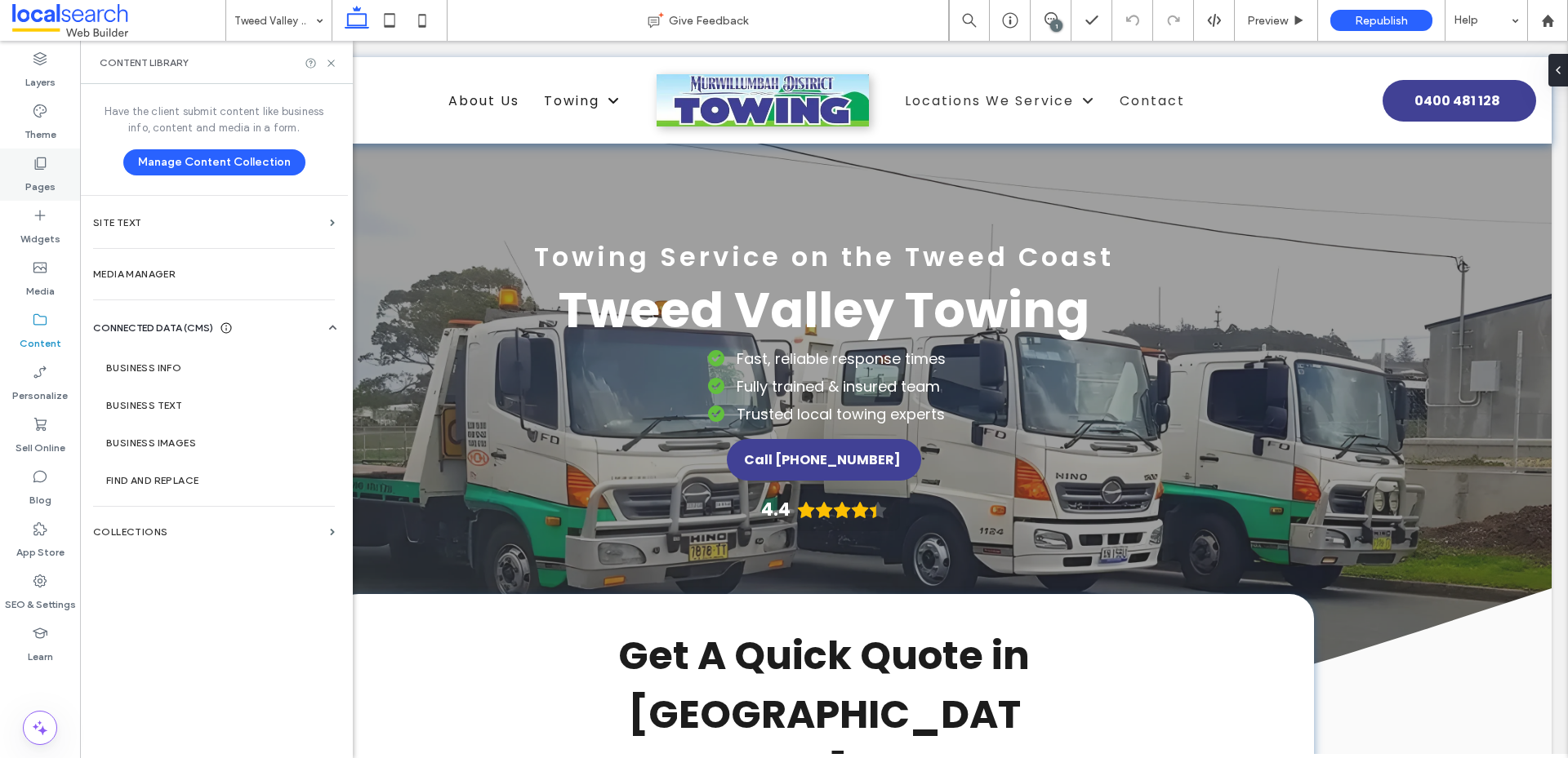
click at [35, 173] on label "Pages" at bounding box center [40, 183] width 30 height 23
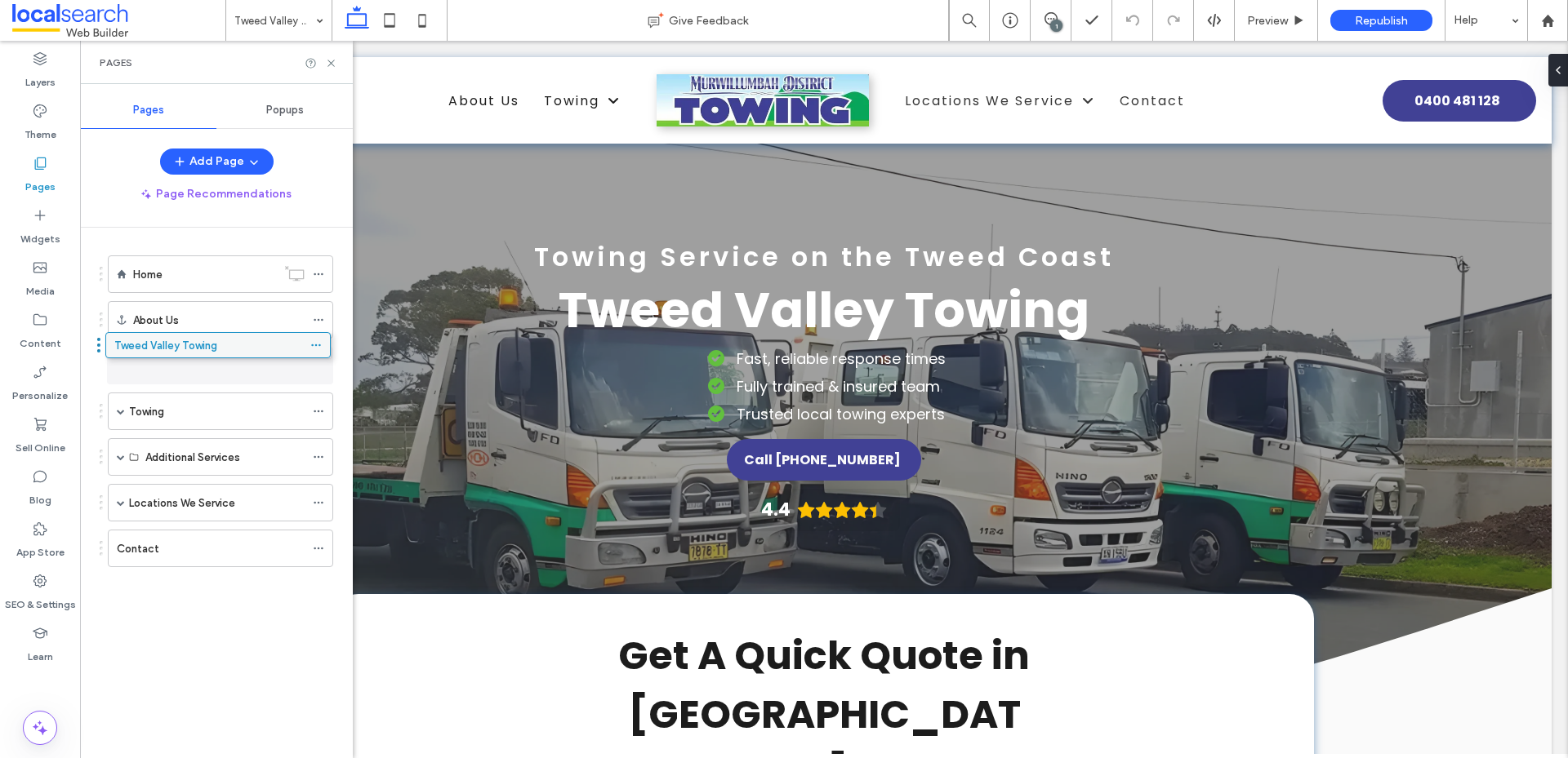
drag, startPoint x: 162, startPoint y: 410, endPoint x: 160, endPoint y: 352, distance: 58.0
click at [388, 19] on icon at bounding box center [389, 19] width 32 height 32
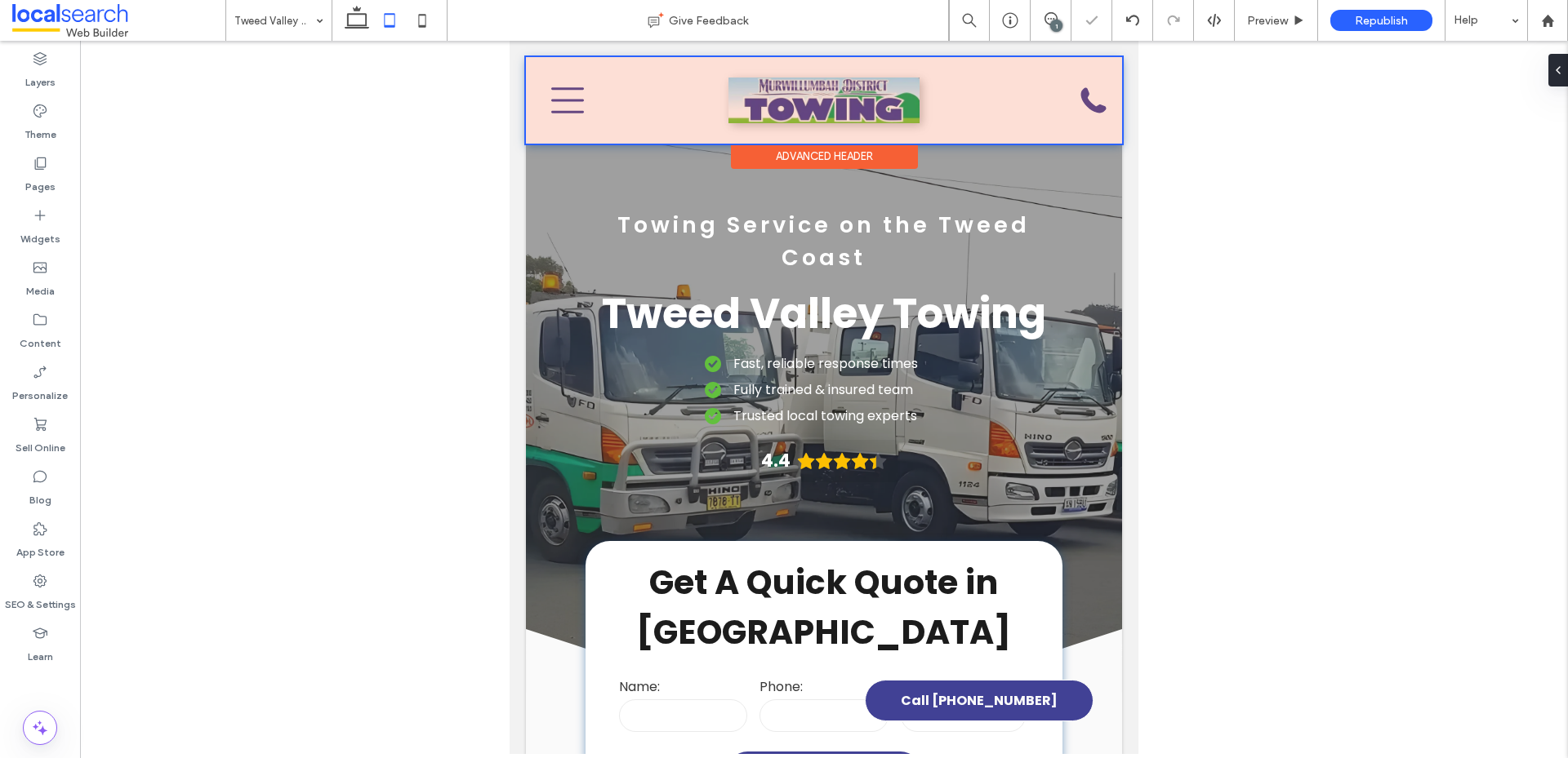
click at [560, 109] on div at bounding box center [824, 101] width 596 height 87
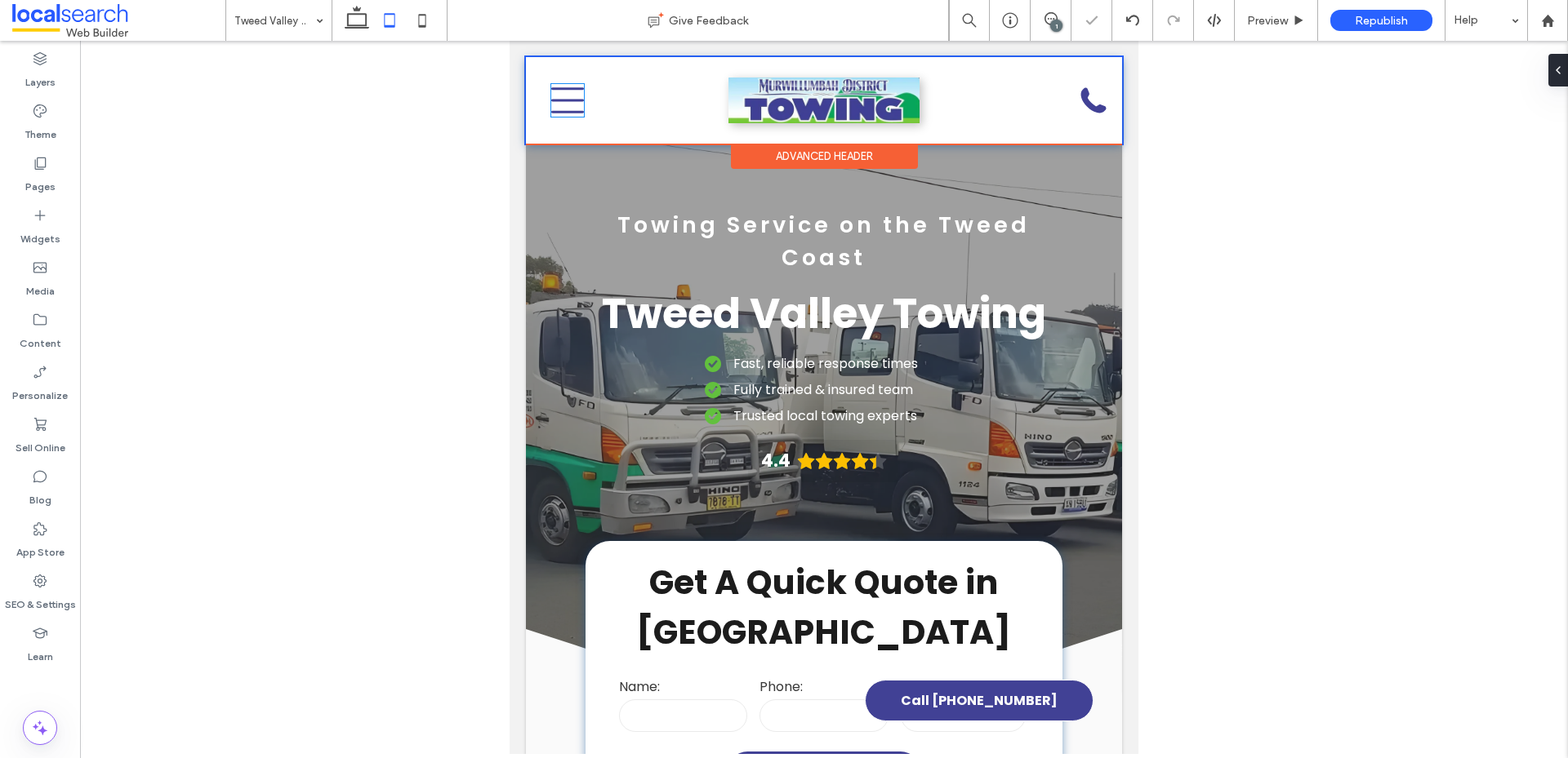
click at [560, 109] on icon "Menu Icon Menu Ic" at bounding box center [566, 100] width 32 height 32
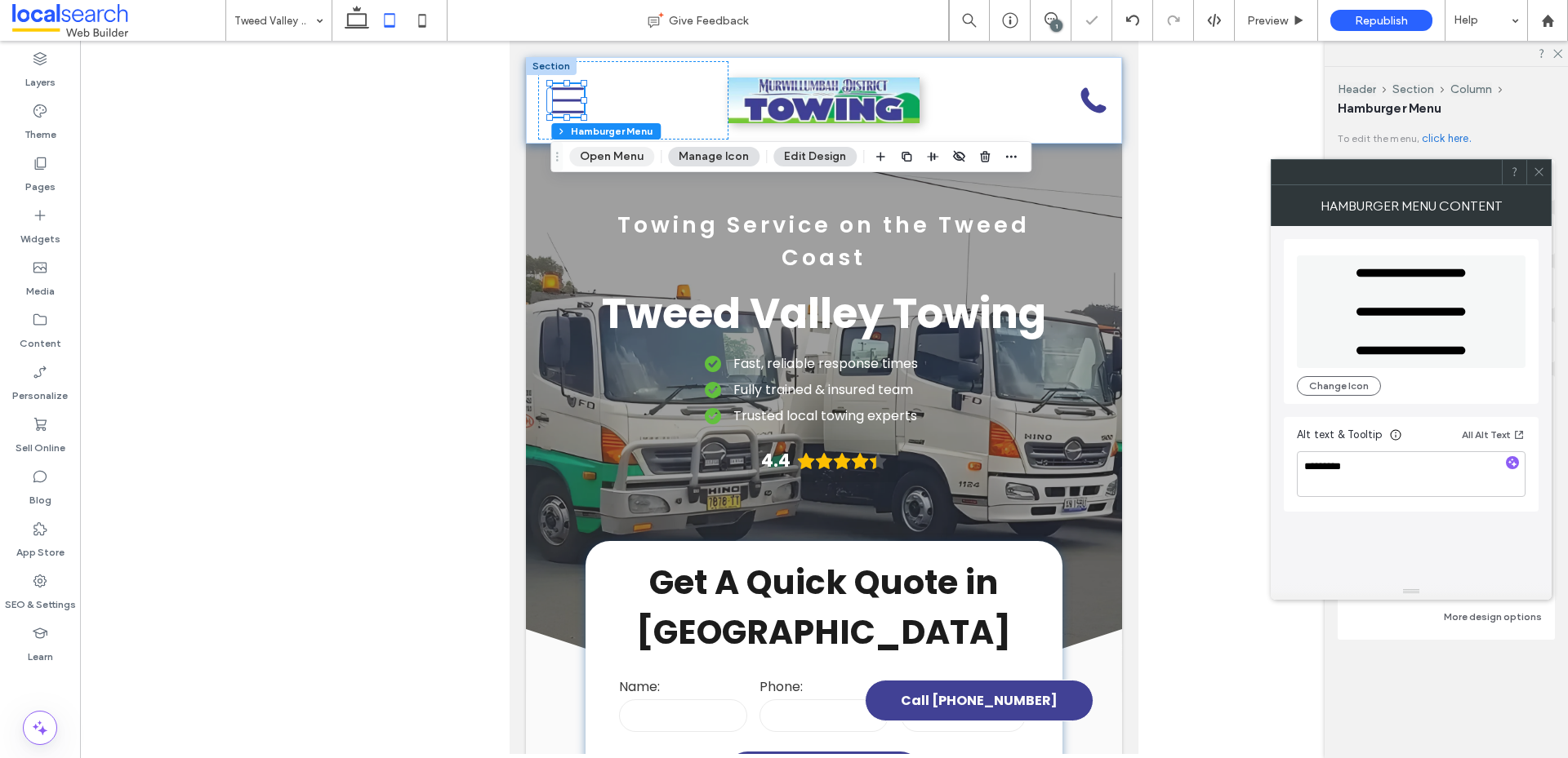
click at [619, 155] on button "Open Menu" at bounding box center [612, 156] width 85 height 19
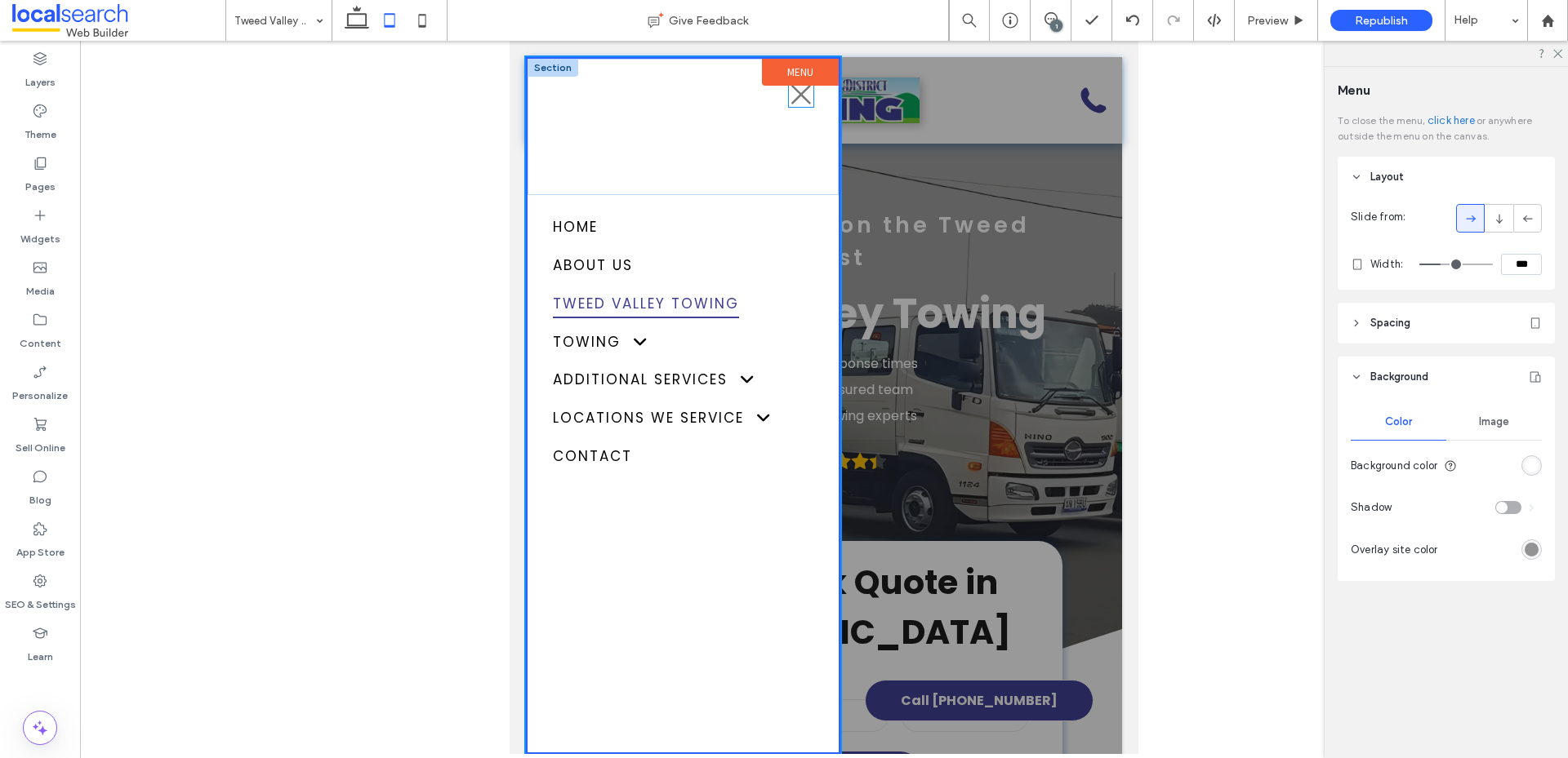
click at [806, 103] on icon "Exit Icon" at bounding box center [801, 94] width 25 height 25
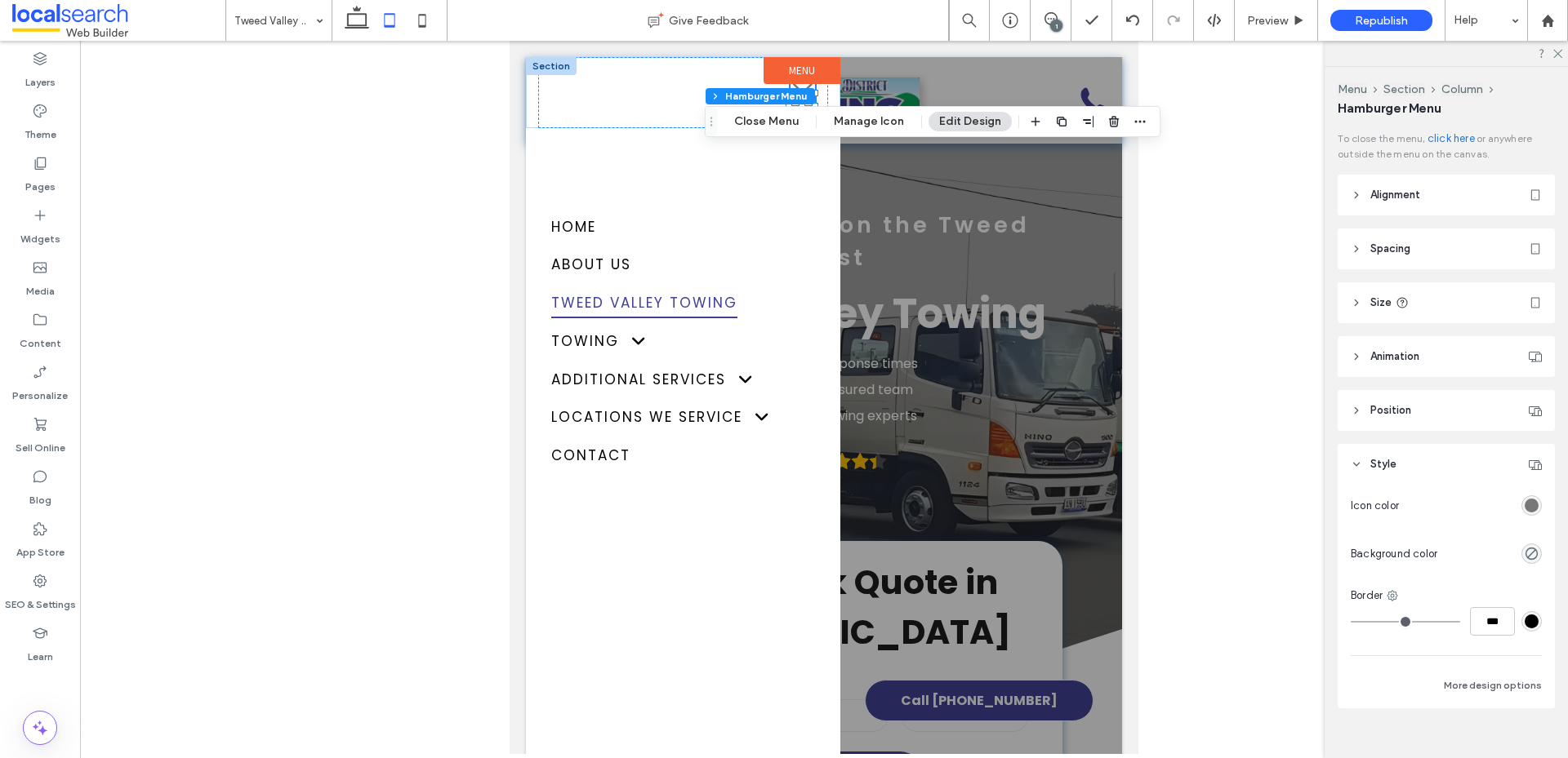
click at [0, 0] on span at bounding box center [0, 0] width 0 height 0
click at [921, 330] on div at bounding box center [824, 406] width 596 height 697
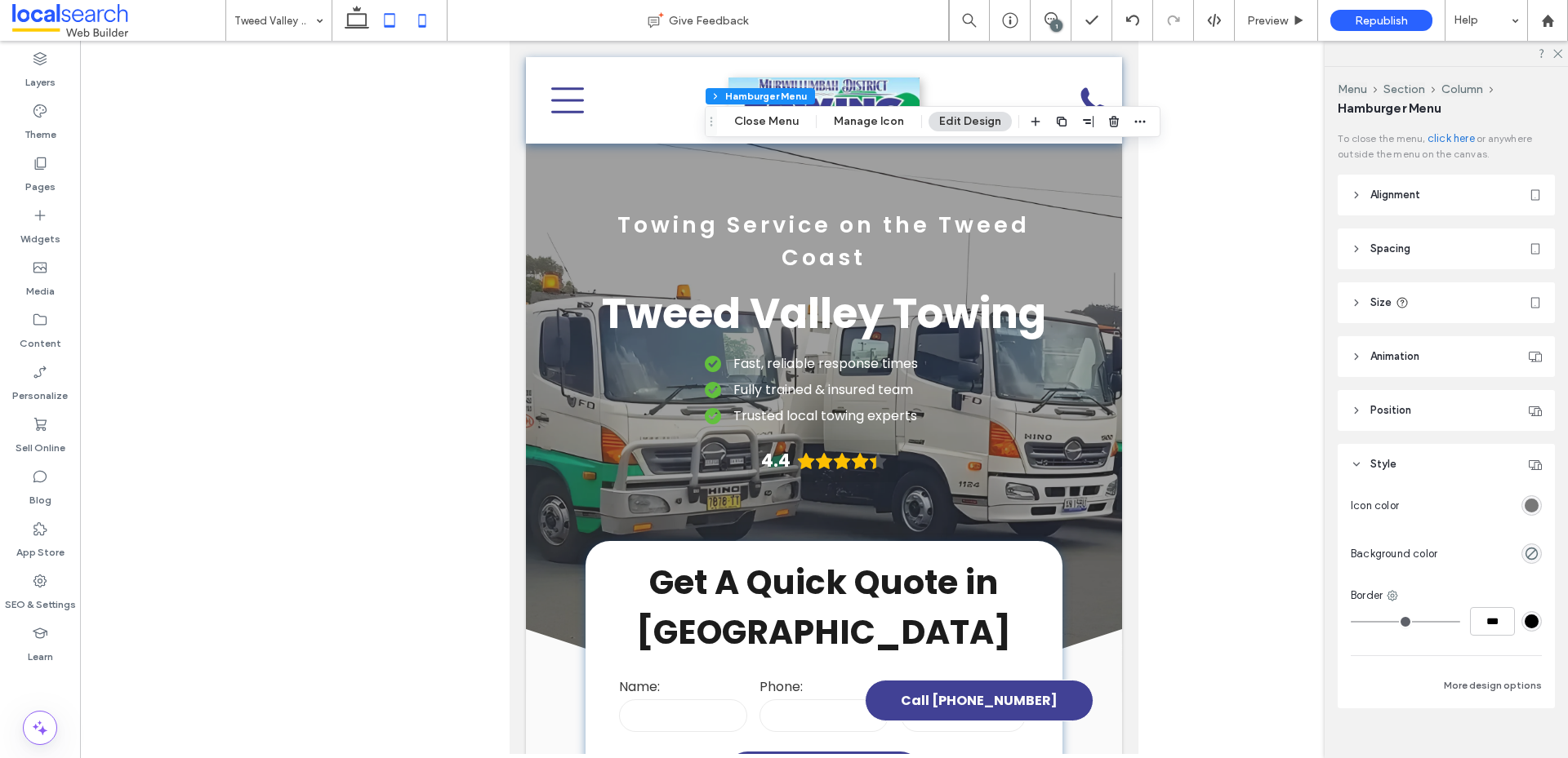
click at [436, 24] on icon at bounding box center [422, 19] width 32 height 32
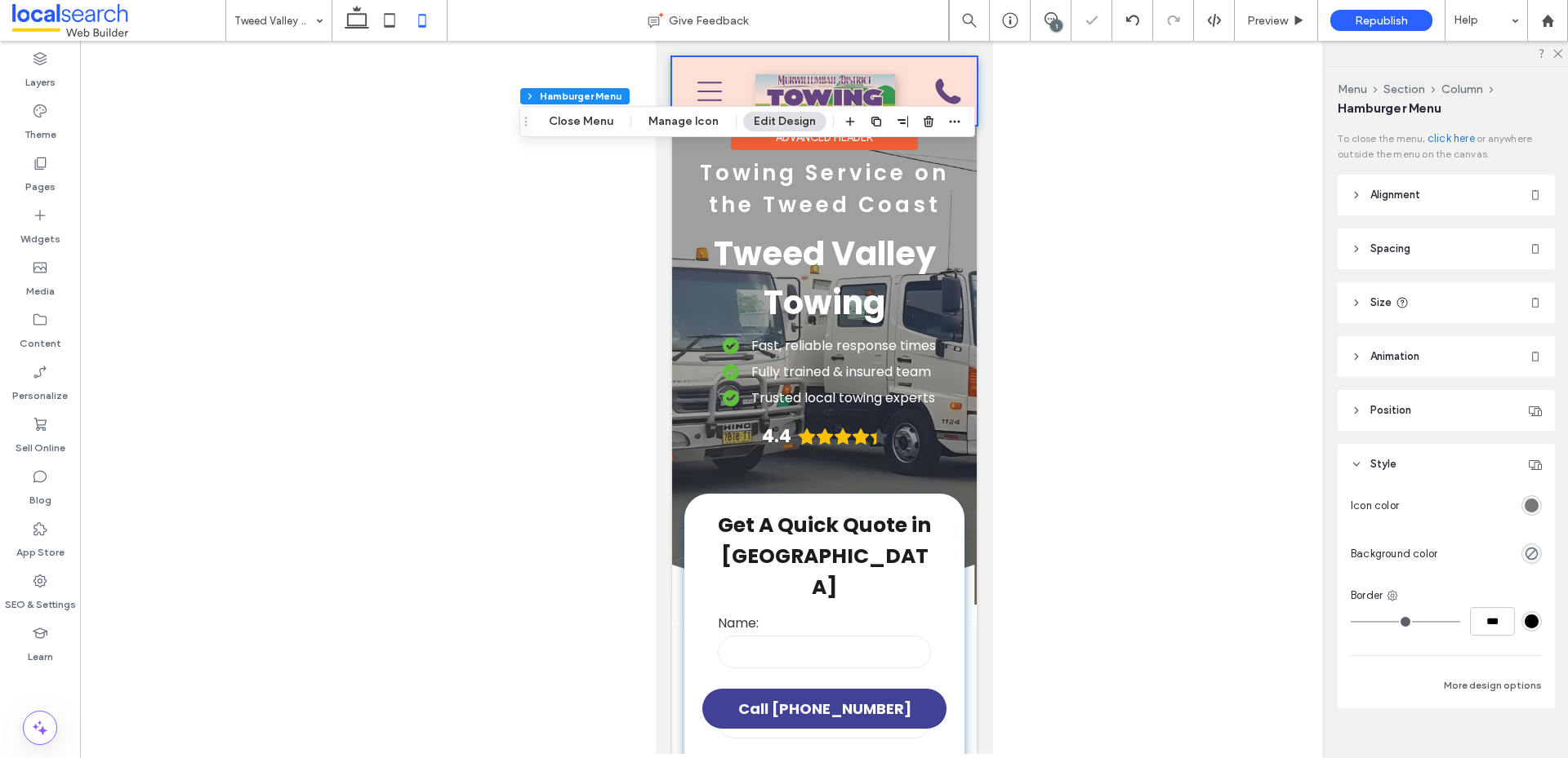
click at [707, 82] on div at bounding box center [824, 90] width 304 height 67
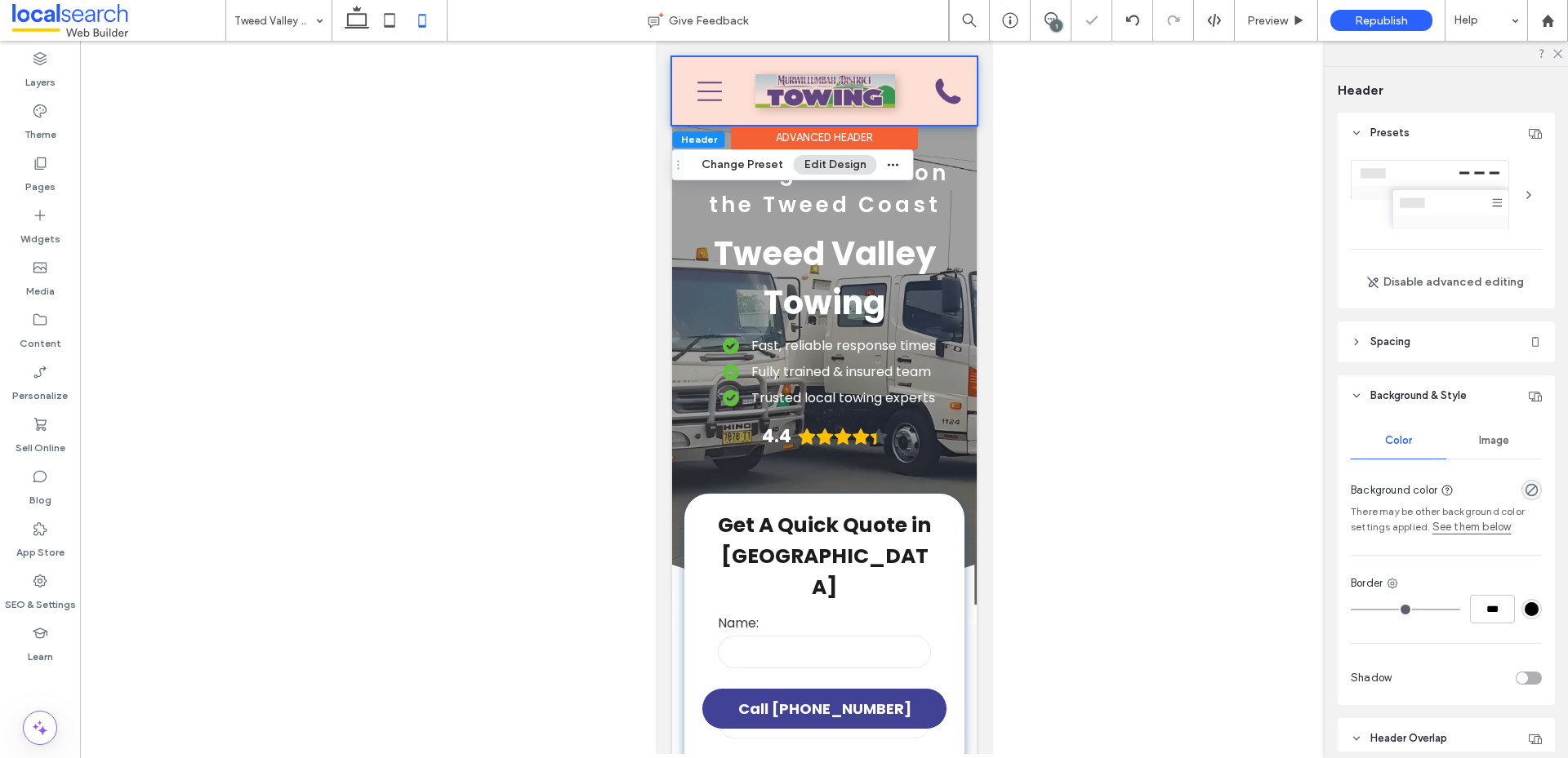
click at [707, 82] on icon at bounding box center [708, 91] width 25 height 19
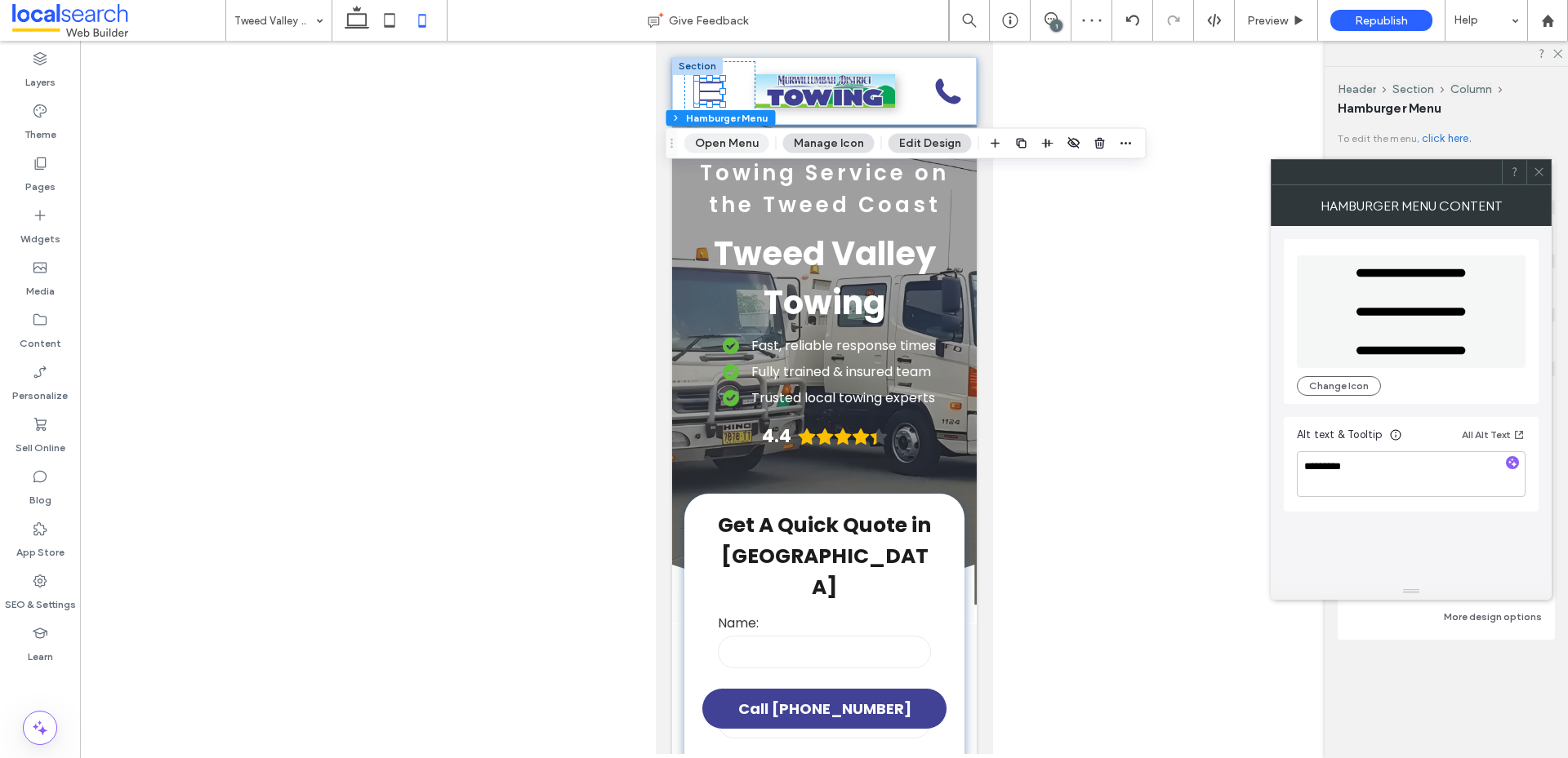
click at [716, 138] on button "Open Menu" at bounding box center [727, 143] width 85 height 19
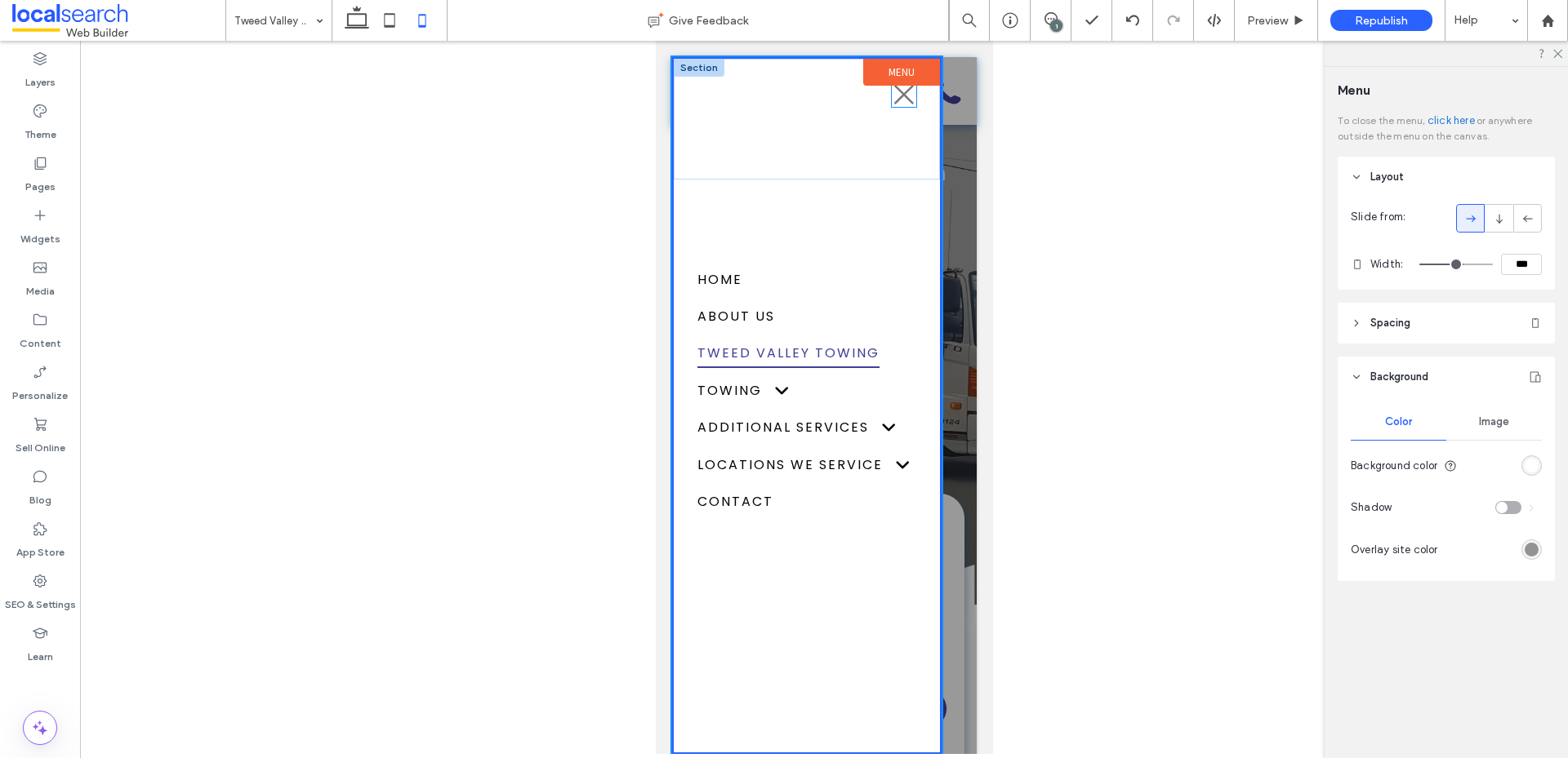
click at [904, 100] on icon "Exit Icon" at bounding box center [903, 94] width 25 height 25
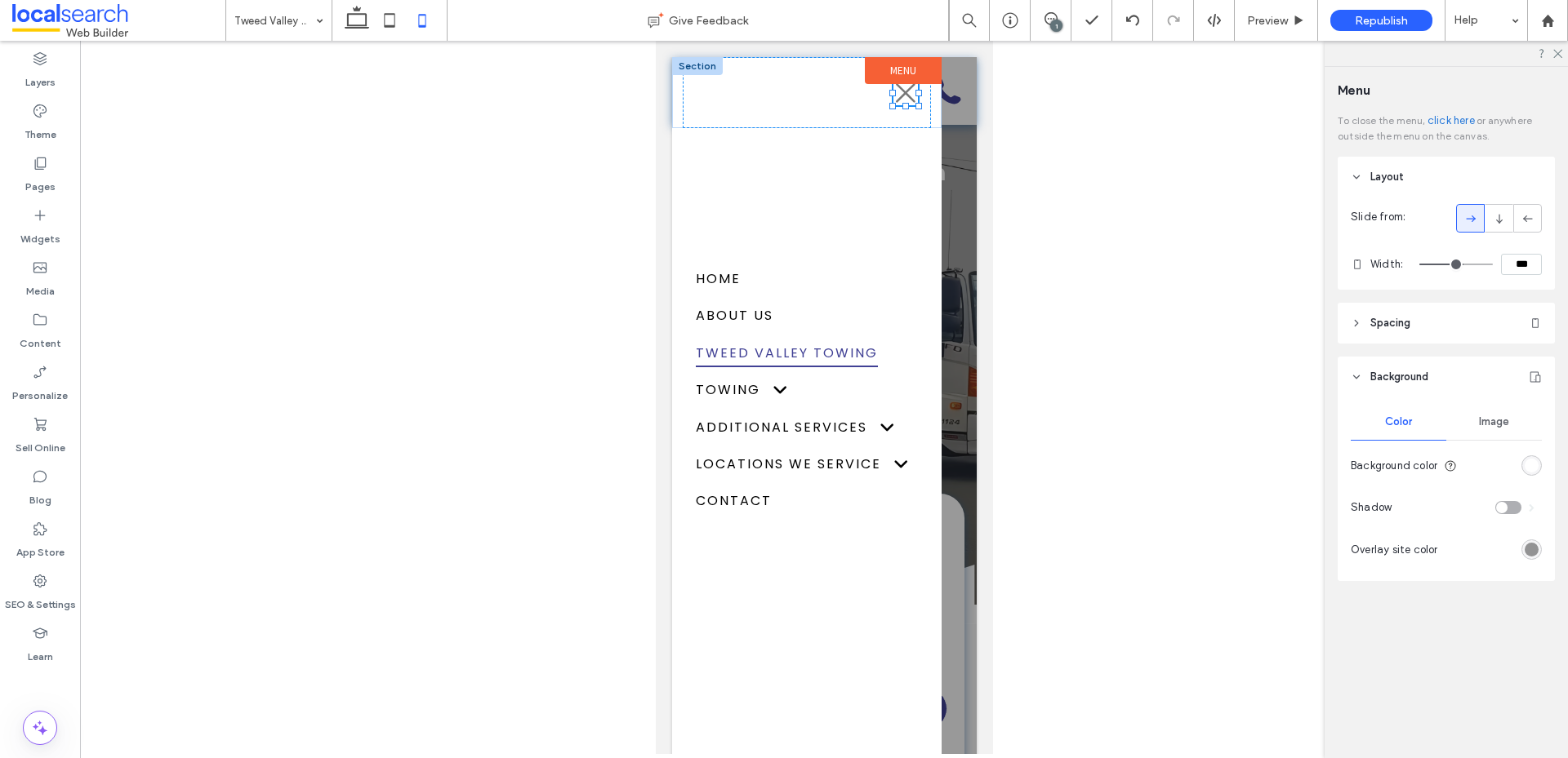
click at [904, 100] on icon "Exit Icon" at bounding box center [905, 93] width 25 height 25
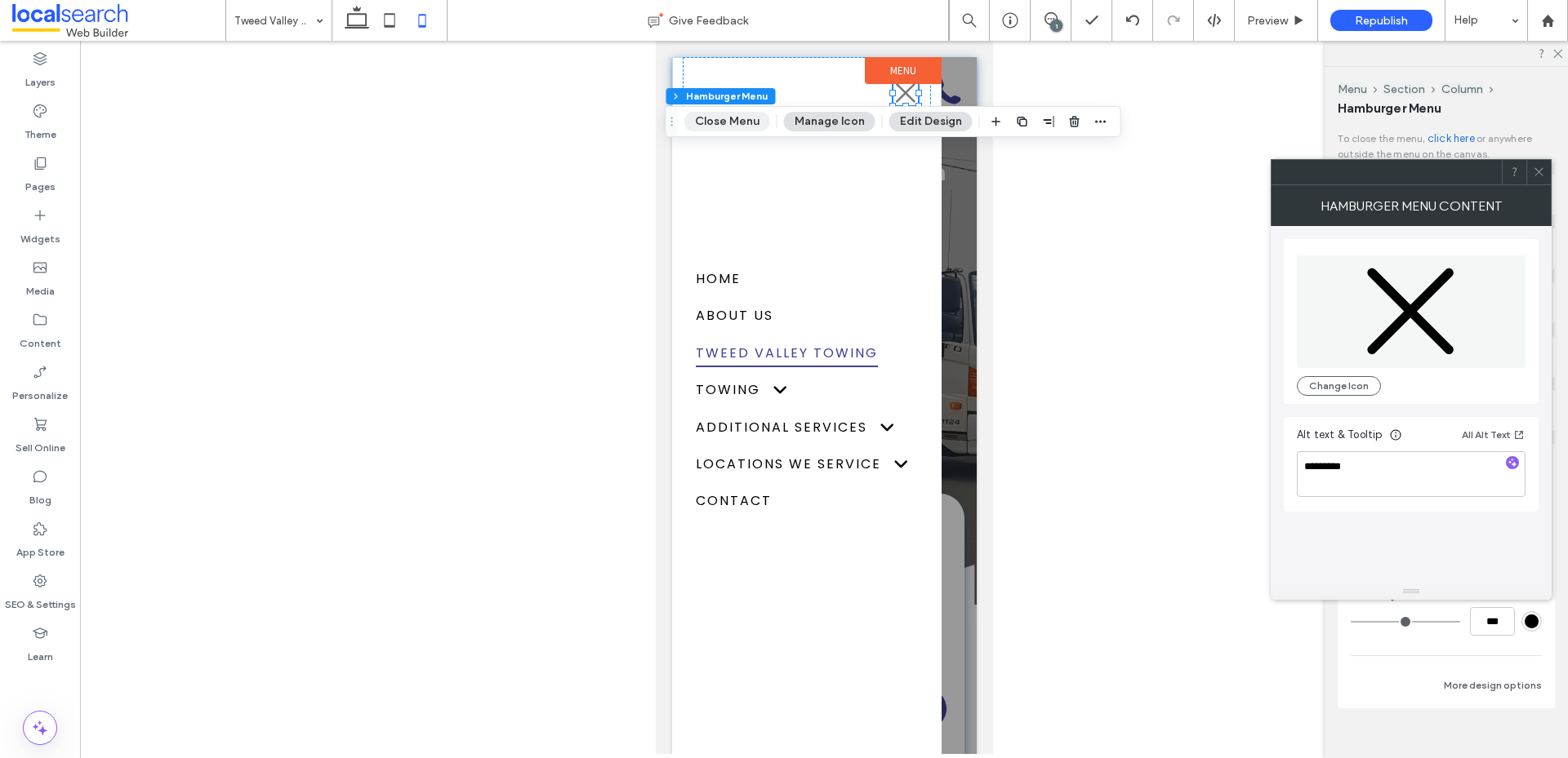
click at [731, 124] on button "Close Menu" at bounding box center [727, 121] width 86 height 19
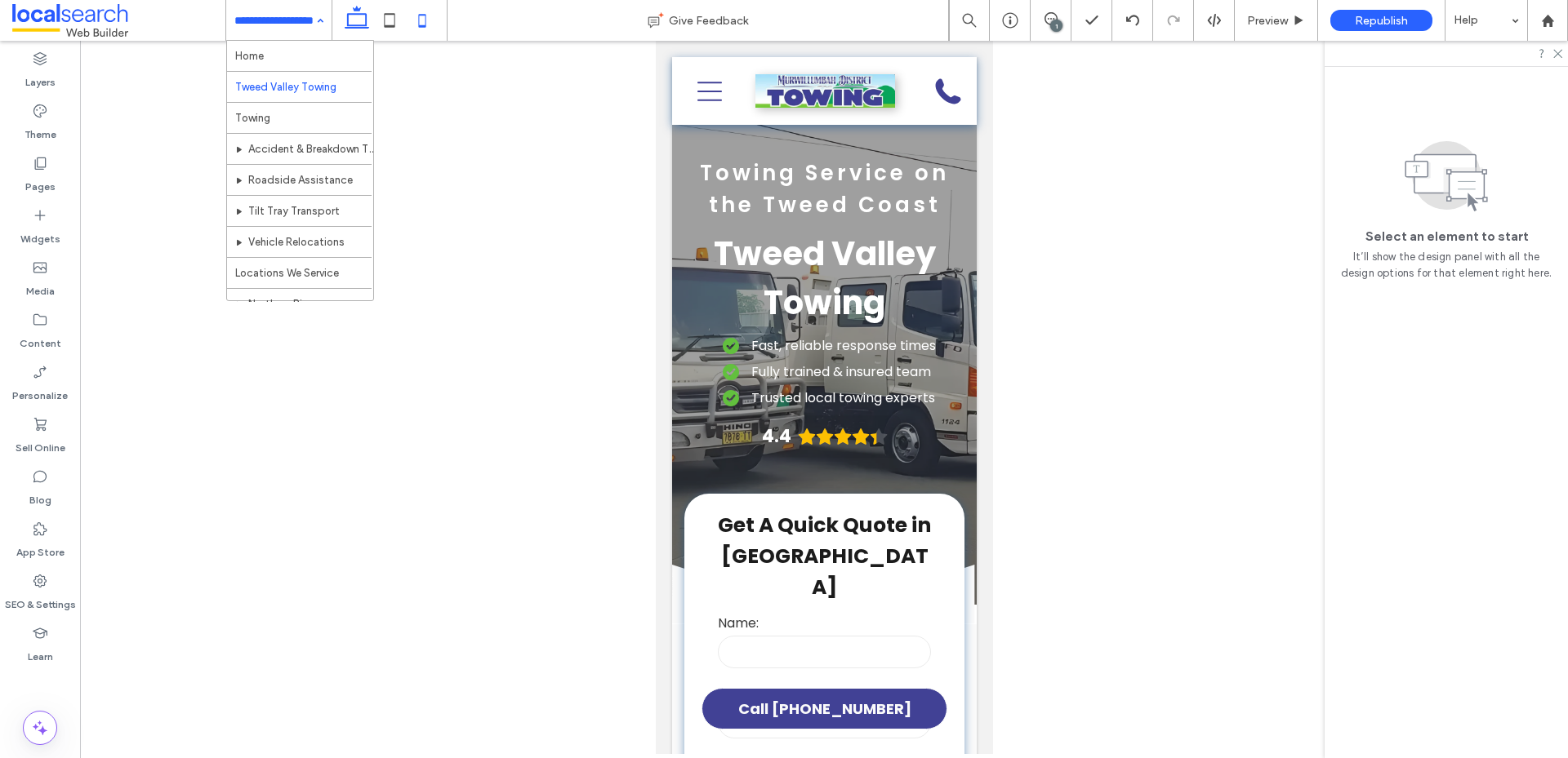
click at [351, 24] on icon at bounding box center [356, 19] width 32 height 32
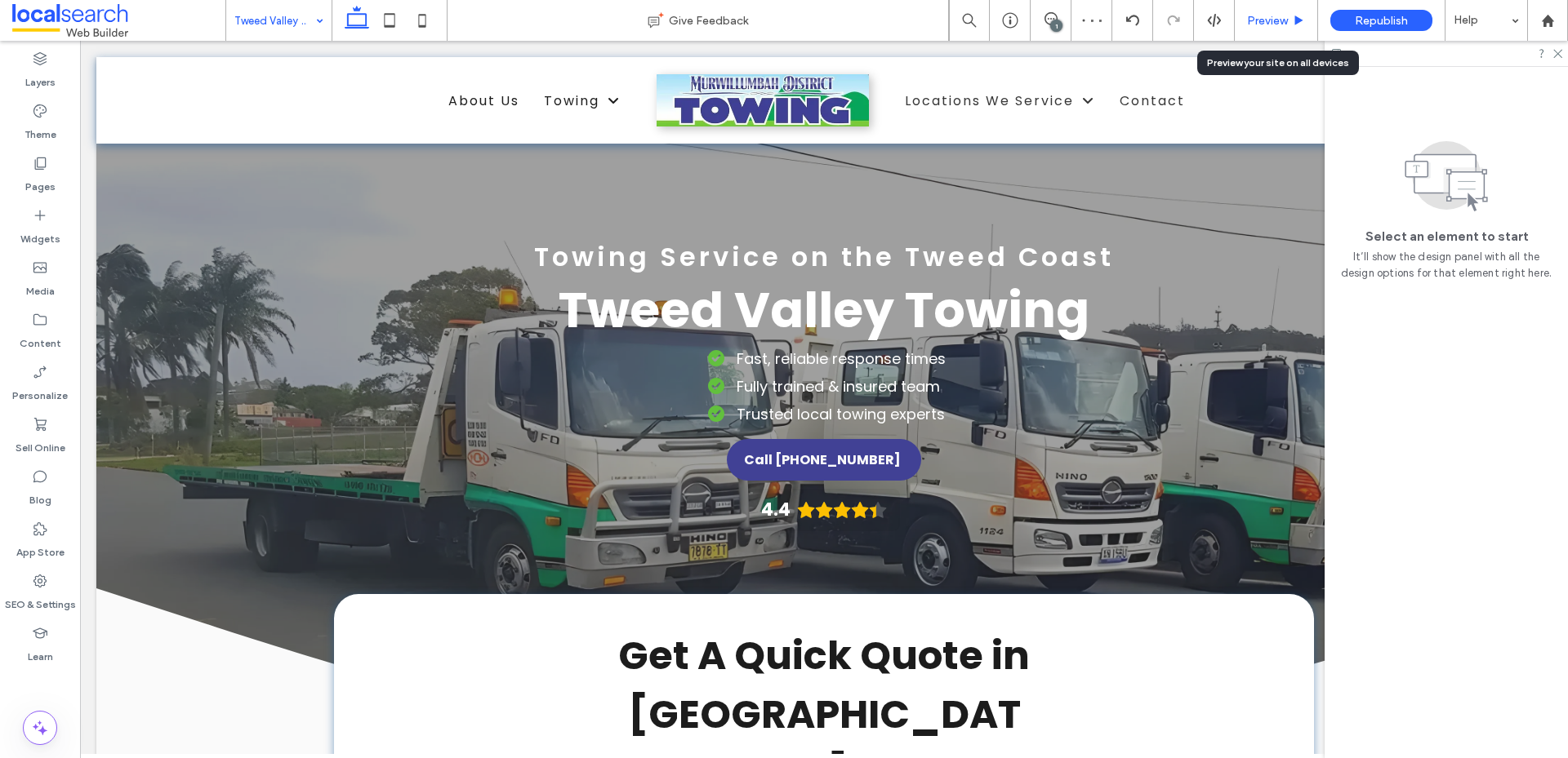
click at [1261, 21] on span "Preview" at bounding box center [1267, 20] width 41 height 14
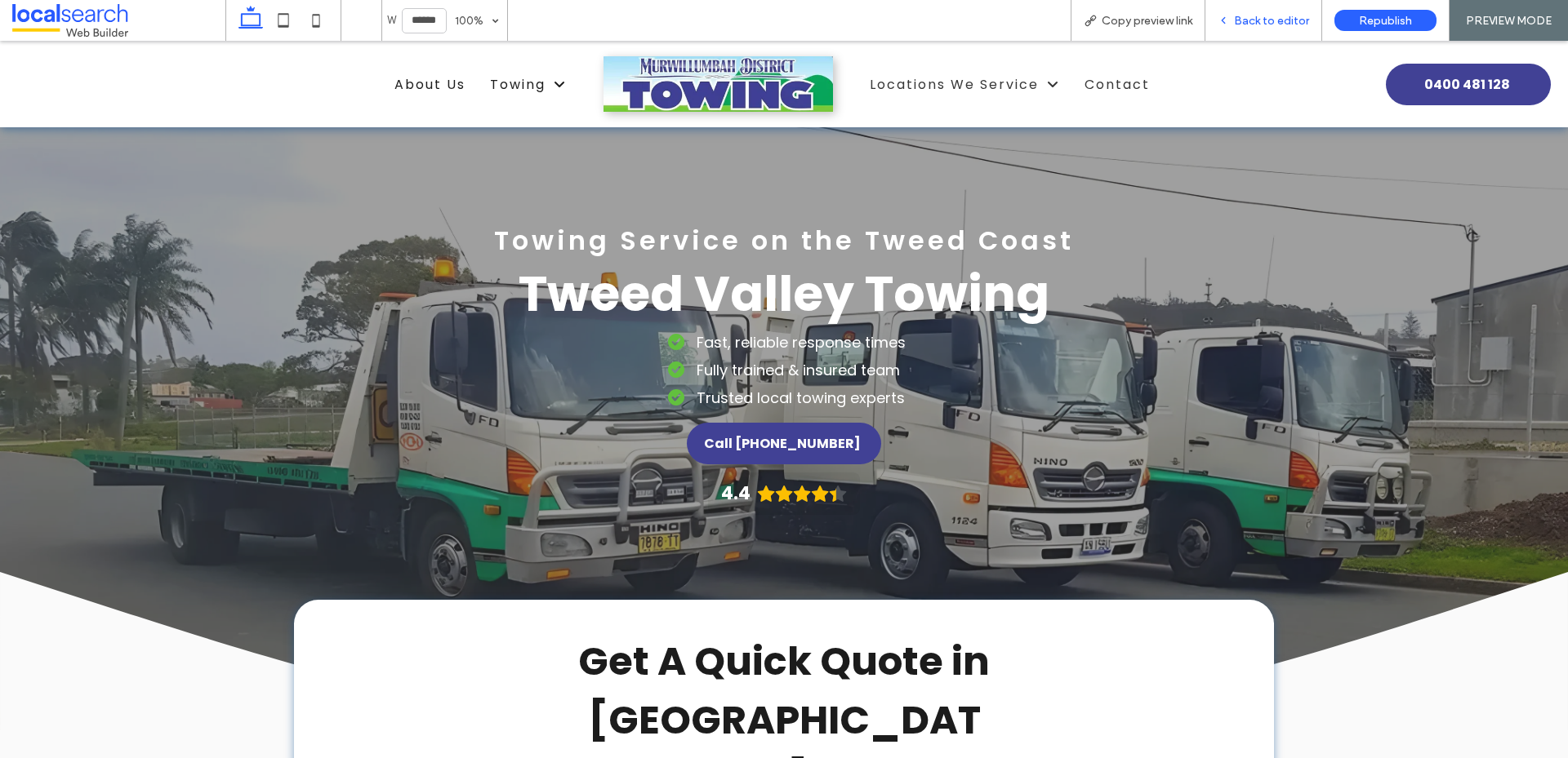
click at [1273, 18] on span "Back to editor" at bounding box center [1271, 20] width 75 height 14
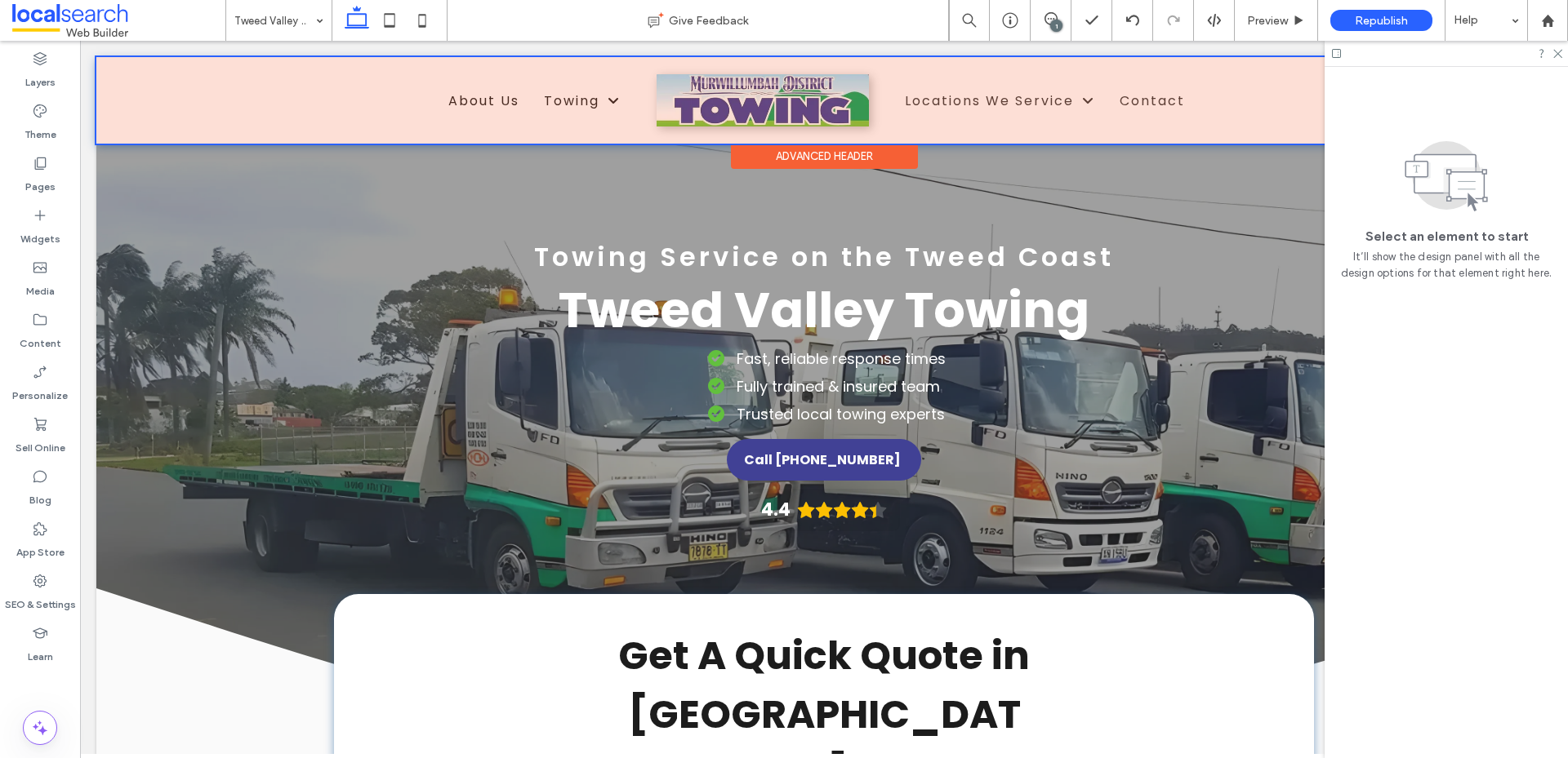
click at [422, 112] on div at bounding box center [823, 101] width 1455 height 87
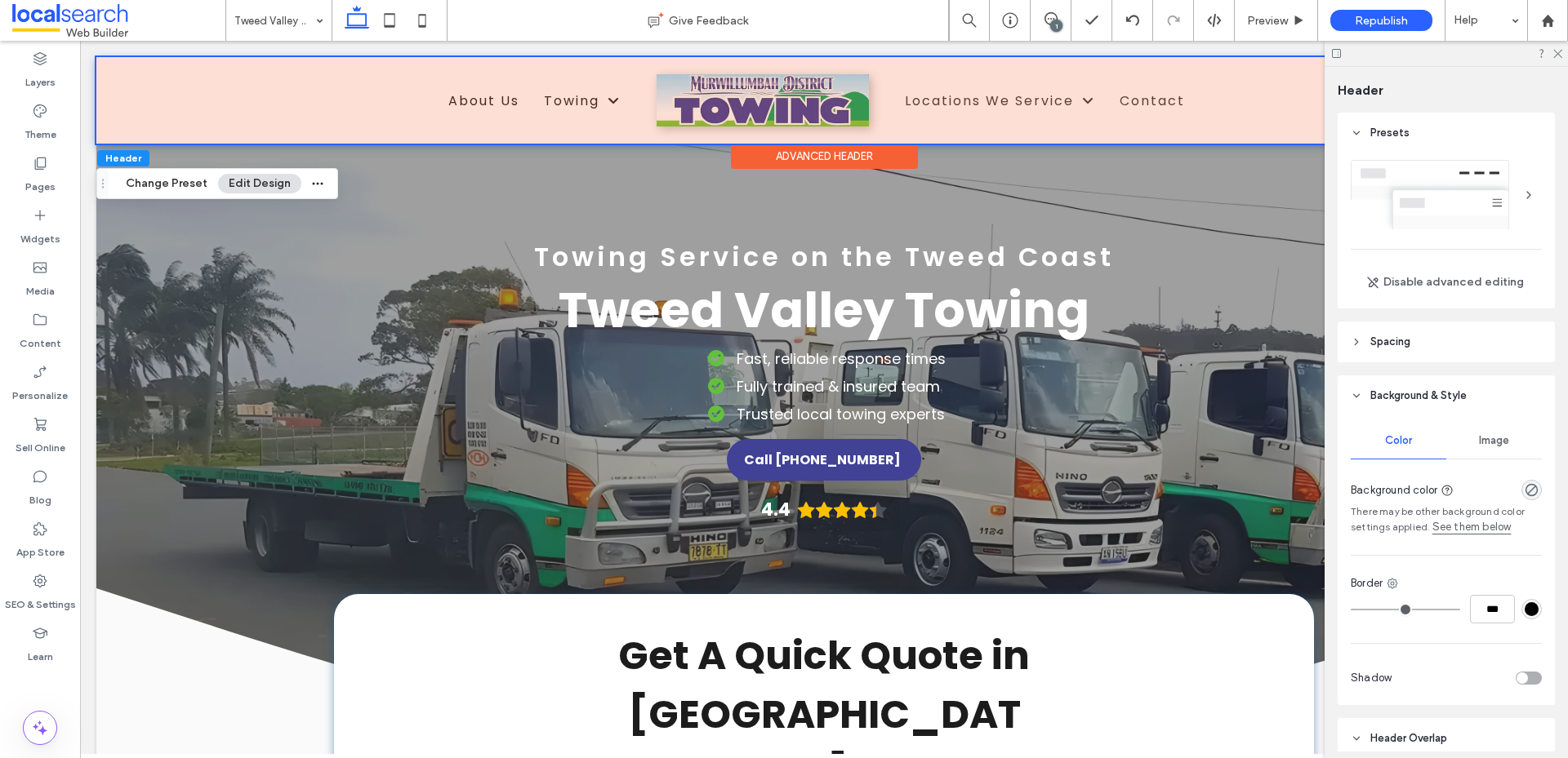
click at [422, 112] on ul "About Us Towing Accident & Breakdown Towing Roadside Assistance Tilt Tray Trans…" at bounding box center [469, 100] width 350 height 29
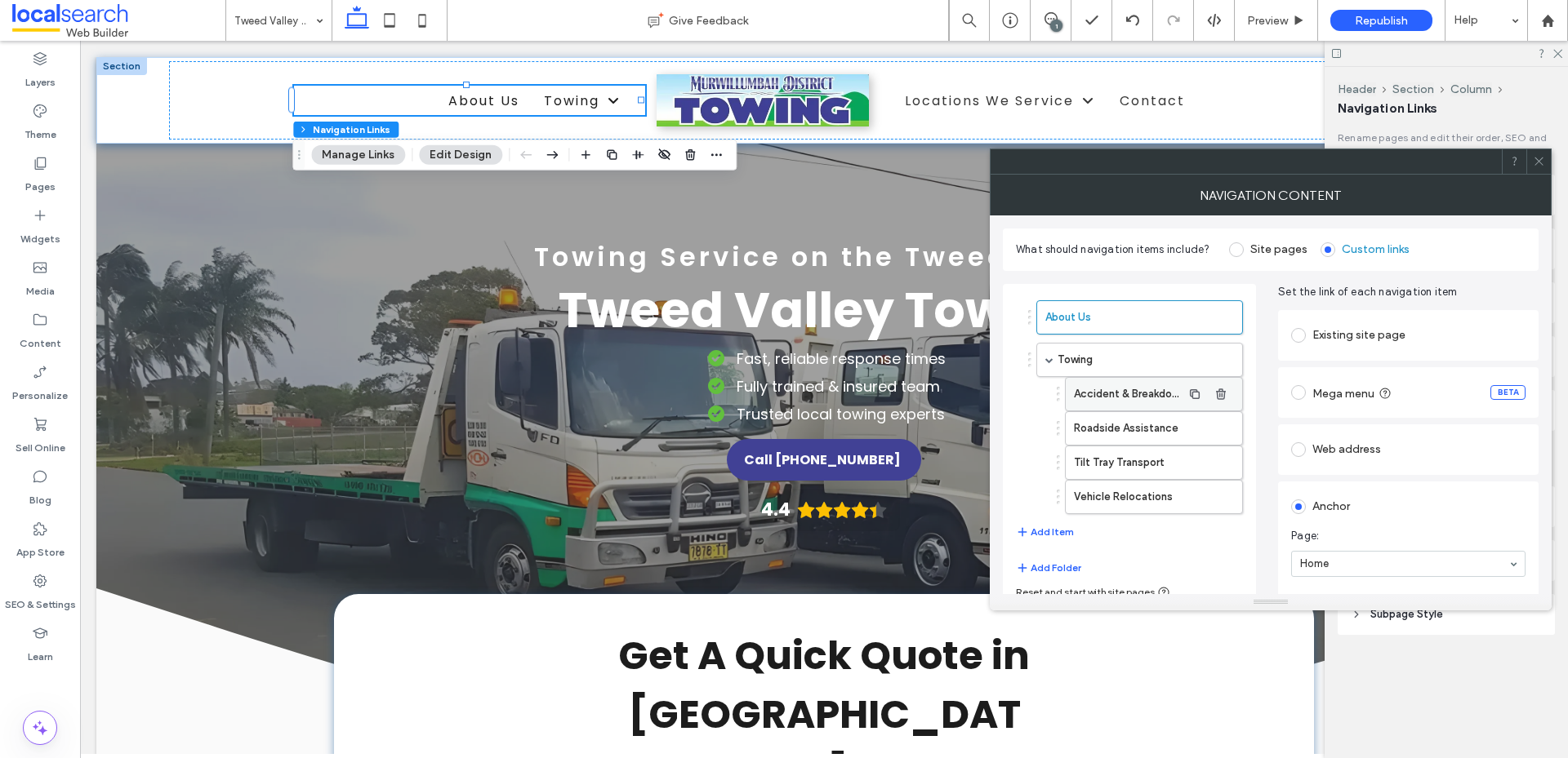
scroll to position [65, 0]
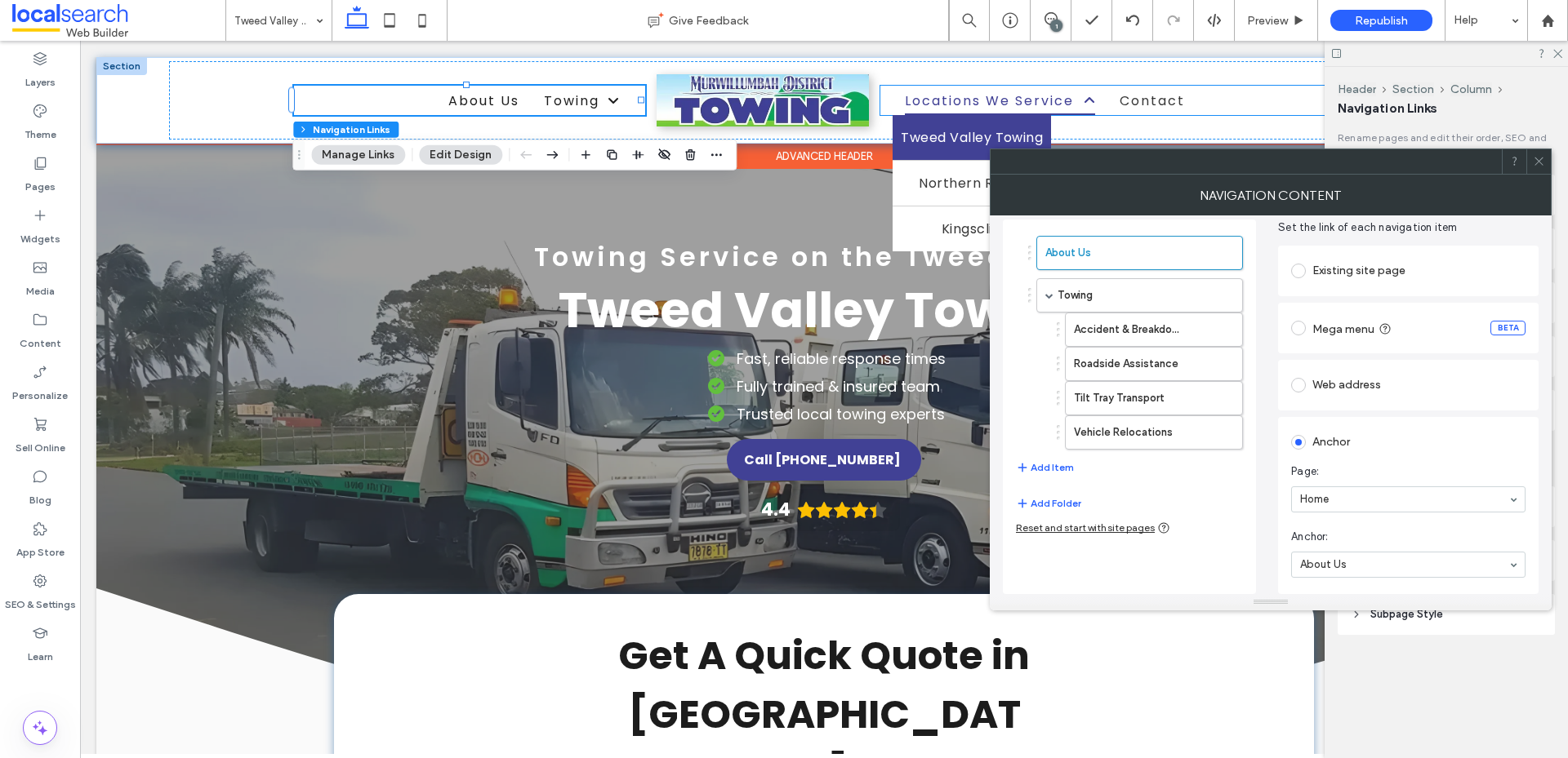
click at [967, 106] on span "Locations We Service" at bounding box center [1000, 100] width 190 height 29
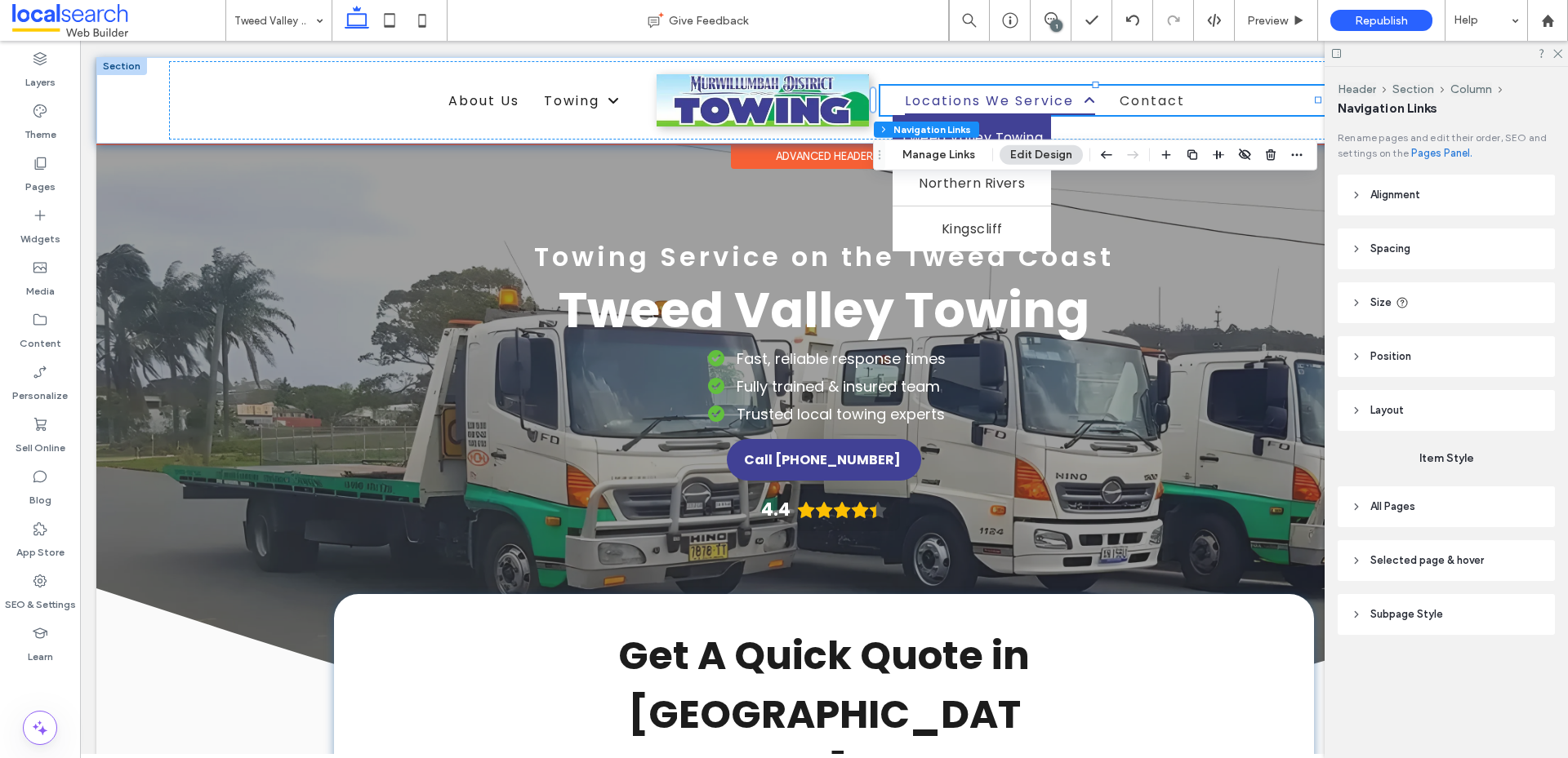
click at [999, 100] on span "Locations We Service" at bounding box center [1000, 100] width 190 height 29
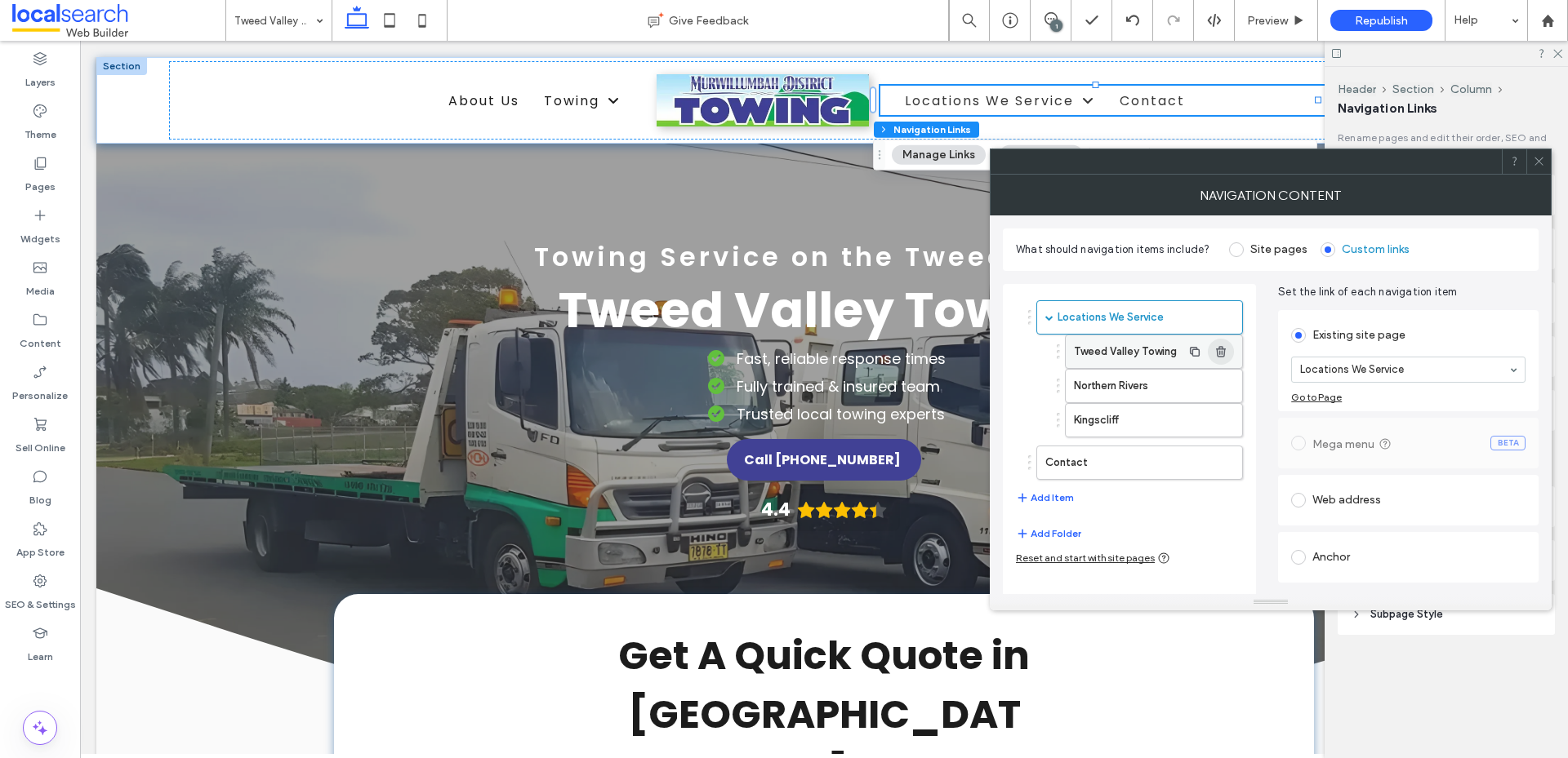
click at [1222, 354] on use "button" at bounding box center [1220, 351] width 10 height 11
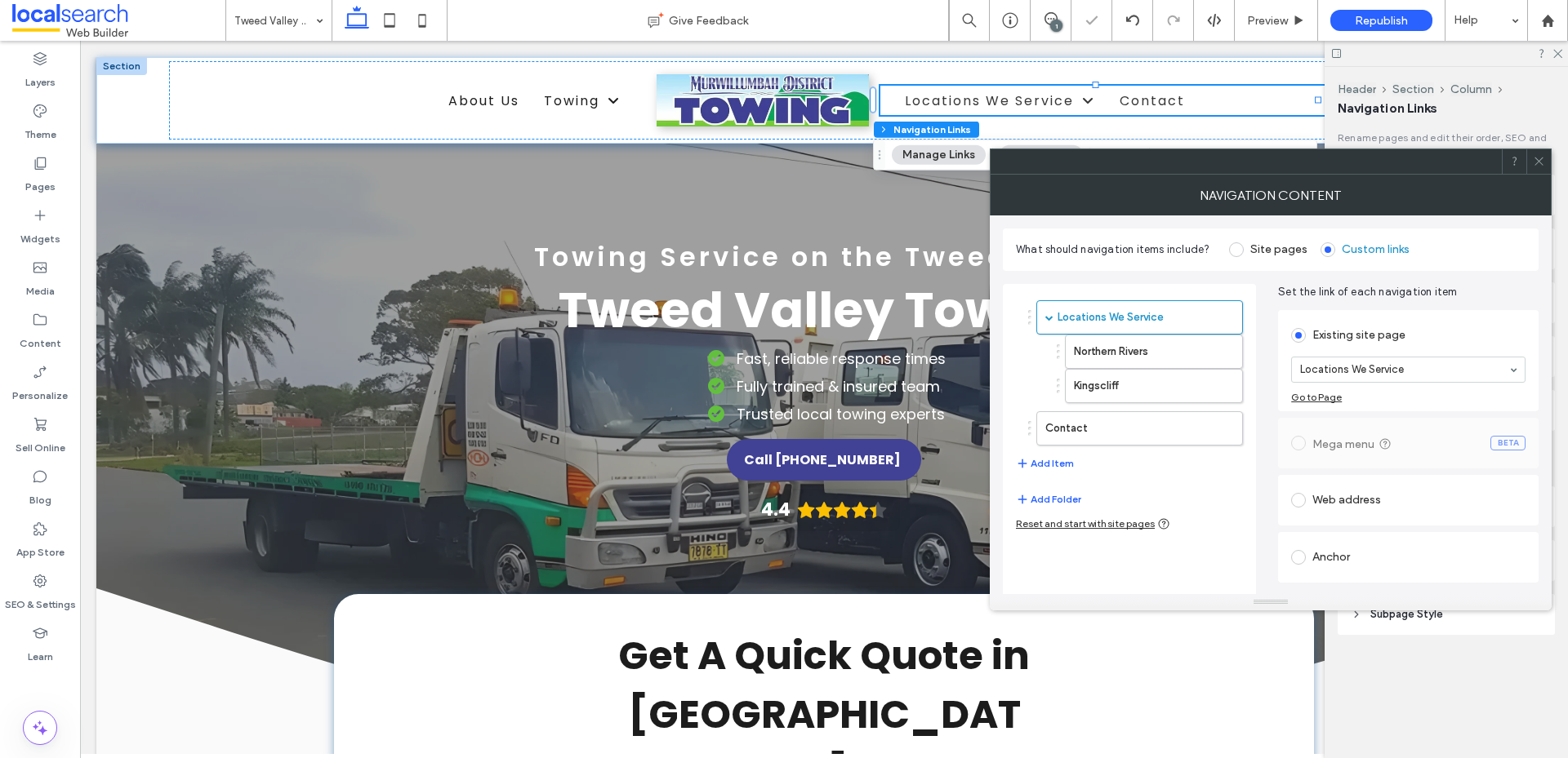
click at [1539, 163] on icon at bounding box center [1538, 160] width 12 height 12
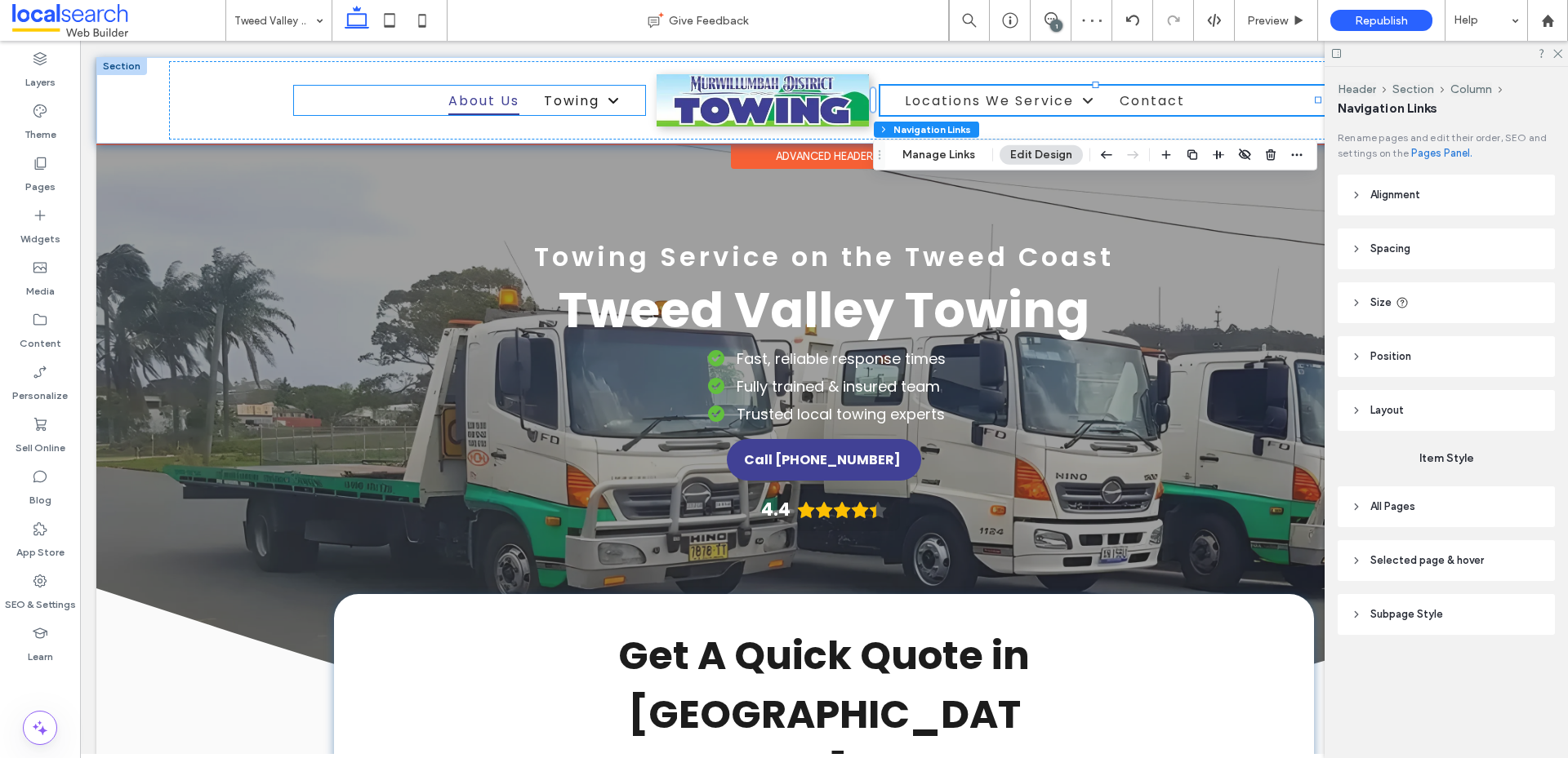
click at [523, 104] on link "About Us" at bounding box center [496, 100] width 96 height 29
click at [523, 104] on li "About Us" at bounding box center [496, 100] width 96 height 29
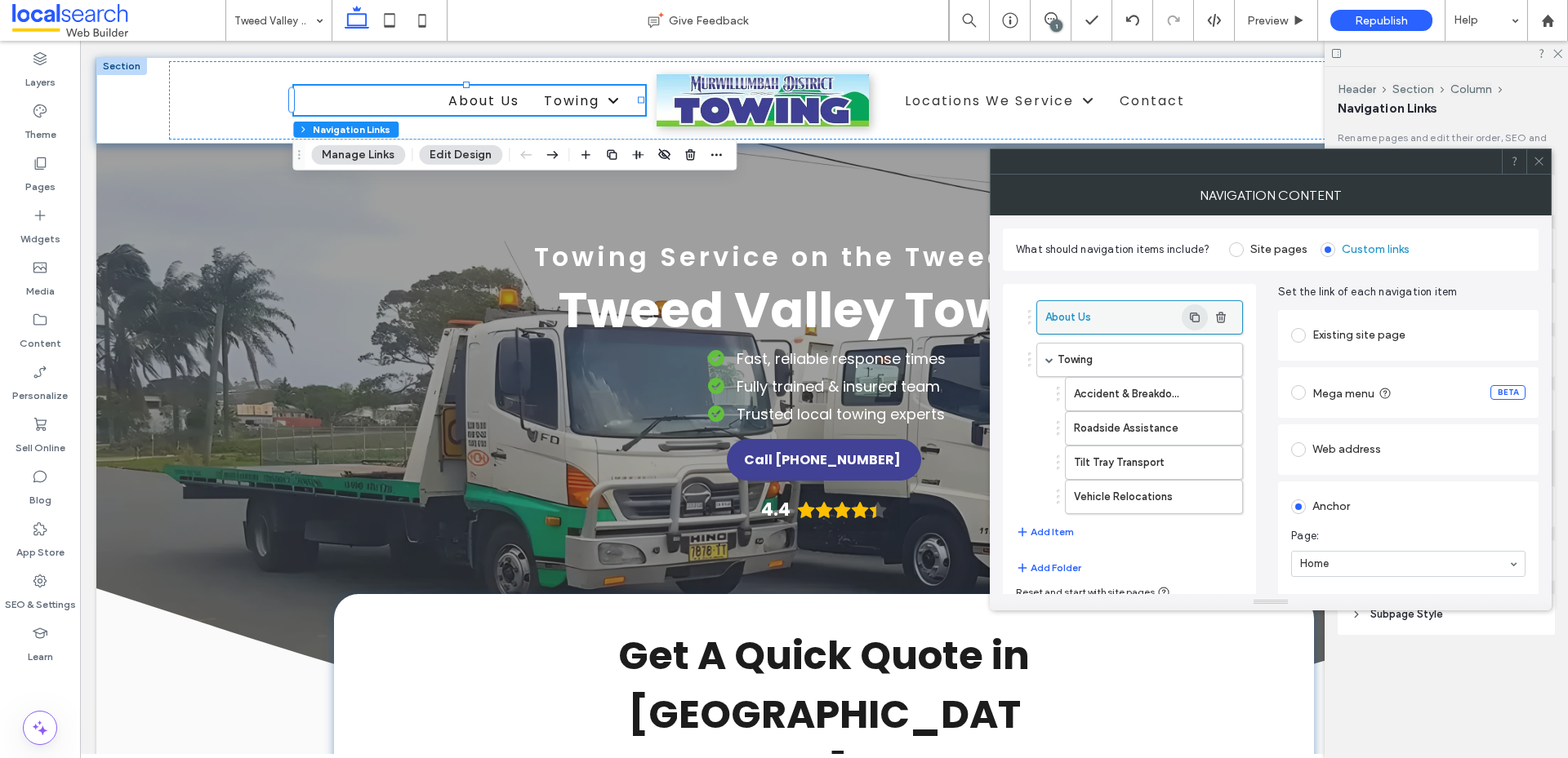
click at [1193, 317] on use "button" at bounding box center [1194, 316] width 10 height 10
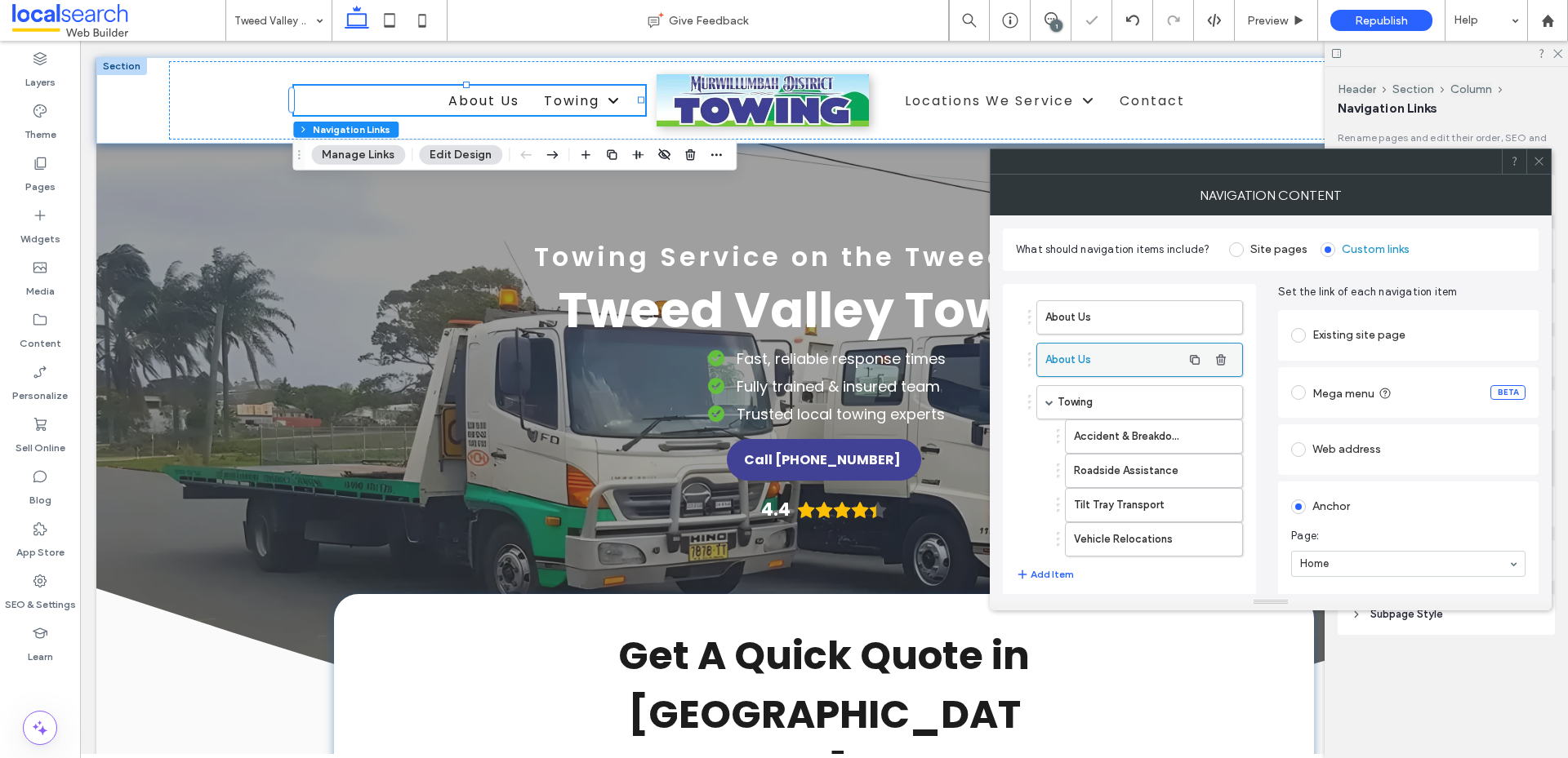
click at [1107, 352] on label "About Us" at bounding box center [1113, 360] width 137 height 32
click at [1223, 359] on icon "button" at bounding box center [1220, 360] width 13 height 13
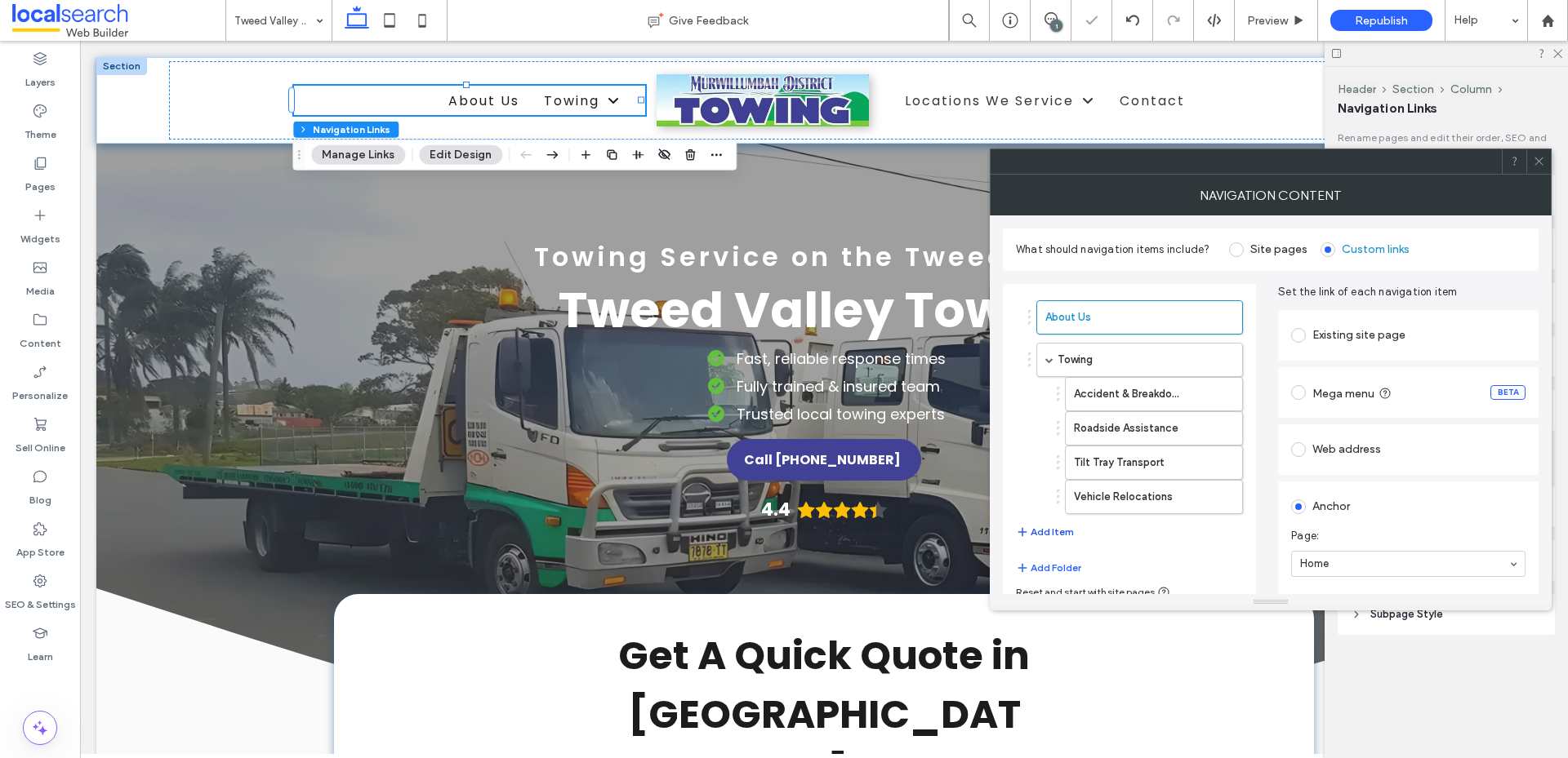
click at [1051, 529] on button "Add Item" at bounding box center [1044, 532] width 58 height 19
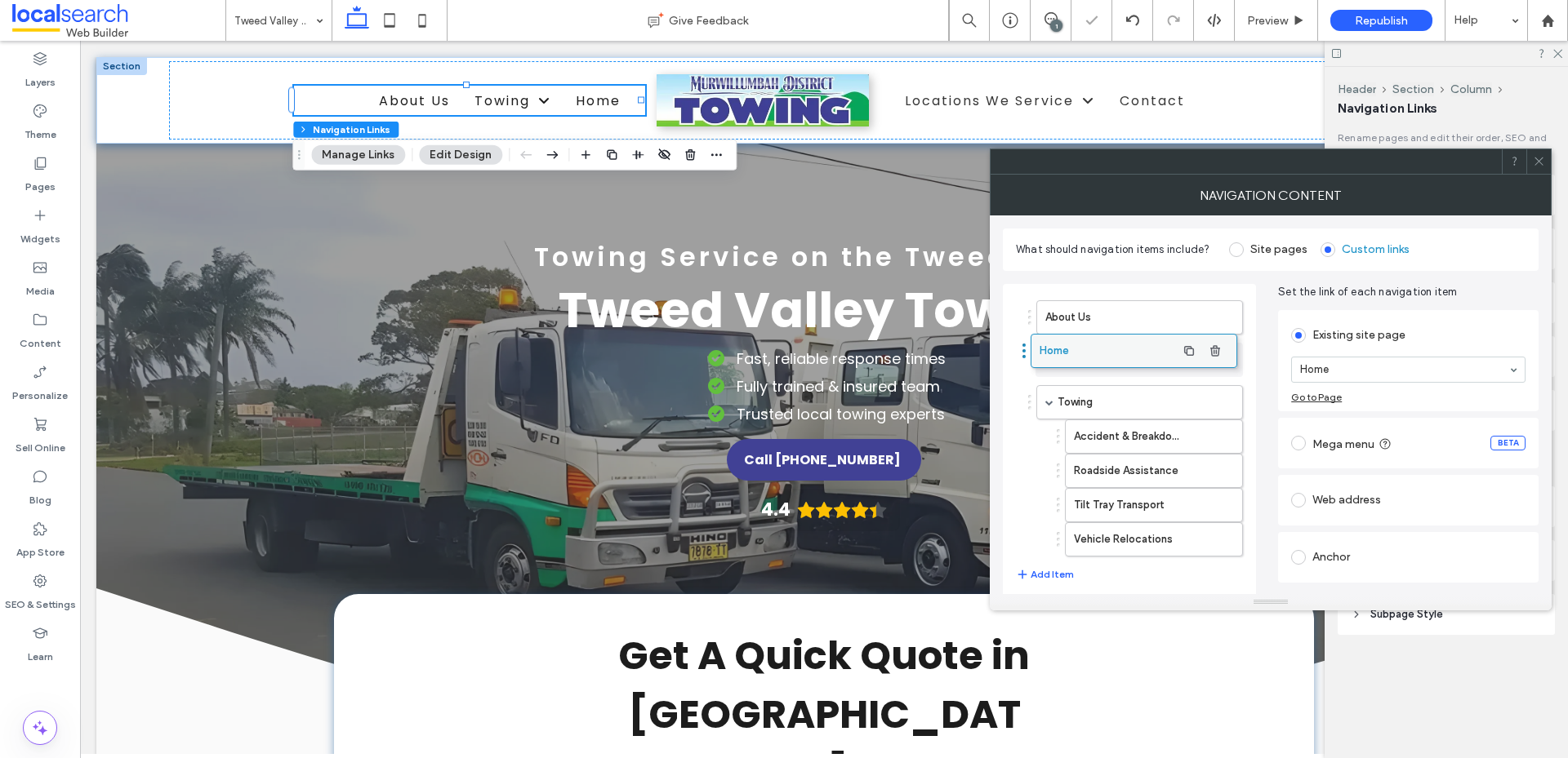
drag, startPoint x: 1100, startPoint y: 541, endPoint x: 1095, endPoint y: 352, distance: 189.1
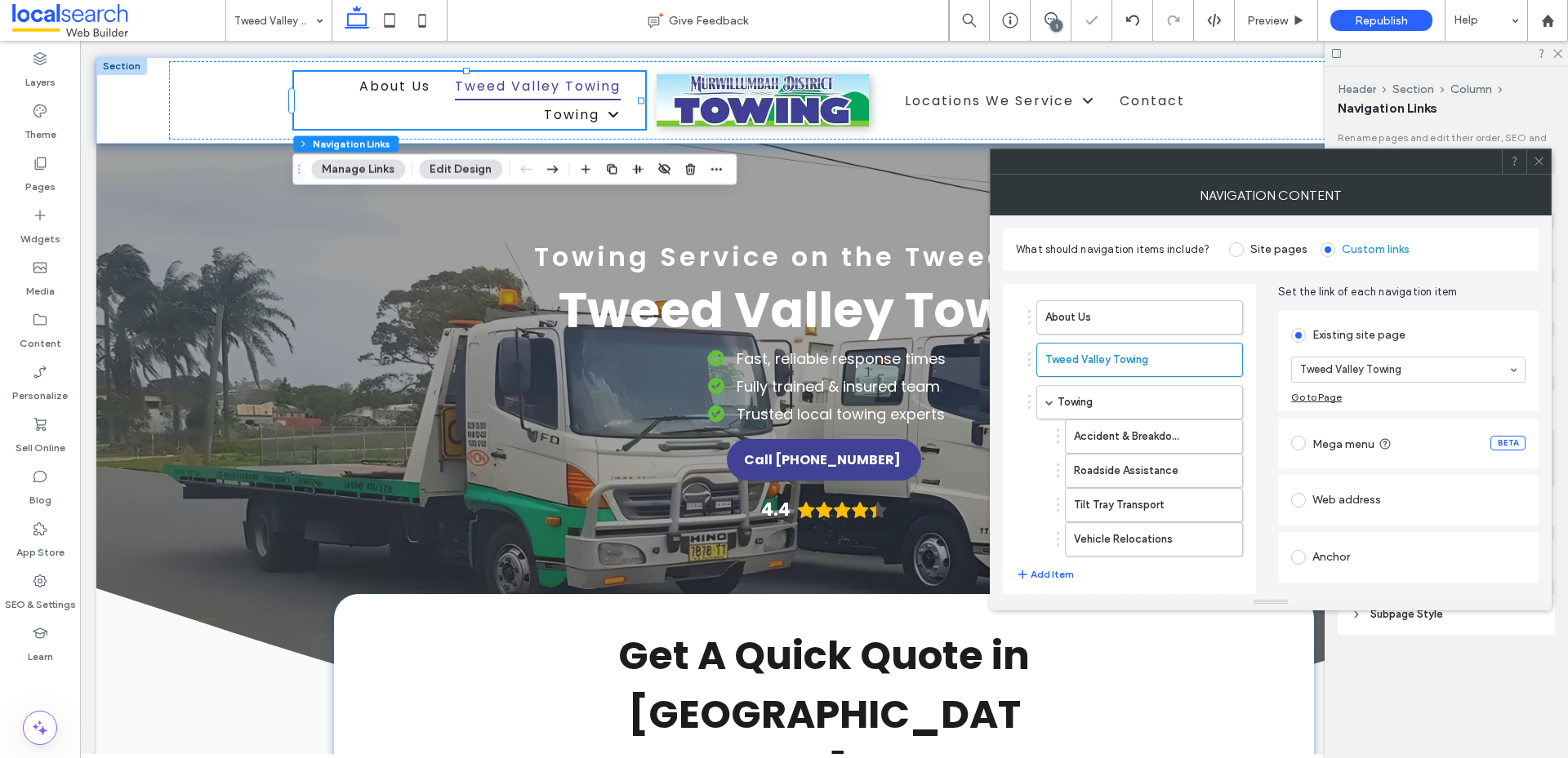
click at [1531, 159] on div at bounding box center [1538, 161] width 25 height 25
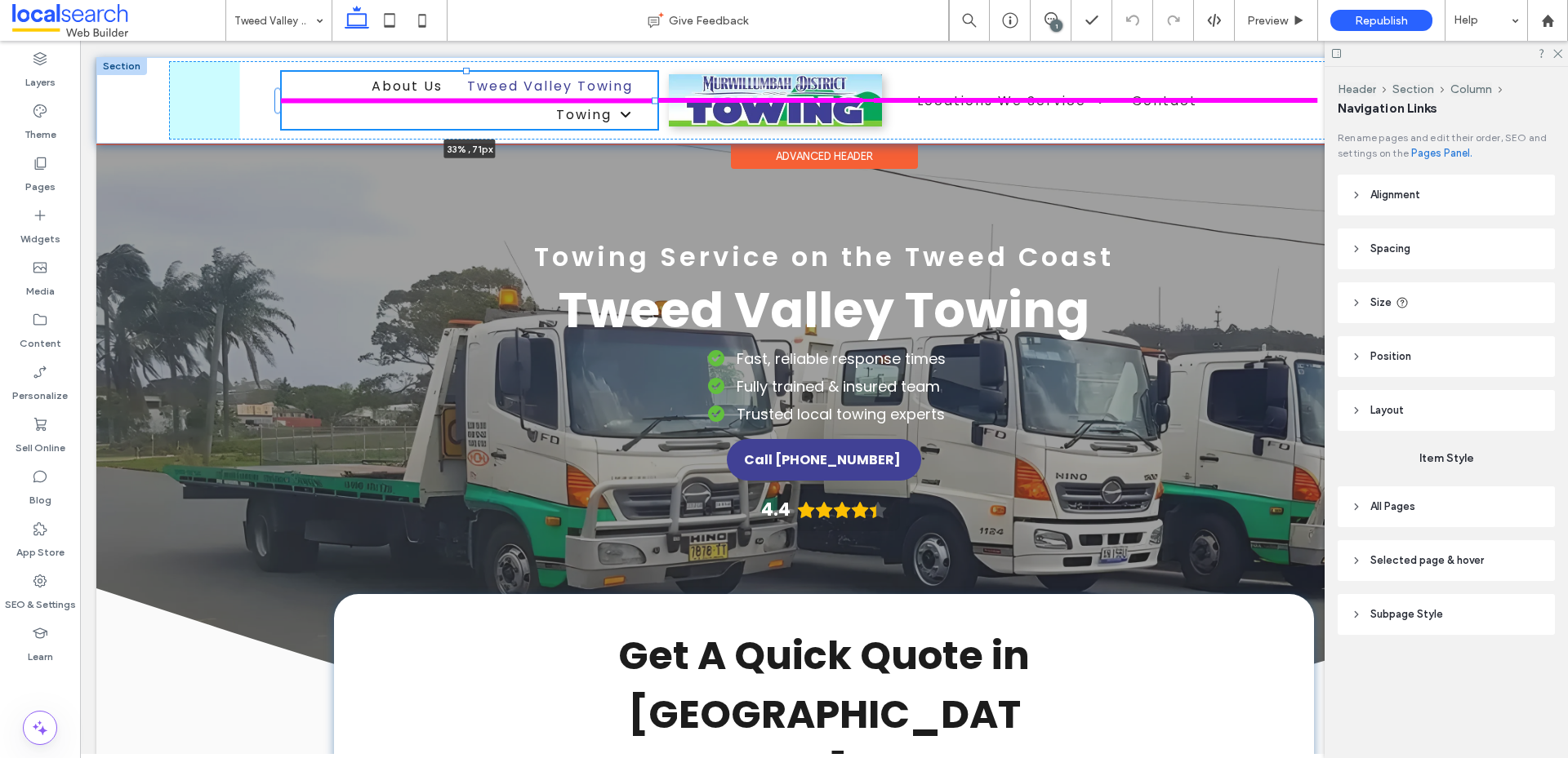
drag, startPoint x: 640, startPoint y: 98, endPoint x: 654, endPoint y: 105, distance: 15.7
click at [279, 73] on div at bounding box center [279, 72] width 1 height 1
type input "**"
type input "****"
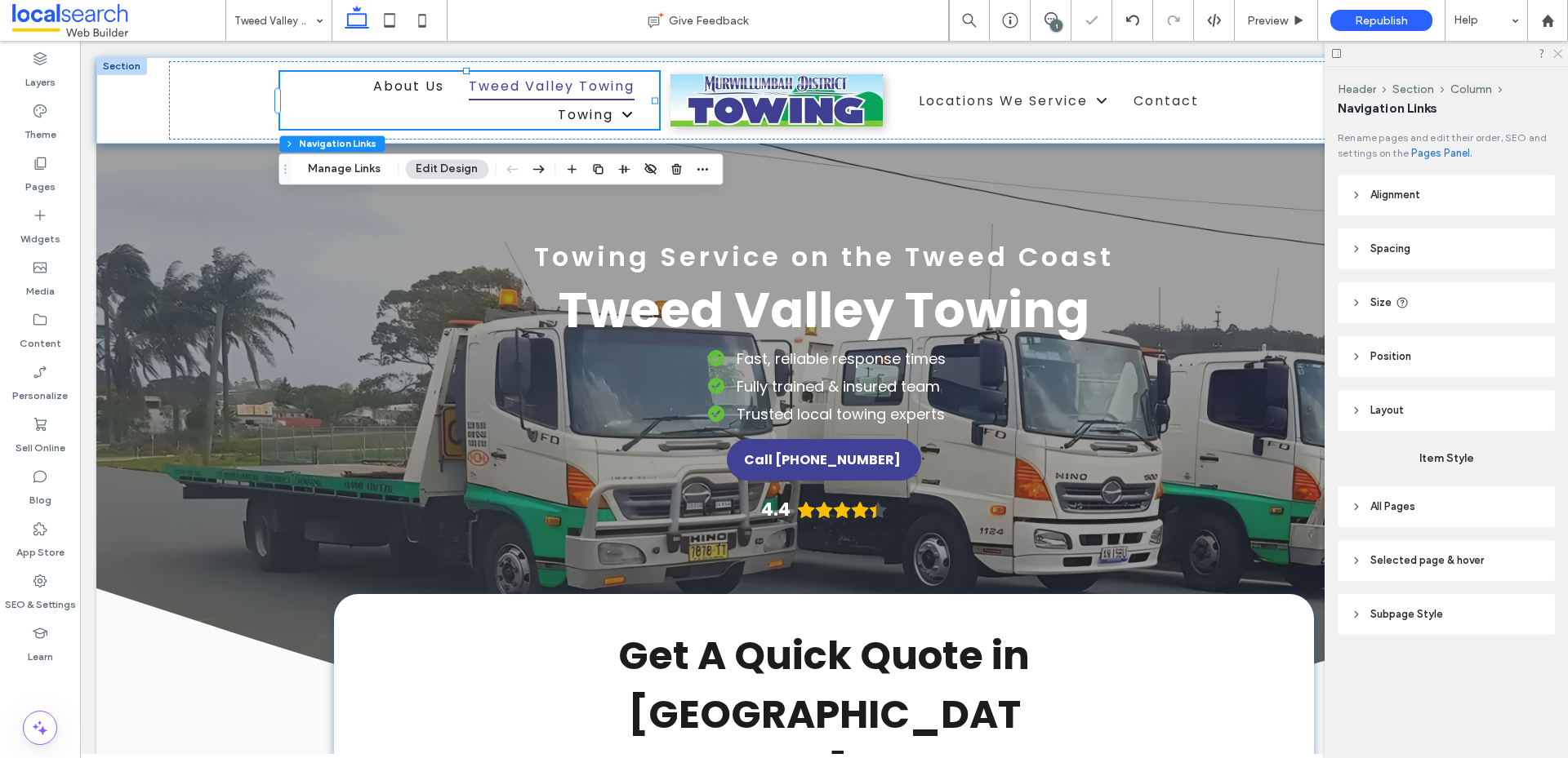
click at [1558, 47] on icon at bounding box center [1557, 53] width 11 height 11
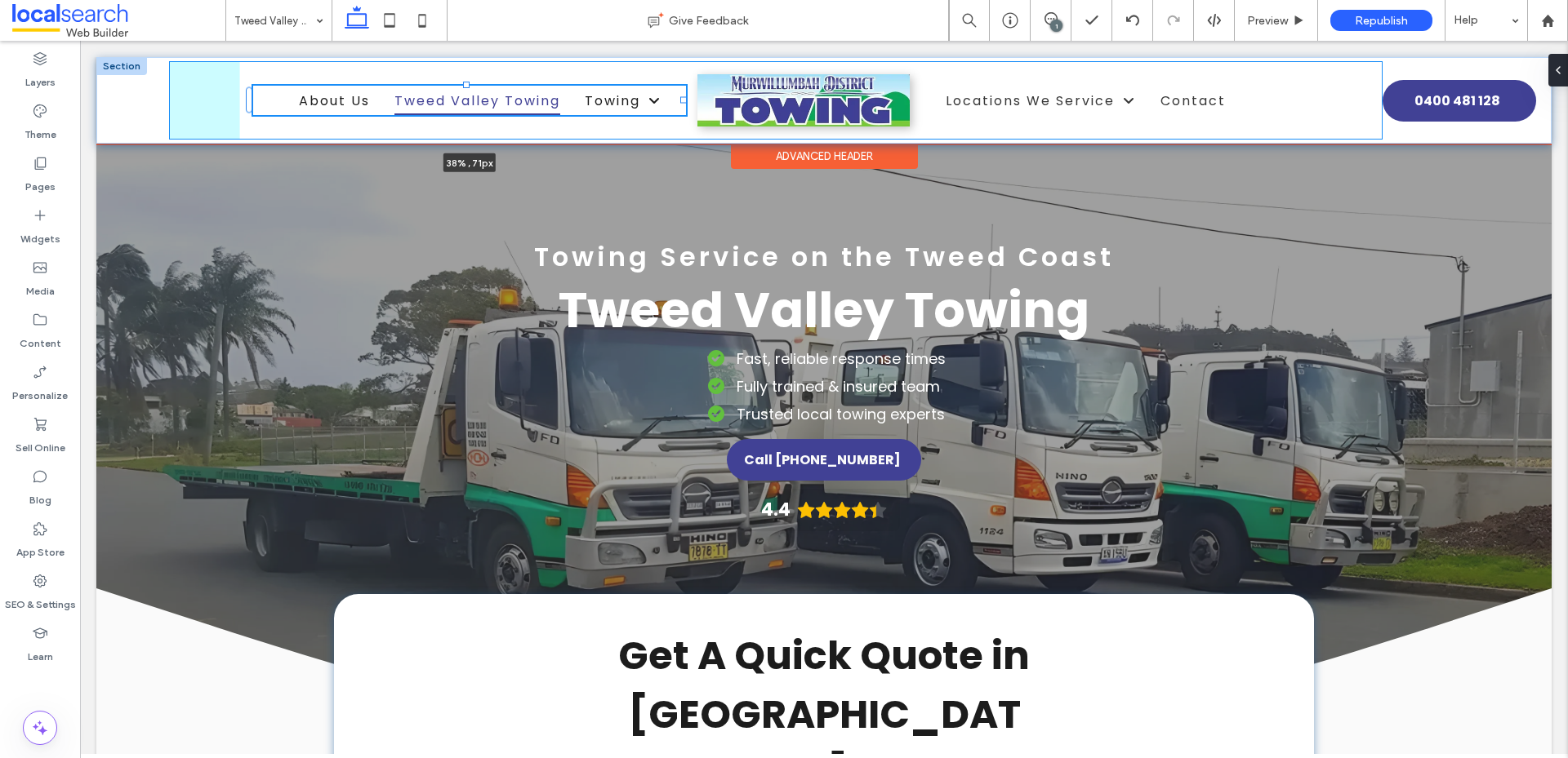
drag, startPoint x: 654, startPoint y: 101, endPoint x: 683, endPoint y: 103, distance: 29.1
click at [251, 87] on div at bounding box center [250, 86] width 1 height 1
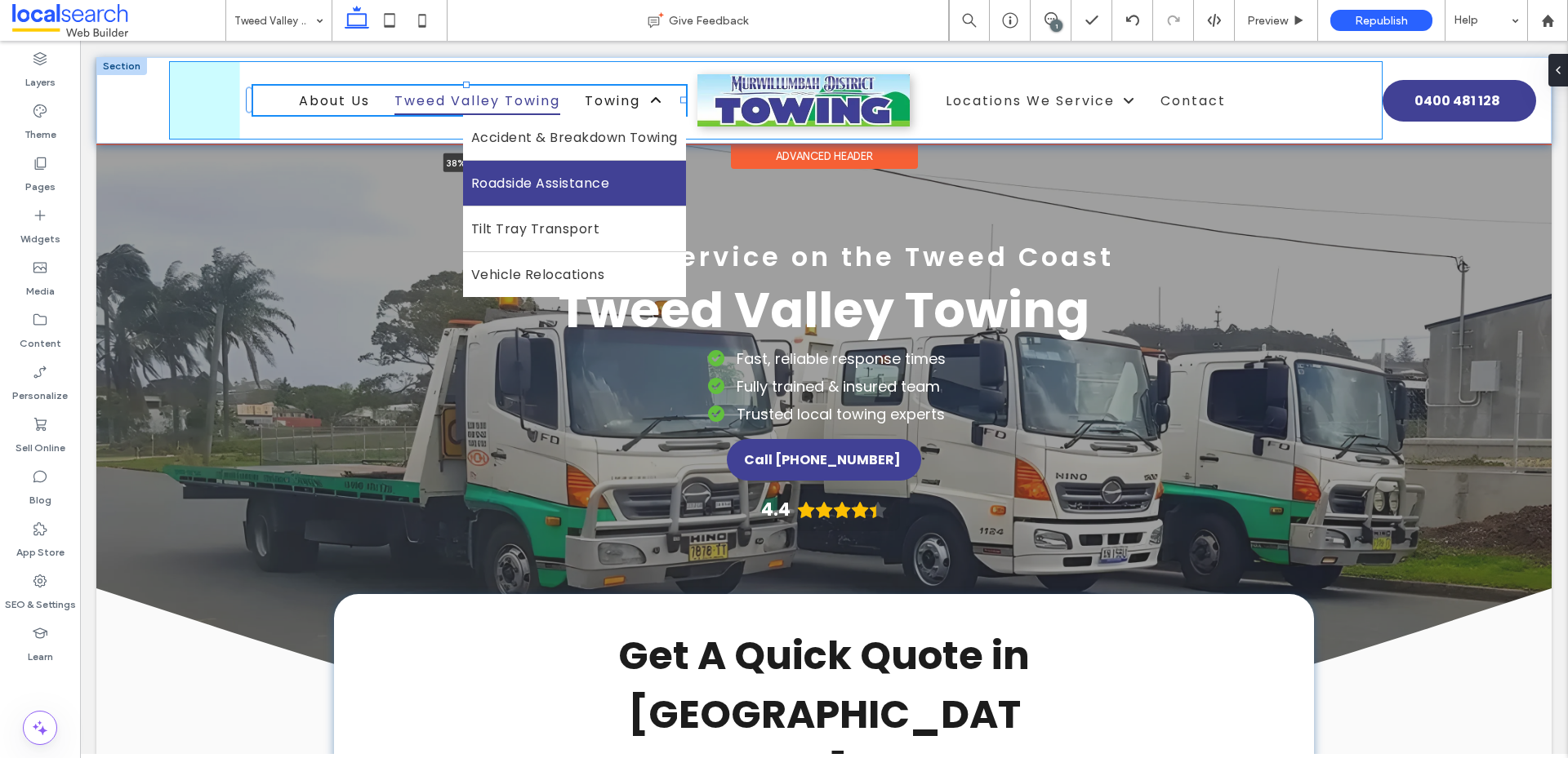
type input "**"
type input "****"
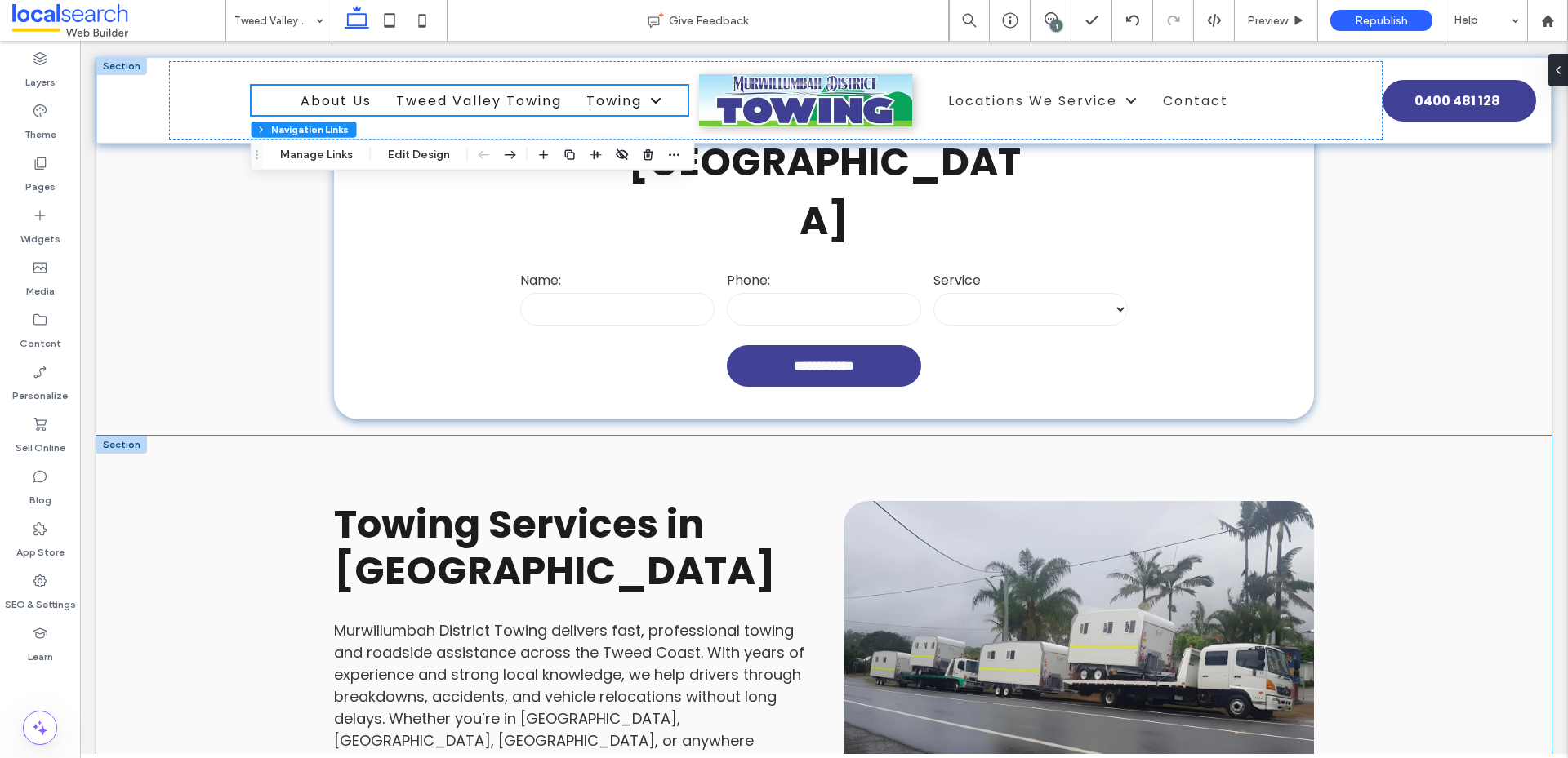
scroll to position [816, 0]
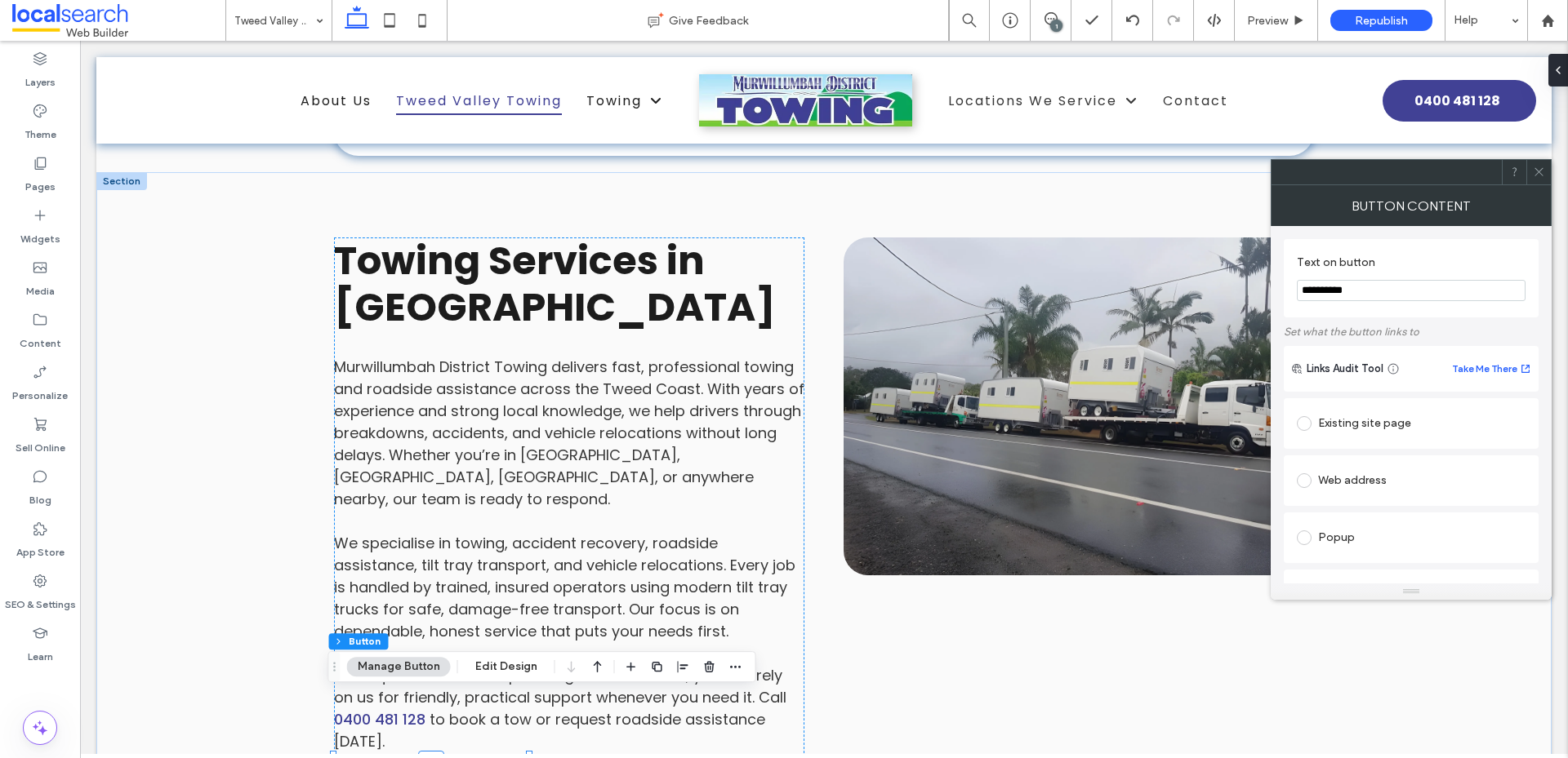
click at [1338, 422] on div "Existing site page" at bounding box center [1411, 423] width 229 height 26
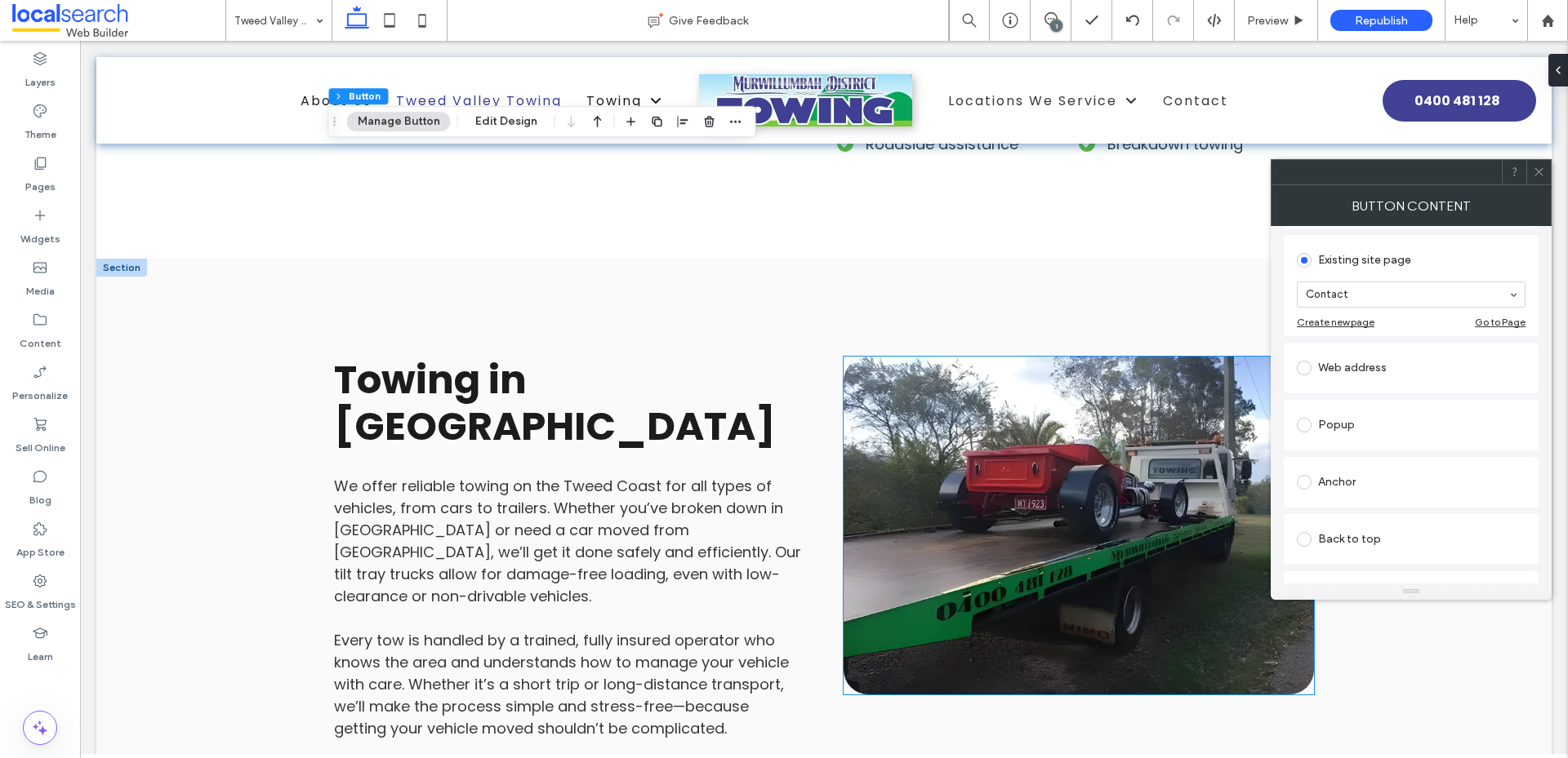
scroll to position [1959, 0]
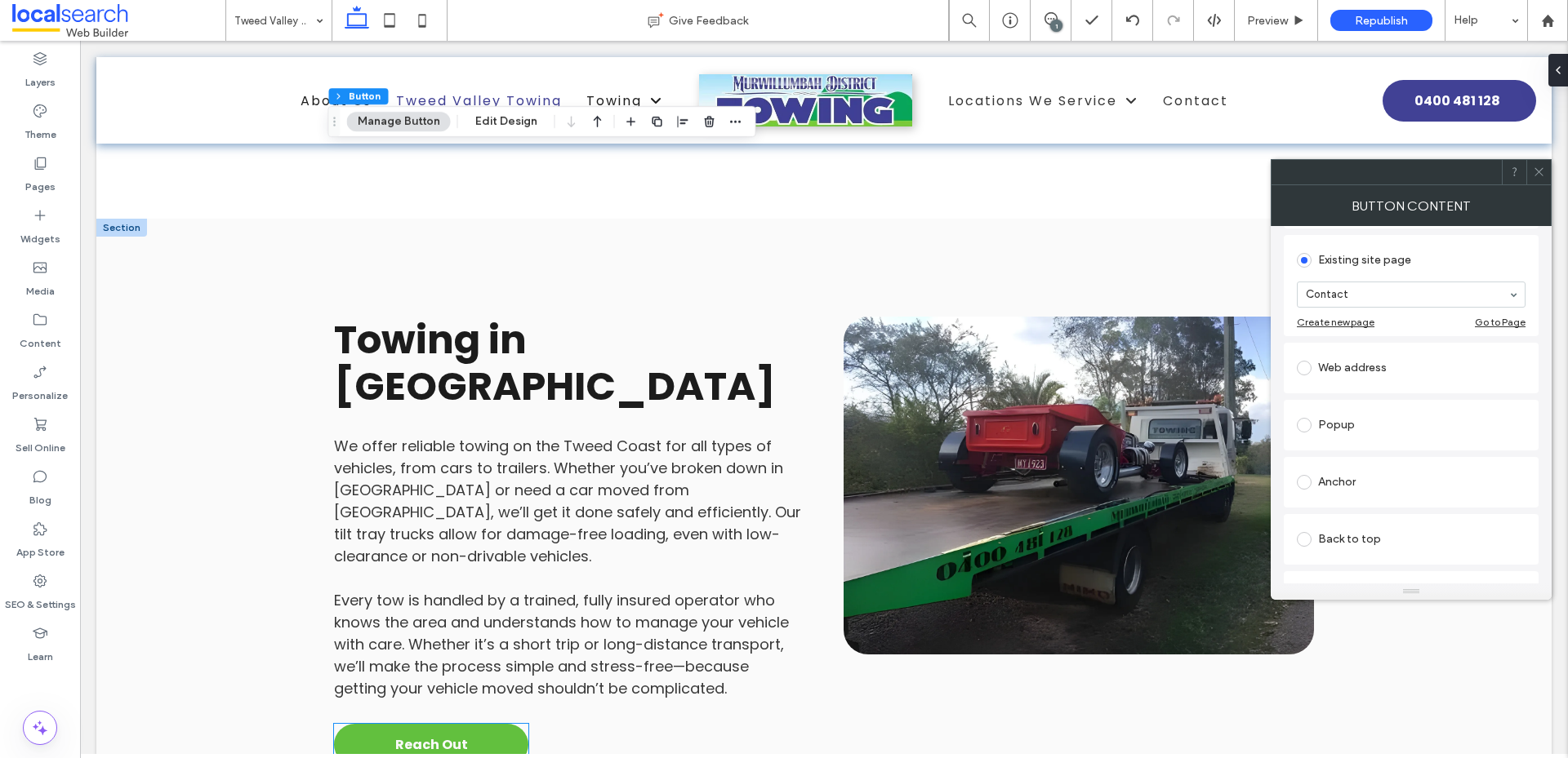
click at [409, 727] on span "Reach Out" at bounding box center [431, 745] width 101 height 37
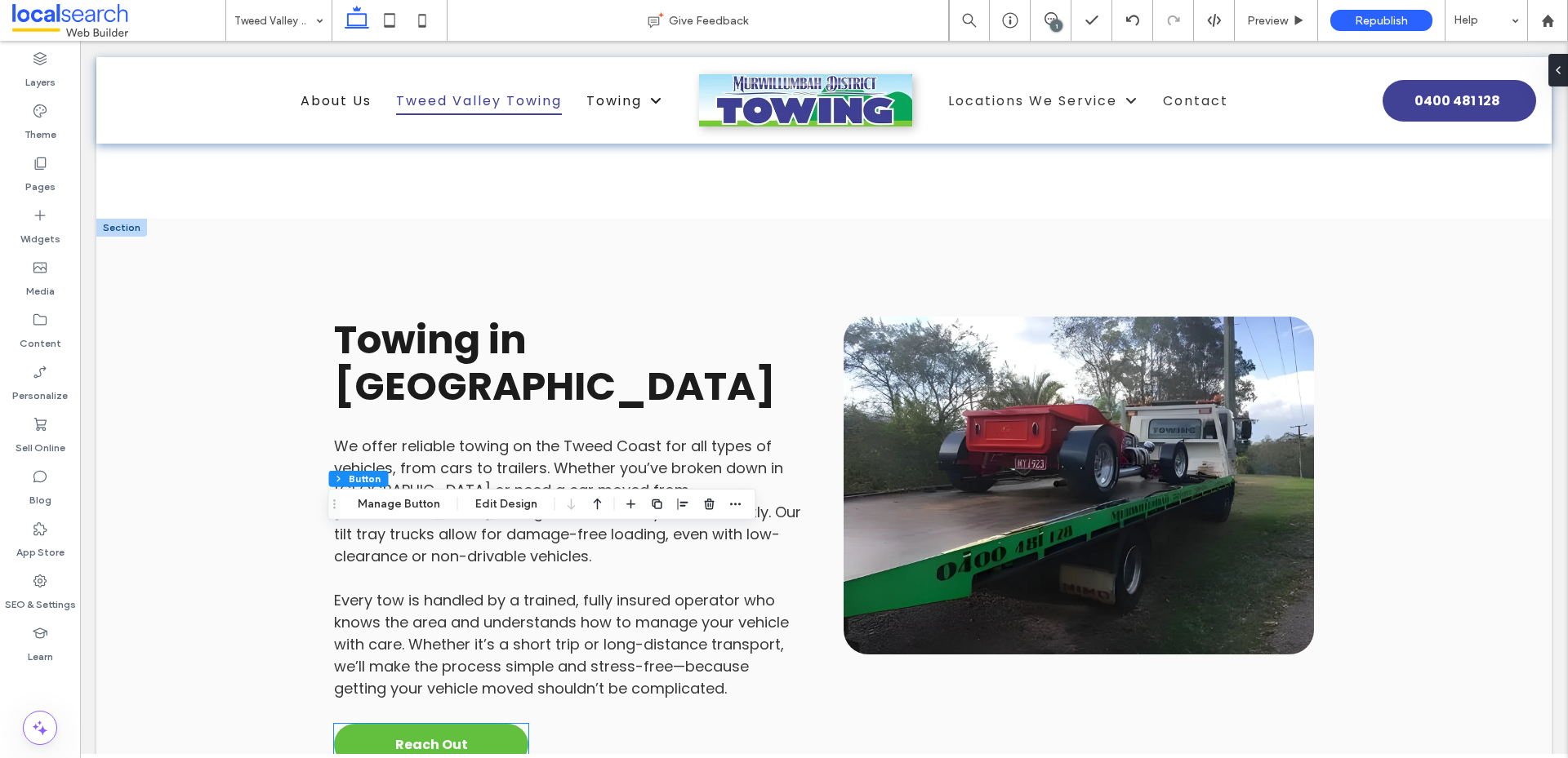
click at [409, 724] on div "Reach Out" at bounding box center [431, 744] width 195 height 41
click at [404, 508] on button "Manage Button" at bounding box center [398, 503] width 103 height 19
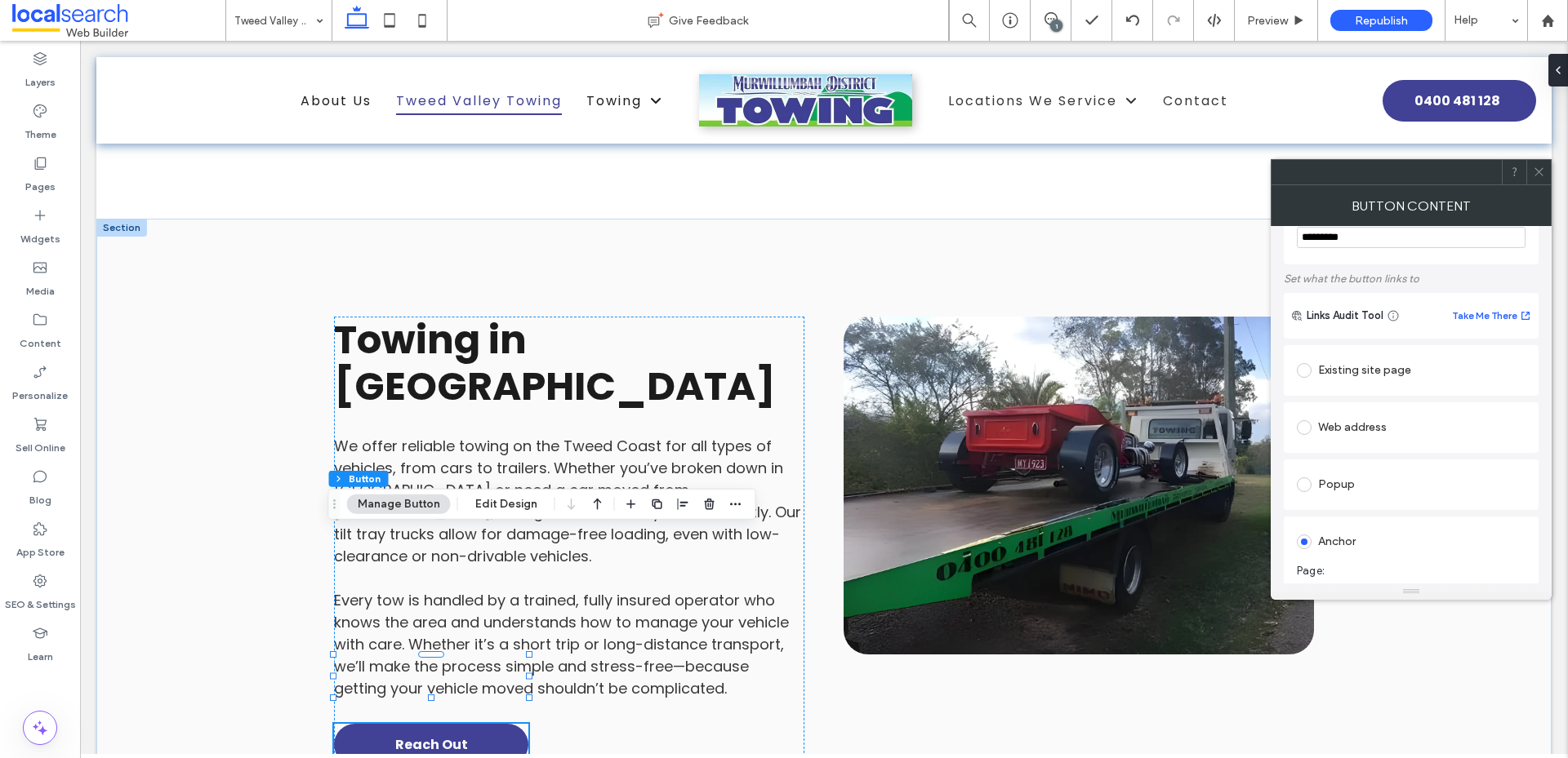
scroll to position [82, 0]
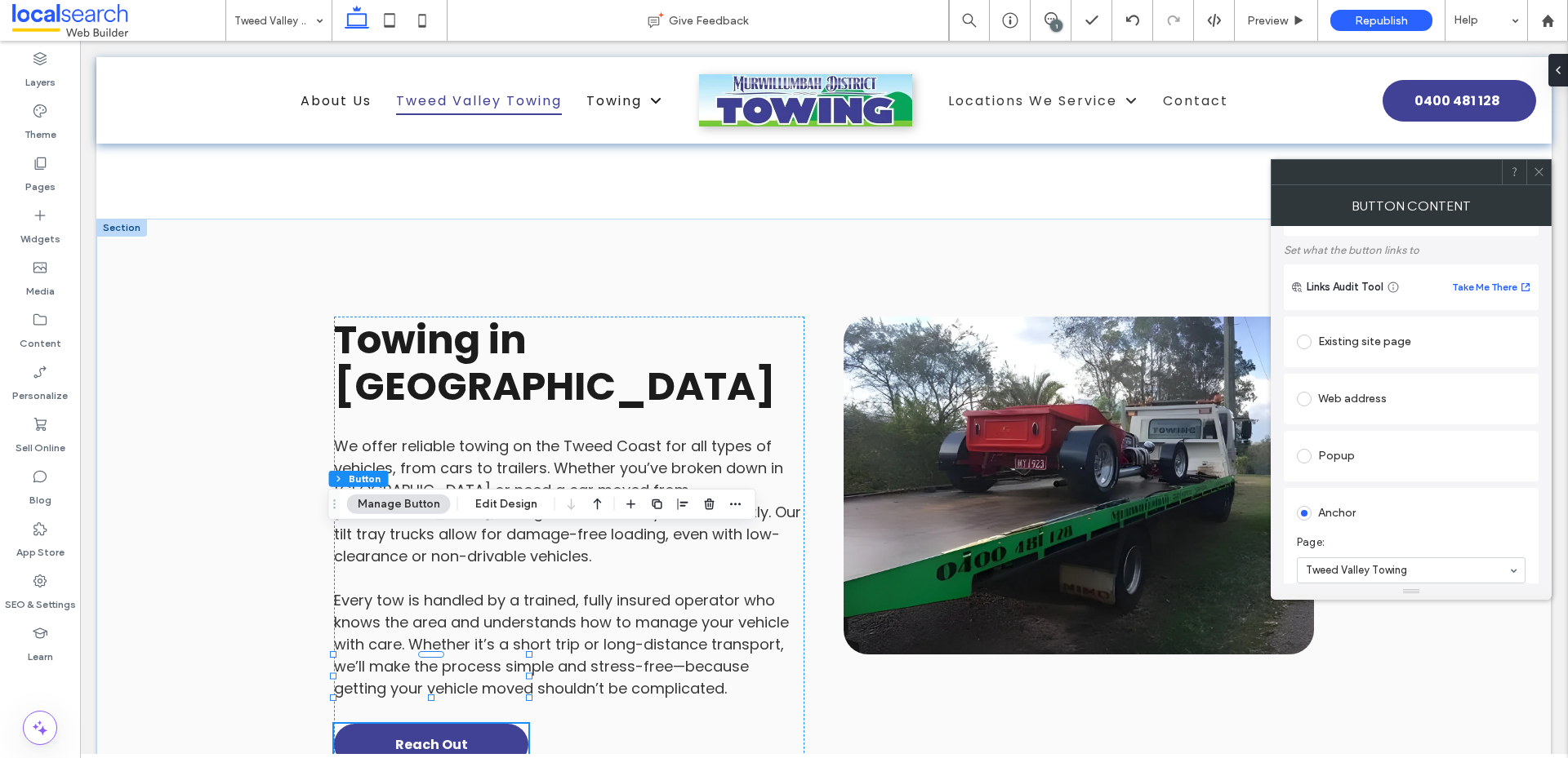
click at [1355, 341] on div "Existing site page" at bounding box center [1411, 342] width 229 height 26
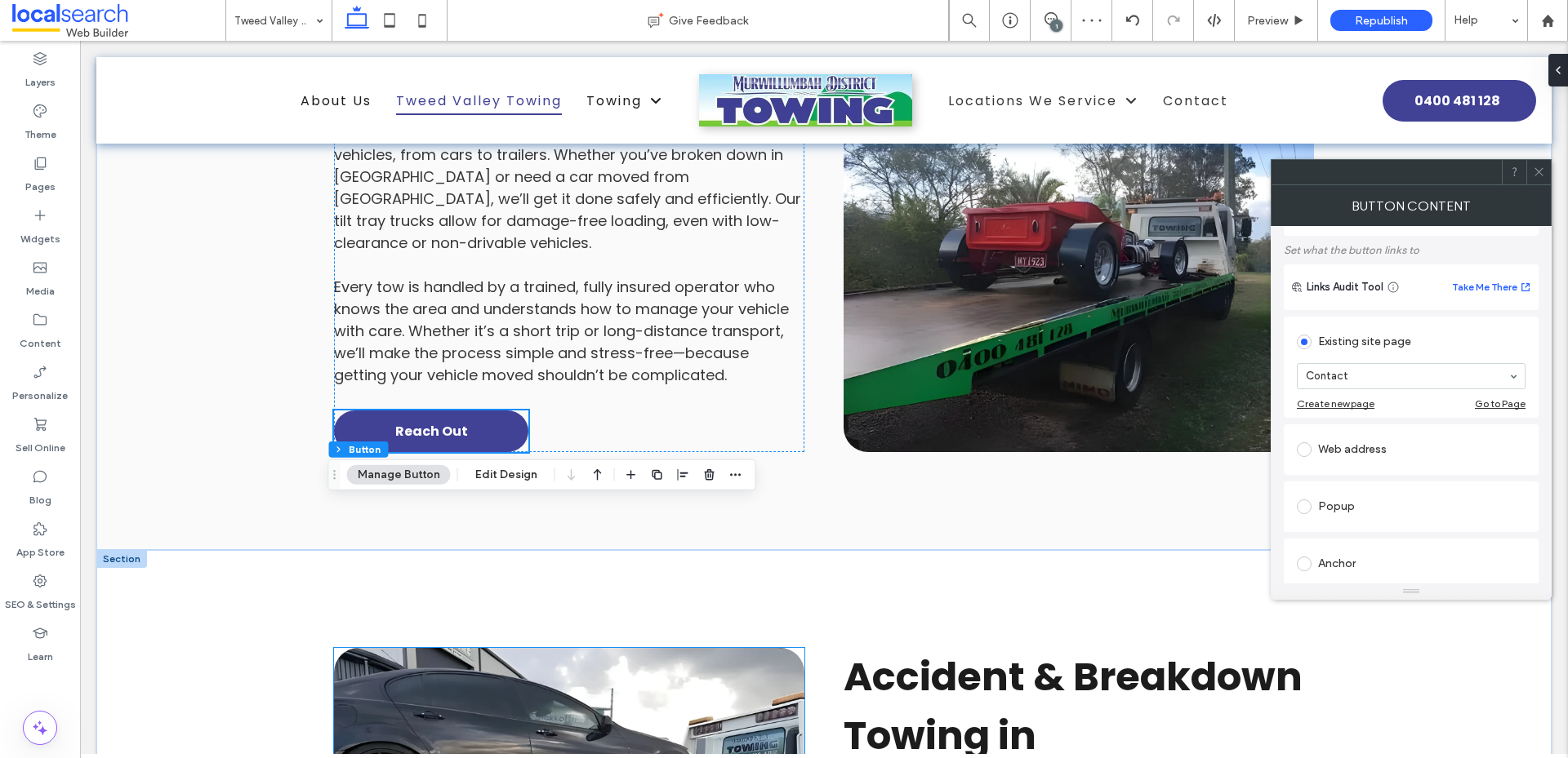
scroll to position [2612, 0]
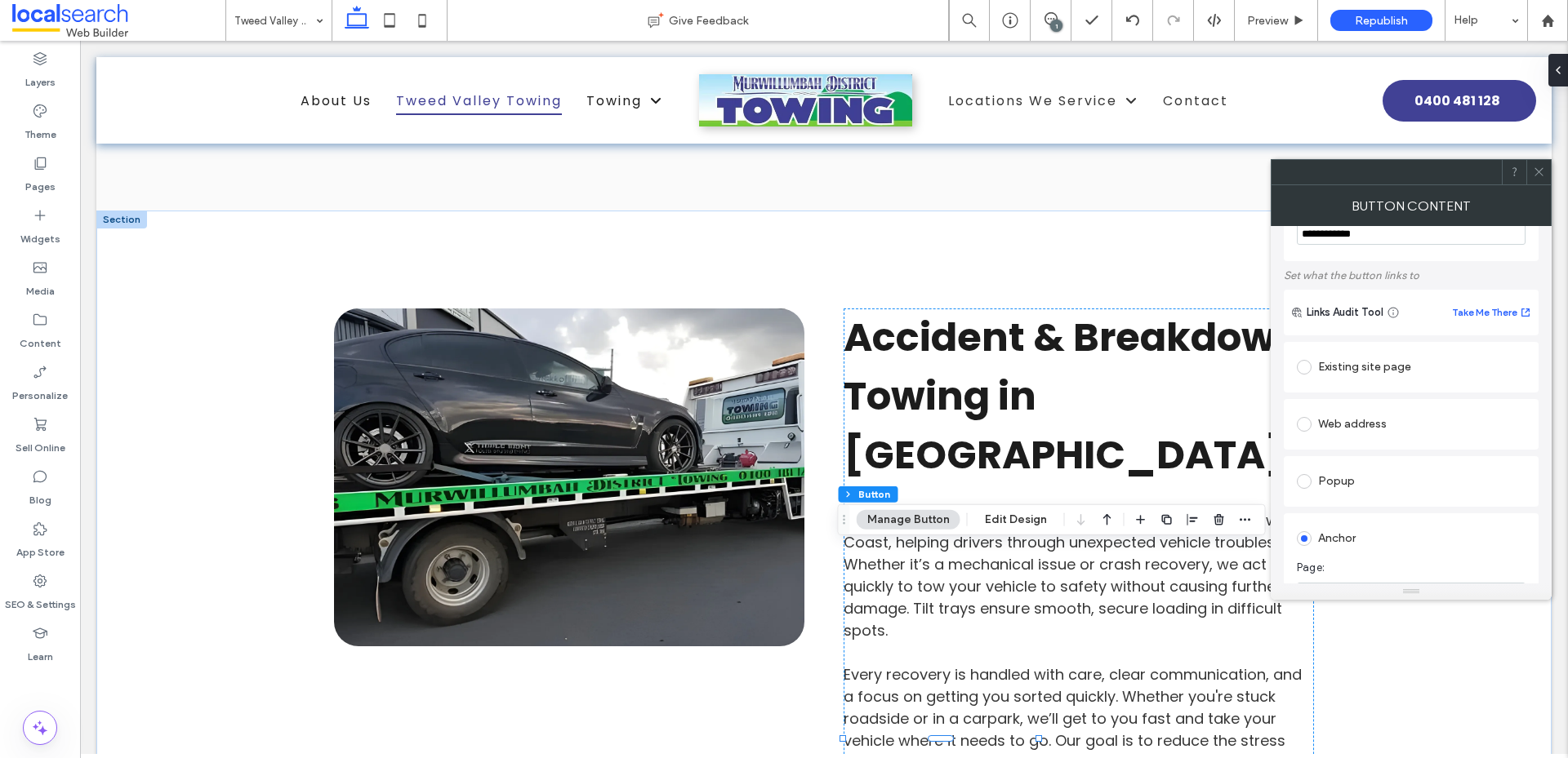
scroll to position [82, 0]
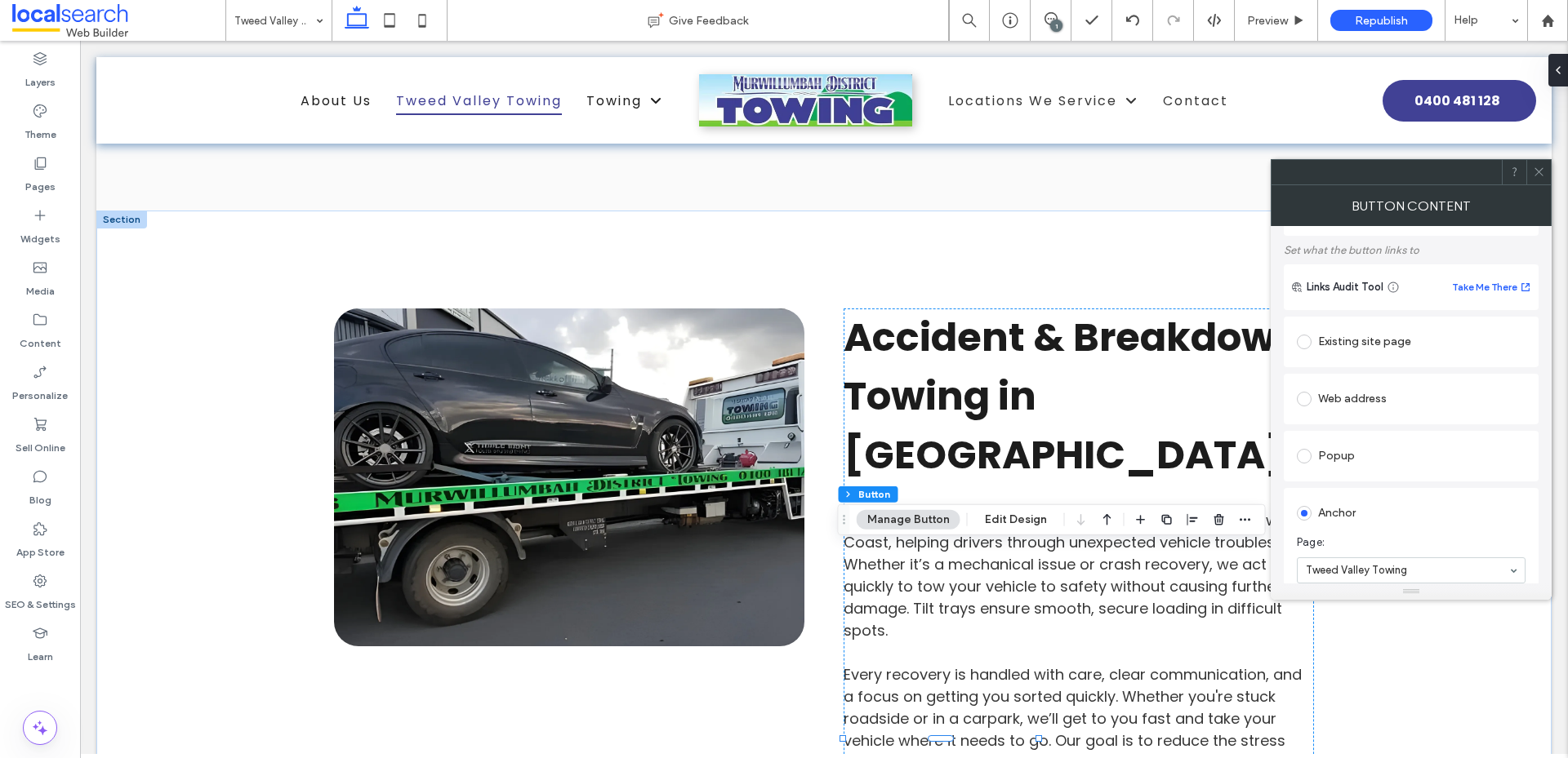
click at [1340, 331] on div "Existing site page" at bounding box center [1411, 342] width 229 height 26
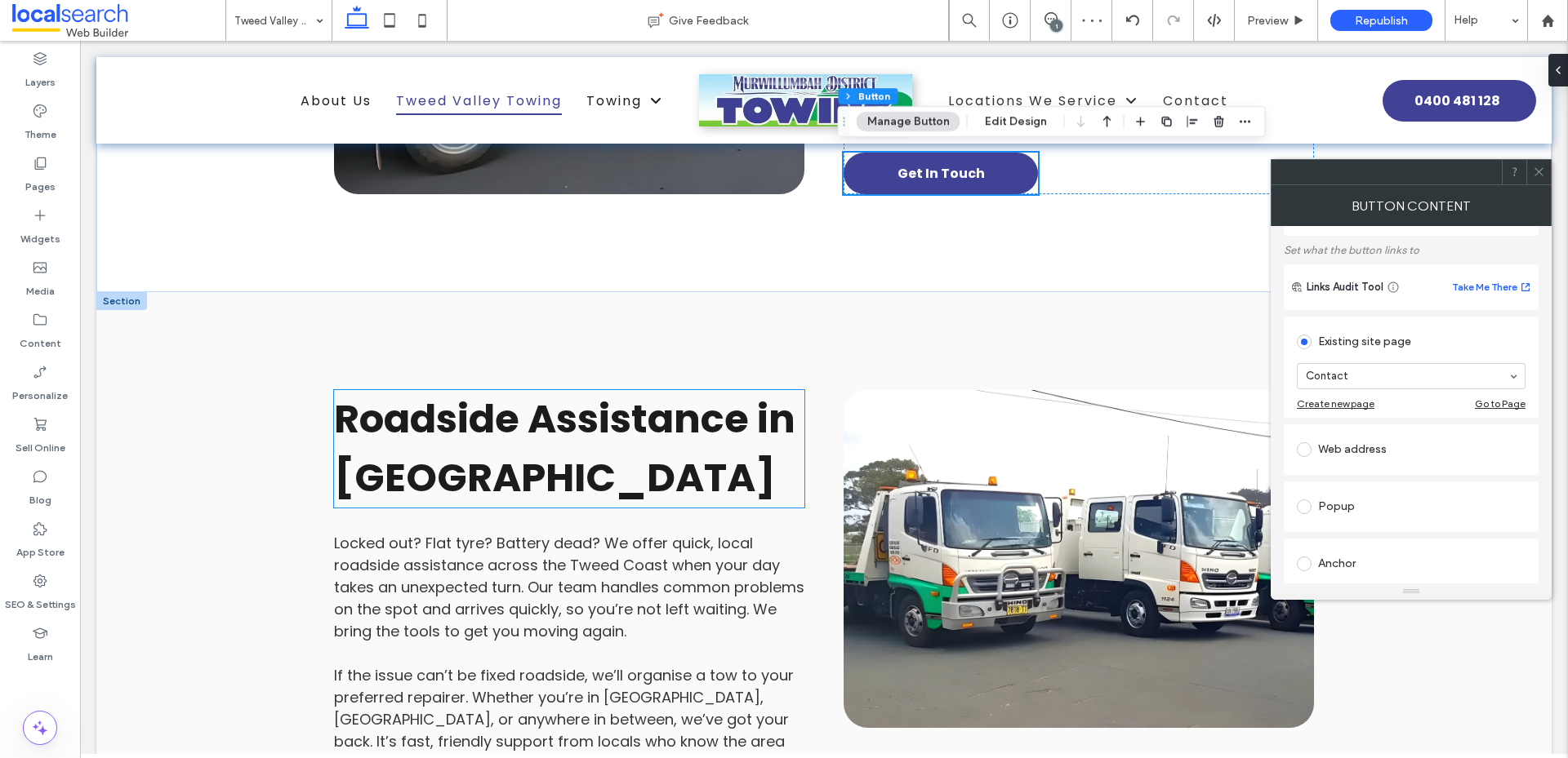
scroll to position [3265, 0]
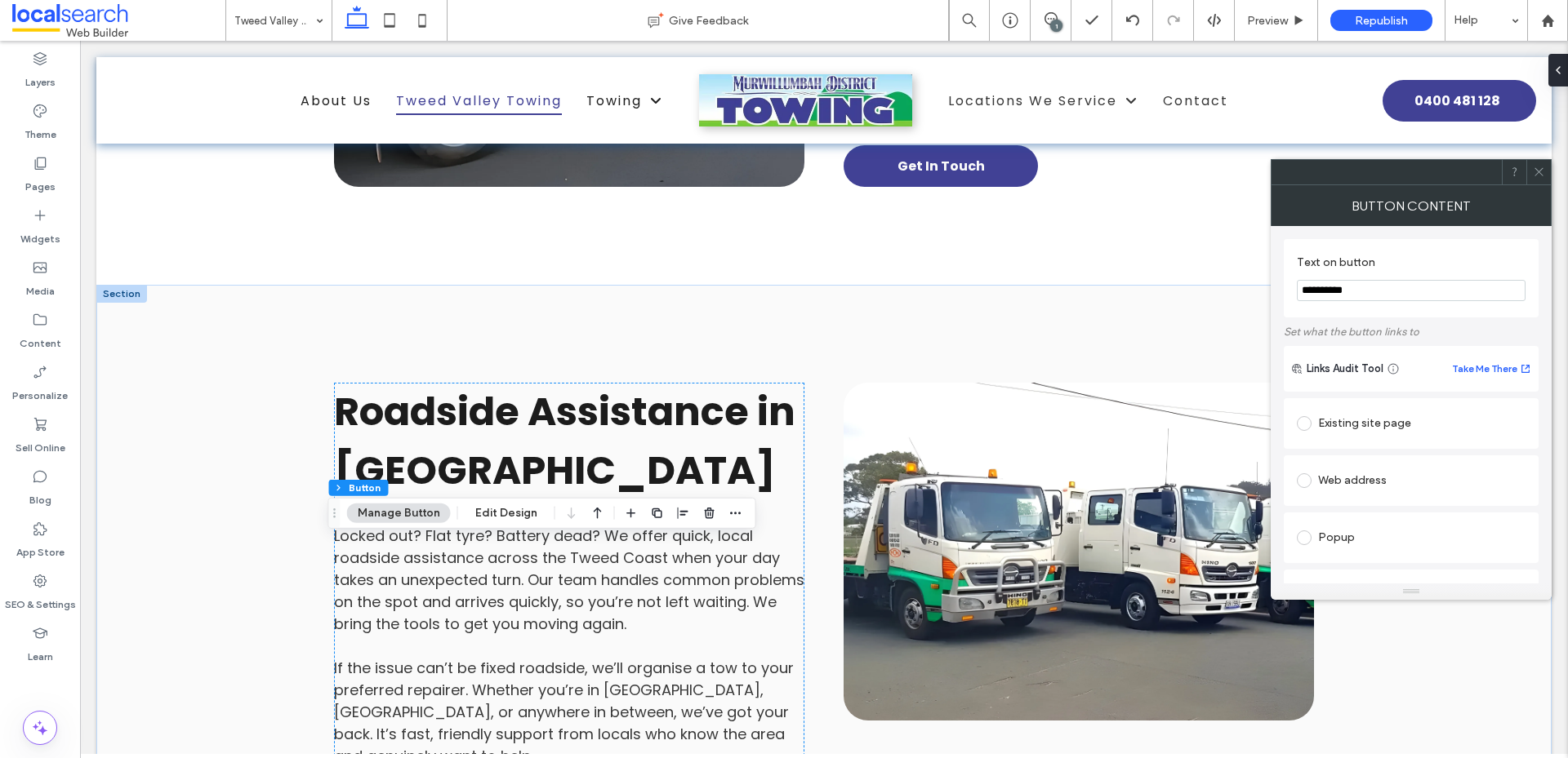
click at [1348, 424] on div "Existing site page" at bounding box center [1411, 423] width 229 height 26
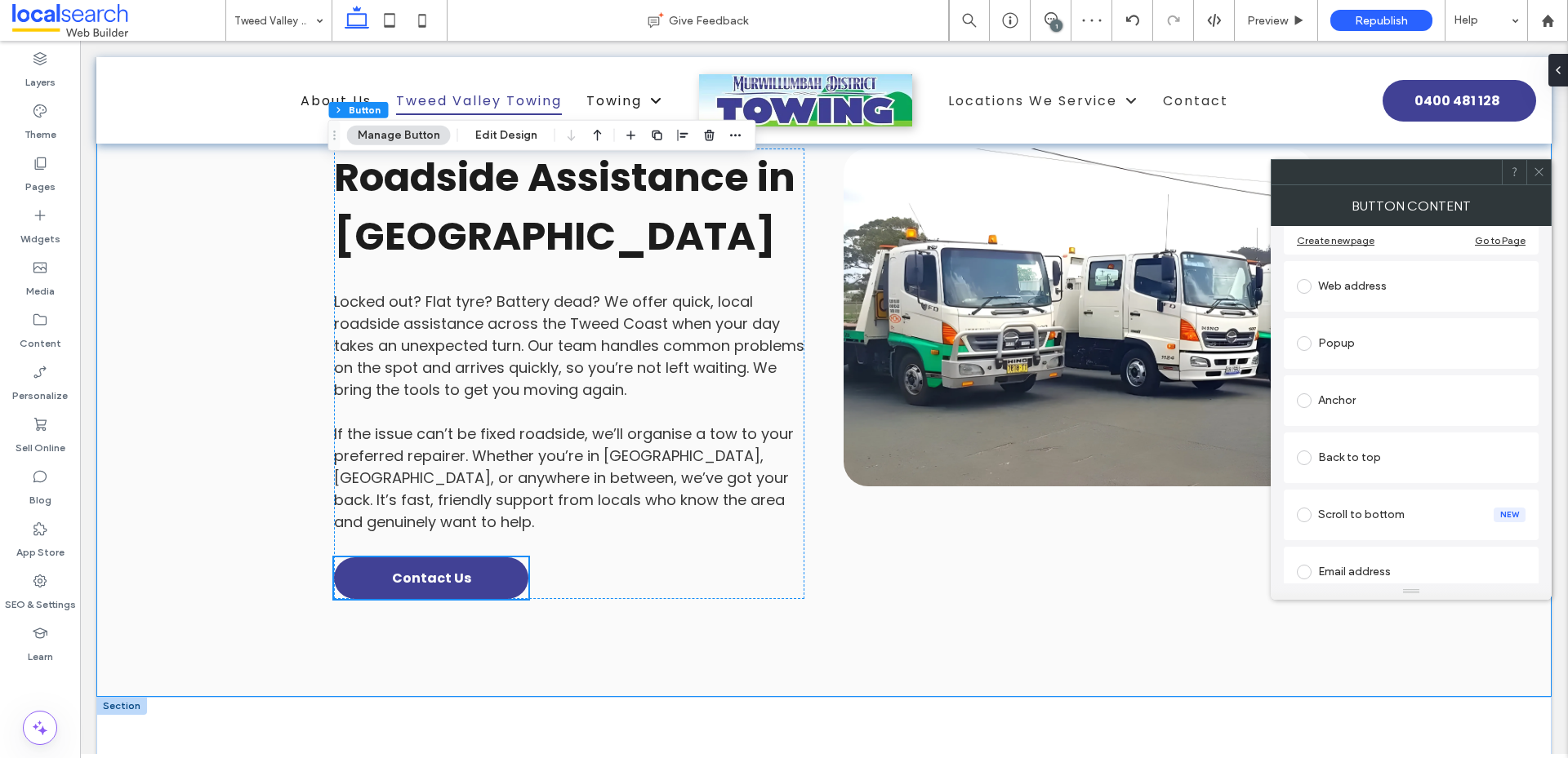
scroll to position [3836, 0]
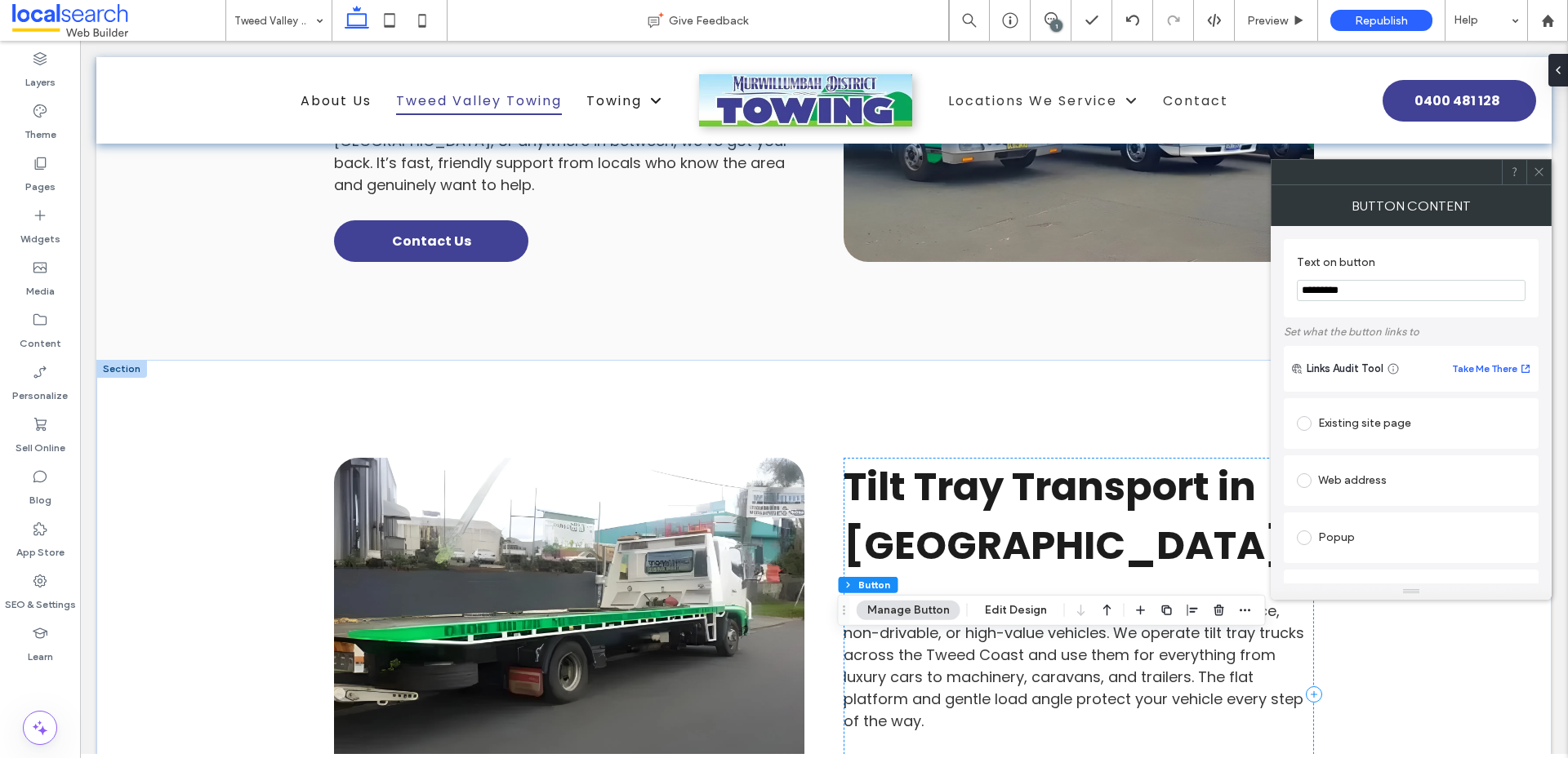
click at [1349, 423] on div "Existing site page" at bounding box center [1411, 423] width 229 height 26
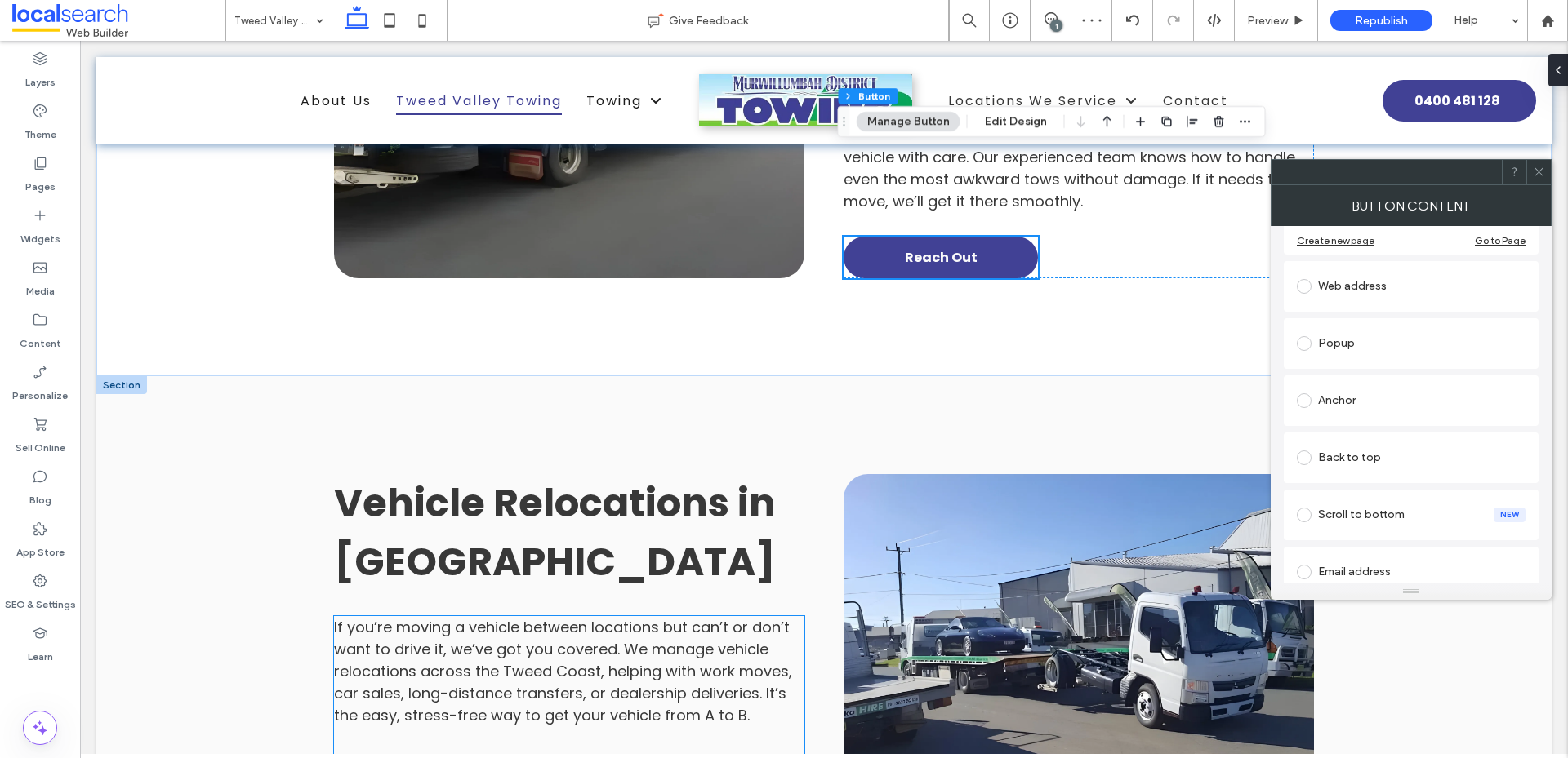
scroll to position [4489, 0]
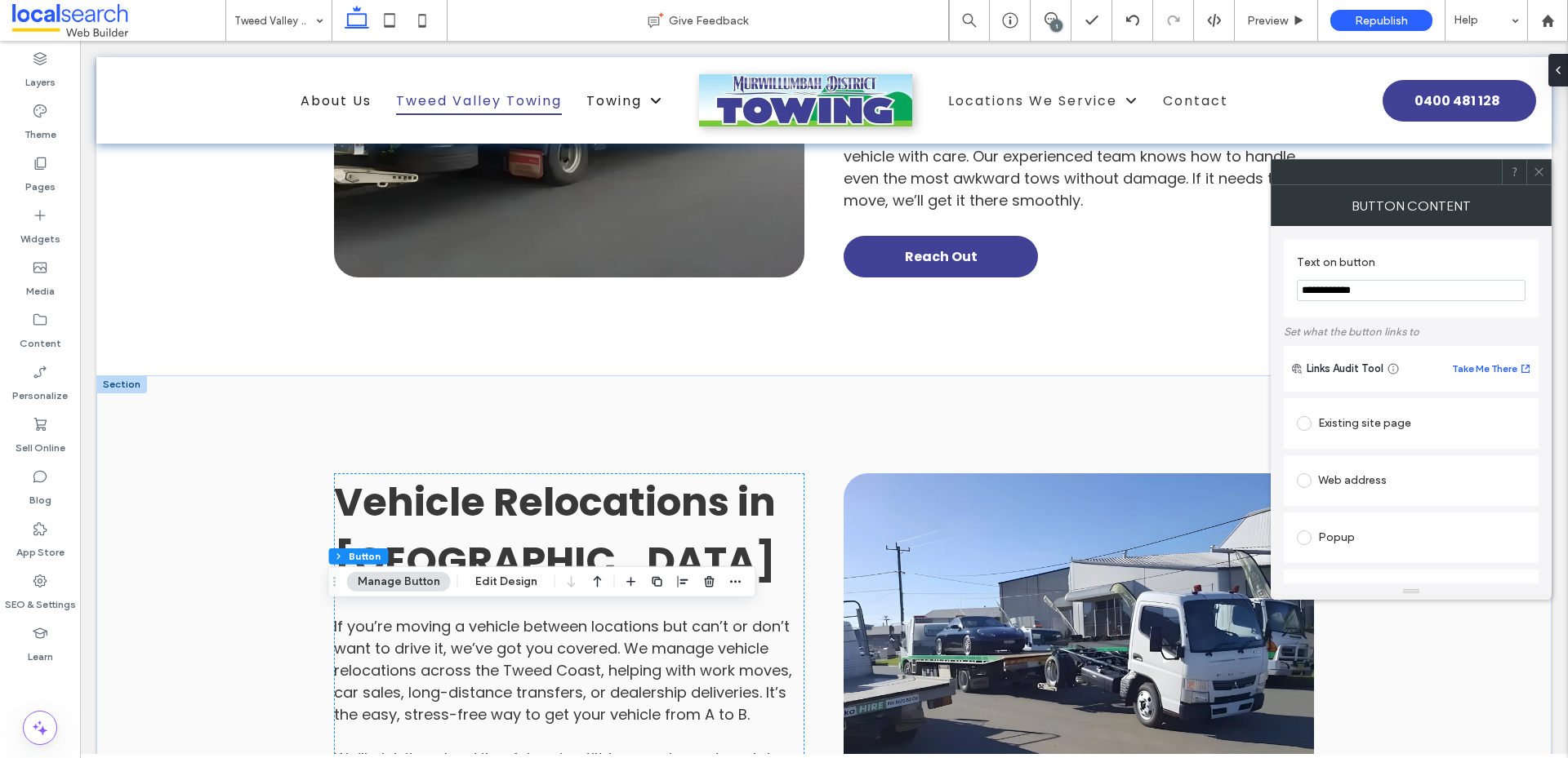
click at [1350, 427] on div "Existing site page" at bounding box center [1411, 423] width 229 height 26
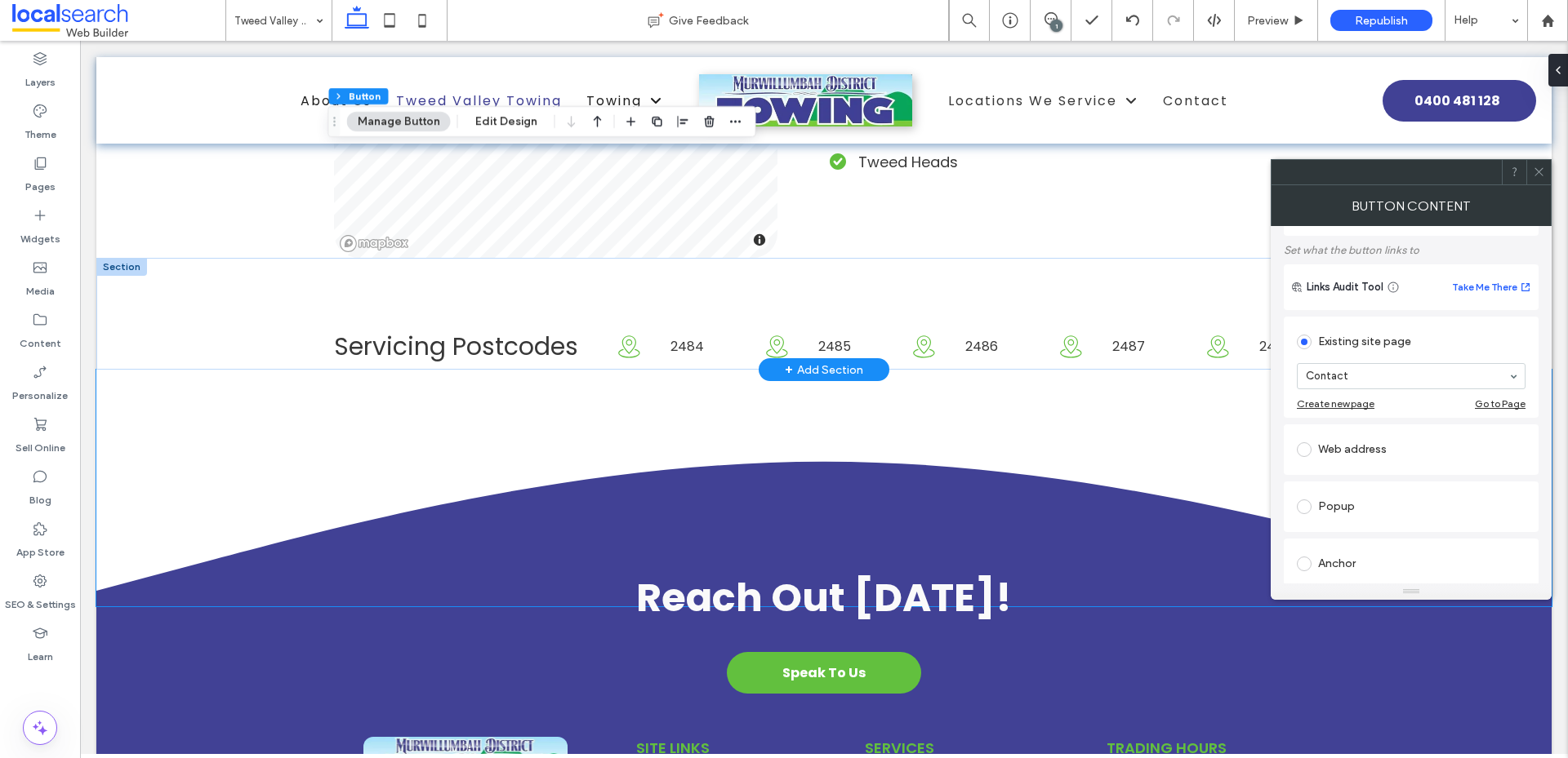
scroll to position [5899, 0]
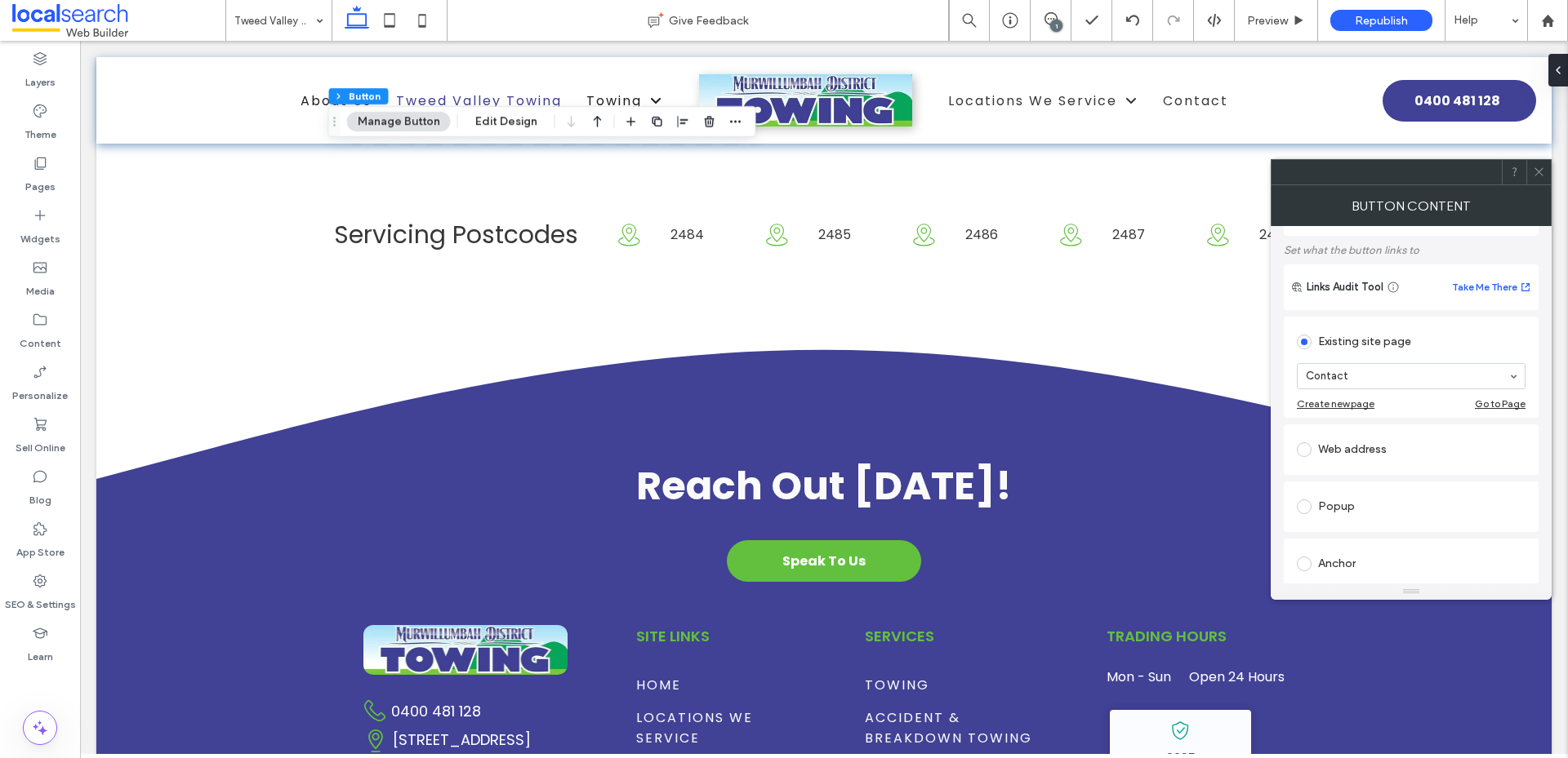
click at [1540, 167] on icon at bounding box center [1538, 172] width 12 height 12
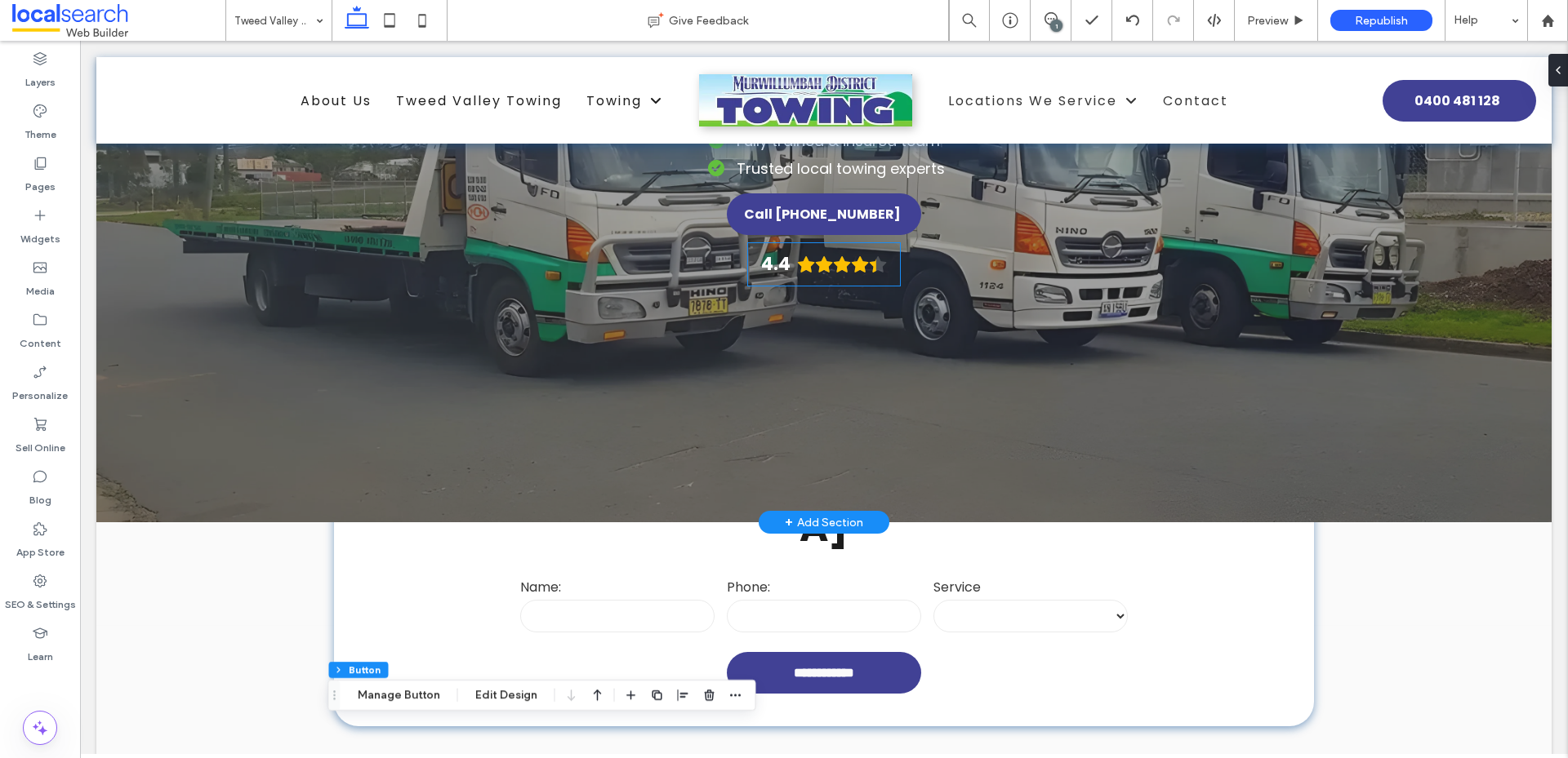
scroll to position [490, 0]
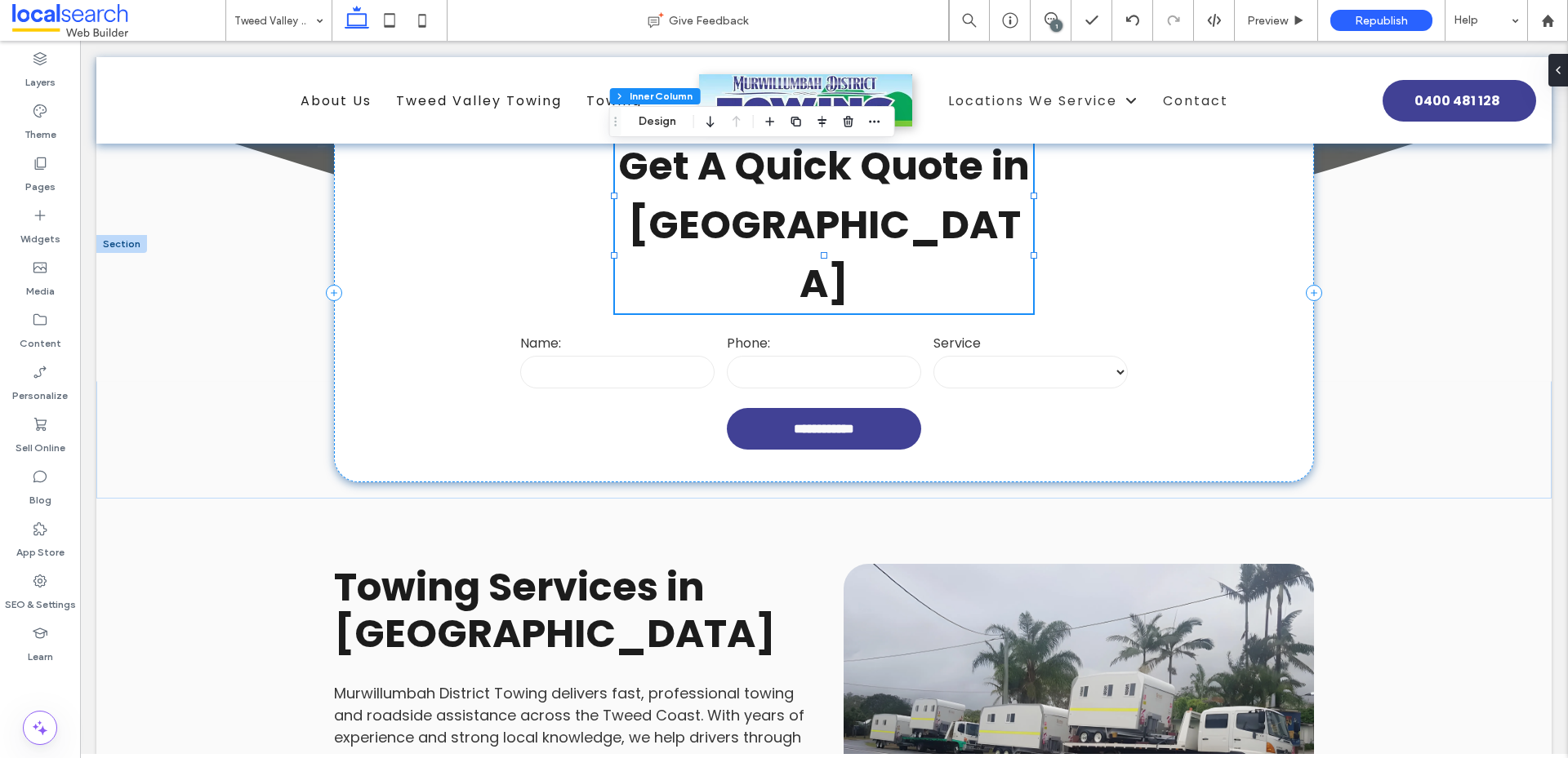
click at [824, 220] on strong "Get A Quick Quote in [GEOGRAPHIC_DATA]" at bounding box center [824, 224] width 411 height 172
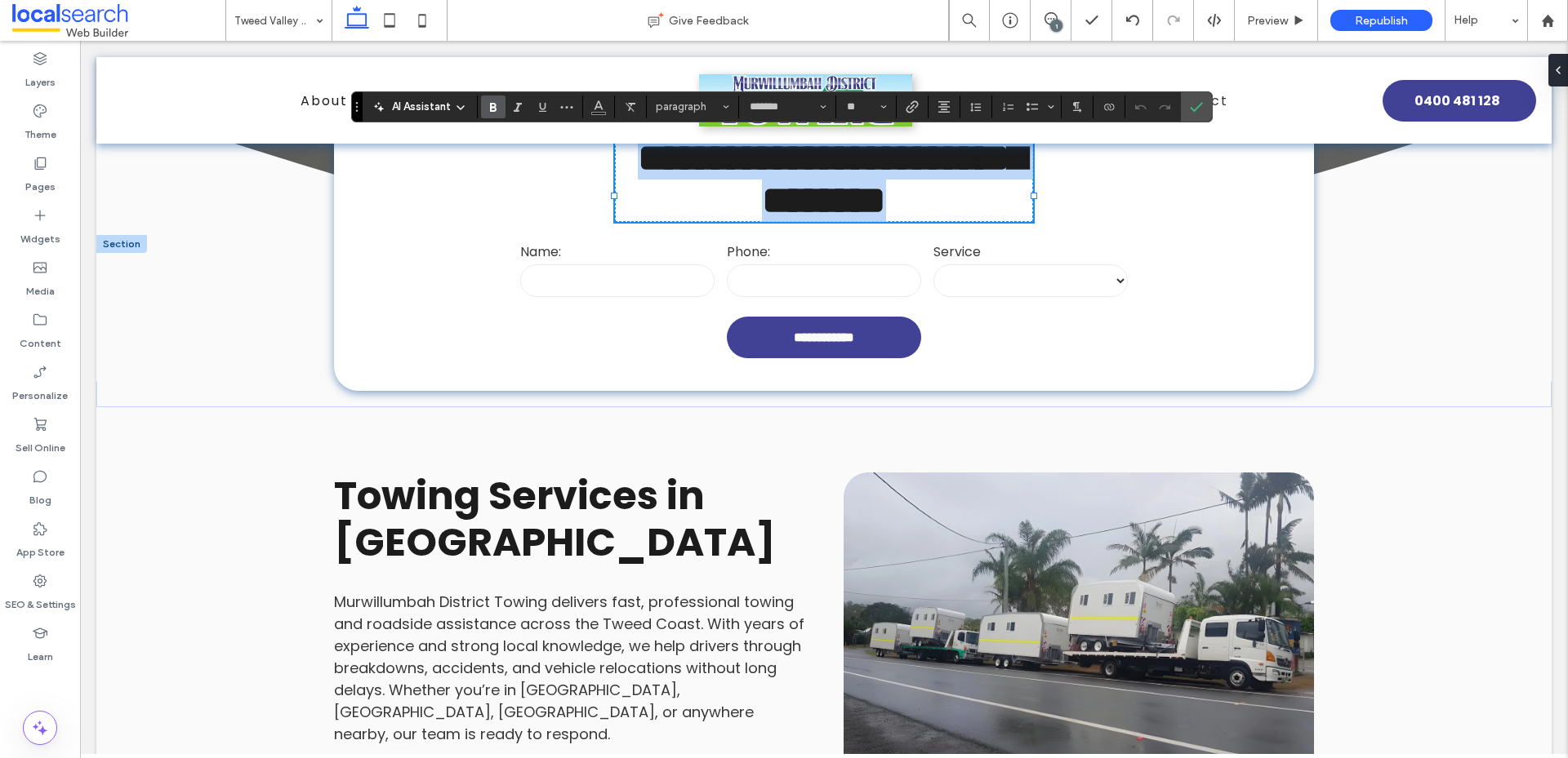
click at [824, 219] on strong "**********" at bounding box center [831, 179] width 387 height 81
drag, startPoint x: 963, startPoint y: 238, endPoint x: 1018, endPoint y: 174, distance: 84.4
click at [1018, 174] on p "**********" at bounding box center [824, 180] width 418 height 85
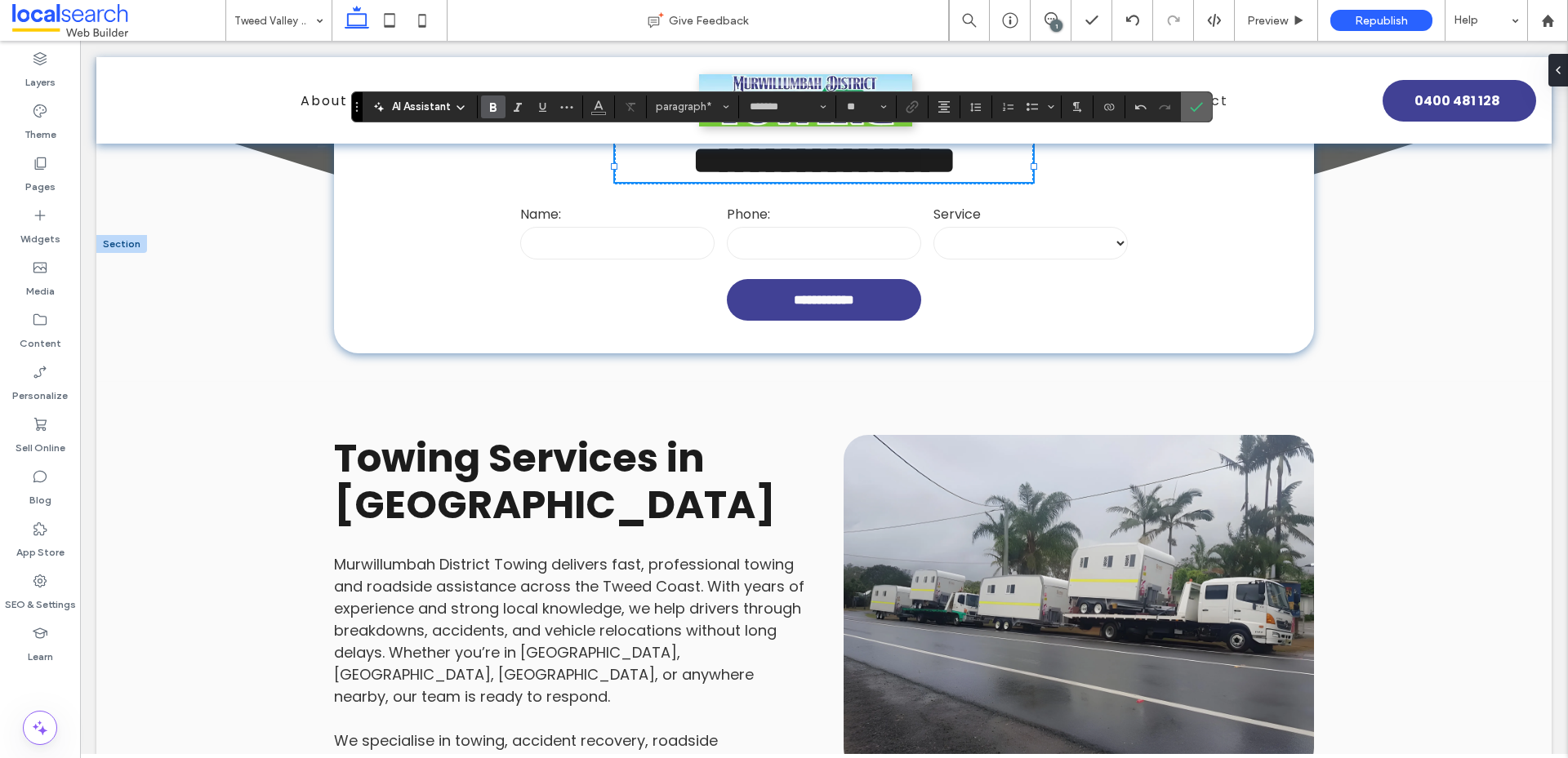
click at [1194, 107] on icon "Confirm" at bounding box center [1196, 107] width 13 height 13
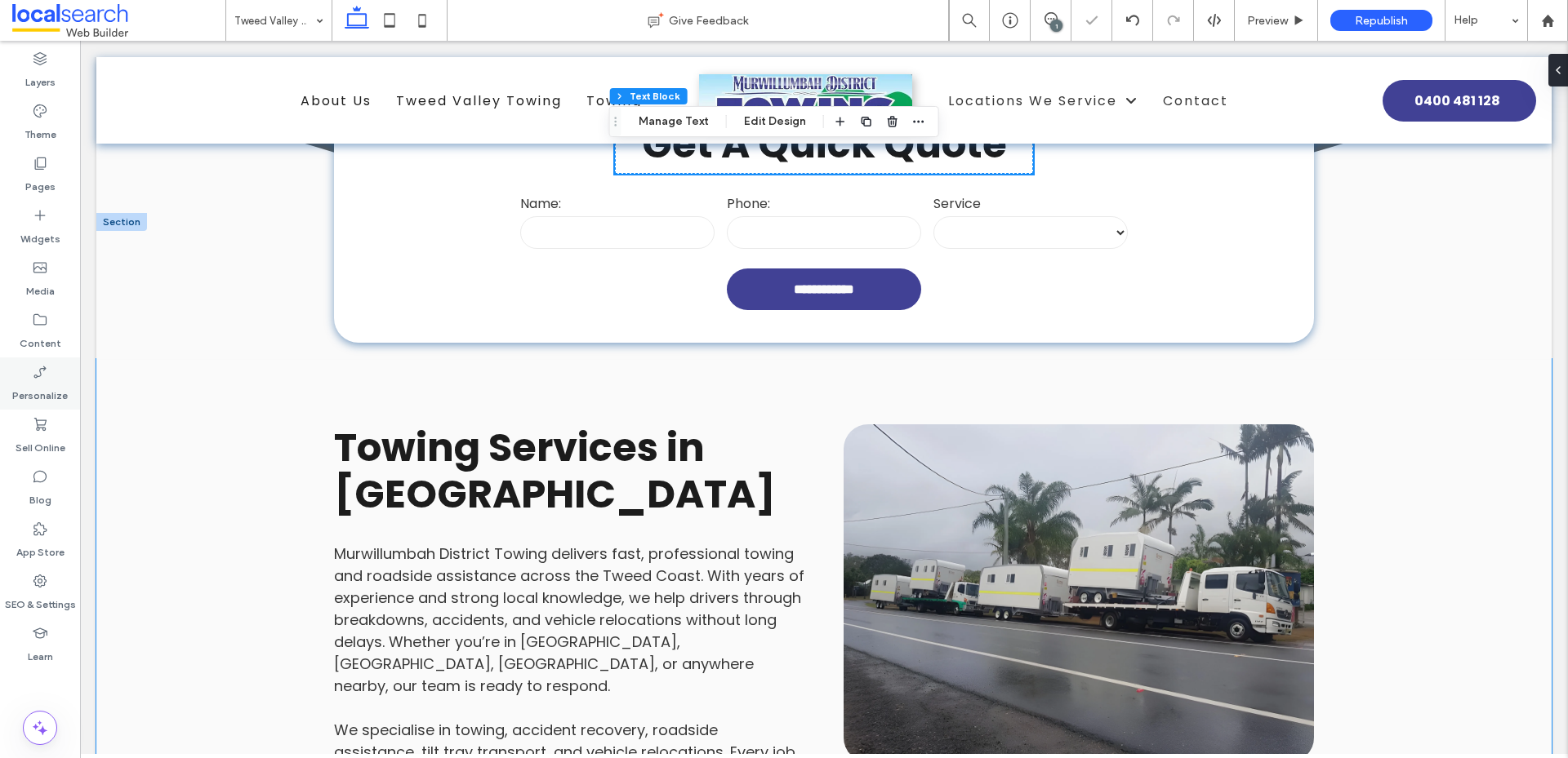
scroll to position [735, 0]
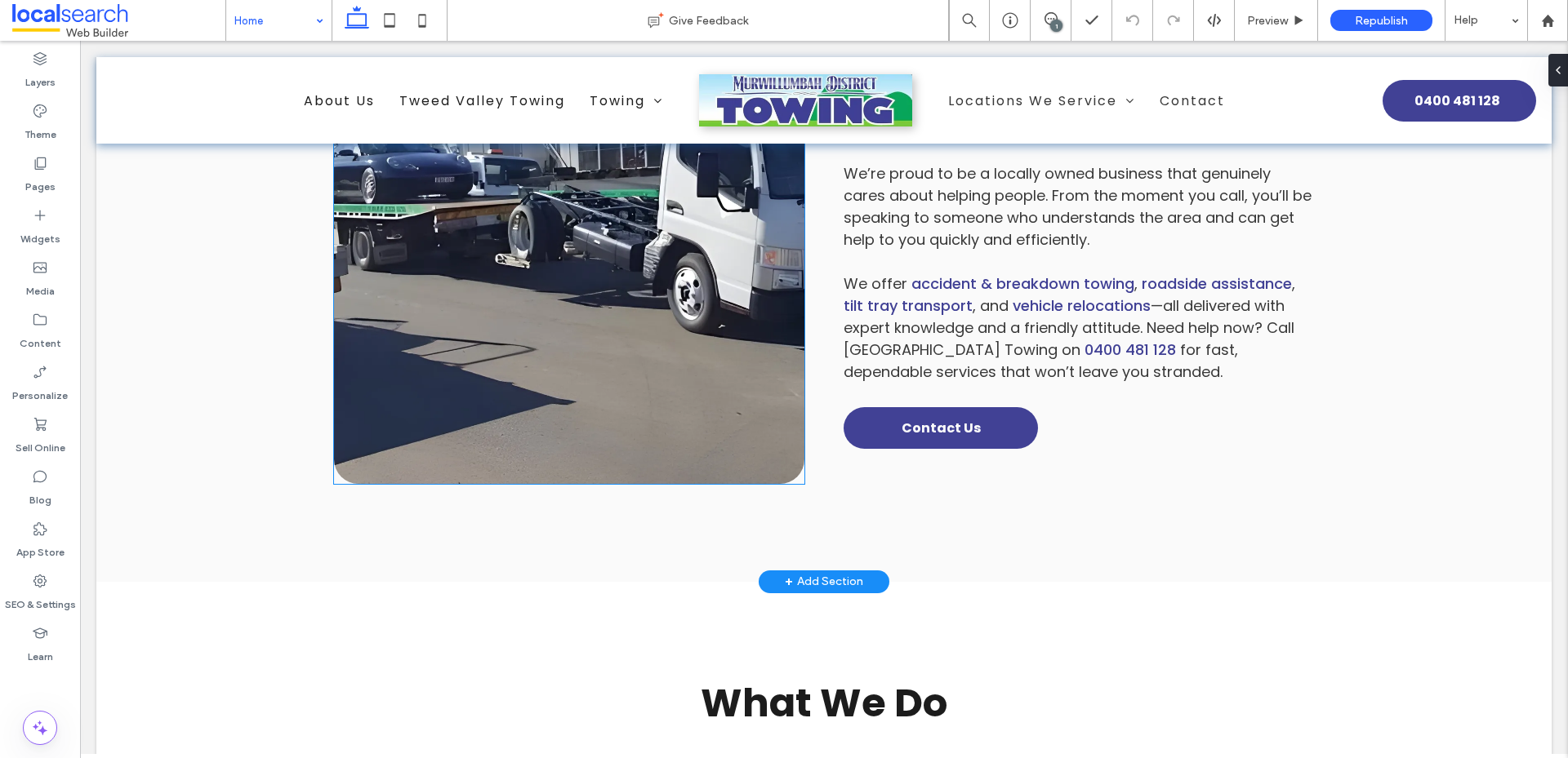
scroll to position [1143, 0]
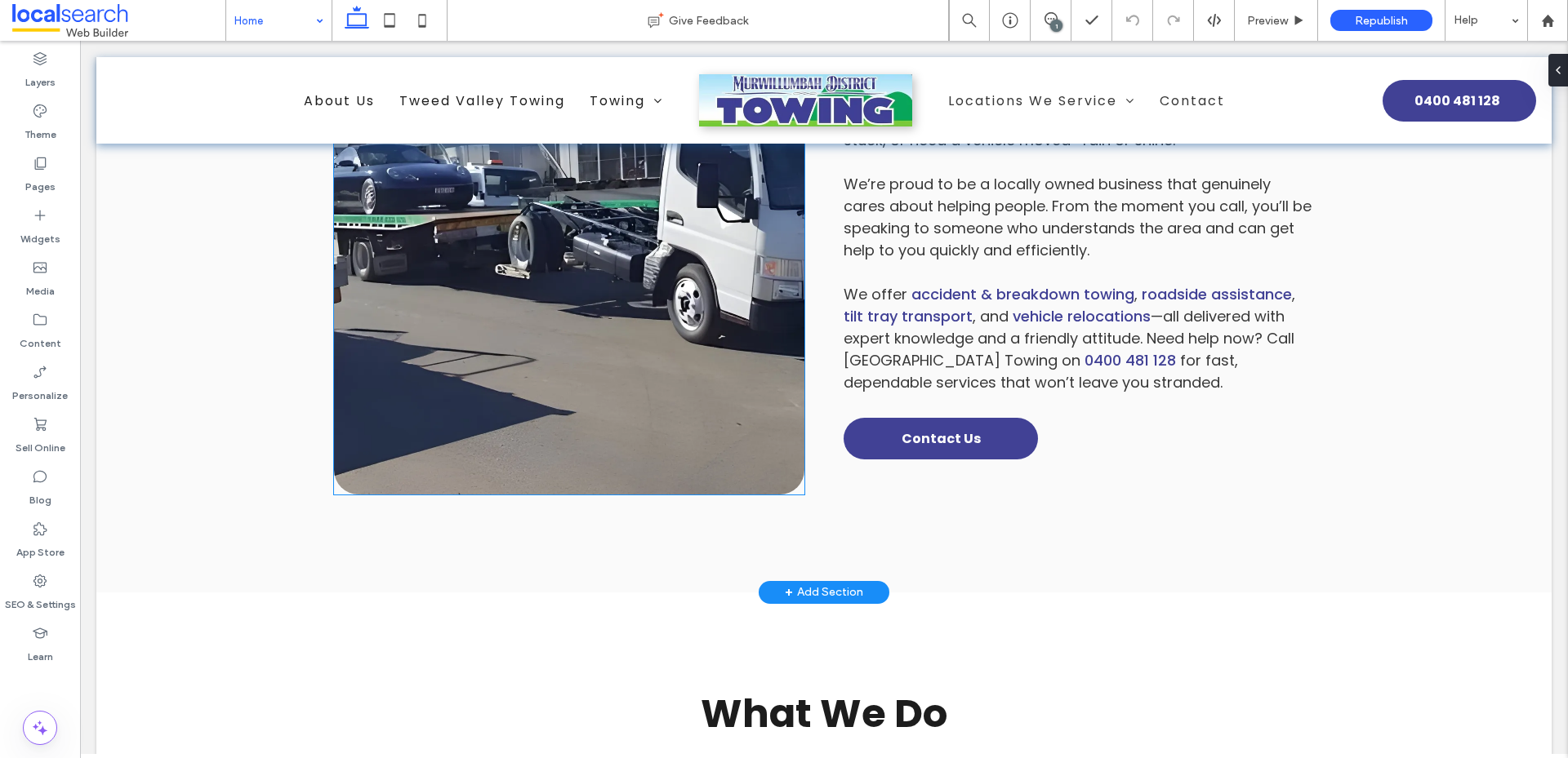
click at [628, 278] on link at bounding box center [569, 191] width 470 height 608
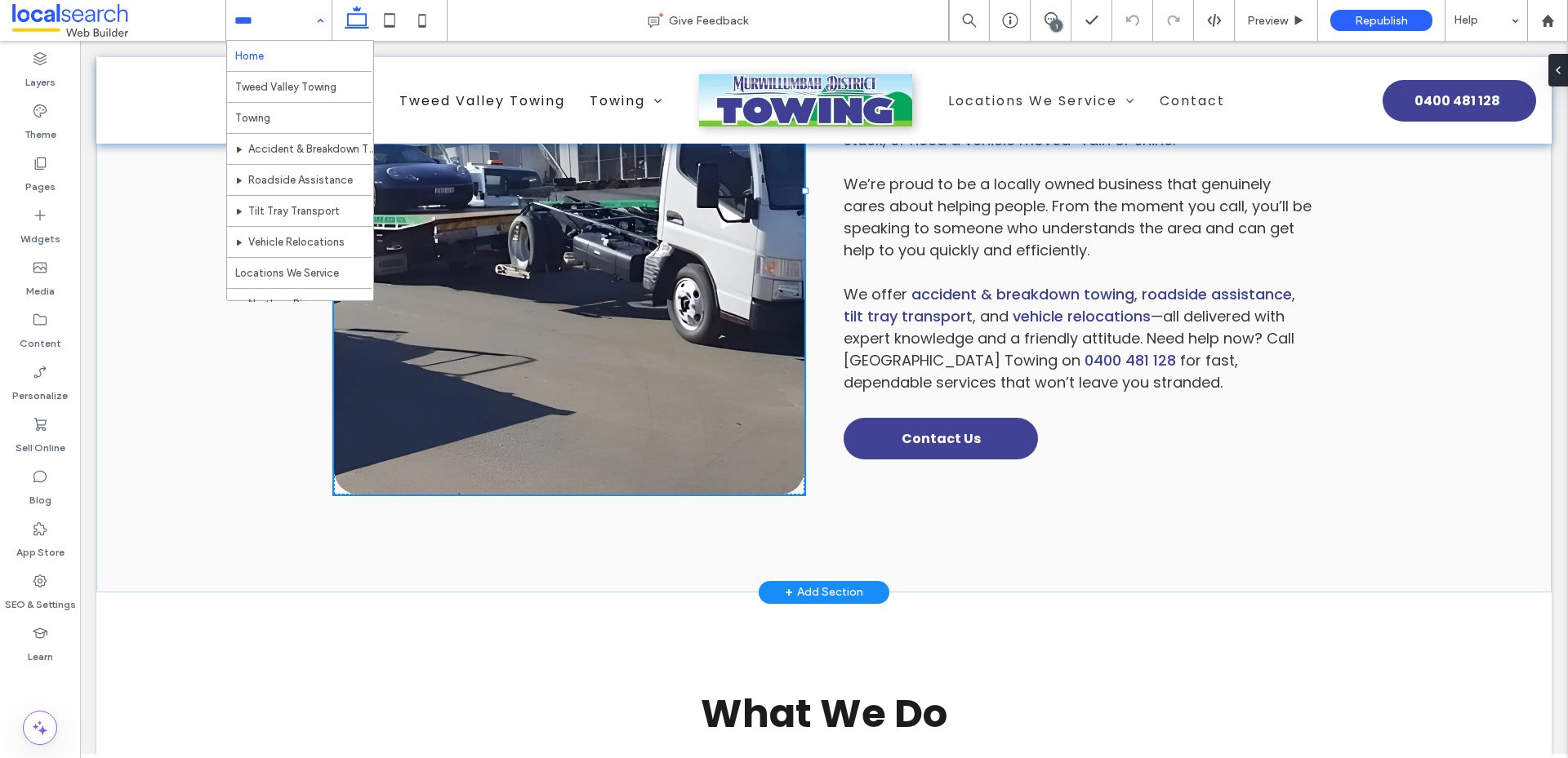
click at [628, 278] on link at bounding box center [569, 191] width 470 height 608
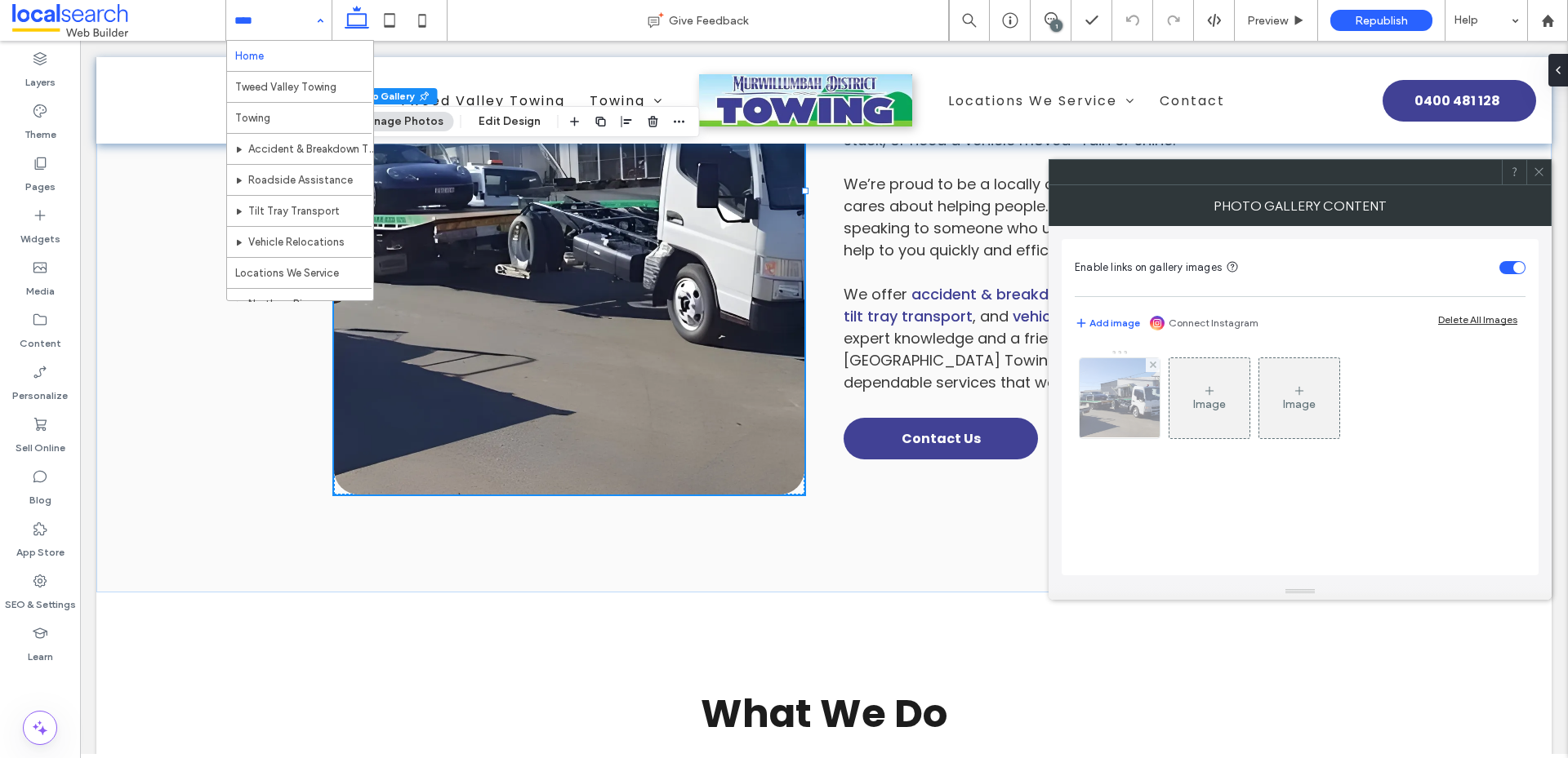
click at [1132, 398] on img at bounding box center [1119, 398] width 148 height 80
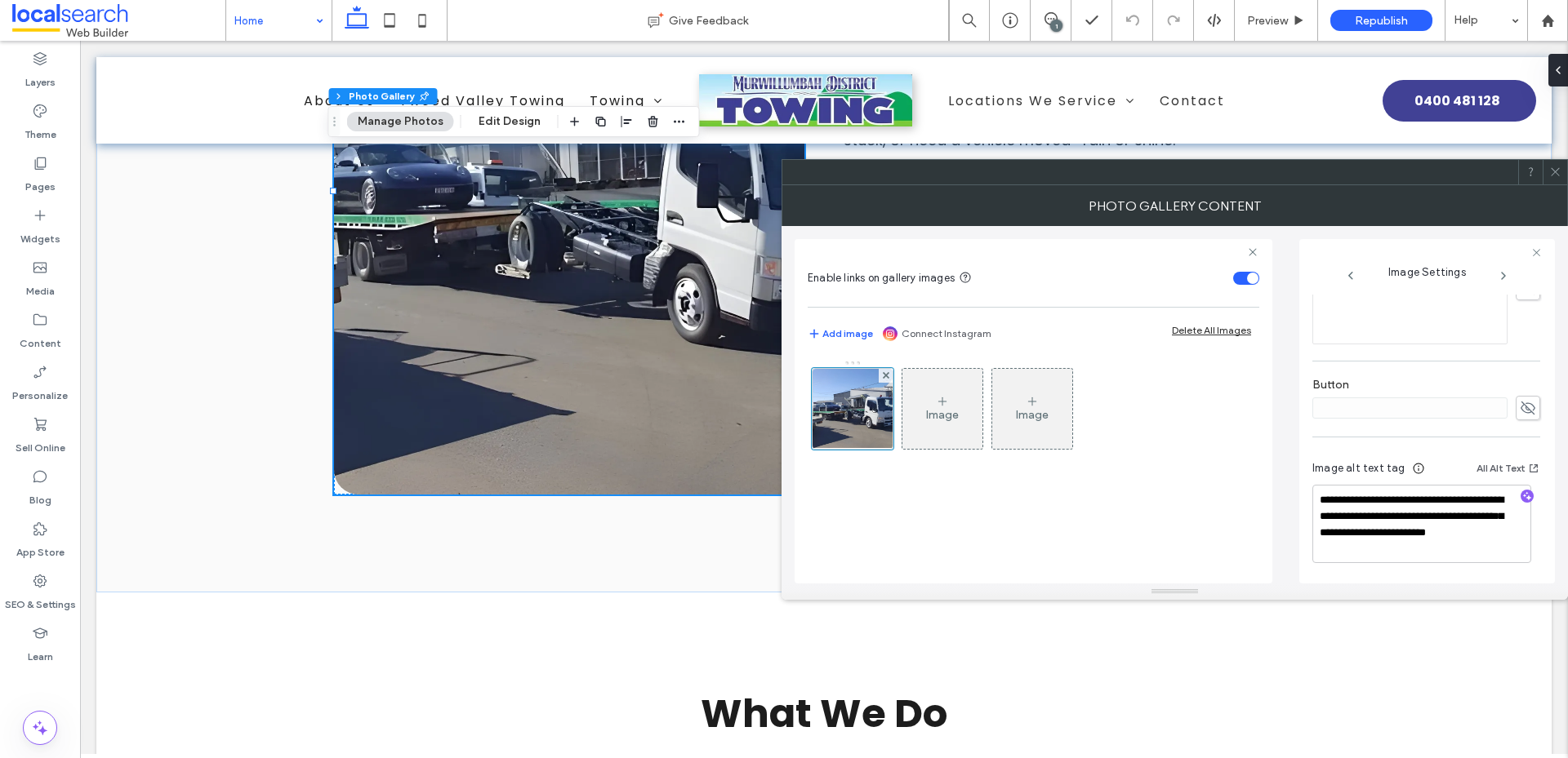
scroll to position [499, 0]
click at [1552, 169] on use at bounding box center [1554, 172] width 8 height 8
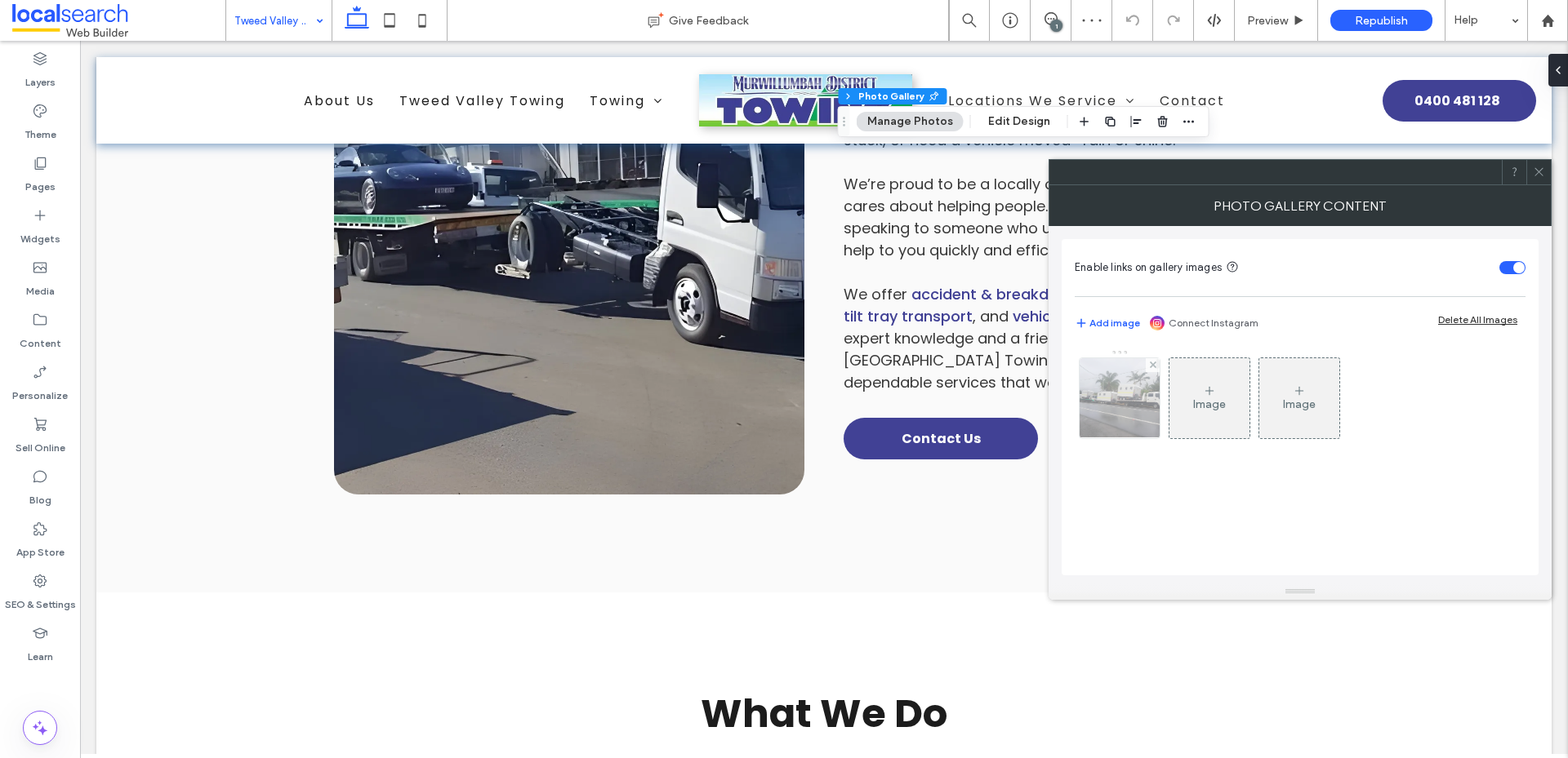
click at [1117, 407] on img at bounding box center [1120, 398] width 107 height 80
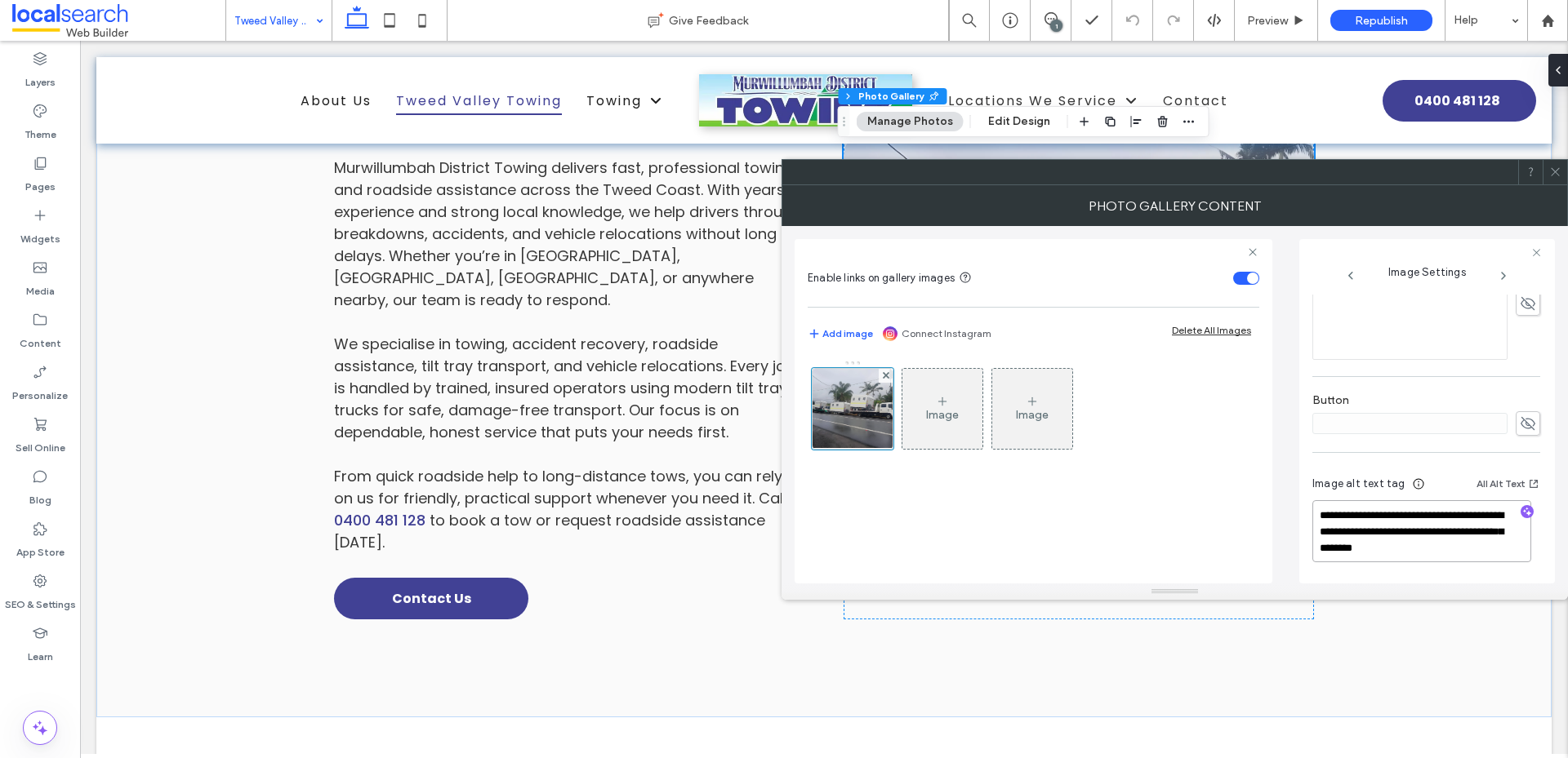
click at [1432, 551] on textarea "**********" at bounding box center [1420, 531] width 219 height 62
paste textarea "***"
type textarea "**********"
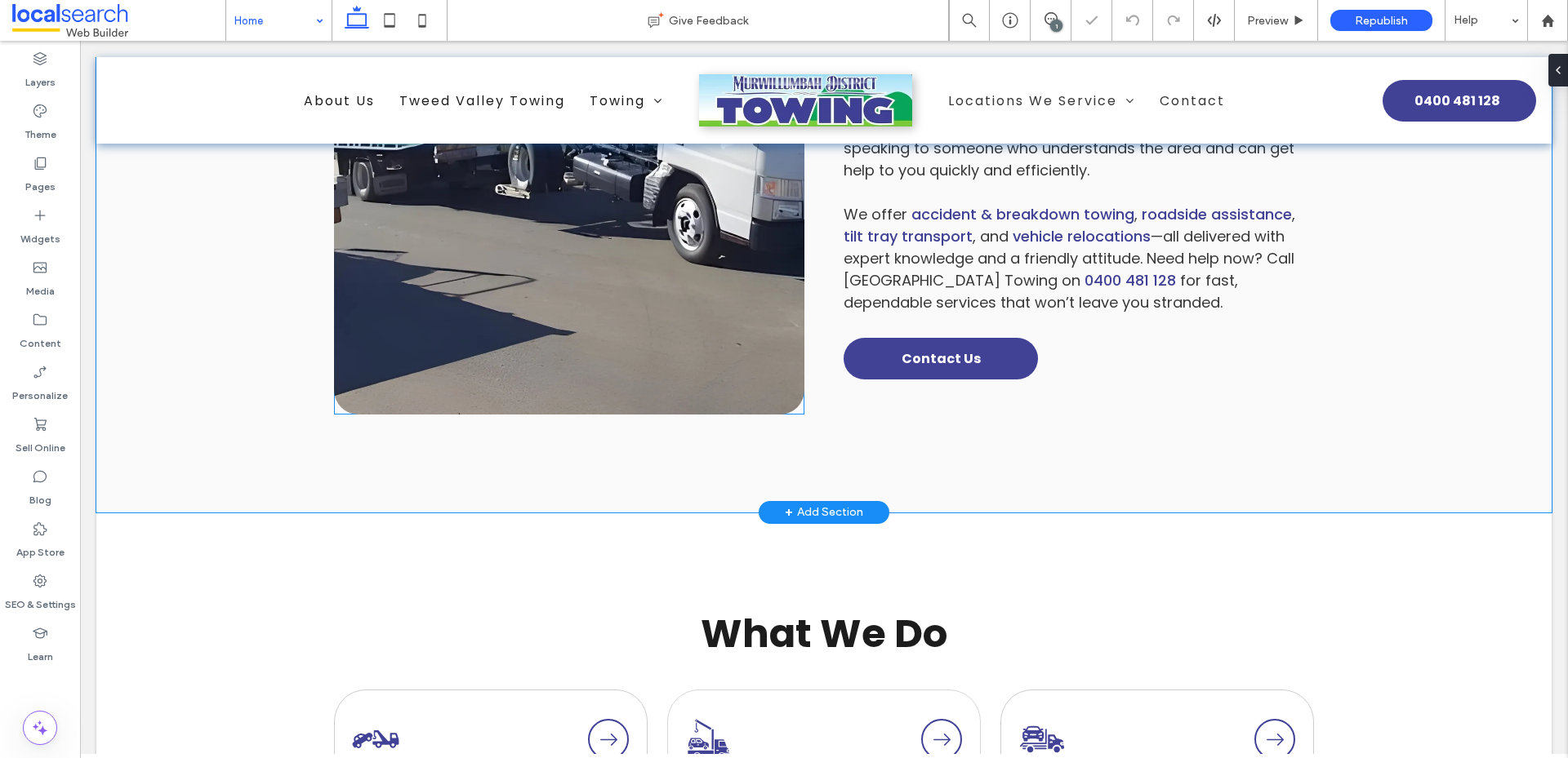
click at [589, 274] on link at bounding box center [569, 111] width 470 height 608
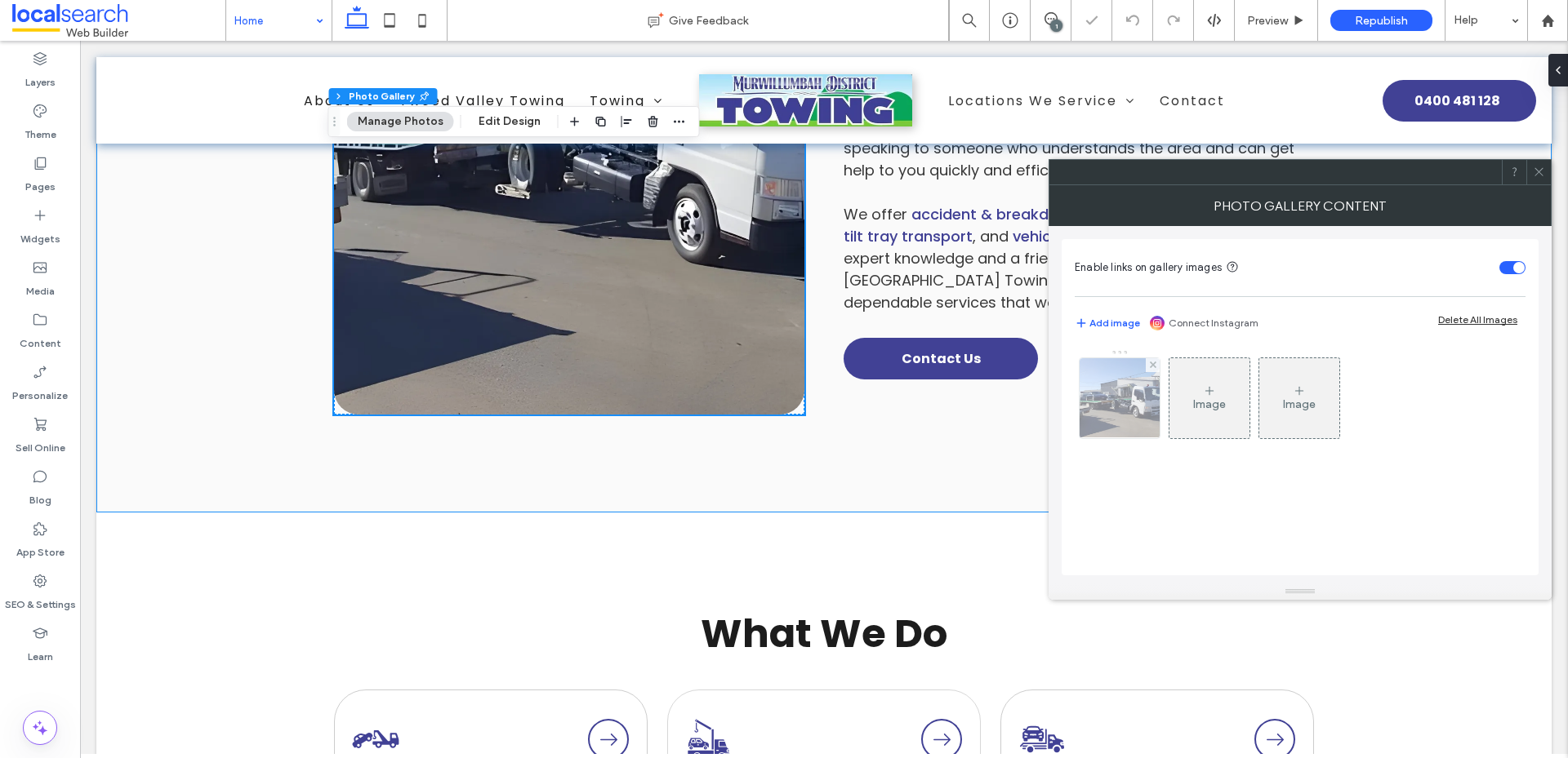
scroll to position [1223, 0]
drag, startPoint x: 1126, startPoint y: 402, endPoint x: 1110, endPoint y: 415, distance: 20.6
click at [1126, 400] on img at bounding box center [1119, 398] width 148 height 80
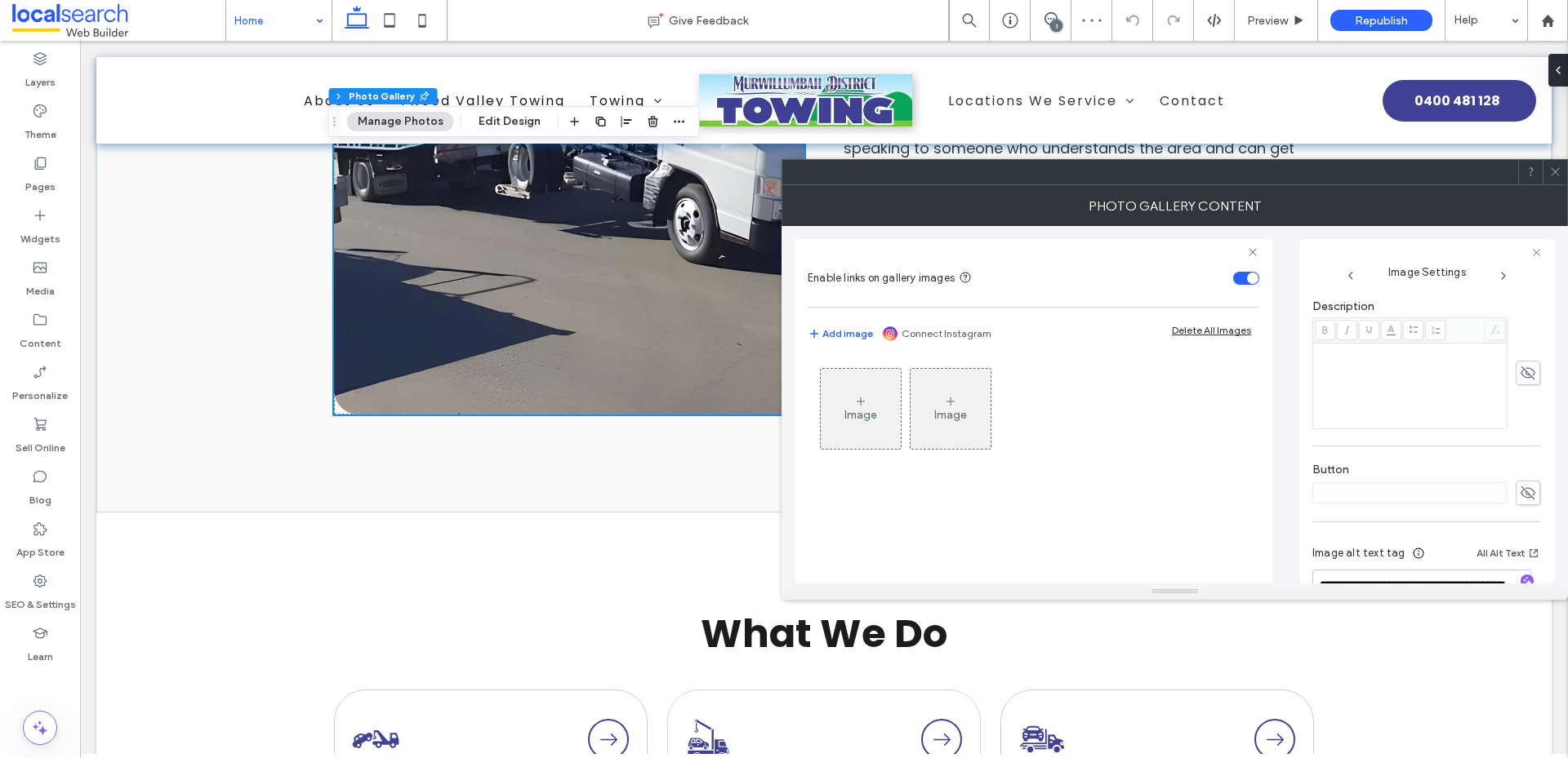
scroll to position [499, 0]
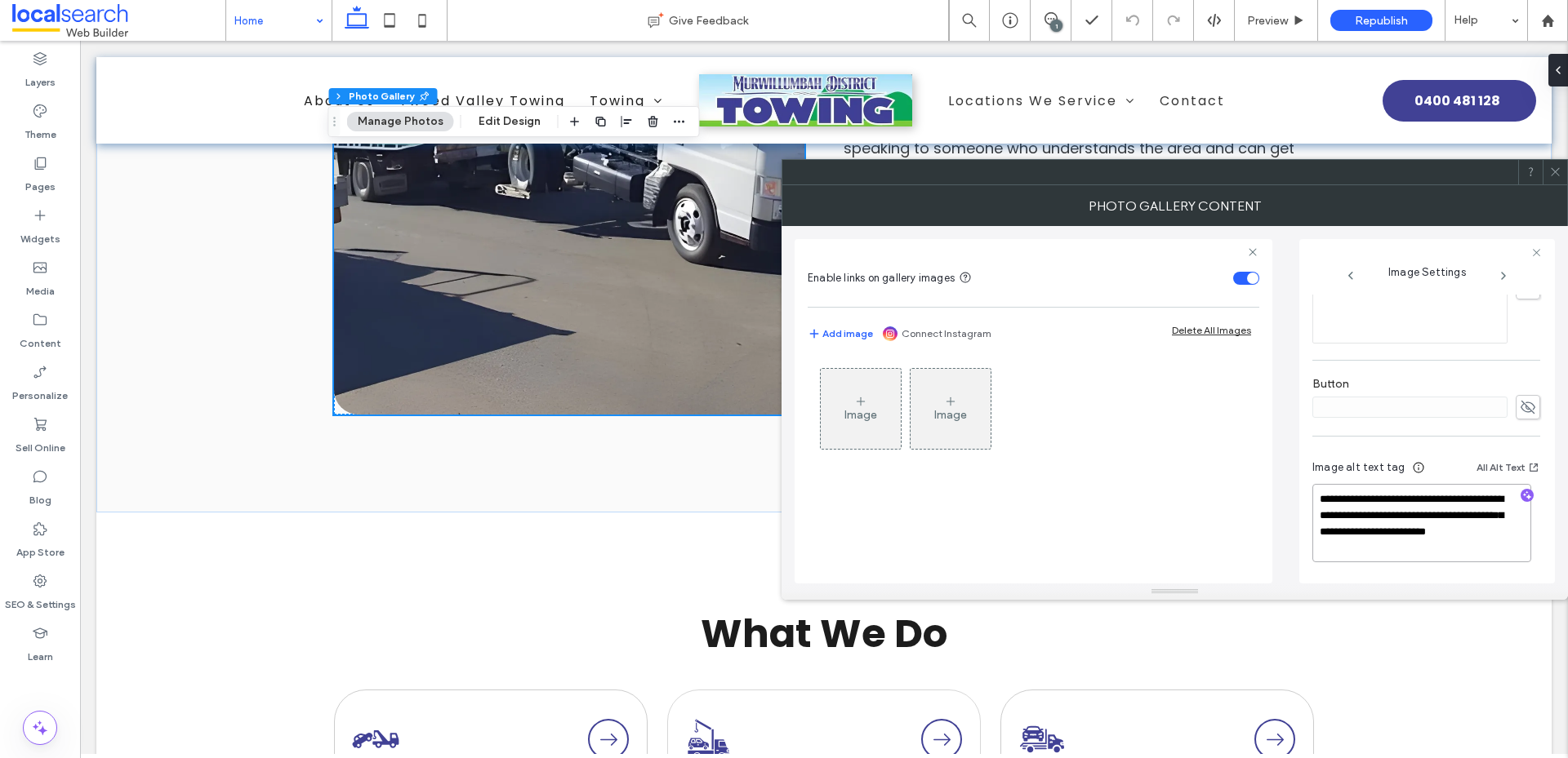
drag, startPoint x: 1420, startPoint y: 549, endPoint x: 1319, endPoint y: 546, distance: 101.0
click at [1319, 546] on textarea "**********" at bounding box center [1420, 523] width 219 height 78
click at [1548, 169] on div at bounding box center [1554, 172] width 25 height 25
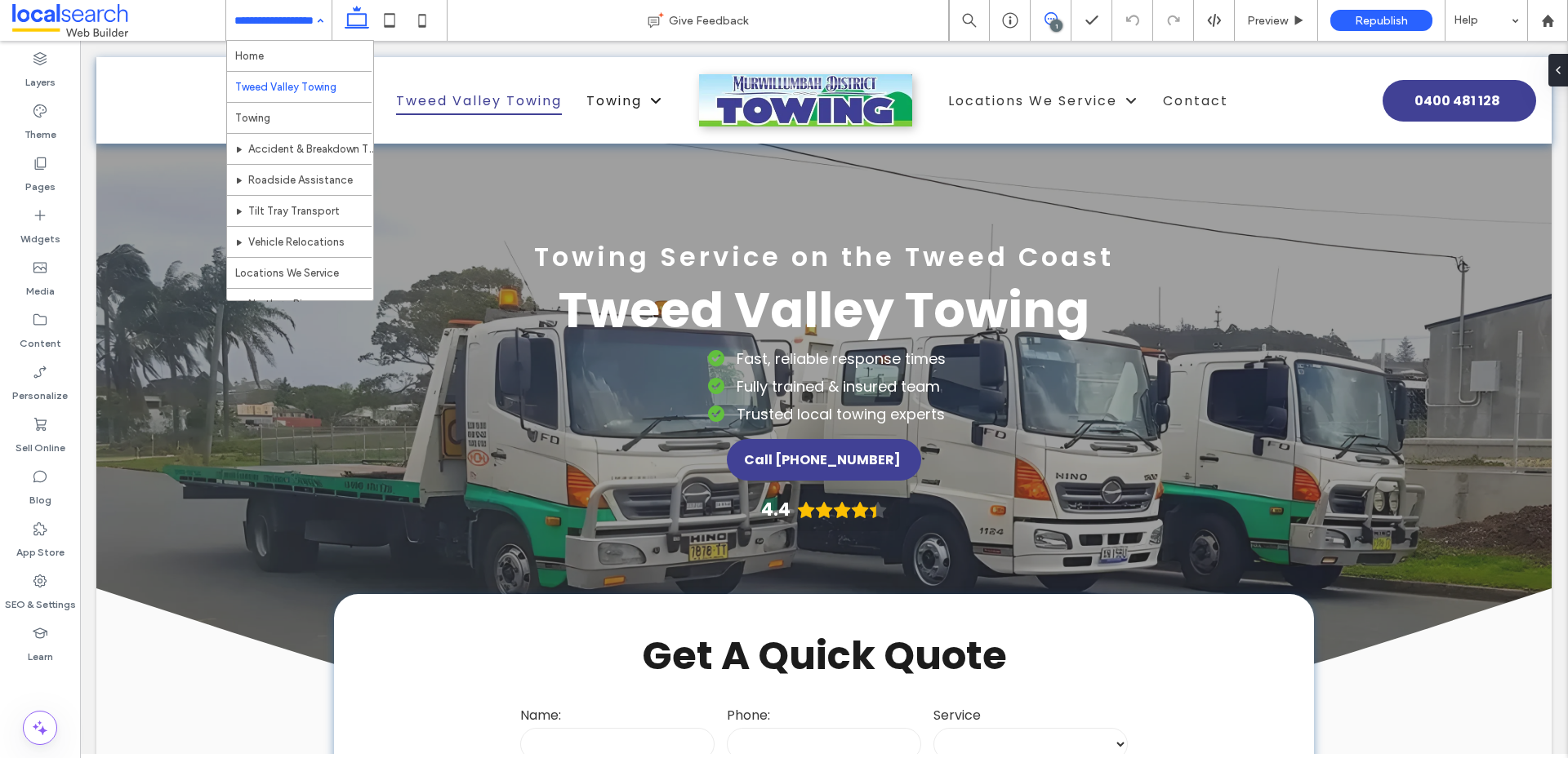
click at [1050, 16] on icon at bounding box center [1051, 18] width 13 height 13
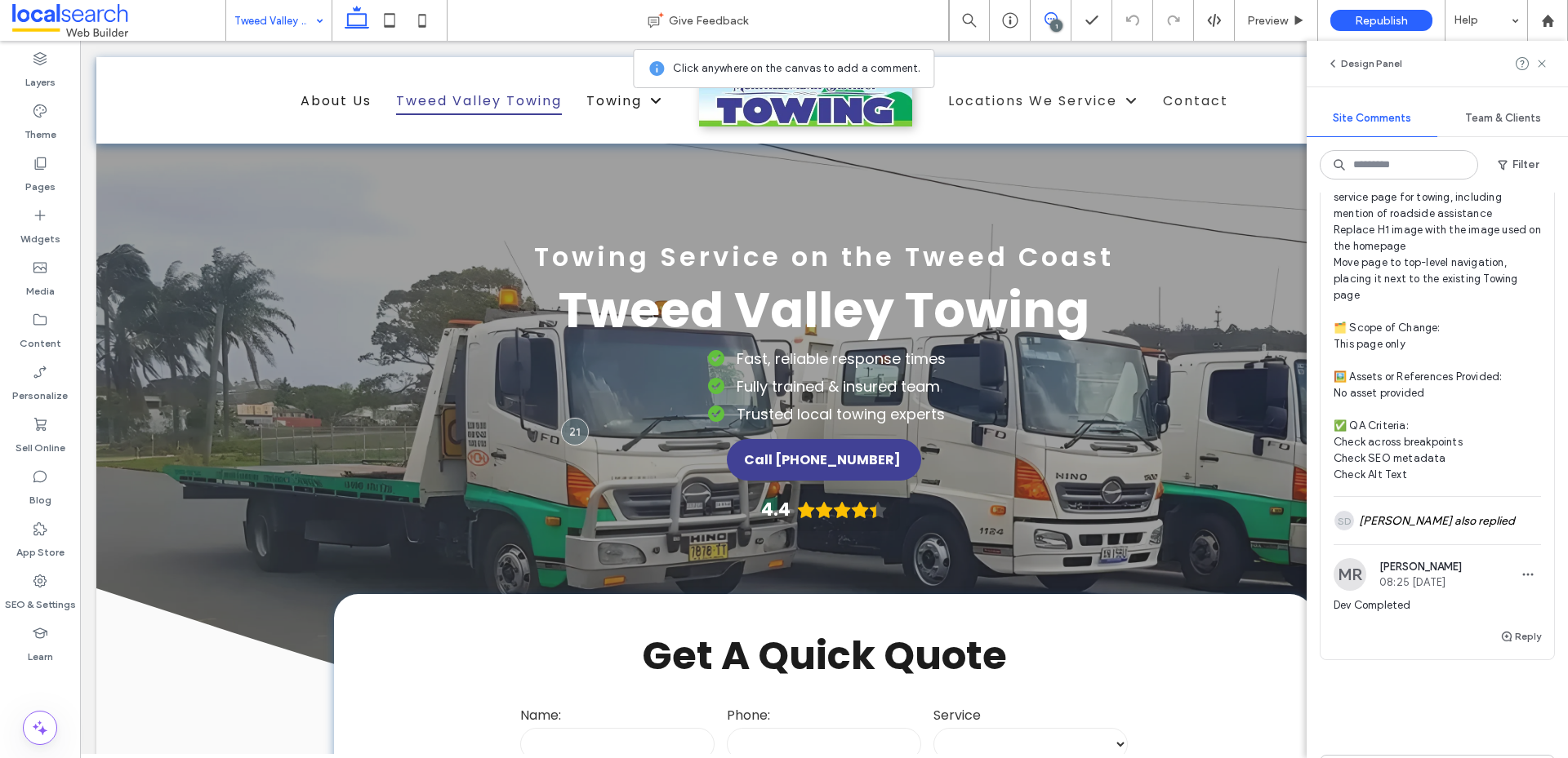
scroll to position [446, 0]
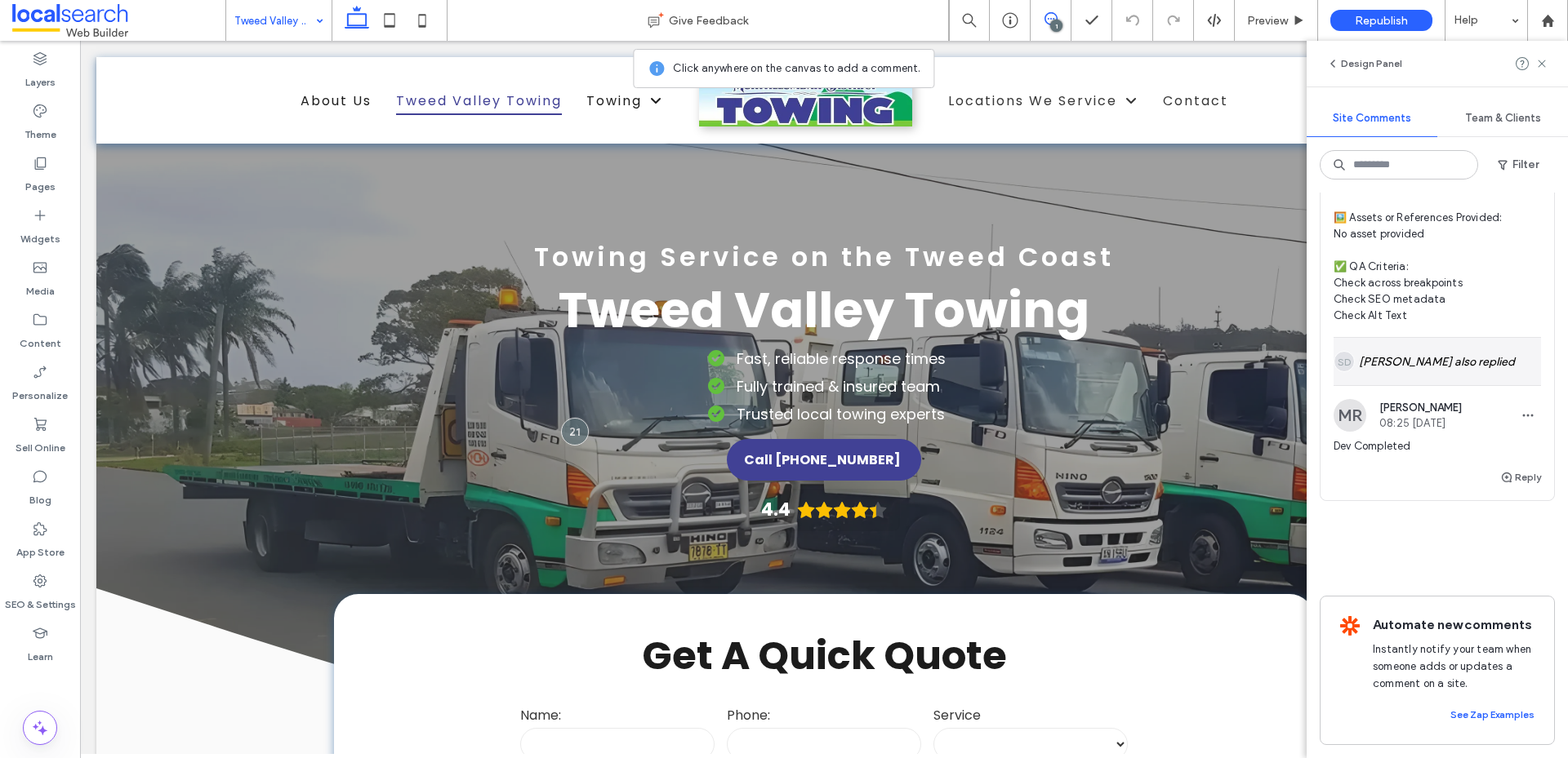
click at [1418, 338] on div "SD [PERSON_NAME] also replied" at bounding box center [1436, 361] width 208 height 47
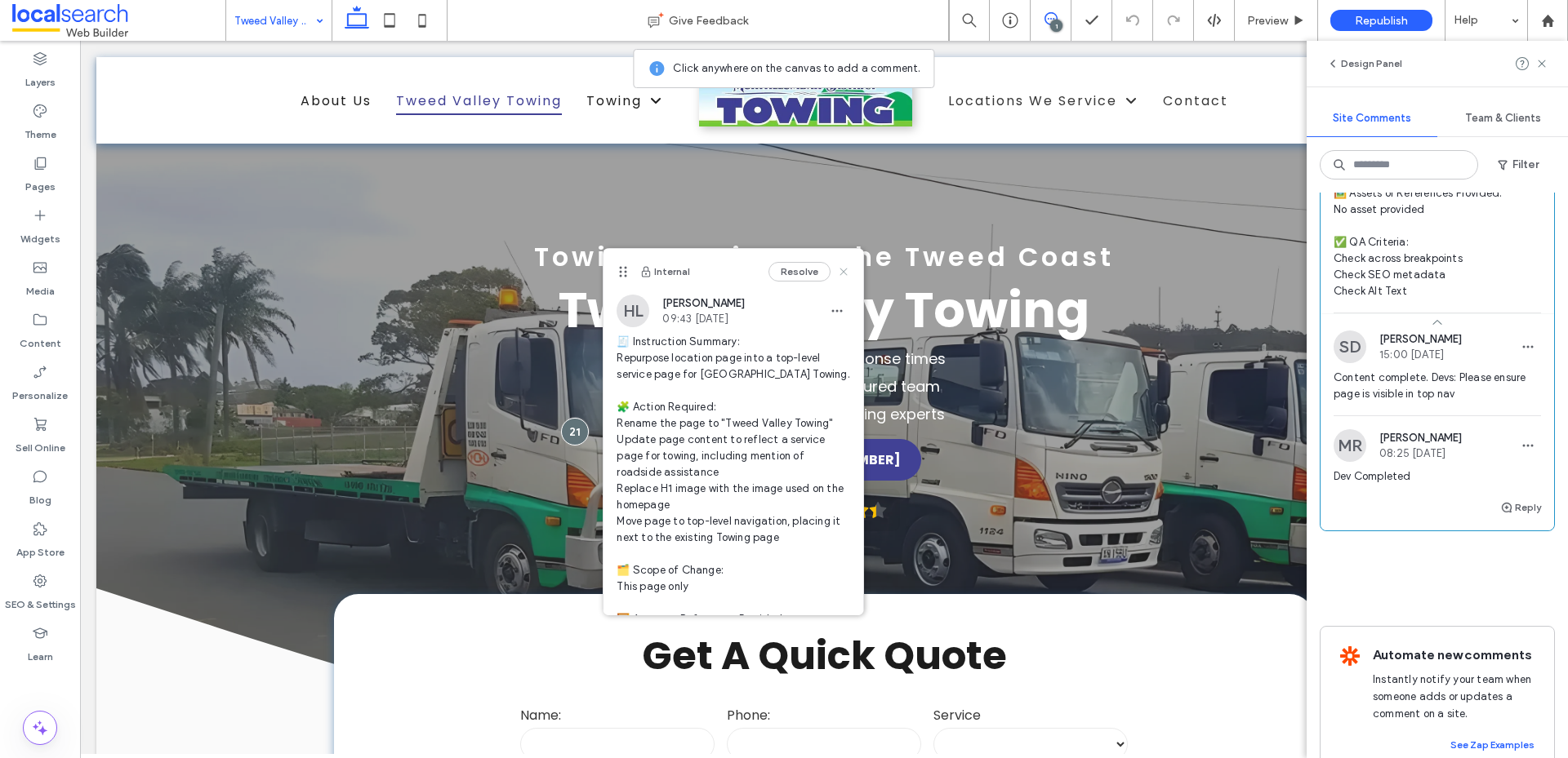
click at [840, 274] on use at bounding box center [844, 272] width 7 height 7
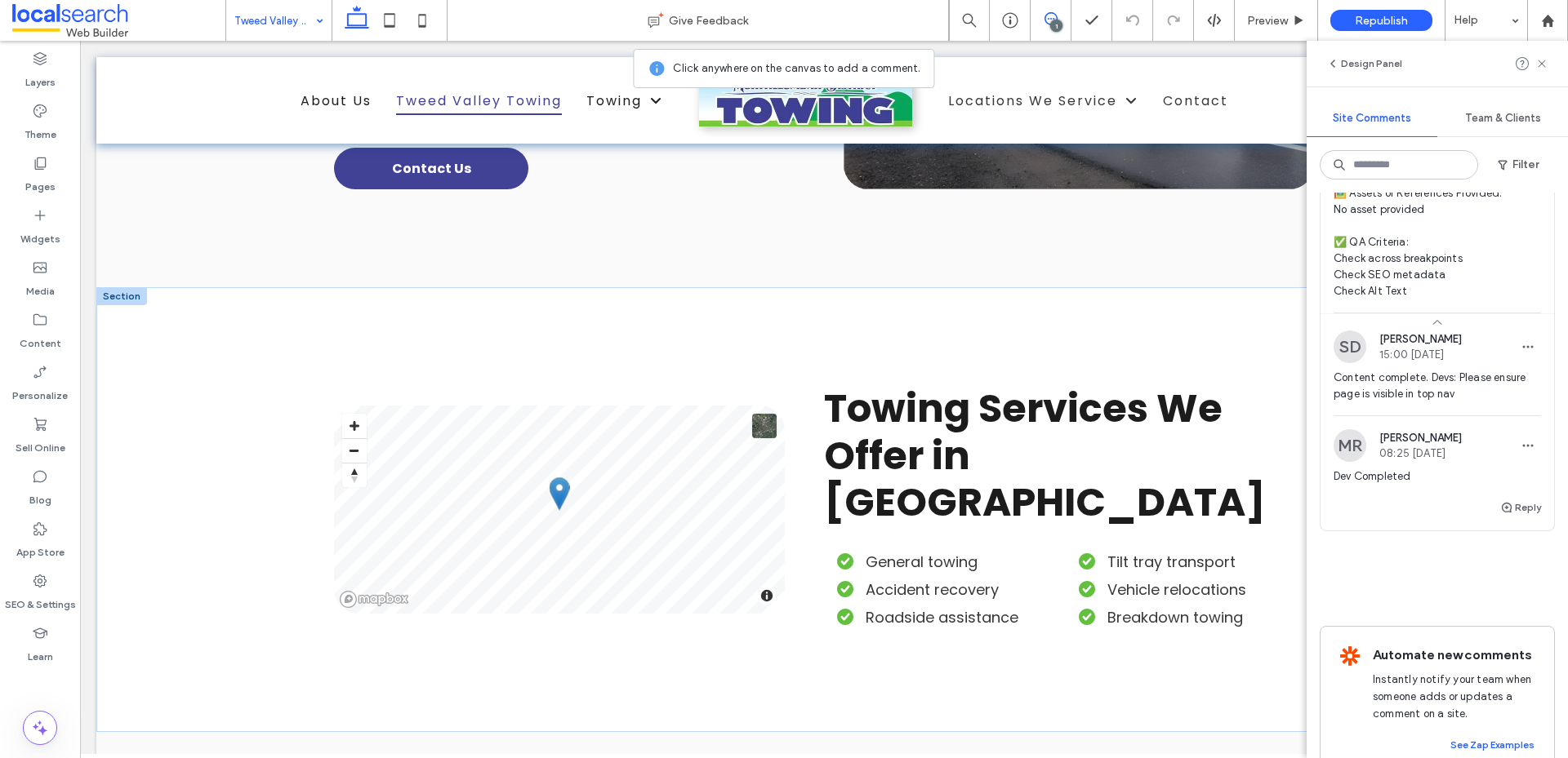
scroll to position [1469, 0]
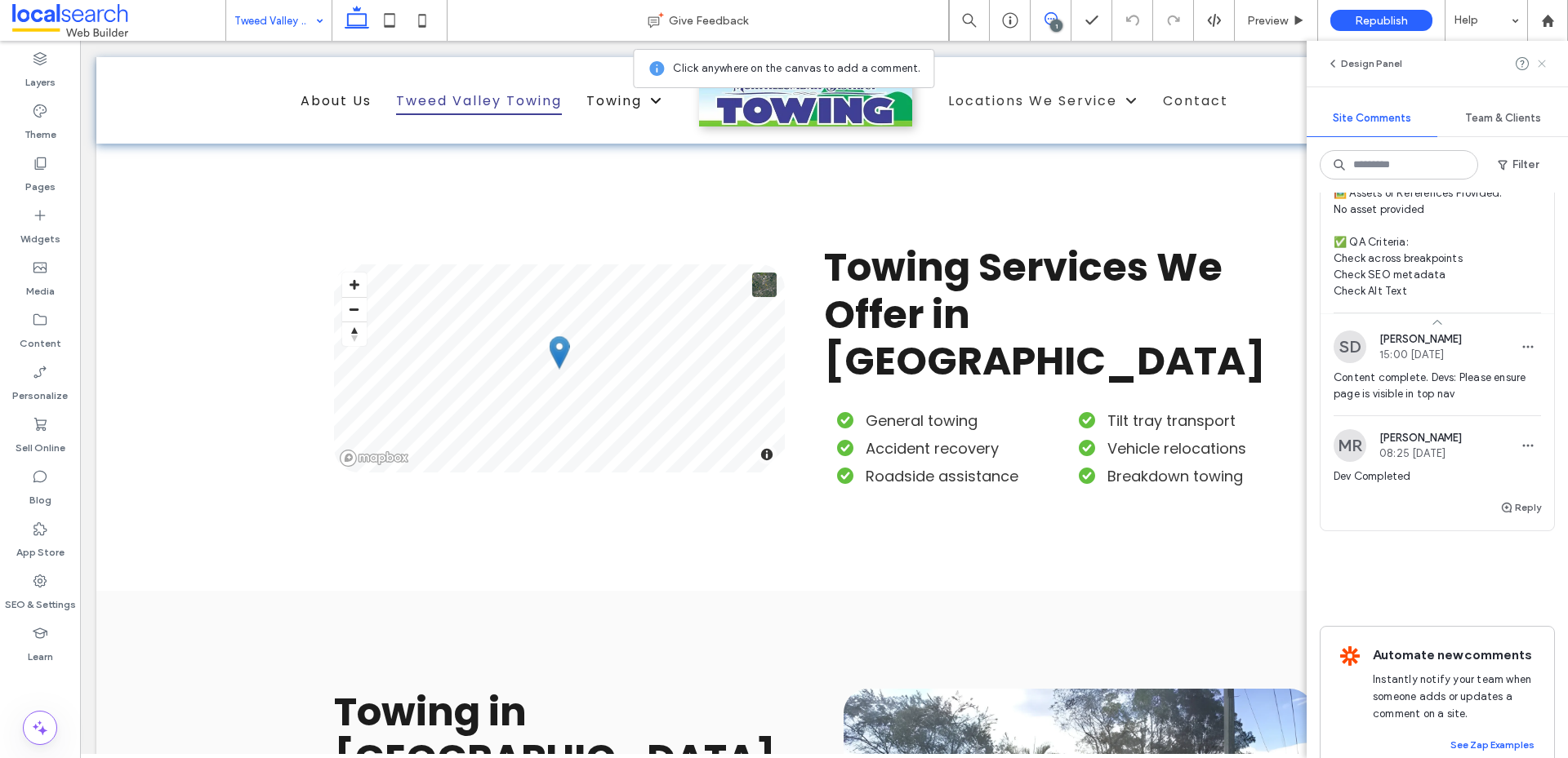
click at [1545, 65] on icon at bounding box center [1541, 64] width 13 height 13
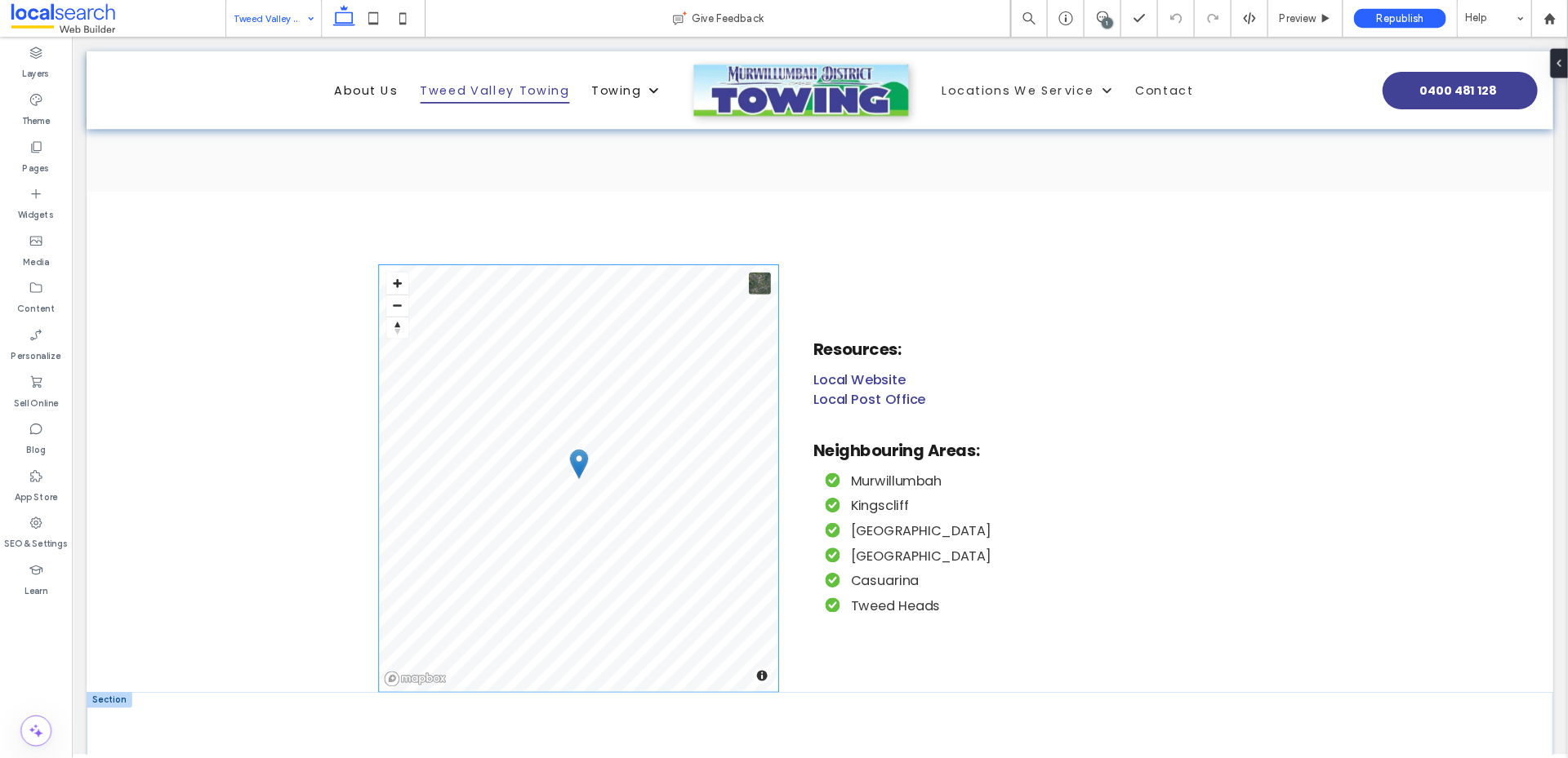
scroll to position [5061, 0]
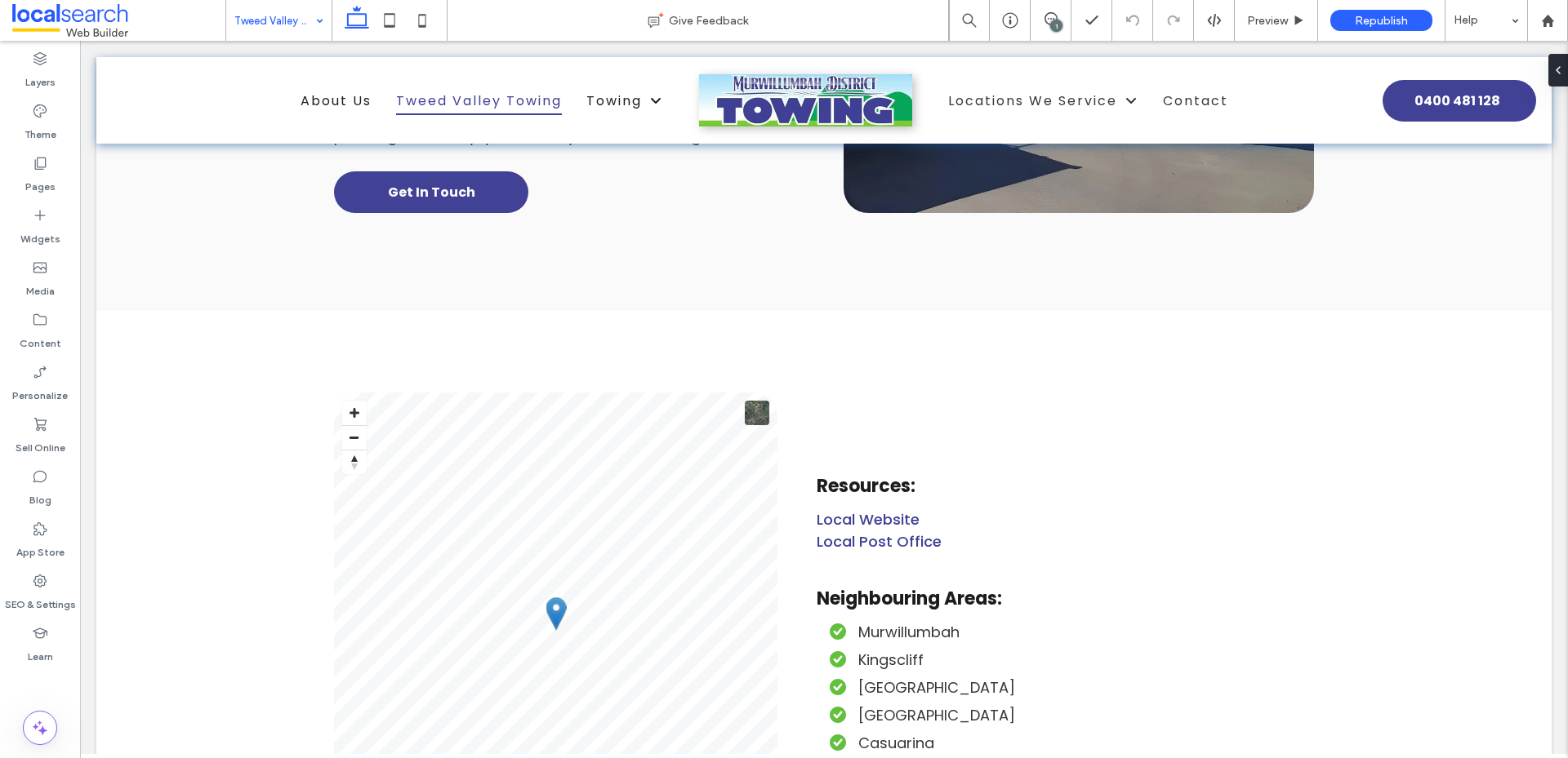
click at [1052, 21] on div "1" at bounding box center [1055, 25] width 12 height 12
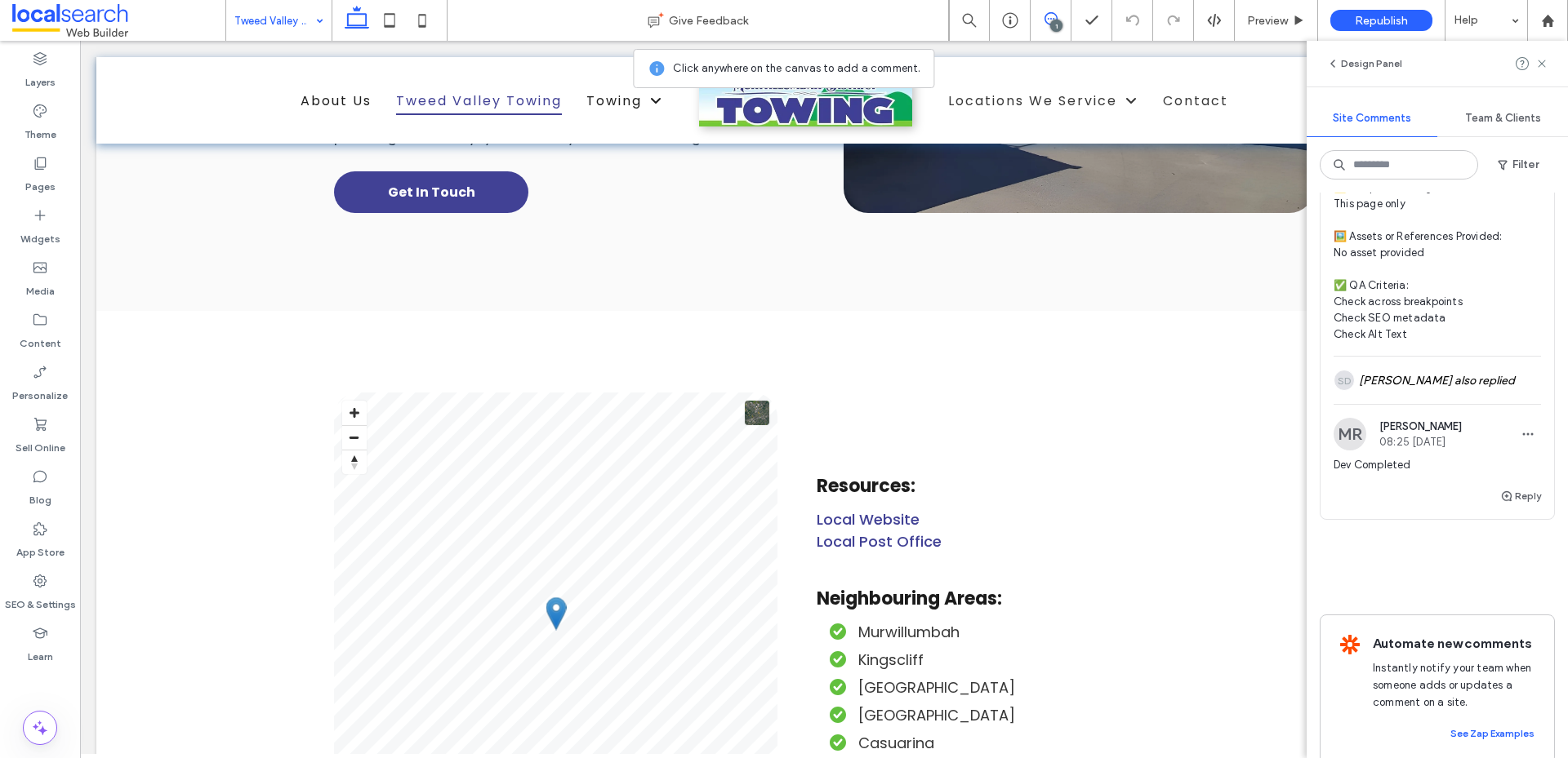
scroll to position [446, 0]
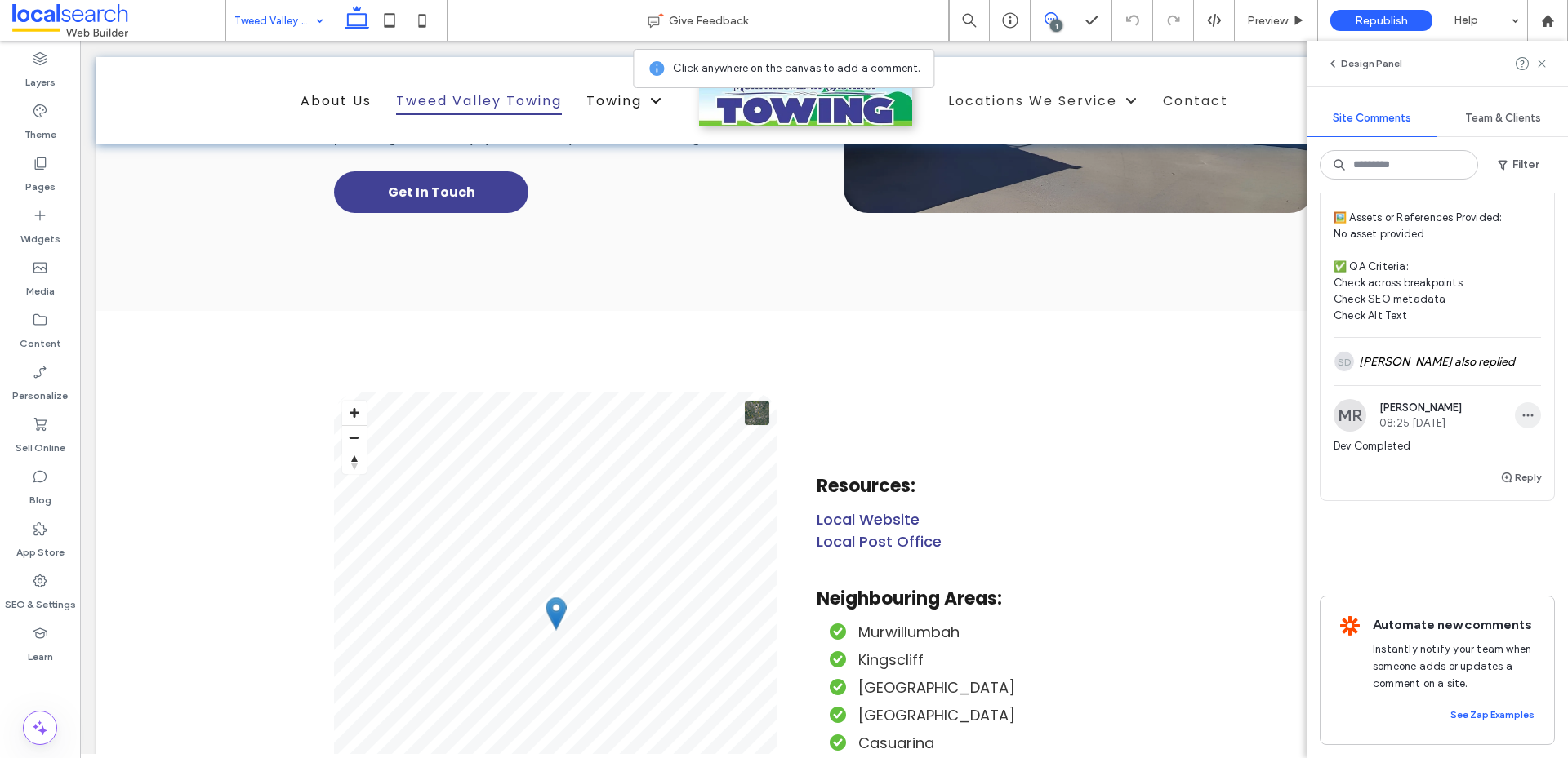
click at [1516, 405] on span "button" at bounding box center [1527, 415] width 26 height 26
click at [1440, 468] on div "Delete" at bounding box center [1455, 471] width 146 height 31
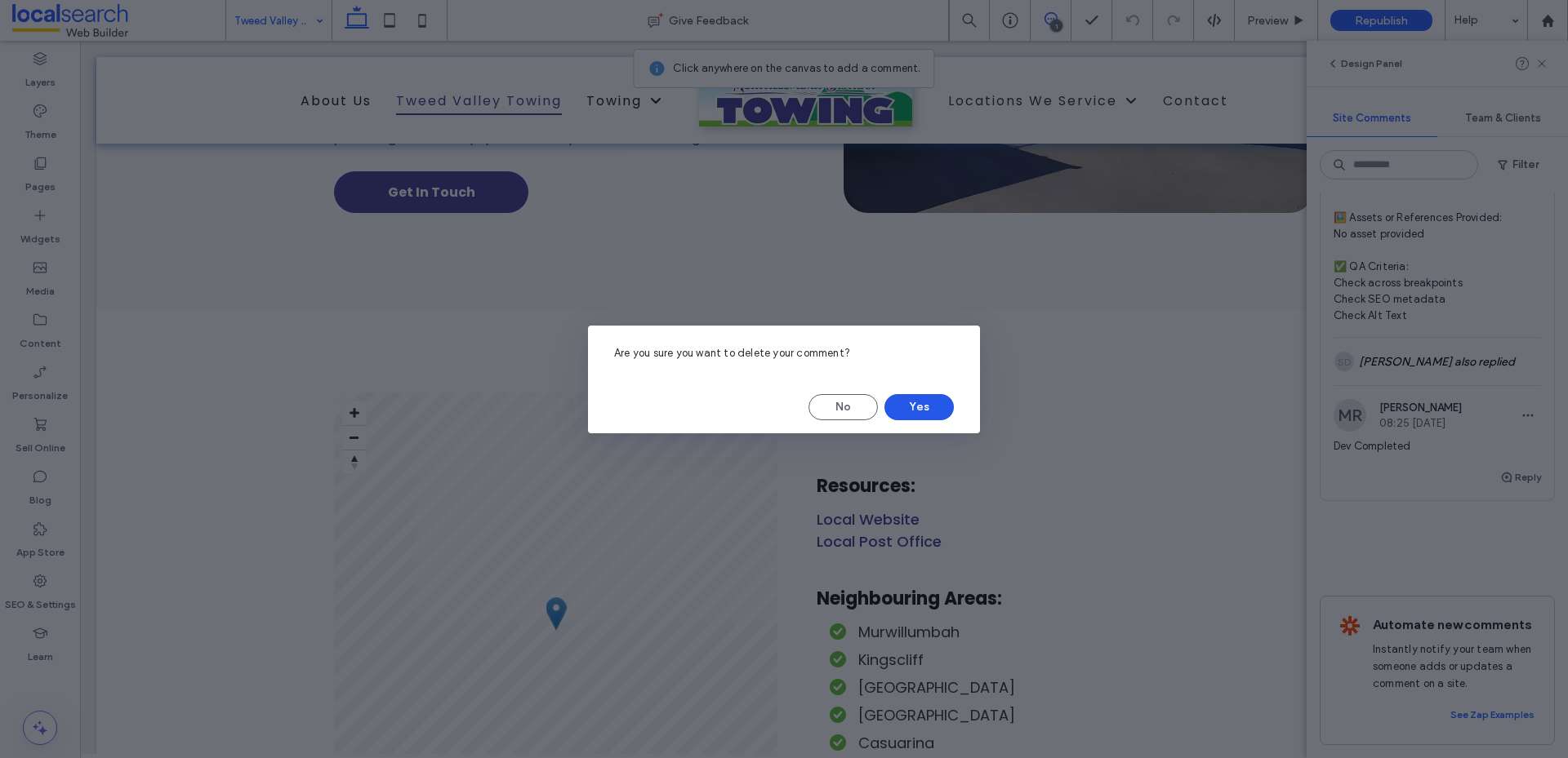
click at [912, 411] on button "Yes" at bounding box center [919, 408] width 69 height 26
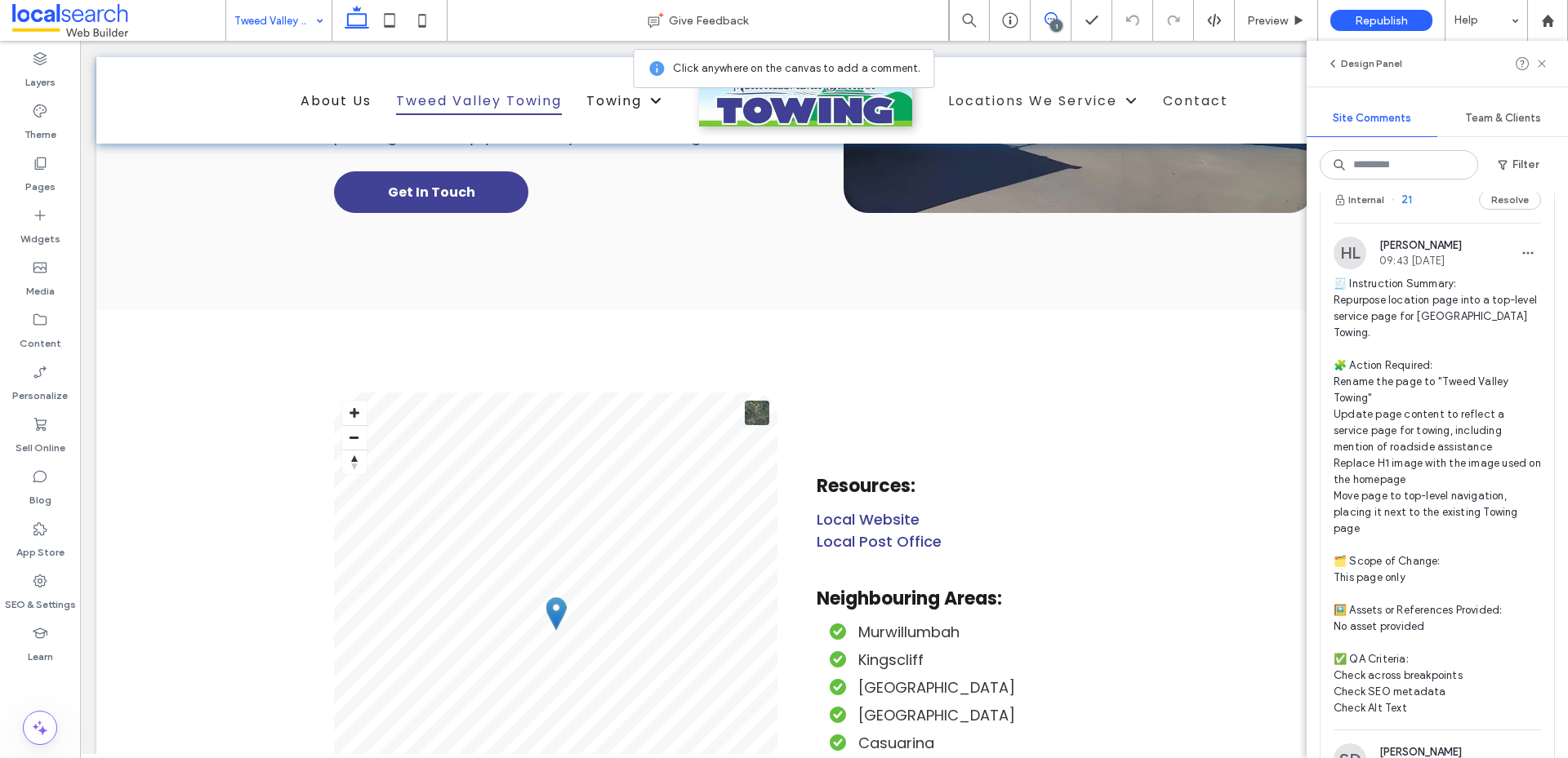
scroll to position [0, 0]
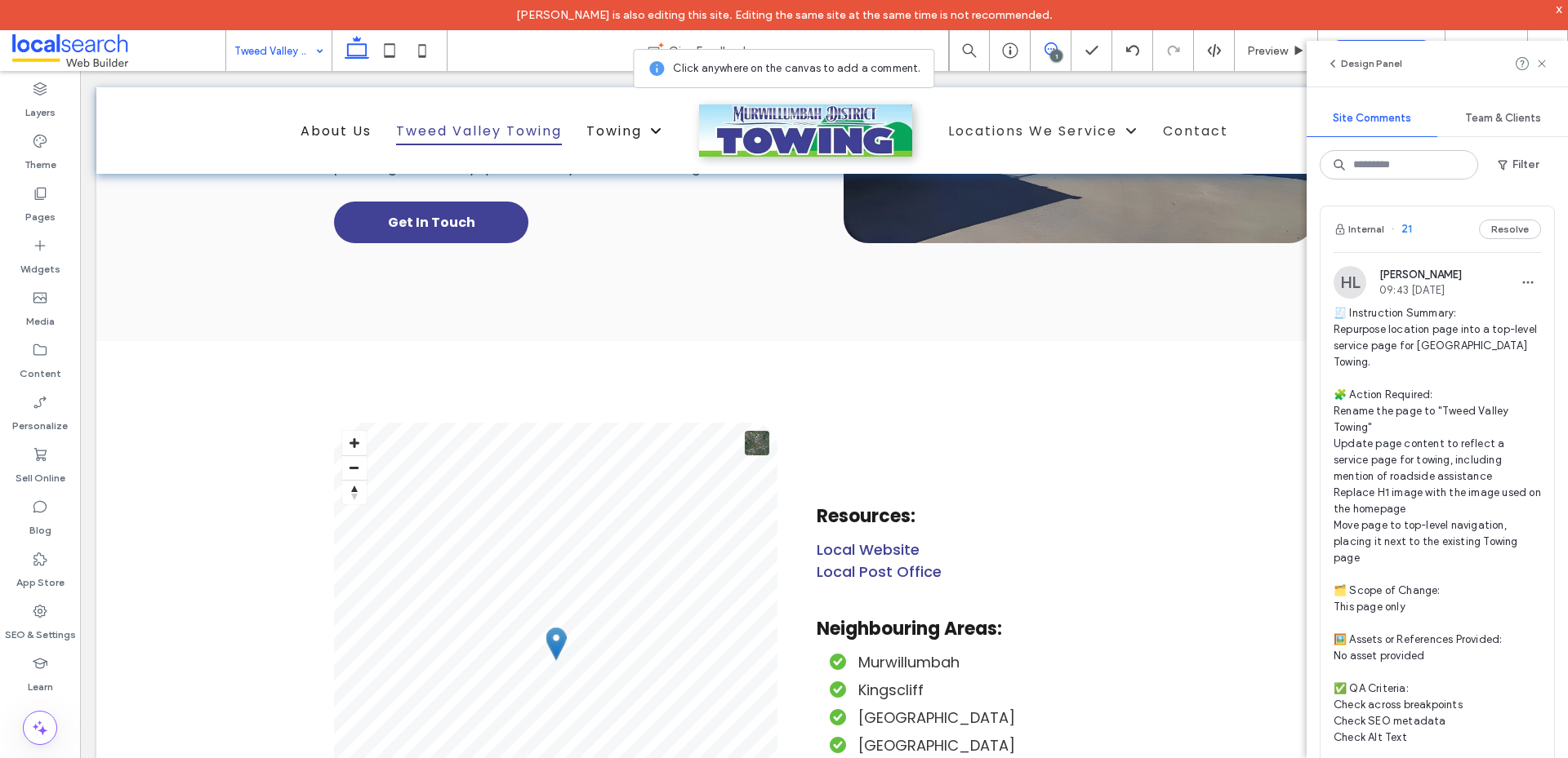
click at [55, 39] on span at bounding box center [118, 50] width 213 height 32
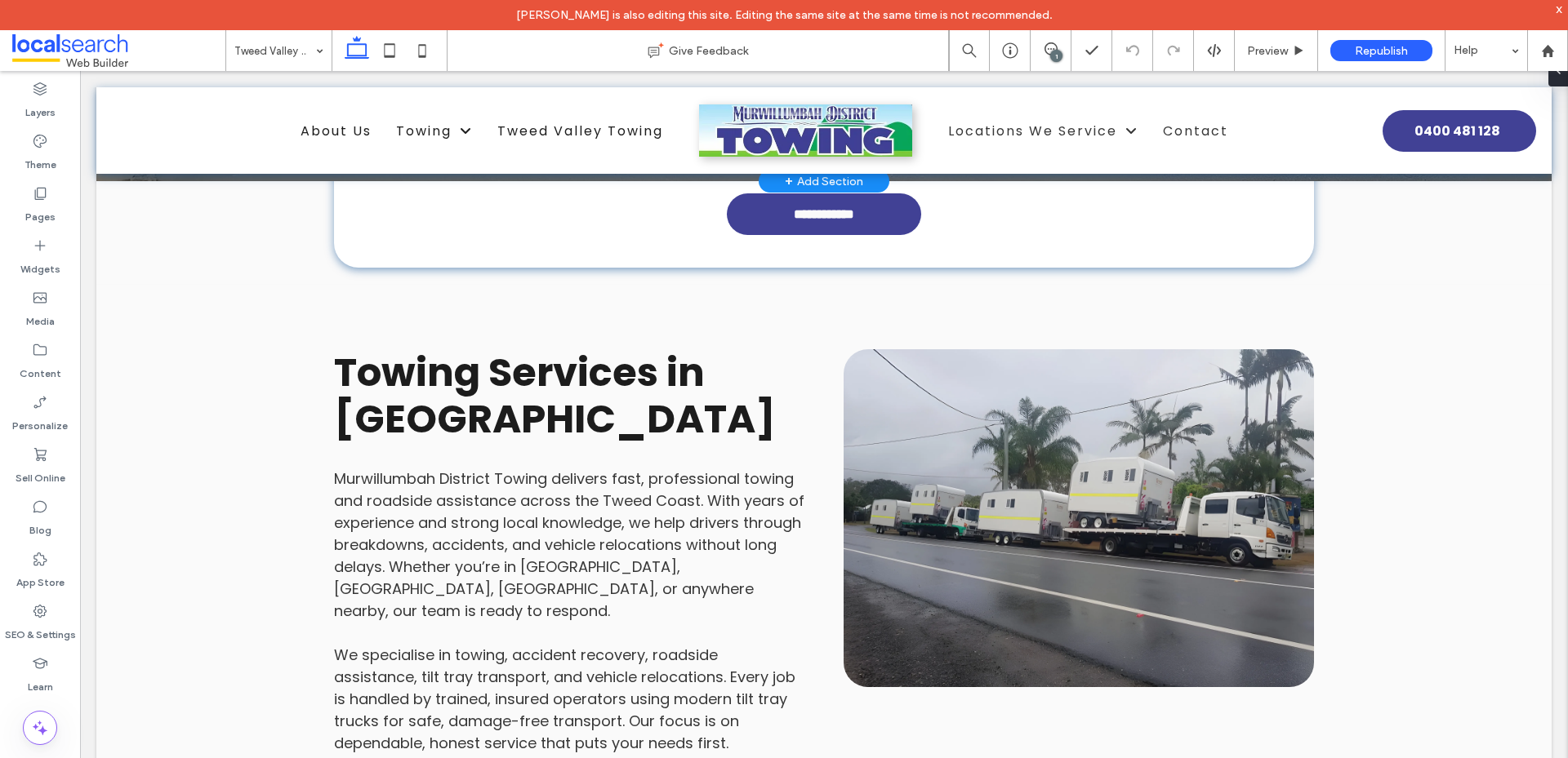
scroll to position [653, 0]
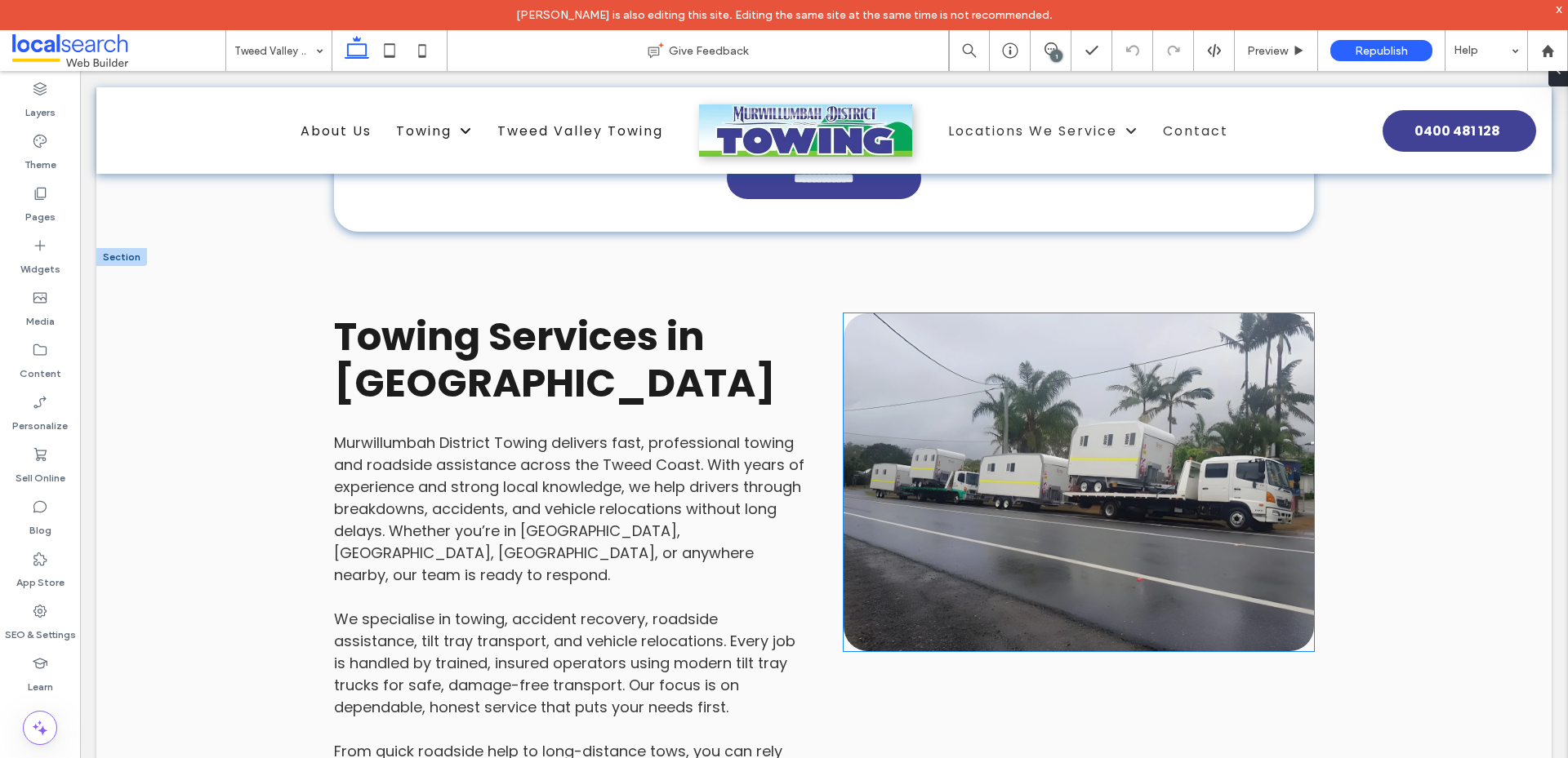
click at [983, 491] on link at bounding box center [1078, 482] width 470 height 338
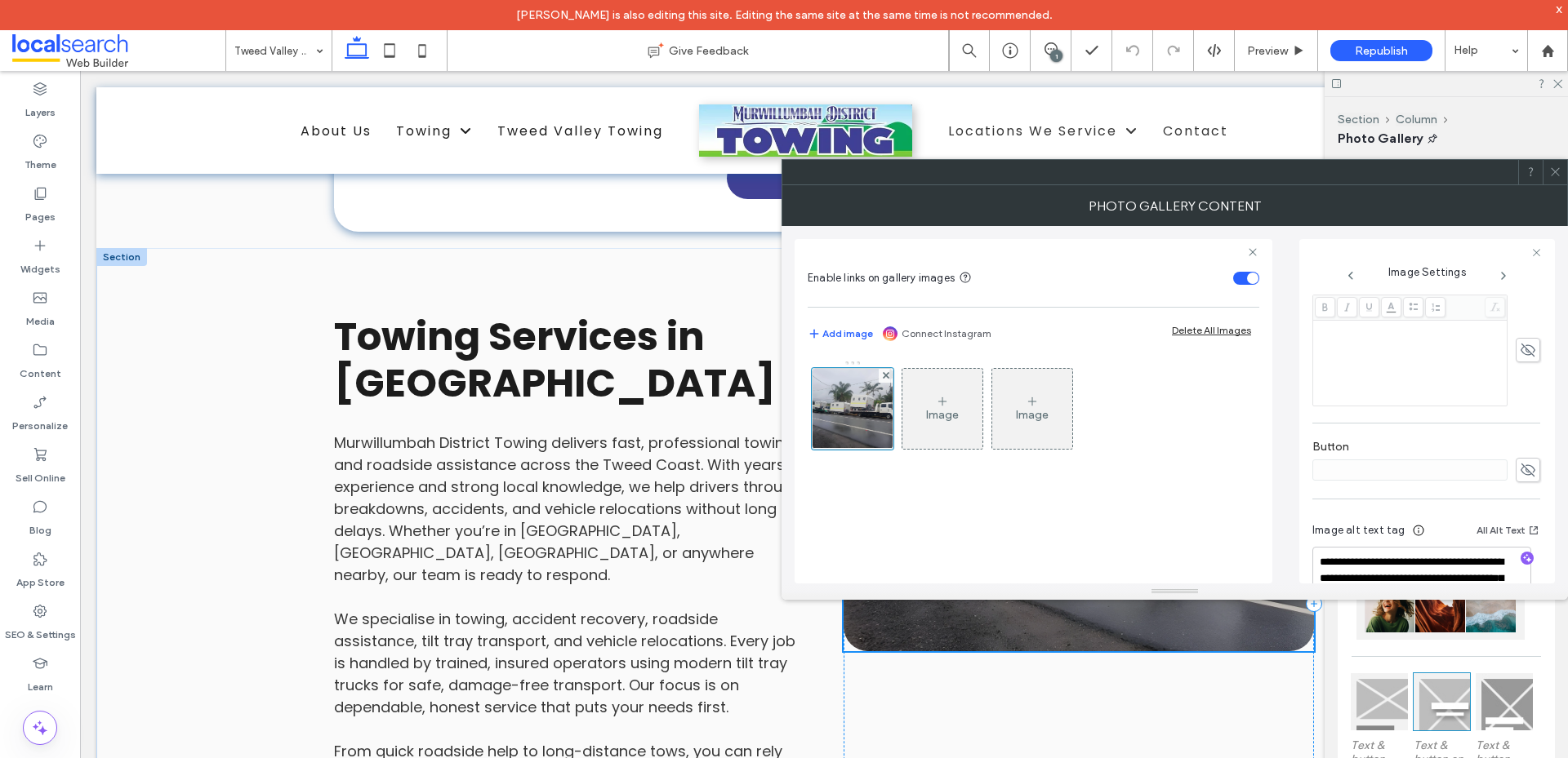
scroll to position [482, 0]
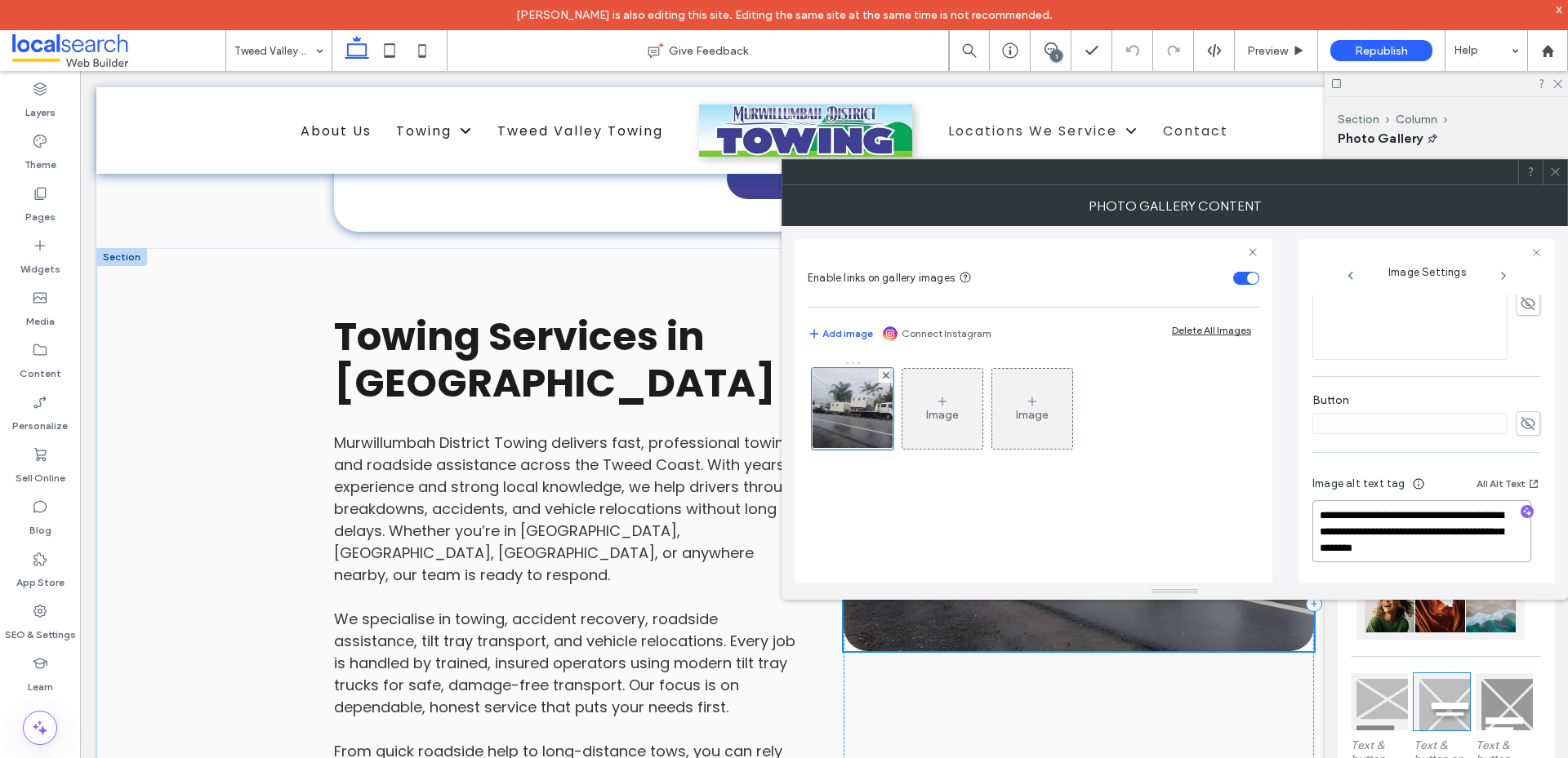
drag, startPoint x: 1432, startPoint y: 547, endPoint x: 1369, endPoint y: 545, distance: 63.0
click at [1369, 545] on textarea "**********" at bounding box center [1420, 531] width 219 height 62
paste textarea
type textarea "**********"
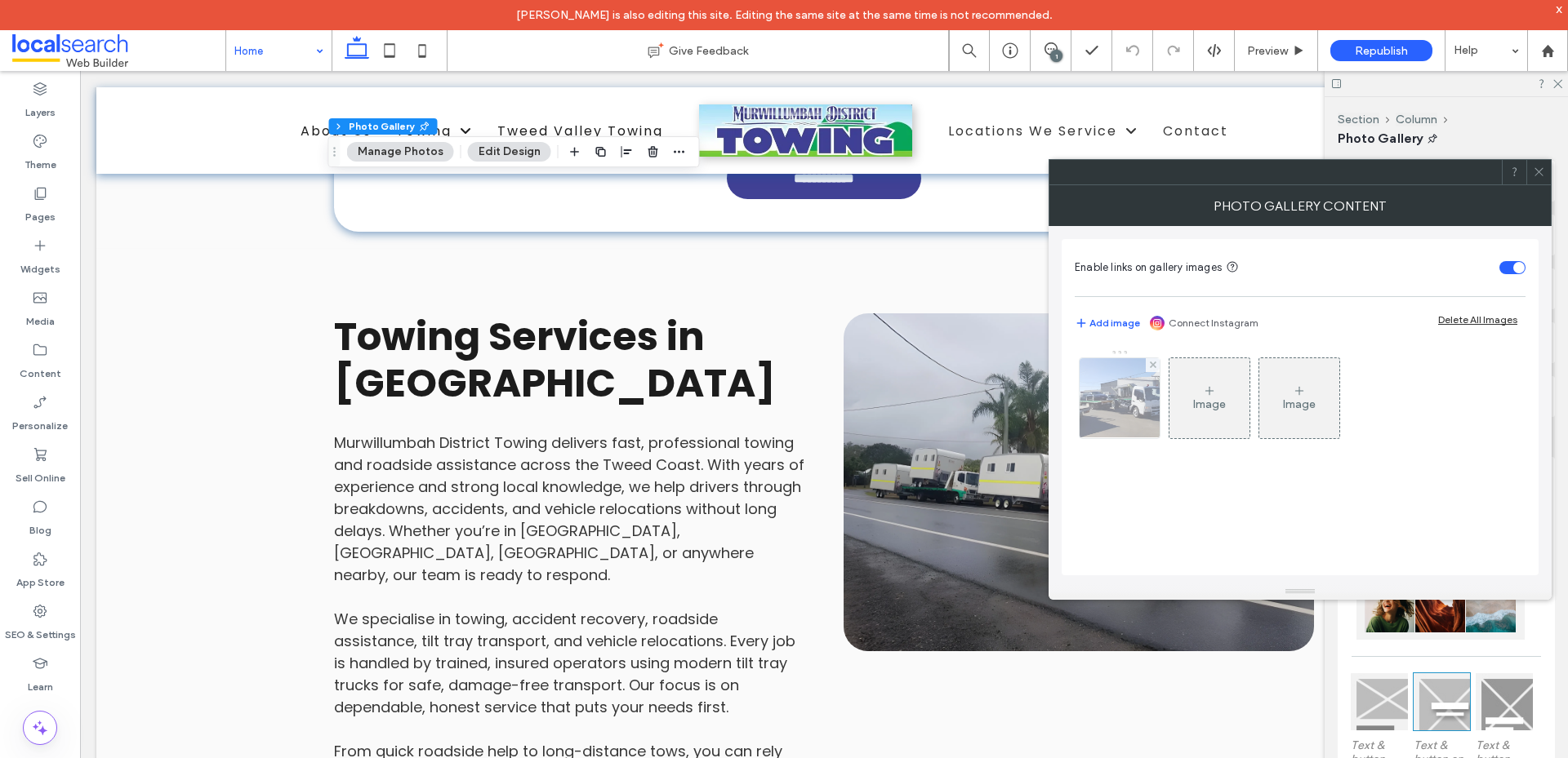
click at [1126, 402] on img at bounding box center [1119, 398] width 148 height 80
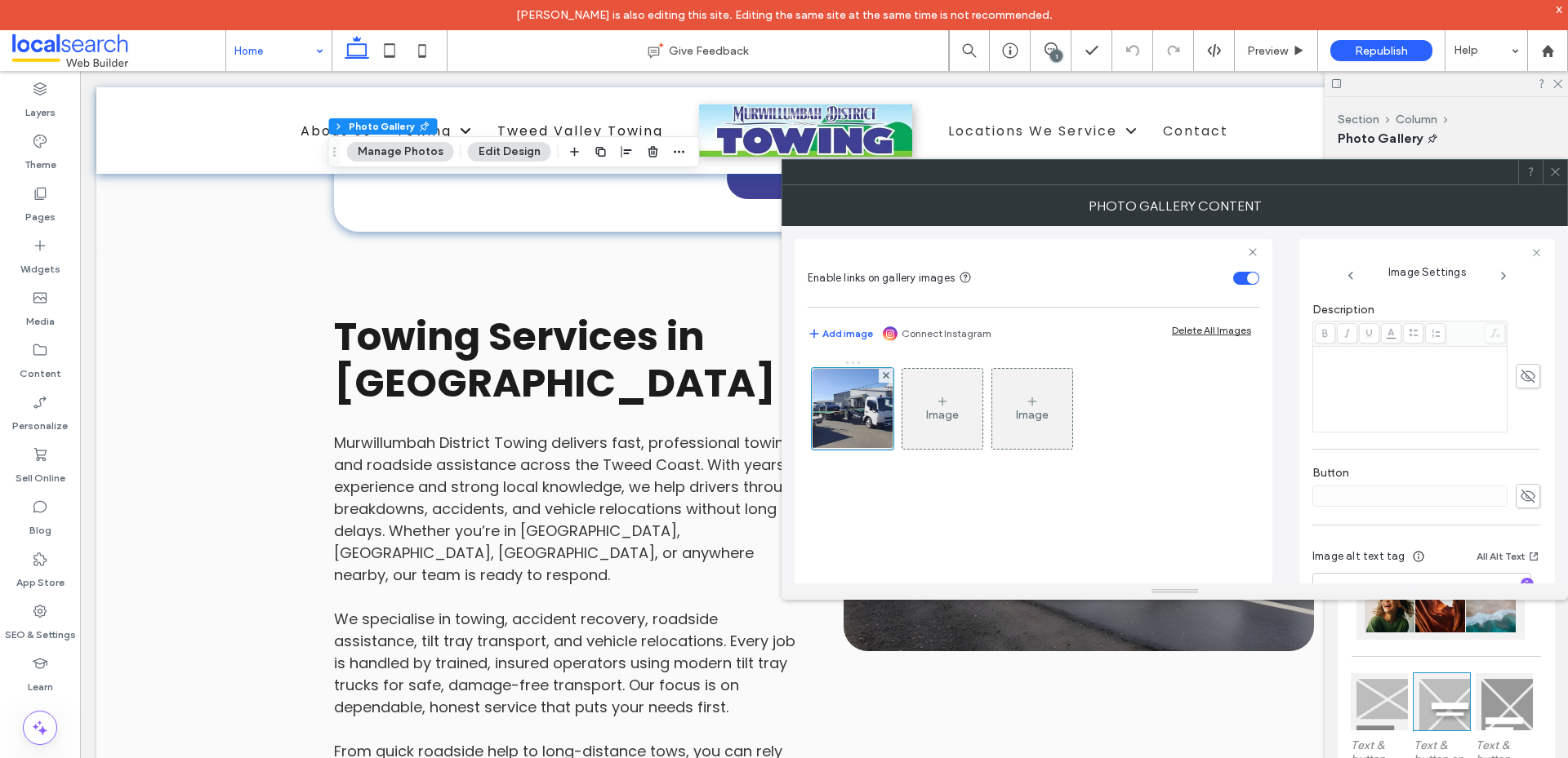
scroll to position [499, 0]
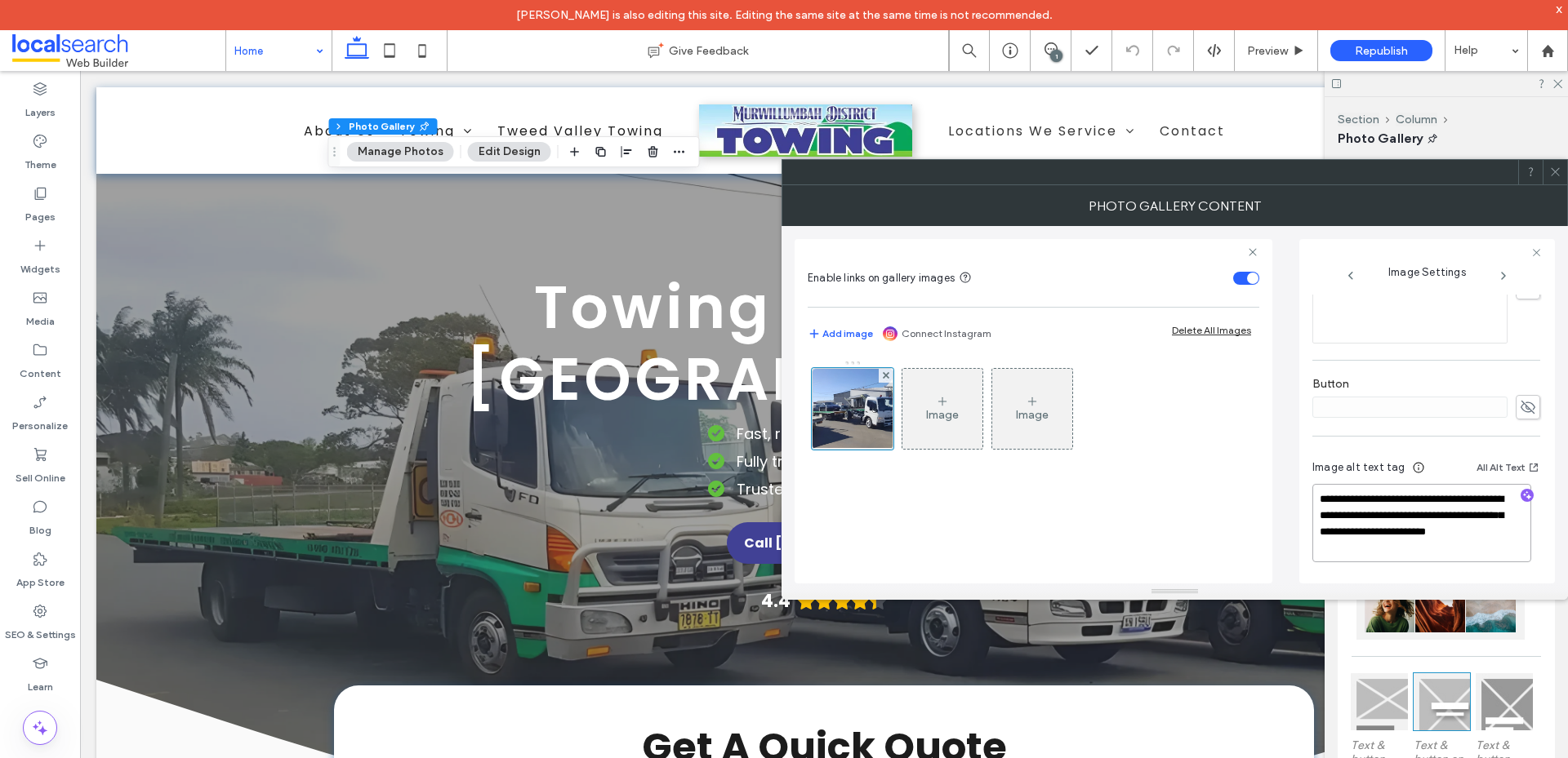
click at [1419, 545] on textarea "**********" at bounding box center [1420, 523] width 219 height 78
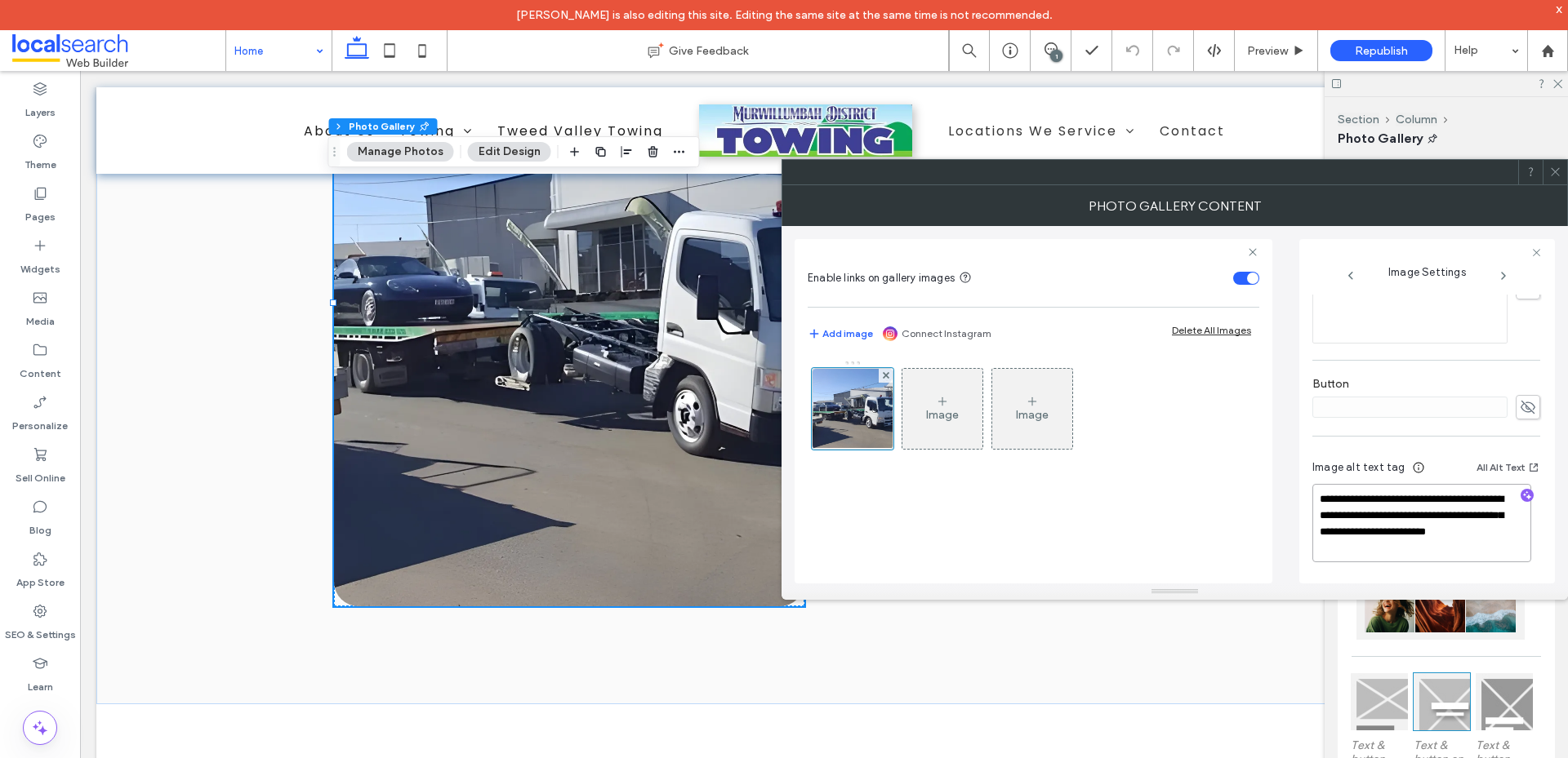
scroll to position [0, 0]
click at [1555, 174] on icon at bounding box center [1554, 172] width 12 height 12
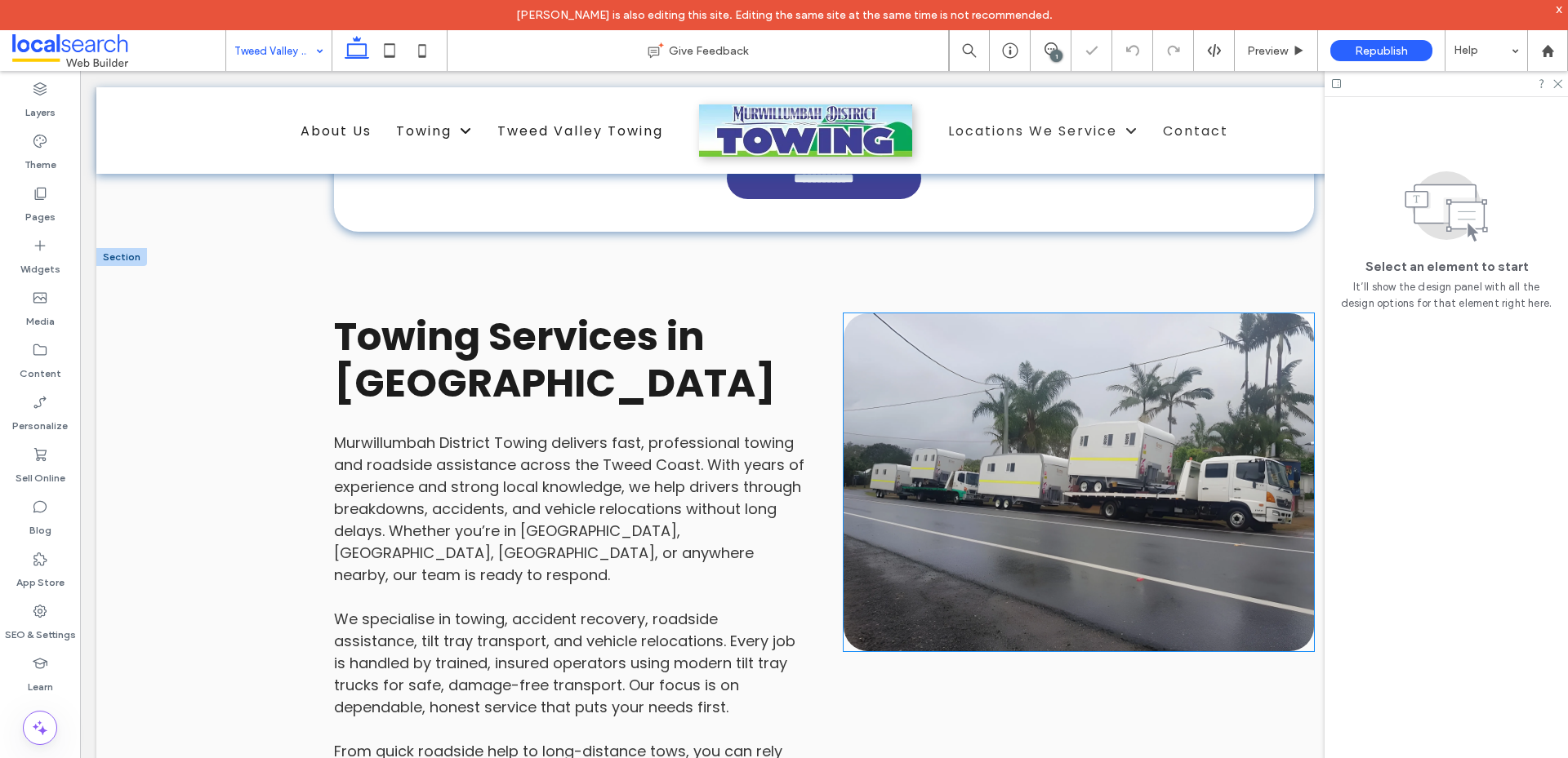
click at [964, 433] on link at bounding box center [1078, 482] width 470 height 338
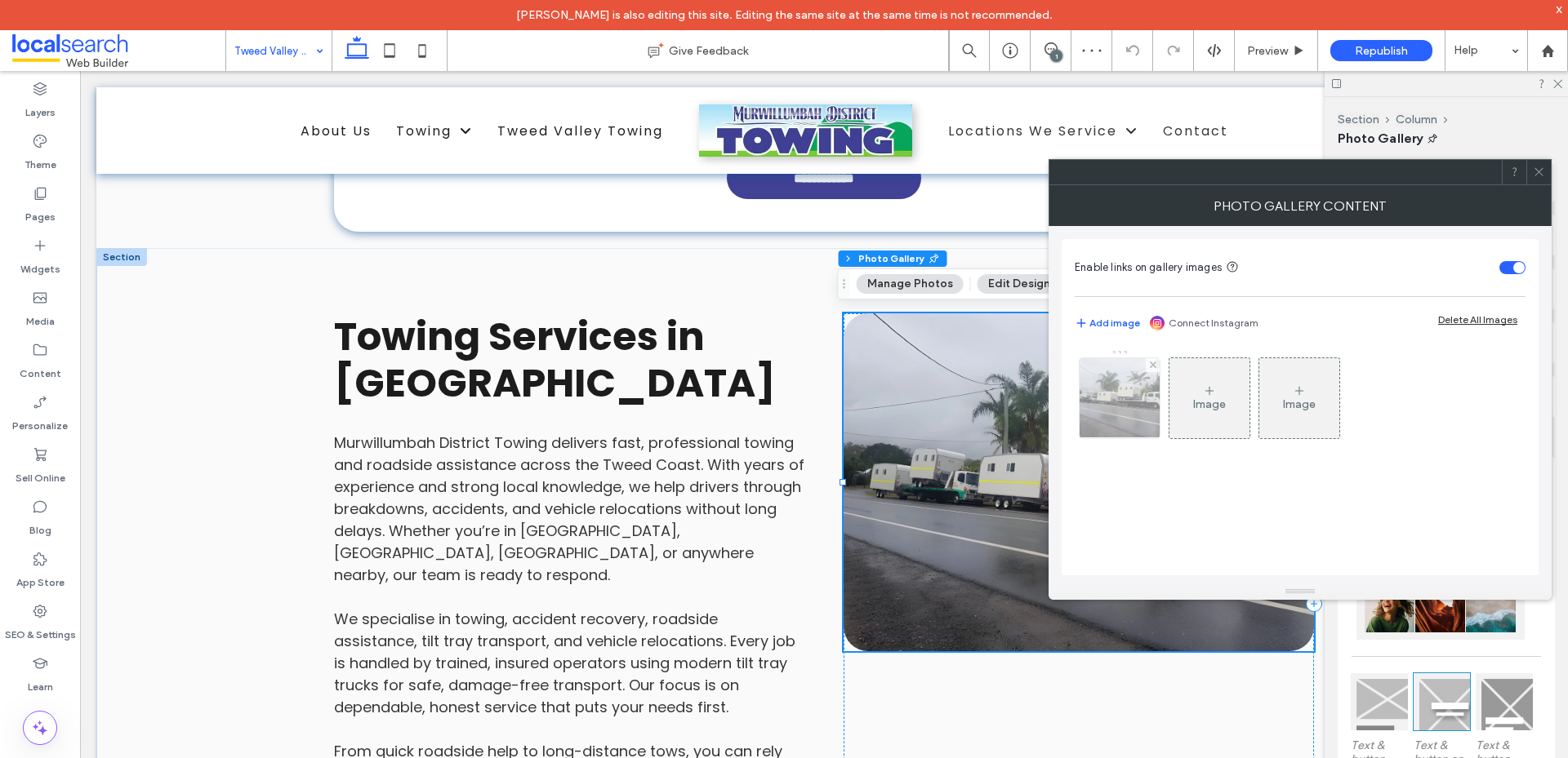
click at [1123, 402] on img at bounding box center [1120, 398] width 107 height 80
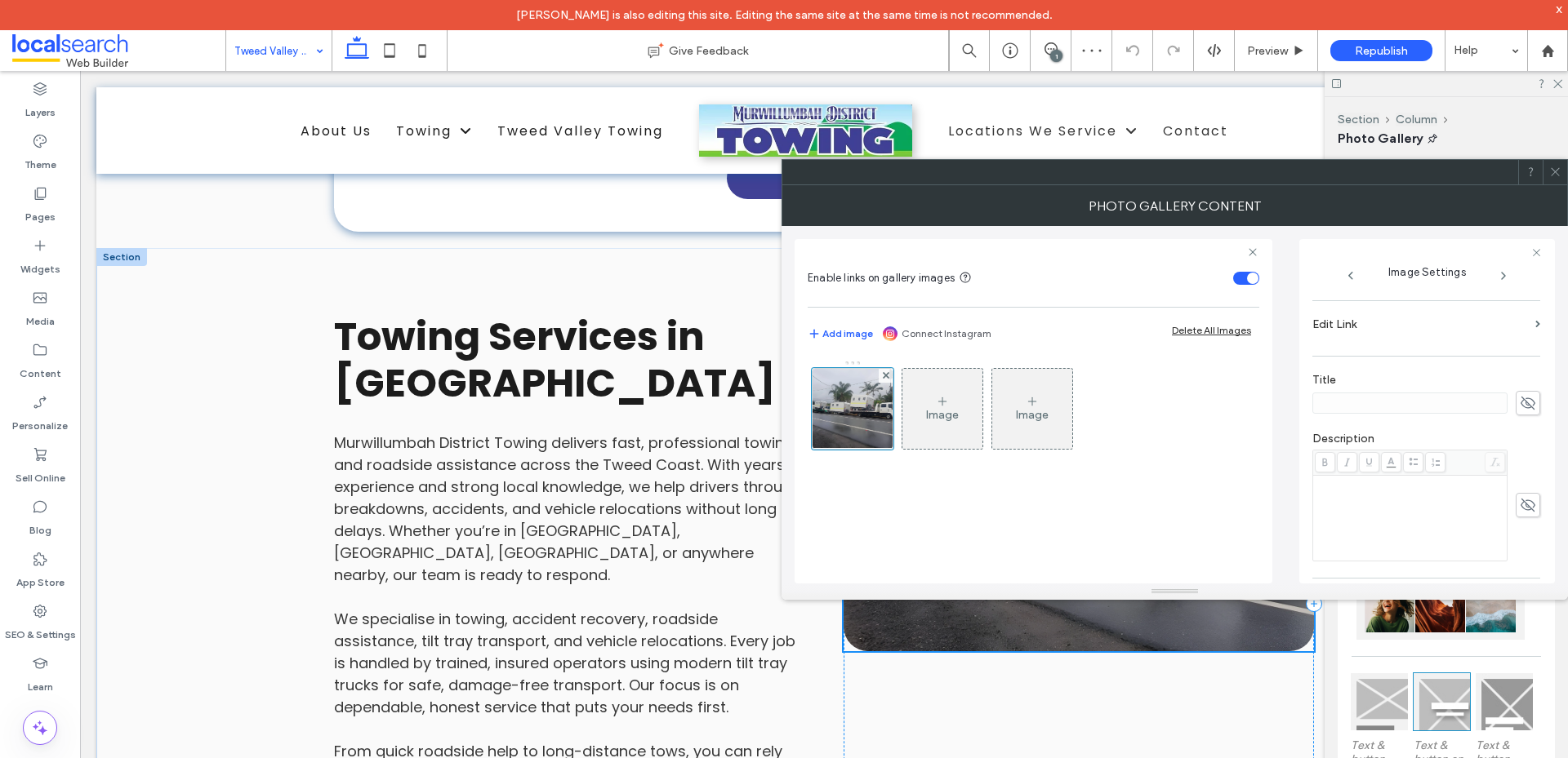
scroll to position [482, 0]
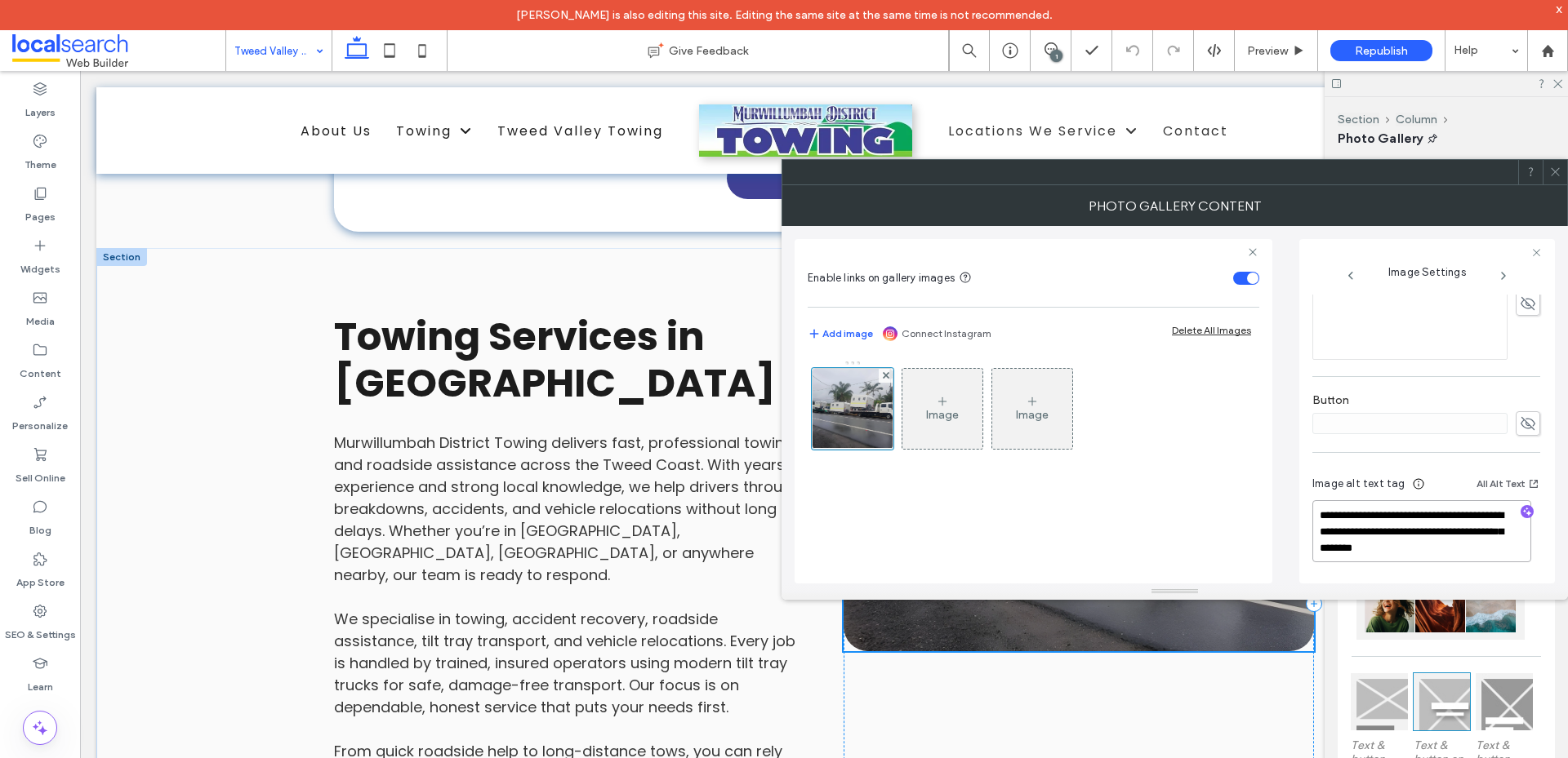
click at [1433, 548] on textarea "**********" at bounding box center [1420, 531] width 219 height 62
paste textarea "*******"
type textarea "**********"
click at [1557, 172] on icon at bounding box center [1554, 172] width 12 height 12
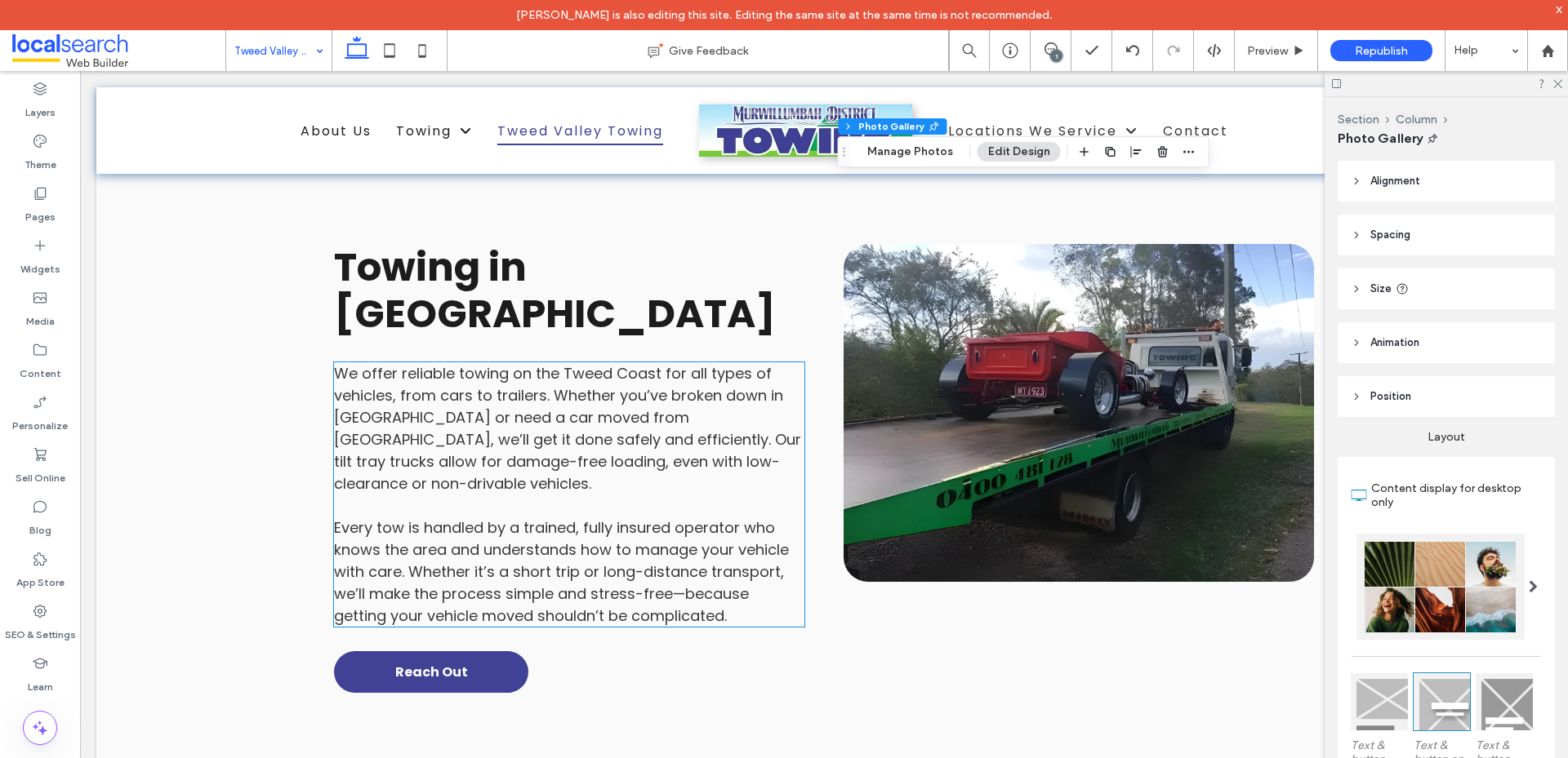
scroll to position [1959, 0]
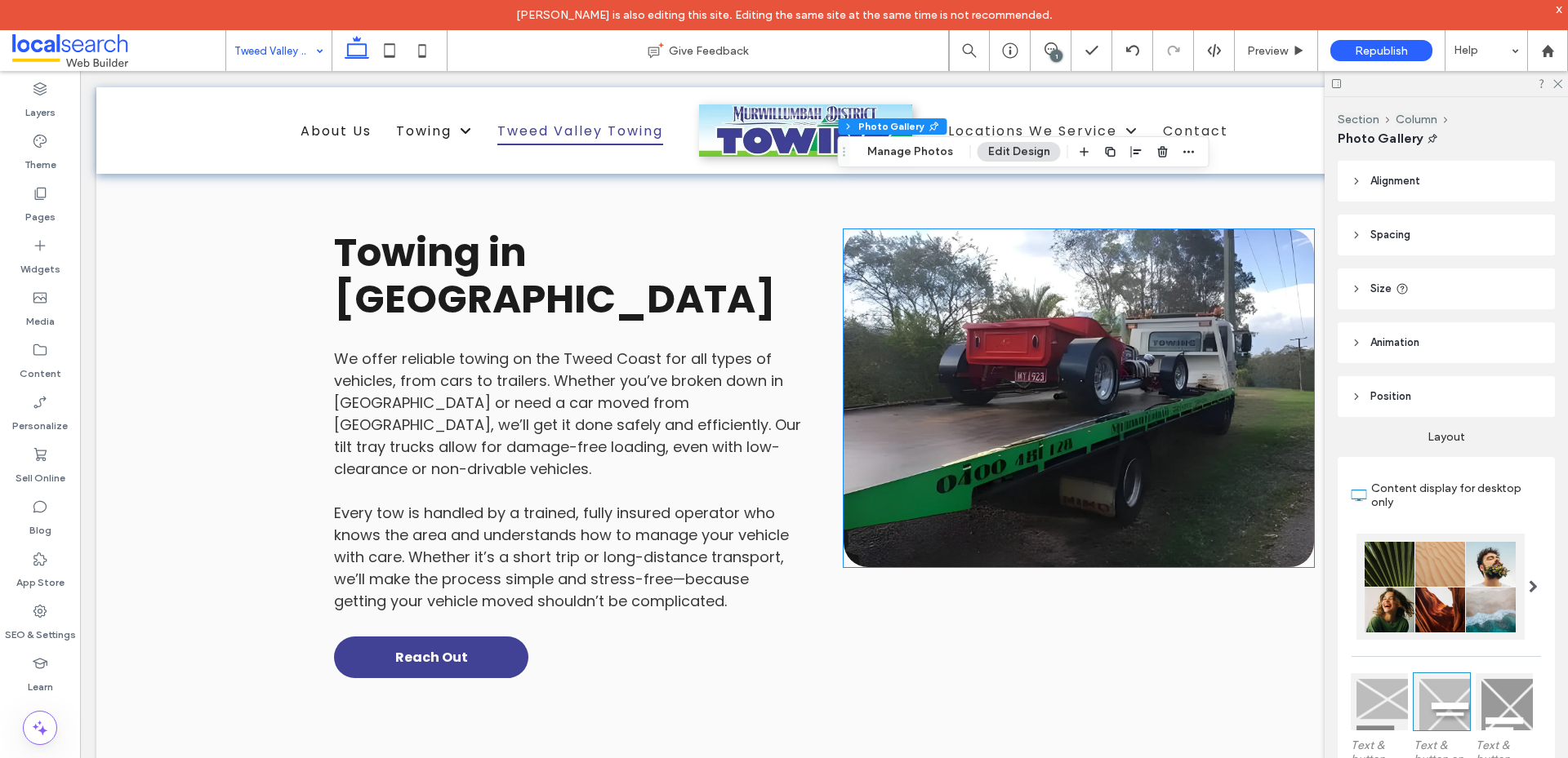
click at [979, 366] on link at bounding box center [1078, 398] width 470 height 338
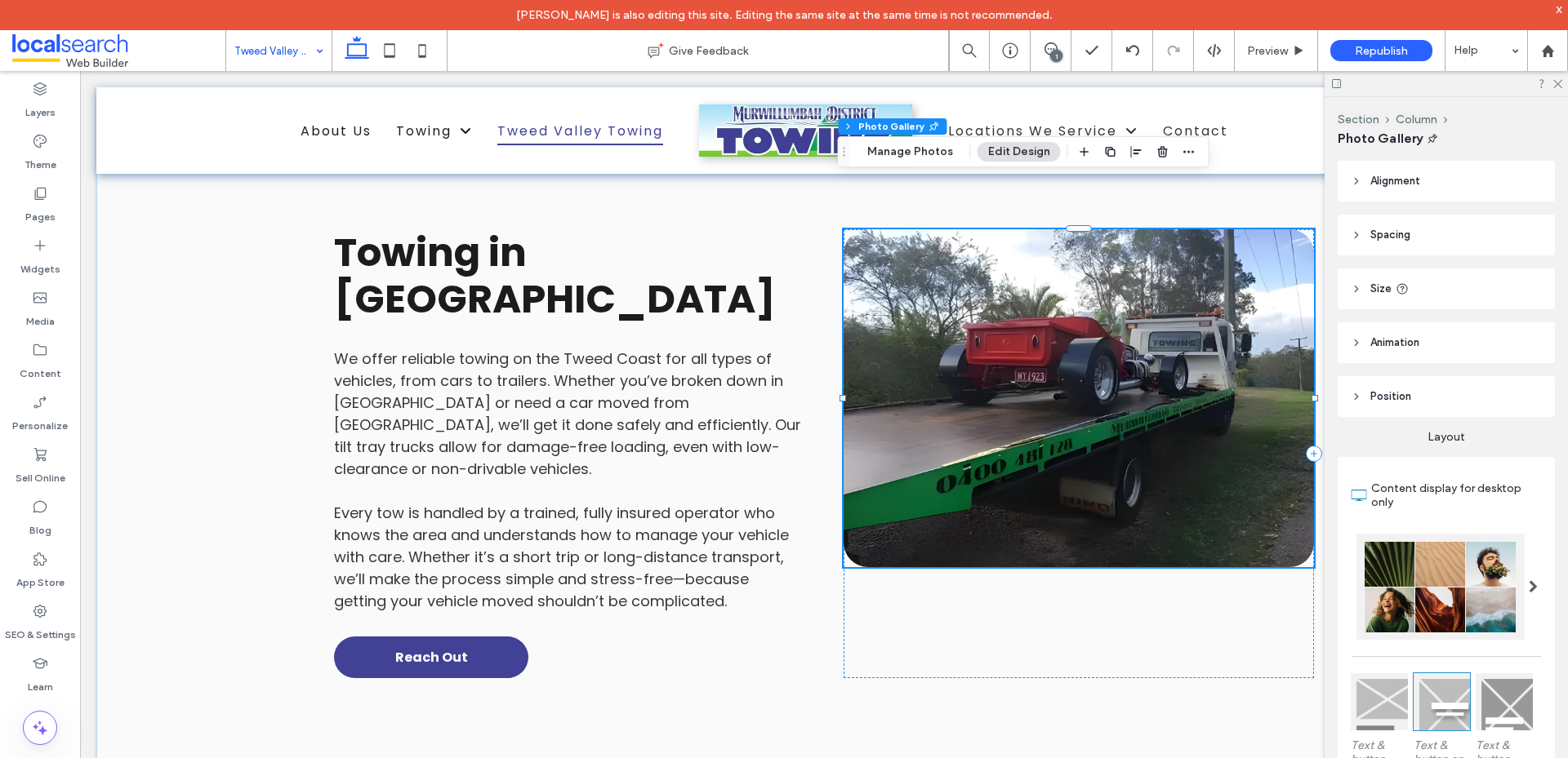
click at [979, 366] on link at bounding box center [1078, 398] width 470 height 338
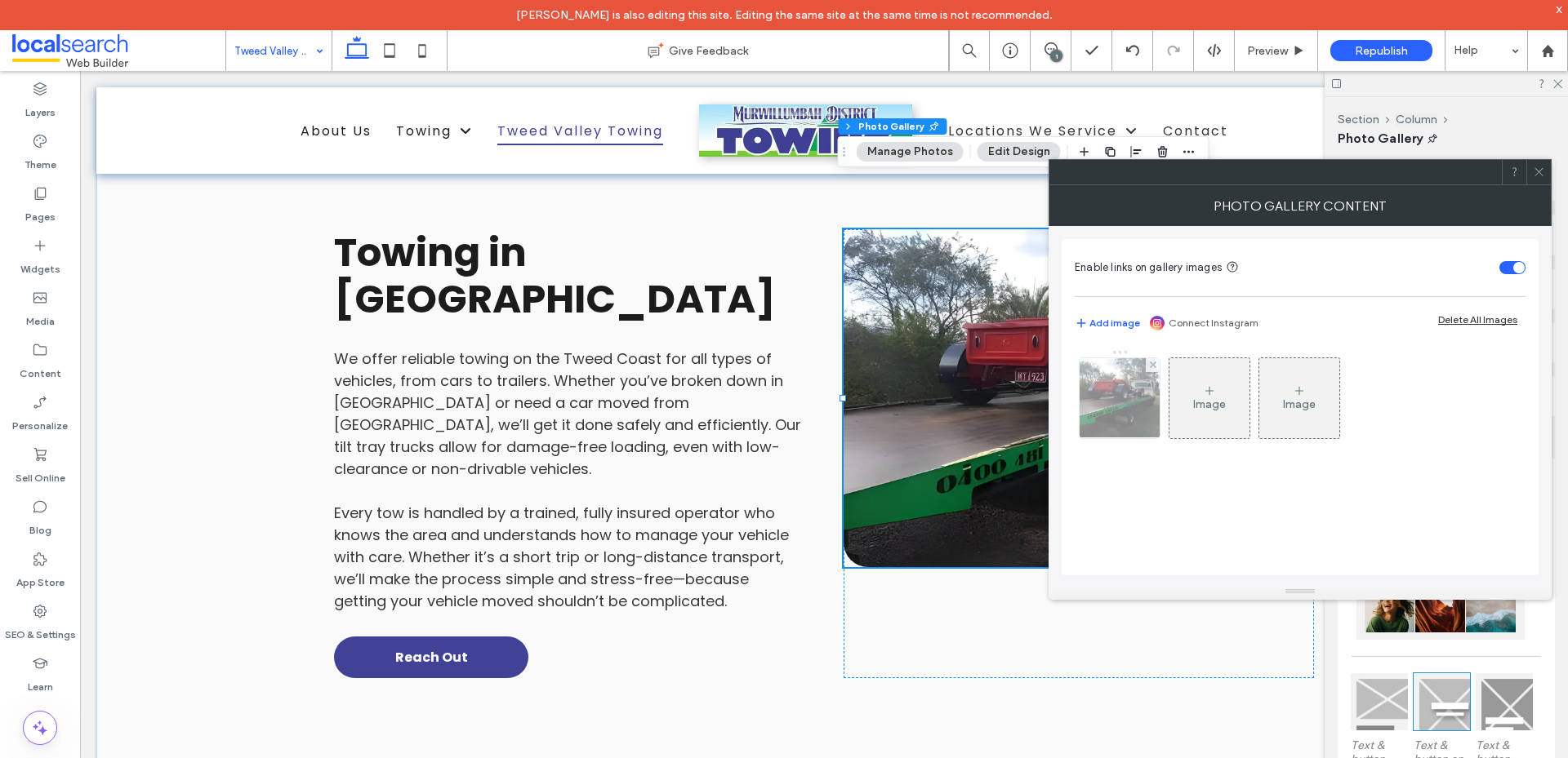
click at [1124, 385] on img at bounding box center [1120, 398] width 107 height 80
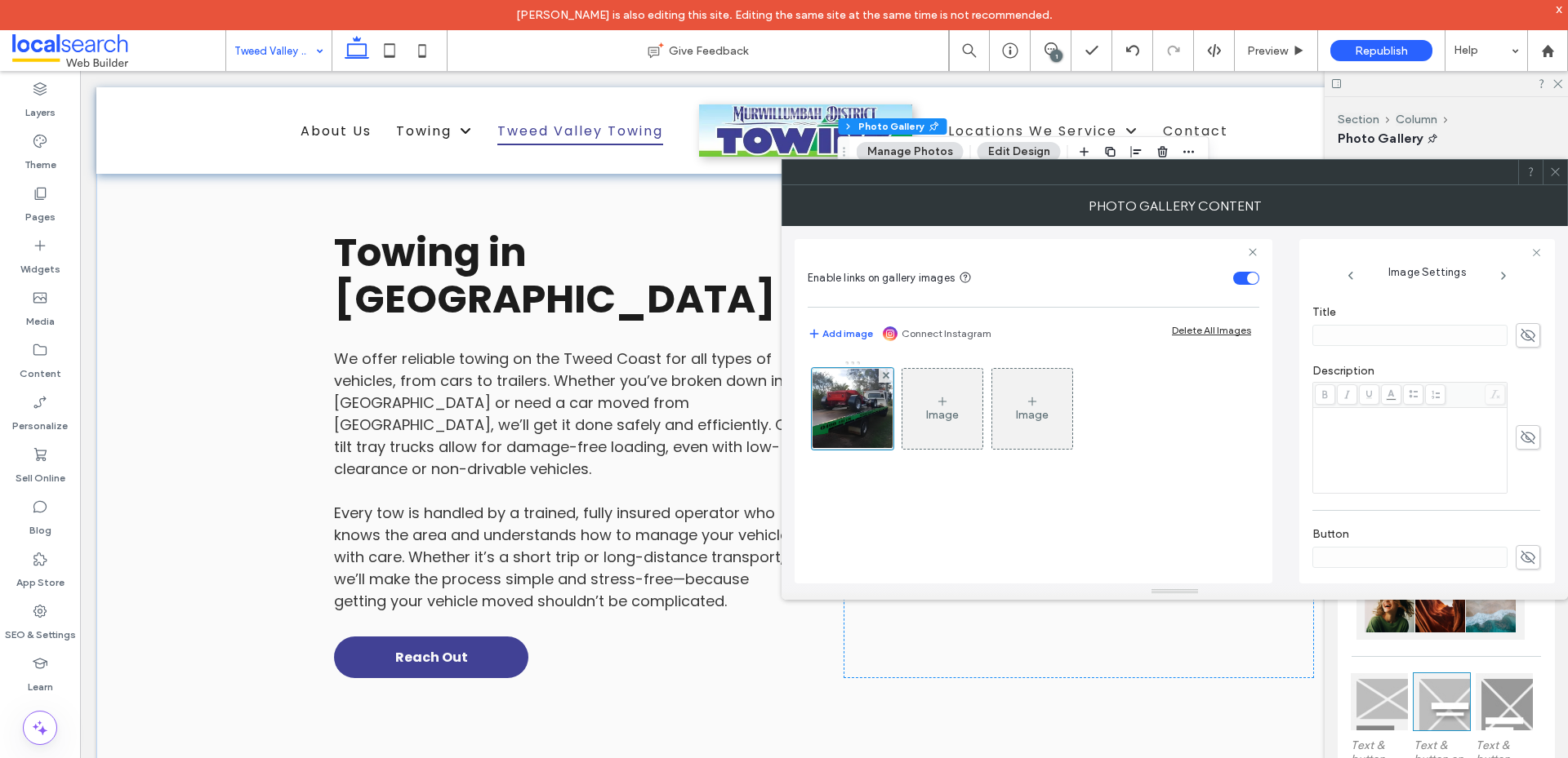
scroll to position [494, 0]
drag, startPoint x: 1383, startPoint y: 549, endPoint x: 1490, endPoint y: 561, distance: 107.7
click at [1383, 550] on textarea "**********" at bounding box center [1420, 531] width 219 height 62
paste textarea "*******"
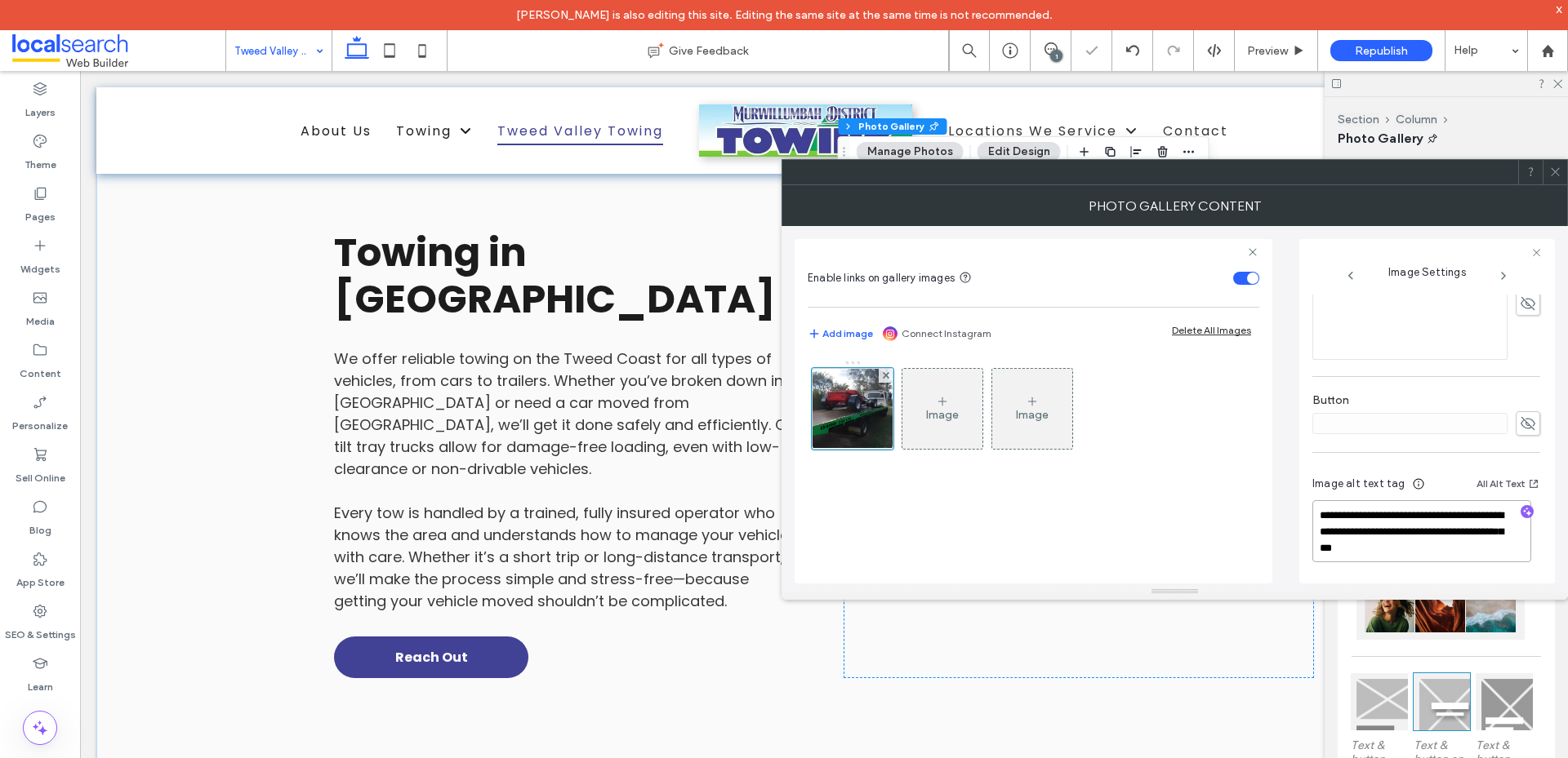
type textarea "**********"
click at [1553, 168] on icon at bounding box center [1554, 172] width 12 height 12
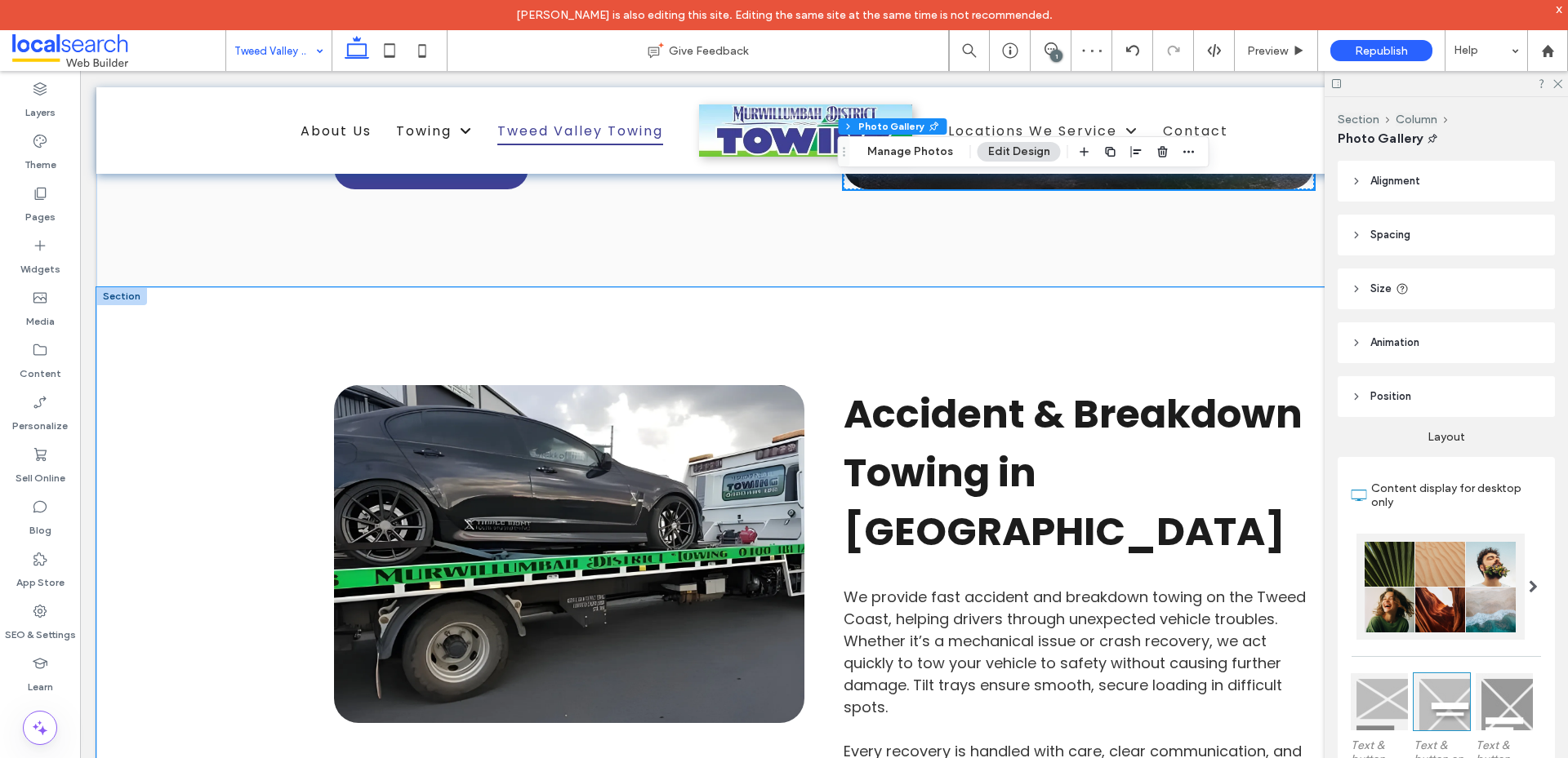
scroll to position [2449, 0]
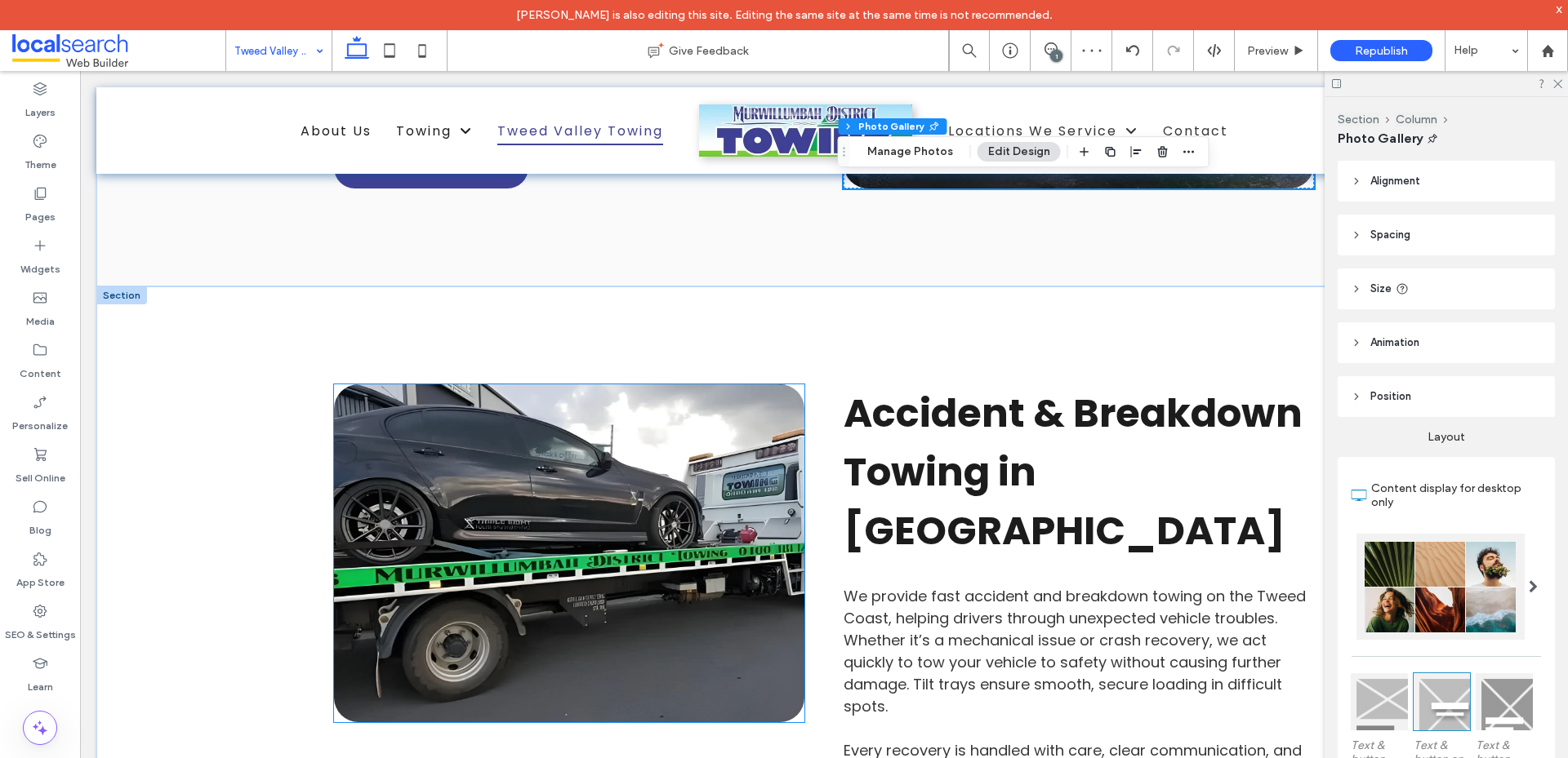
click at [577, 408] on link at bounding box center [569, 553] width 470 height 338
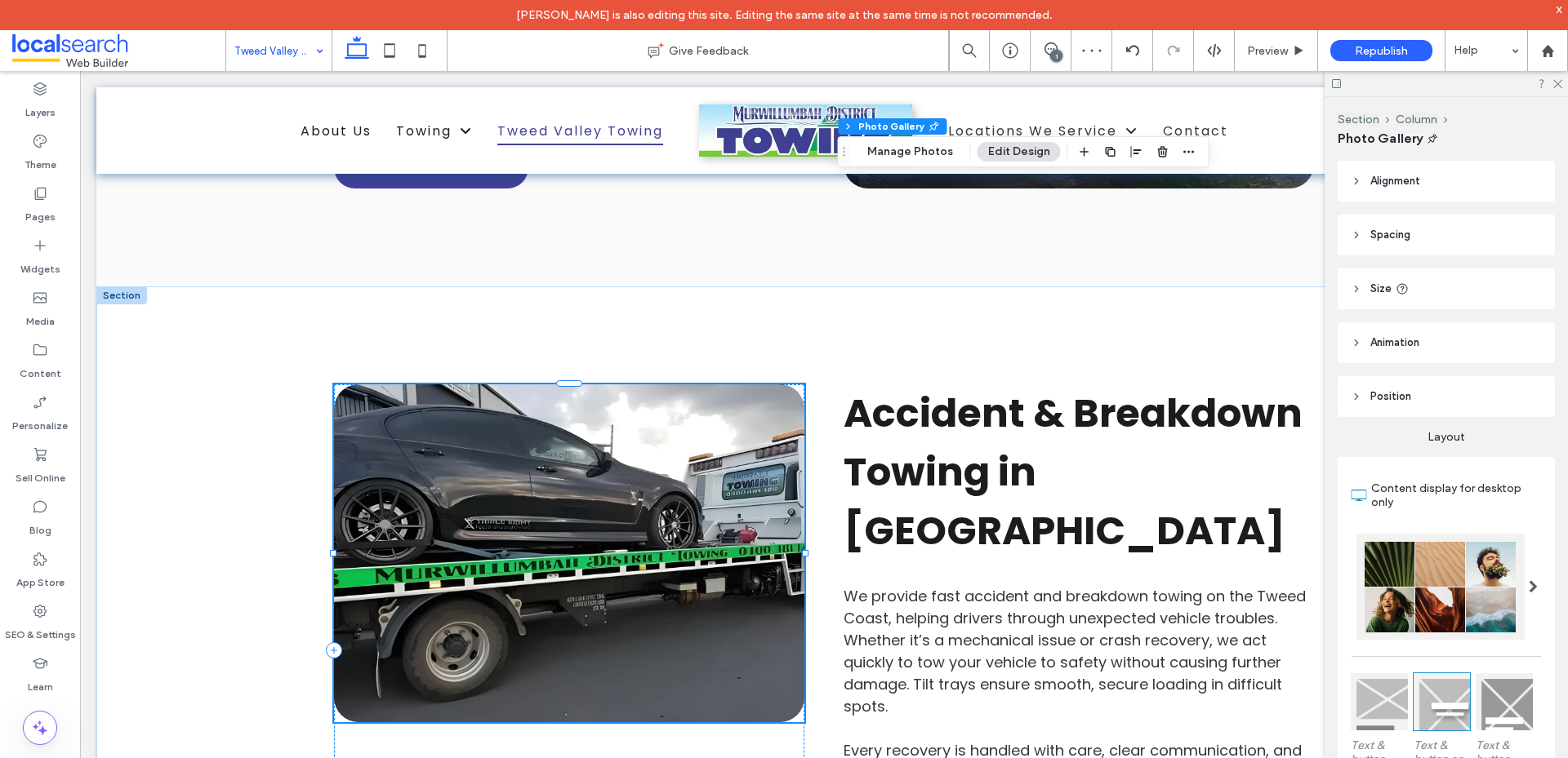
click at [577, 408] on link at bounding box center [569, 553] width 470 height 338
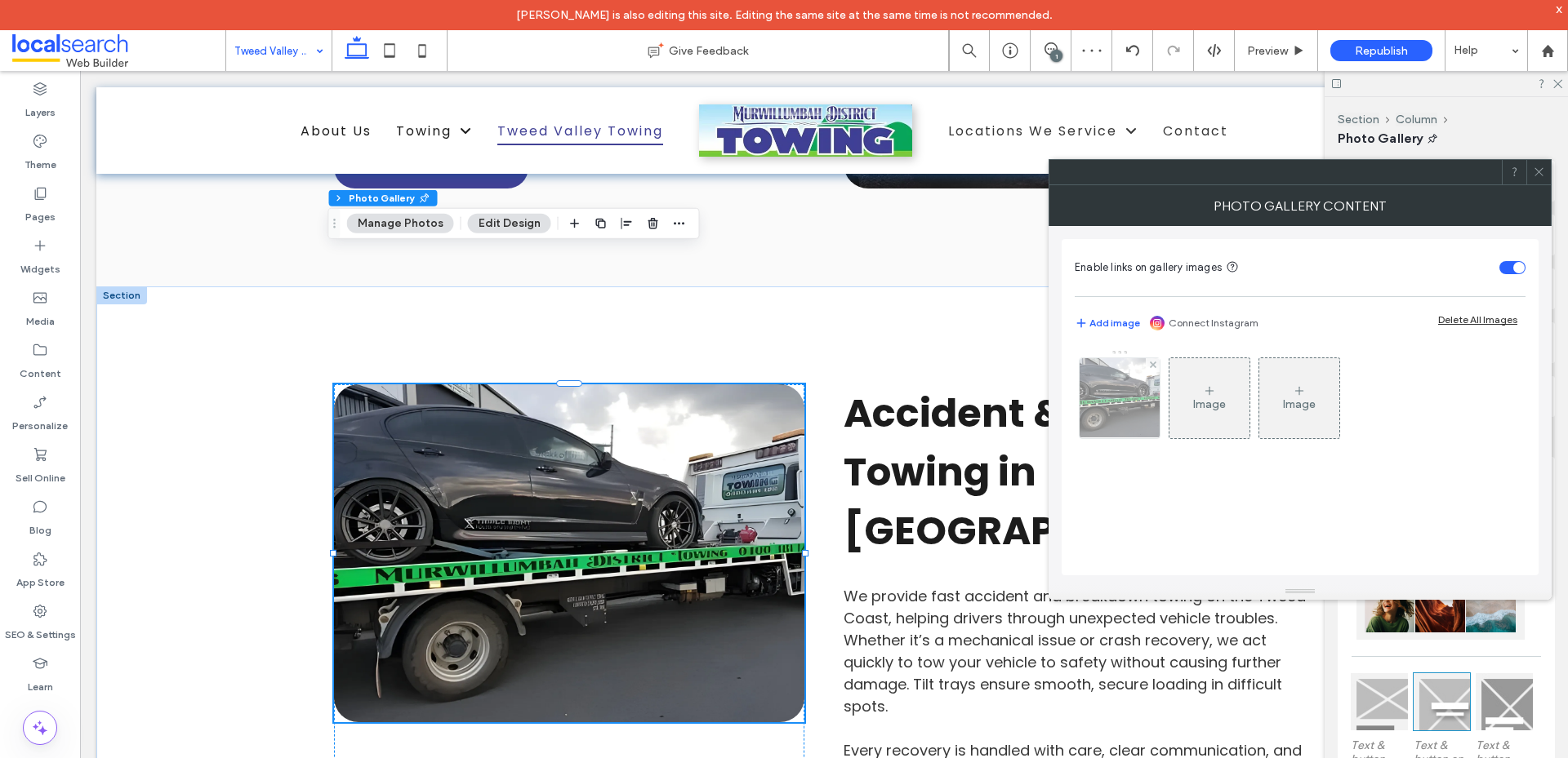
click at [1103, 408] on img at bounding box center [1120, 398] width 107 height 80
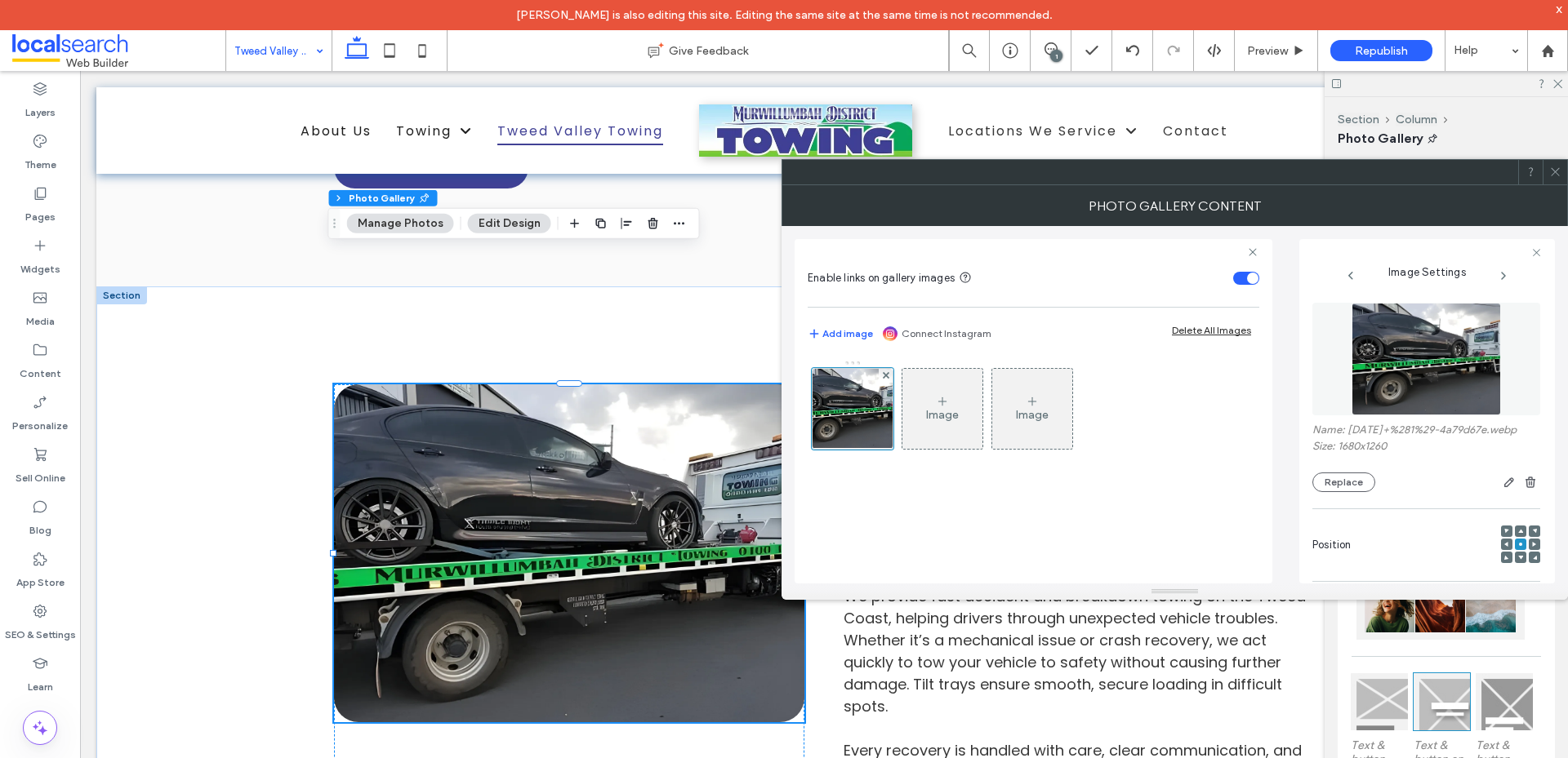
scroll to position [494, 0]
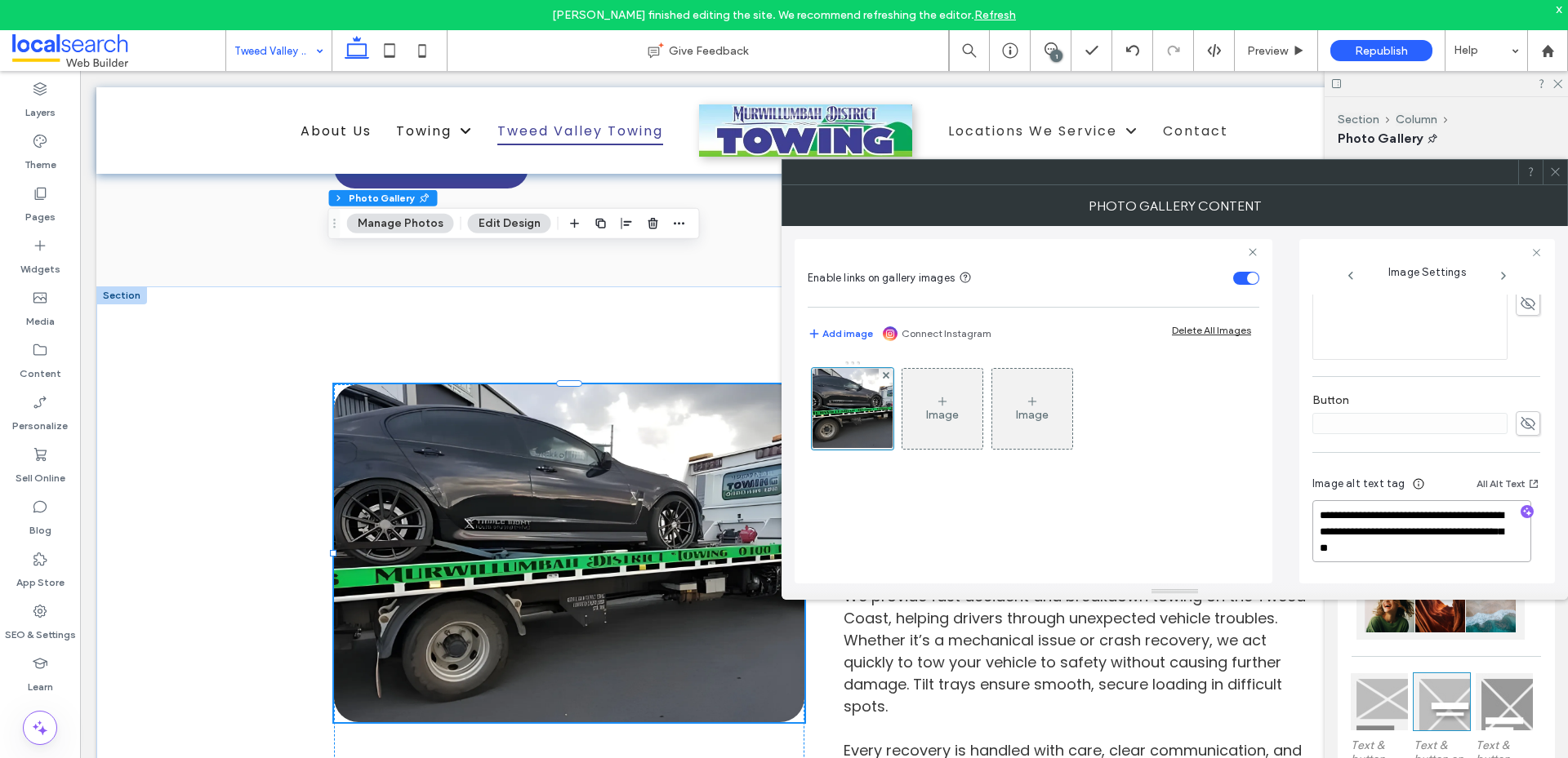
click at [1431, 548] on textarea "**********" at bounding box center [1420, 531] width 219 height 62
paste textarea "*******"
type textarea "**********"
click at [1550, 164] on span at bounding box center [1554, 172] width 12 height 25
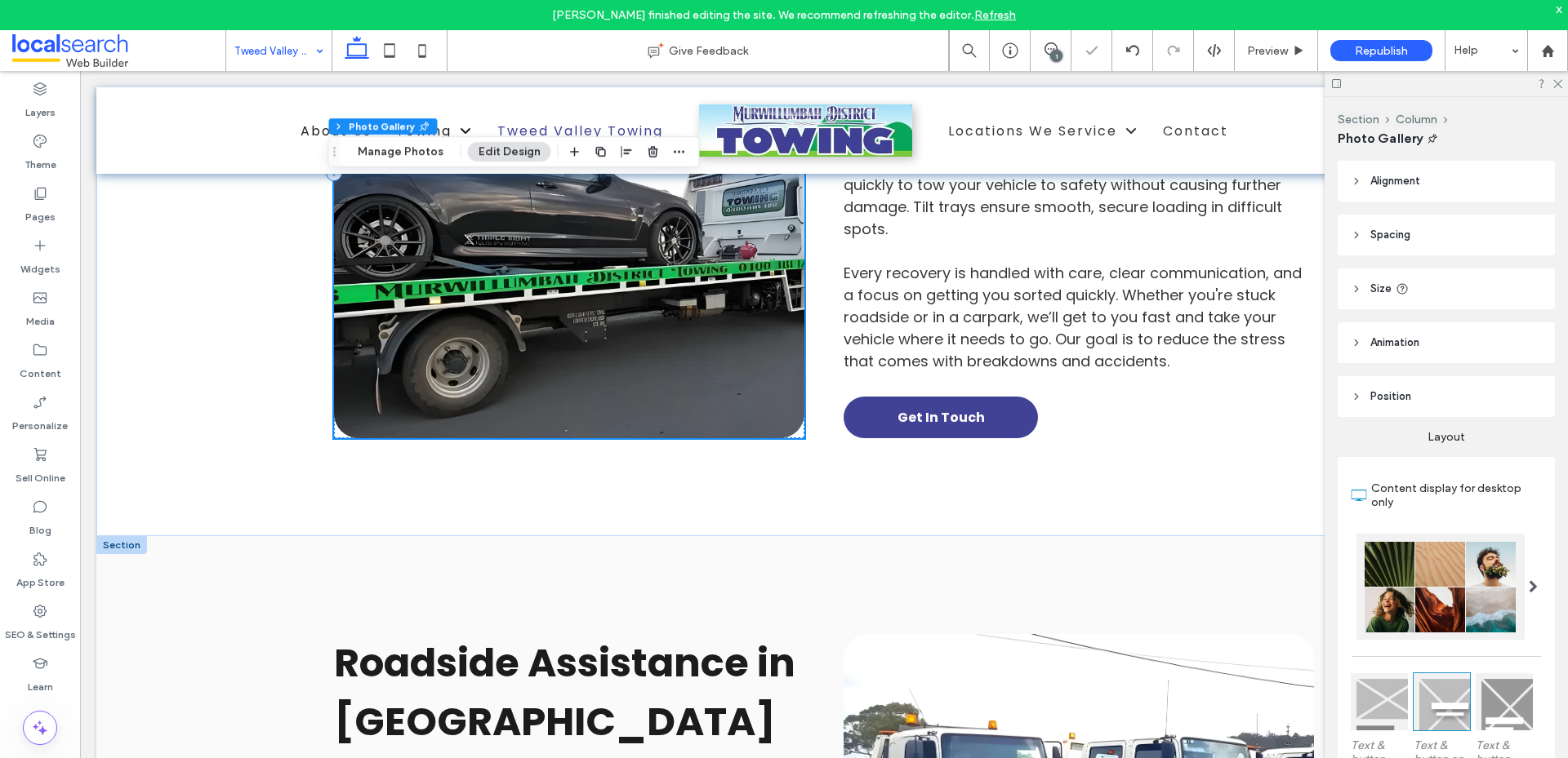
scroll to position [3020, 0]
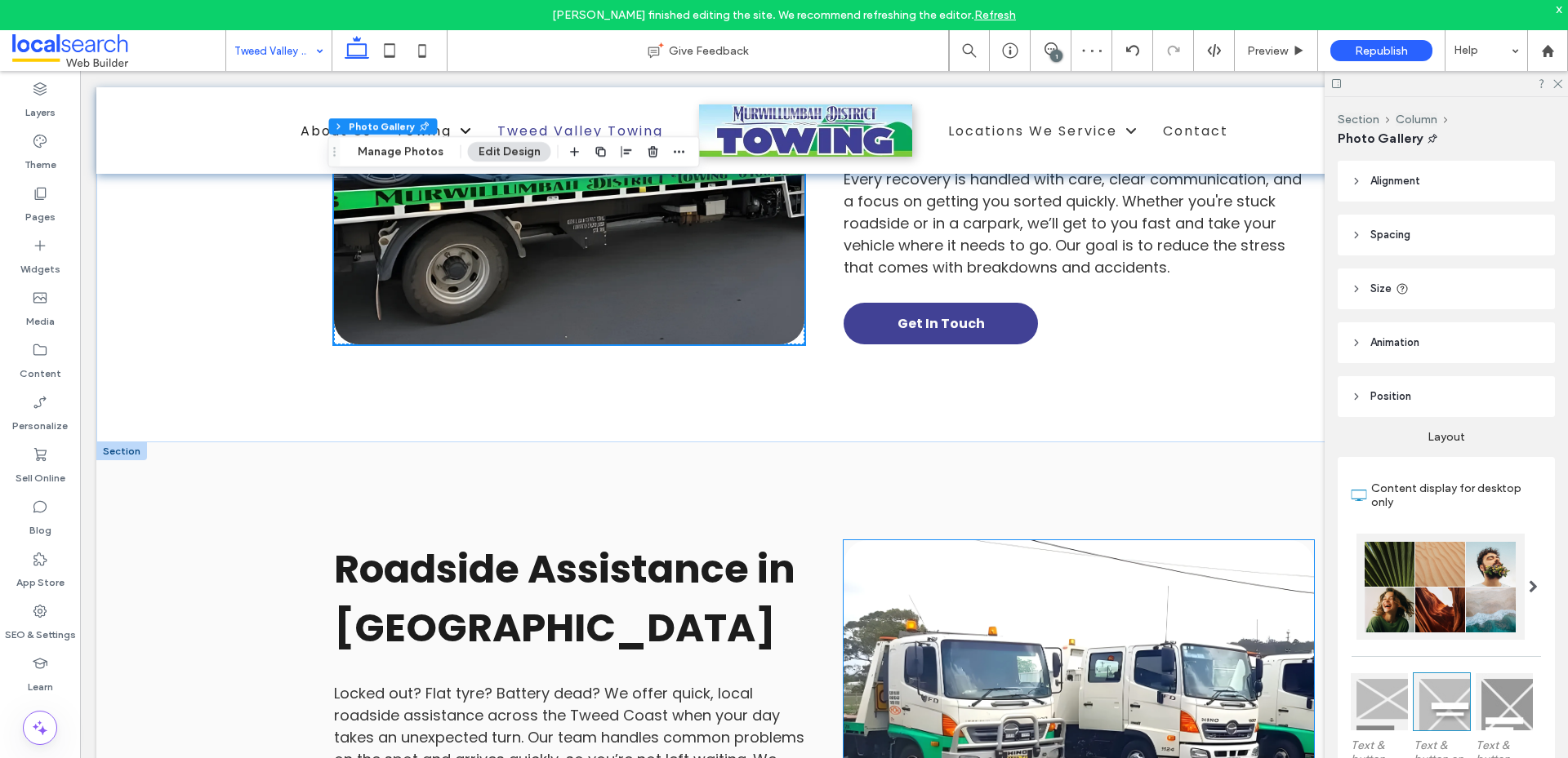
click at [1053, 541] on link at bounding box center [1078, 709] width 470 height 338
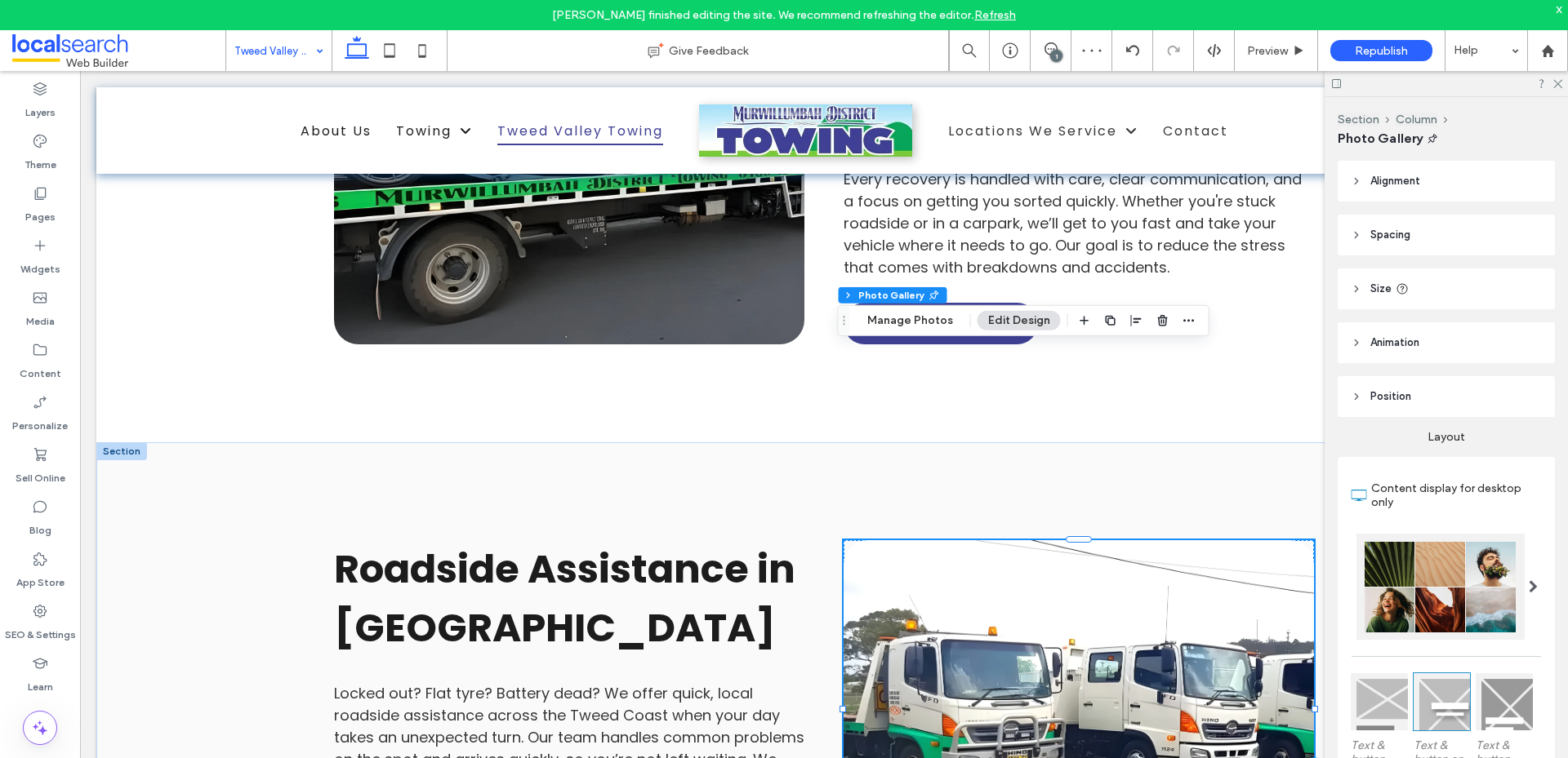
click at [1053, 541] on link at bounding box center [1078, 709] width 470 height 338
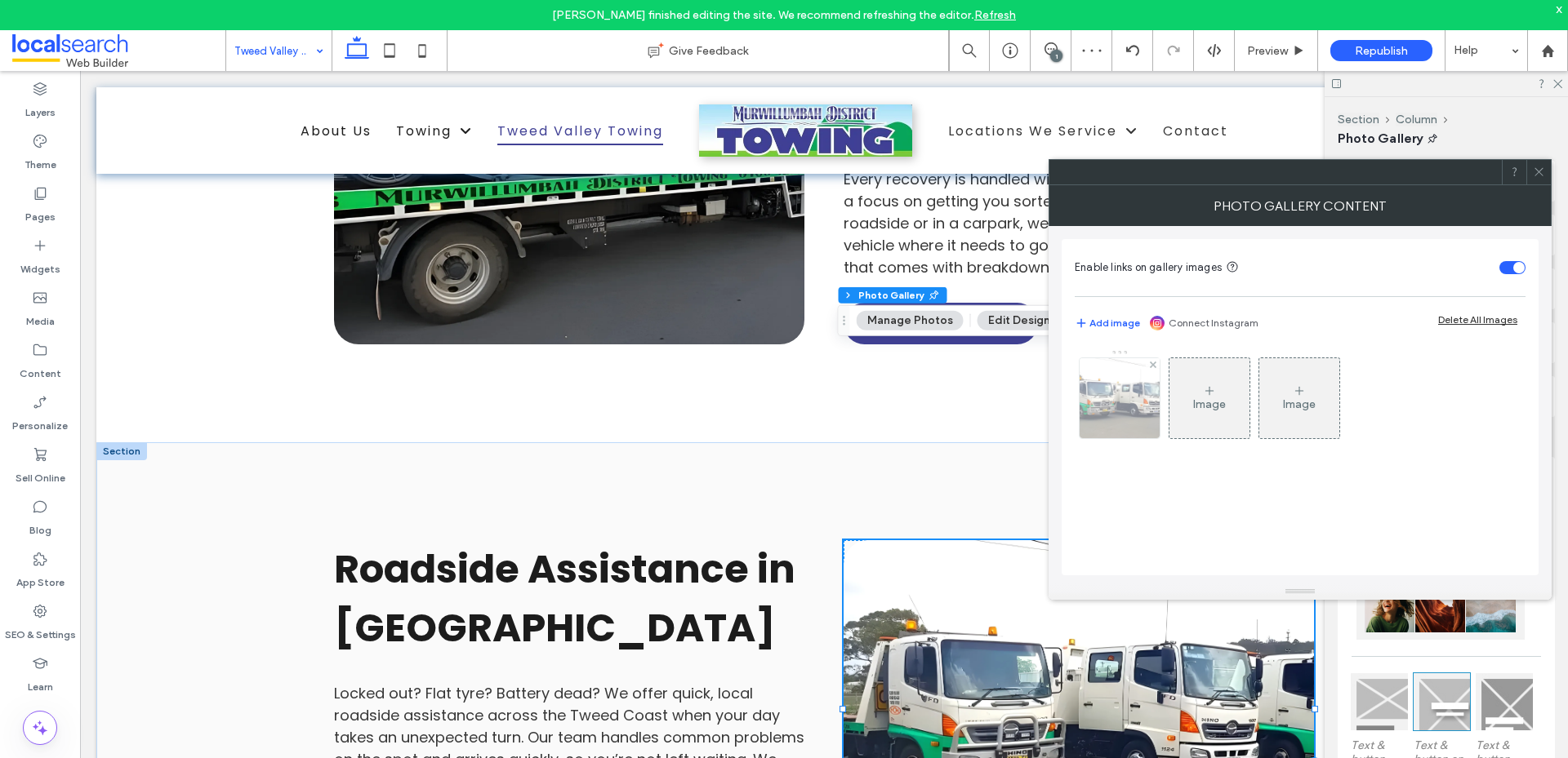
click at [1096, 397] on img at bounding box center [1119, 398] width 183 height 80
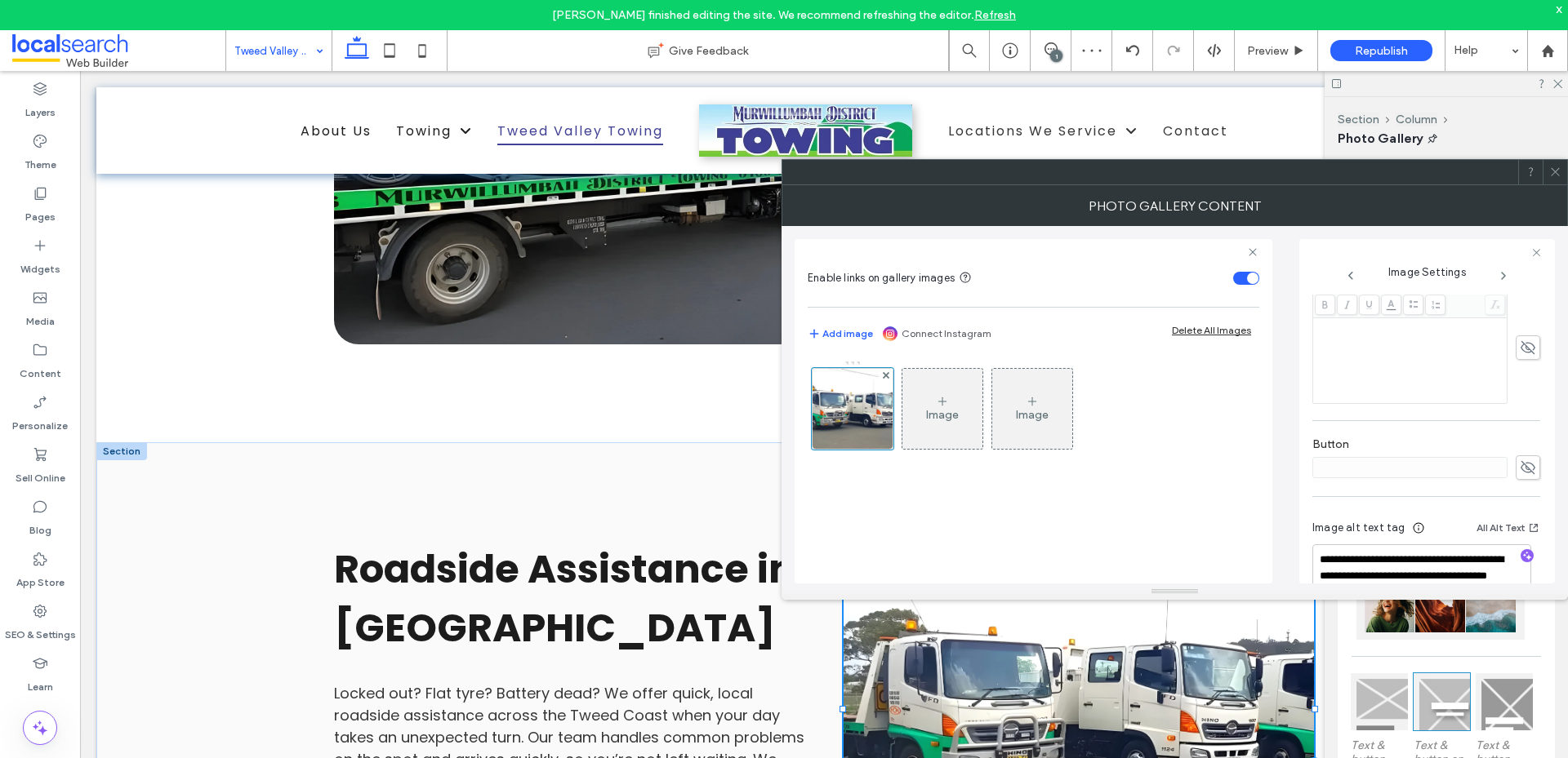
scroll to position [507, 0]
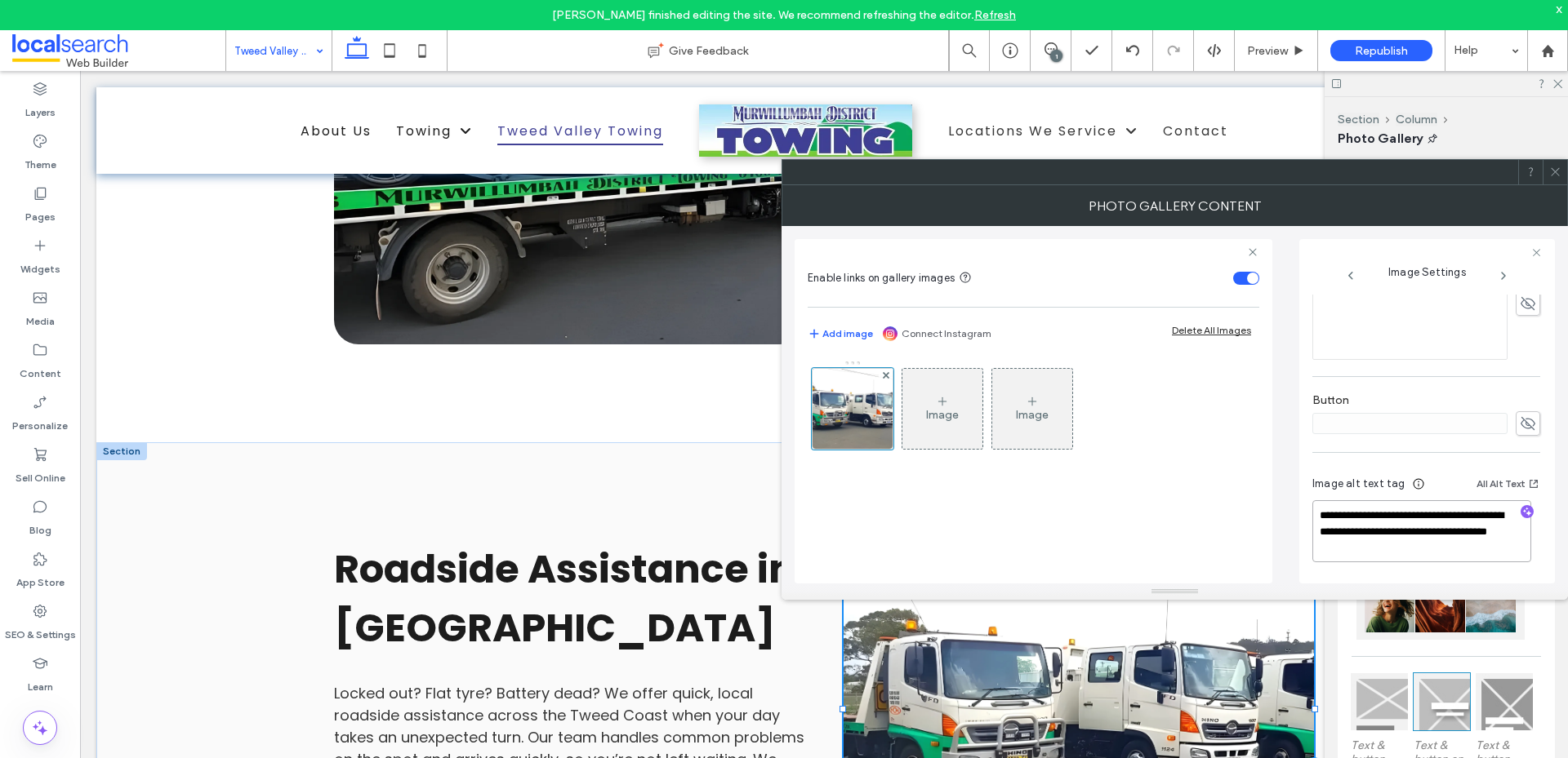
click at [1383, 548] on textarea "**********" at bounding box center [1420, 531] width 219 height 62
paste textarea "*******"
type textarea "**********"
click at [1557, 170] on use at bounding box center [1554, 172] width 8 height 8
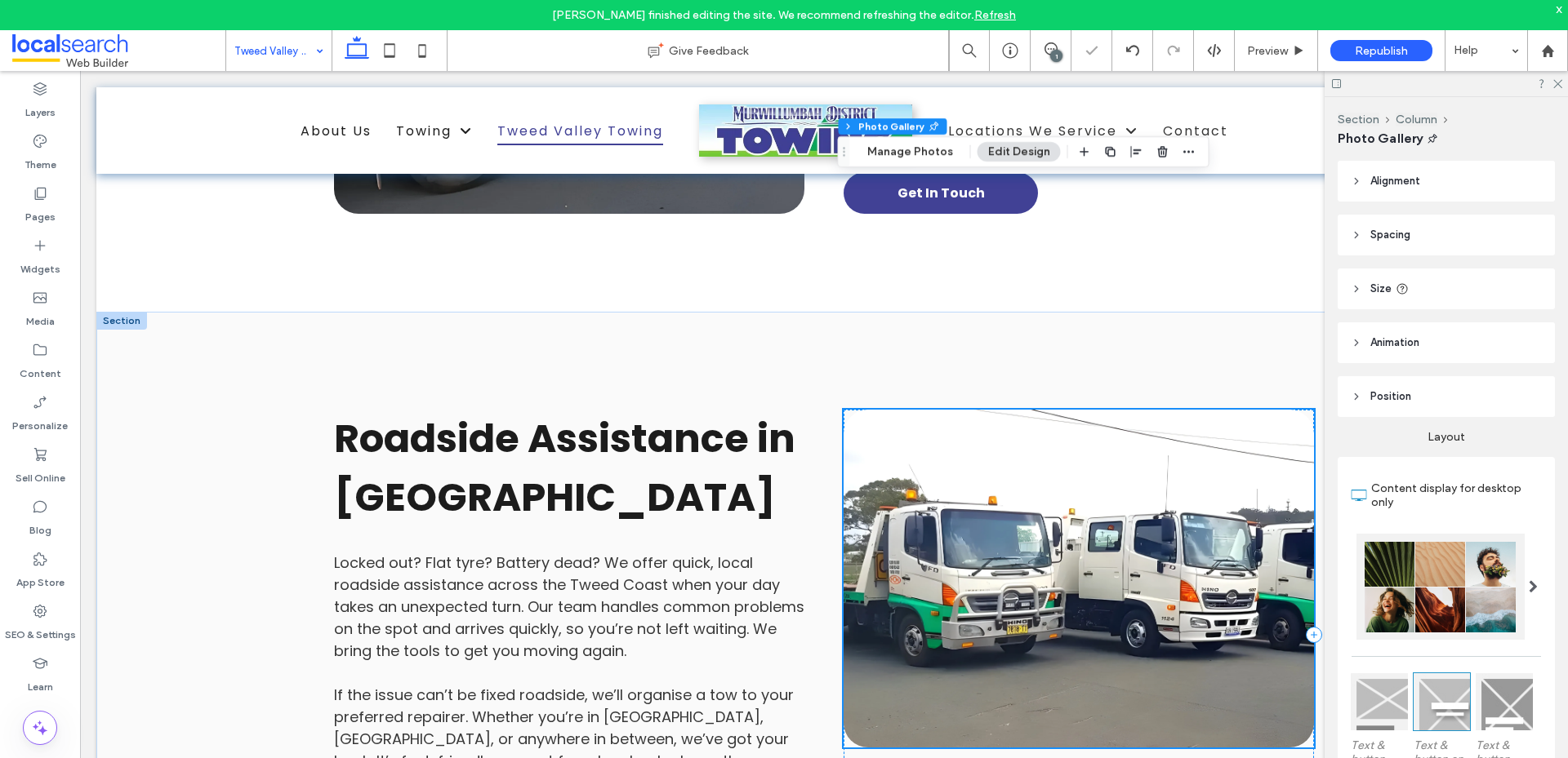
scroll to position [3592, 0]
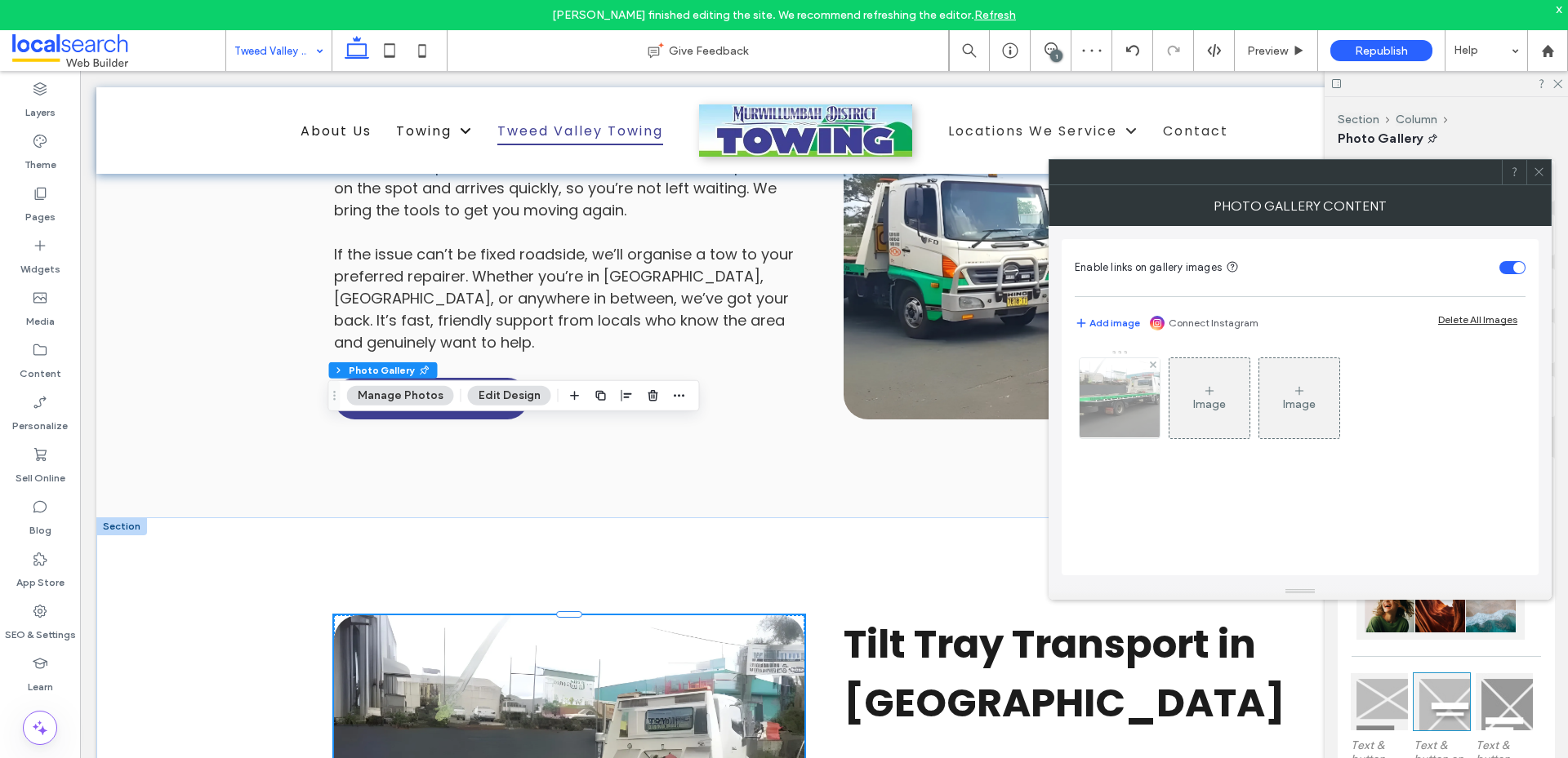
click at [1105, 392] on img at bounding box center [1119, 398] width 140 height 80
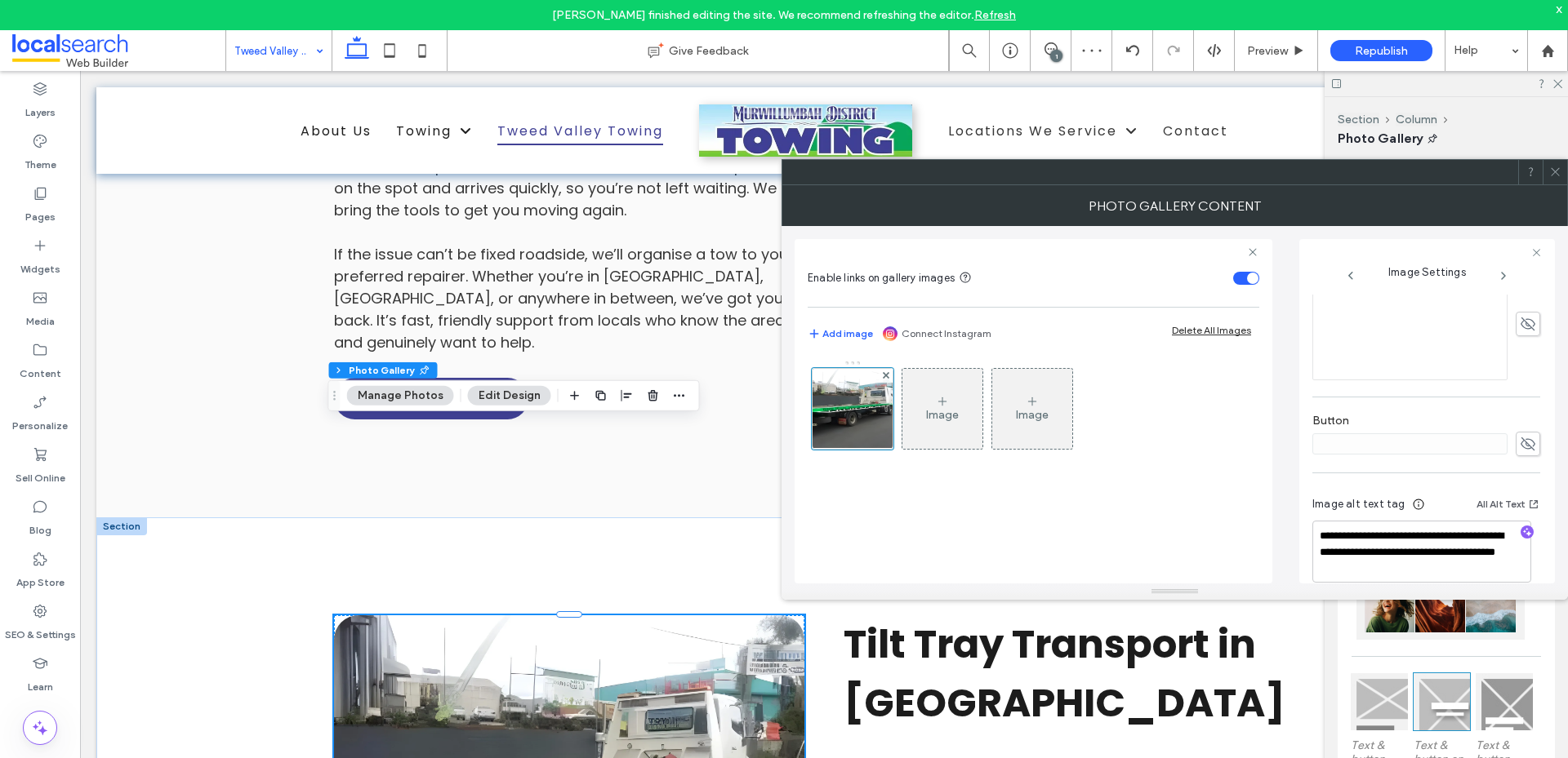
scroll to position [482, 0]
click at [1436, 548] on textarea "**********" at bounding box center [1420, 531] width 219 height 62
paste textarea "*******"
type textarea "**********"
click at [1553, 171] on use at bounding box center [1554, 172] width 8 height 8
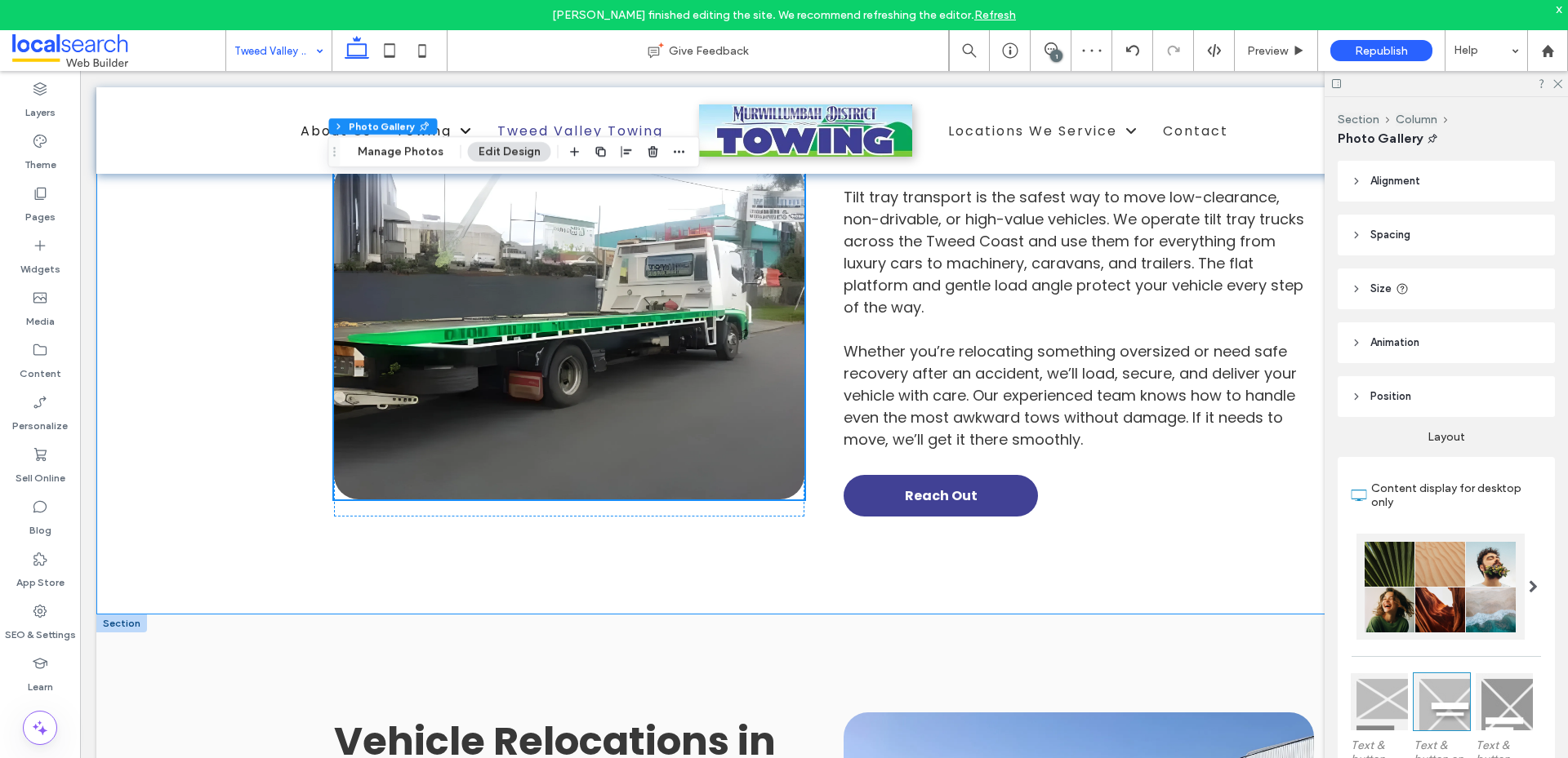
scroll to position [4408, 0]
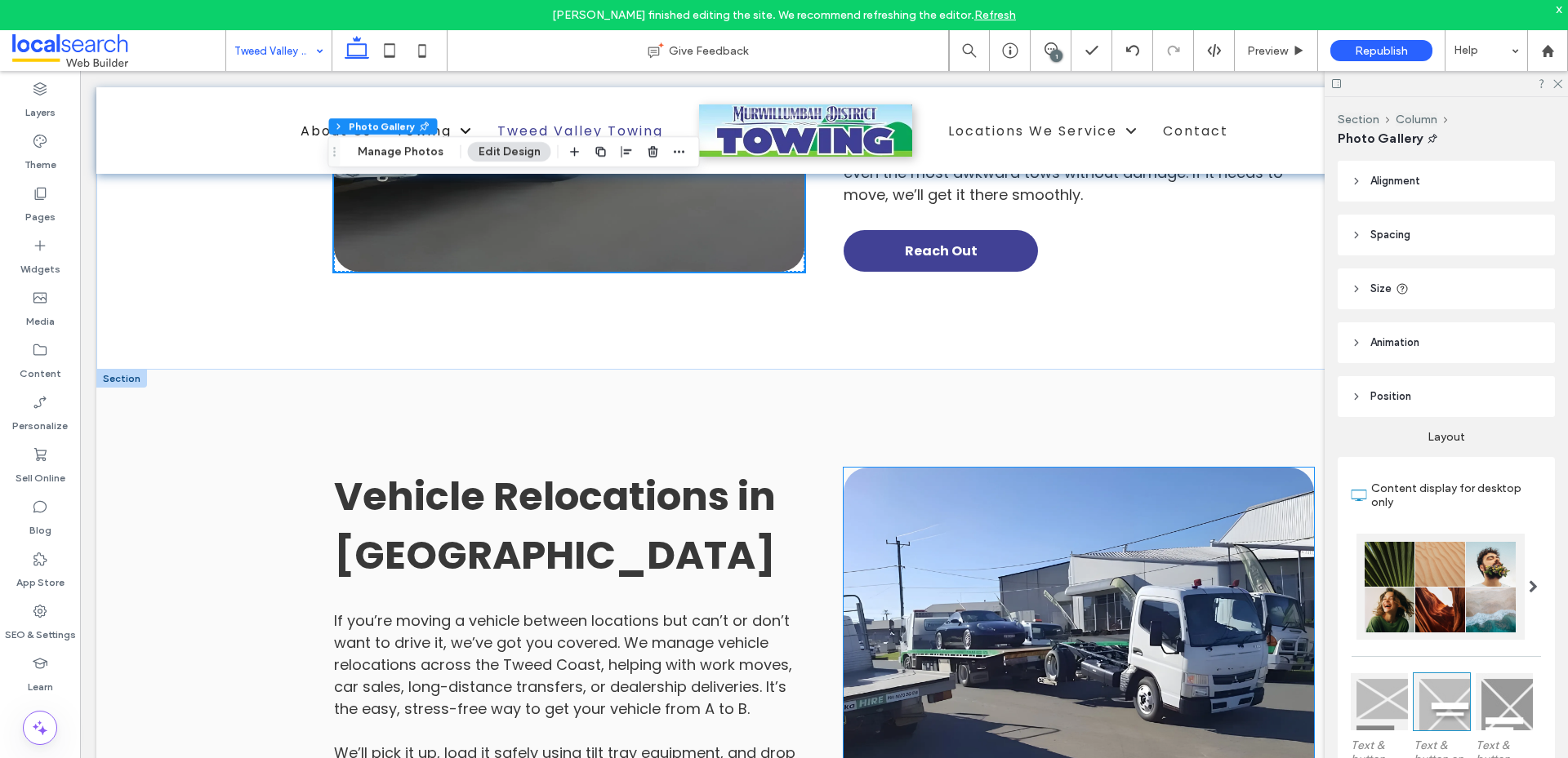
click at [1034, 468] on link at bounding box center [1078, 636] width 470 height 338
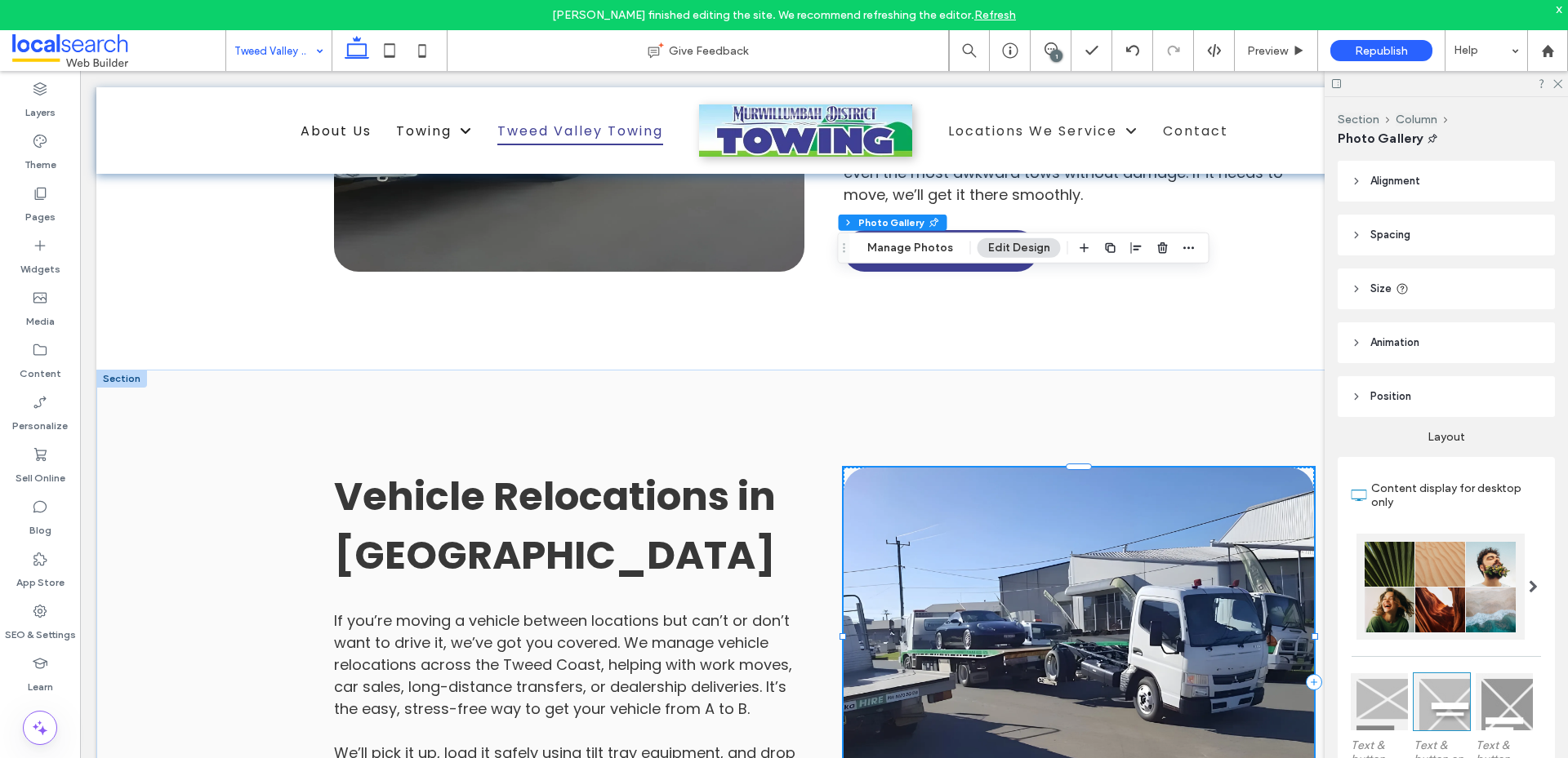
click at [1034, 468] on link at bounding box center [1078, 636] width 470 height 338
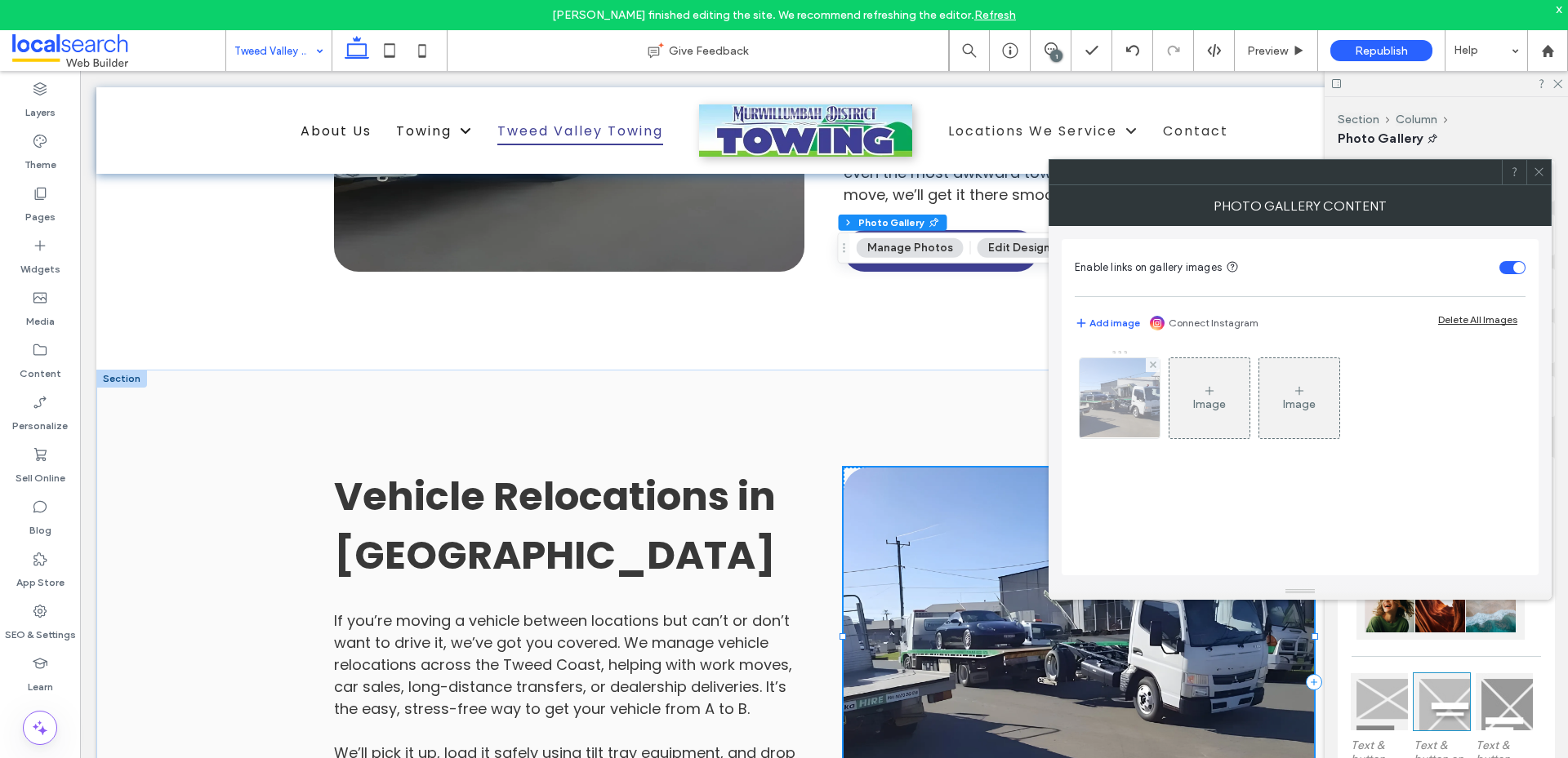
click at [1079, 400] on img at bounding box center [1119, 398] width 148 height 80
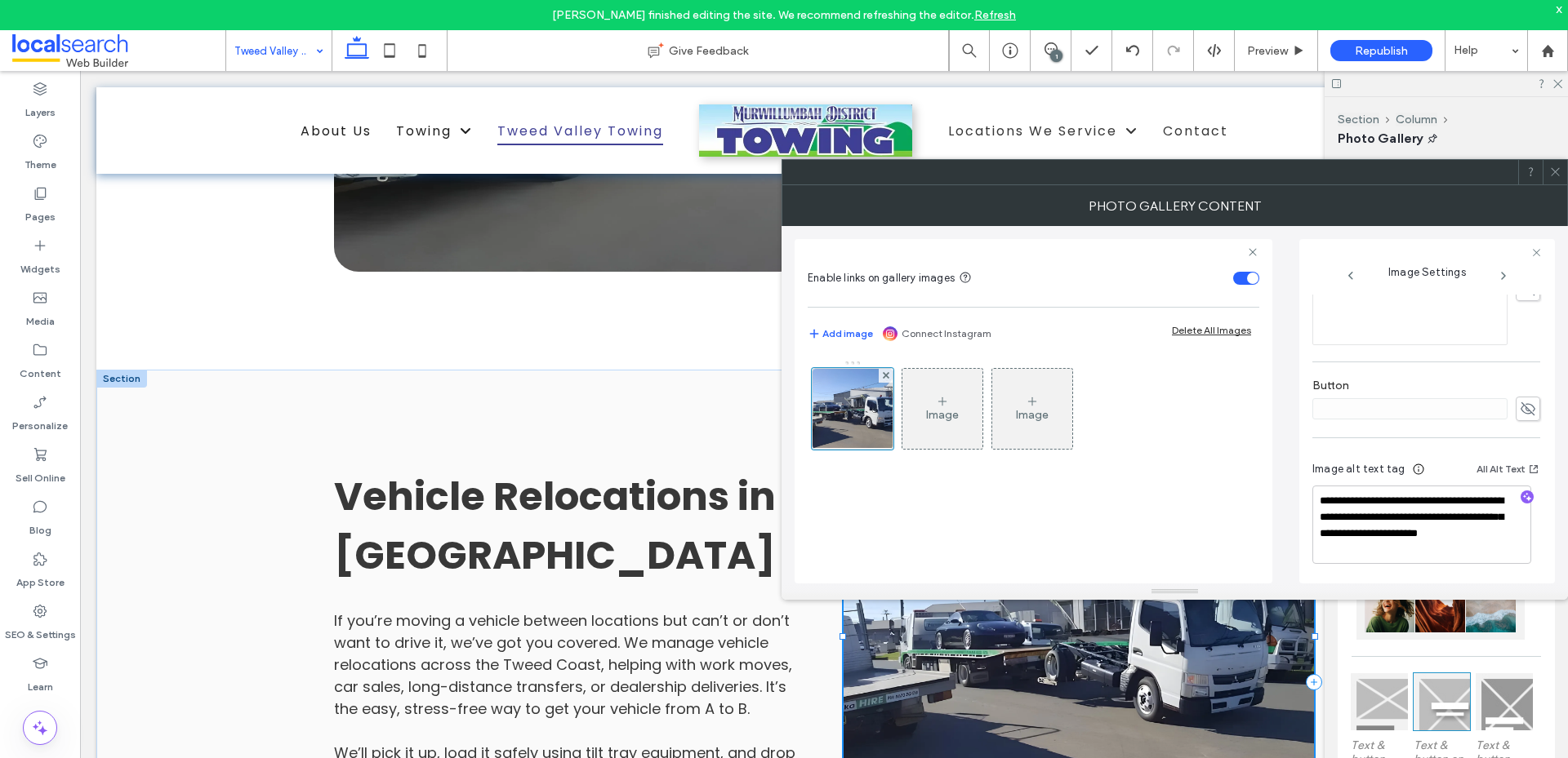
scroll to position [499, 0]
click at [1384, 548] on textarea "**********" at bounding box center [1420, 523] width 219 height 78
paste textarea "*******"
type textarea "**********"
click at [1557, 169] on icon at bounding box center [1554, 172] width 12 height 12
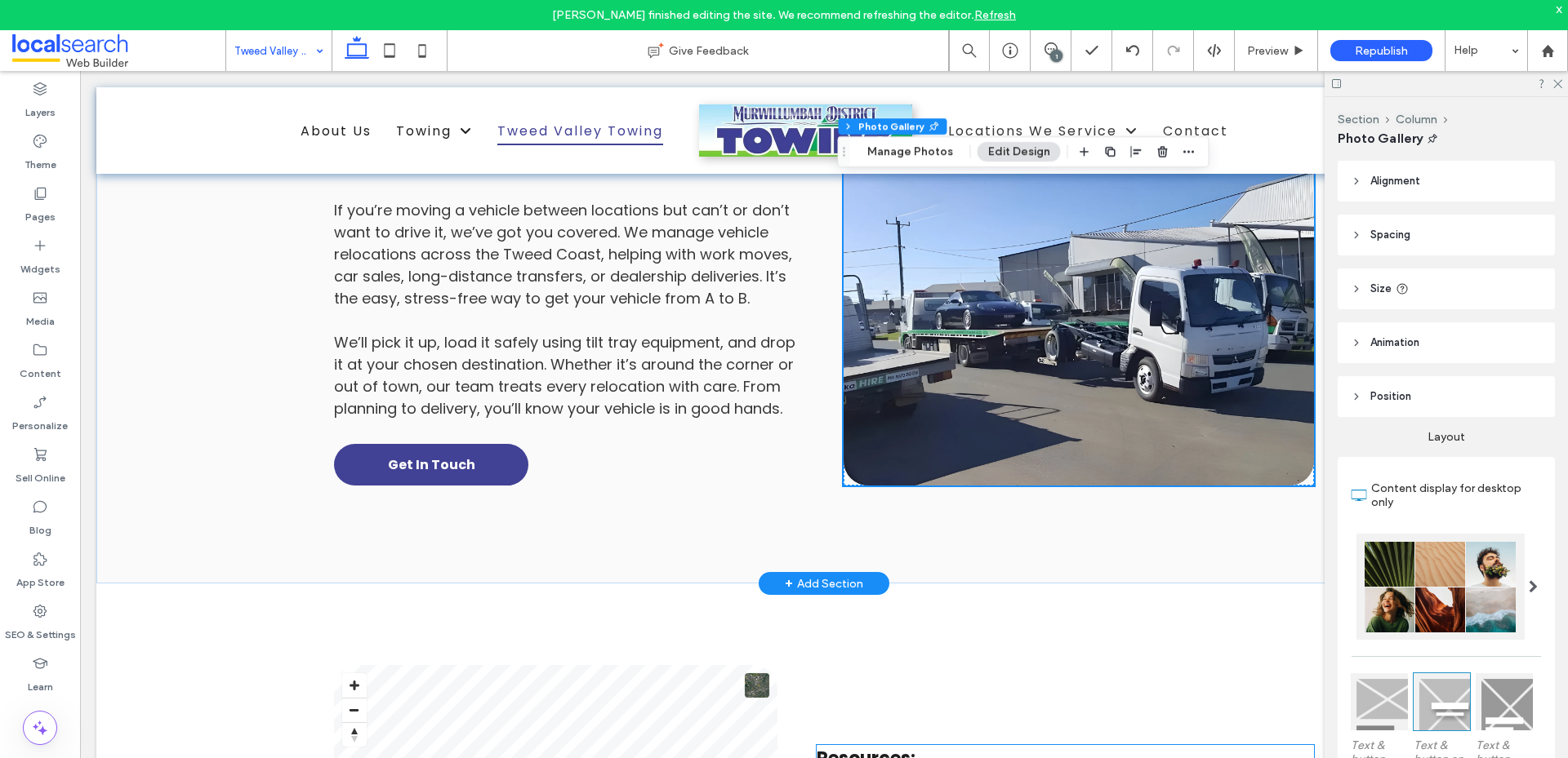
scroll to position [4628, 0]
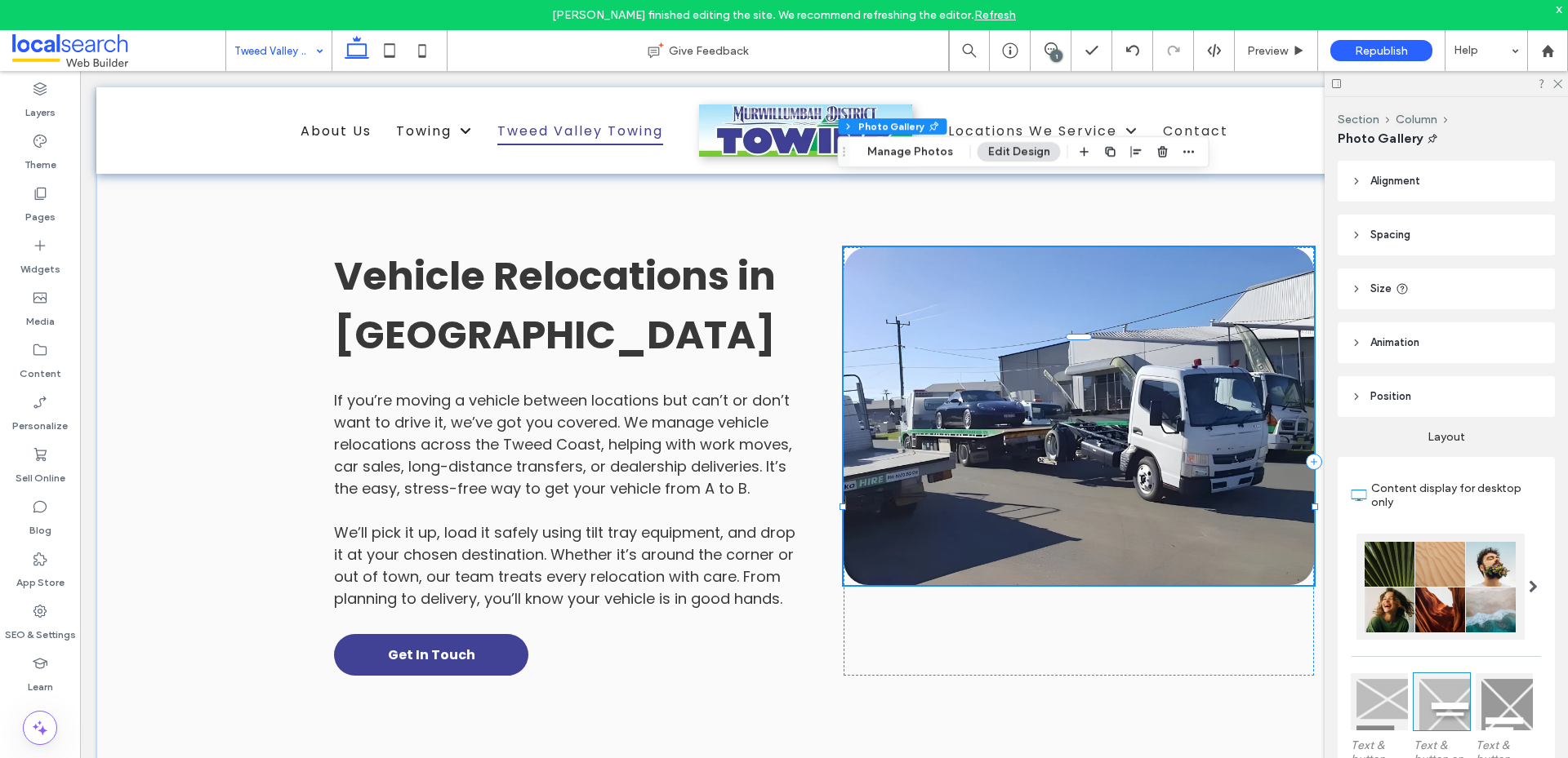
click at [985, 373] on link at bounding box center [1078, 416] width 470 height 338
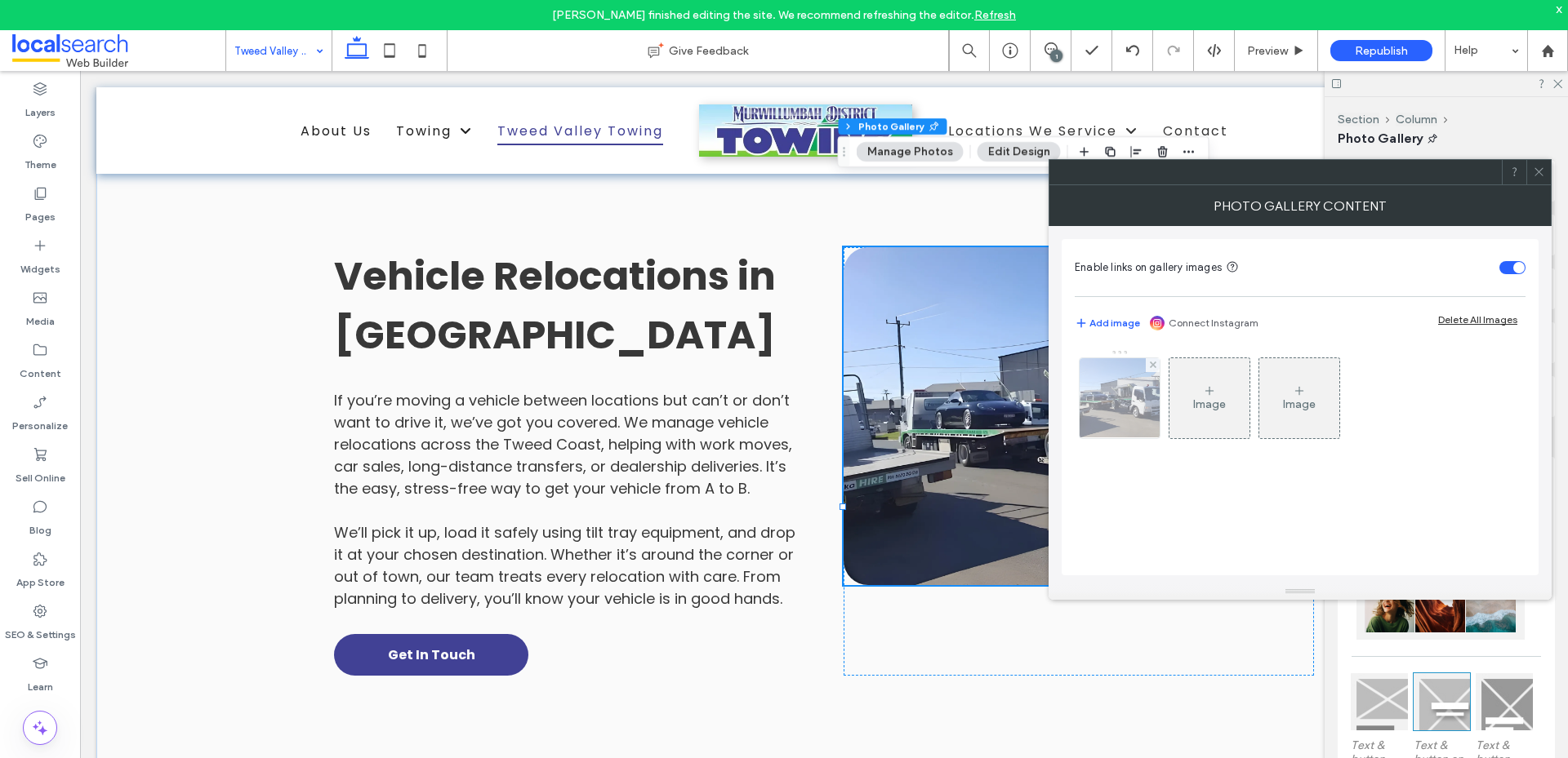
click at [1108, 409] on img at bounding box center [1119, 398] width 148 height 80
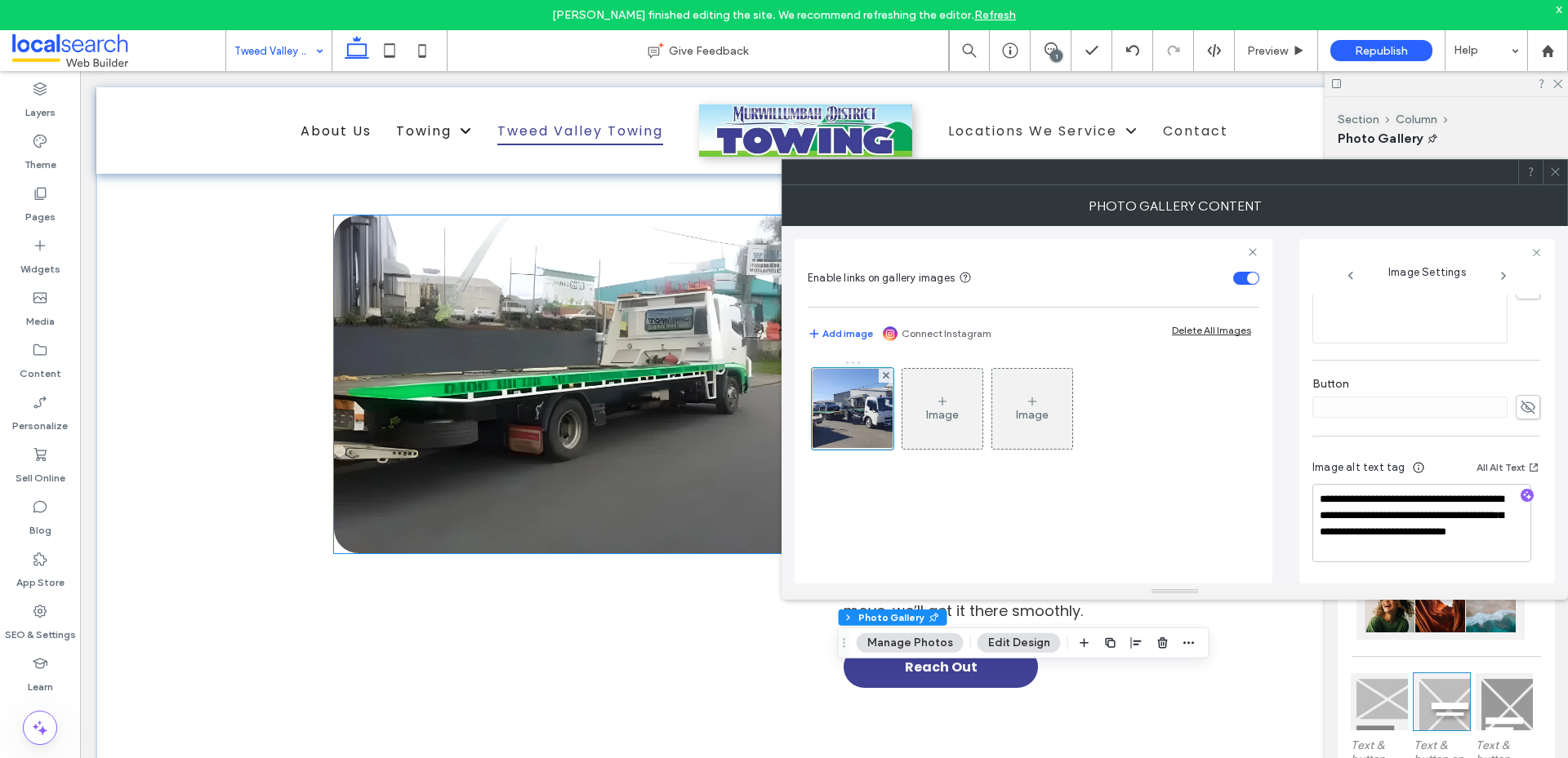
scroll to position [3893, 0]
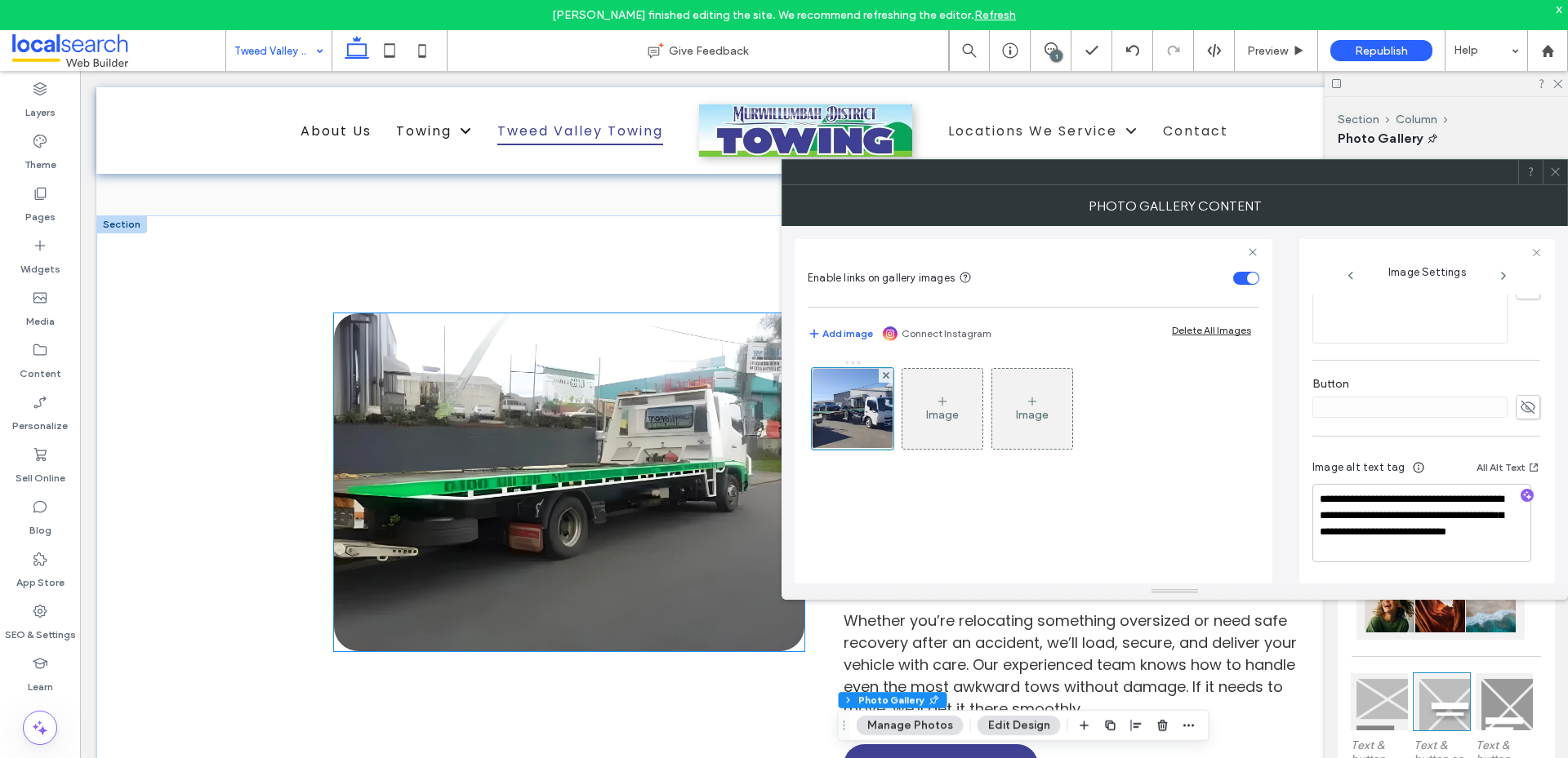
click at [562, 377] on link at bounding box center [569, 482] width 470 height 338
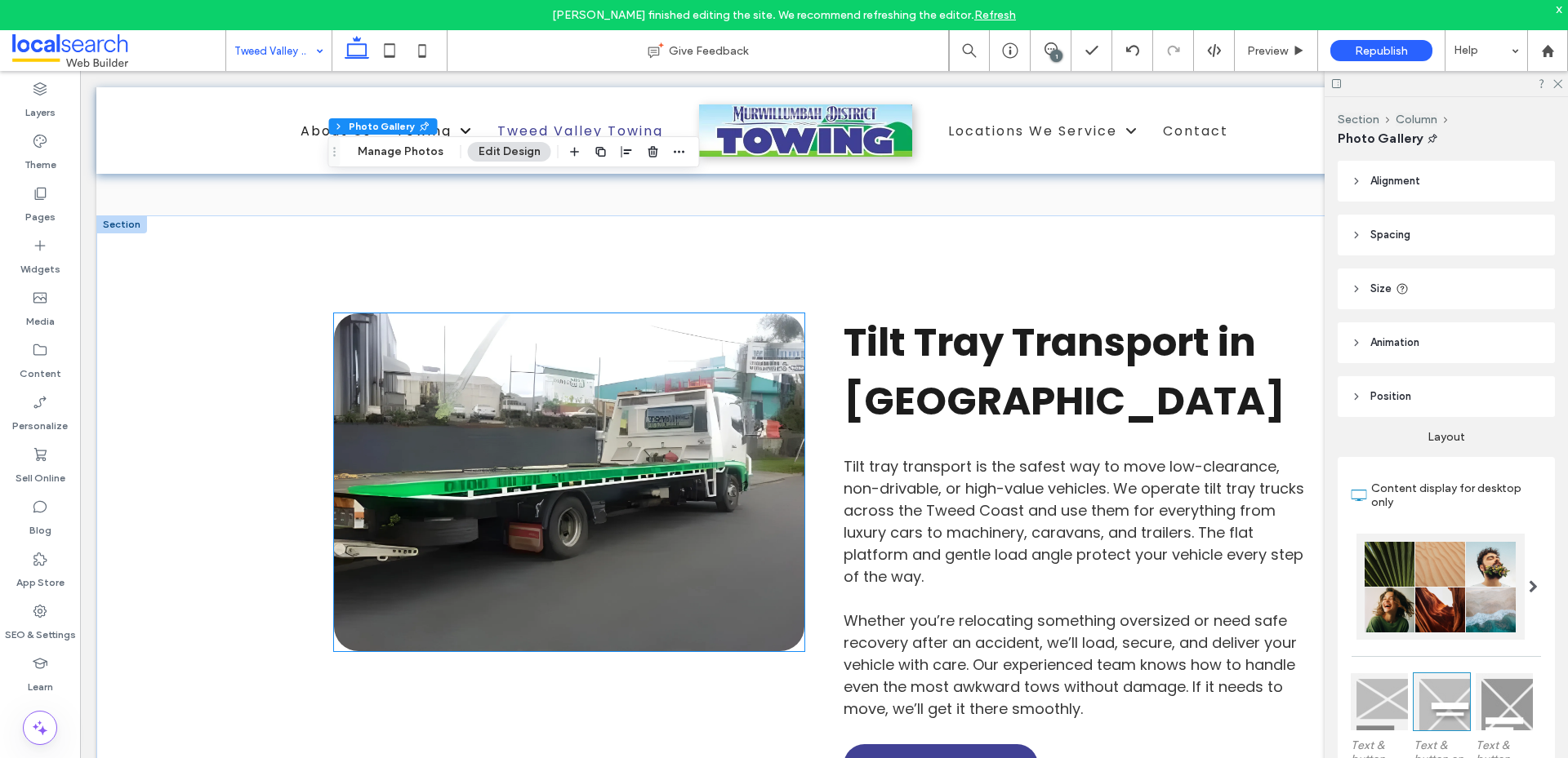
click at [562, 377] on link at bounding box center [569, 482] width 470 height 338
click at [438, 338] on link at bounding box center [569, 482] width 470 height 338
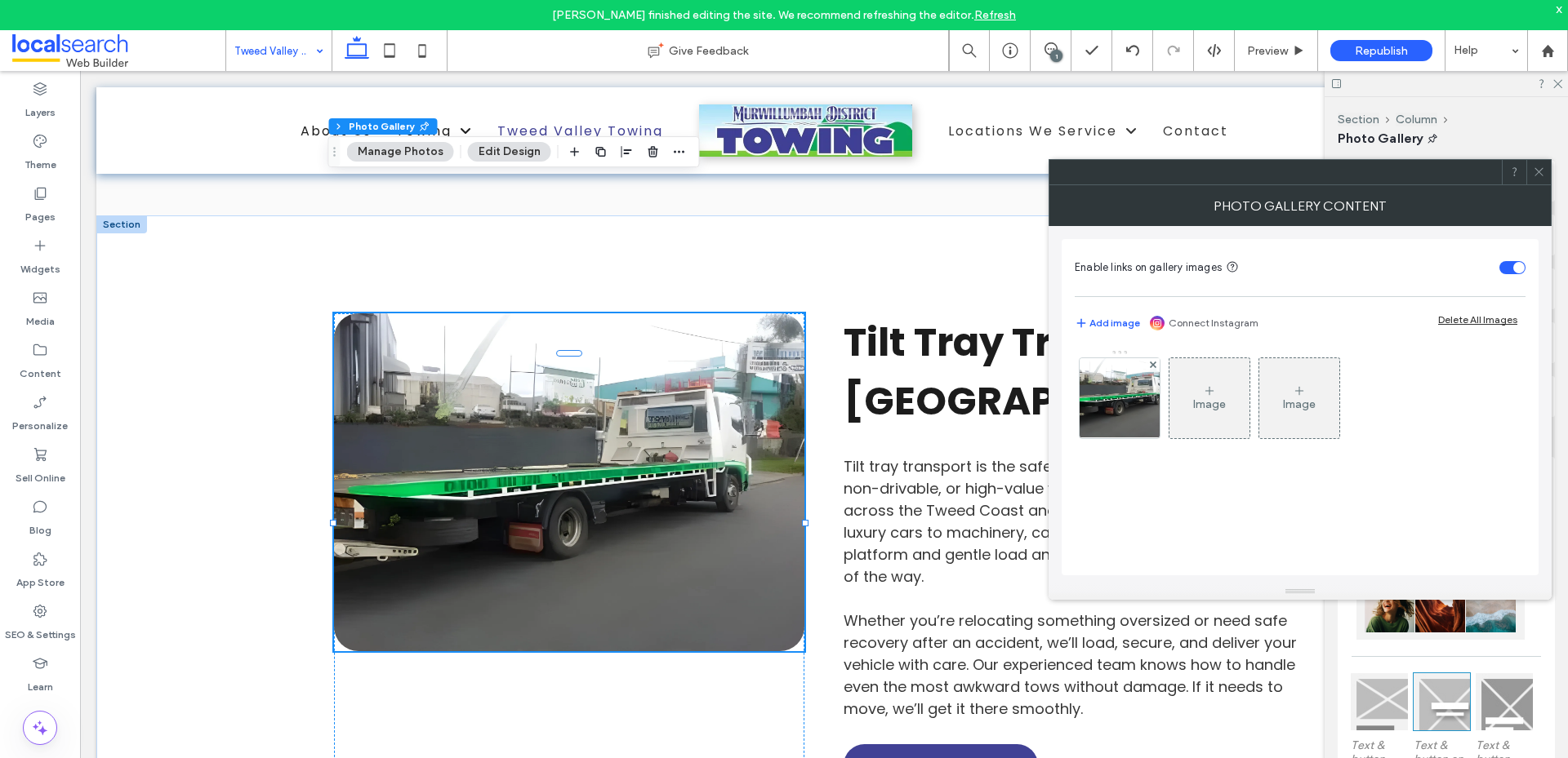
click at [1072, 396] on div "Enable links on gallery images Add image Connect Instagram Delete All Images Im…" at bounding box center [1300, 407] width 477 height 337
click at [1100, 394] on img at bounding box center [1119, 398] width 140 height 80
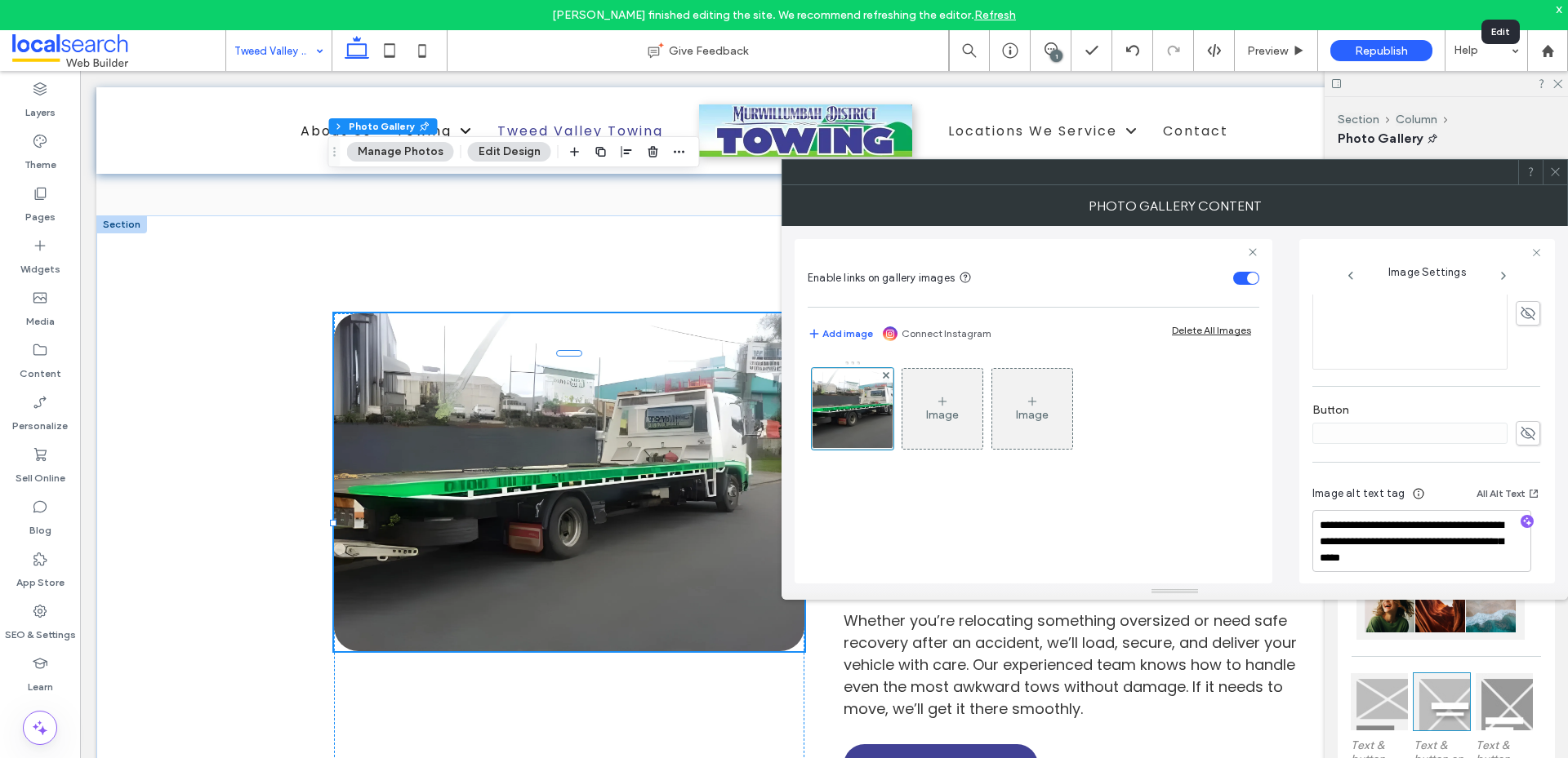
scroll to position [482, 0]
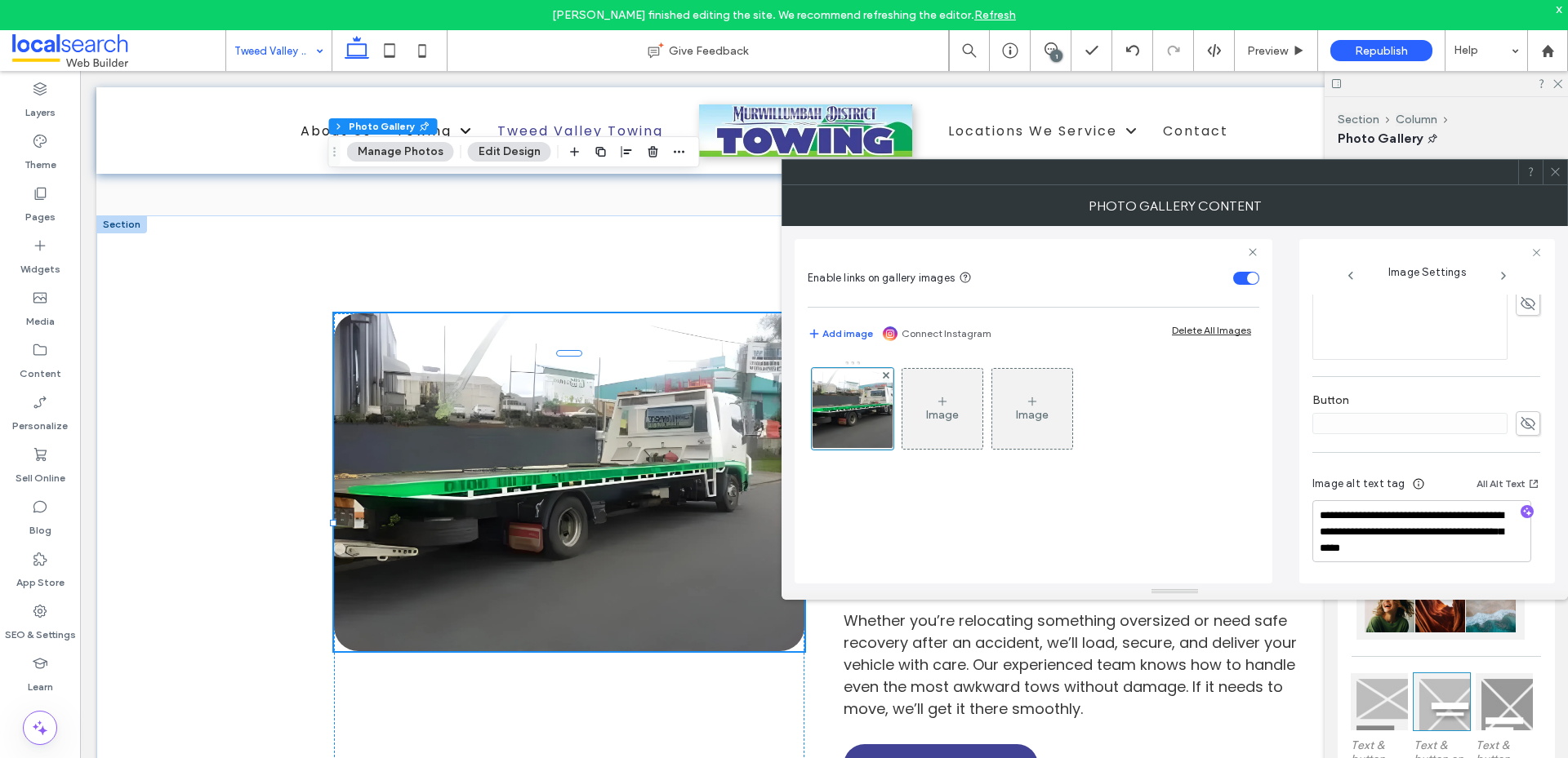
click at [1554, 170] on icon at bounding box center [1554, 172] width 12 height 12
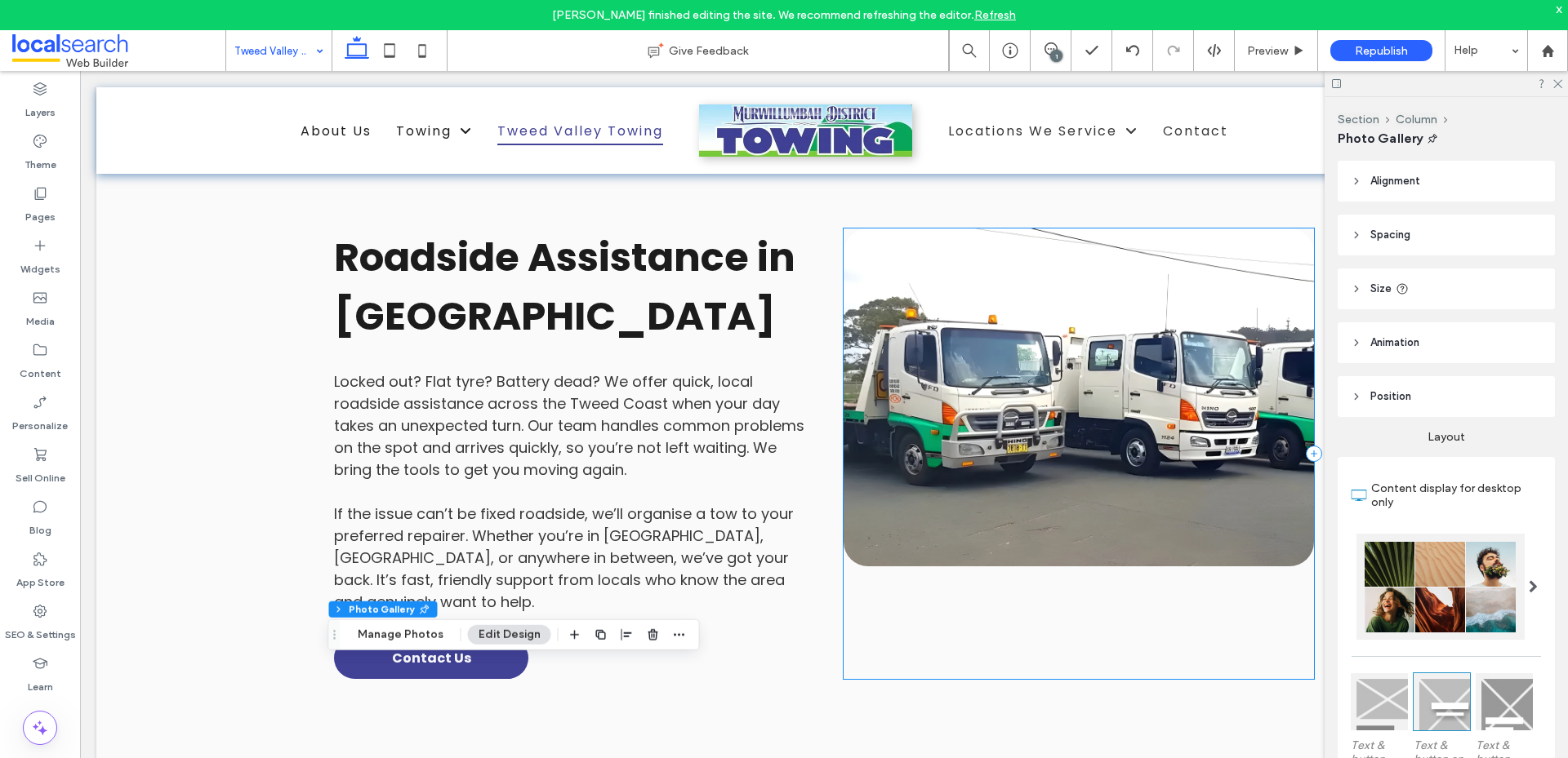
scroll to position [3240, 0]
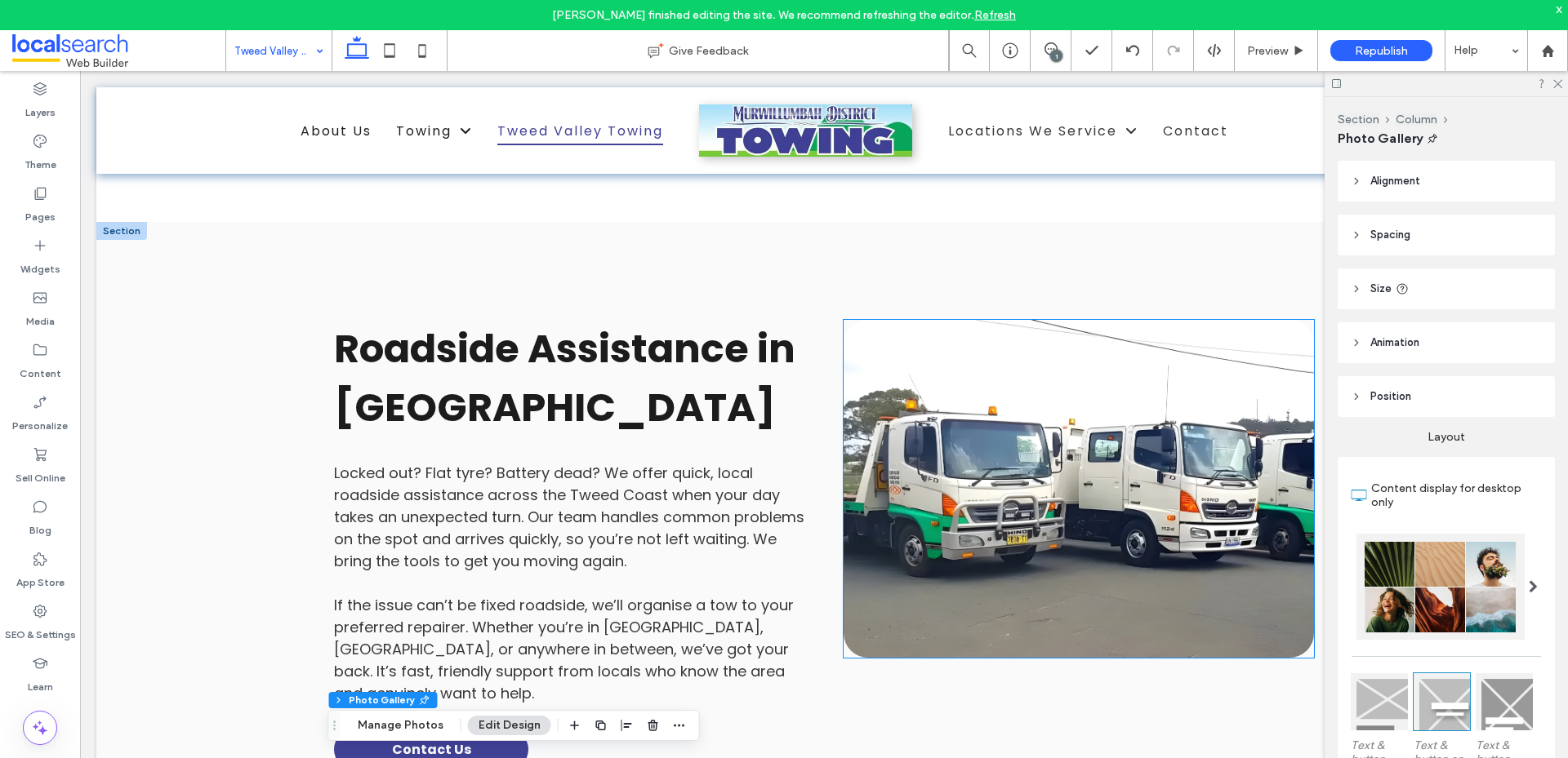
click at [999, 431] on link at bounding box center [1078, 489] width 470 height 338
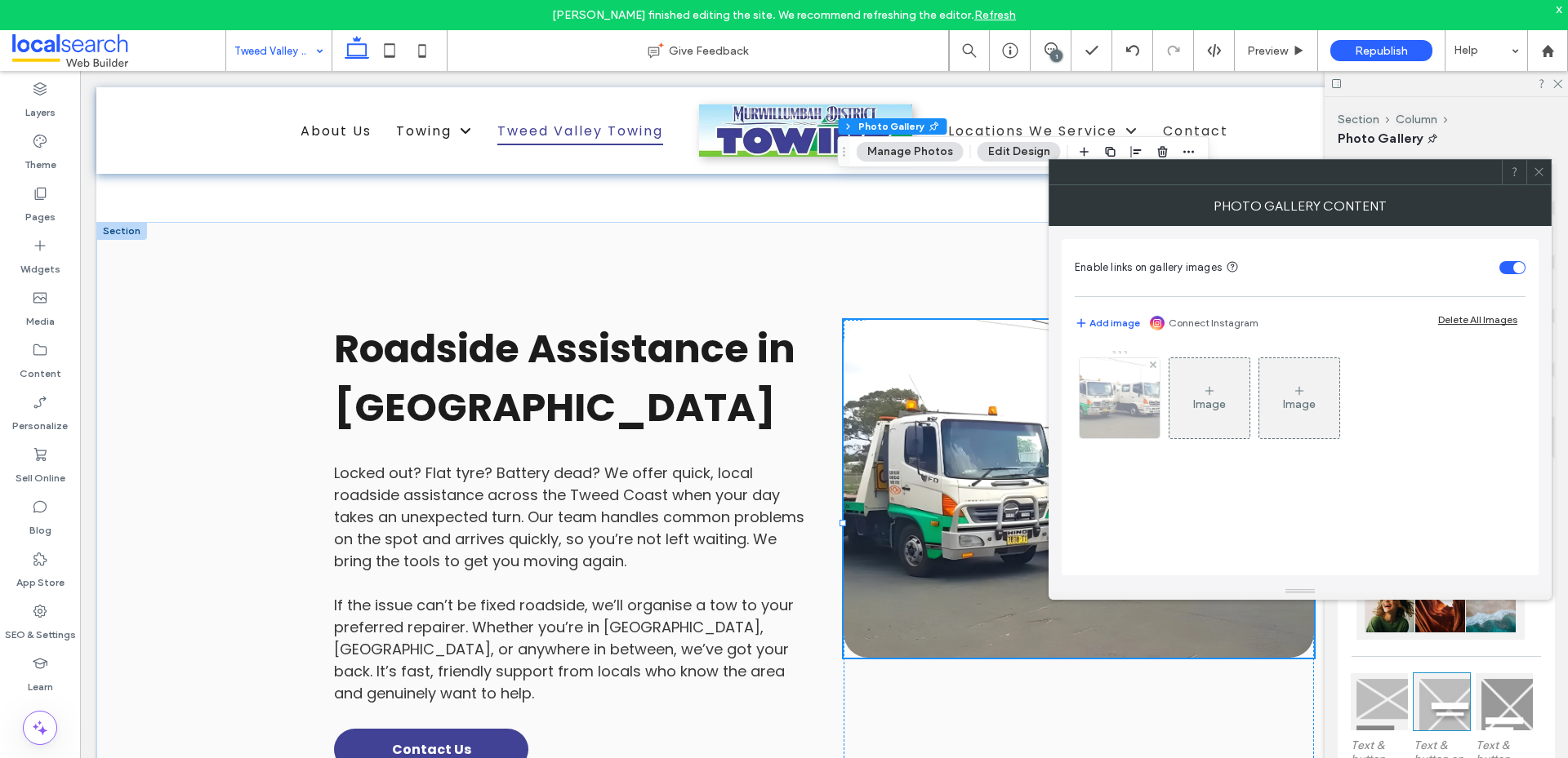
click at [1120, 414] on img at bounding box center [1119, 398] width 183 height 80
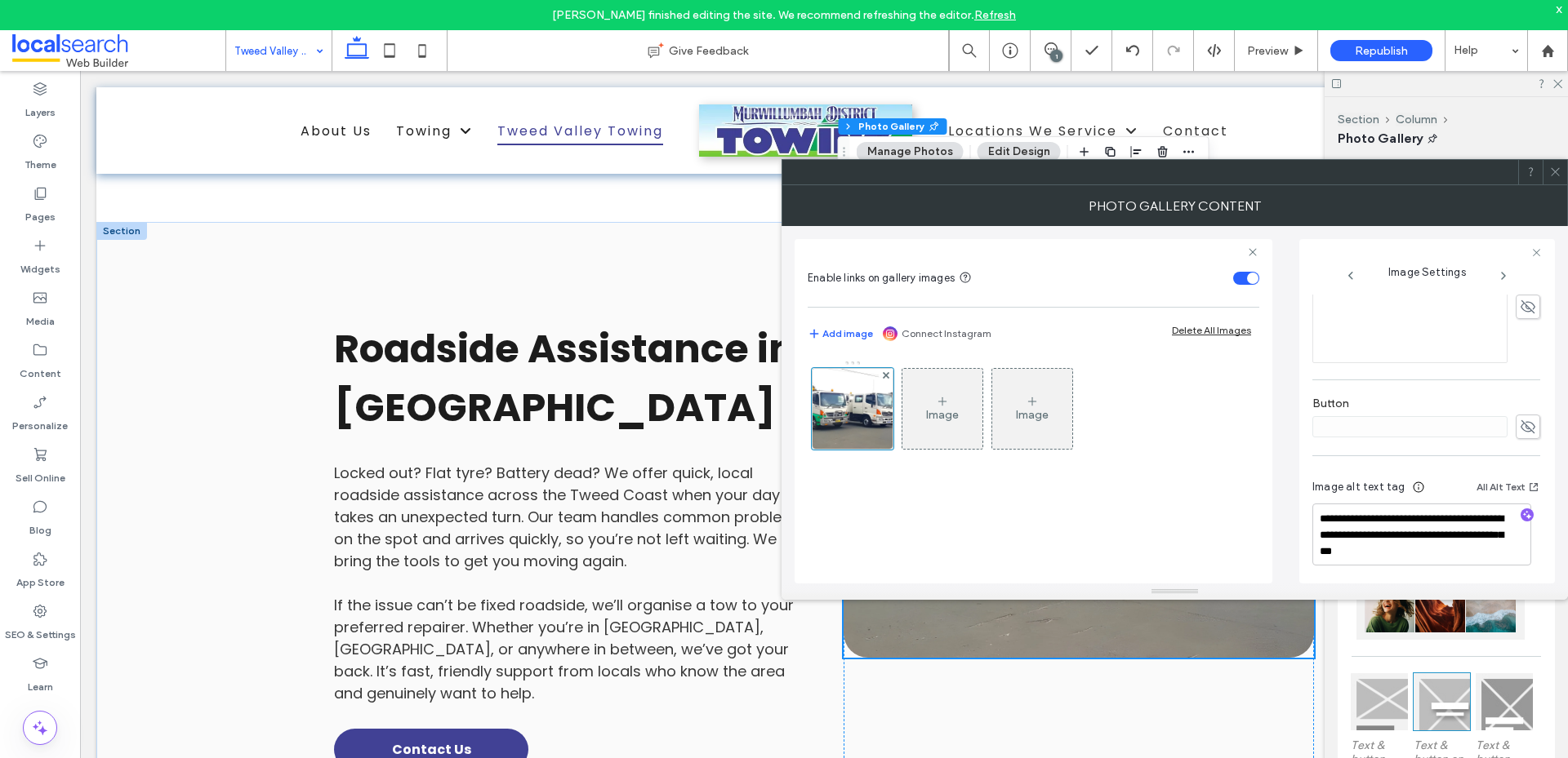
scroll to position [507, 0]
click at [1558, 171] on icon at bounding box center [1554, 172] width 12 height 12
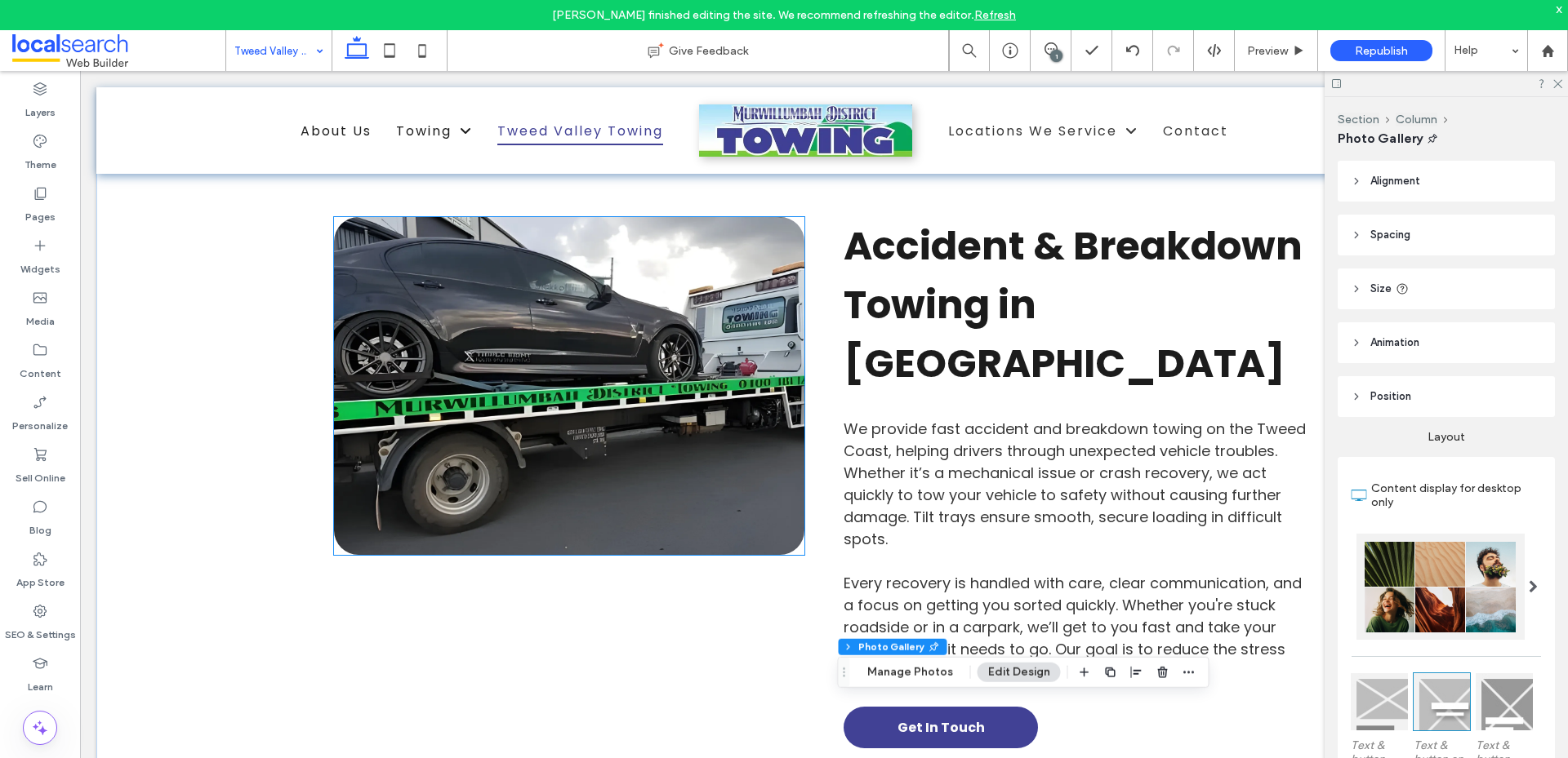
scroll to position [2588, 0]
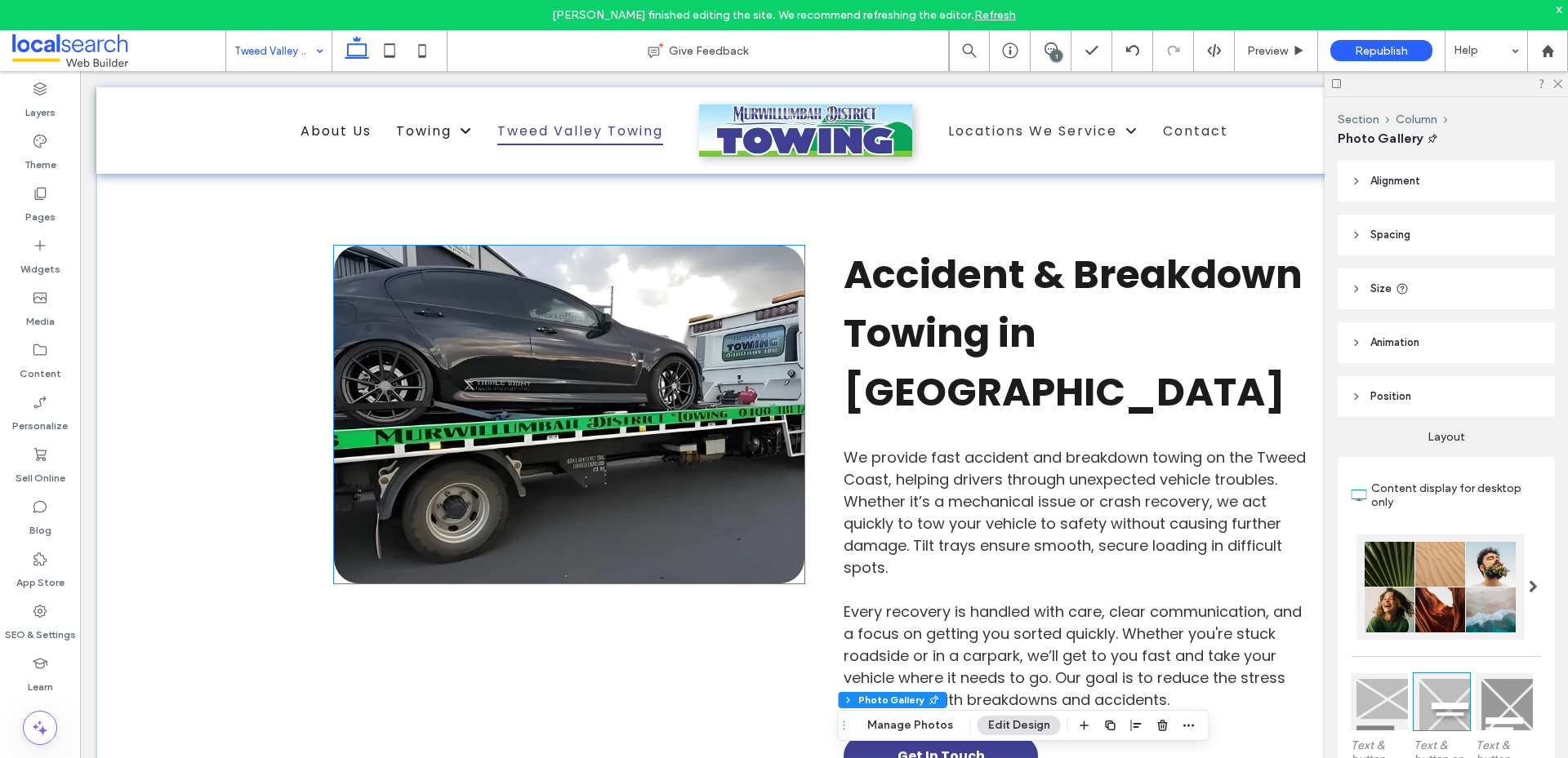
click at [647, 444] on link at bounding box center [569, 414] width 470 height 338
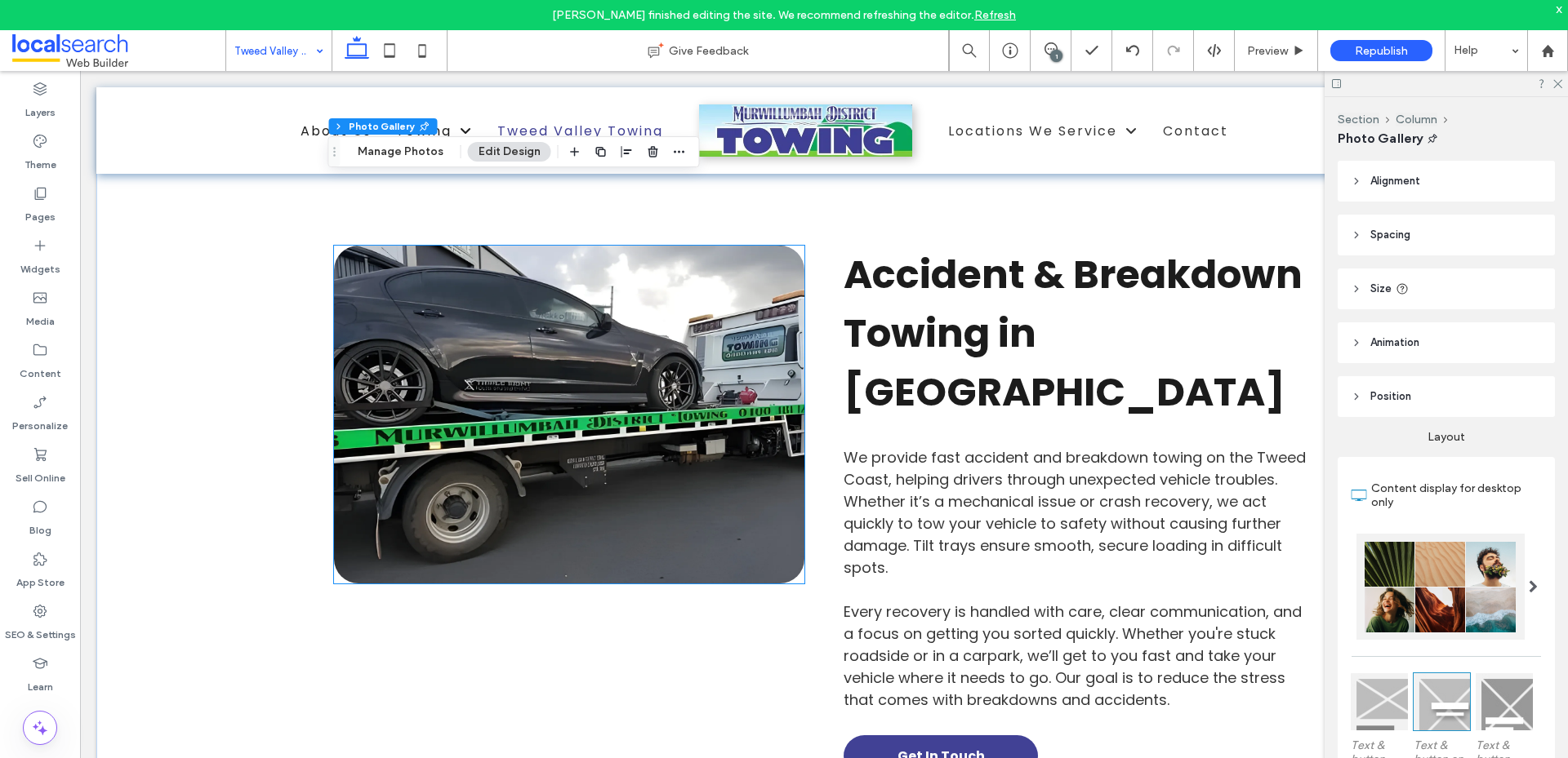
click at [647, 444] on link at bounding box center [569, 414] width 470 height 338
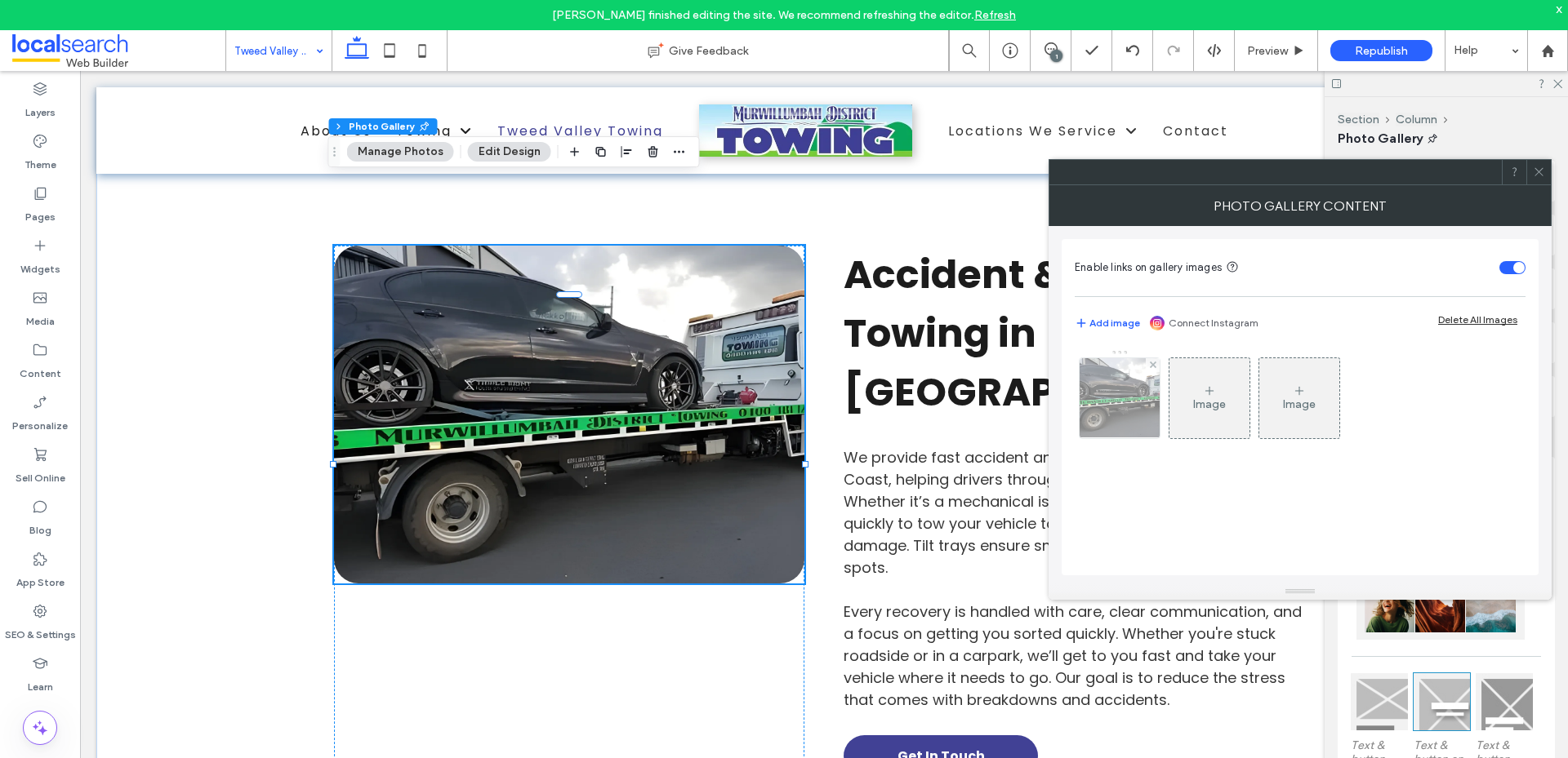
click at [1125, 404] on img at bounding box center [1120, 398] width 107 height 80
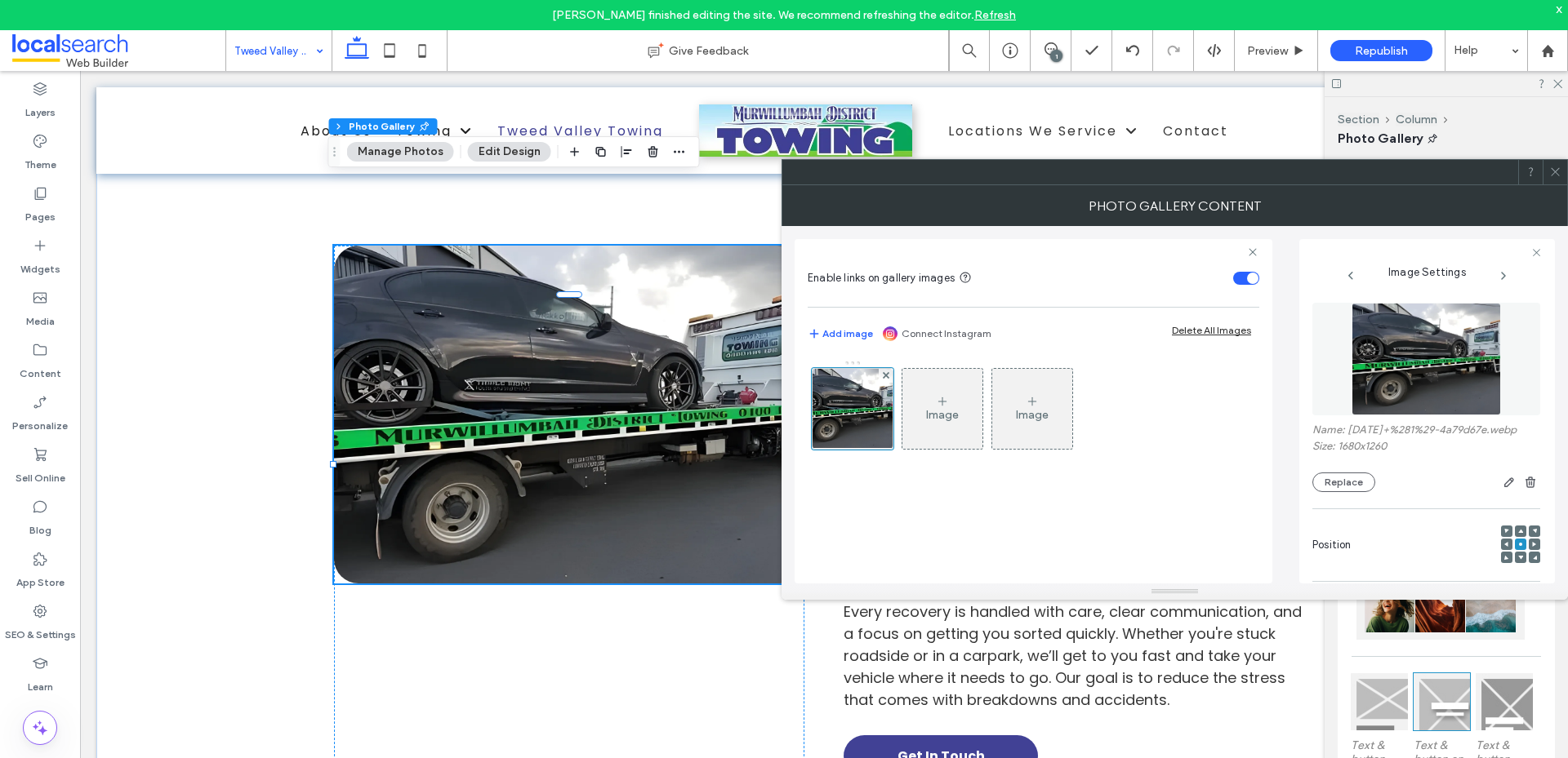
scroll to position [494, 0]
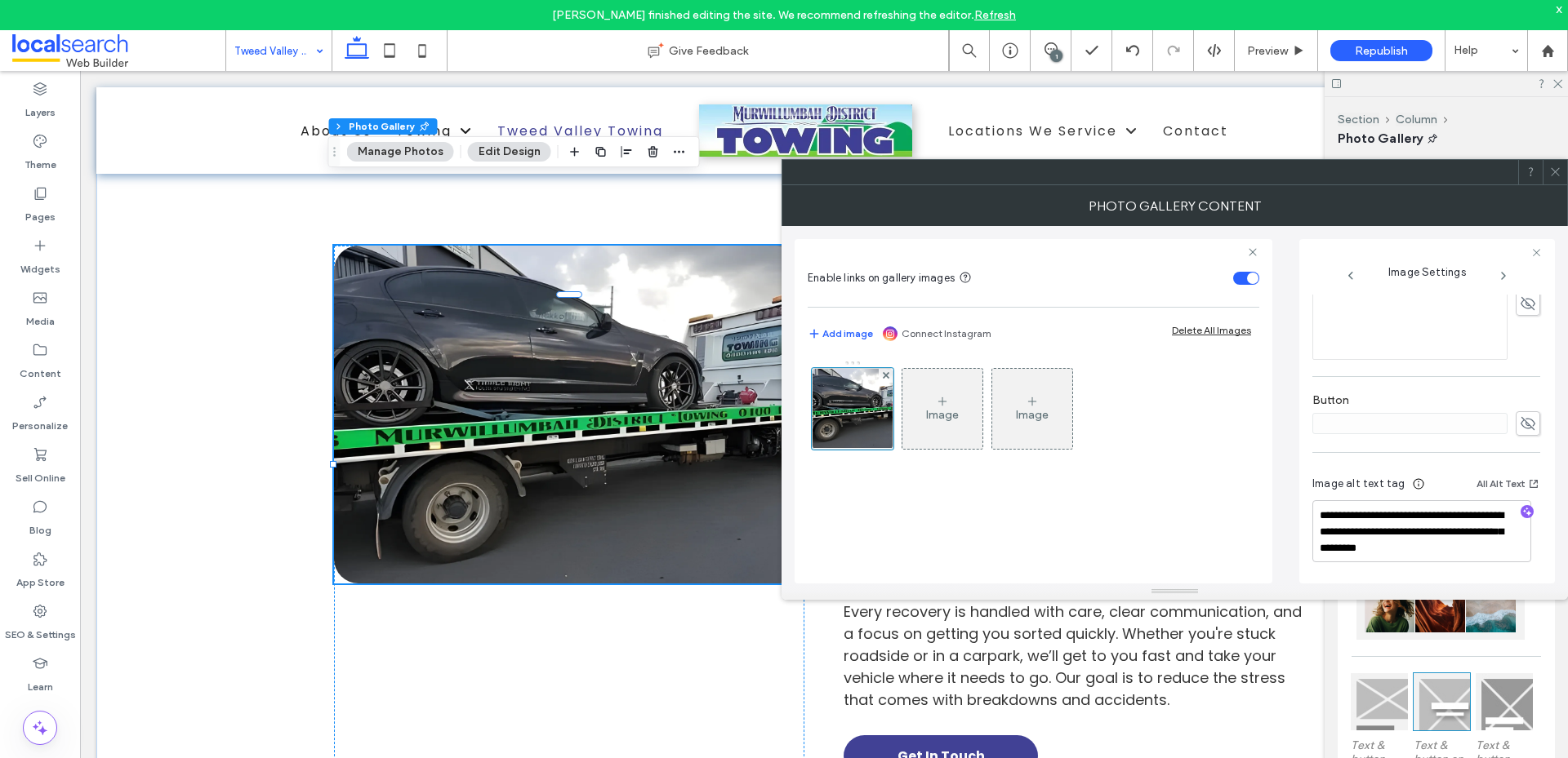
click at [1553, 165] on span at bounding box center [1554, 172] width 12 height 25
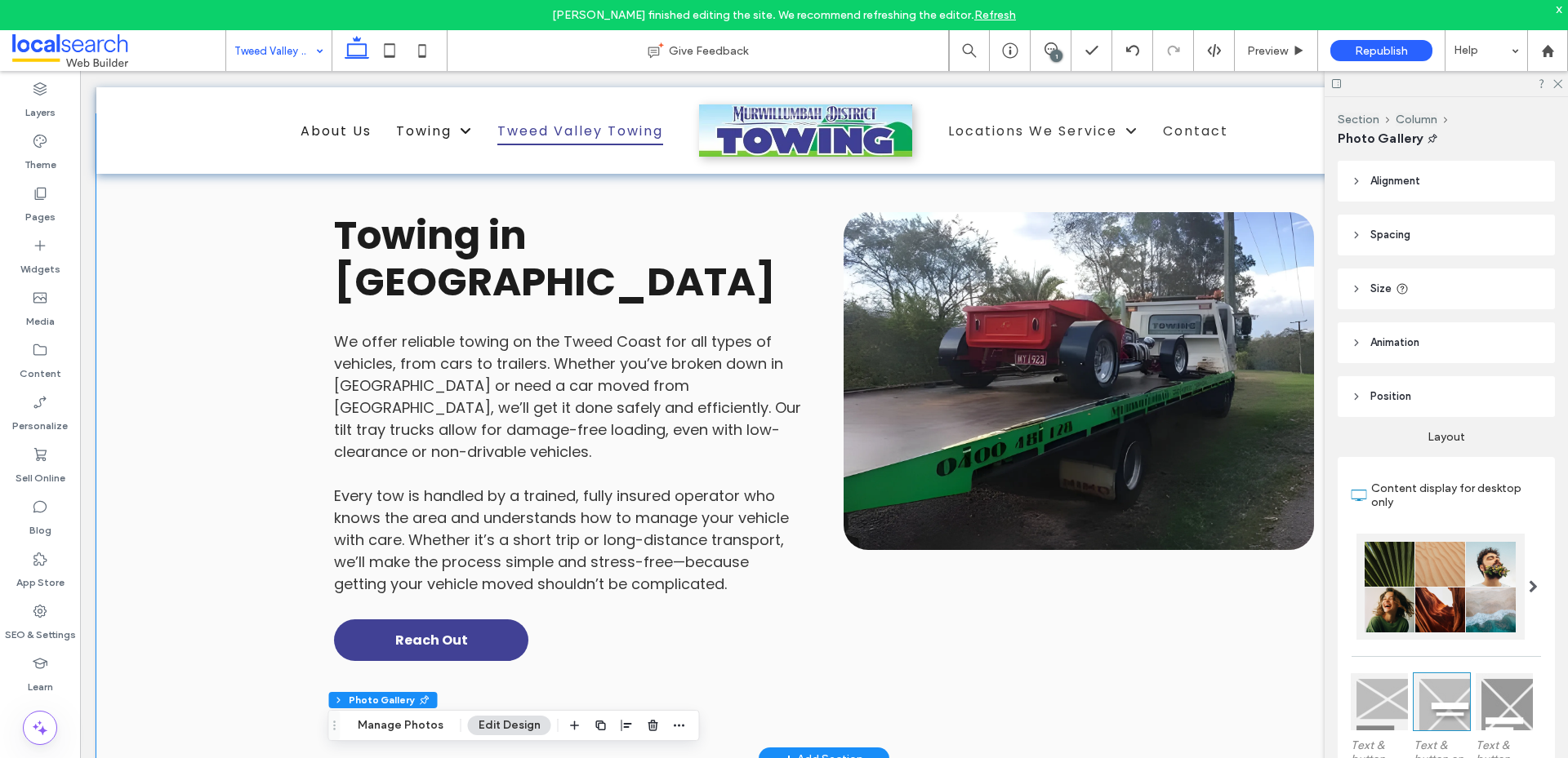
scroll to position [1935, 0]
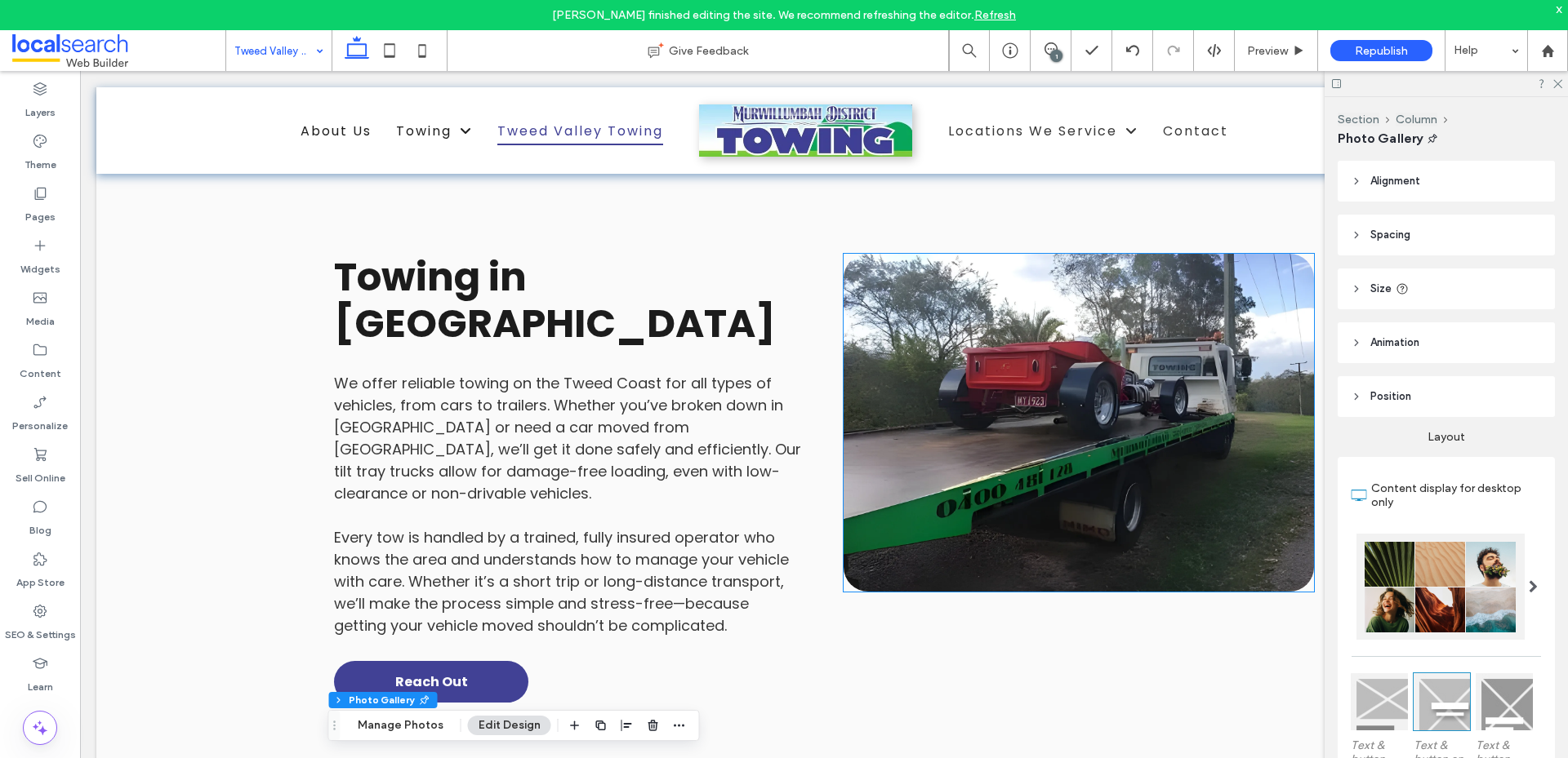
click at [1056, 396] on link at bounding box center [1078, 422] width 470 height 338
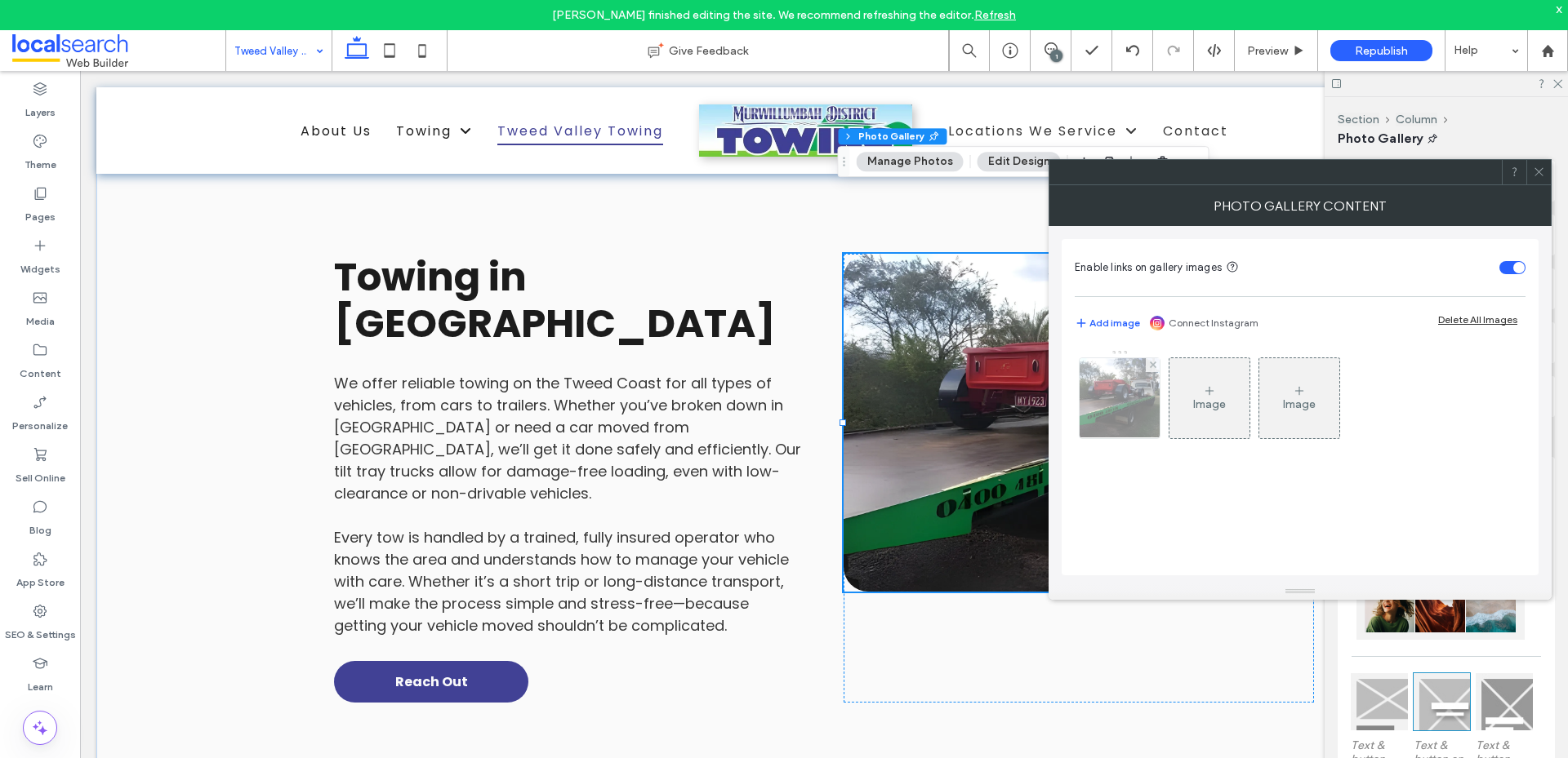
click at [1106, 409] on img at bounding box center [1120, 398] width 107 height 80
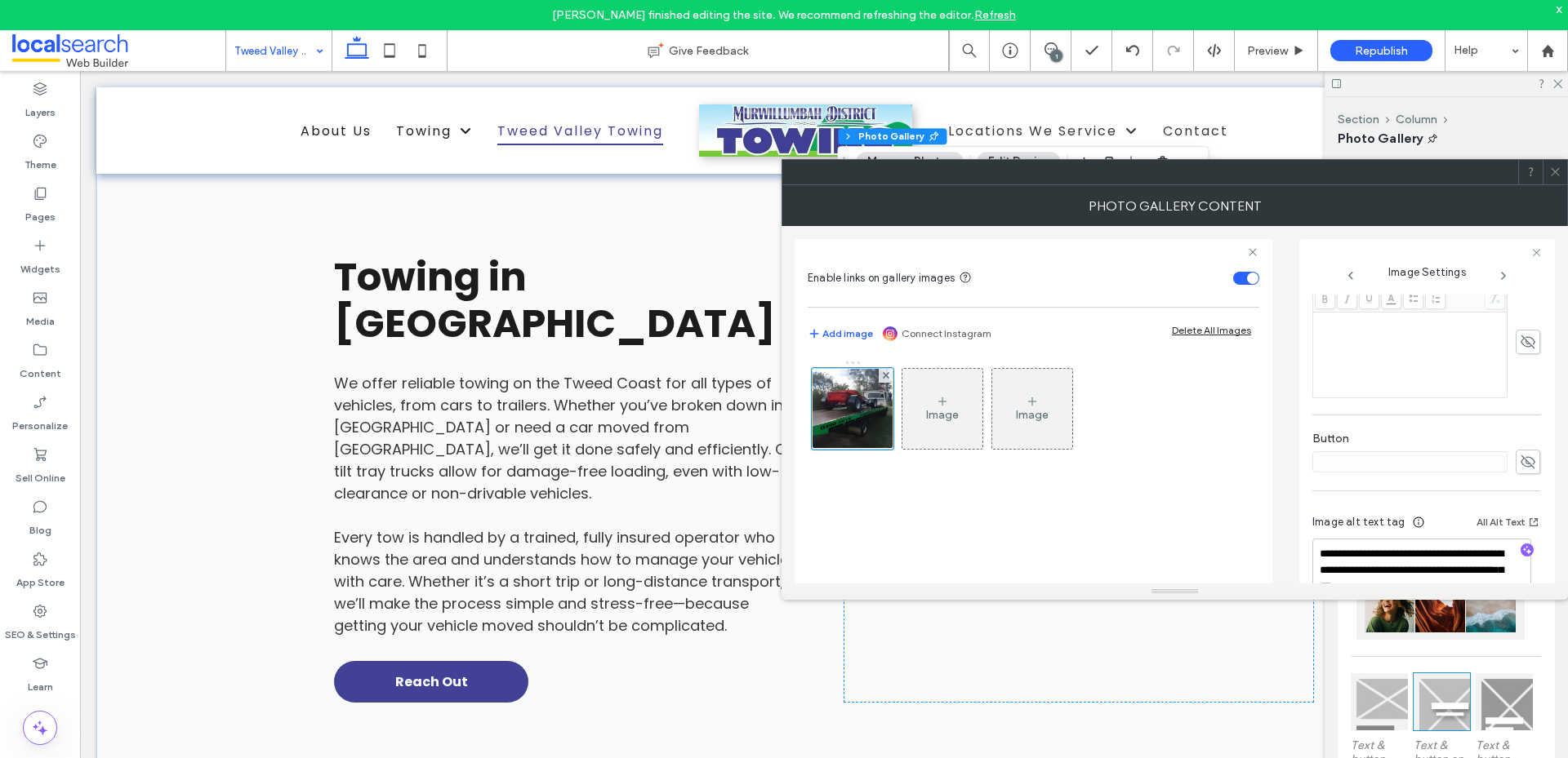
scroll to position [494, 0]
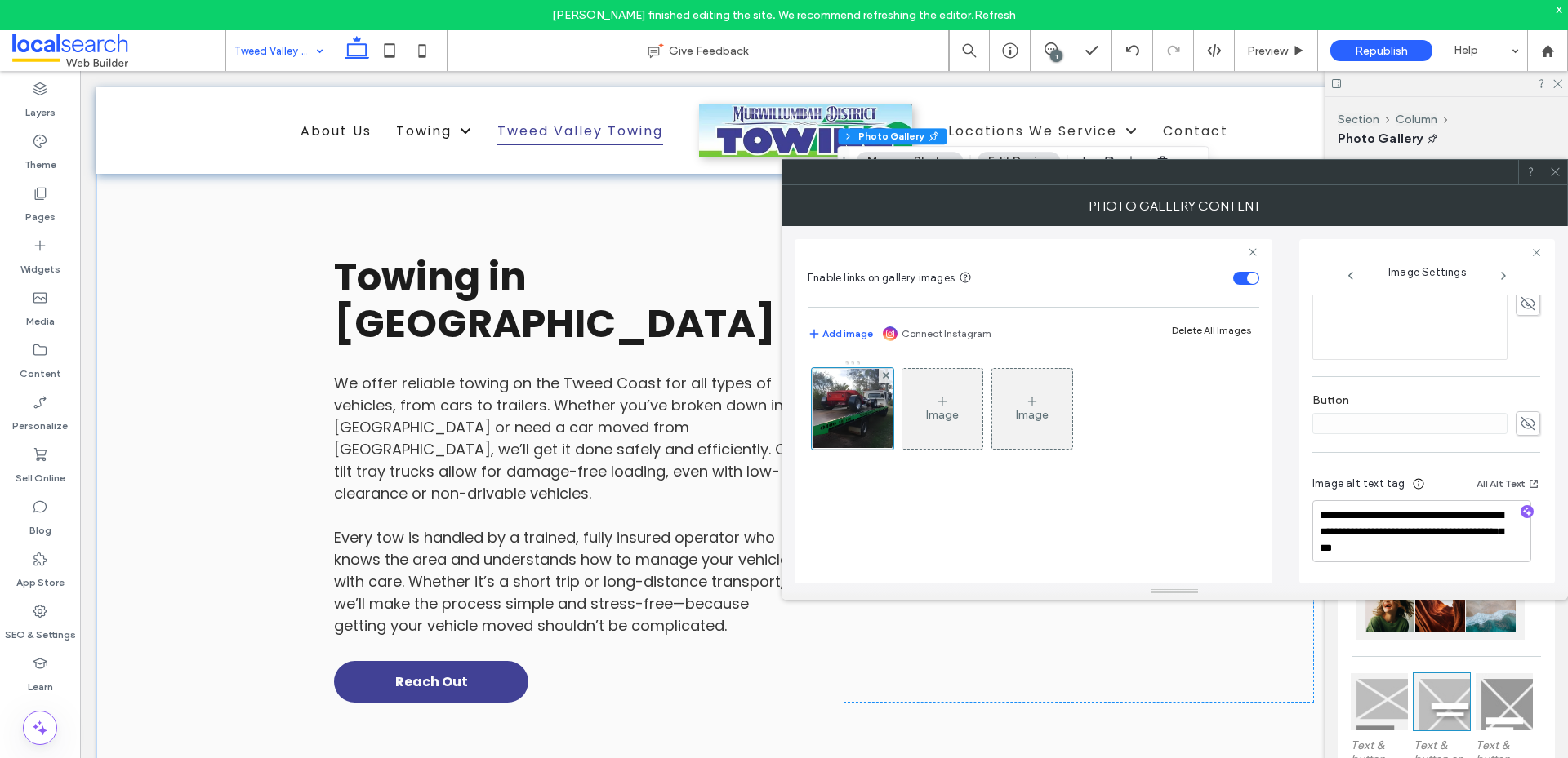
click at [1548, 171] on div at bounding box center [1554, 172] width 25 height 25
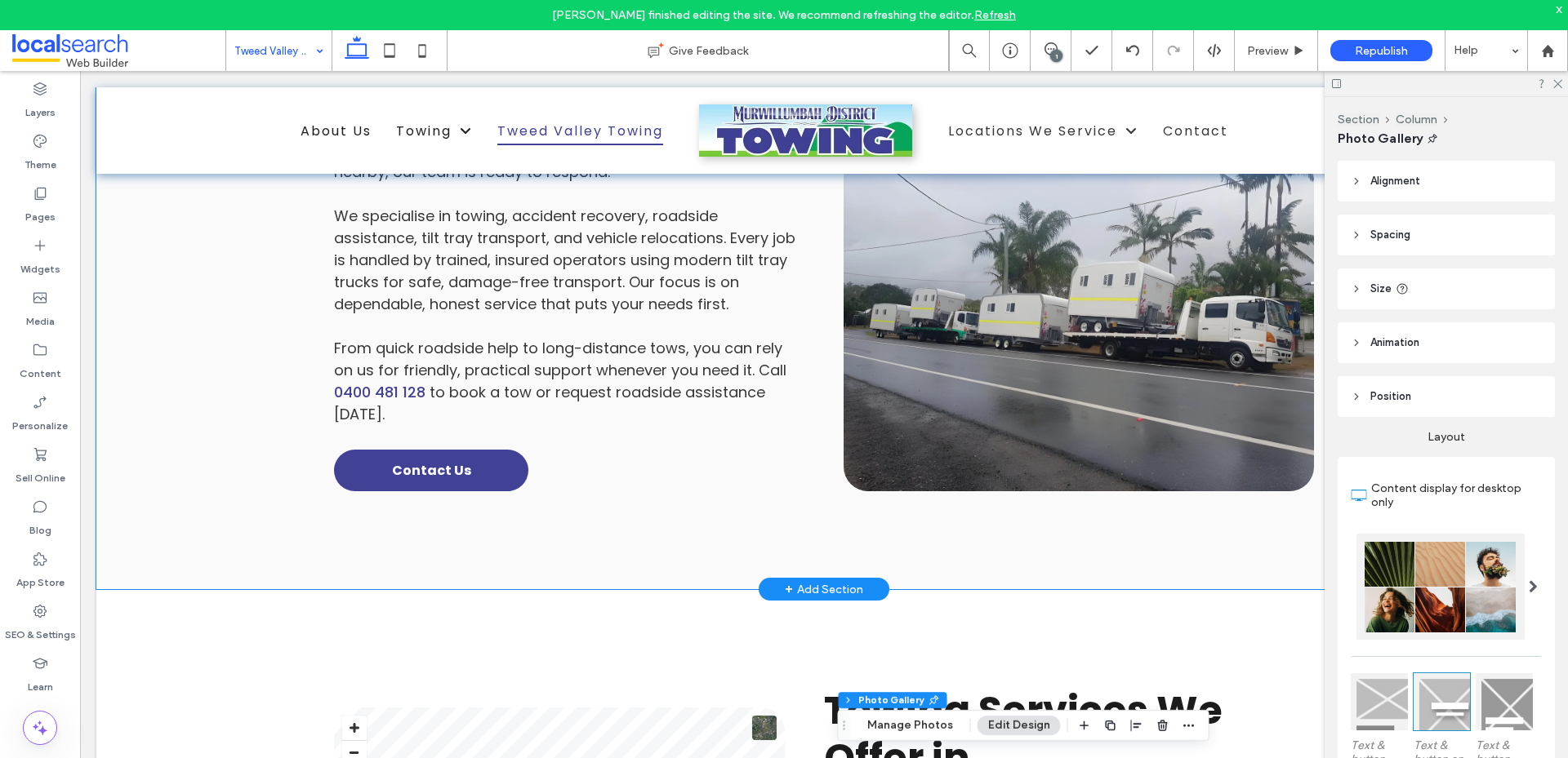
scroll to position [873, 0]
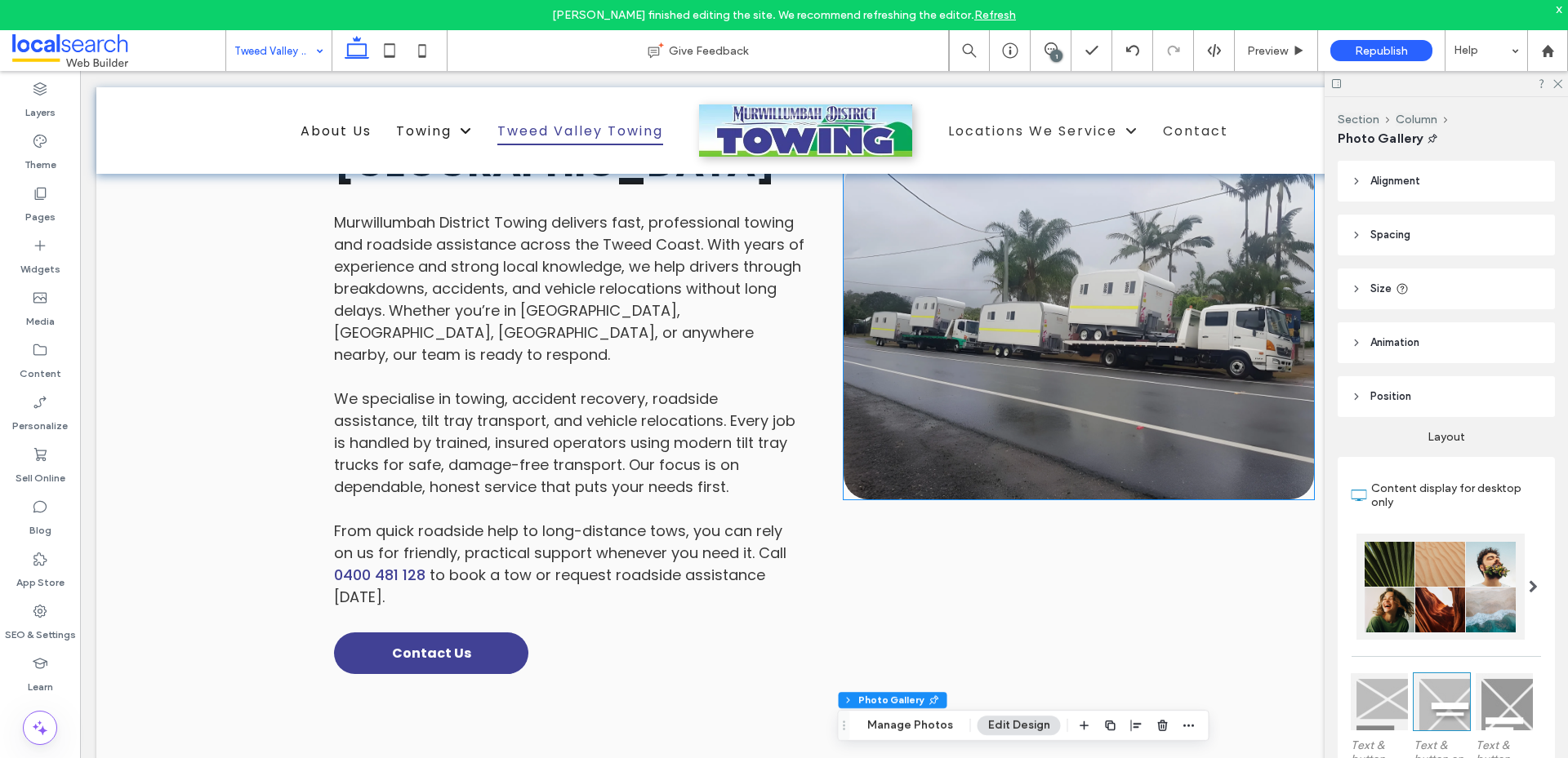
click at [1039, 425] on link at bounding box center [1078, 330] width 470 height 338
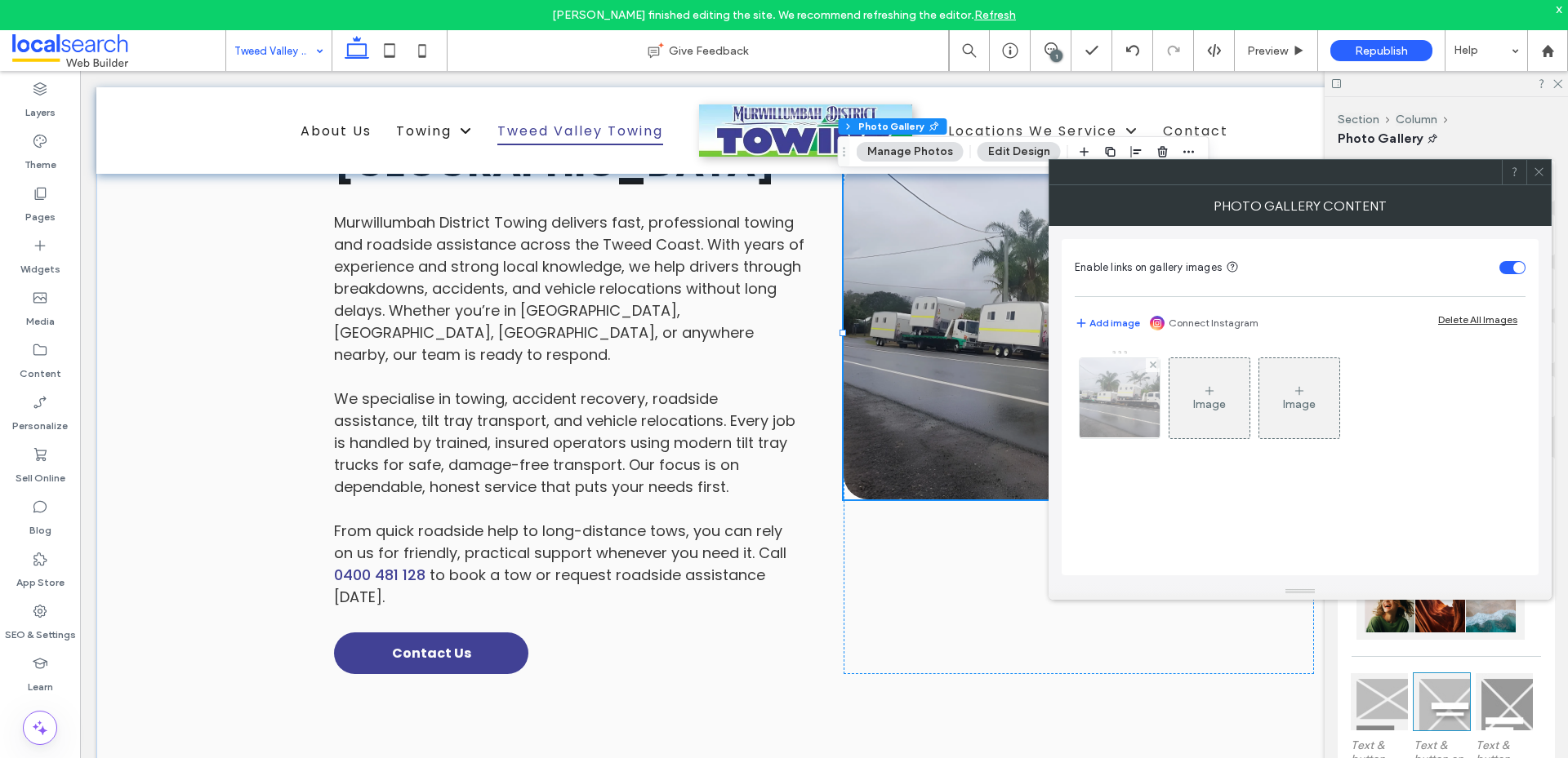
click at [1088, 403] on img at bounding box center [1120, 398] width 107 height 80
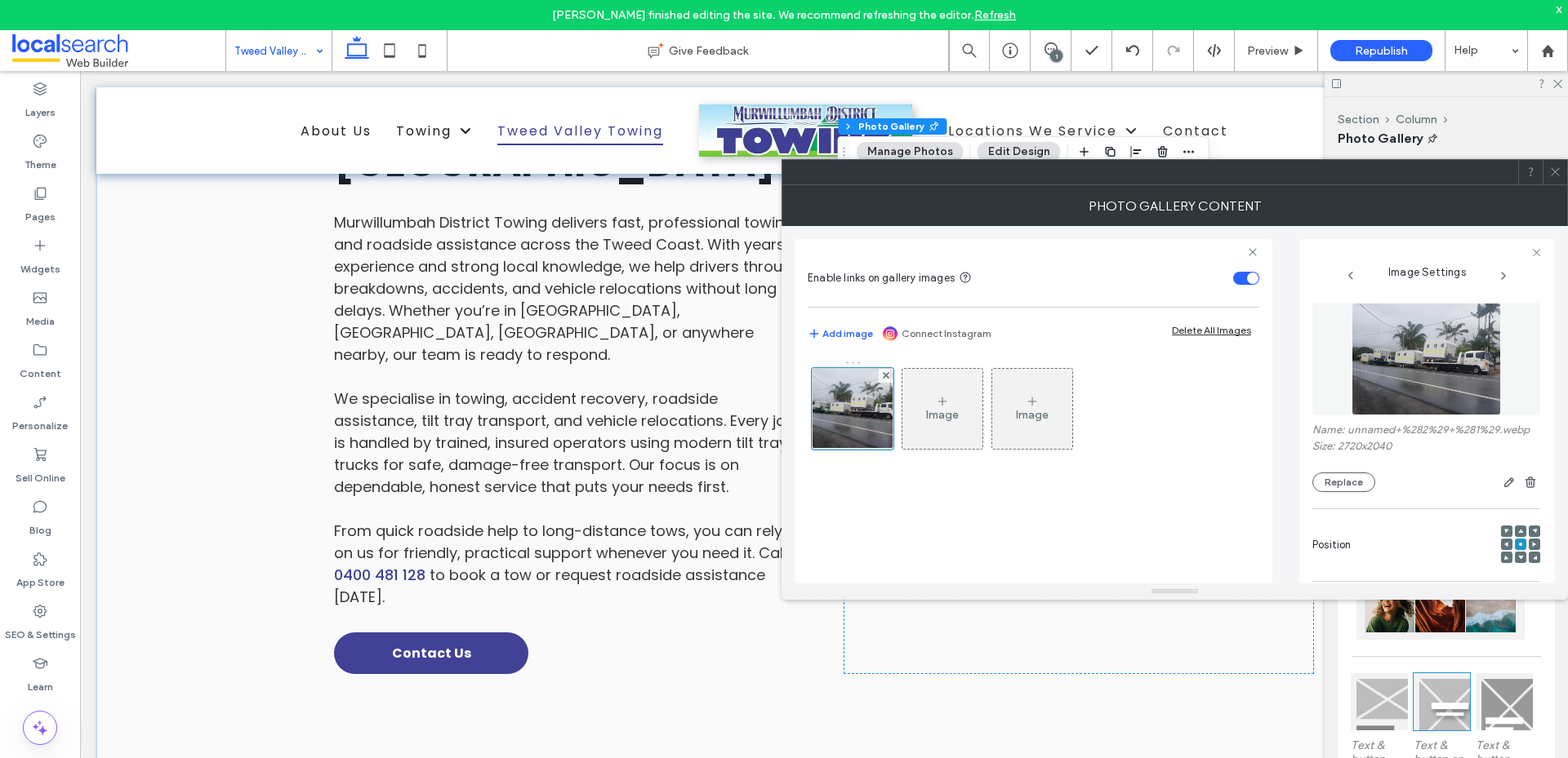
scroll to position [482, 0]
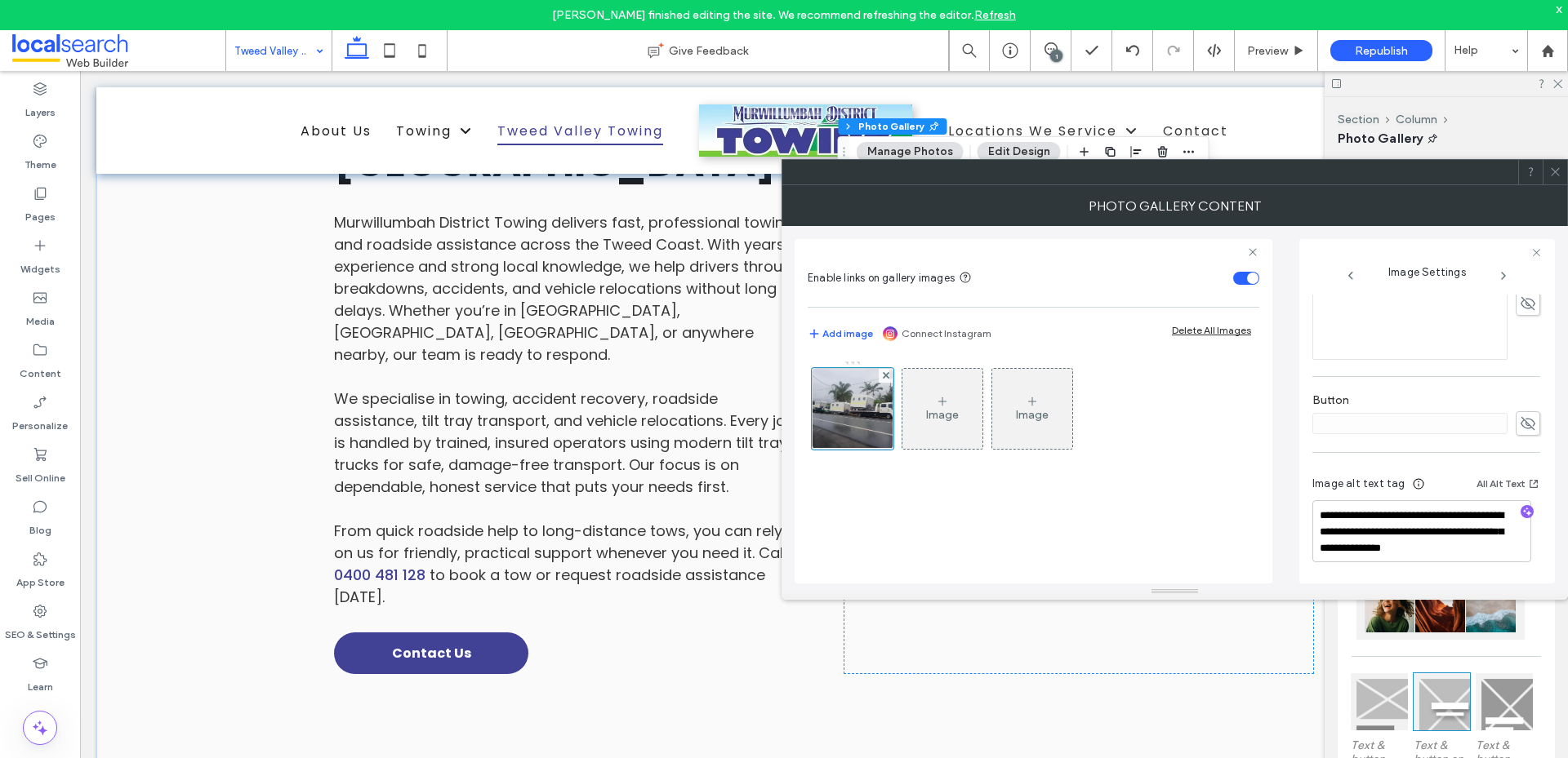
click at [1553, 167] on icon at bounding box center [1554, 172] width 12 height 12
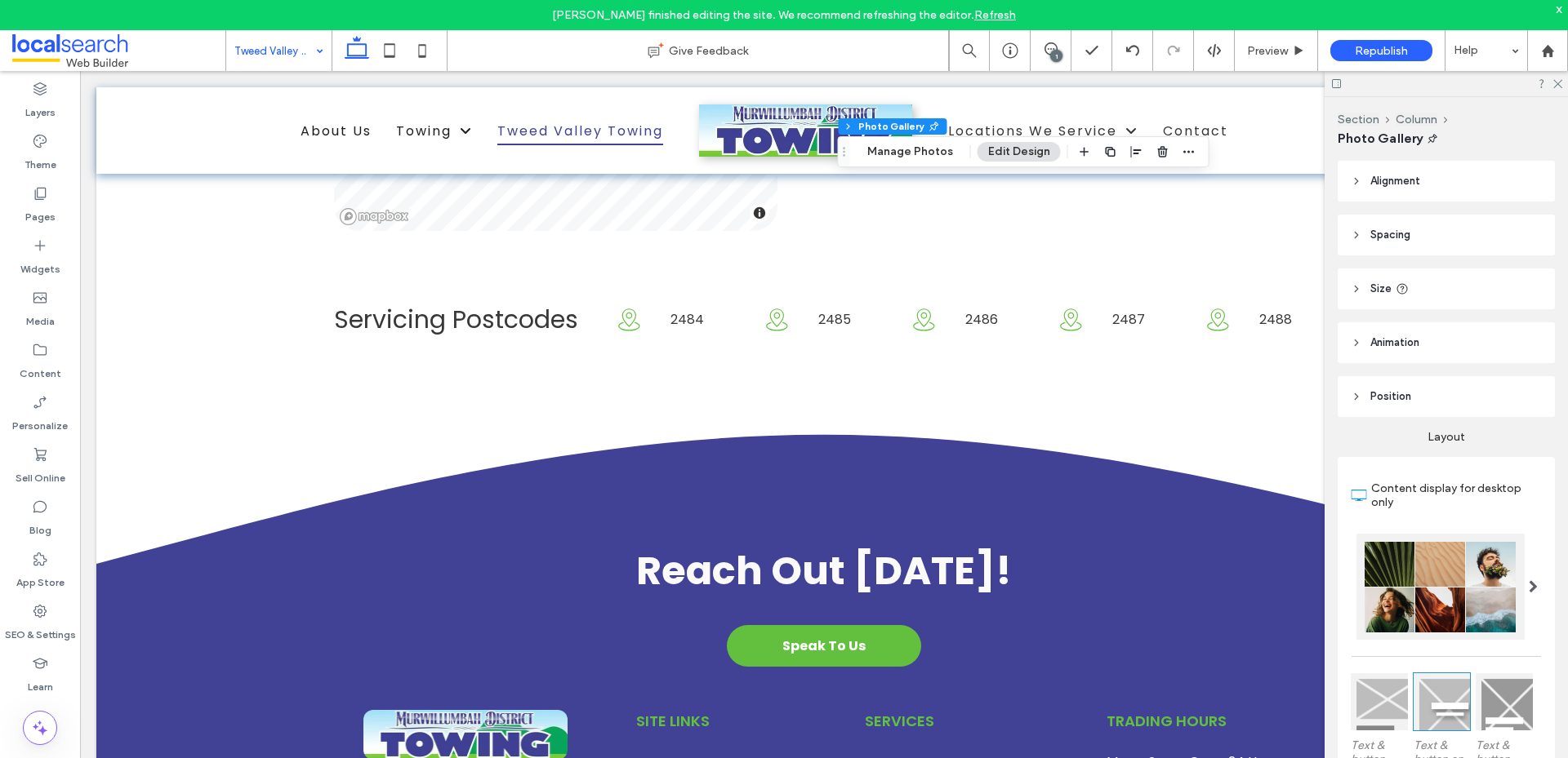
scroll to position [5853, 0]
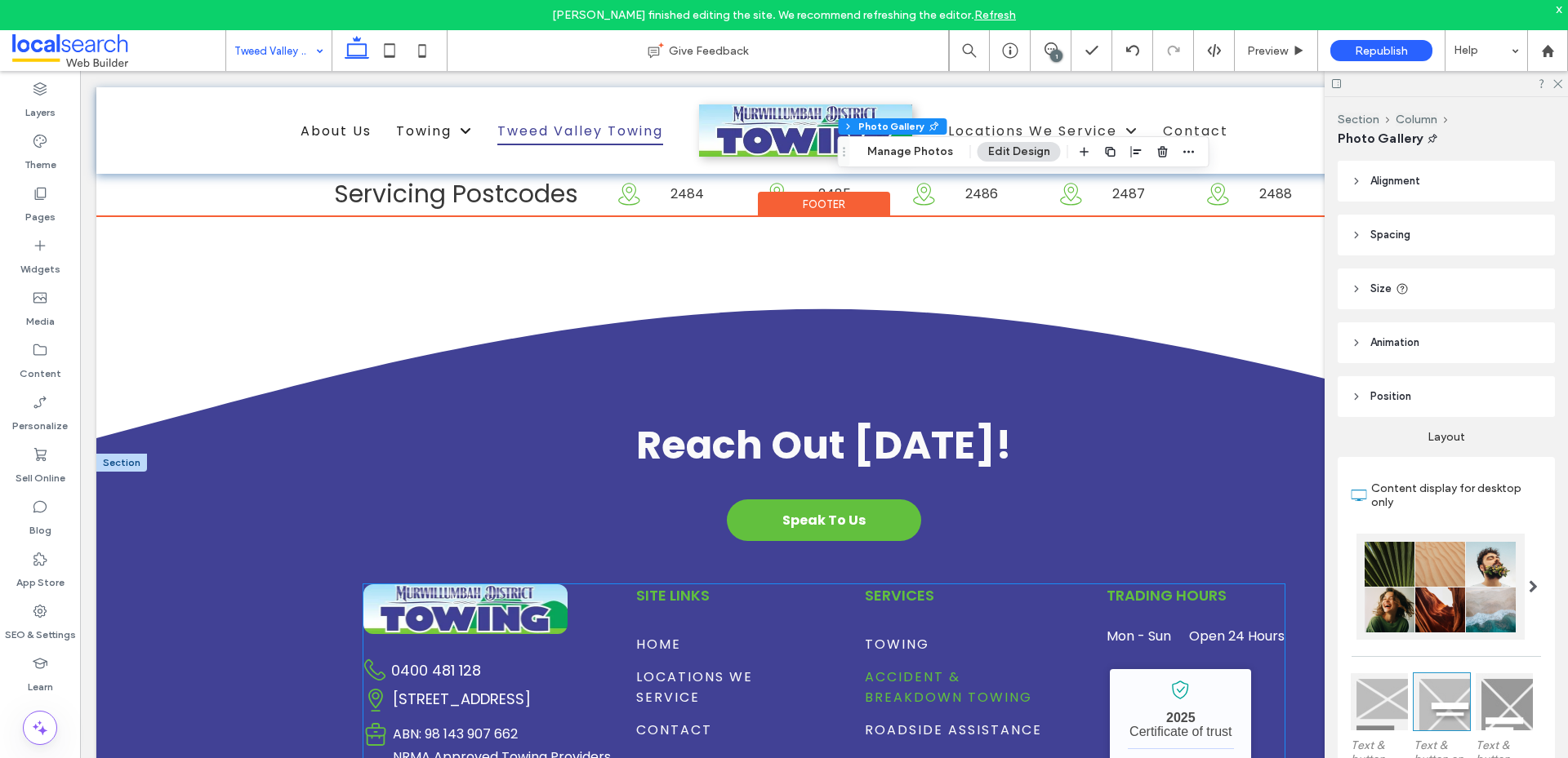
click at [904, 667] on span "Accident & Breakdown Towing" at bounding box center [962, 687] width 196 height 41
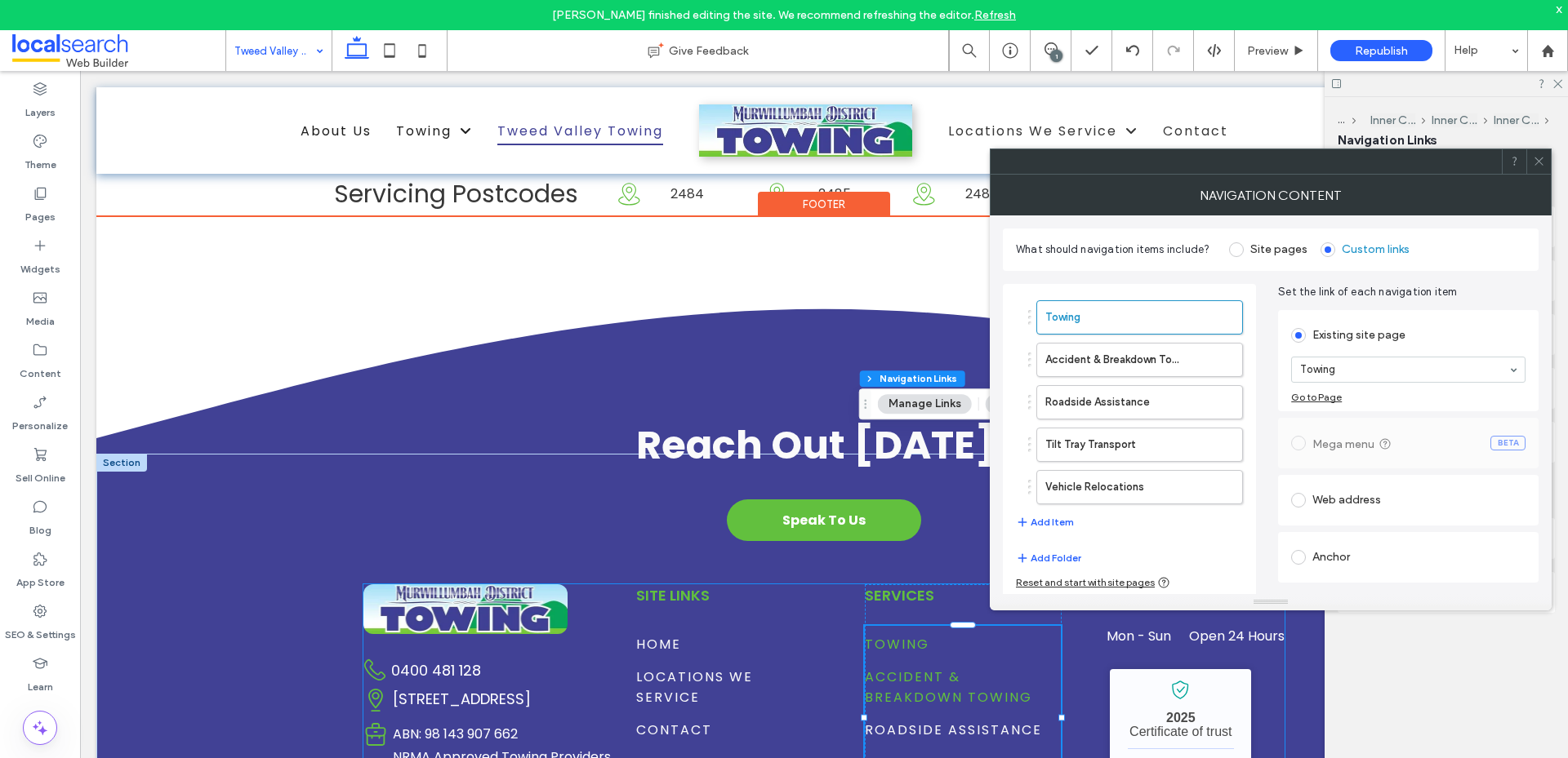
type input "***"
type input "****"
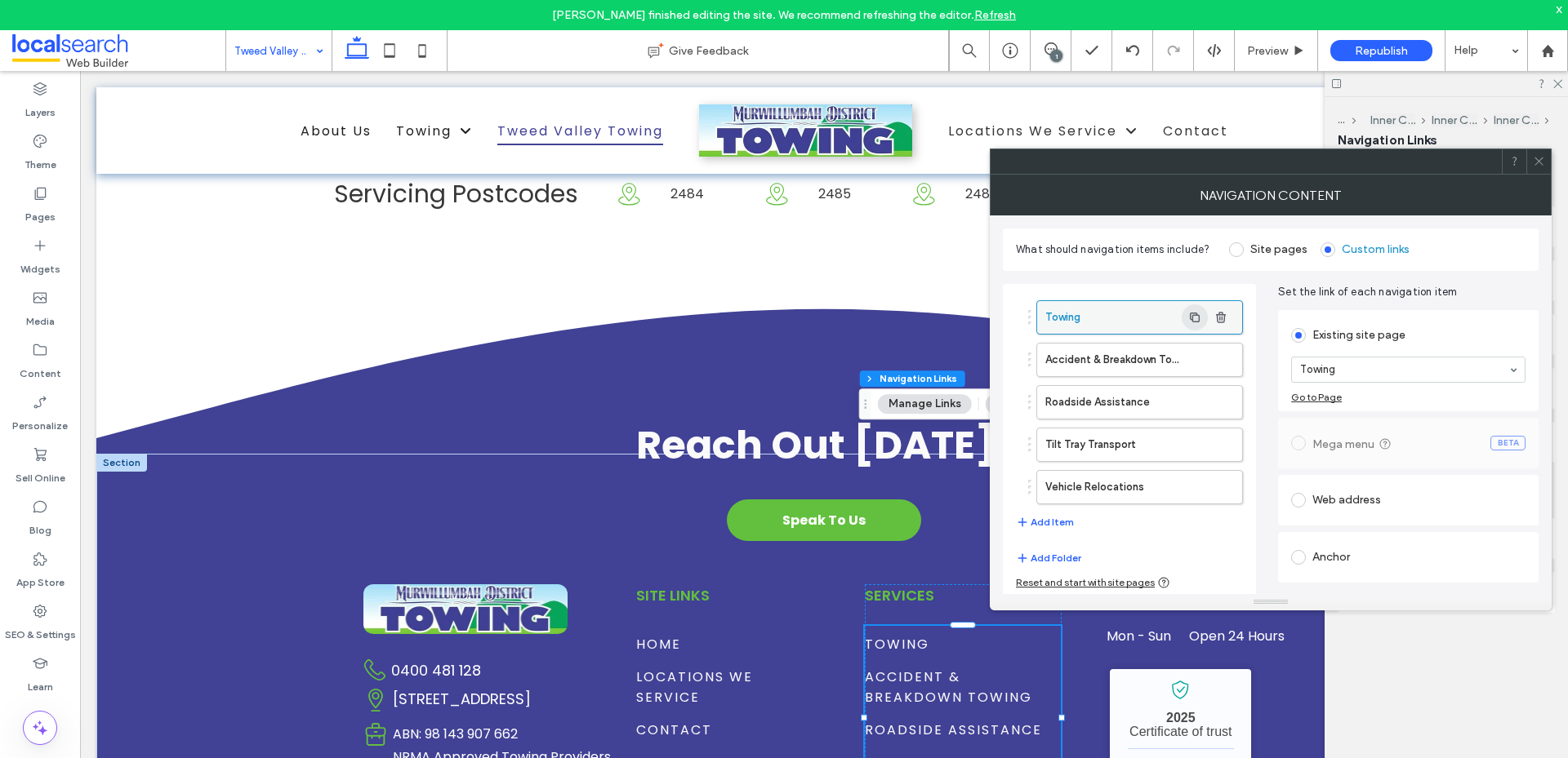
click at [1189, 322] on icon "button" at bounding box center [1194, 317] width 13 height 13
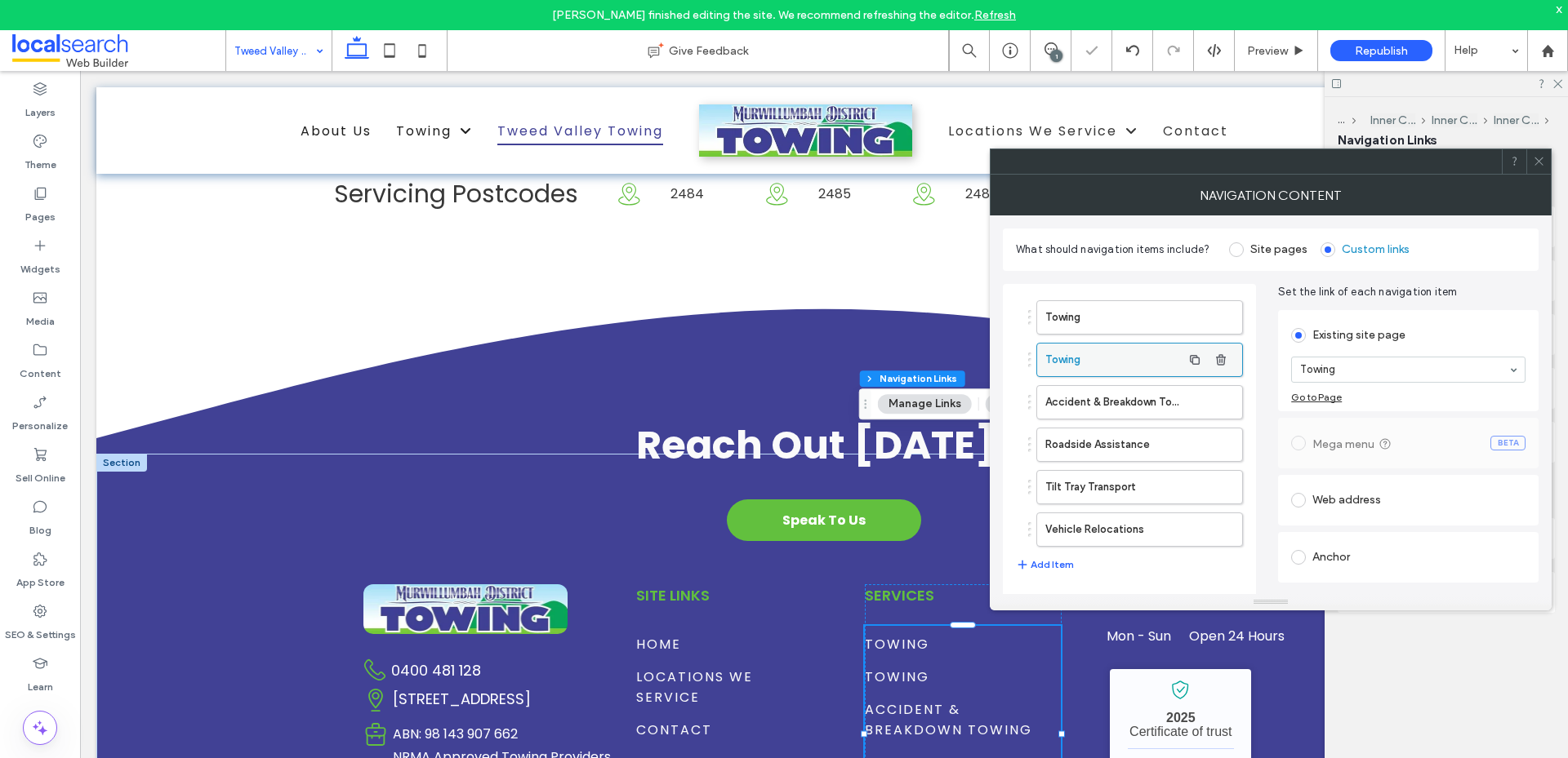
click at [1114, 363] on label "Towing" at bounding box center [1113, 360] width 137 height 32
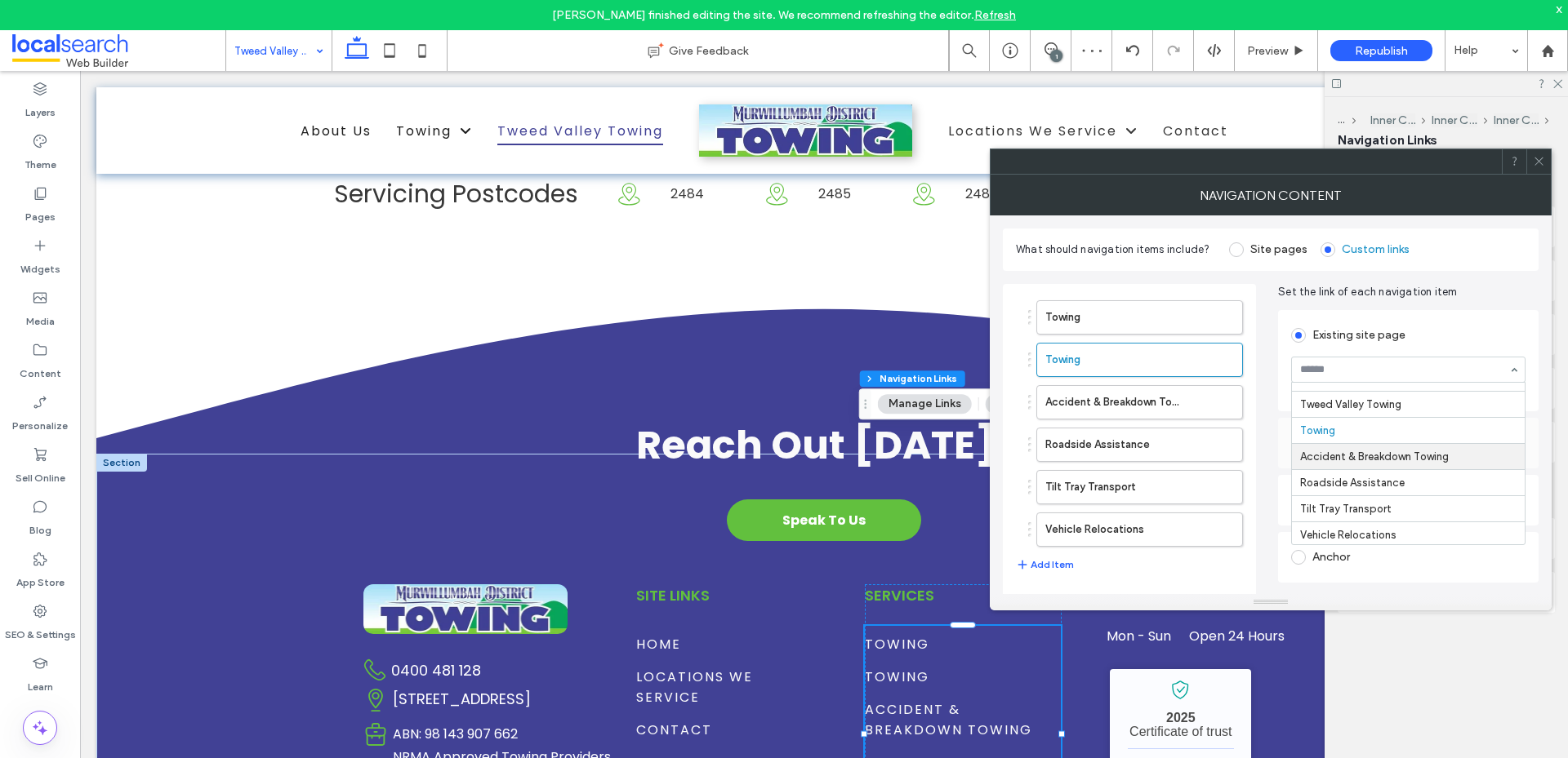
scroll to position [0, 0]
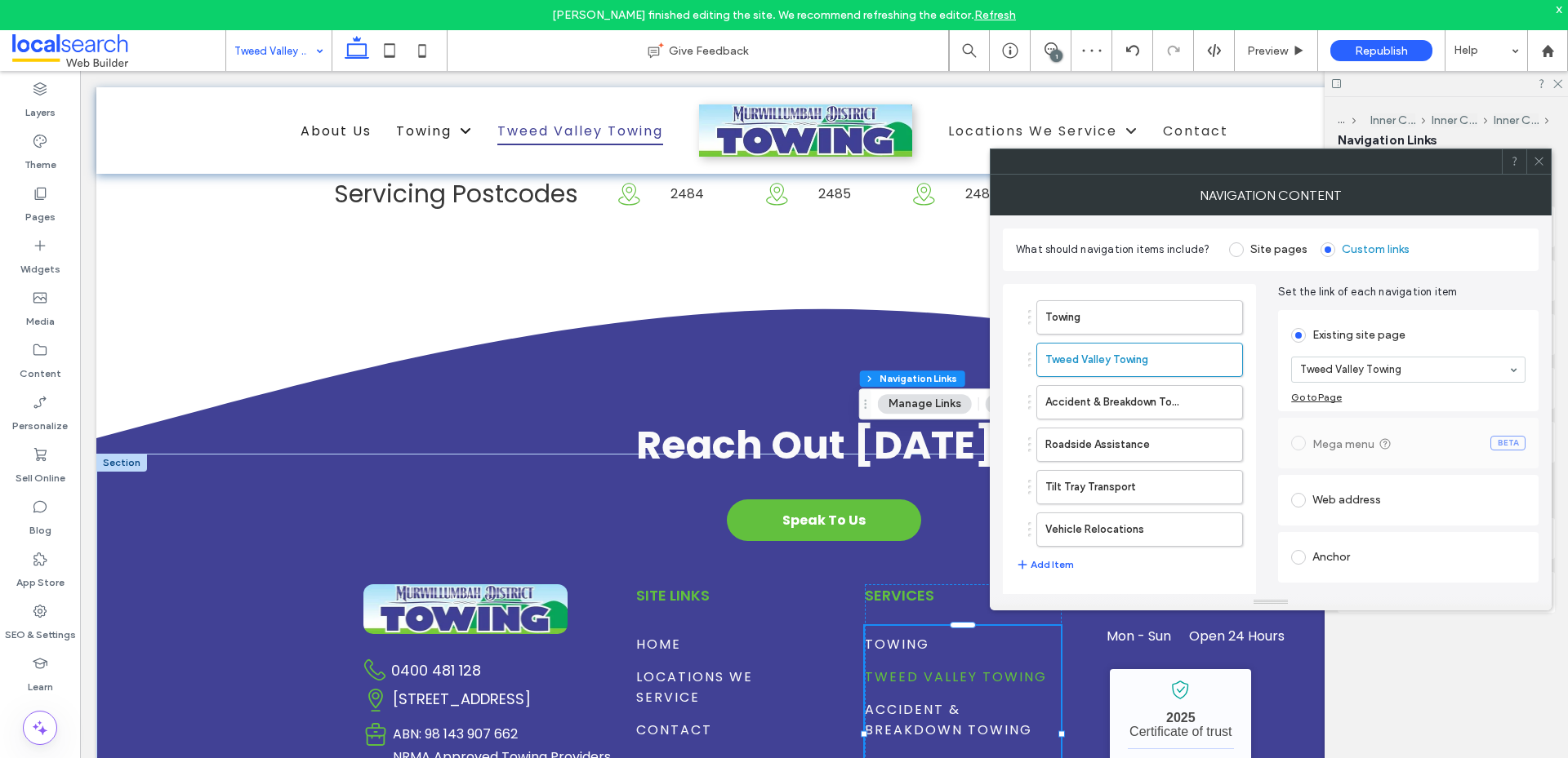
click at [1533, 158] on icon at bounding box center [1538, 160] width 12 height 12
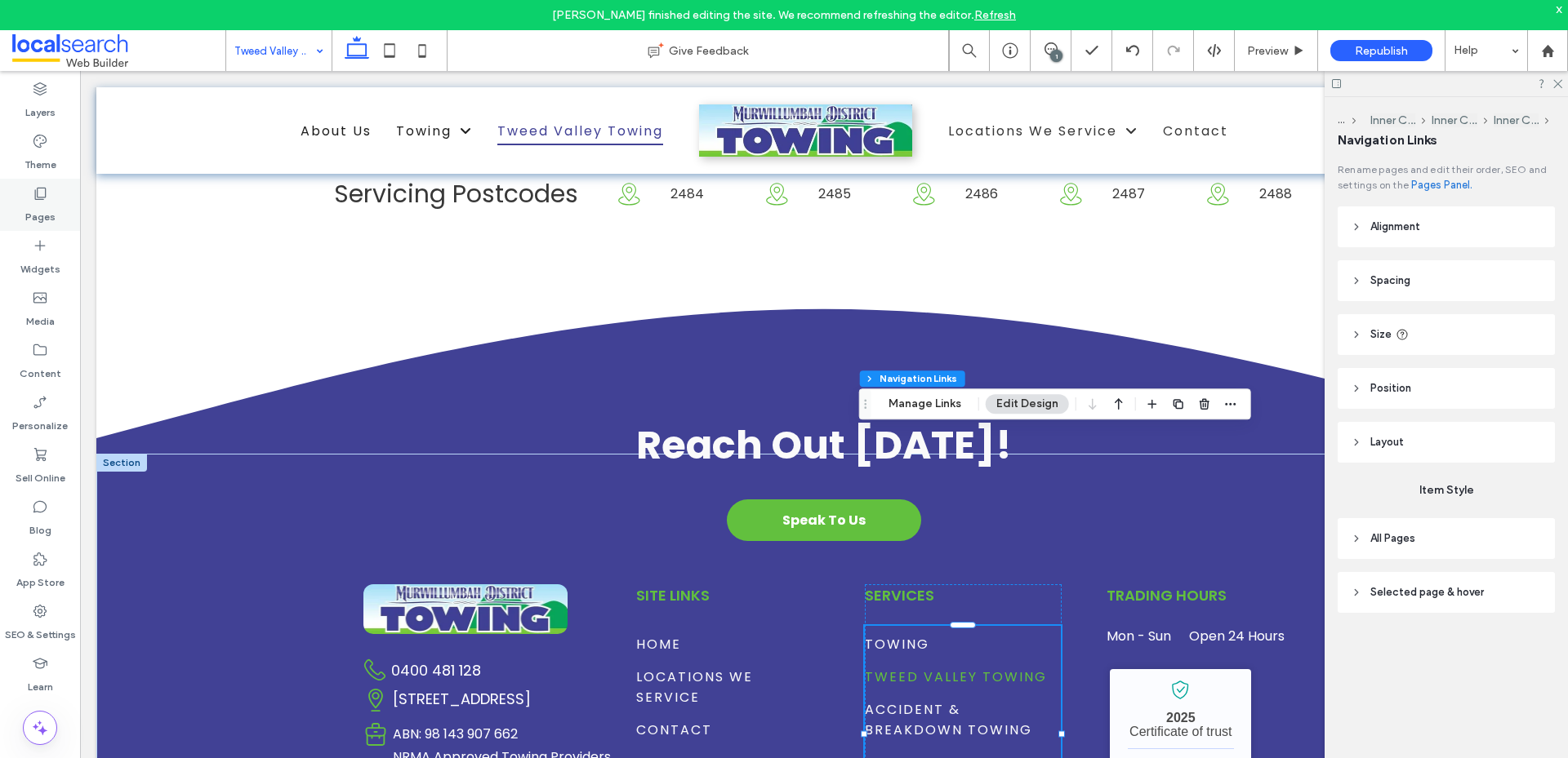
click at [34, 203] on label "Pages" at bounding box center [40, 213] width 30 height 23
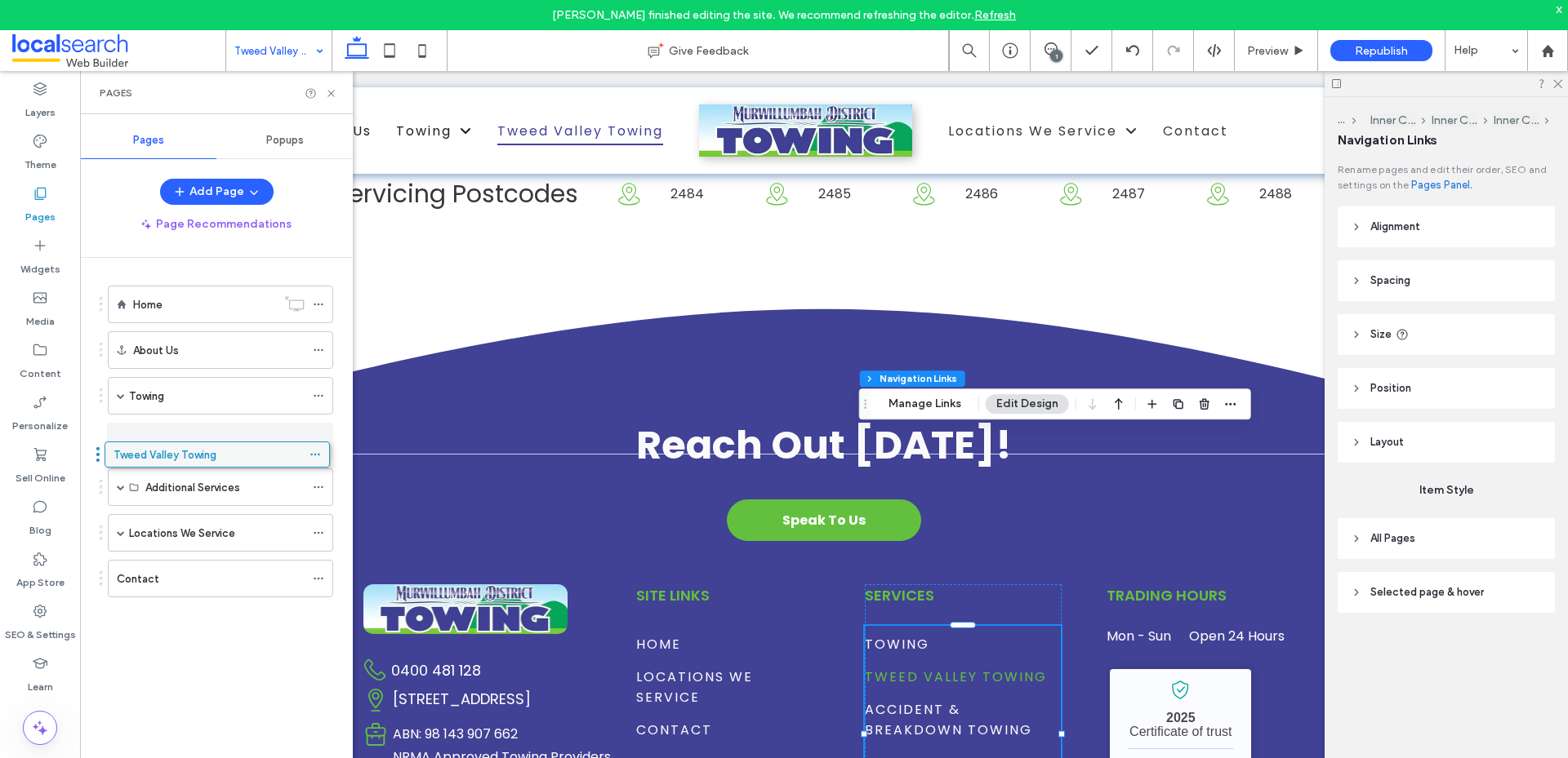
drag, startPoint x: 199, startPoint y: 397, endPoint x: 196, endPoint y: 461, distance: 64.1
click at [330, 91] on use at bounding box center [330, 92] width 6 height 6
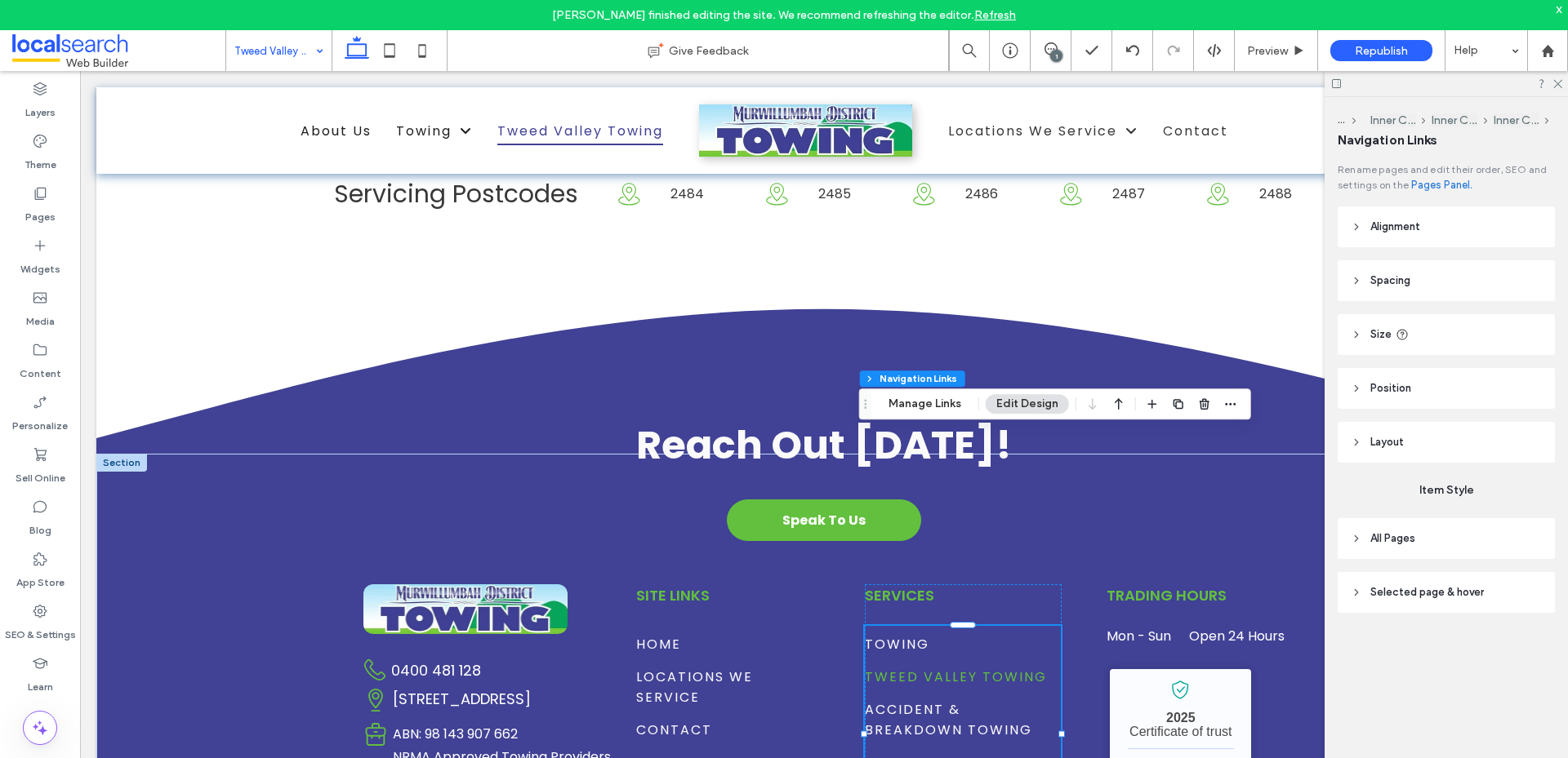
click at [1057, 50] on div "1" at bounding box center [1055, 55] width 12 height 12
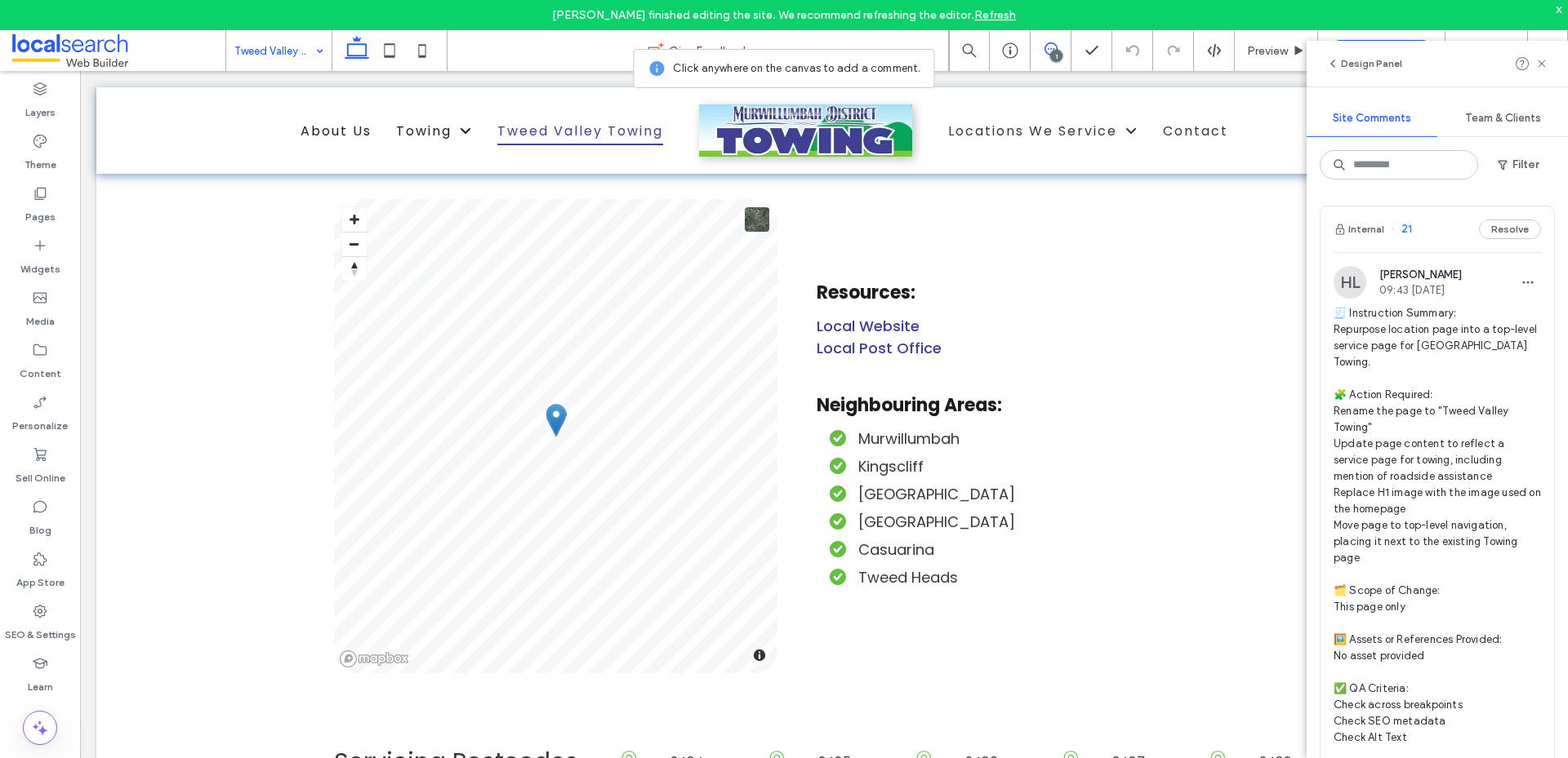
scroll to position [5284, 0]
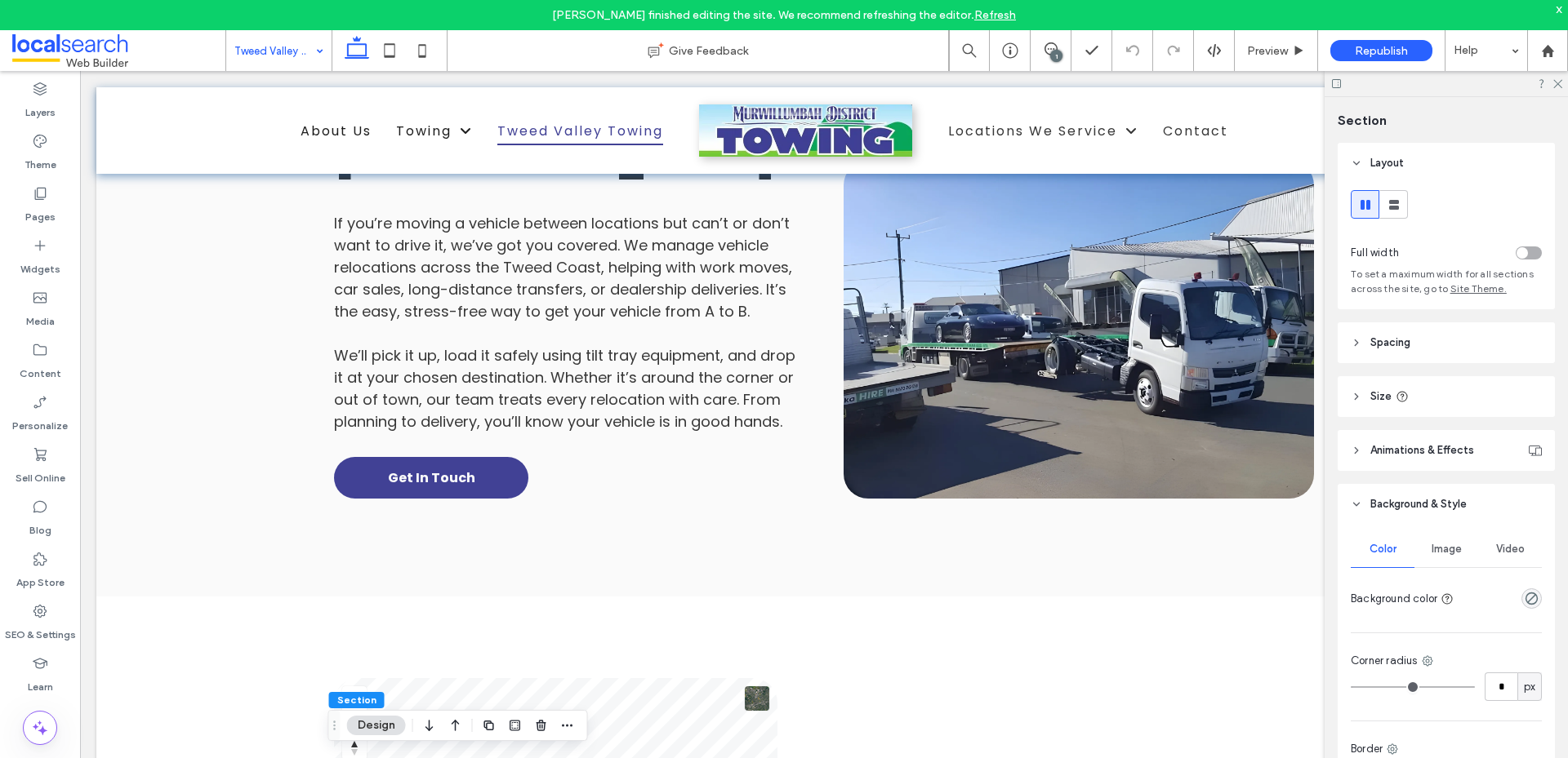
scroll to position [4794, 0]
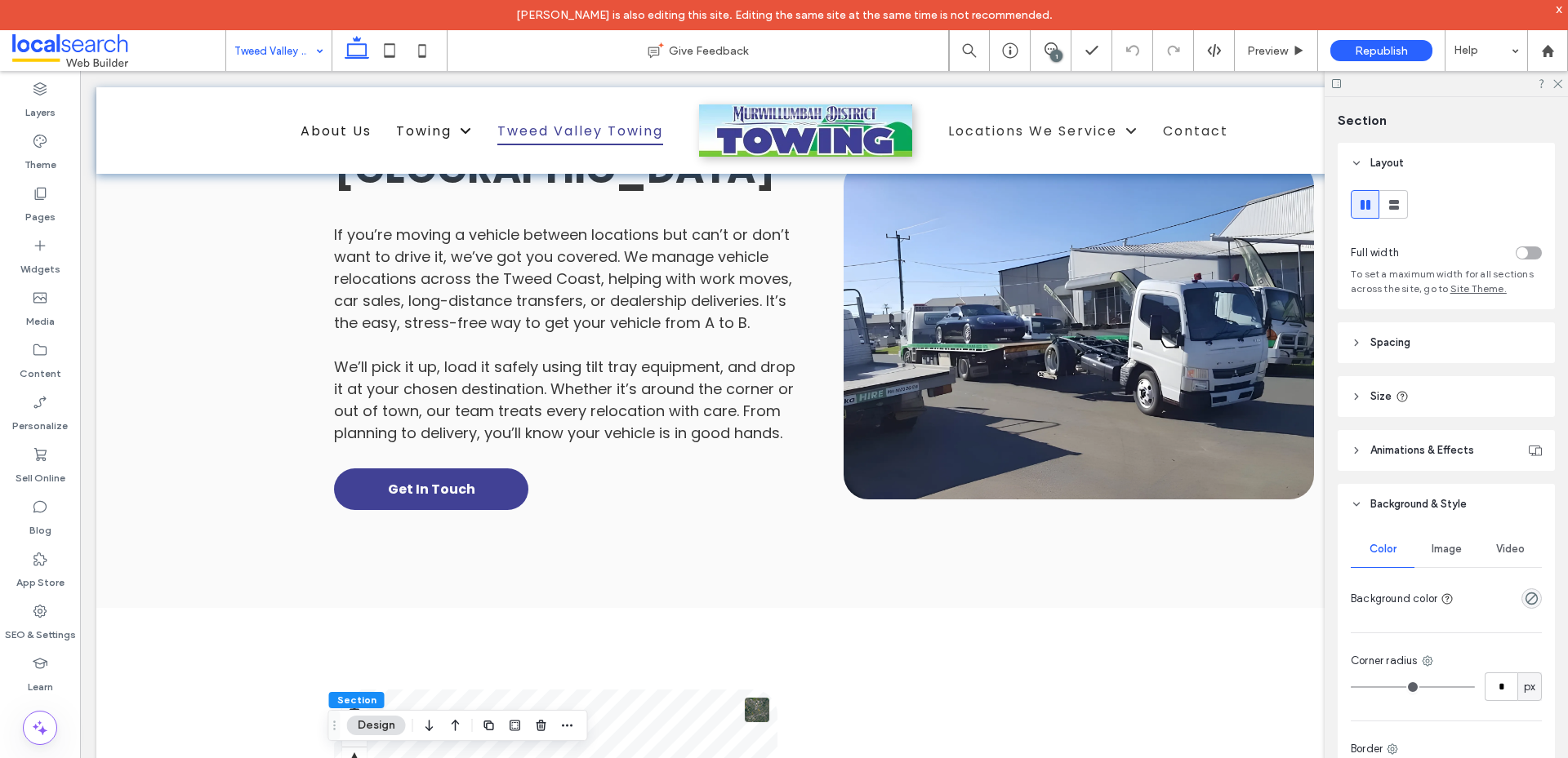
click at [54, 53] on span at bounding box center [118, 50] width 213 height 32
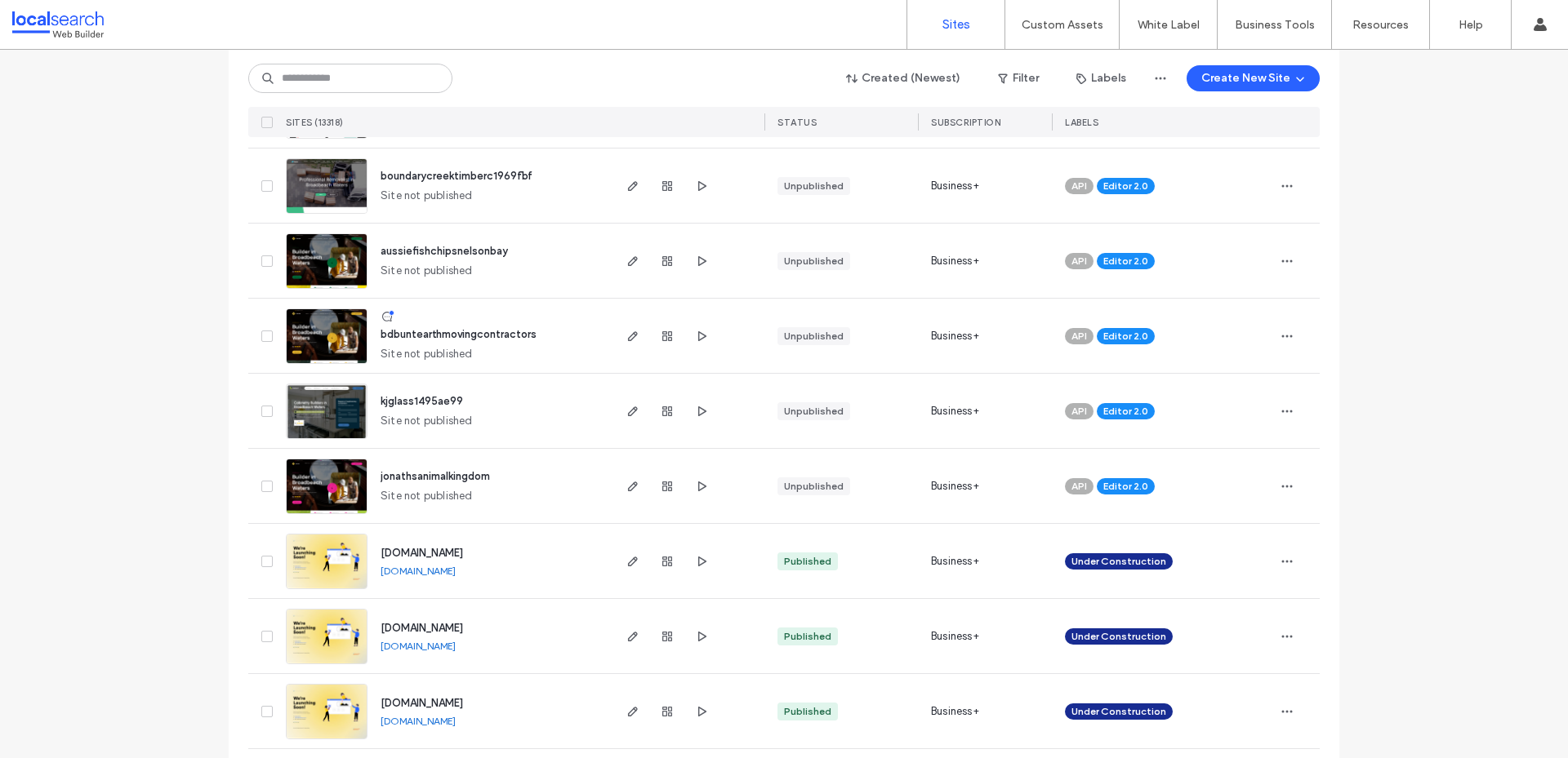
scroll to position [735, 0]
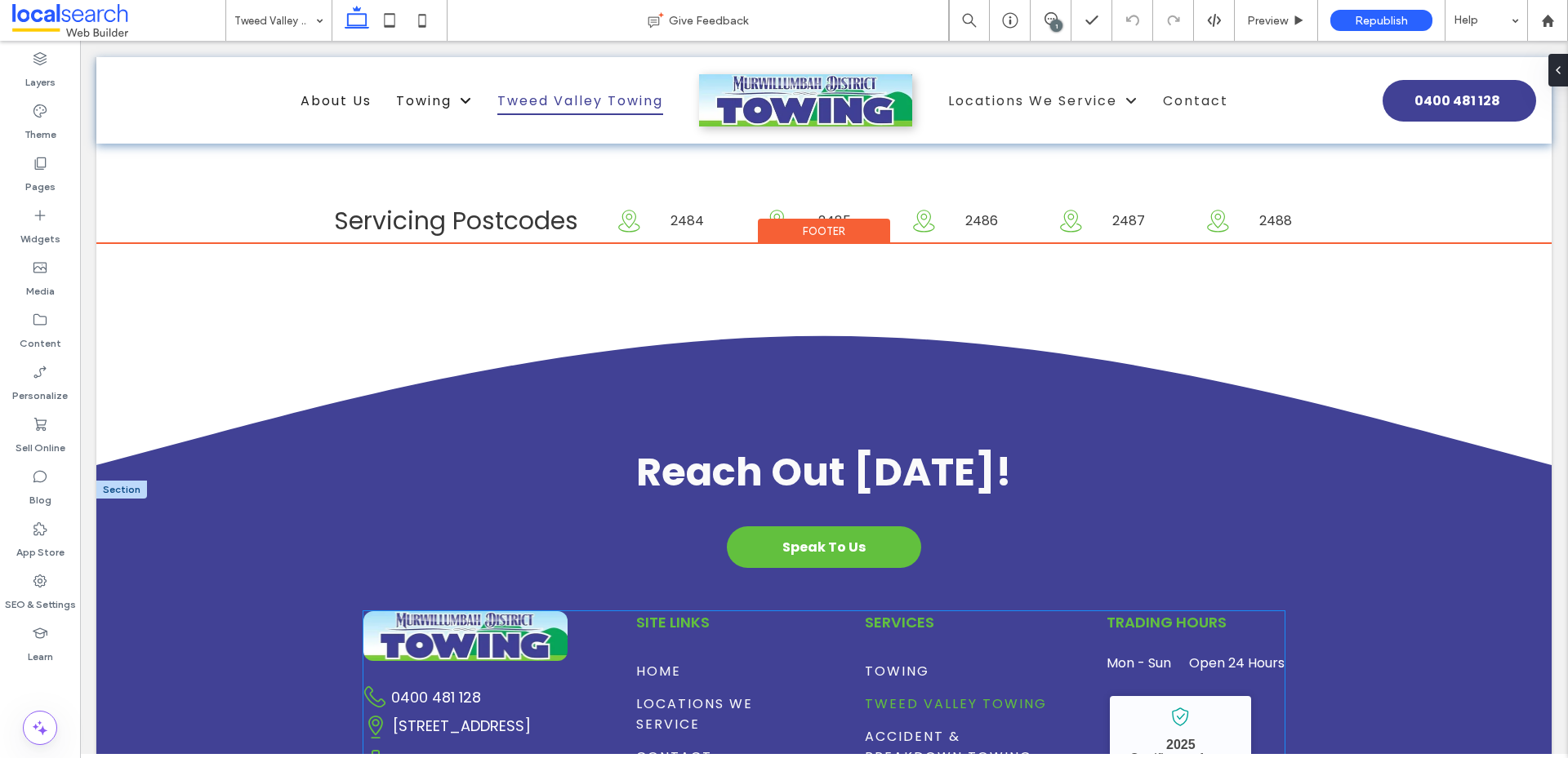
scroll to position [5843, 0]
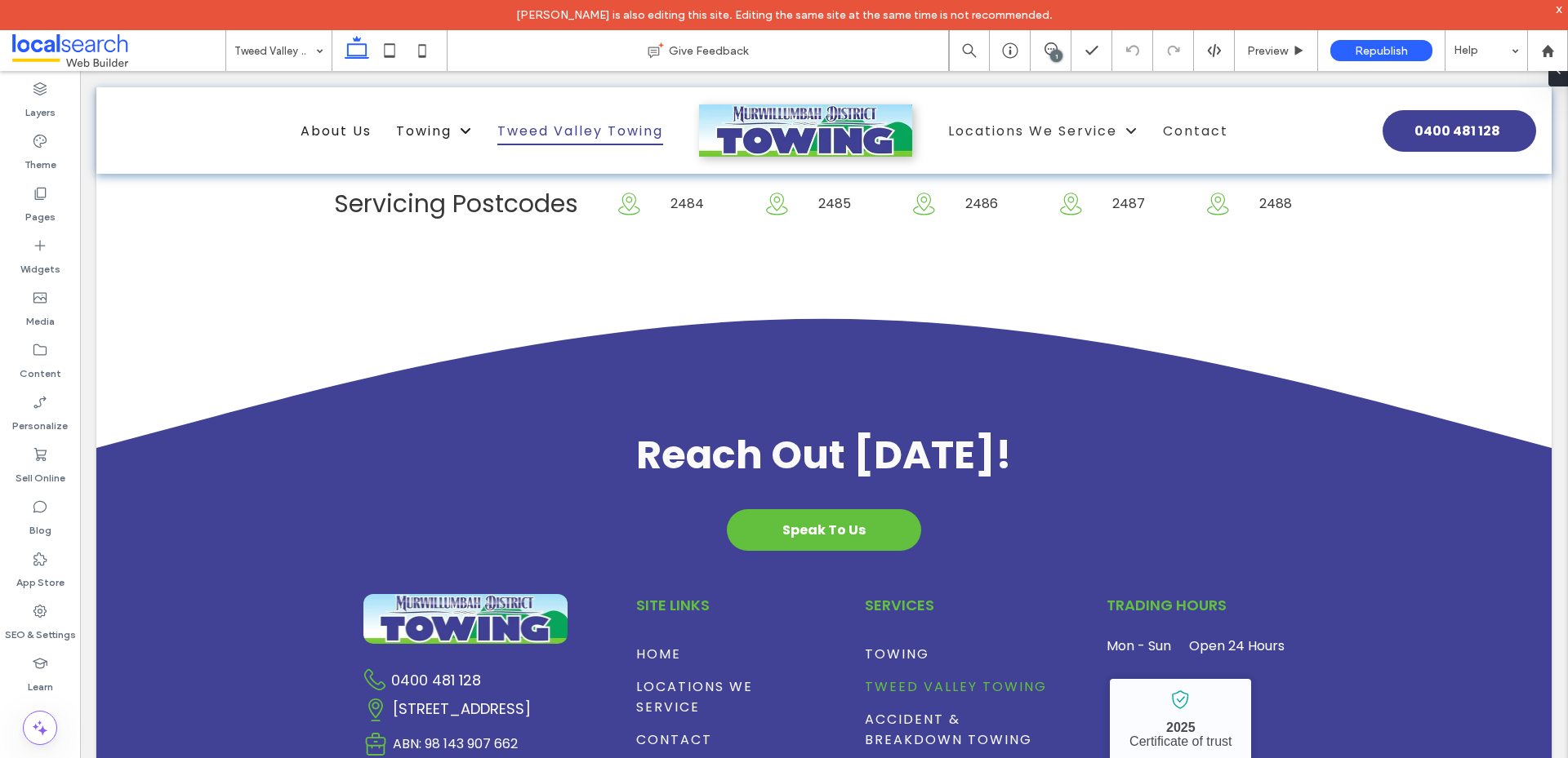
drag, startPoint x: 68, startPoint y: 53, endPoint x: 627, endPoint y: 418, distance: 667.6
click at [68, 53] on span at bounding box center [118, 50] width 213 height 32
